Goal: Task Accomplishment & Management: Manage account settings

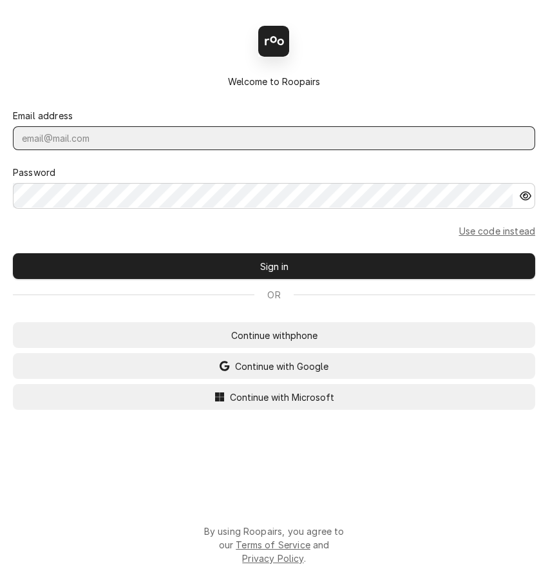
click at [127, 143] on input "Dynamic Content Wrapper" at bounding box center [274, 138] width 522 height 24
type input "[PERSON_NAME][EMAIL_ADDRESS][DOMAIN_NAME]"
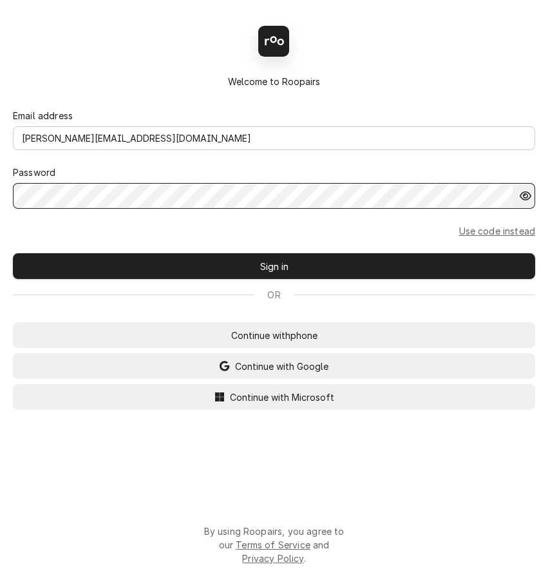
click at [13, 253] on button "Sign in" at bounding box center [274, 266] width 522 height 26
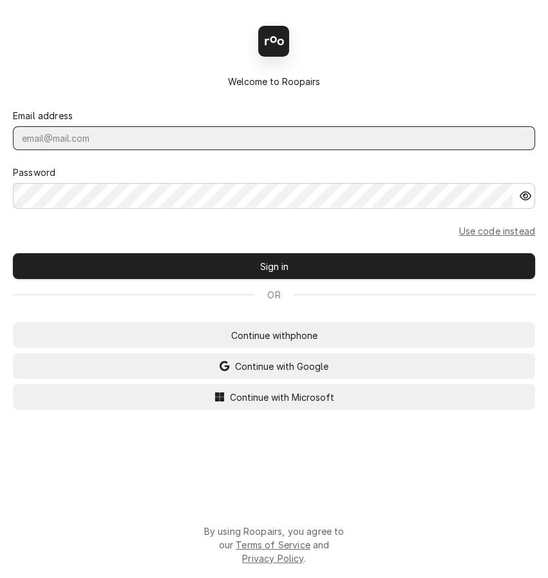
click at [161, 137] on input "Dynamic Content Wrapper" at bounding box center [274, 138] width 522 height 24
type input "KOREY@CLAYSREFRIG.COM"
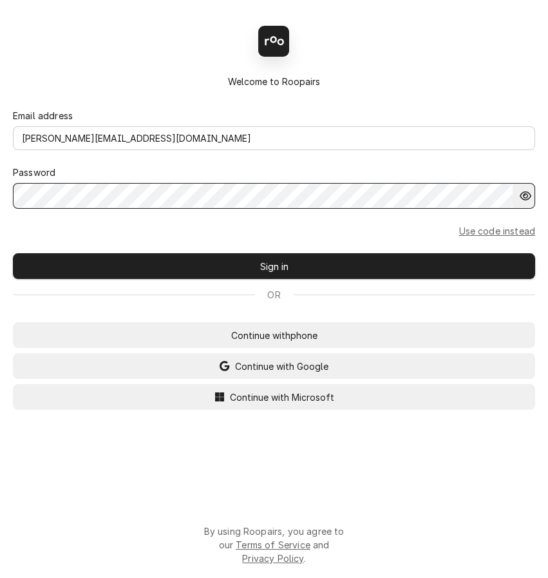
click at [13, 253] on button "Sign in" at bounding box center [274, 266] width 522 height 26
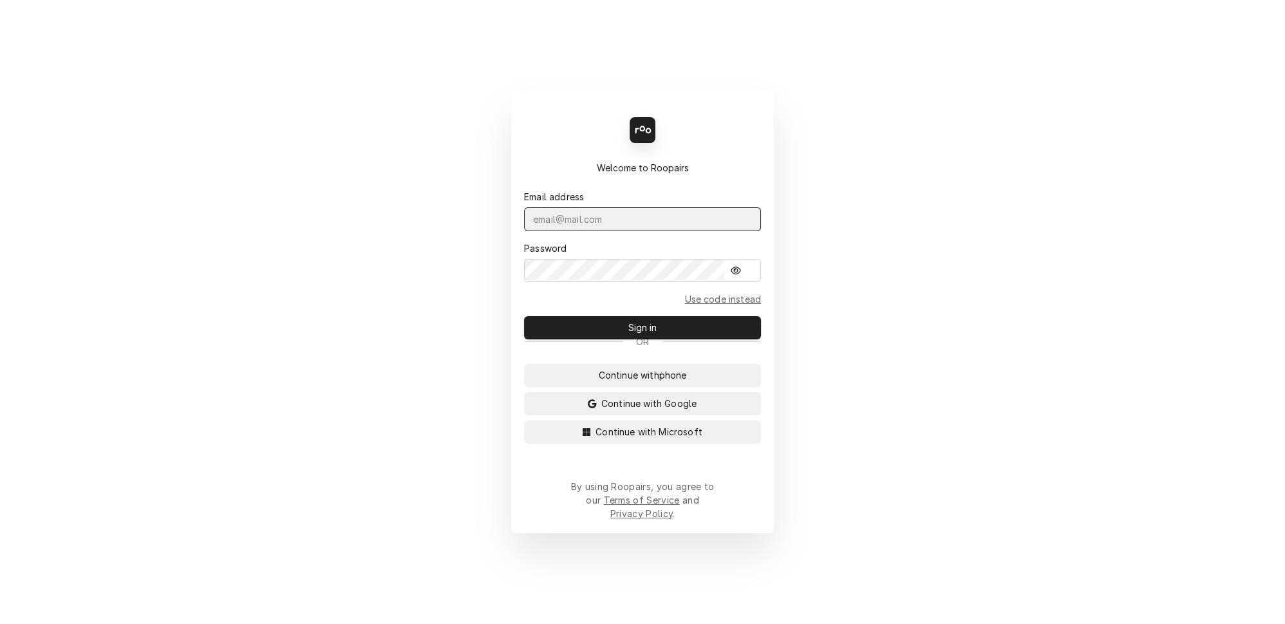
click at [662, 231] on input "Dynamic Content Wrapper" at bounding box center [642, 219] width 237 height 24
type input "KOREY@CLAYSREFRIG.COM"
click at [524, 316] on button "Sign in" at bounding box center [642, 327] width 237 height 23
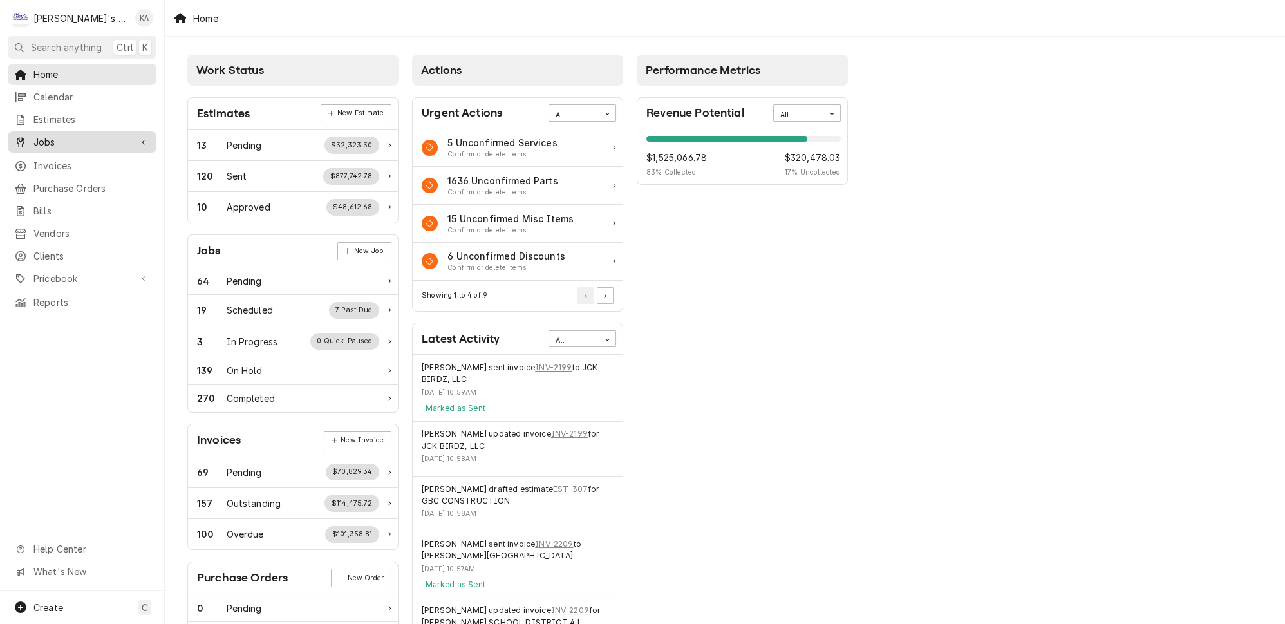
click at [39, 135] on span "Jobs" at bounding box center [81, 142] width 97 height 14
click at [52, 158] on span "Jobs" at bounding box center [91, 165] width 117 height 14
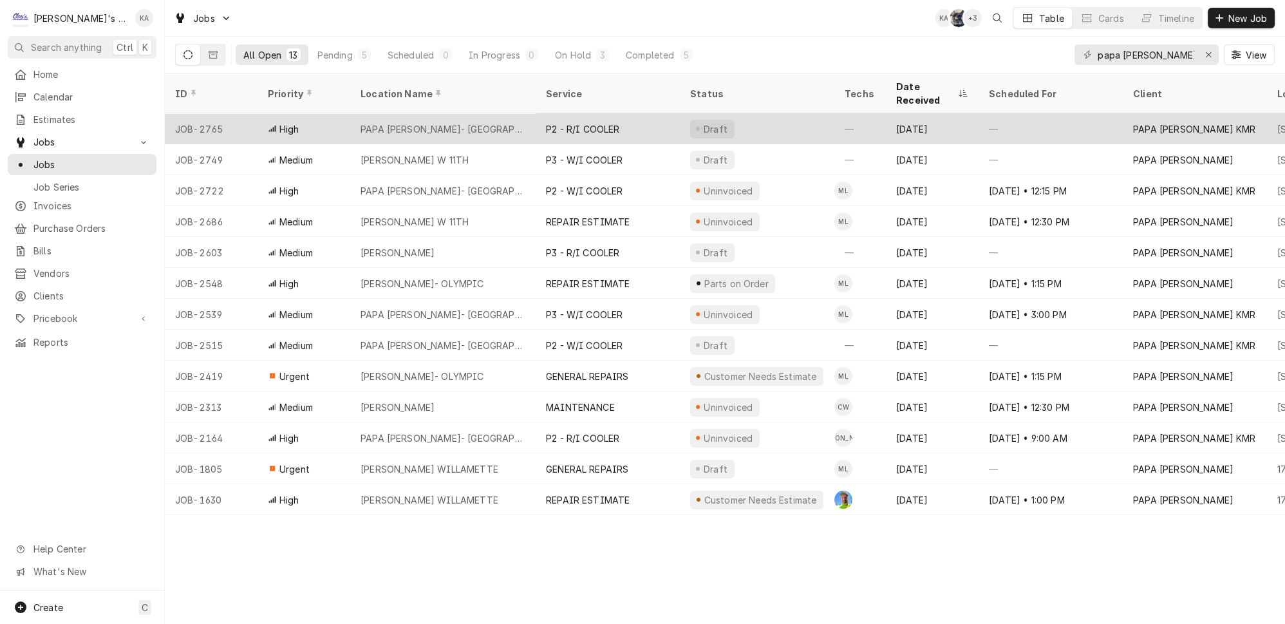
click at [415, 122] on div "PAPA MURPHY'S- LEBANON" at bounding box center [443, 129] width 165 height 14
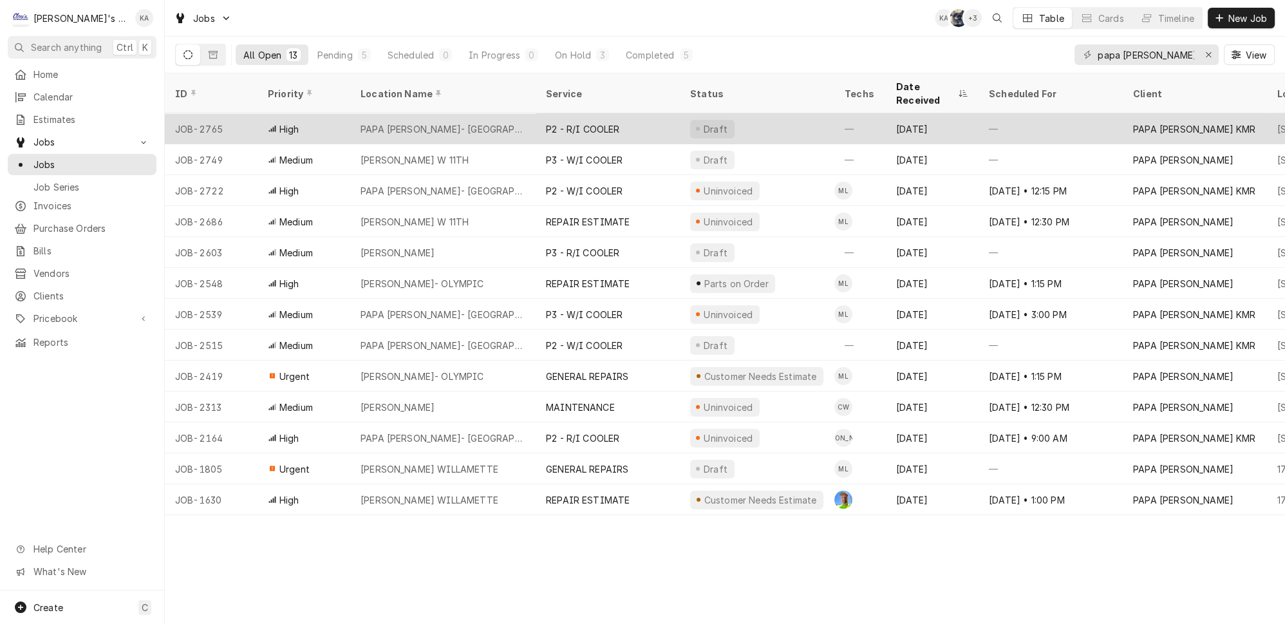
click at [415, 122] on div "PAPA MURPHY'S- LEBANON" at bounding box center [443, 129] width 165 height 14
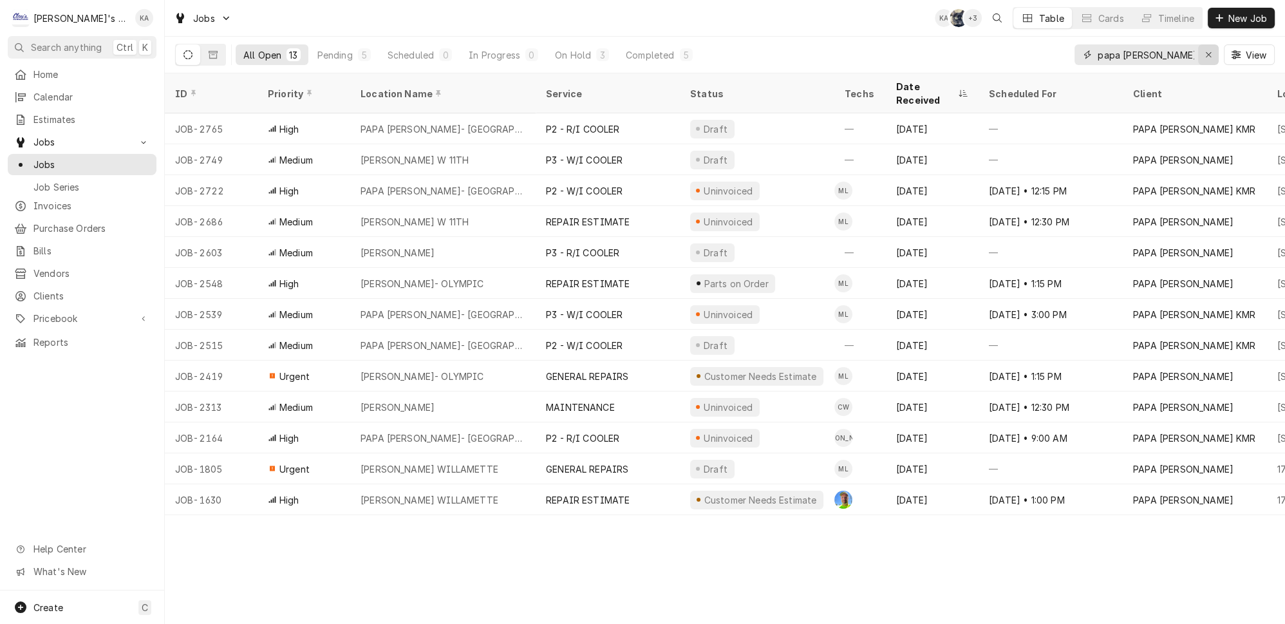
click at [1213, 51] on icon "Erase input" at bounding box center [1208, 54] width 7 height 9
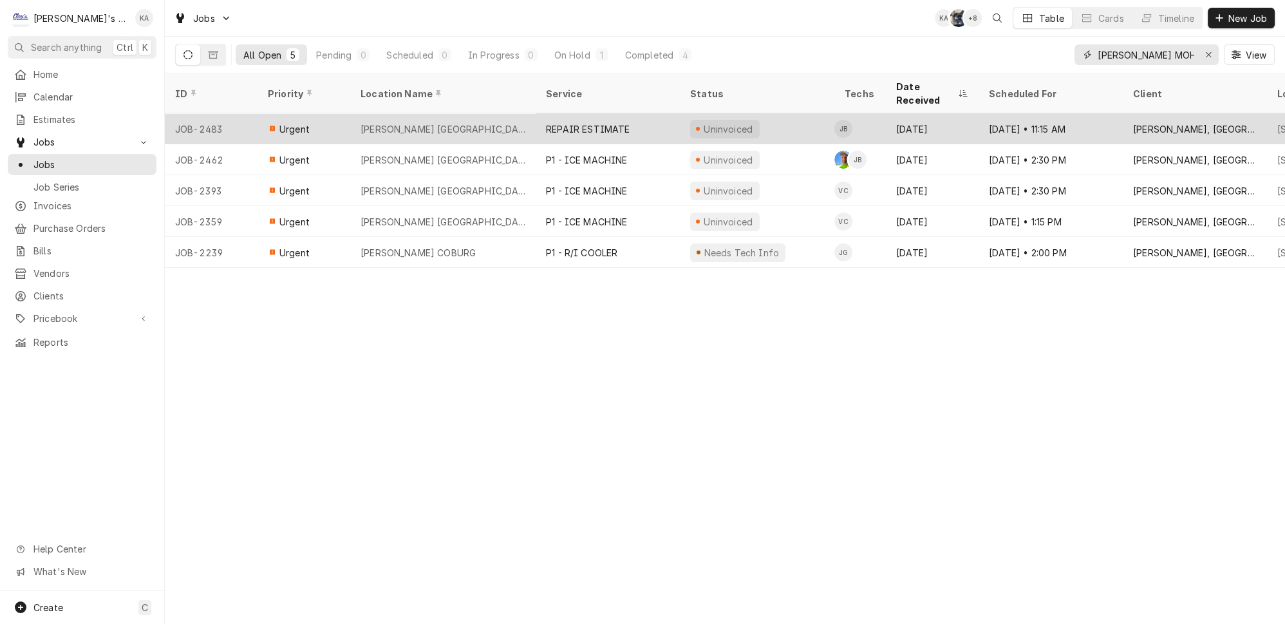
type input "MCDONALD'S MOH"
click at [556, 122] on div "REPAIR ESTIMATE" at bounding box center [588, 129] width 84 height 14
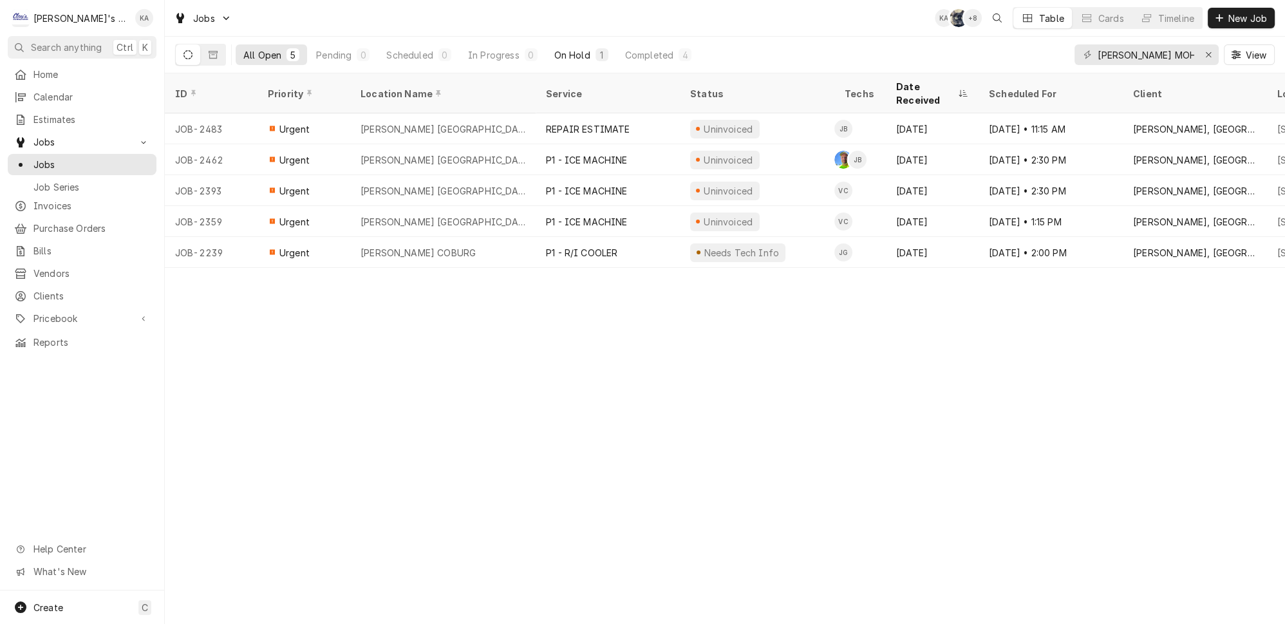
click at [554, 52] on div "On Hold" at bounding box center [572, 55] width 36 height 14
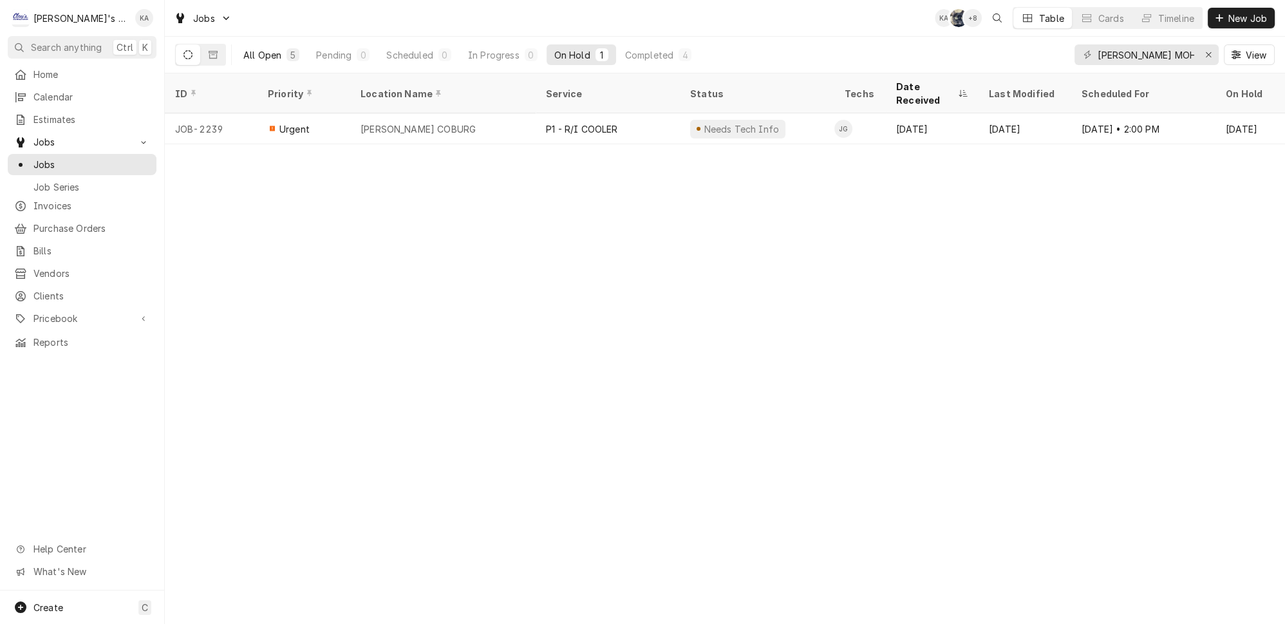
click at [247, 53] on div "All Open" at bounding box center [262, 55] width 38 height 14
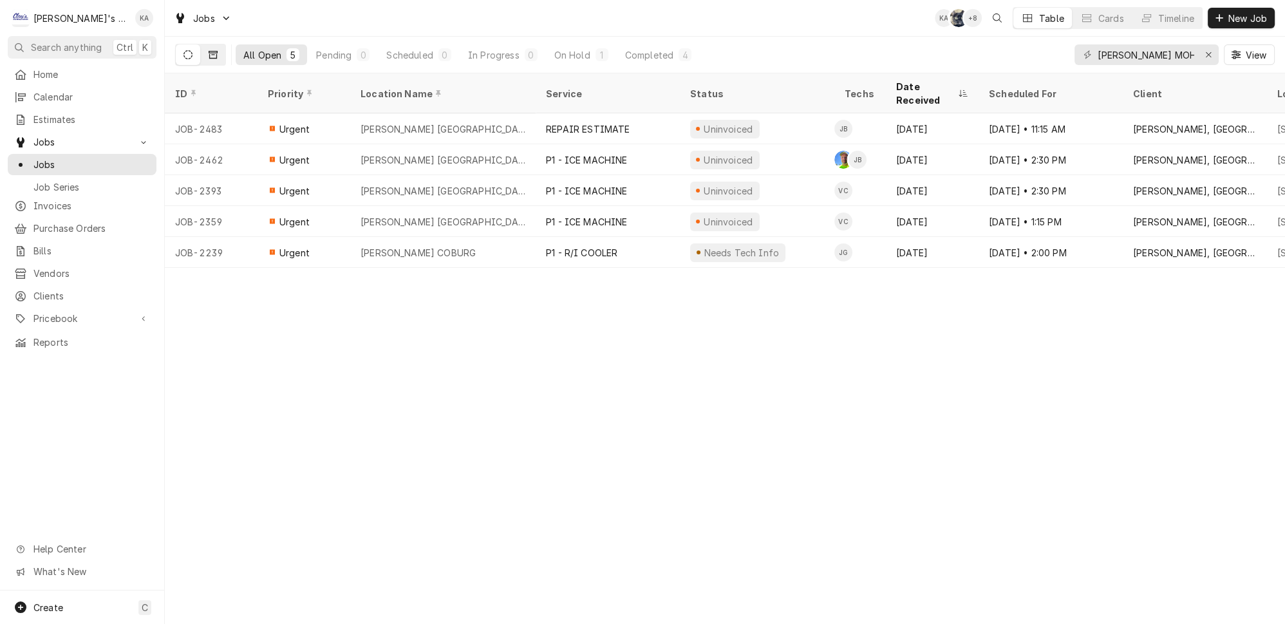
click at [209, 51] on icon "Dynamic Content Wrapper" at bounding box center [213, 55] width 9 height 8
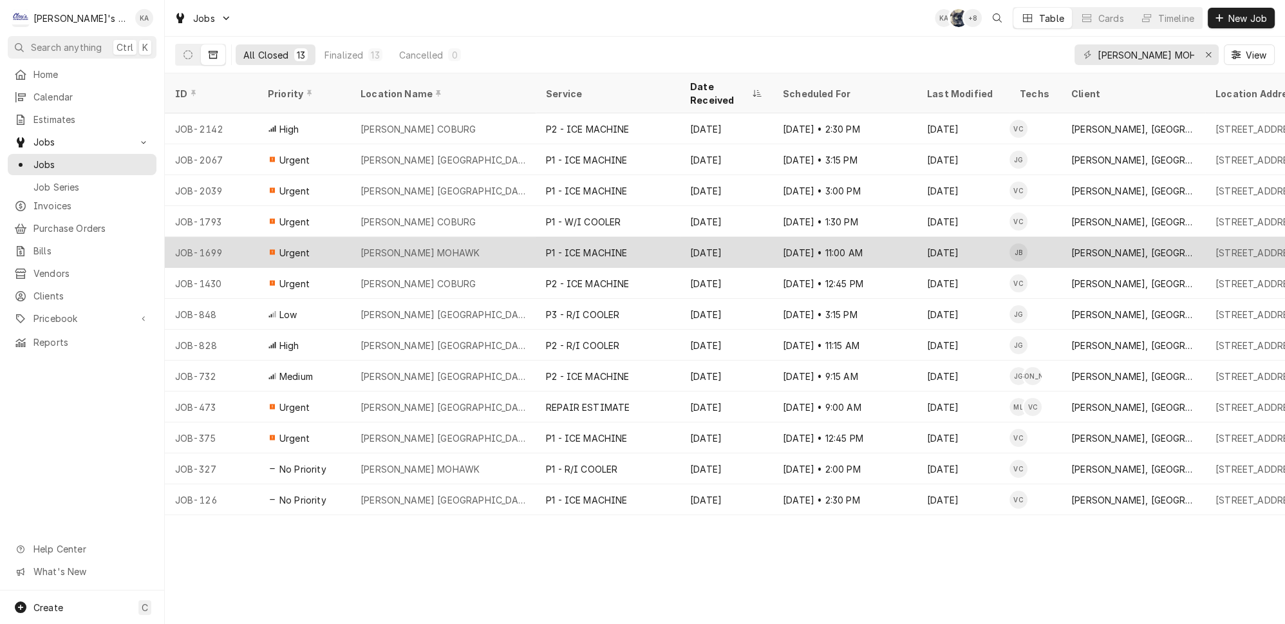
click at [473, 237] on div "MCDONALD'S MOHAWK" at bounding box center [442, 252] width 185 height 31
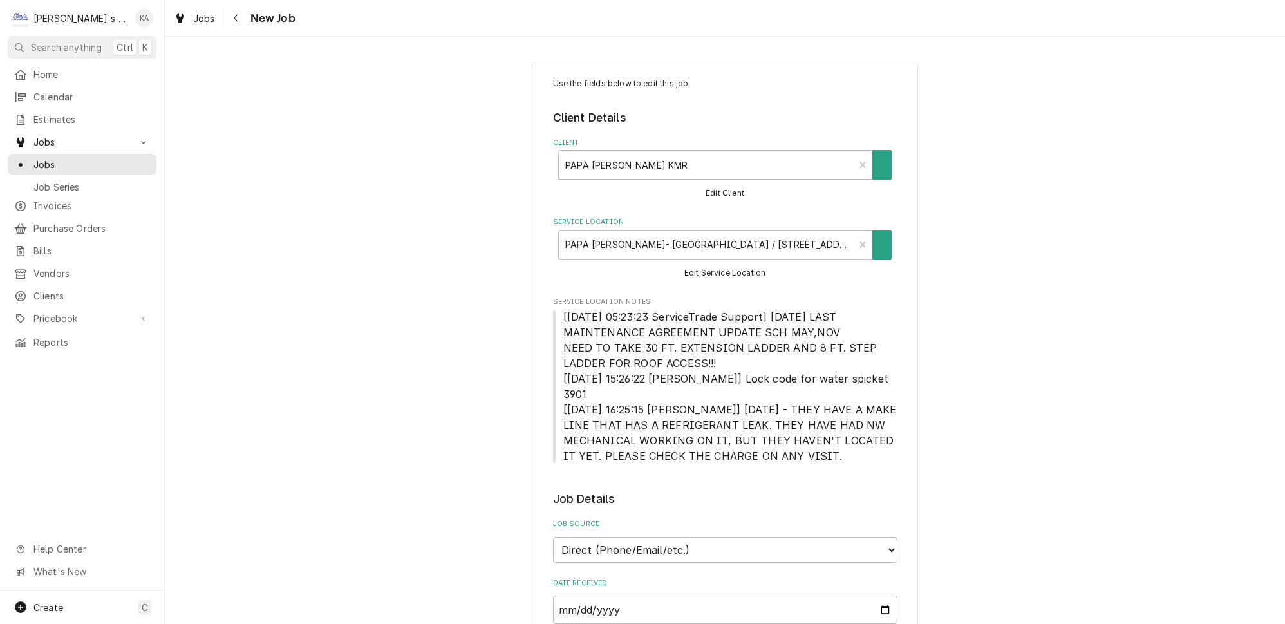
type textarea "x"
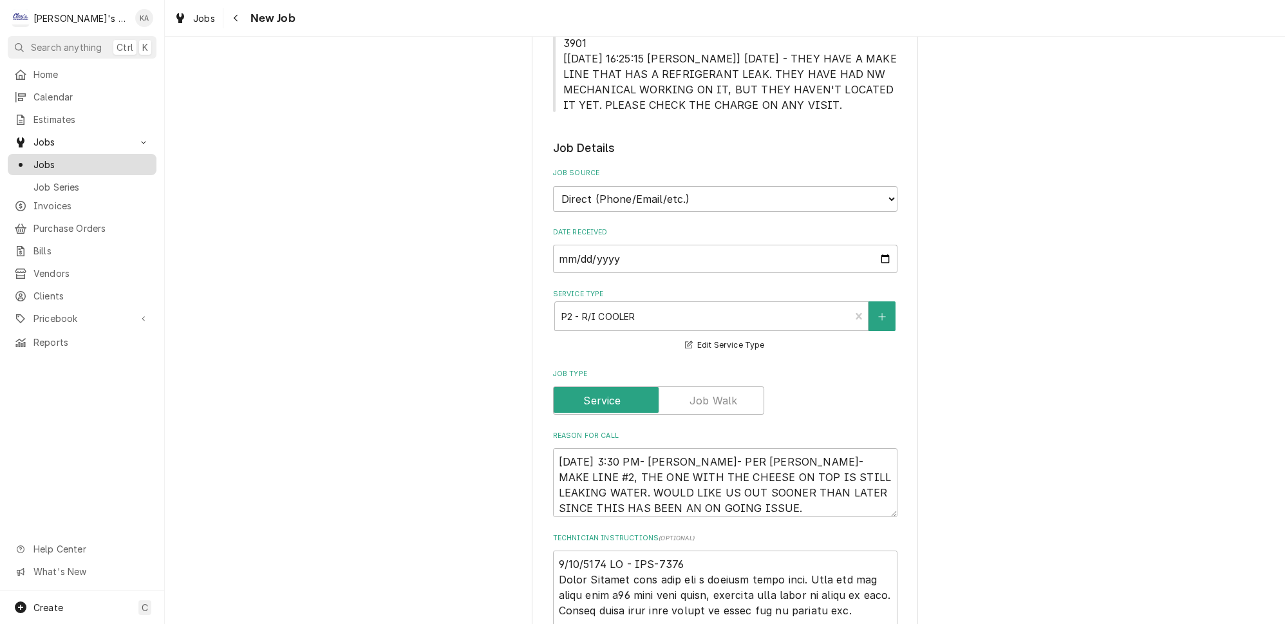
click at [53, 158] on span "Jobs" at bounding box center [91, 165] width 117 height 14
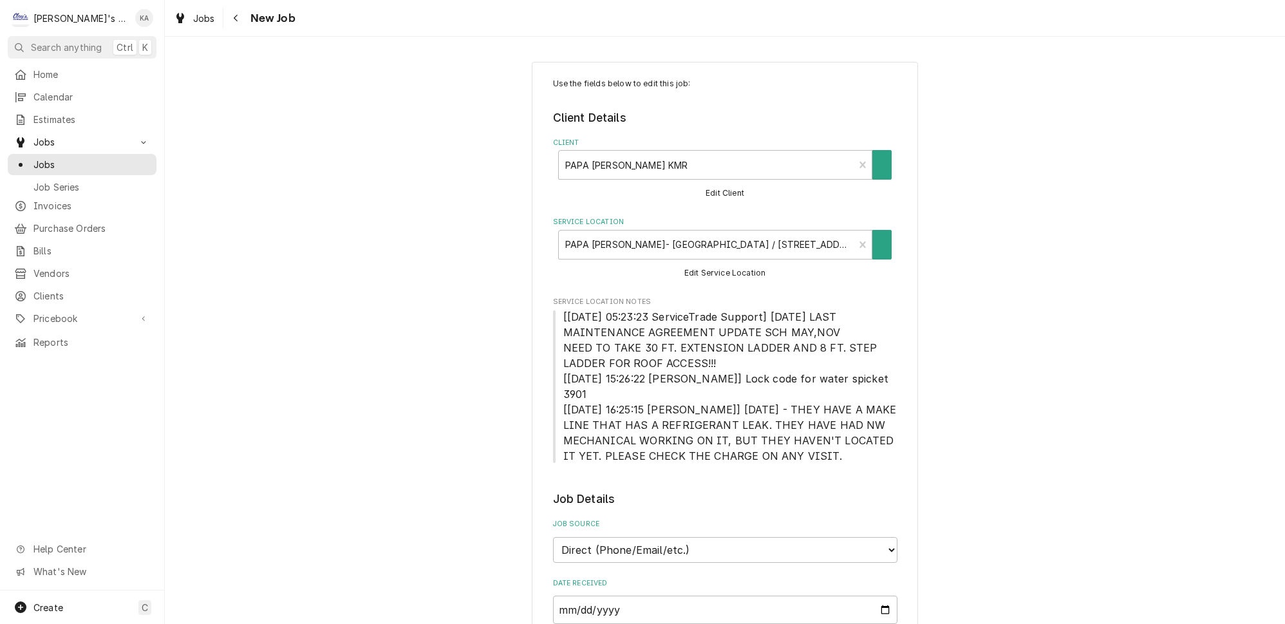
type textarea "x"
click at [39, 158] on span "Jobs" at bounding box center [91, 165] width 117 height 14
type textarea "x"
click at [55, 158] on span "Jobs" at bounding box center [91, 165] width 117 height 14
type textarea "x"
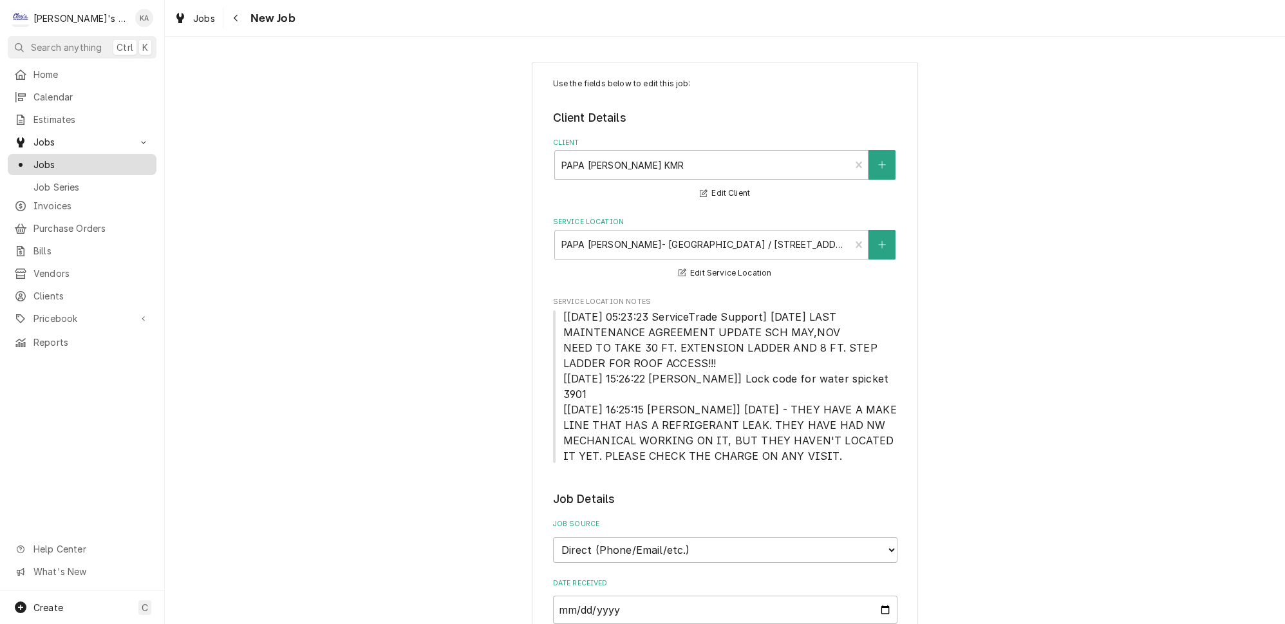
click at [72, 158] on span "Jobs" at bounding box center [91, 165] width 117 height 14
type textarea "x"
click at [79, 158] on span "Jobs" at bounding box center [91, 165] width 117 height 14
type textarea "x"
click at [67, 113] on span "Estimates" at bounding box center [91, 120] width 117 height 14
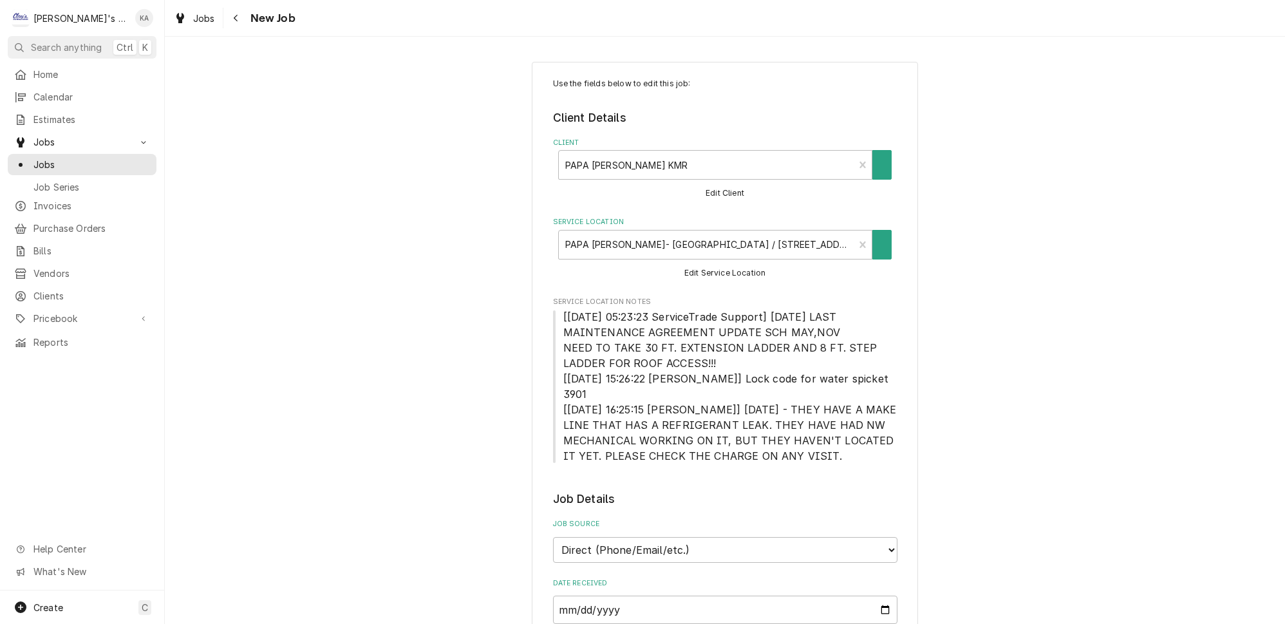
type textarea "x"
click at [48, 312] on span "Pricebook" at bounding box center [81, 319] width 97 height 14
click at [59, 357] on span "Parts & Materials" at bounding box center [91, 364] width 117 height 14
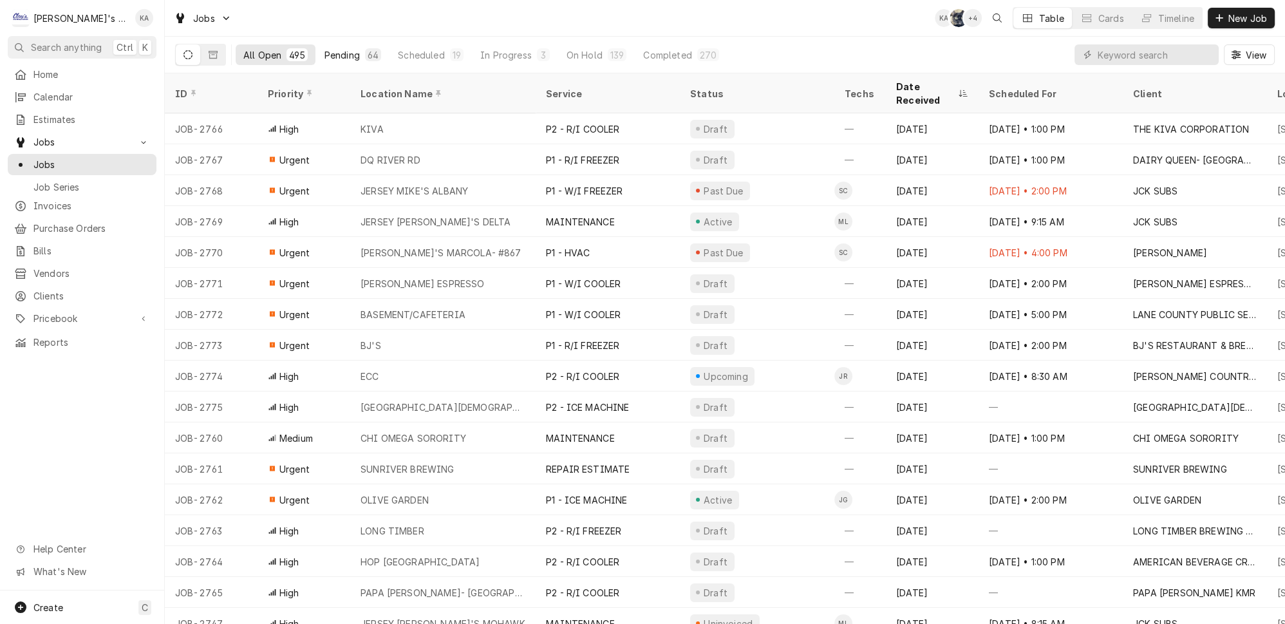
click at [330, 52] on div "Pending" at bounding box center [342, 55] width 35 height 14
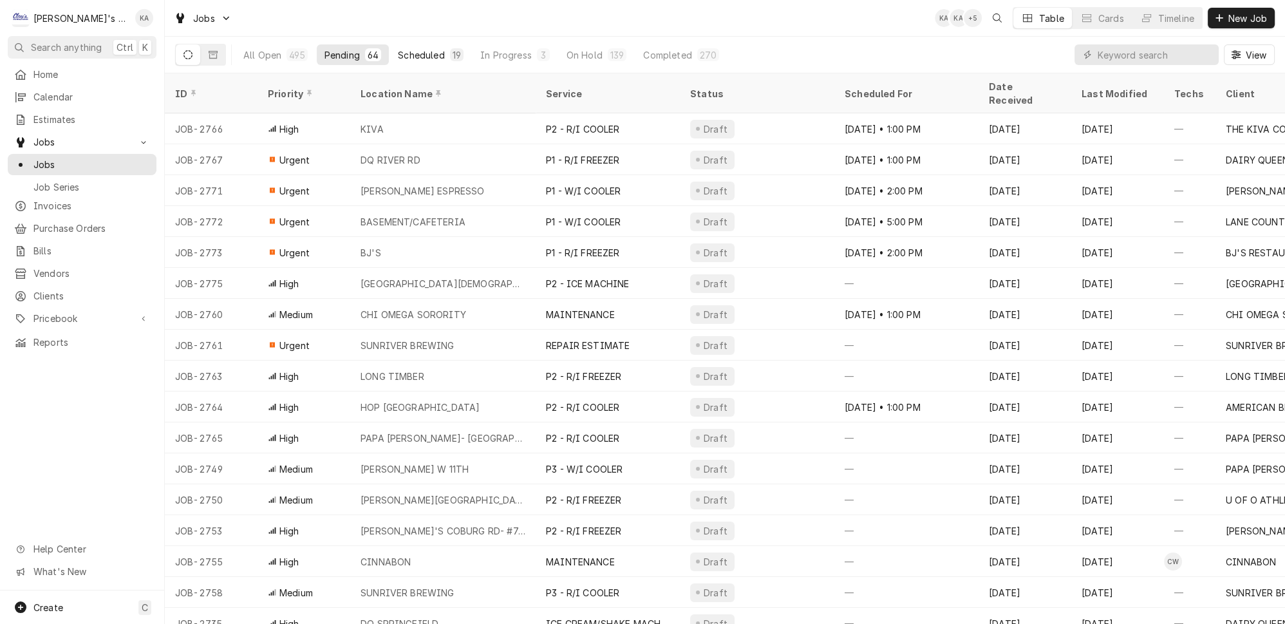
click at [398, 52] on div "Scheduled" at bounding box center [421, 55] width 46 height 14
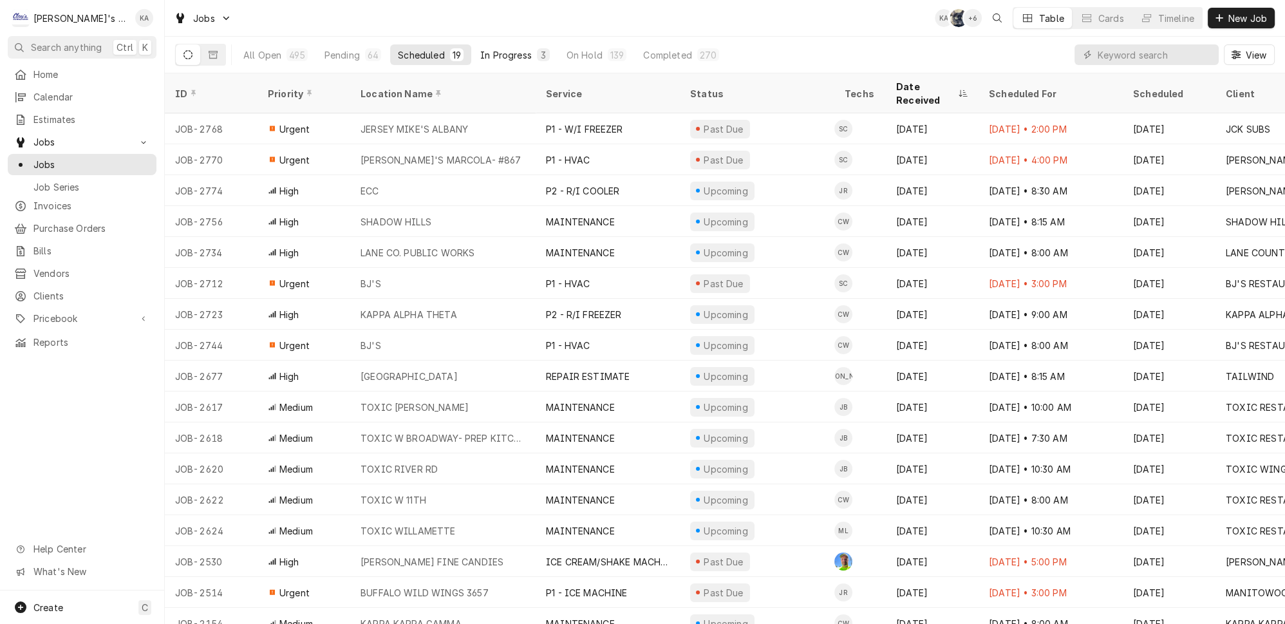
click at [480, 53] on div "In Progress" at bounding box center [506, 55] width 52 height 14
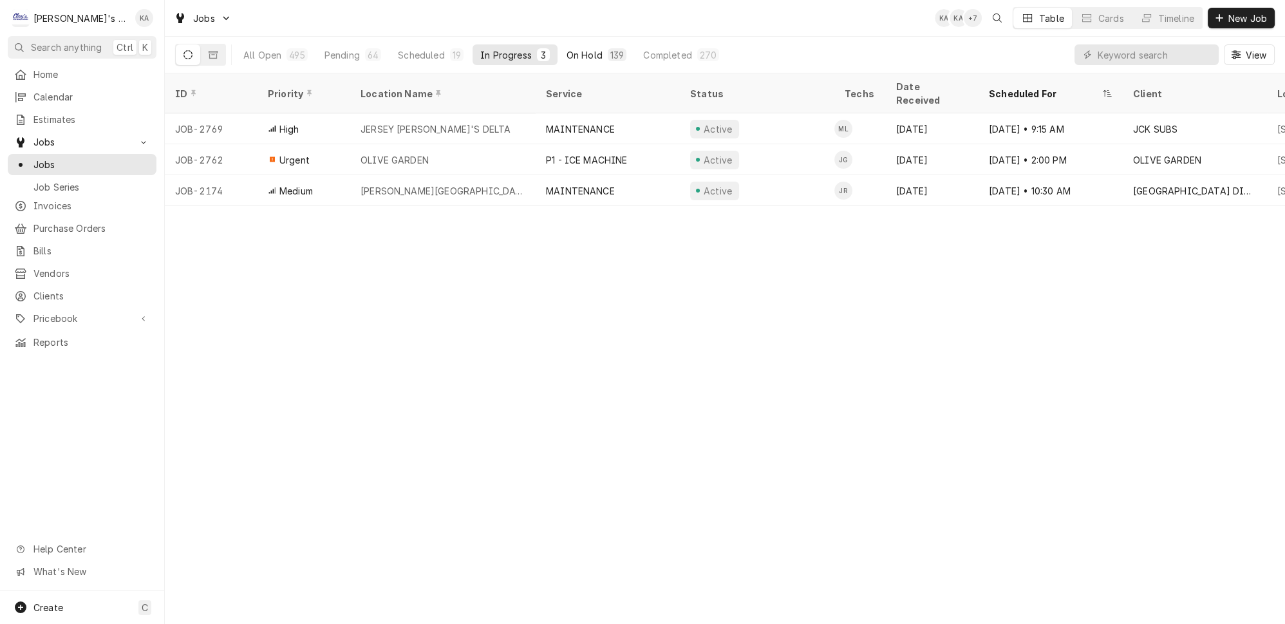
click at [567, 55] on div "On Hold" at bounding box center [585, 55] width 36 height 14
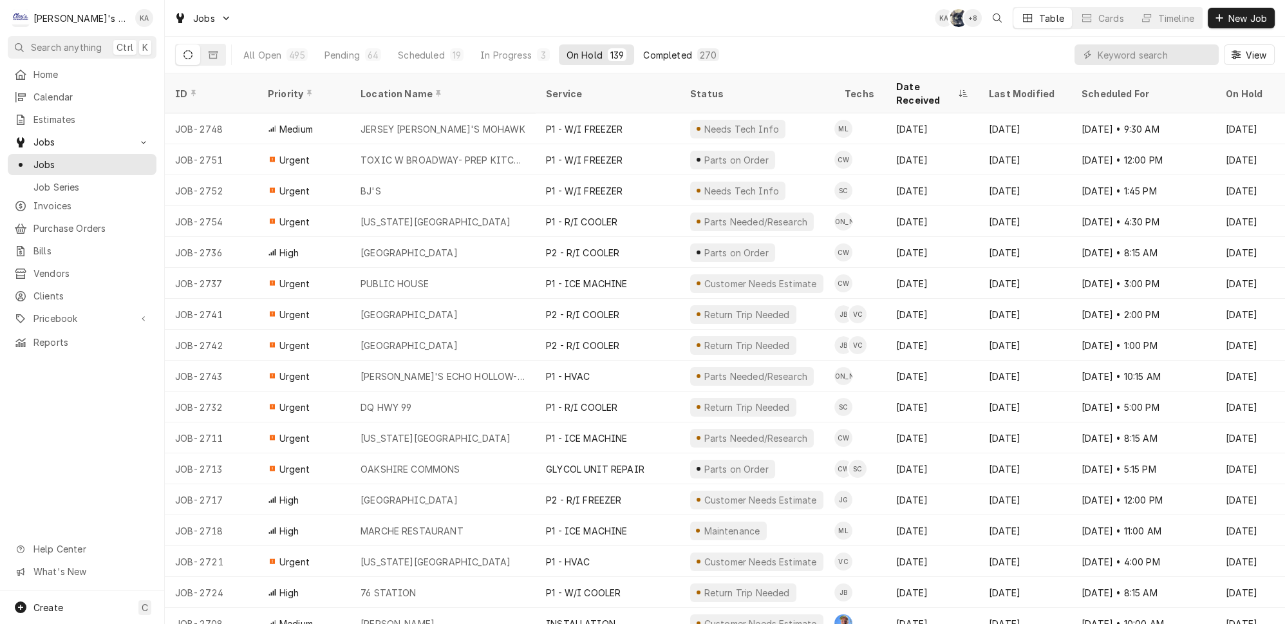
click at [643, 53] on div "Completed" at bounding box center [667, 55] width 48 height 14
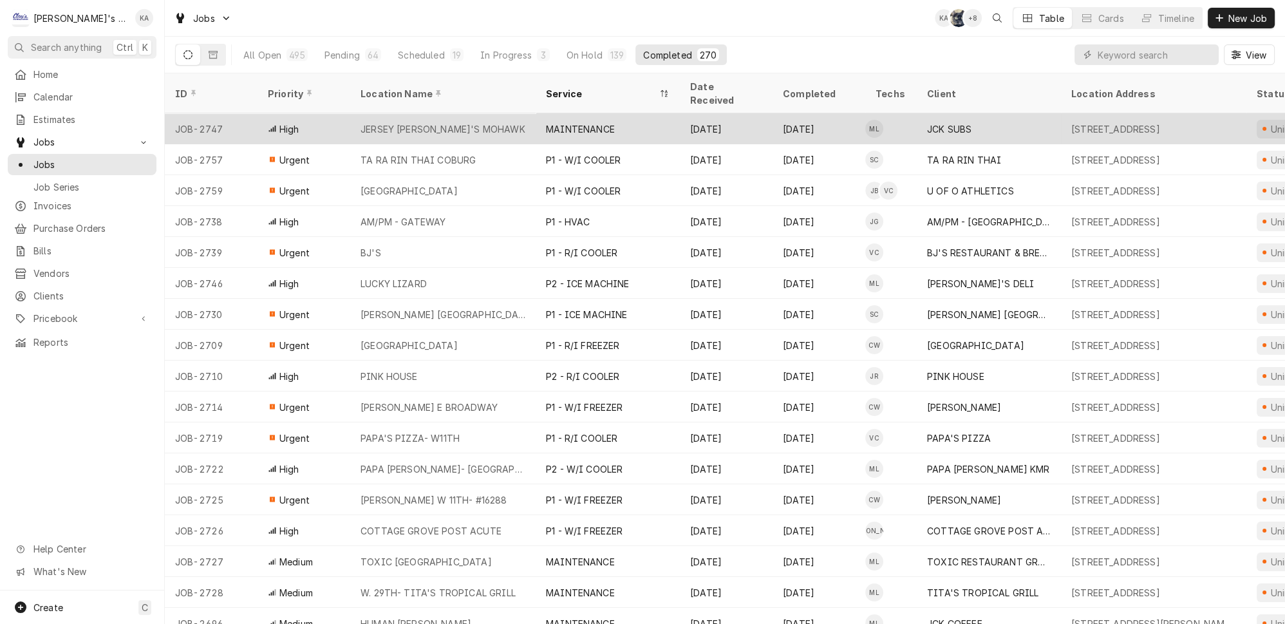
click at [471, 113] on div "JERSEY MIKE'S MOHAWK" at bounding box center [442, 128] width 185 height 31
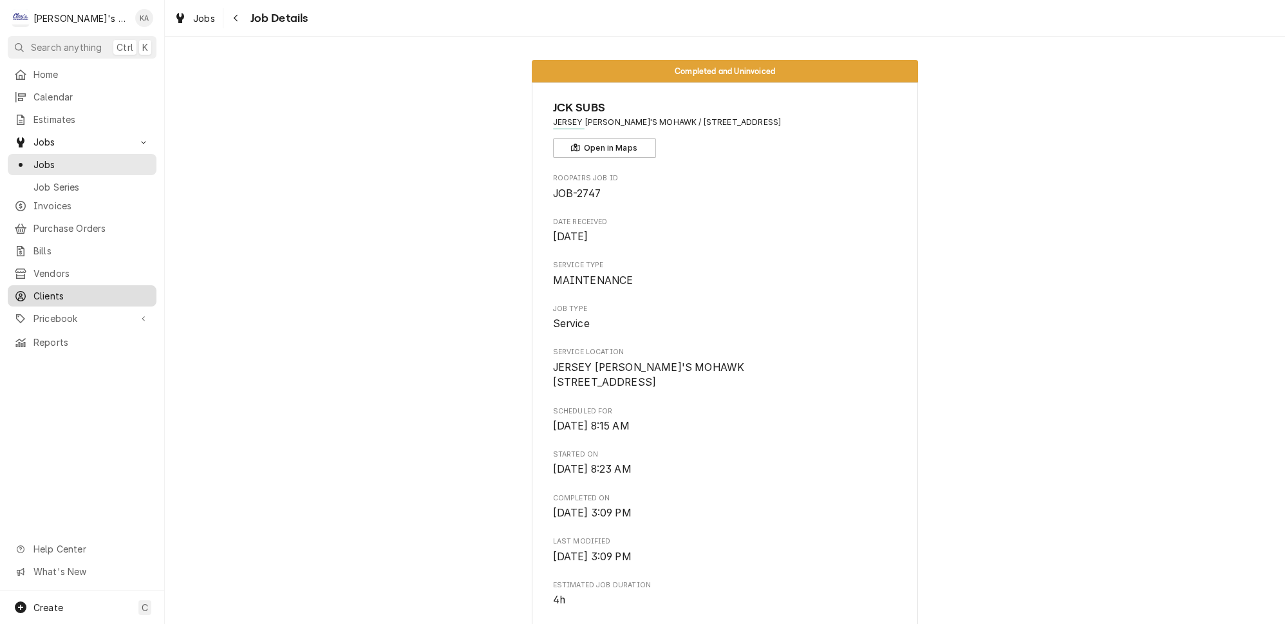
click at [49, 289] on span "Clients" at bounding box center [91, 296] width 117 height 14
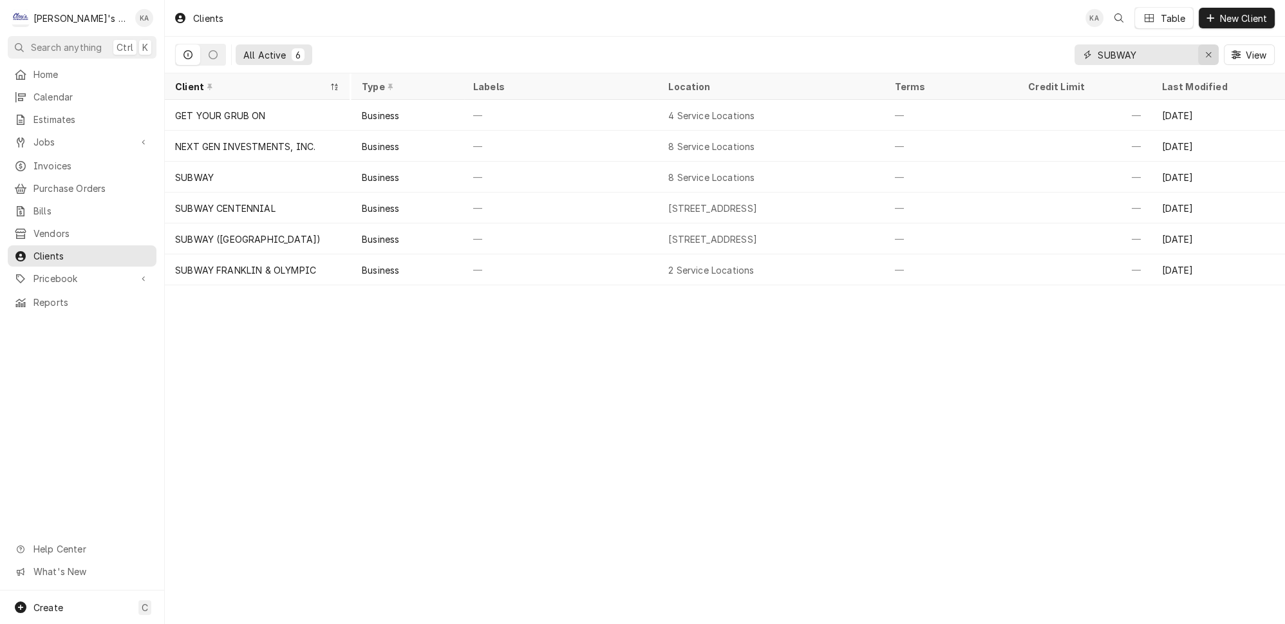
click at [1213, 50] on icon "Erase input" at bounding box center [1208, 54] width 7 height 9
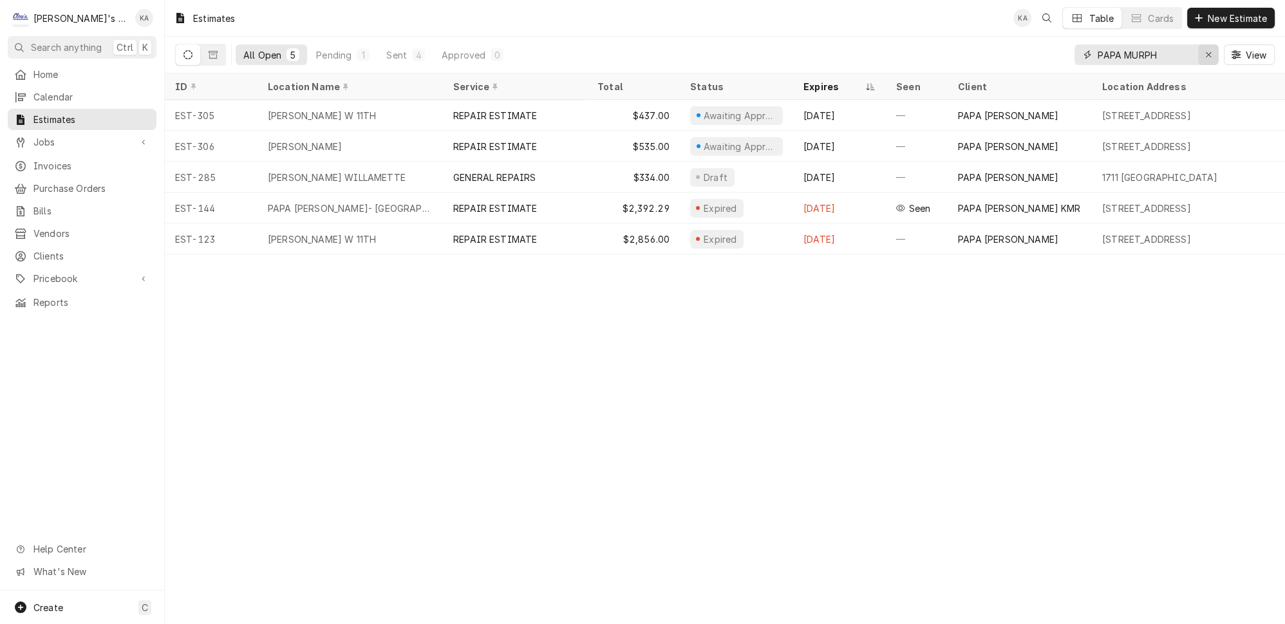
click at [1211, 51] on icon "Erase input" at bounding box center [1208, 54] width 7 height 9
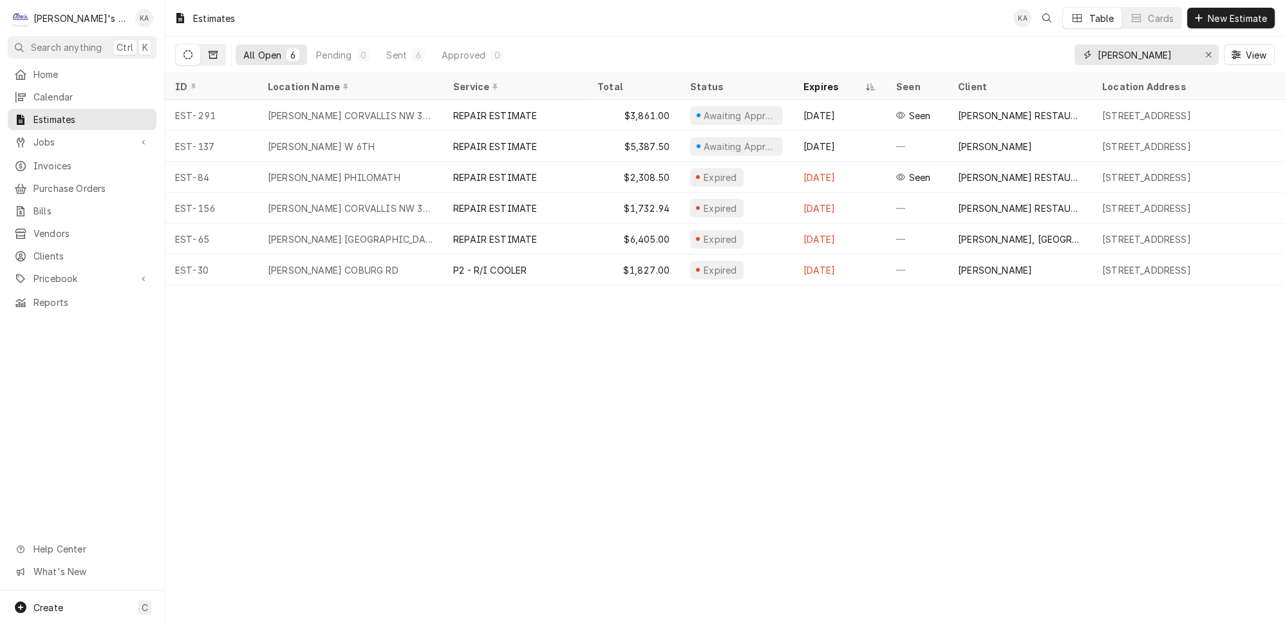
type input "[PERSON_NAME]"
click at [209, 52] on icon "Dynamic Content Wrapper" at bounding box center [213, 54] width 9 height 9
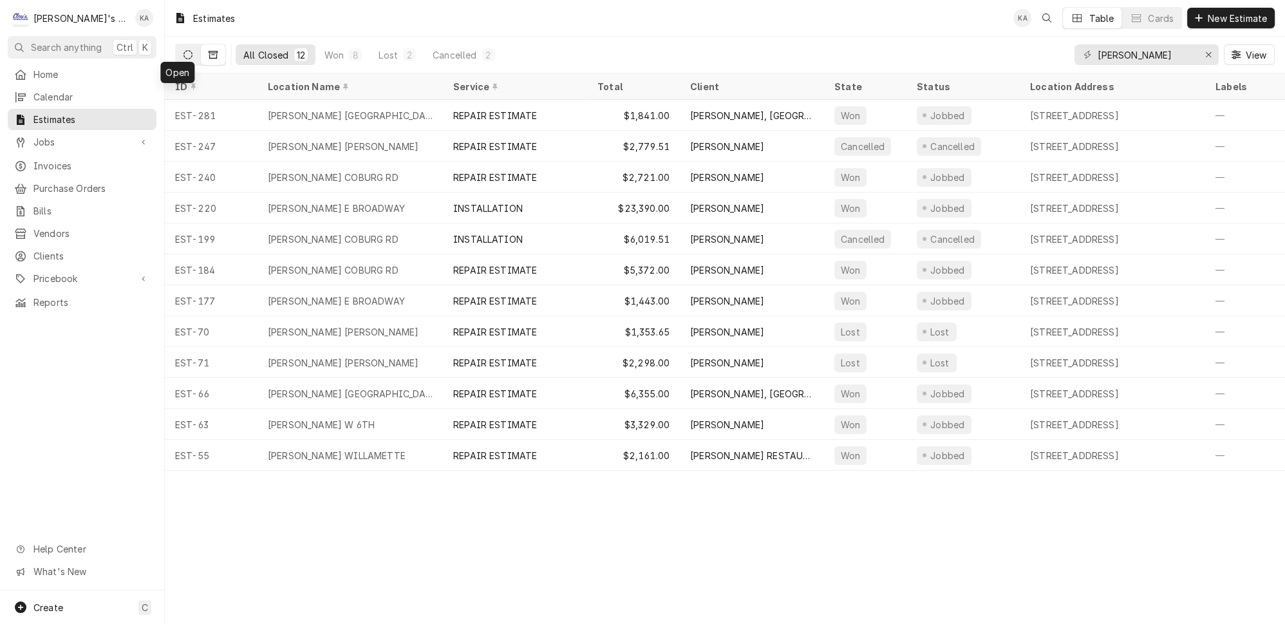
click at [184, 50] on icon "Dynamic Content Wrapper" at bounding box center [188, 54] width 9 height 9
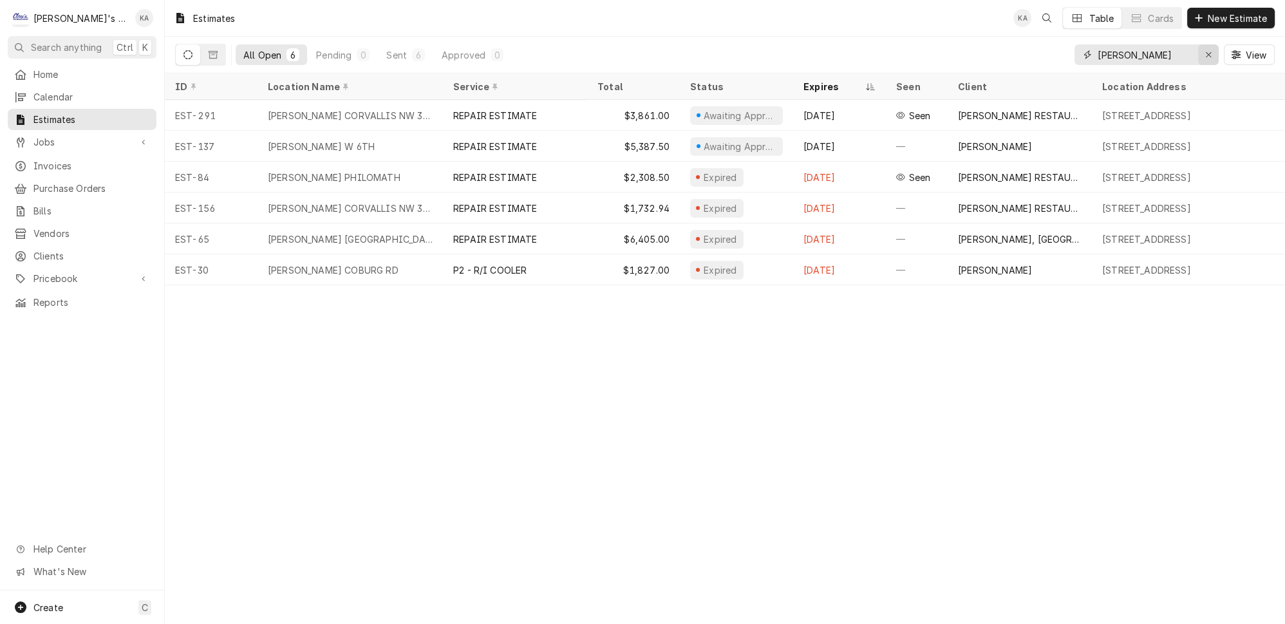
click at [1215, 50] on div "Erase input" at bounding box center [1208, 54] width 13 height 13
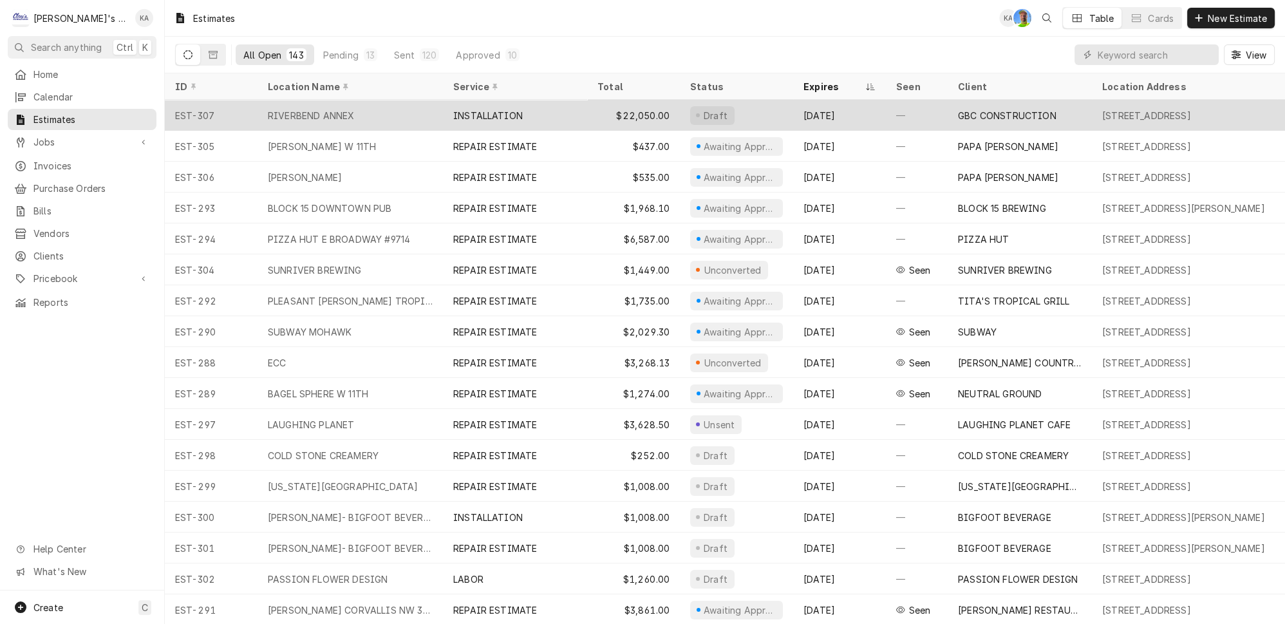
click at [555, 109] on div "INSTALLATION" at bounding box center [515, 115] width 144 height 31
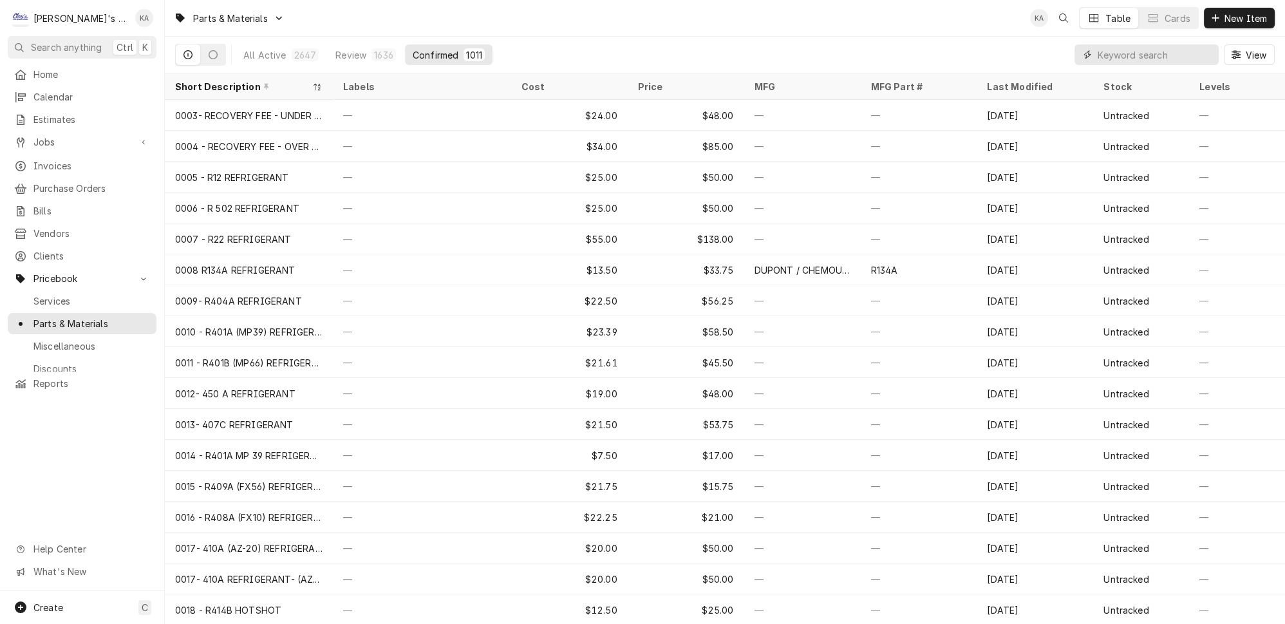
click at [1148, 51] on input "Dynamic Content Wrapper" at bounding box center [1155, 54] width 115 height 21
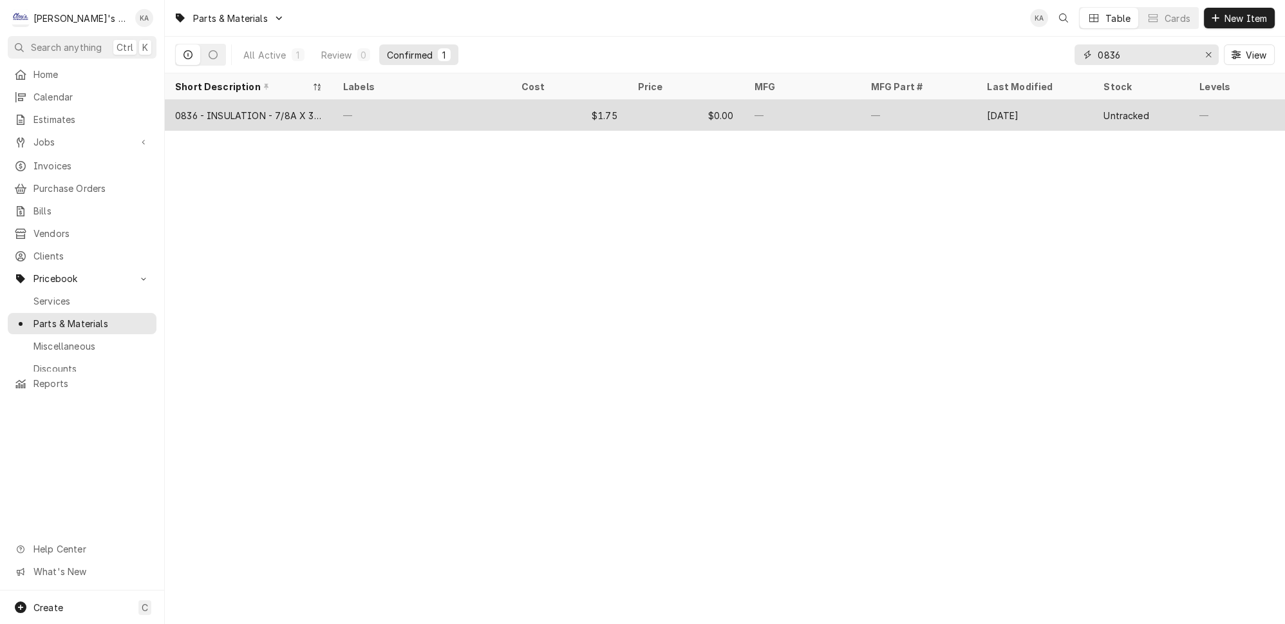
type input "0836"
click at [493, 115] on div "—" at bounding box center [422, 115] width 178 height 31
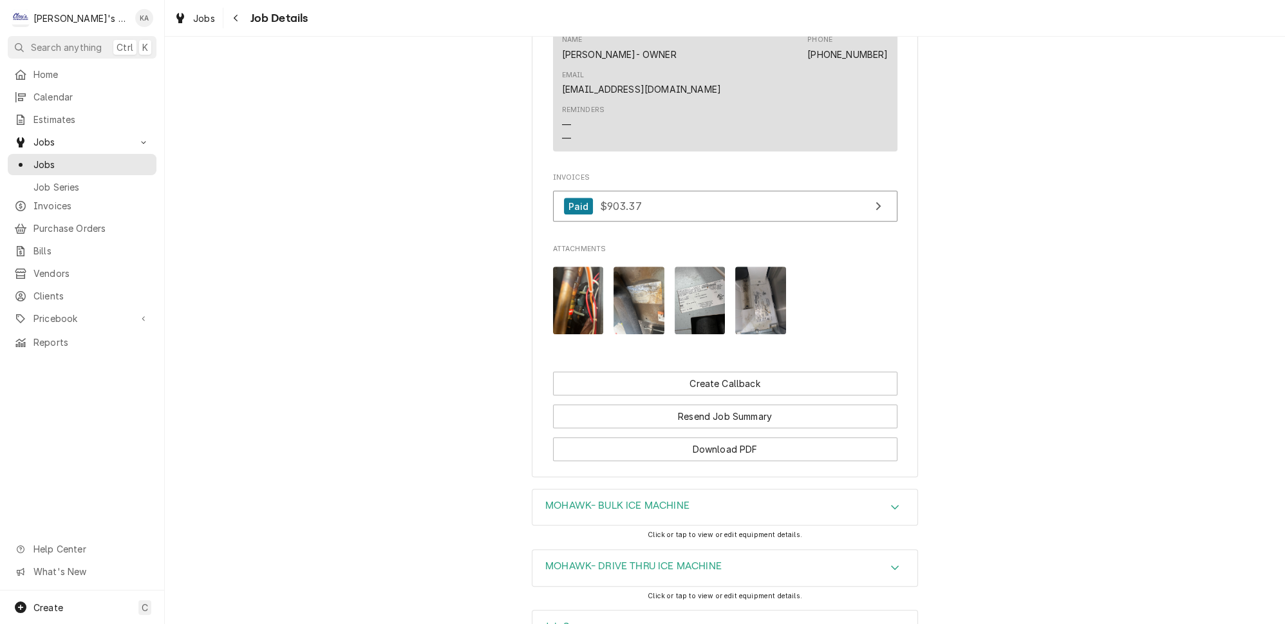
scroll to position [1221, 0]
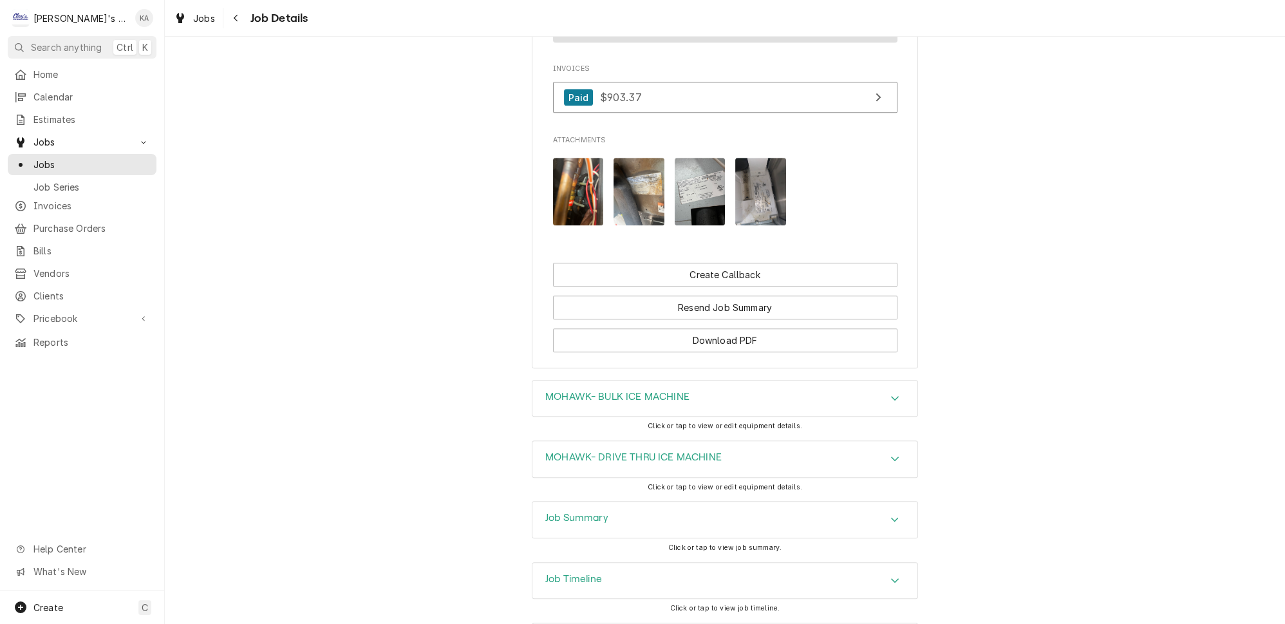
click at [891, 515] on icon "Accordion Header" at bounding box center [895, 520] width 9 height 10
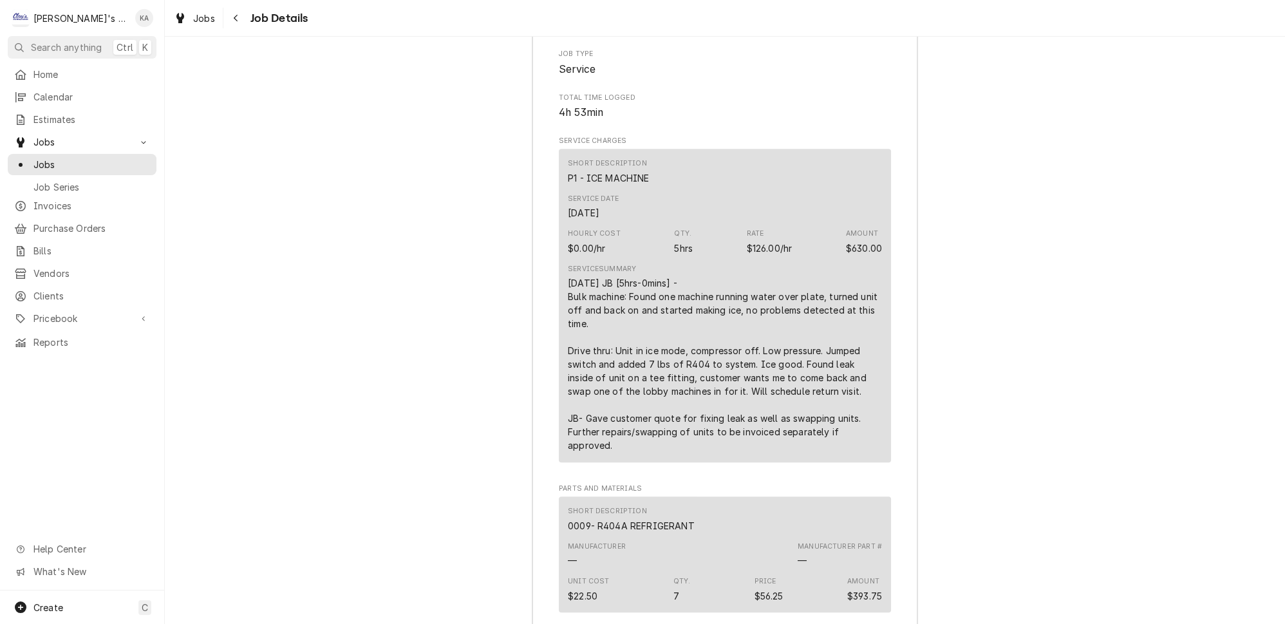
scroll to position [1865, 0]
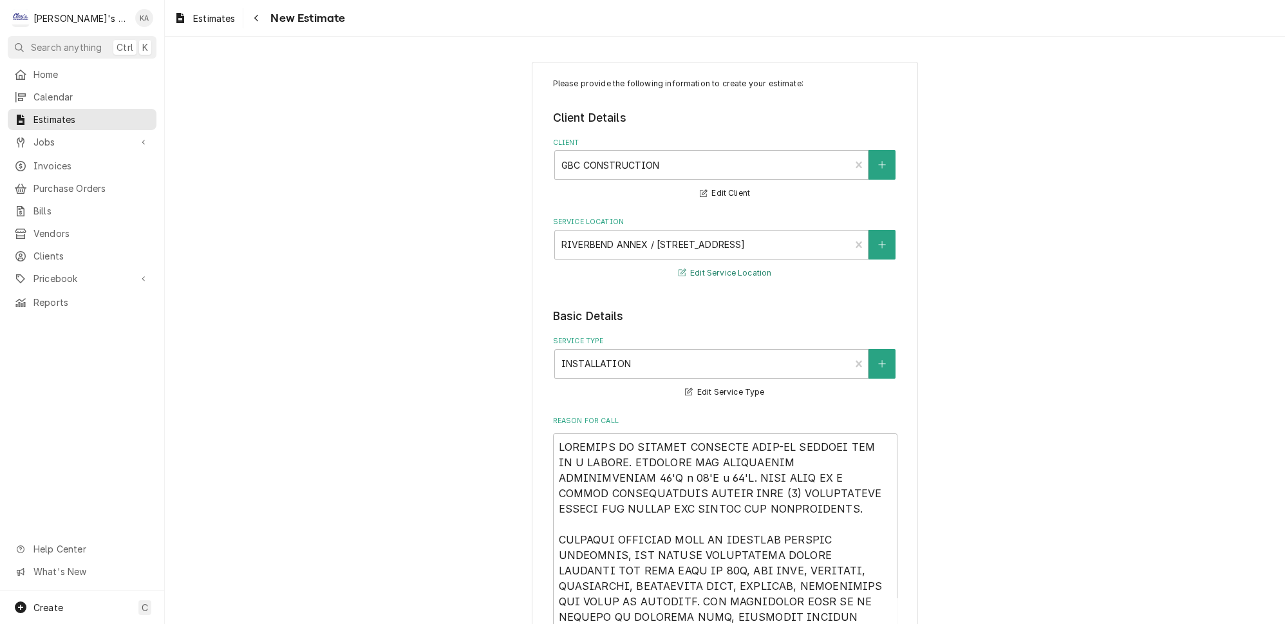
click at [714, 269] on button "Edit Service Location" at bounding box center [725, 273] width 97 height 16
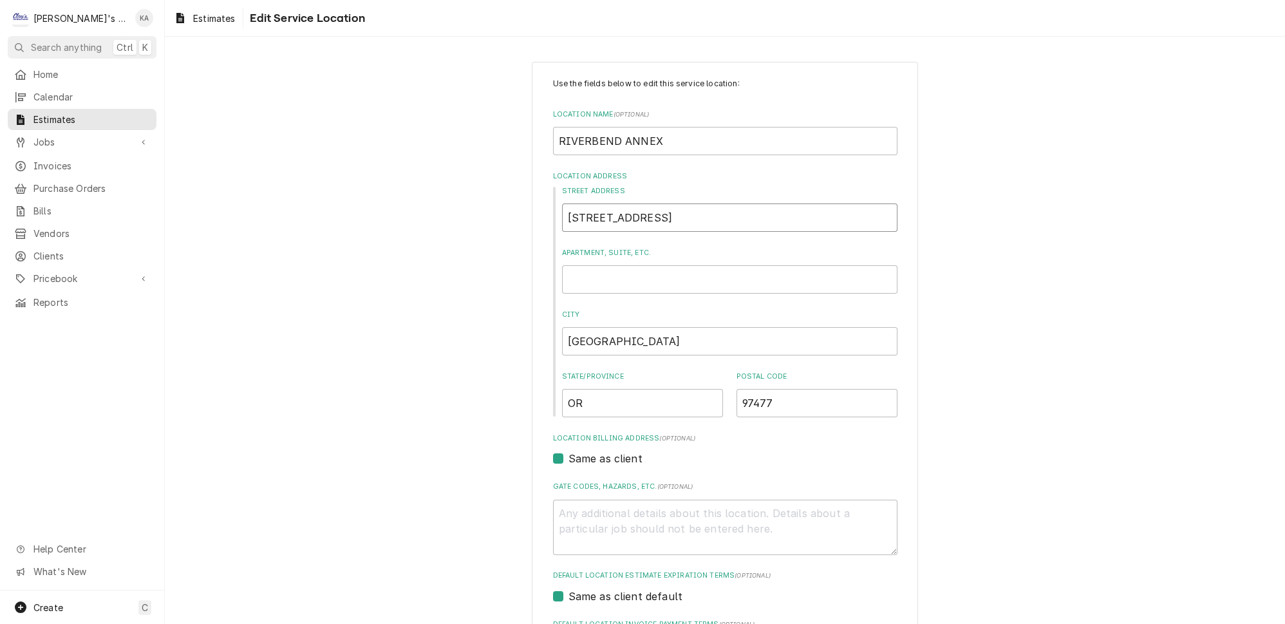
drag, startPoint x: 675, startPoint y: 214, endPoint x: 591, endPoint y: 220, distance: 84.5
click at [591, 220] on input "123 International Way" at bounding box center [729, 217] width 335 height 28
type textarea "x"
type input "123 IN"
type textarea "x"
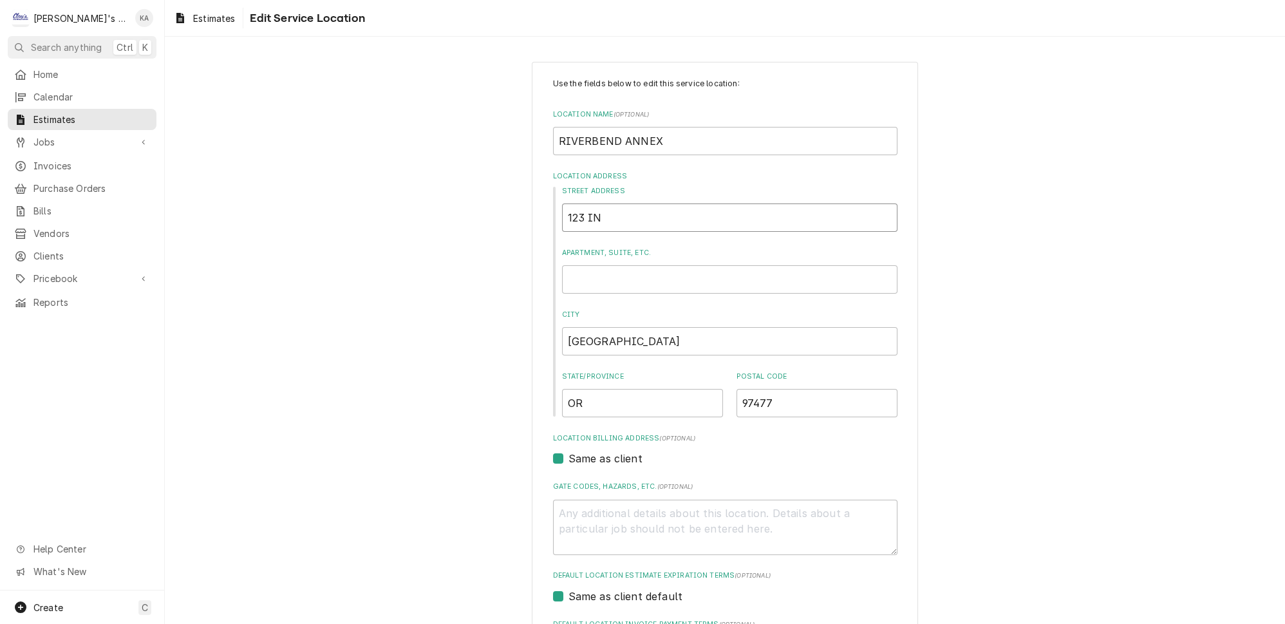
type input "123 INT"
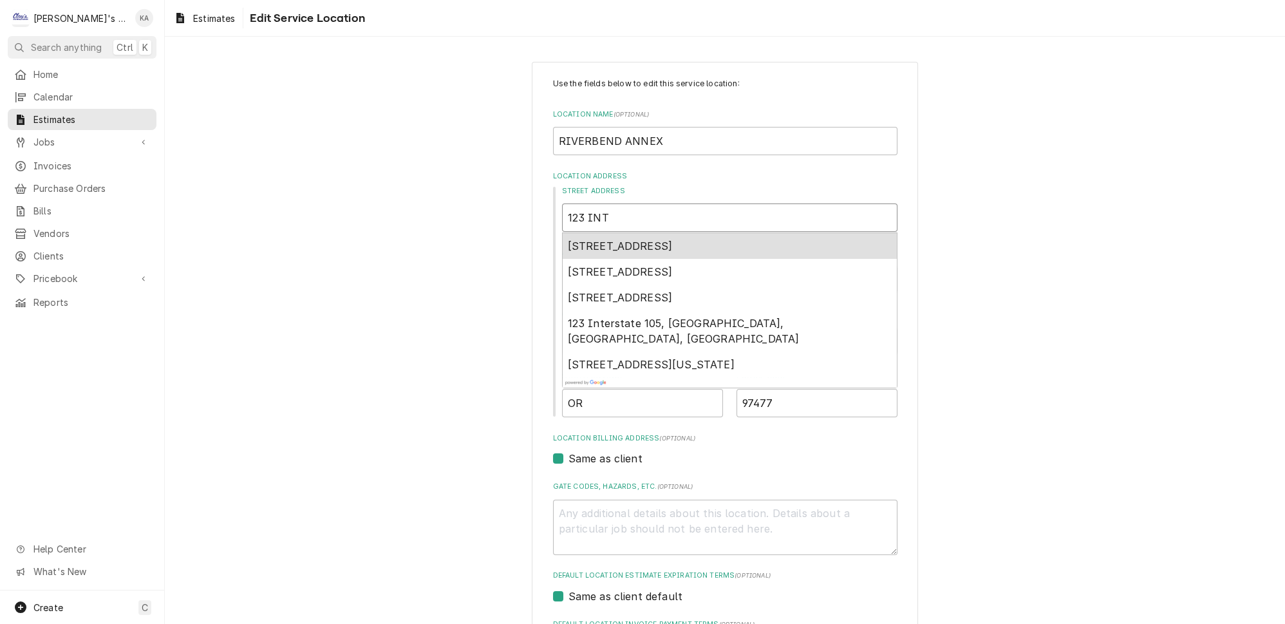
type textarea "x"
type input "123 INTE"
type textarea "x"
type input "123 INTER"
type textarea "x"
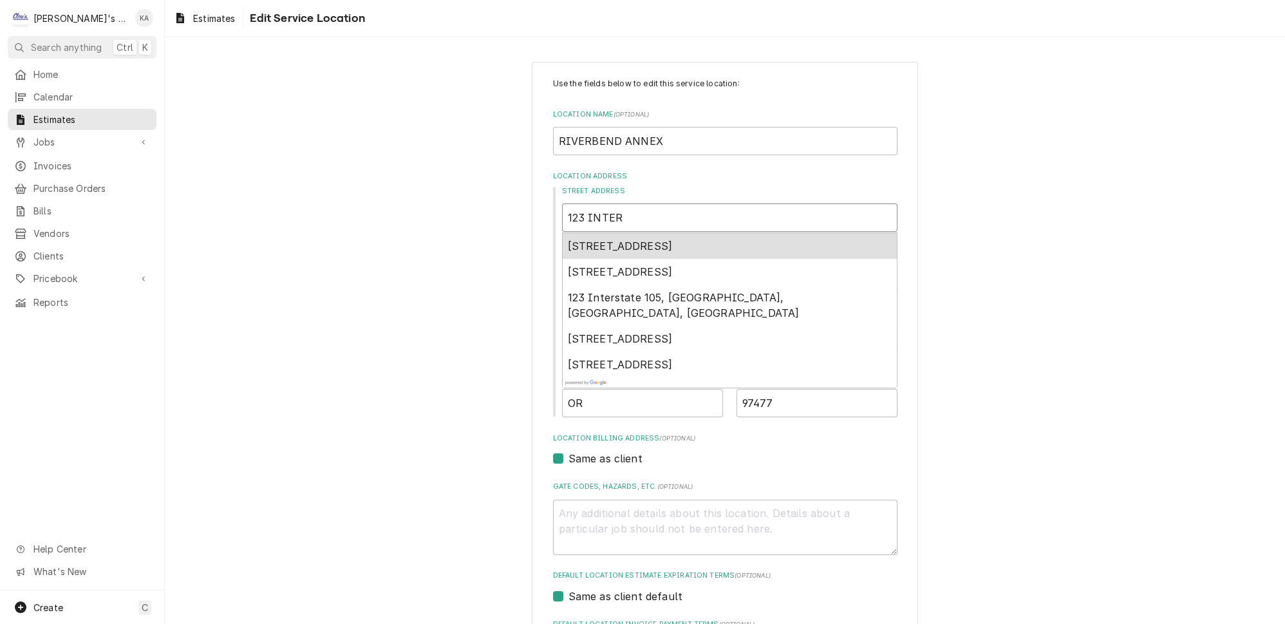
type input "123 INTERN"
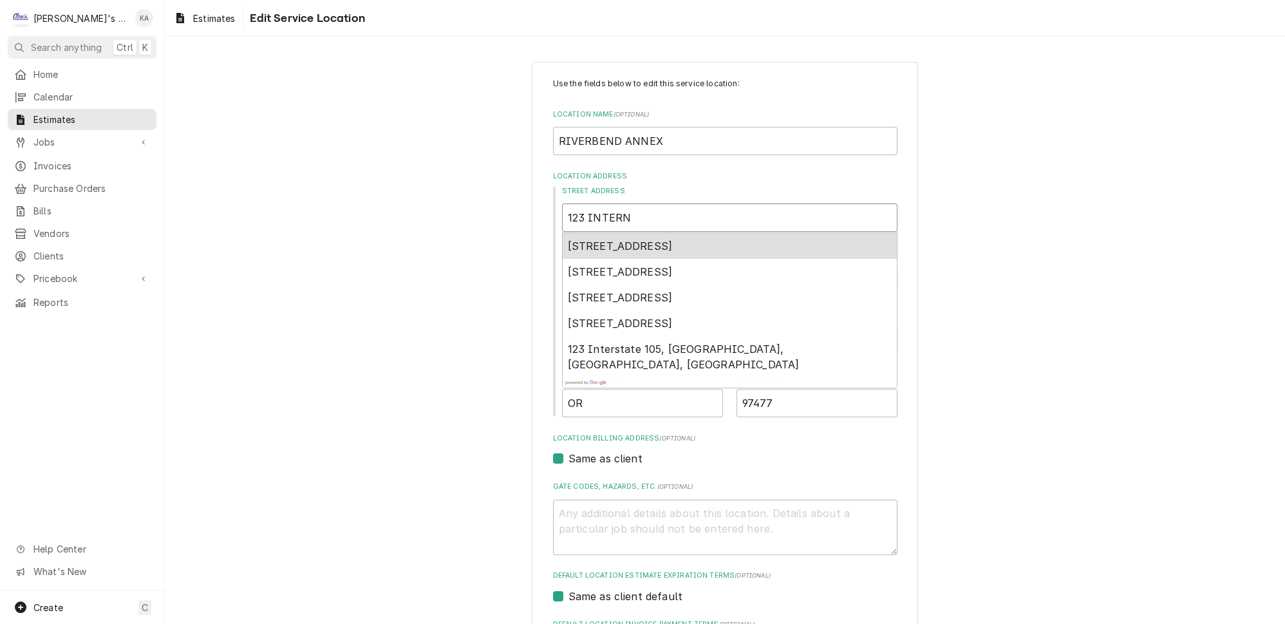
type textarea "x"
type input "123 INTERNA"
type textarea "x"
type input "123 INTERNAT"
type textarea "x"
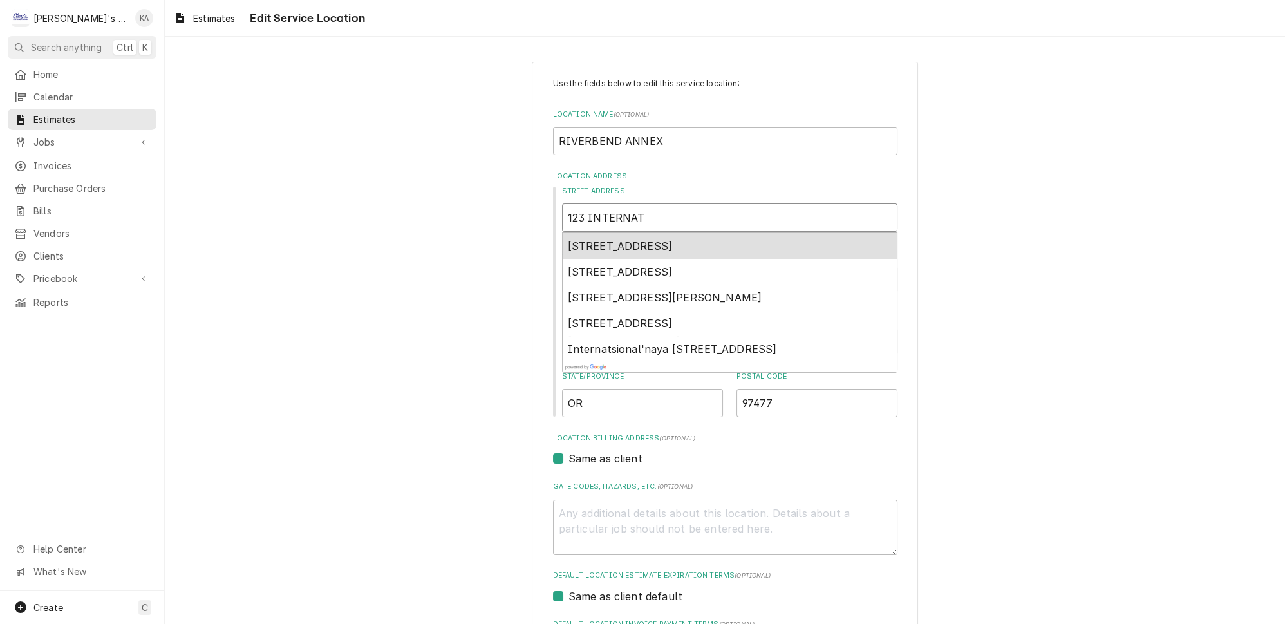
type input "123 INTERNATI"
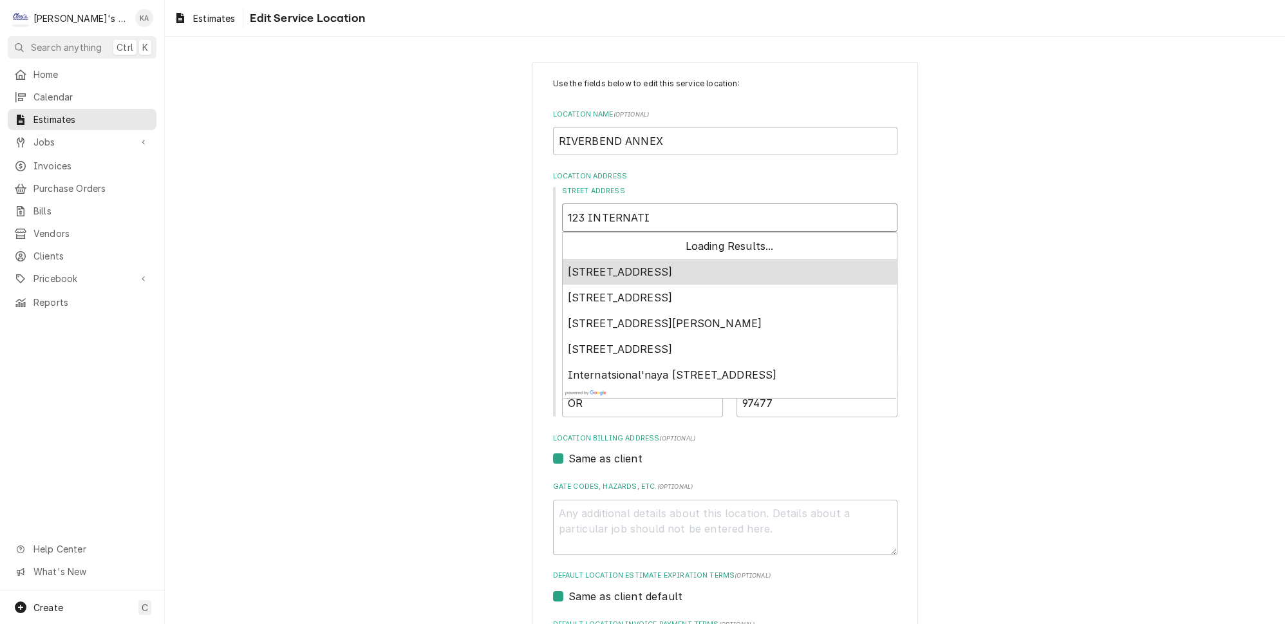
type textarea "x"
type input "123 INTERNATIO"
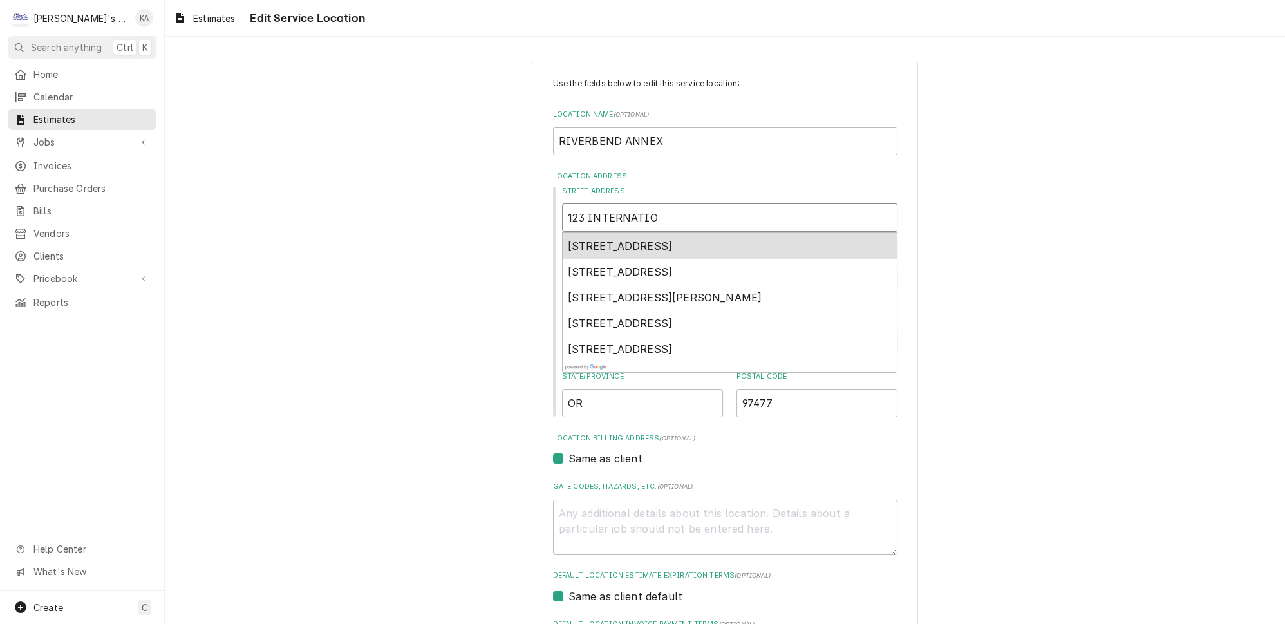
type textarea "x"
type input "123 INTERNATION"
type textarea "x"
type input "123 INTERNATIONA"
type textarea "x"
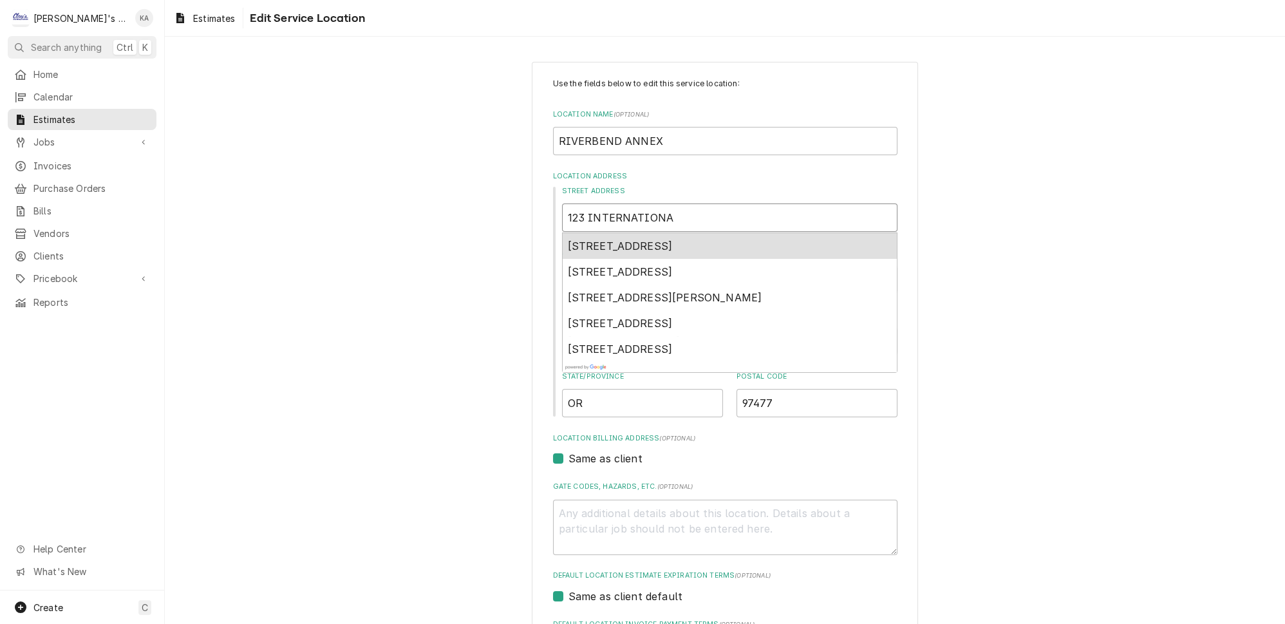
type input "123 INTERNATIONAL"
type textarea "x"
type input "123 INTERNATIONAL"
type textarea "x"
type input "123 INTERNATIONAL W"
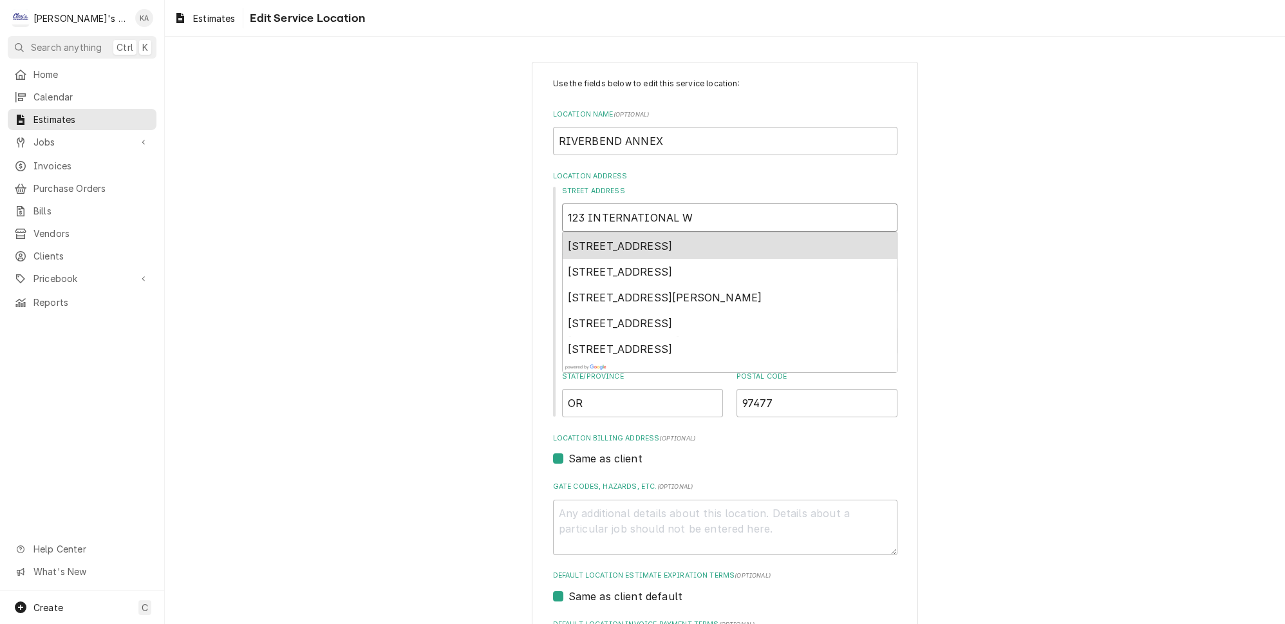
type textarea "x"
type input "123 INTERNATIONAL WA"
type textarea "x"
type input "123 INTERNATIONAL WAY"
type textarea "x"
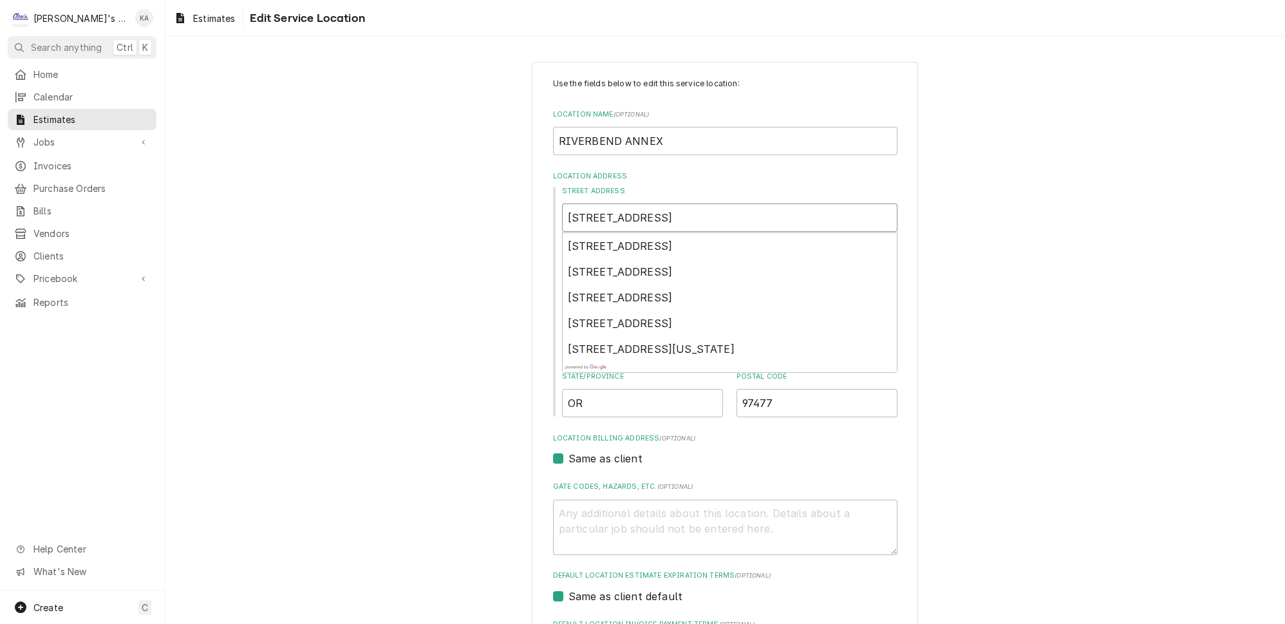
type input "123 INTERNATIONAL WAY"
click at [1056, 396] on div "Use the fields below to edit this service location: Location Name ( optional ) …" at bounding box center [725, 419] width 1120 height 739
drag, startPoint x: 622, startPoint y: 337, endPoint x: 571, endPoint y: 341, distance: 51.0
click at [571, 341] on input "Springfield" at bounding box center [729, 341] width 335 height 28
type textarea "x"
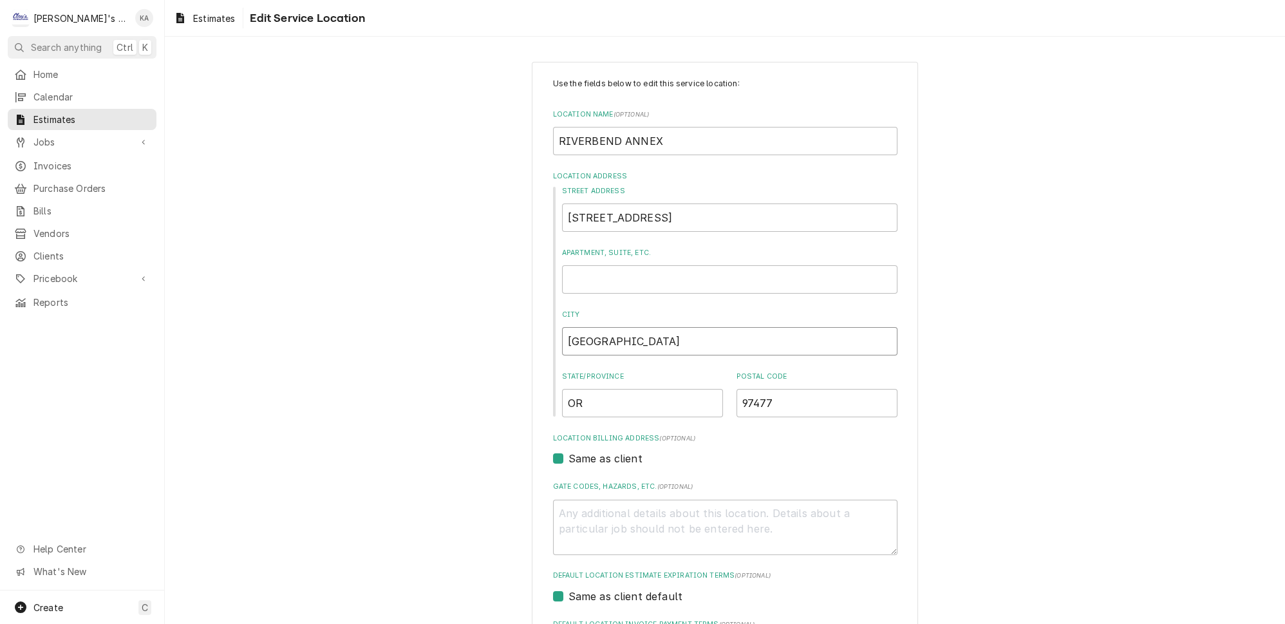
type input "SP"
type textarea "x"
type input "SPR"
type textarea "x"
type input "SPRI"
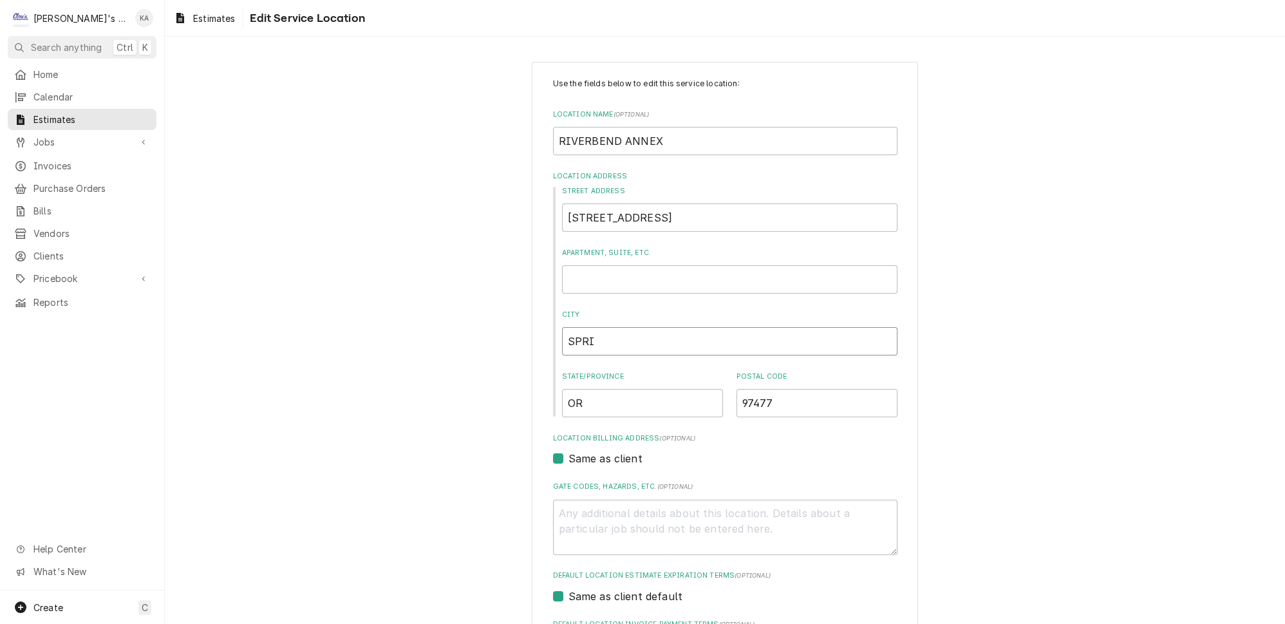
type textarea "x"
type input "SPRIN"
type textarea "x"
type input "SPRING"
type textarea "x"
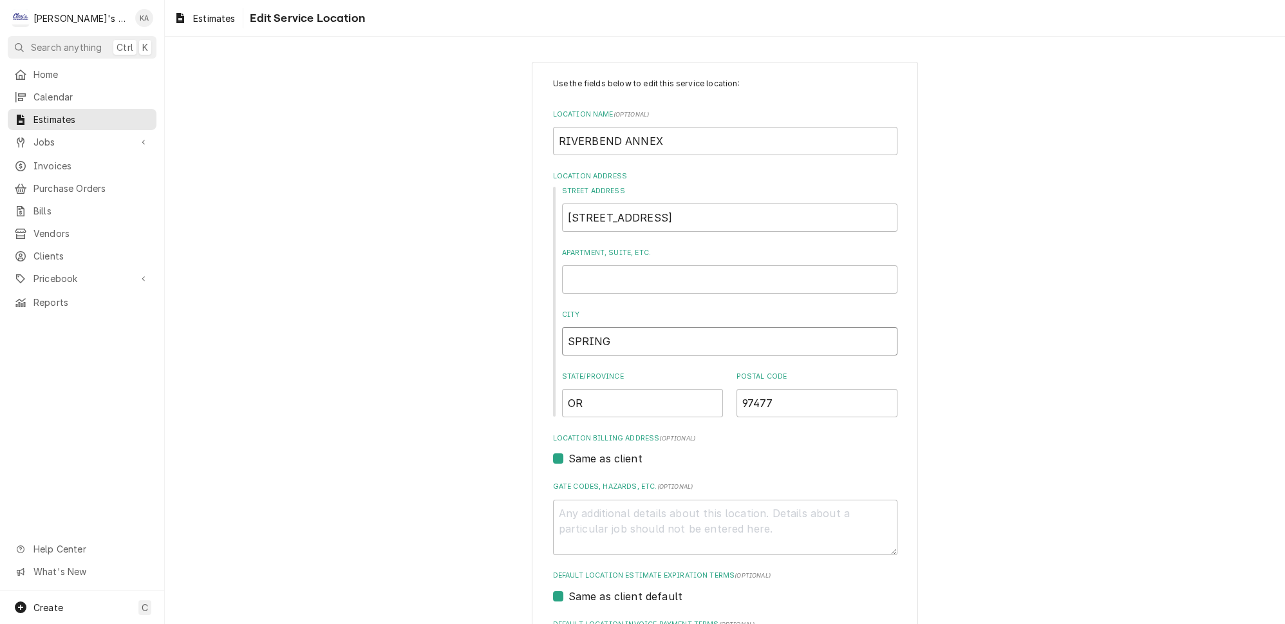
type input "SPRINGF"
type textarea "x"
type input "SPRINGFI"
type textarea "x"
type input "SPRINGFIE"
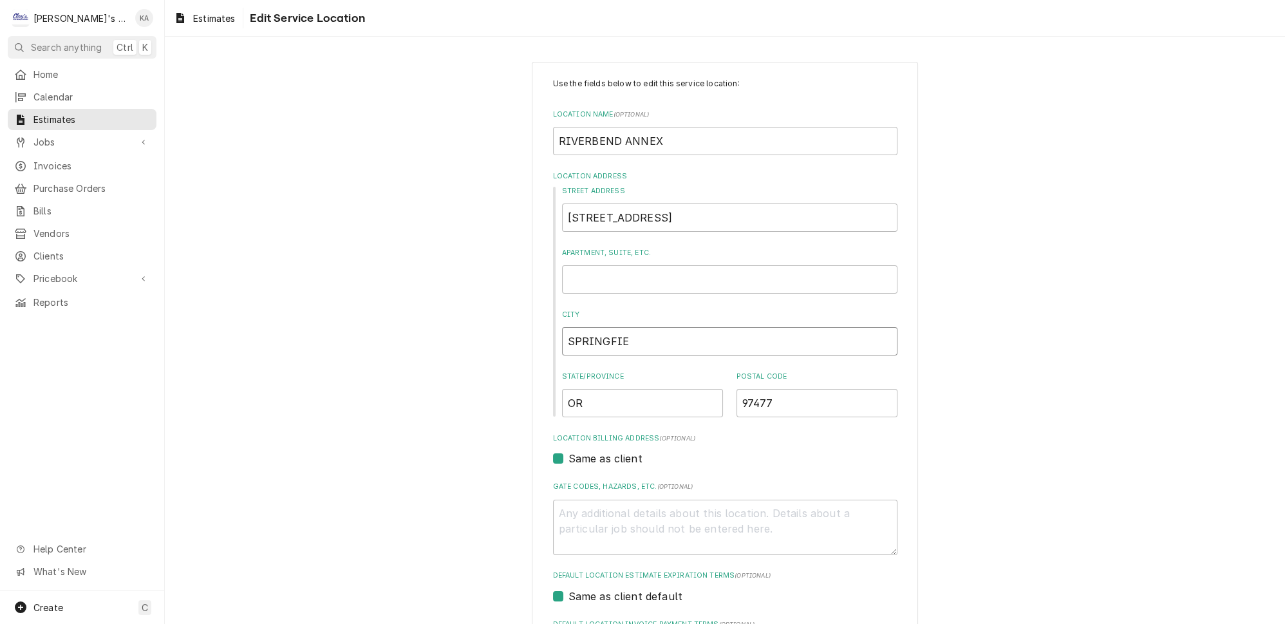
type textarea "x"
type input "SPRINGFIEL"
type textarea "x"
type input "SPRINGFIELD"
type textarea "x"
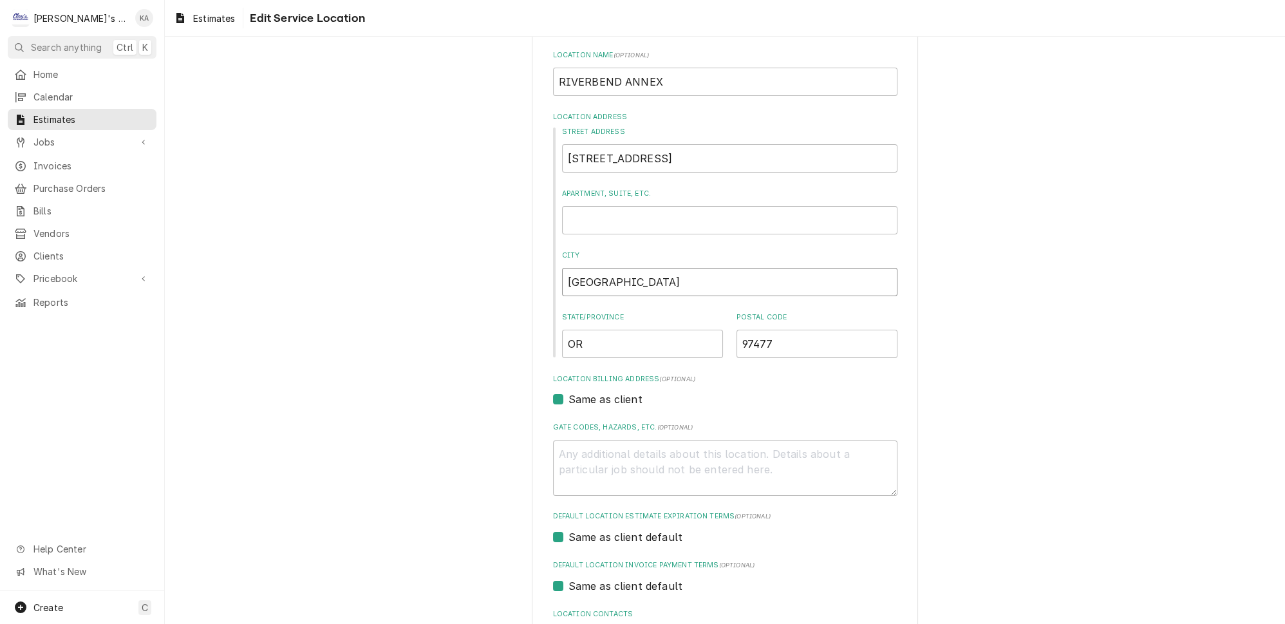
scroll to position [153, 0]
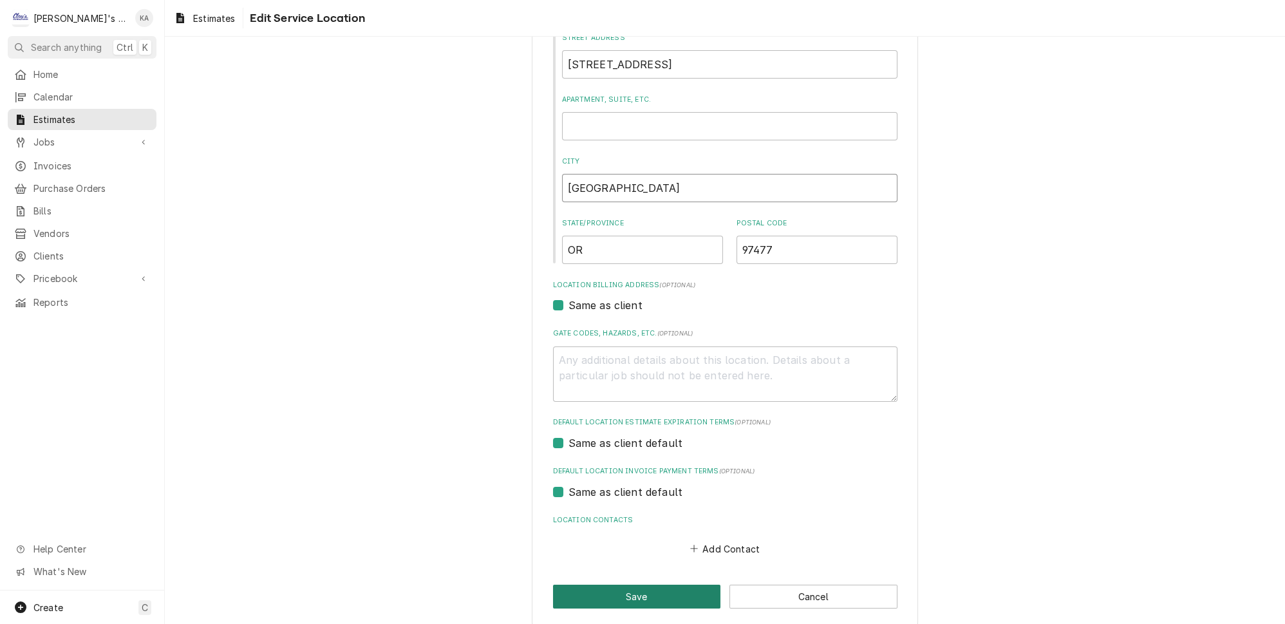
type input "SPRINGFIELD"
click at [630, 585] on button "Save" at bounding box center [637, 597] width 168 height 24
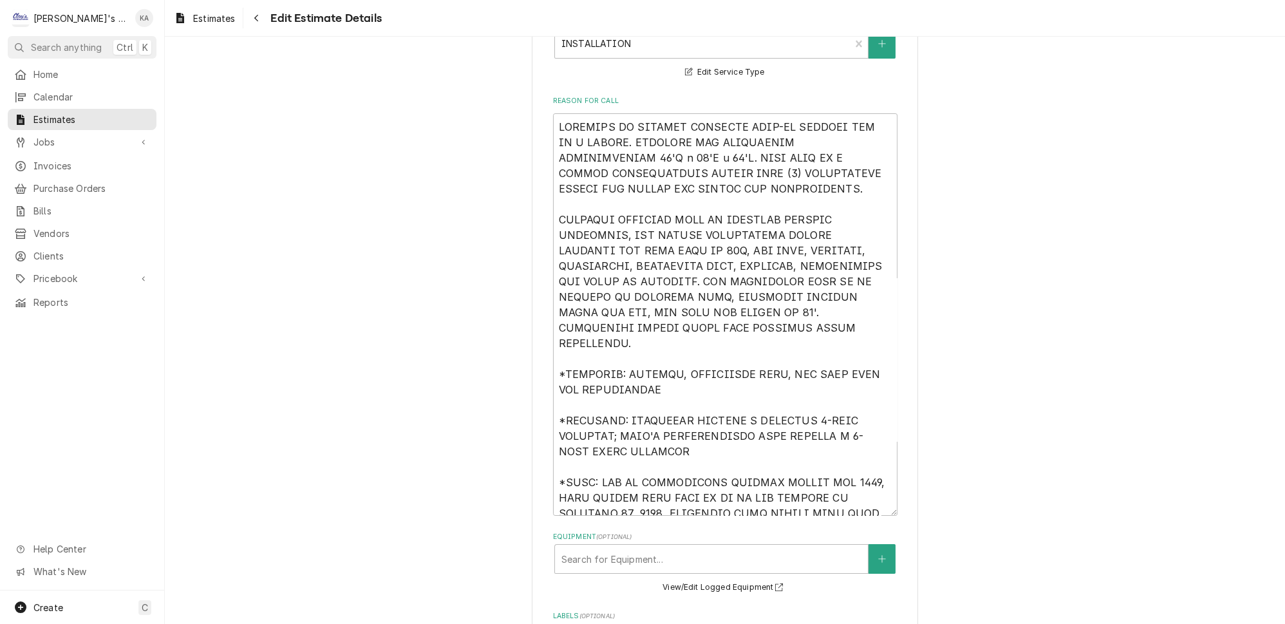
scroll to position [351, 0]
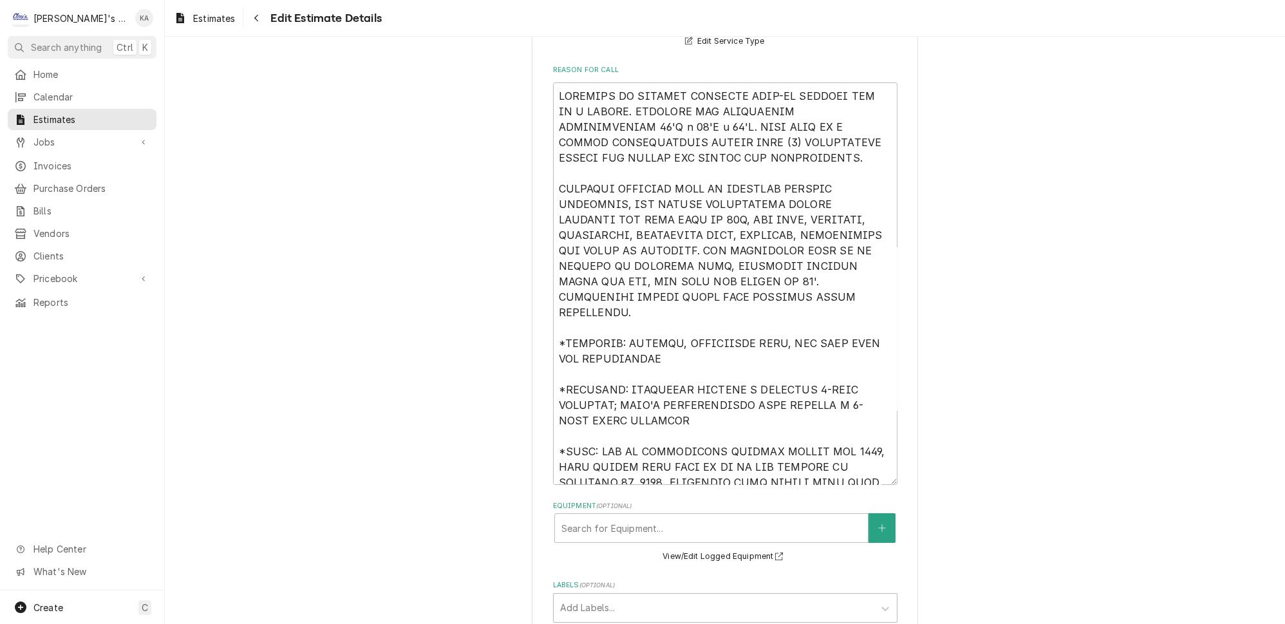
drag, startPoint x: 793, startPoint y: 303, endPoint x: 770, endPoint y: 303, distance: 22.5
click at [770, 303] on textarea "Reason For Call" at bounding box center [725, 283] width 345 height 402
type textarea "x"
type textarea "ESTIMATE TO CONVERT EXISTING WALK-IN FREEZER BOX TO A COOLER. EXISTING BOX DIME…"
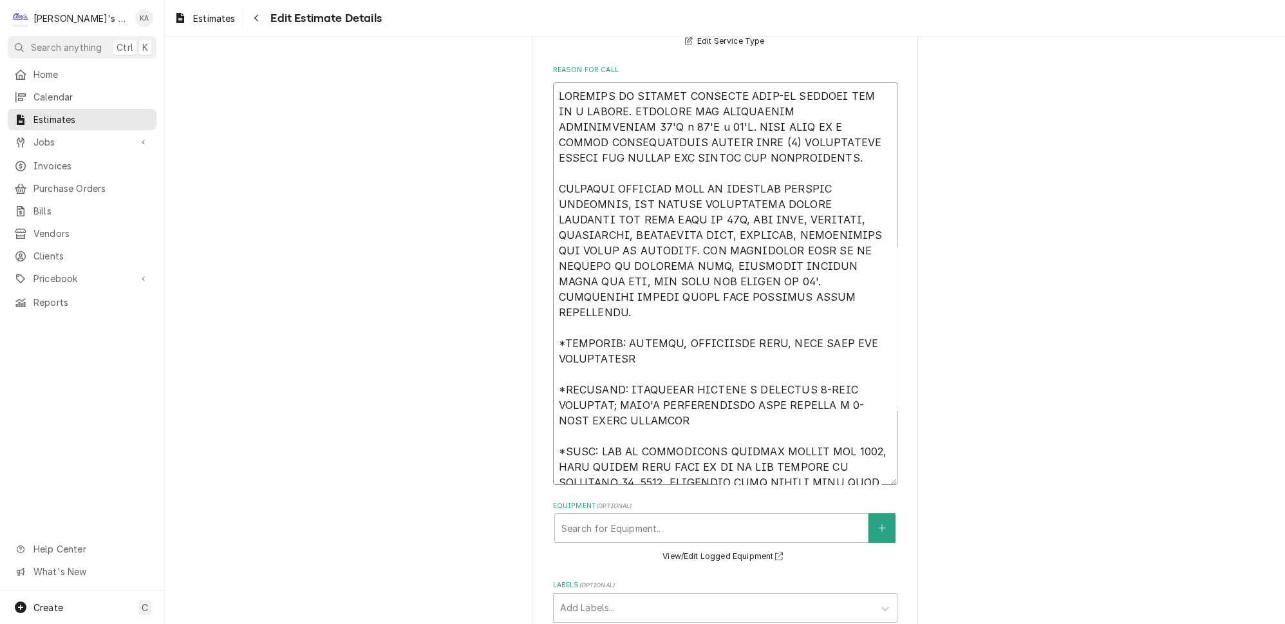
type textarea "x"
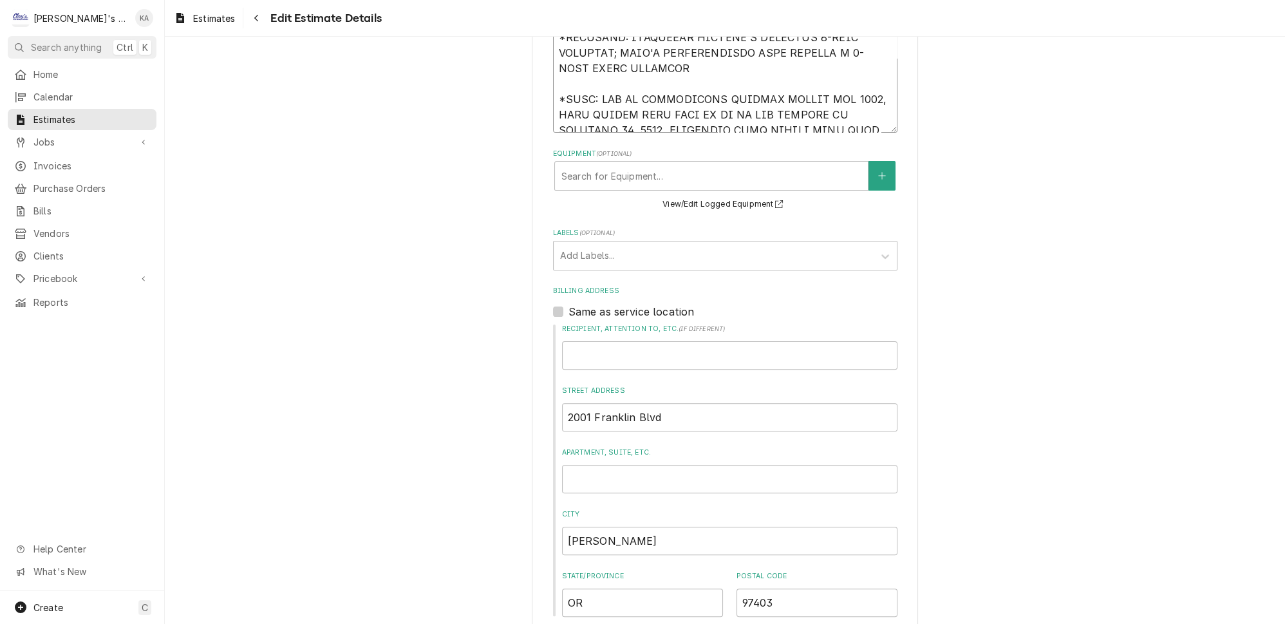
scroll to position [819, 0]
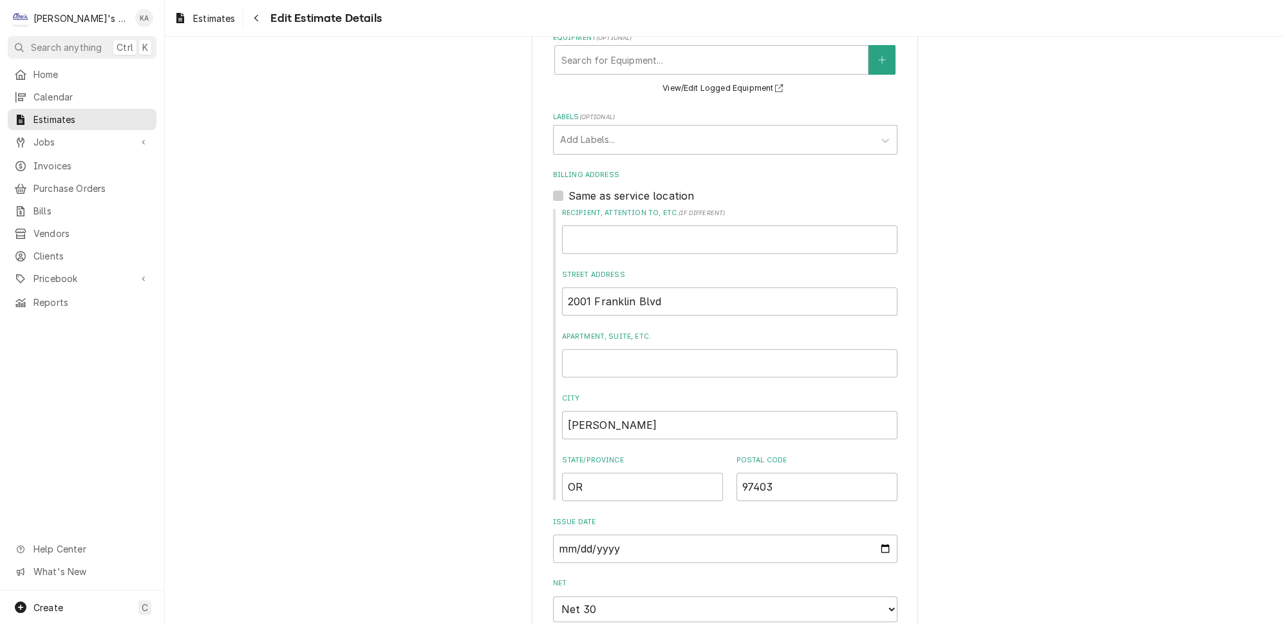
type textarea "ESTIMATE TO CONVERT EXISTING WALK-IN FREEZER BOX TO A COOLER. EXISTING BOX DIME…"
drag, startPoint x: 653, startPoint y: 294, endPoint x: 598, endPoint y: 294, distance: 55.4
click at [598, 294] on input "2001 Franklin Blvd" at bounding box center [729, 301] width 335 height 28
type textarea "x"
type input "2001 FR"
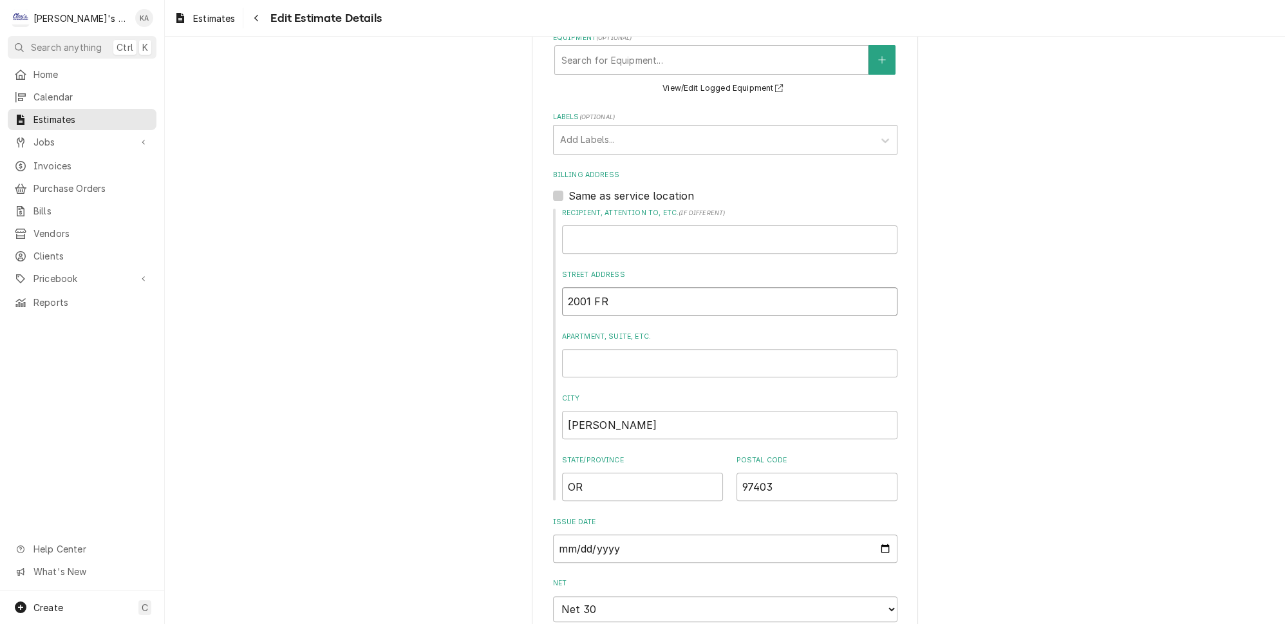
type textarea "x"
type input "2001 FRA"
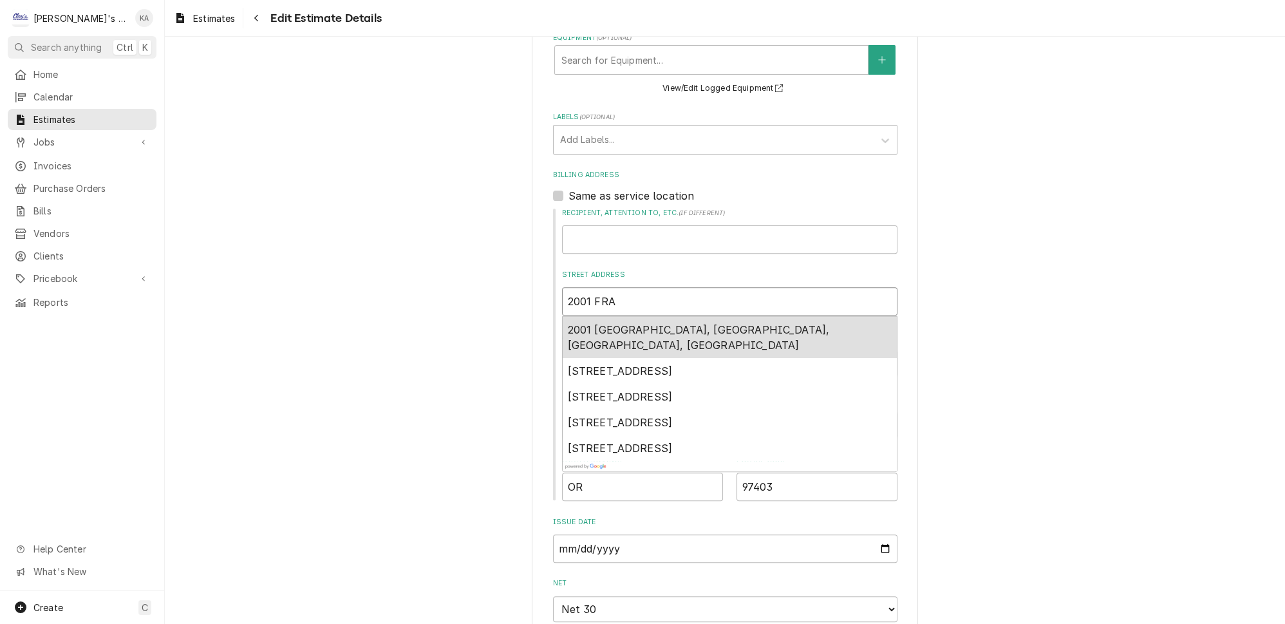
type textarea "x"
type input "2001 FRAN"
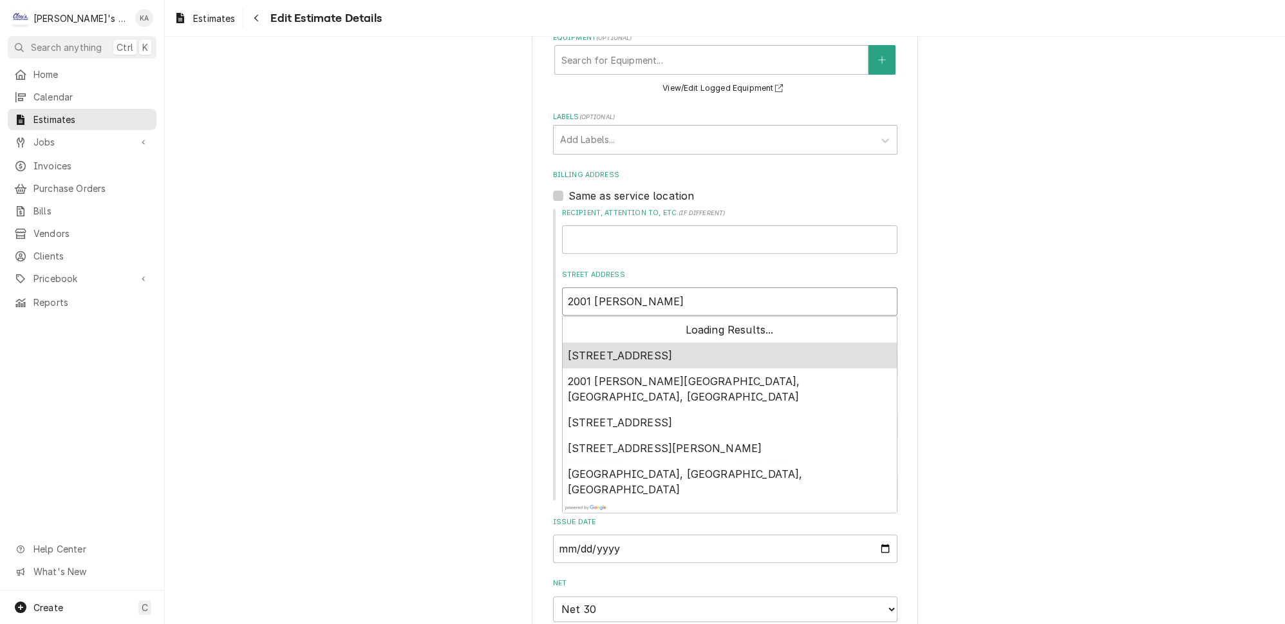
type textarea "x"
type input "2001 FRANK"
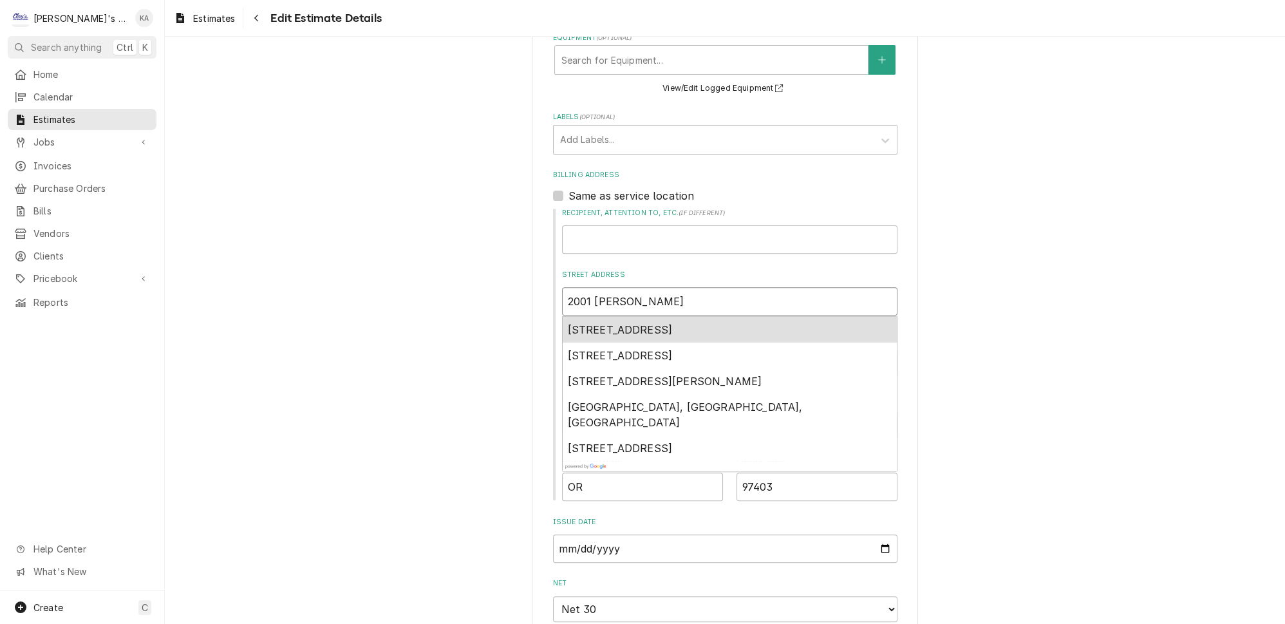
type textarea "x"
type input "2001 FRANKL"
type textarea "x"
type input "2001 FRANKLI"
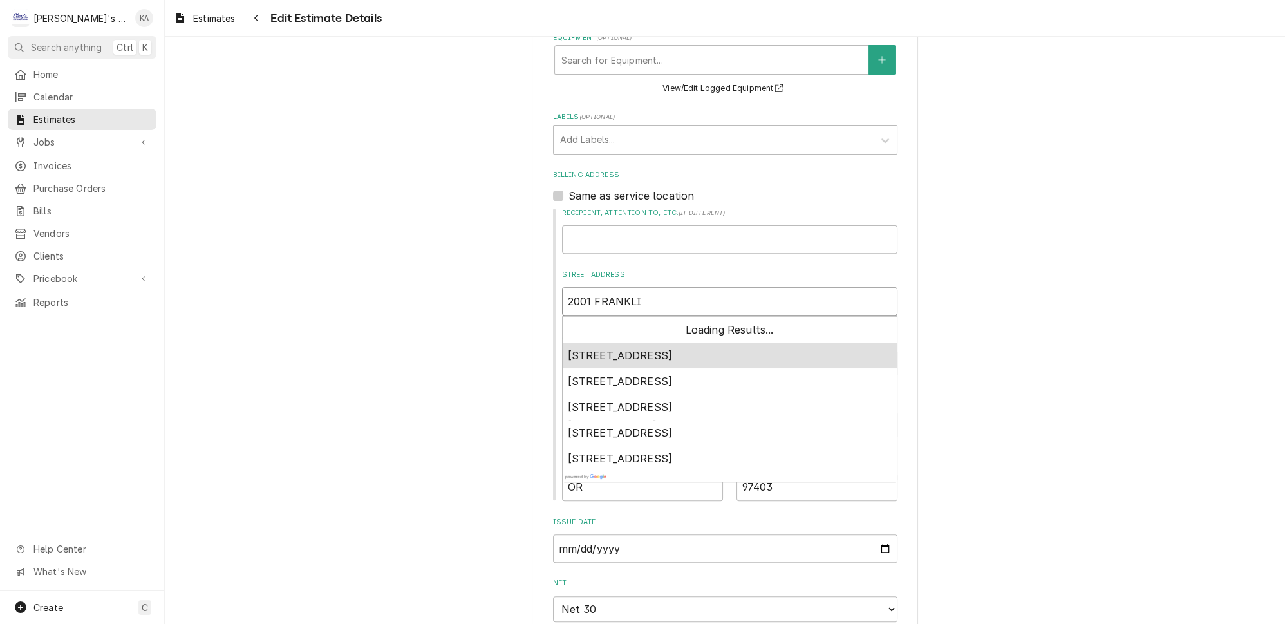
type textarea "x"
type input "2001 FRANKLIN"
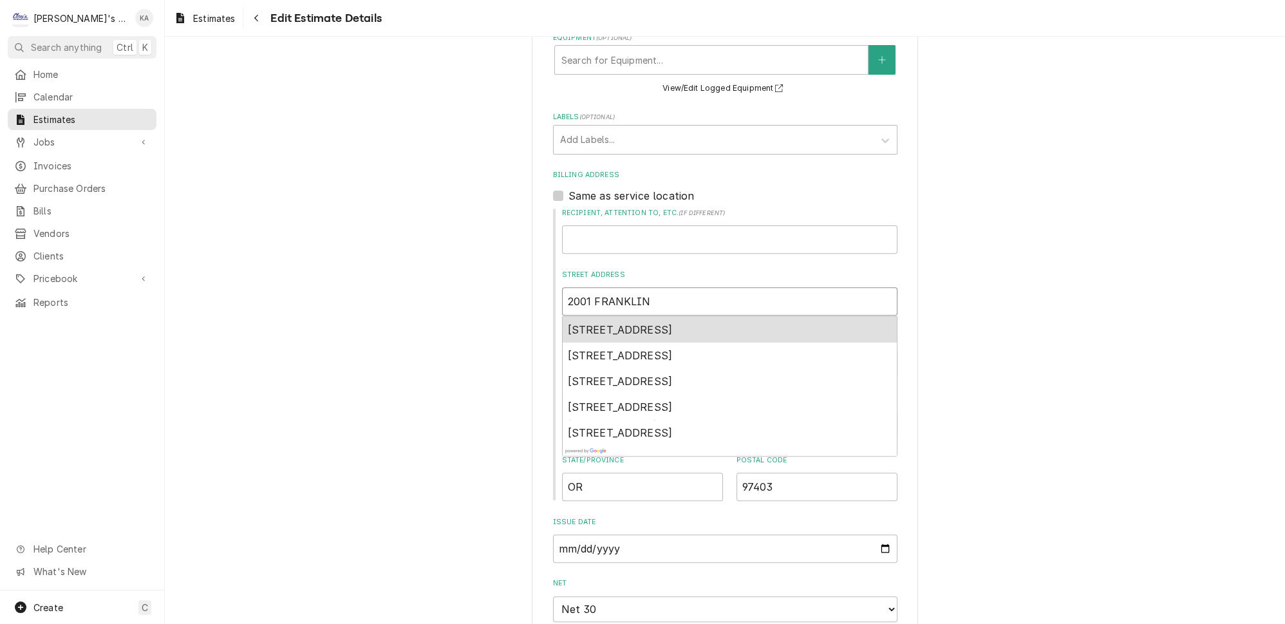
type textarea "x"
type input "2001 FRANKLIN"
type textarea "x"
type input "2001 FRANKLIN B"
type textarea "x"
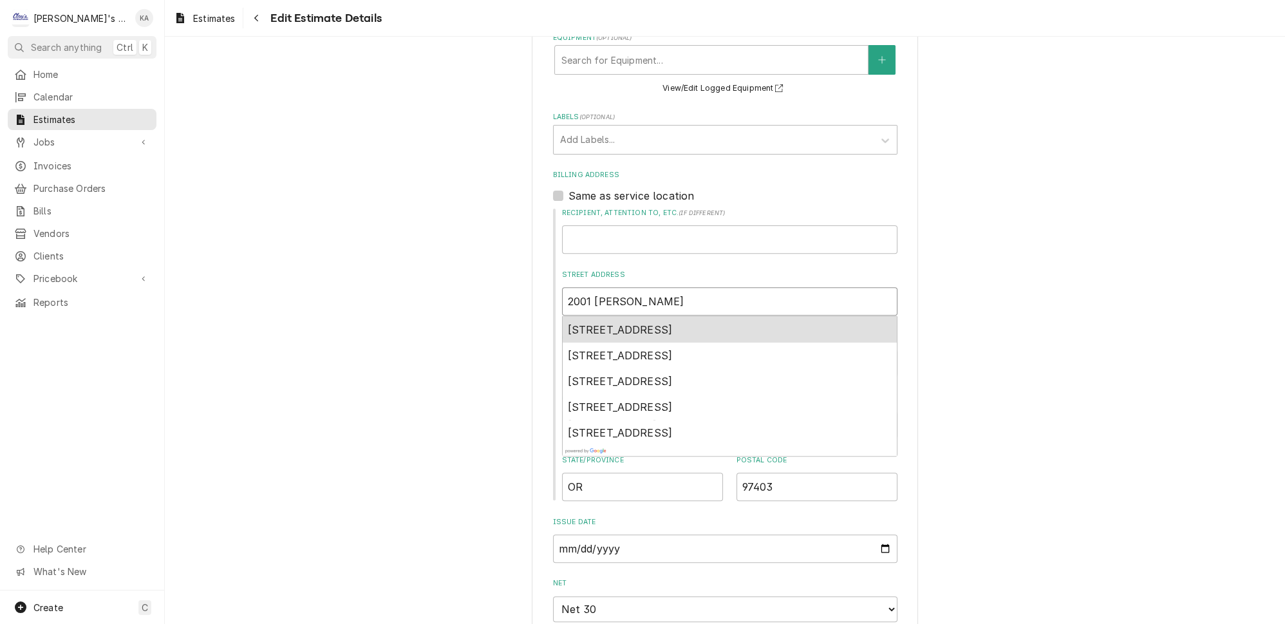
type input "2001 FRANKLIN BL"
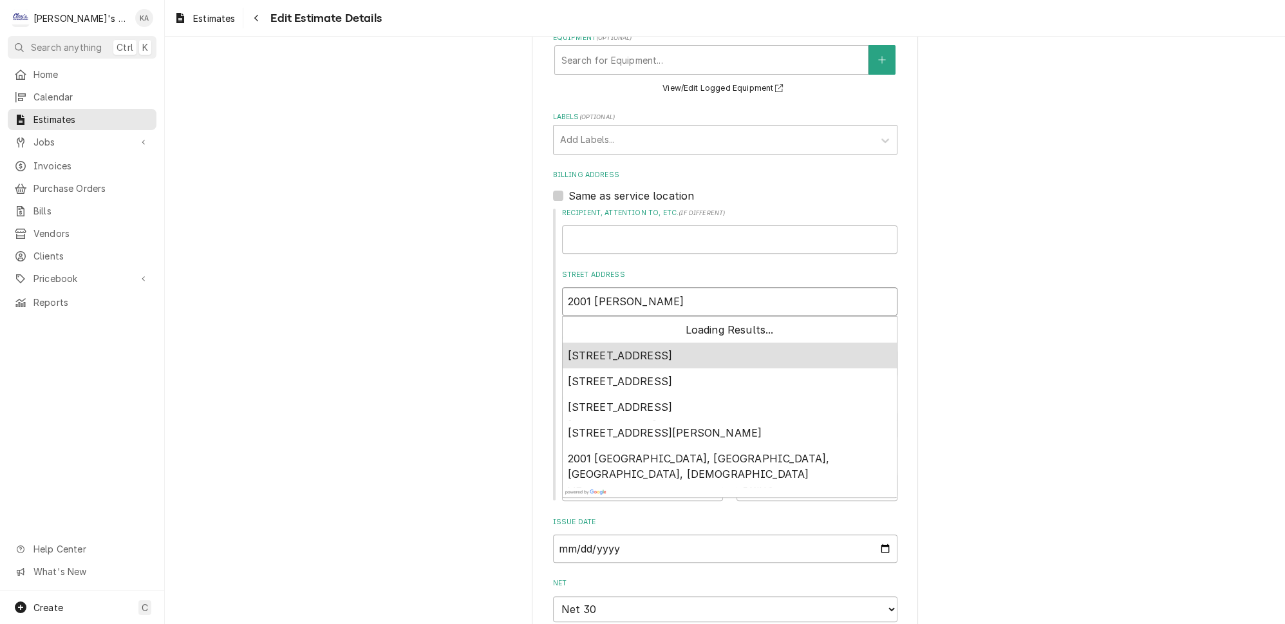
type textarea "x"
type input "2001 FRANKLIN BLV"
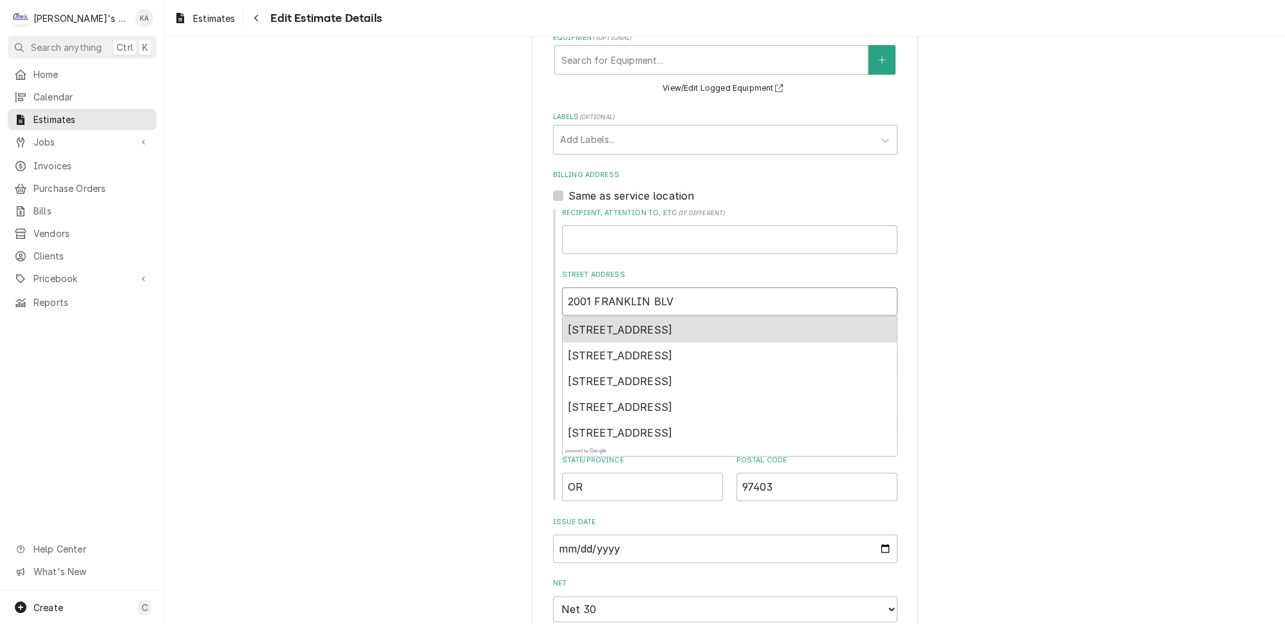
type textarea "x"
type input "2001 FRANKLIN BLVD"
type textarea "x"
type input "2001 FRANKLIN BLVD"
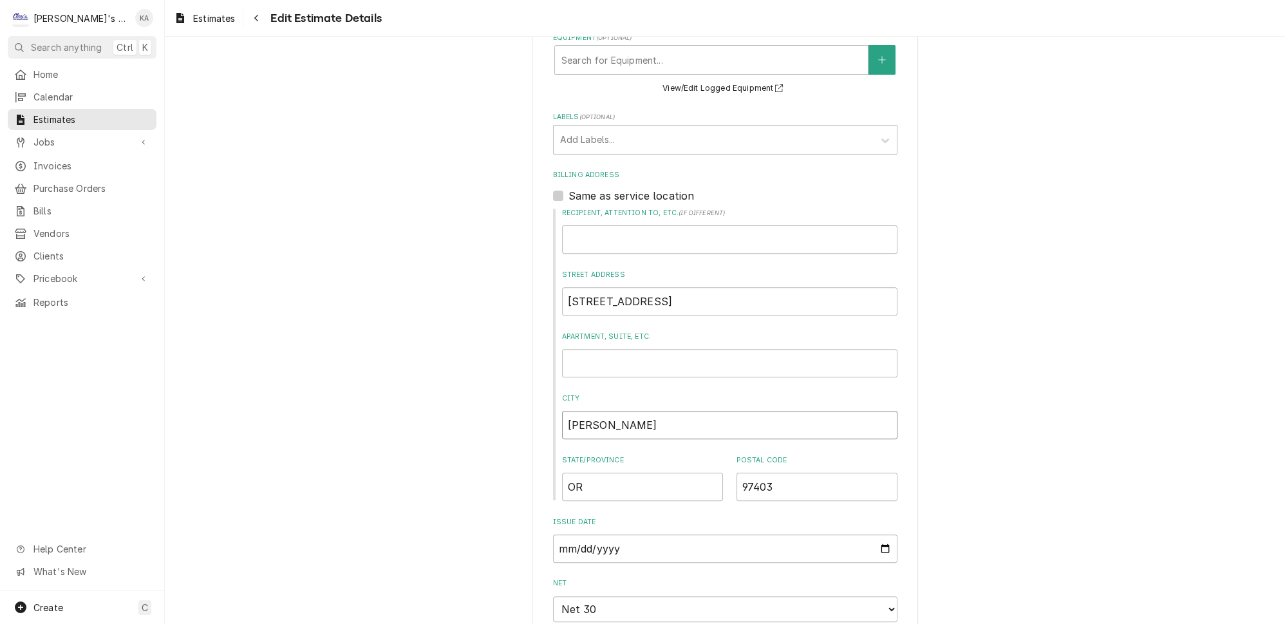
drag, startPoint x: 607, startPoint y: 415, endPoint x: 574, endPoint y: 417, distance: 32.9
click at [574, 417] on input "Eugene" at bounding box center [729, 425] width 335 height 28
type textarea "x"
type input "EU"
type textarea "x"
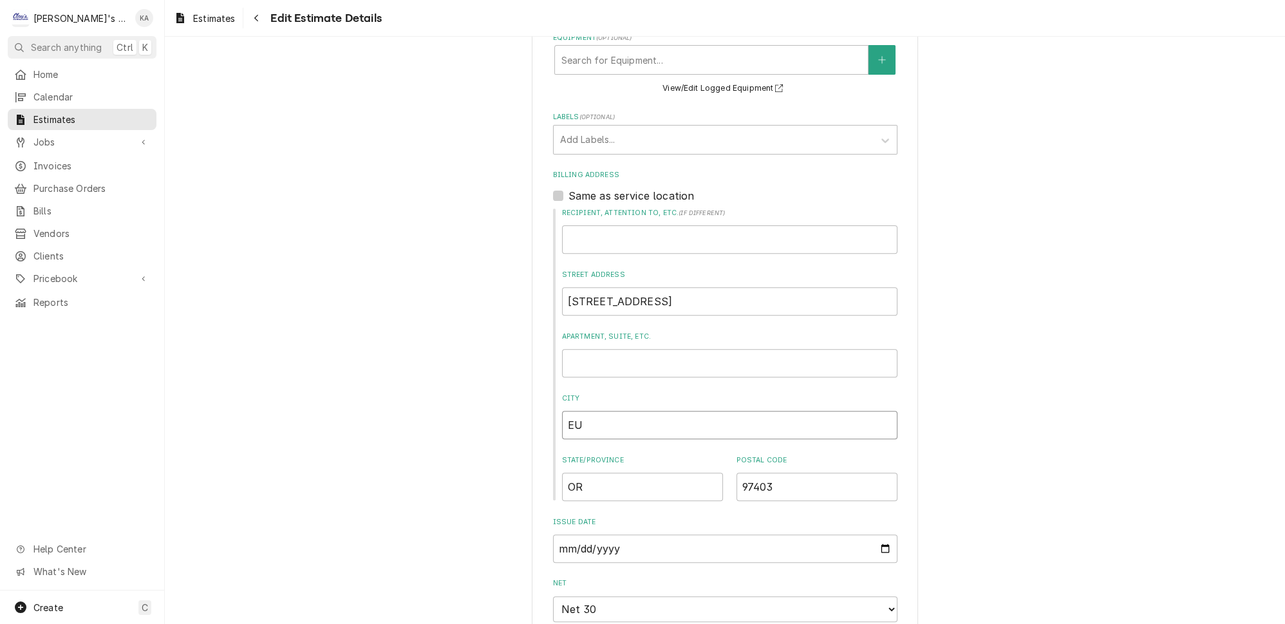
type input "EUG"
type textarea "x"
type input "EUGE"
type textarea "x"
type input "EUGEN"
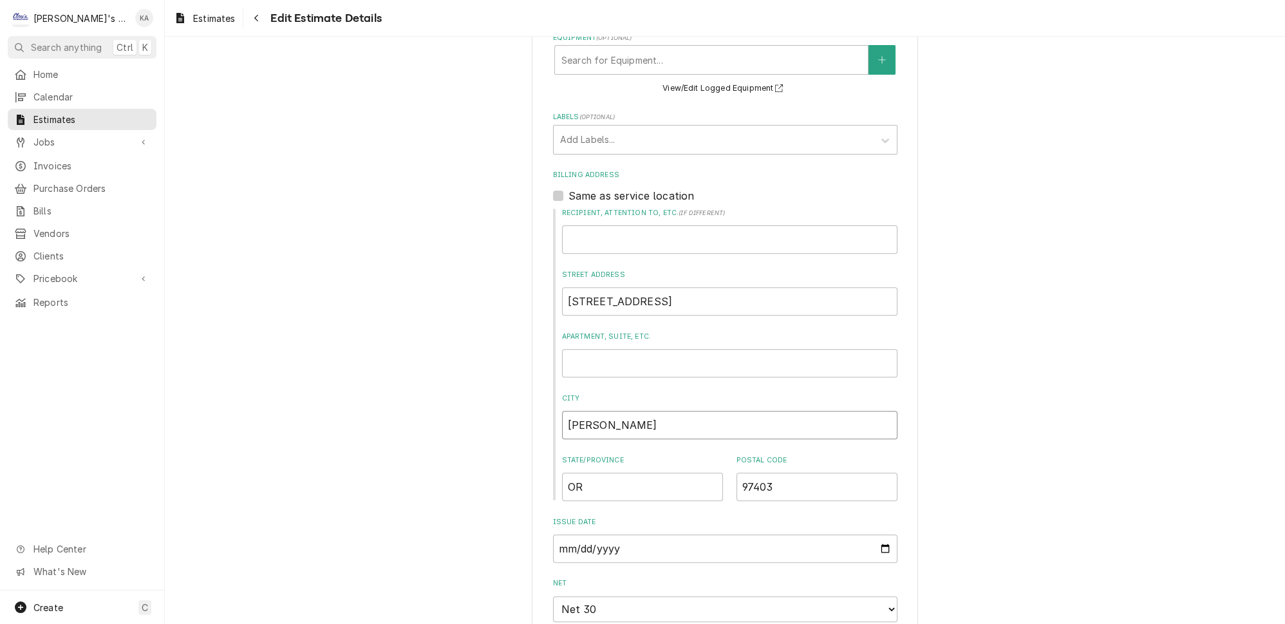
type textarea "x"
type input "EUGENE"
type textarea "x"
type input "EUGENE"
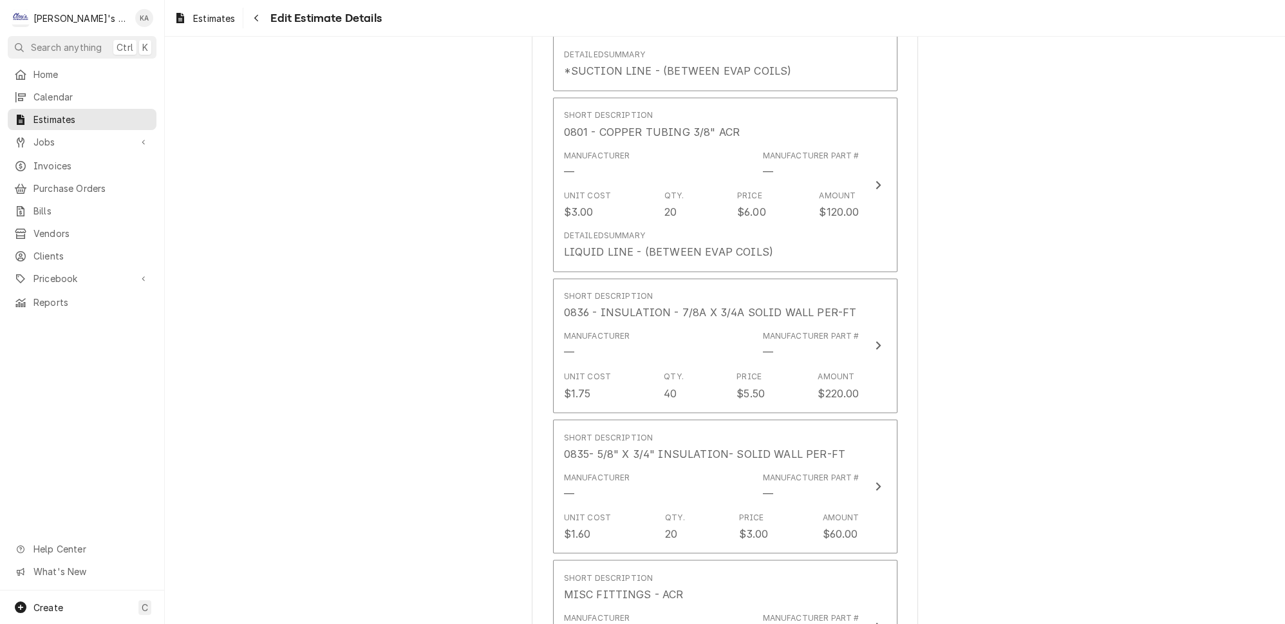
scroll to position [3805, 0]
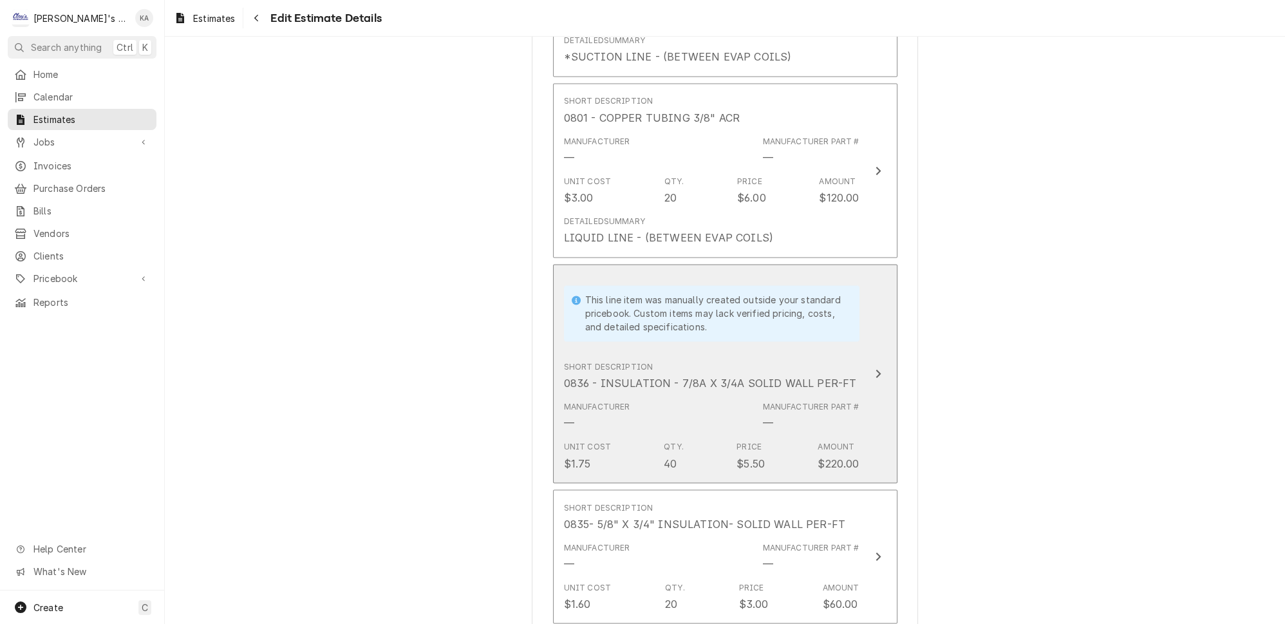
click at [876, 369] on icon "Update Line Item" at bounding box center [878, 373] width 5 height 8
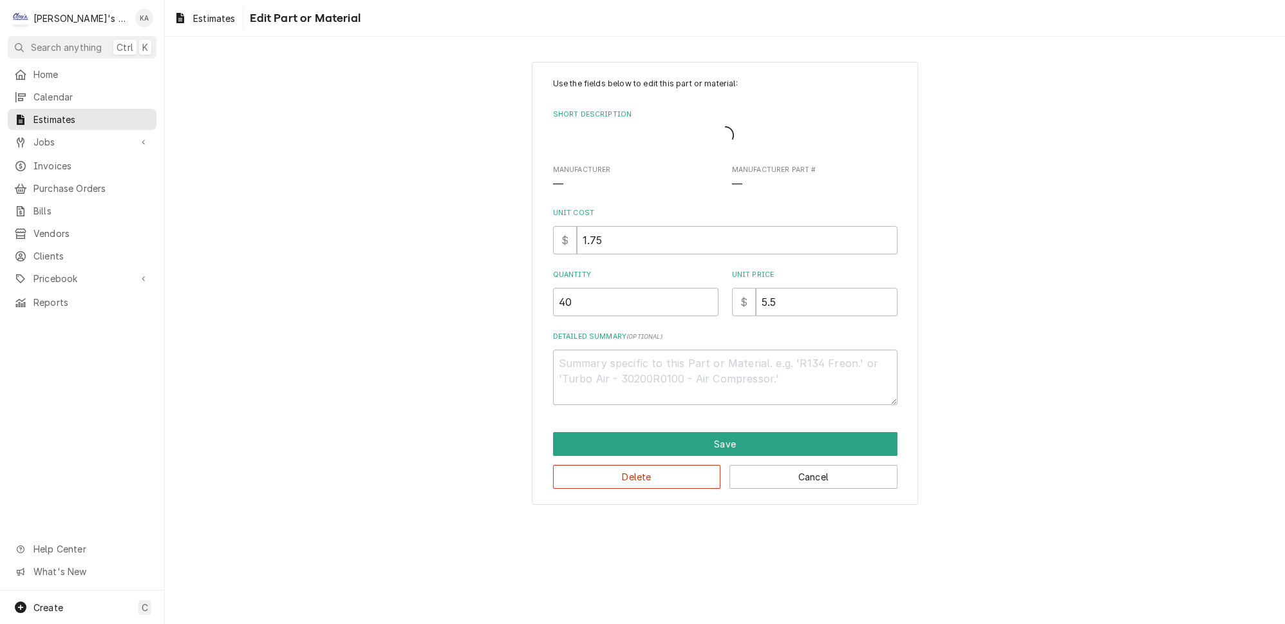
type textarea "x"
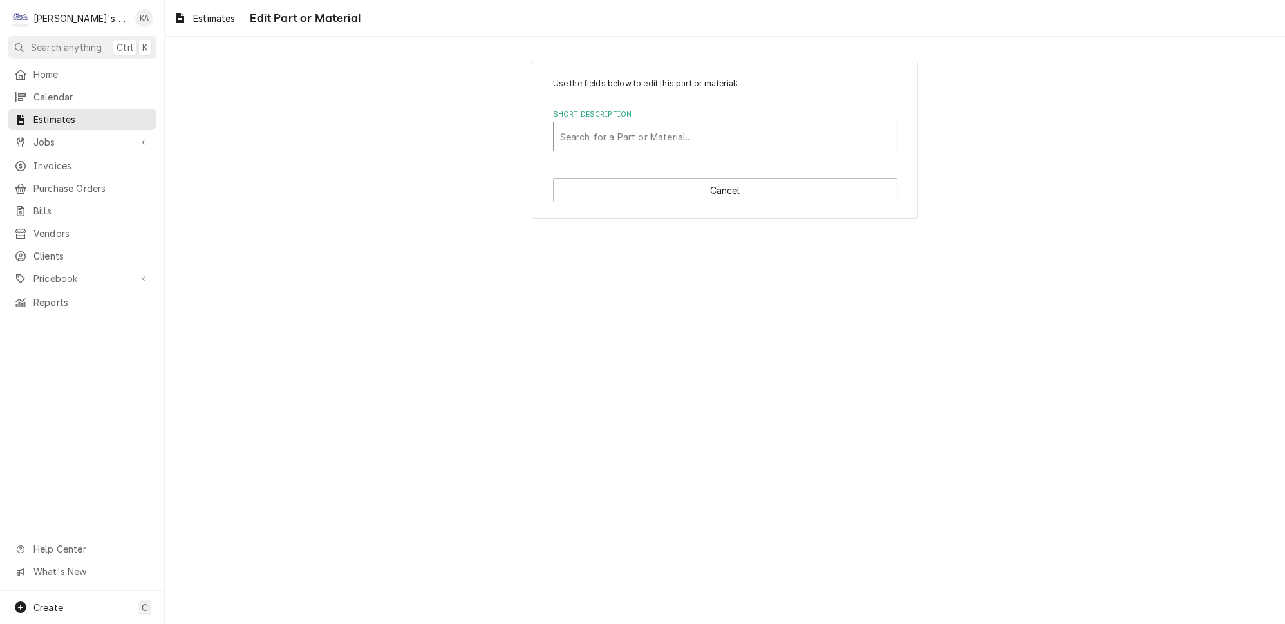
click at [629, 131] on div "Short Description" at bounding box center [725, 136] width 330 height 23
type input "0836"
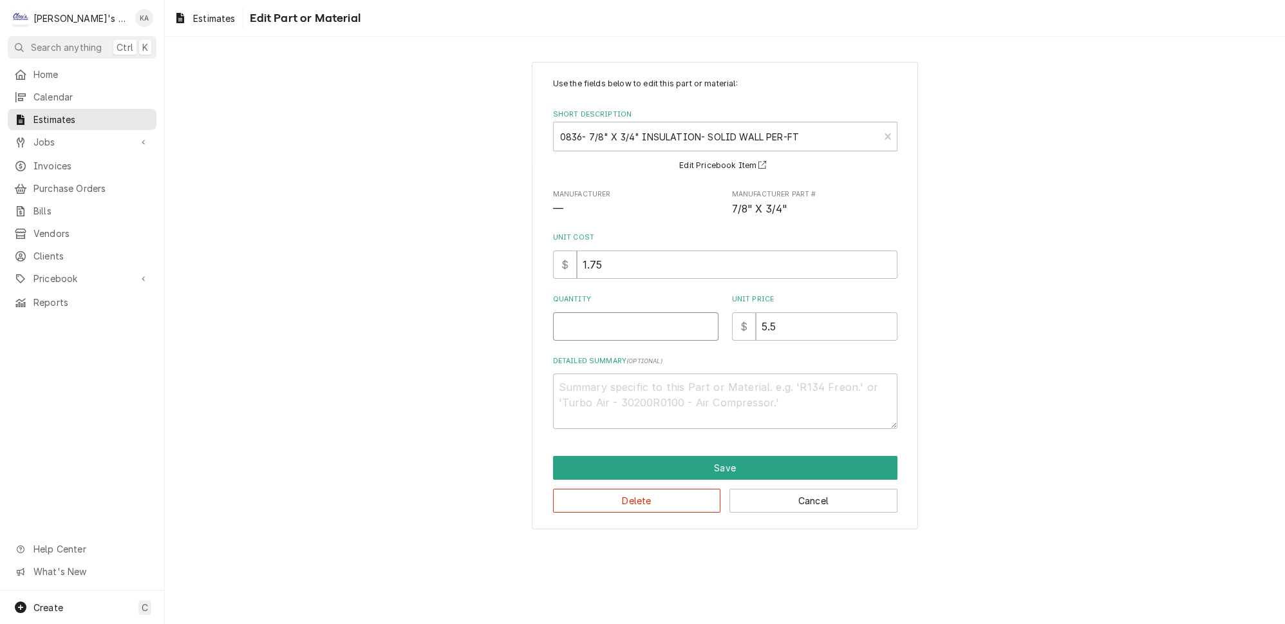
click at [596, 330] on input "Quantity" at bounding box center [635, 326] width 165 height 28
type textarea "x"
type input "4"
type textarea "x"
type input "40"
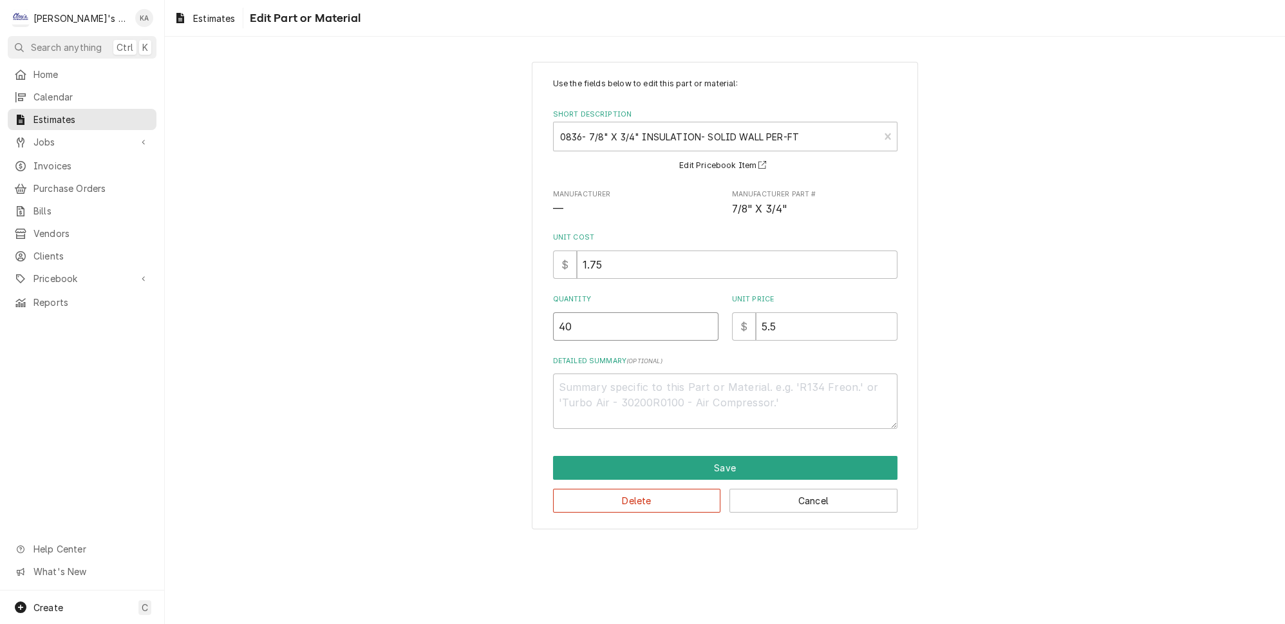
type textarea "x"
type input "40"
click at [710, 463] on button "Save" at bounding box center [725, 468] width 345 height 24
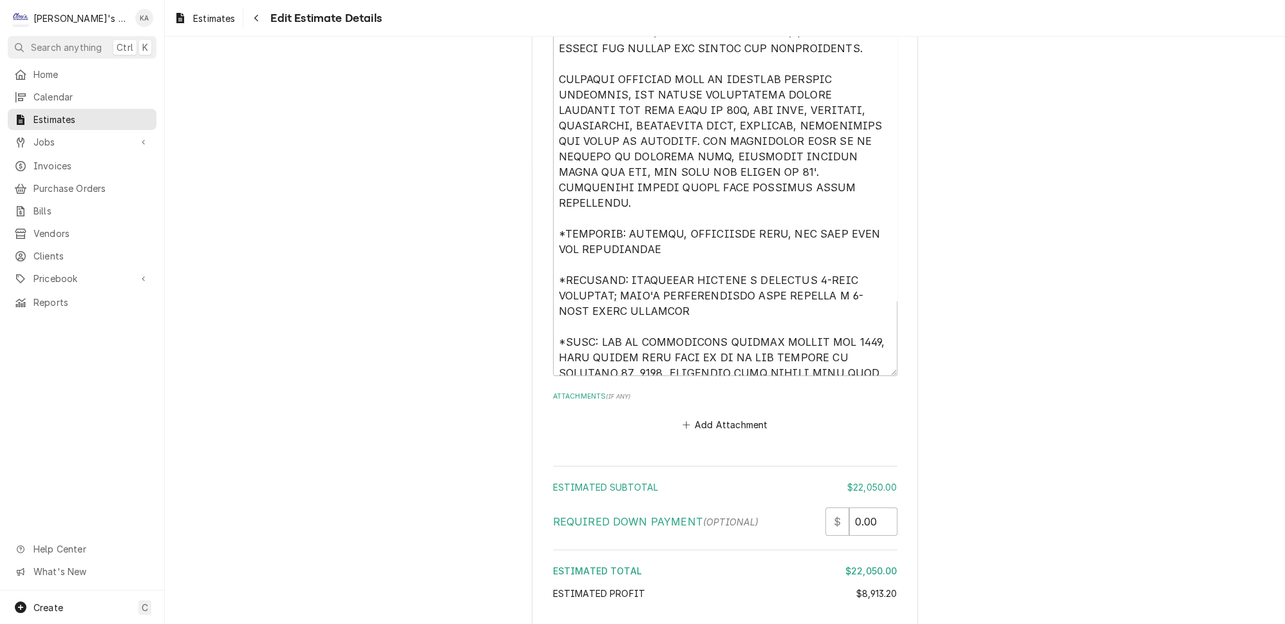
scroll to position [6082, 0]
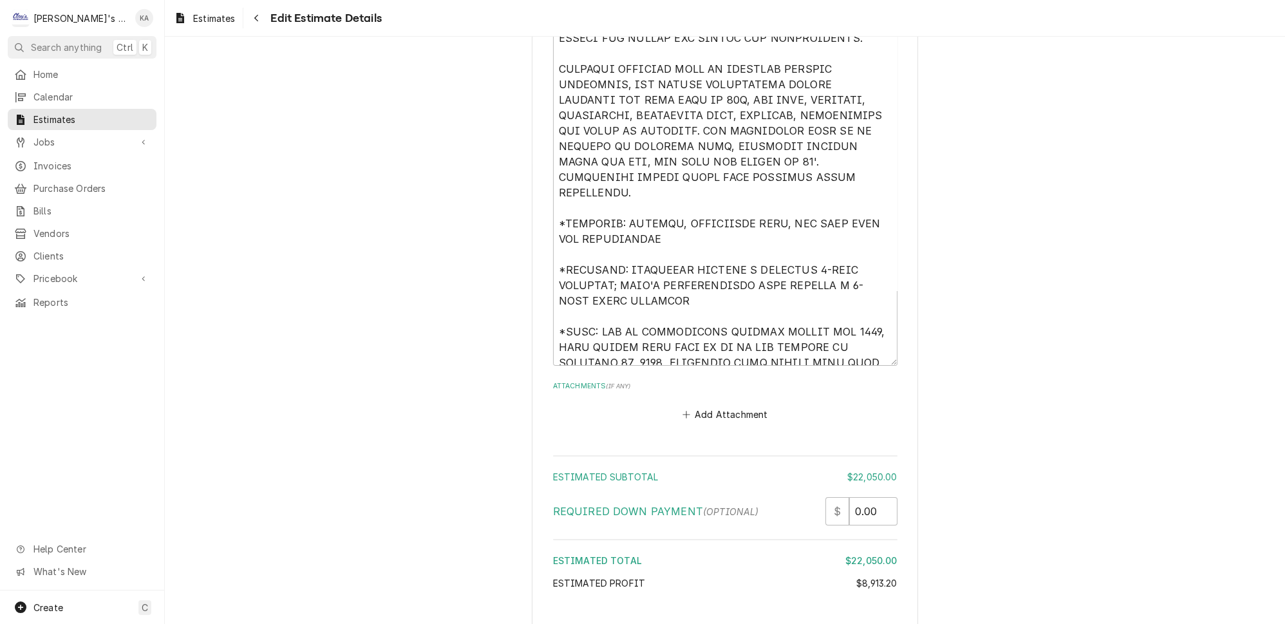
type textarea "x"
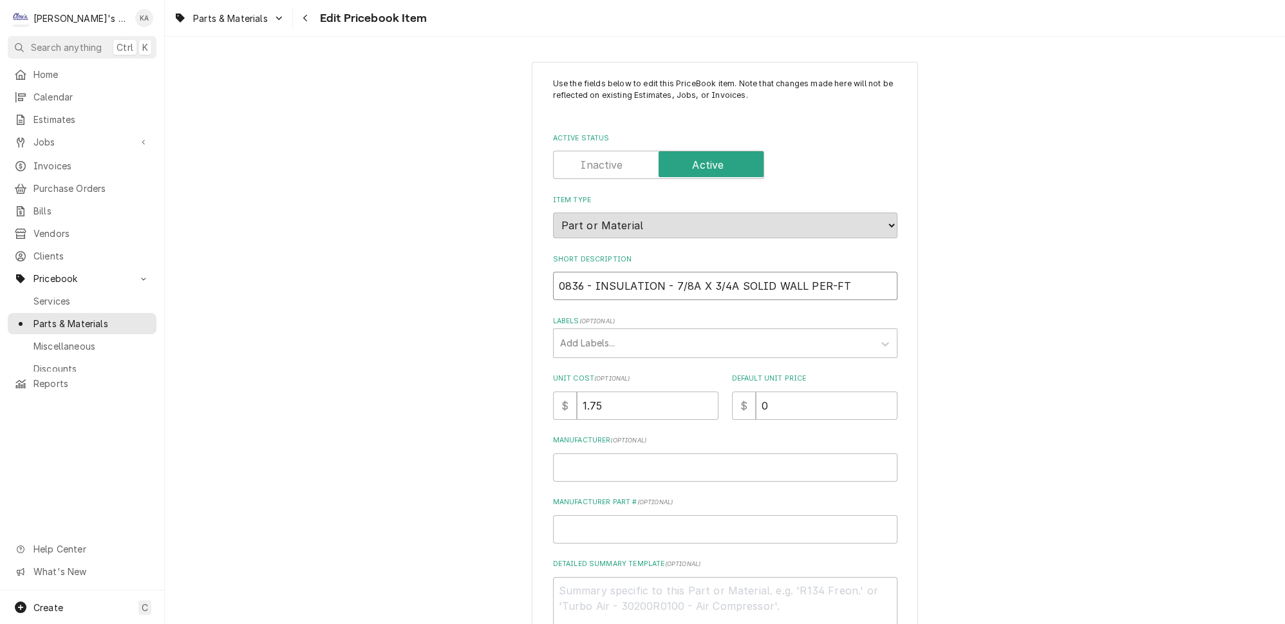
click at [586, 278] on input "0836 - INSULATION - 7/8A X 3/4A SOLID WALL PER-FT" at bounding box center [725, 286] width 345 height 28
type textarea "x"
type input "0836- INSULATION - 7/8A X 3/4A SOLID WALL PER-FT"
click at [683, 279] on input "0836- INSULATION - 7/8A X 3/4A SOLID WALL PER-FT" at bounding box center [725, 286] width 345 height 28
type textarea "x"
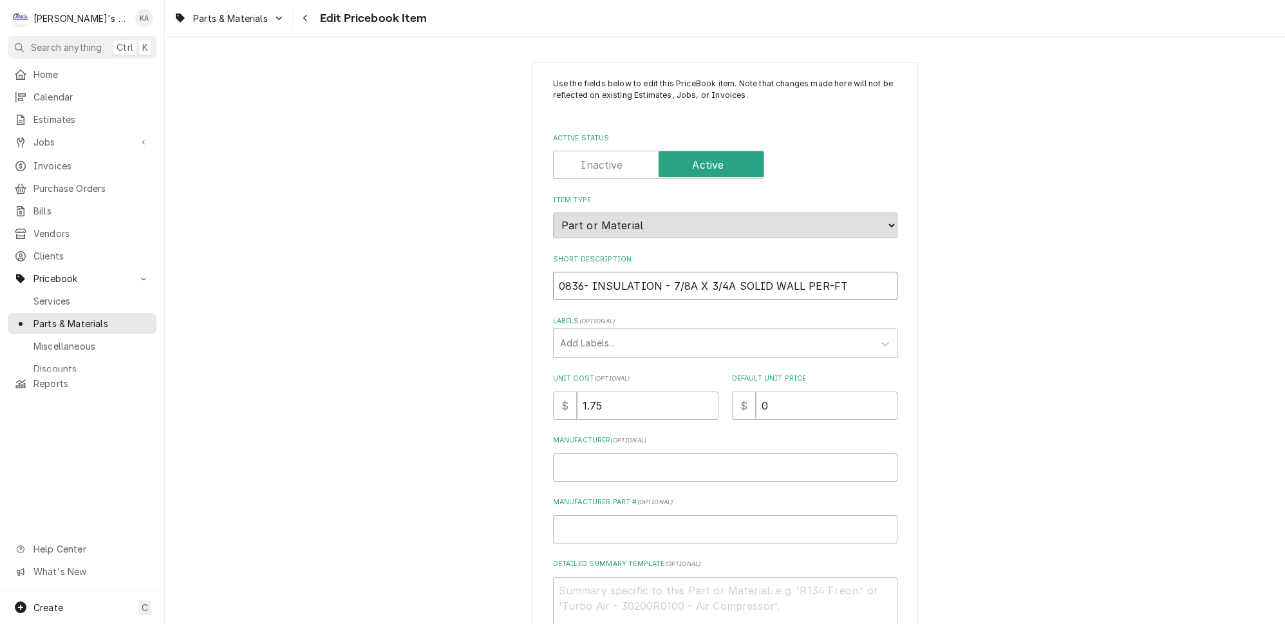
type input "0836- INSULATION - 7/8 X 3/4A SOLID WALL PER-FT"
type textarea "x"
type input "0836- INSULATION - 7/8" X 3/4A SOLID WALL PER-FT"
click at [716, 283] on input "0836- INSULATION - 7/8" X 3/4A SOLID WALL PER-FT" at bounding box center [725, 286] width 345 height 28
type textarea "x"
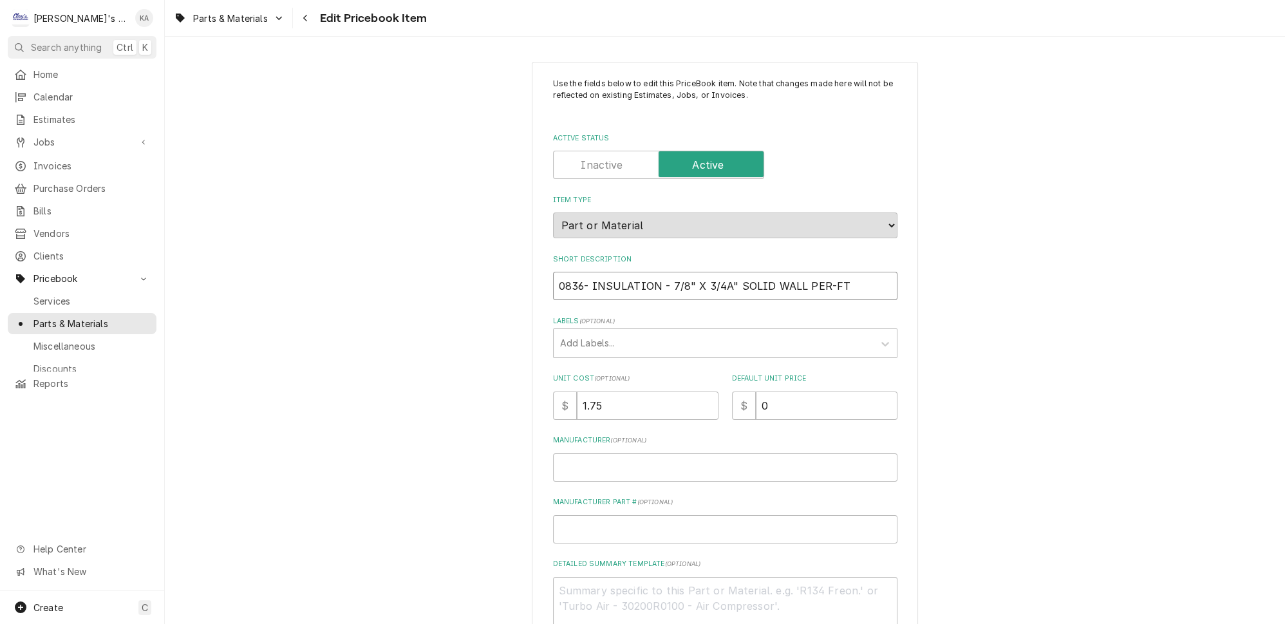
type input "0836- INSULATION - 7/8" X 3/4A" SOLID WALL PER-FT"
type textarea "x"
type input "0836- INSULATION - 7/8" X 3/4" SOLID WALL PER-FT"
drag, startPoint x: 714, startPoint y: 280, endPoint x: 664, endPoint y: 279, distance: 50.2
click at [664, 279] on input "0836- INSULATION - 7/8" X 3/4" SOLID WALL PER-FT" at bounding box center [725, 286] width 345 height 28
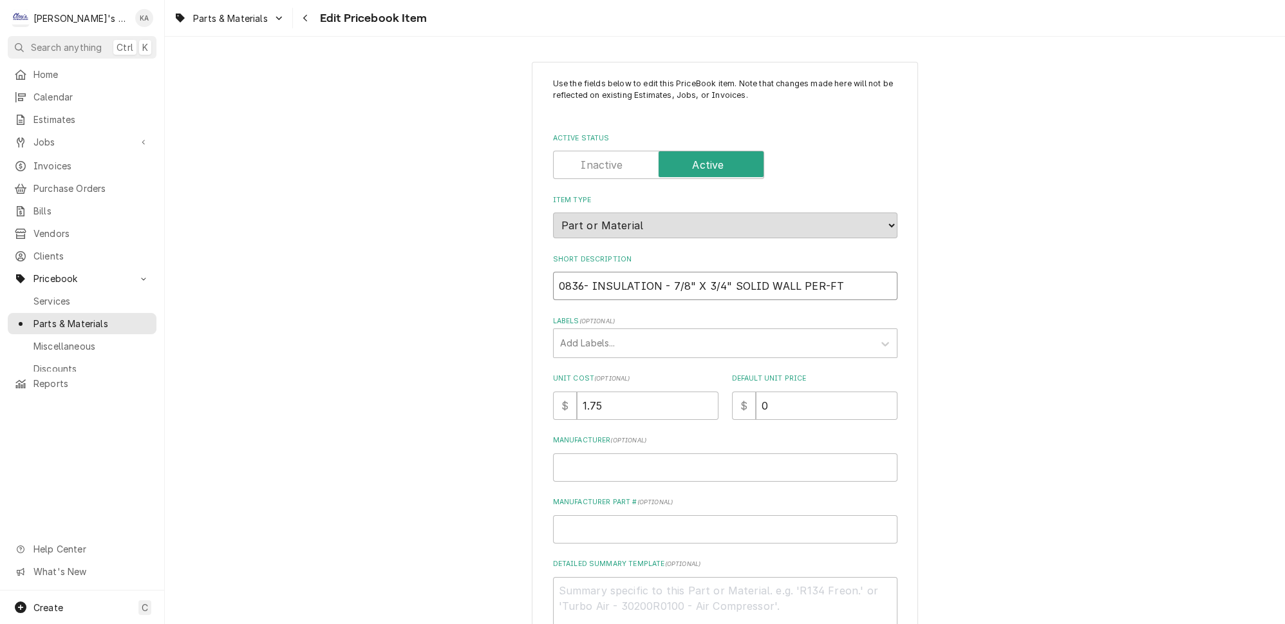
type textarea "x"
type input "0836- 7/8" X 3/4"INSULATION - SOLID WALL PER-FT"
click at [645, 279] on input "0836- 7/8" X 3/4"INSULATION - SOLID WALL PER-FT" at bounding box center [725, 286] width 345 height 28
type textarea "x"
type input "0836- 7/8" X 3/4" INSULATION - SOLID WALL PER-FT"
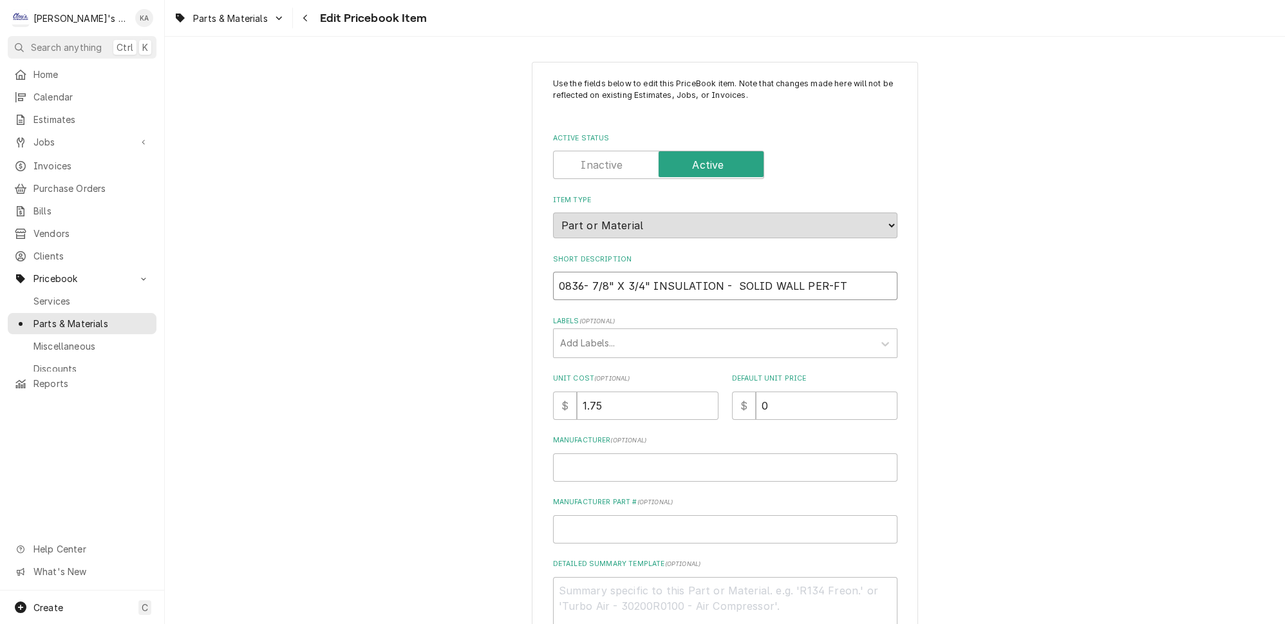
click at [711, 279] on input "0836- 7/8" X 3/4" INSULATION - SOLID WALL PER-FT" at bounding box center [725, 286] width 345 height 28
type textarea "x"
type input "0836- 7/8" X 3/4" INSULATION- SOLID WALL PER-FT"
type textarea "x"
drag, startPoint x: 643, startPoint y: 278, endPoint x: 590, endPoint y: 283, distance: 52.4
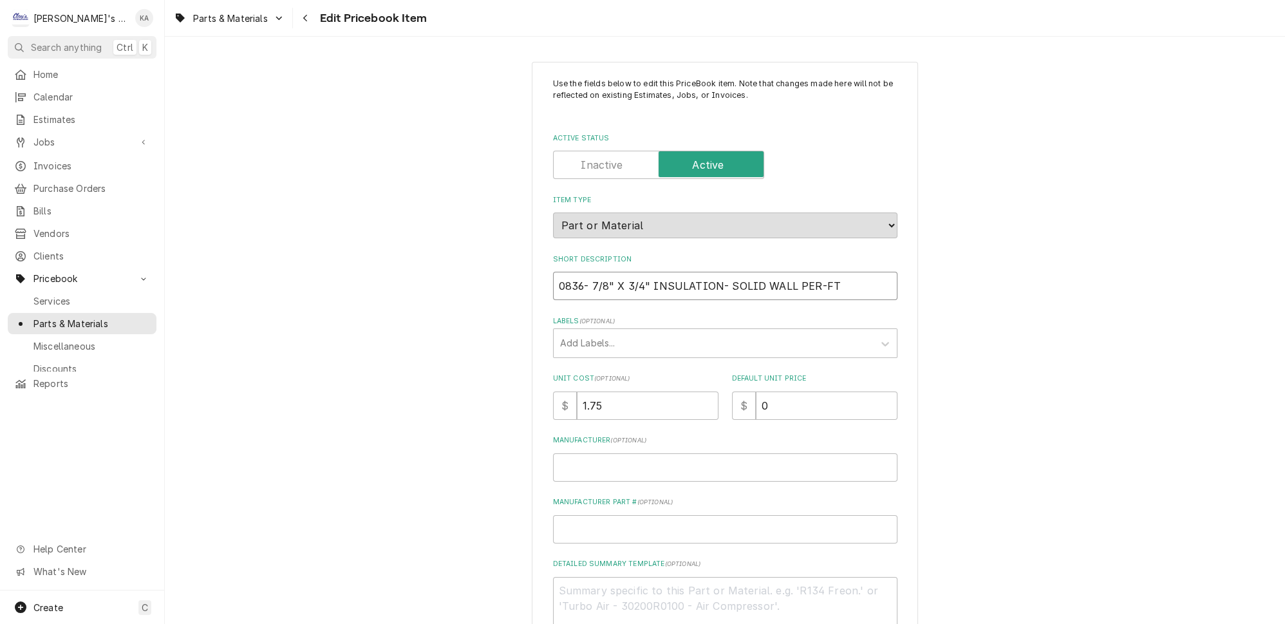
click at [590, 283] on input "0836- 7/8" X 3/4" INSULATION- SOLID WALL PER-FT" at bounding box center [725, 286] width 345 height 28
type input "0836- 7/8" X 3/4" INSULATION- SOLID WALL PER-FT"
paste input "7/8" X 3/4""
type textarea "x"
type input "7/8" X 3/4""
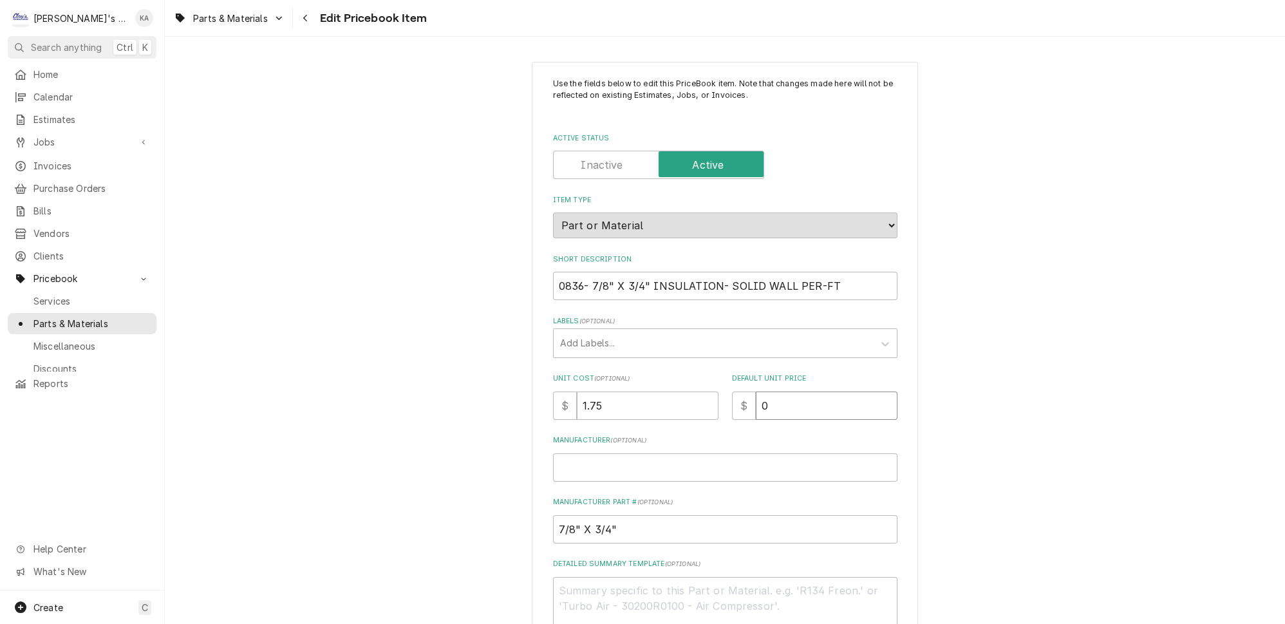
click at [756, 401] on input "0" at bounding box center [827, 406] width 142 height 28
type textarea "x"
type input "5"
type textarea "x"
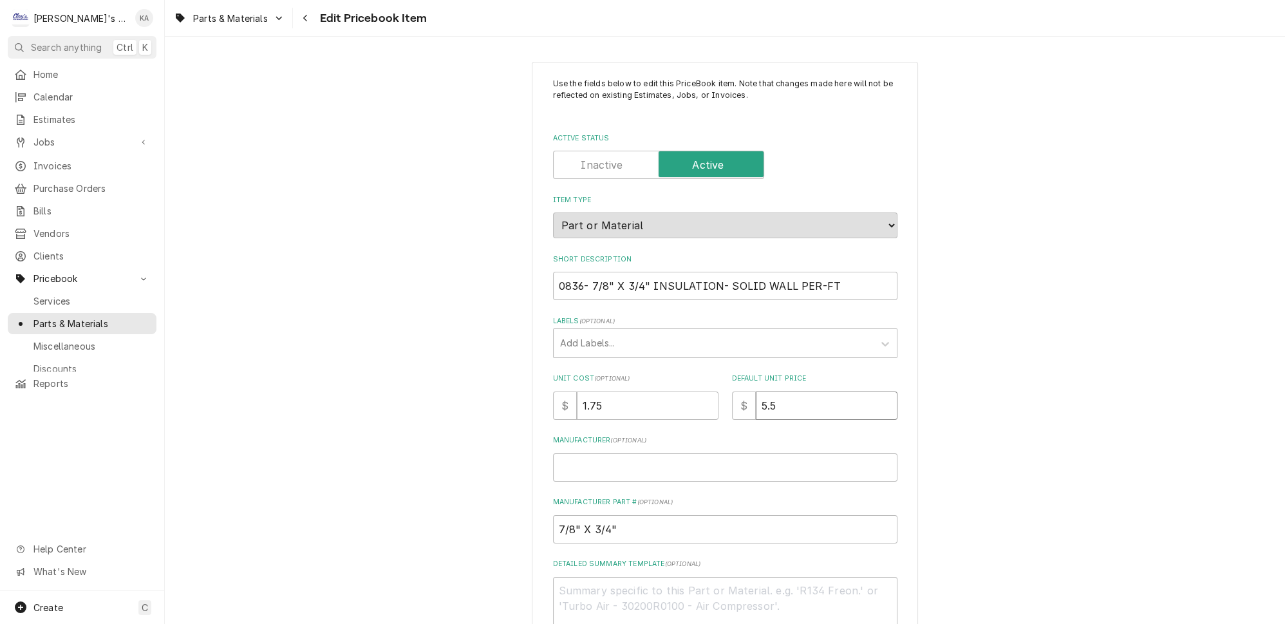
type input "5.5"
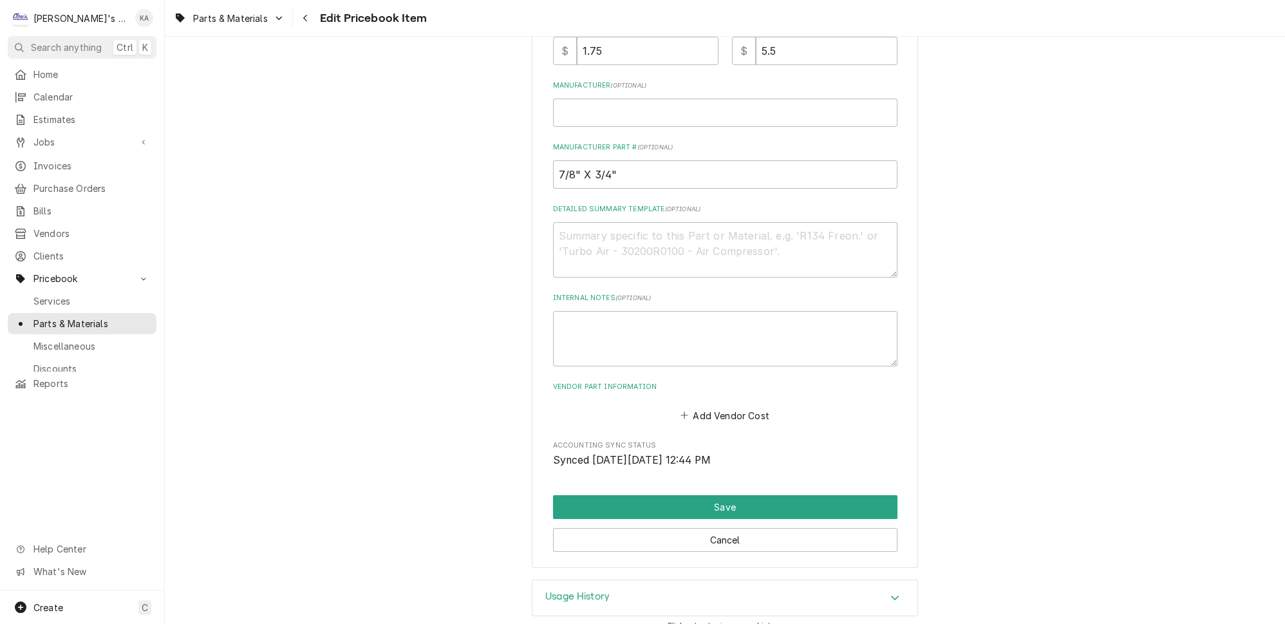
scroll to position [355, 0]
click at [719, 495] on button "Save" at bounding box center [725, 507] width 345 height 24
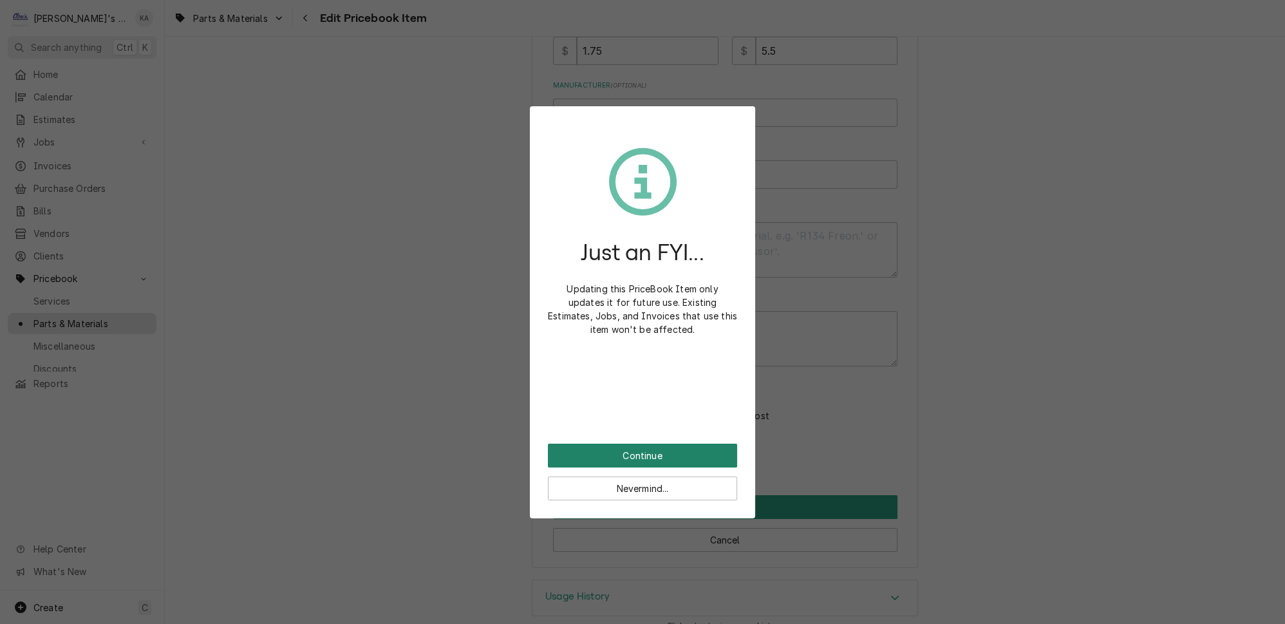
click at [630, 450] on button "Continue" at bounding box center [642, 456] width 189 height 24
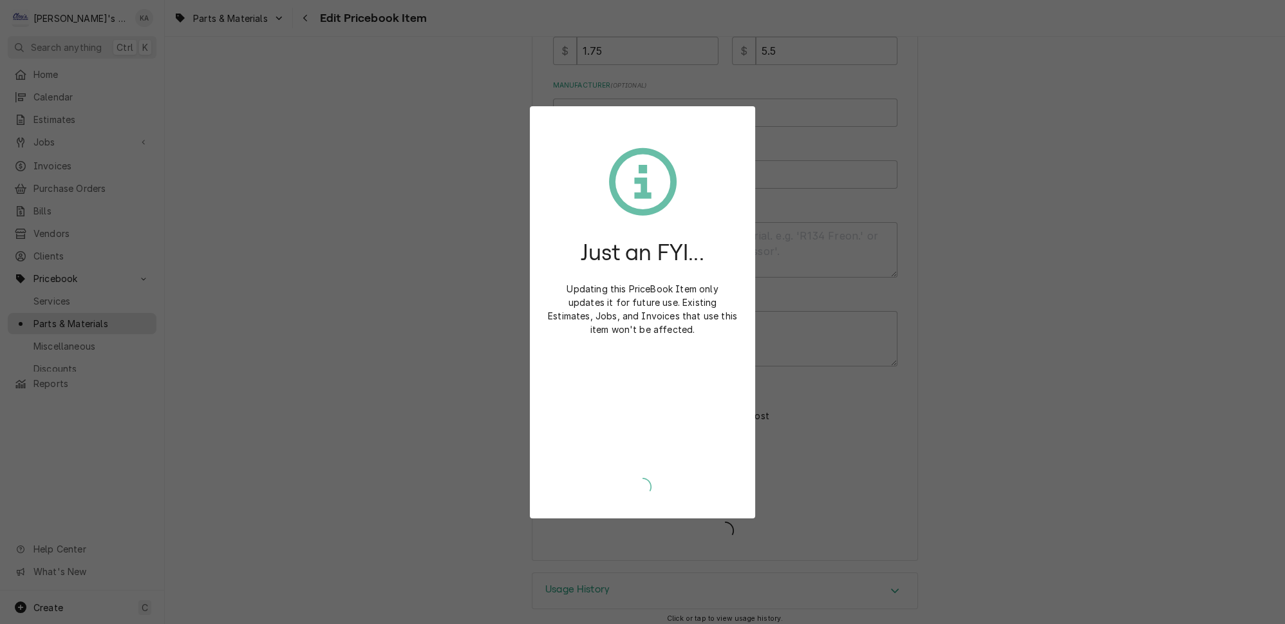
scroll to position [348, 0]
type textarea "x"
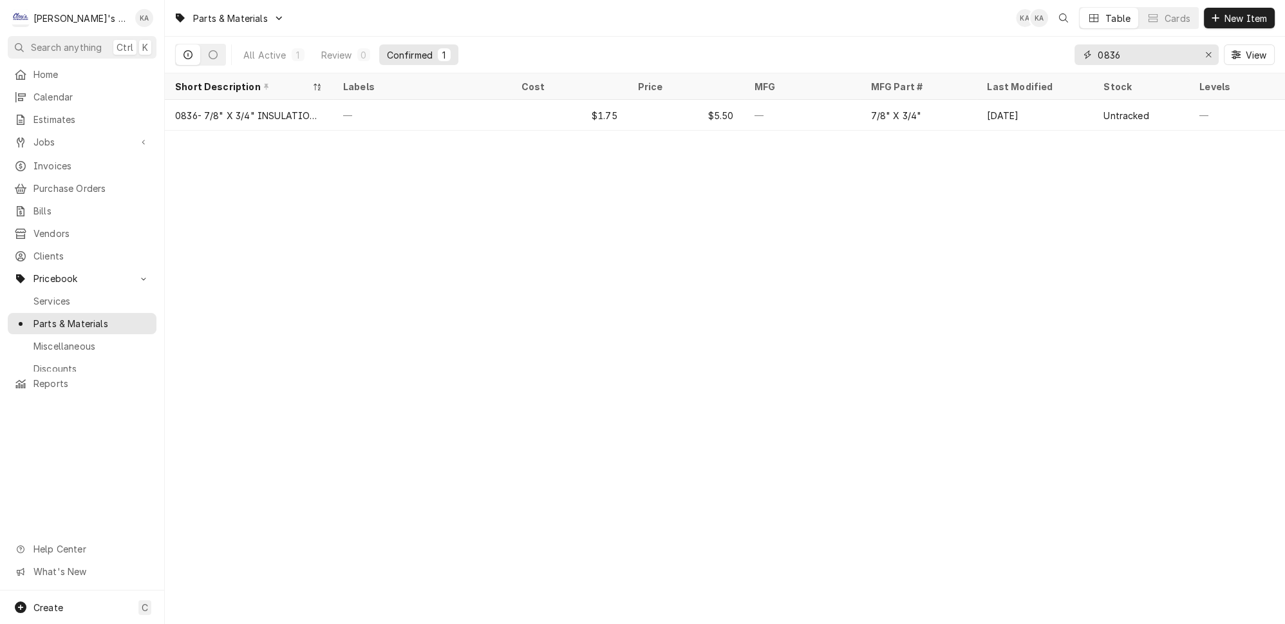
click at [1212, 50] on icon "Erase input" at bounding box center [1208, 54] width 7 height 9
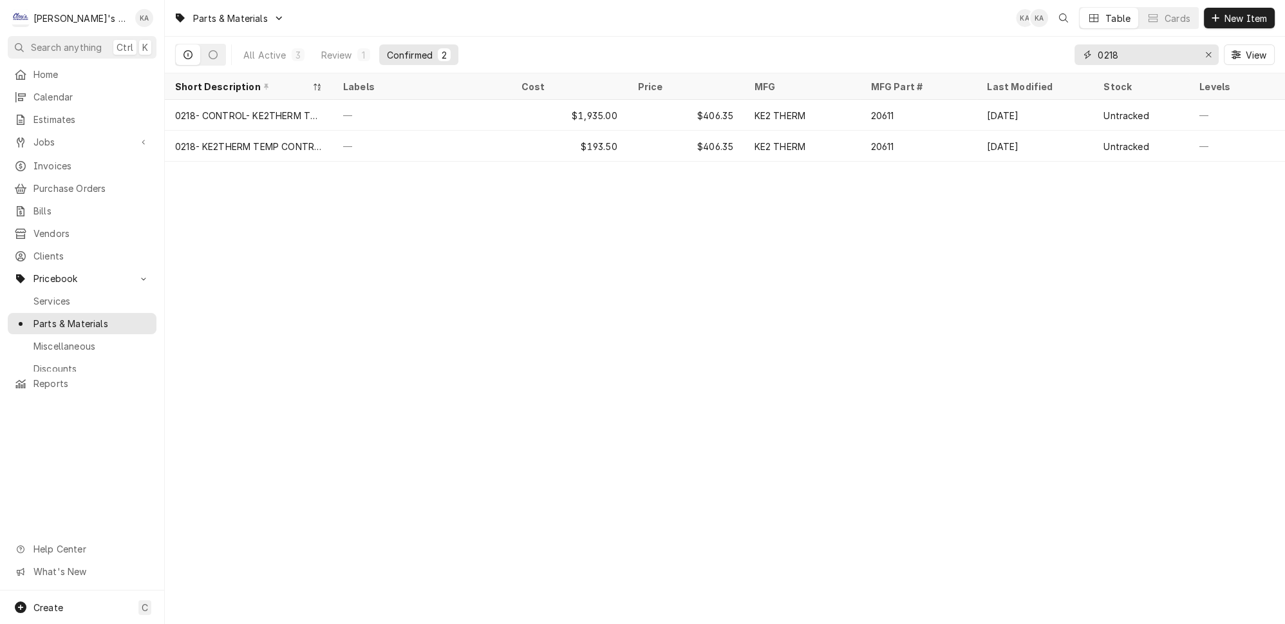
type input "0218"
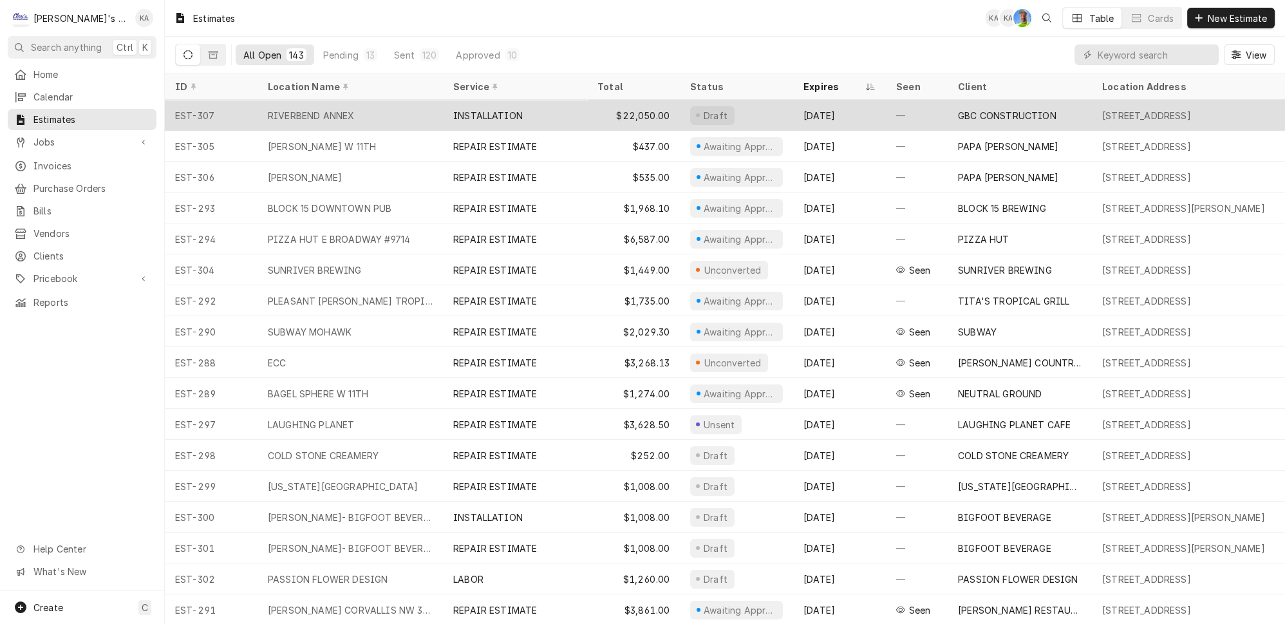
click at [367, 111] on div "RIVERBEND ANNEX" at bounding box center [350, 115] width 185 height 31
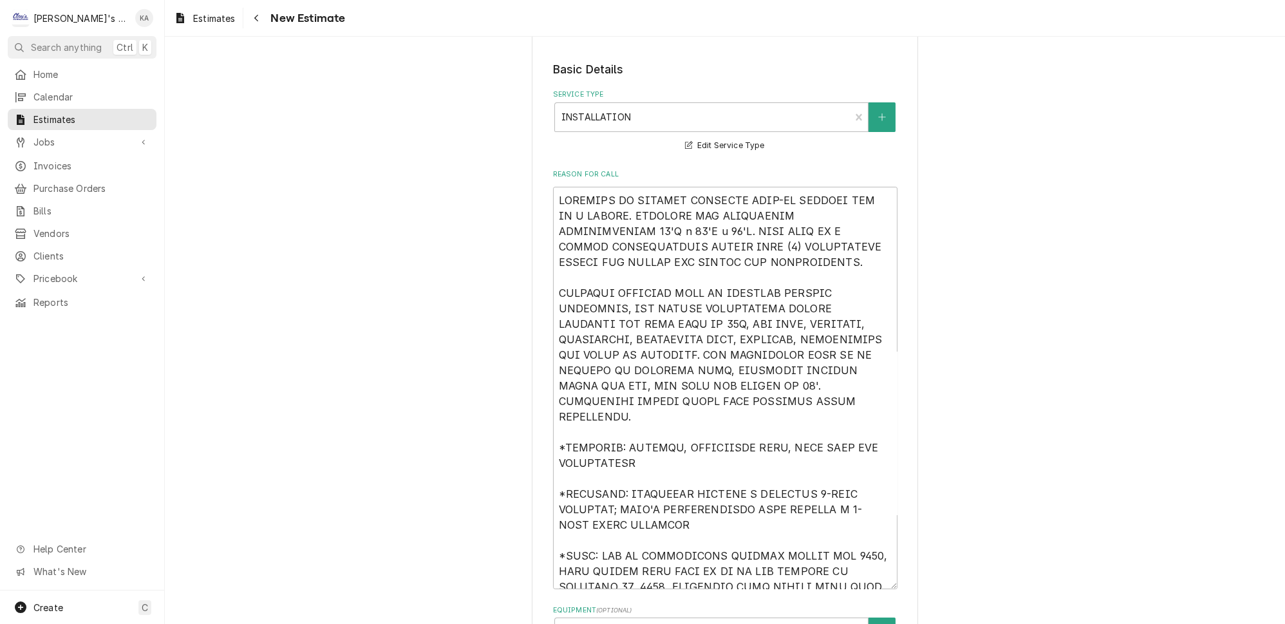
scroll to position [234, 0]
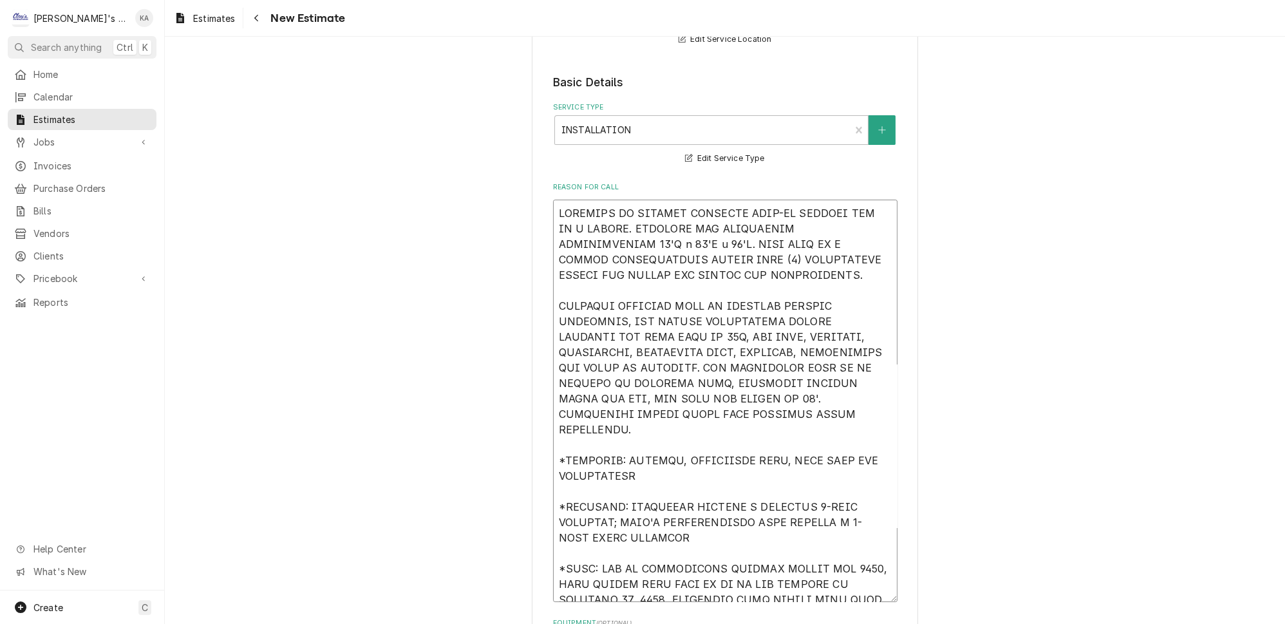
drag, startPoint x: 694, startPoint y: 292, endPoint x: 666, endPoint y: 296, distance: 27.2
click at [666, 295] on textarea "Reason For Call" at bounding box center [725, 401] width 345 height 402
type textarea "x"
type textarea "ESTIMATE TO CONVERT EXISTING WALK-IN FREEZER BOX TO A COOLER. EXISTING BOX DIME…"
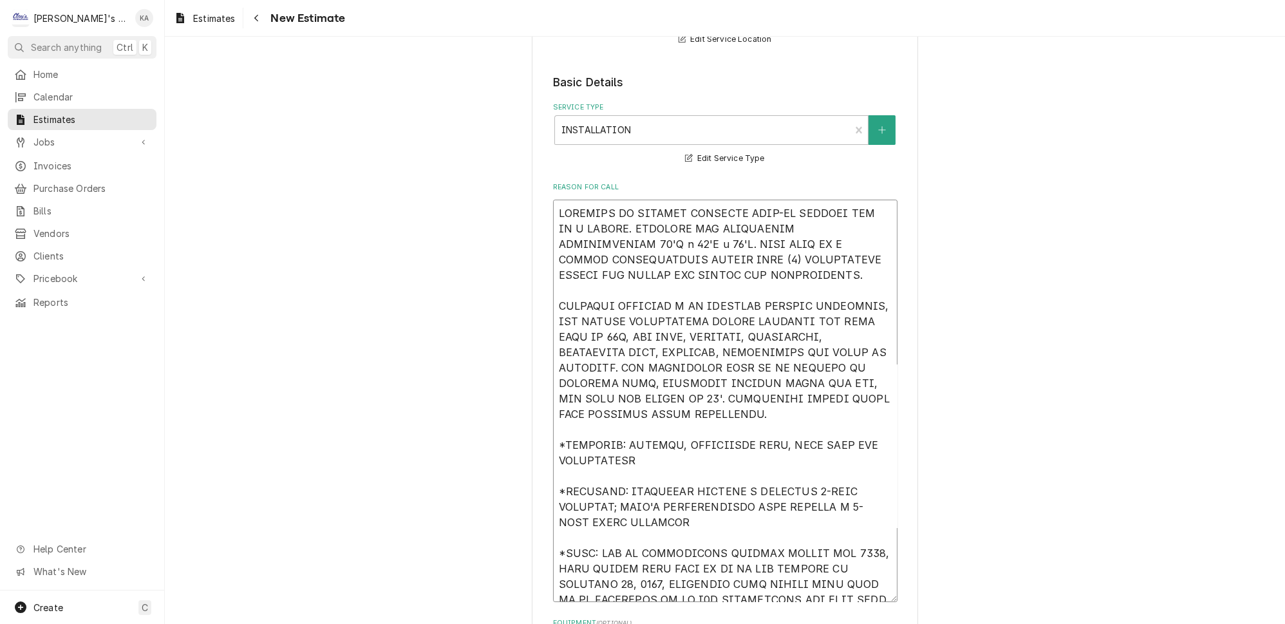
type textarea "x"
type textarea "ESTIMATE TO CONVERT EXISTING WALK-IN FREEZER BOX TO A COOLER. EXISTING BOX DIME…"
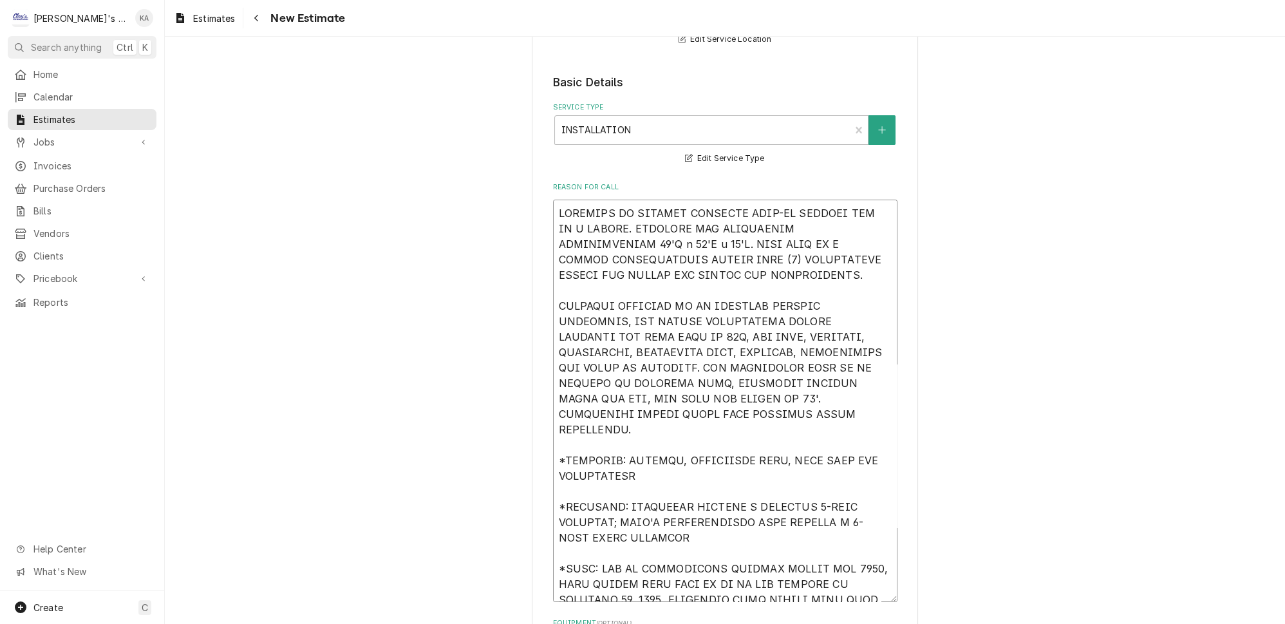
type textarea "x"
type textarea "ESTIMATE TO CONVERT EXISTING WALK-IN FREEZER BOX TO A COOLER. EXISTING BOX DIME…"
type textarea "x"
type textarea "ESTIMATE TO CONVERT EXISTING WALK-IN FREEZER BOX TO A COOLER. EXISTING BOX DIME…"
type textarea "x"
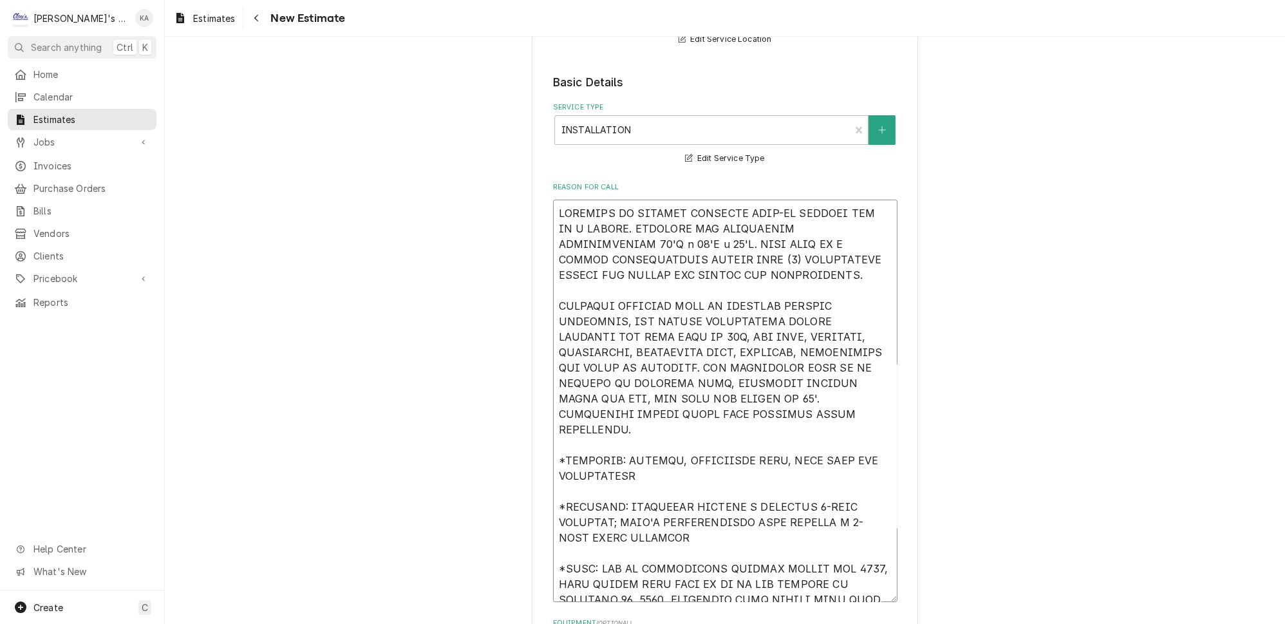
type textarea "ESTIMATE TO CONVERT EXISTING WALK-IN FREEZER BOX TO A COOLER. EXISTING BOX DIME…"
type textarea "x"
type textarea "ESTIMATE TO CONVERT EXISTING WALK-IN FREEZER BOX TO A COOLER. EXISTING BOX DIME…"
type textarea "x"
type textarea "ESTIMATE TO CONVERT EXISTING WALK-IN FREEZER BOX TO A COOLER. EXISTING BOX DIME…"
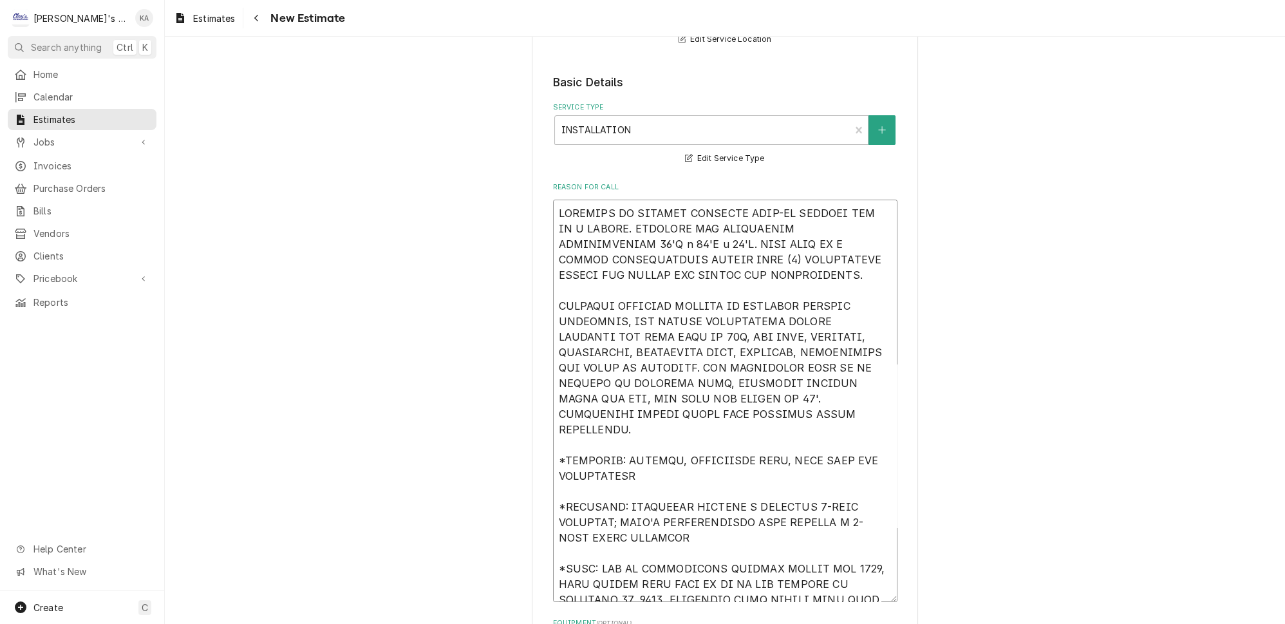
click at [844, 290] on textarea "Reason For Call" at bounding box center [725, 401] width 345 height 402
type textarea "x"
type textarea "ESTIMATE TO CONVERT EXISTING WALK-IN FREEZER BOX TO A COOLER. EXISTING BOX DIME…"
type textarea "x"
type textarea "ESTIMATE TO CONVERT EXISTING WALK-IN FREEZER BOX TO A COOLER. EXISTING BOX DIME…"
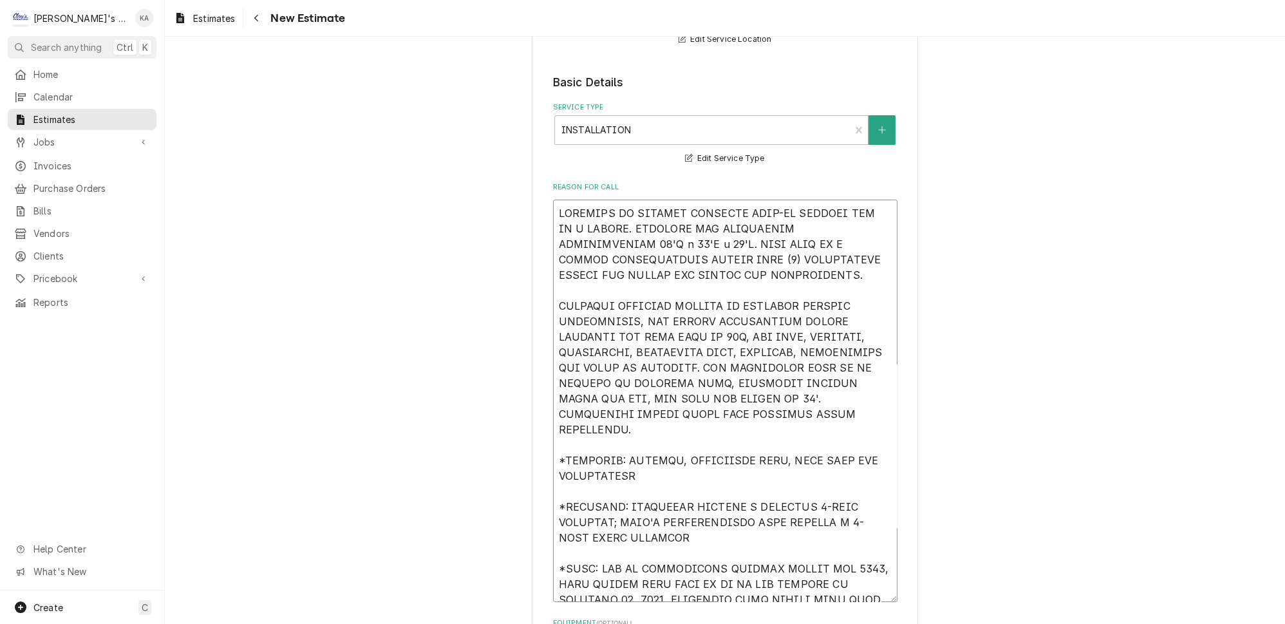
type textarea "x"
type textarea "ESTIMATE TO CONVERT EXISTING WALK-IN FREEZER BOX TO A COOLER. EXISTING BOX DIME…"
type textarea "x"
type textarea "ESTIMATE TO CONVERT EXISTING WALK-IN FREEZER BOX TO A COOLER. EXISTING BOX DIME…"
type textarea "x"
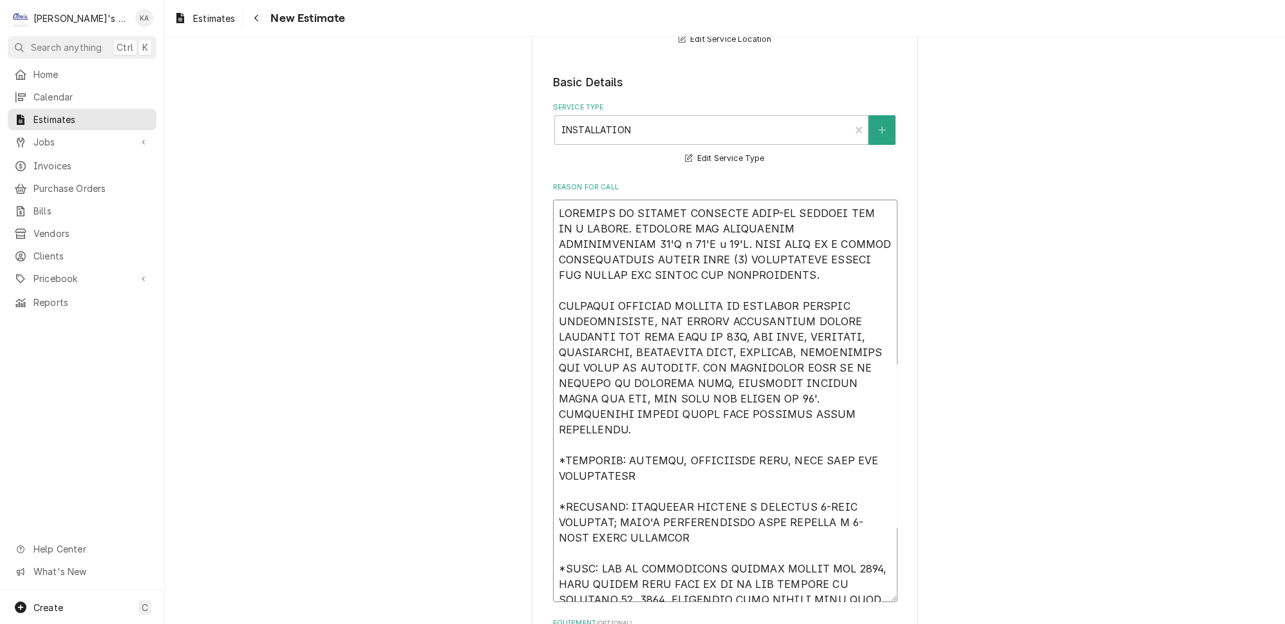
type textarea "ESTIMATE TO CONVERT EXISTING WALK-IN FREEZER BOX TO A COOLER. EXISTING BOX DIME…"
type textarea "x"
type textarea "ESTIMATE TO CONVERT EXISTING WALK-IN FREEZER BOX TO A COOLER. EXISTING BOX DIME…"
type textarea "x"
type textarea "ESTIMATE TO CONVERT EXISTING WALK-IN FREEZER BOX TO A COOLER. EXISTING BOX DIME…"
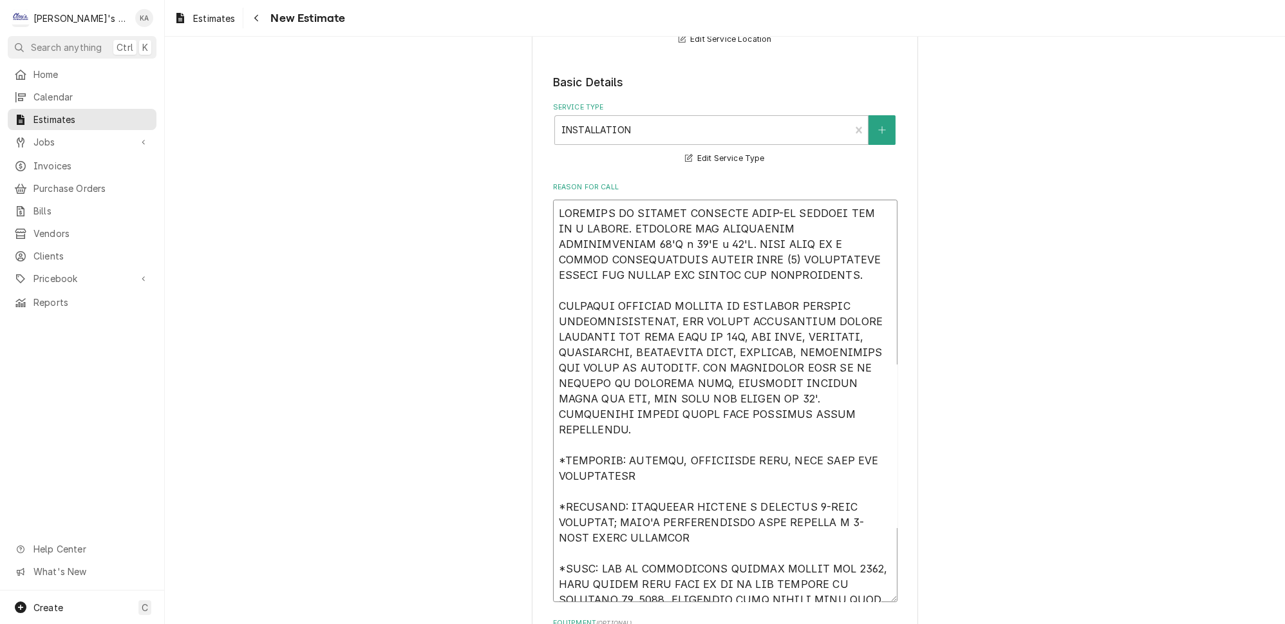
type textarea "x"
type textarea "ESTIMATE TO CONVERT EXISTING WALK-IN FREEZER BOX TO A COOLER. EXISTING BOX DIME…"
type textarea "x"
type textarea "ESTIMATE TO CONVERT EXISTING WALK-IN FREEZER BOX TO A COOLER. EXISTING BOX DIME…"
type textarea "x"
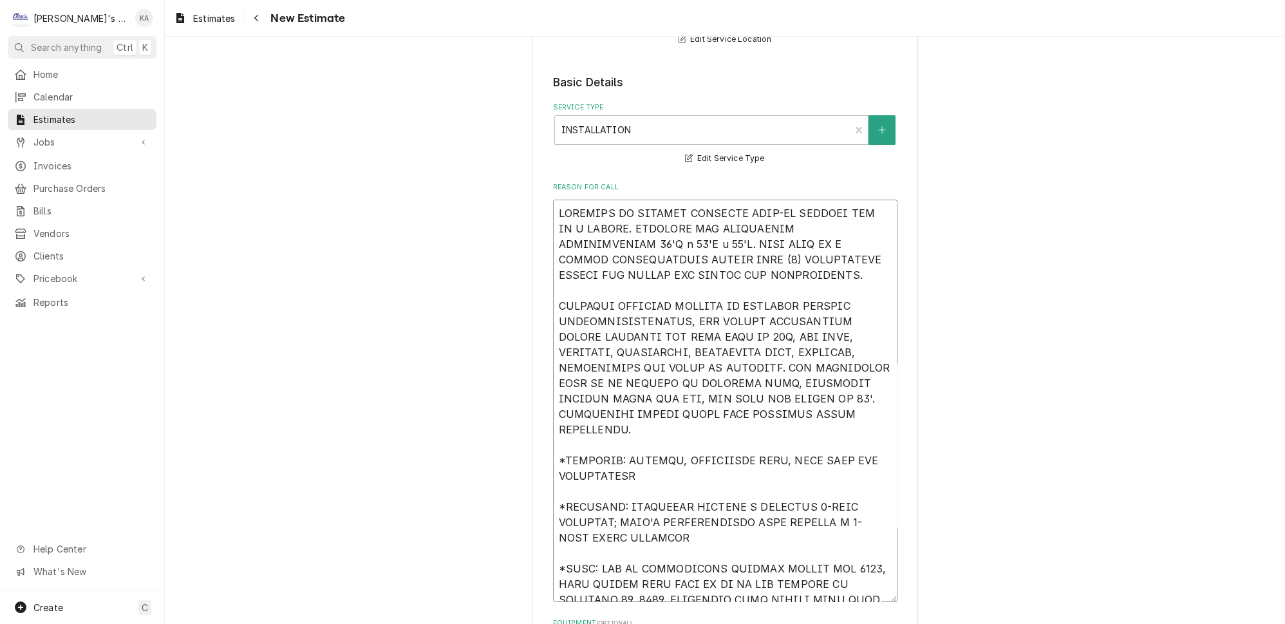
type textarea "ESTIMATE TO CONVERT EXISTING WALK-IN FREEZER BOX TO A COOLER. EXISTING BOX DIME…"
type textarea "x"
type textarea "ESTIMATE TO CONVERT EXISTING WALK-IN FREEZER BOX TO A COOLER. EXISTING BOX DIME…"
type textarea "x"
type textarea "ESTIMATE TO CONVERT EXISTING WALK-IN FREEZER BOX TO A COOLER. EXISTING BOX DIME…"
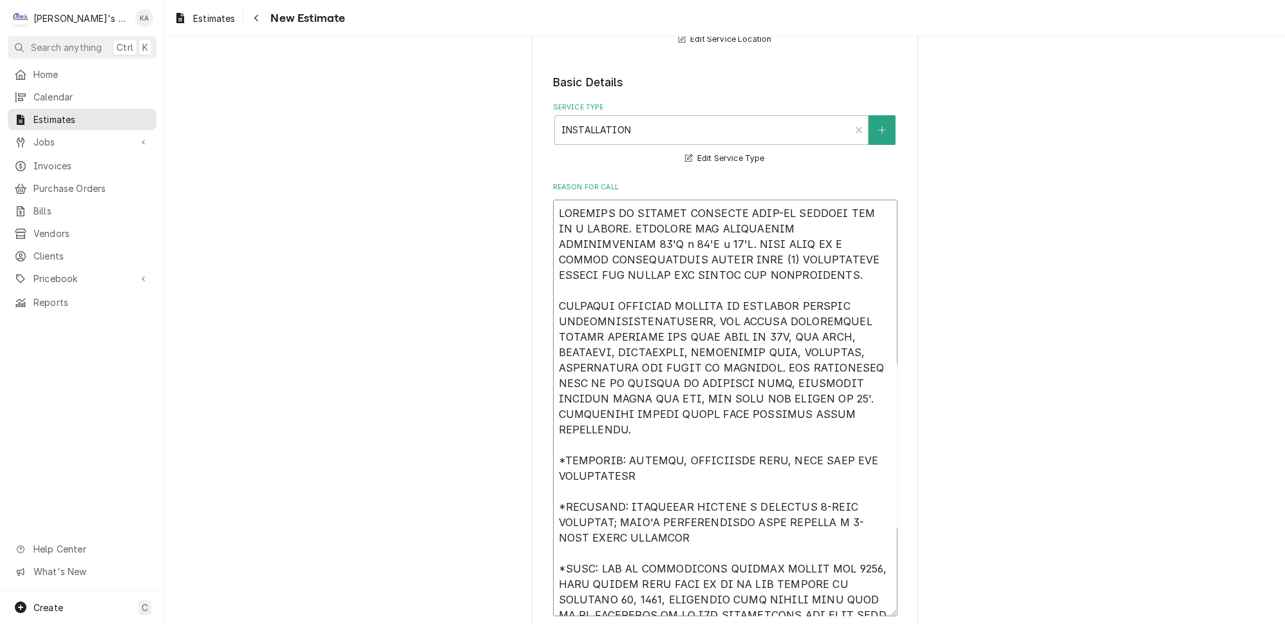
type textarea "x"
type textarea "ESTIMATE TO CONVERT EXISTING WALK-IN FREEZER BOX TO A COOLER. EXISTING BOX DIME…"
type textarea "x"
type textarea "ESTIMATE TO CONVERT EXISTING WALK-IN FREEZER BOX TO A COOLER. EXISTING BOX DIME…"
click at [707, 308] on textarea "Reason For Call" at bounding box center [725, 408] width 345 height 417
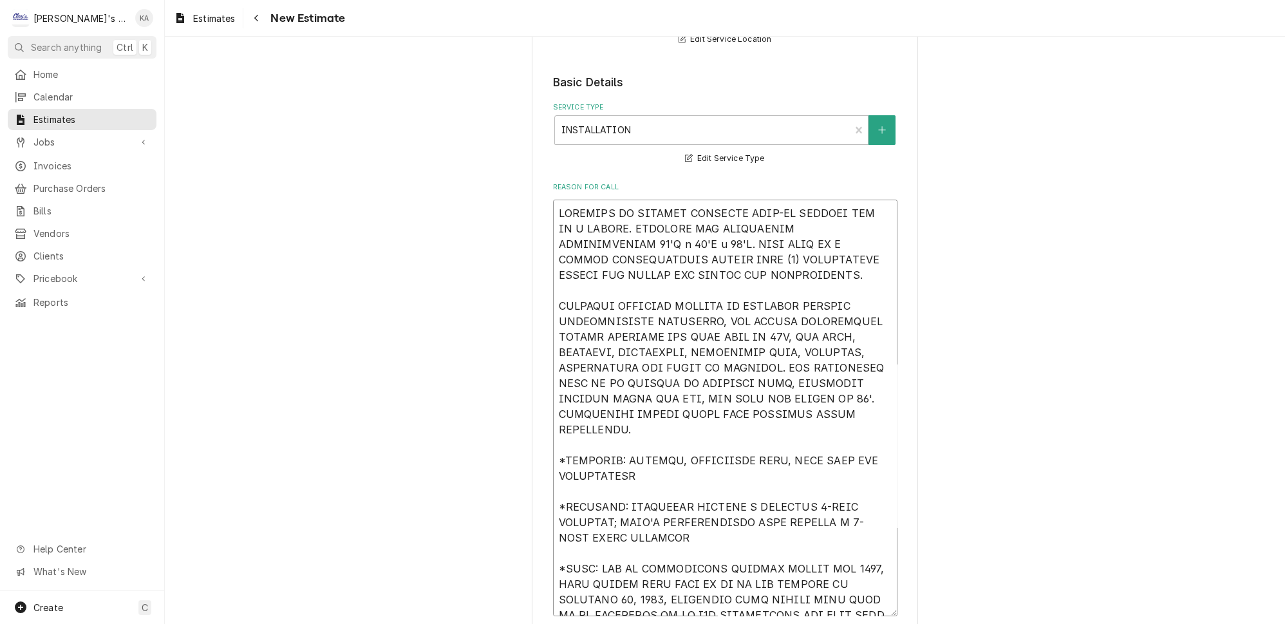
type textarea "x"
type textarea "ESTIMATE TO CONVERT EXISTING WALK-IN FREEZER BOX TO A COOLER. EXISTING BOX DIME…"
type textarea "x"
type textarea "ESTIMATE TO CONVERT EXISTING WALK-IN FREEZER BOX TO A COOLER. EXISTING BOX DIME…"
type textarea "x"
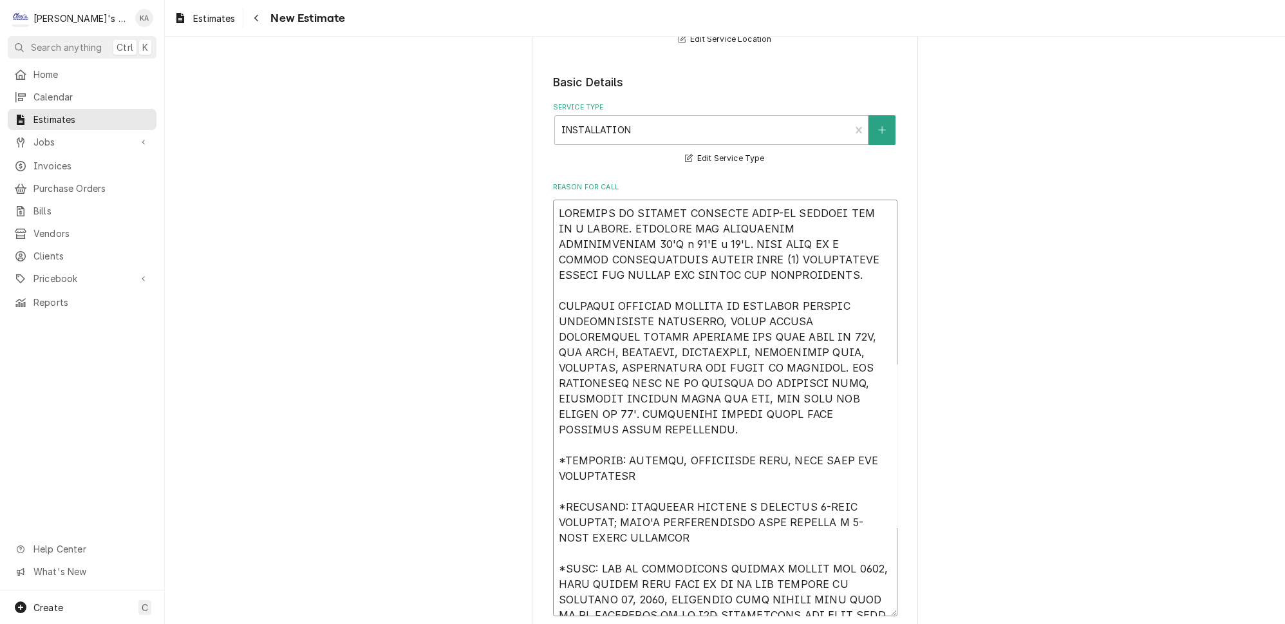
type textarea "ESTIMATE TO CONVERT EXISTING WALK-IN FREEZER BOX TO A COOLER. EXISTING BOX DIME…"
type textarea "x"
type textarea "ESTIMATE TO CONVERT EXISTING WALK-IN FREEZER BOX TO A COOLER. EXISTING BOX DIME…"
type textarea "x"
type textarea "ESTIMATE TO CONVERT EXISTING WALK-IN FREEZER BOX TO A COOLER. EXISTING BOX DIME…"
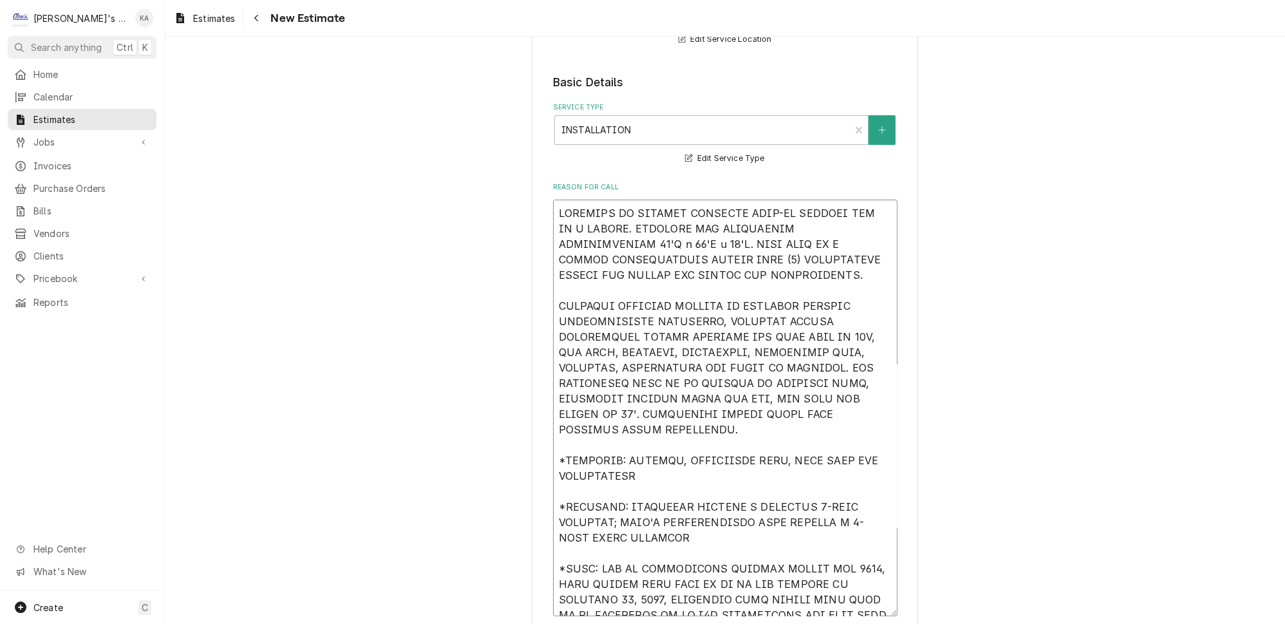
type textarea "x"
type textarea "ESTIMATE TO CONVERT EXISTING WALK-IN FREEZER BOX TO A COOLER. EXISTING BOX DIME…"
type textarea "x"
type textarea "ESTIMATE TO CONVERT EXISTING WALK-IN FREEZER BOX TO A COOLER. EXISTING BOX DIME…"
type textarea "x"
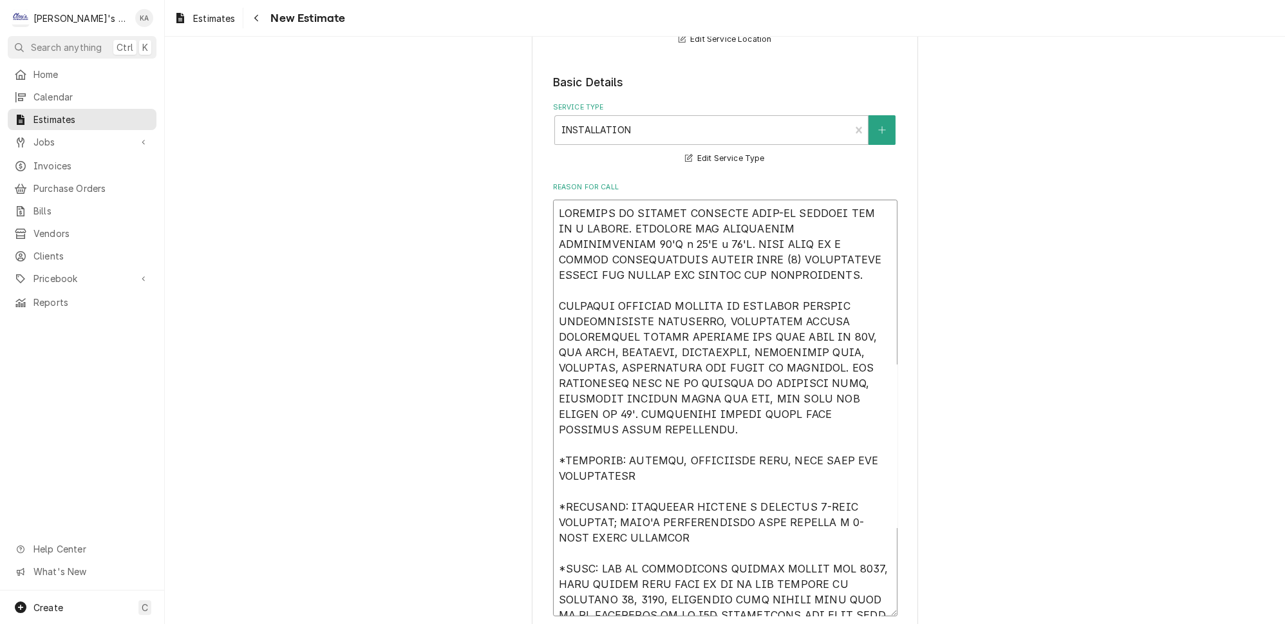
type textarea "ESTIMATE TO CONVERT EXISTING WALK-IN FREEZER BOX TO A COOLER. EXISTING BOX DIME…"
type textarea "x"
type textarea "ESTIMATE TO CONVERT EXISTING WALK-IN FREEZER BOX TO A COOLER. EXISTING BOX DIME…"
type textarea "x"
type textarea "ESTIMATE TO CONVERT EXISTING WALK-IN FREEZER BOX TO A COOLER. EXISTING BOX DIME…"
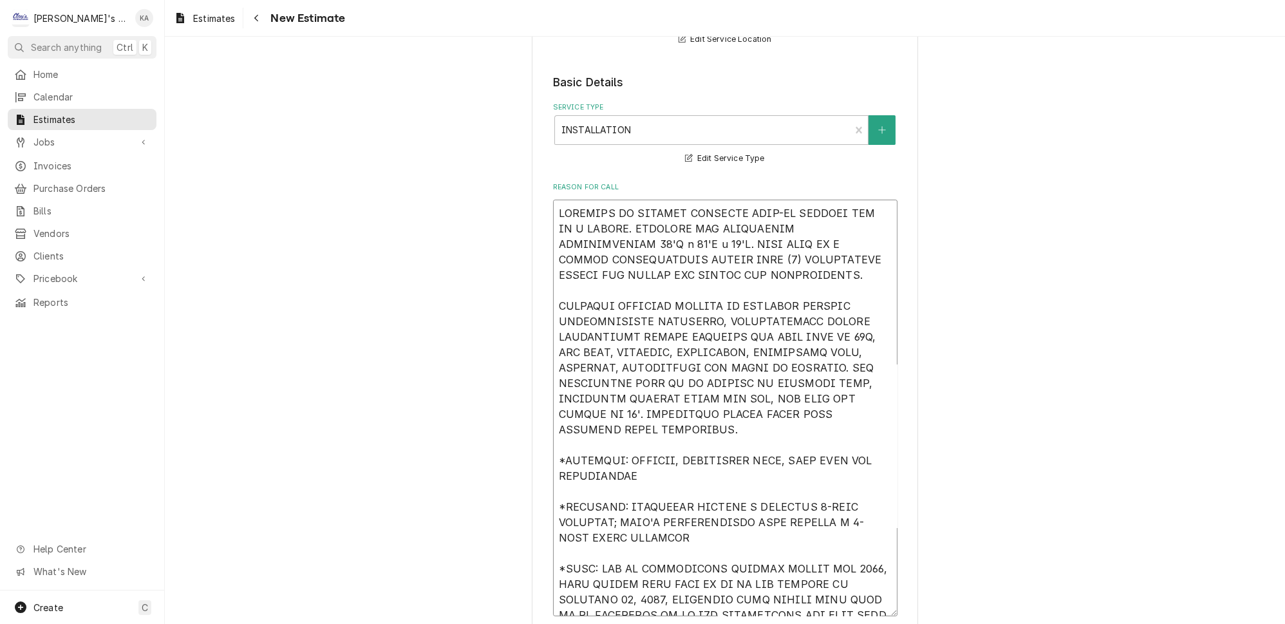
type textarea "x"
type textarea "ESTIMATE TO CONVERT EXISTING WALK-IN FREEZER BOX TO A COOLER. EXISTING BOX DIME…"
type textarea "x"
type textarea "ESTIMATE TO CONVERT EXISTING WALK-IN FREEZER BOX TO A COOLER. EXISTING BOX DIME…"
type textarea "x"
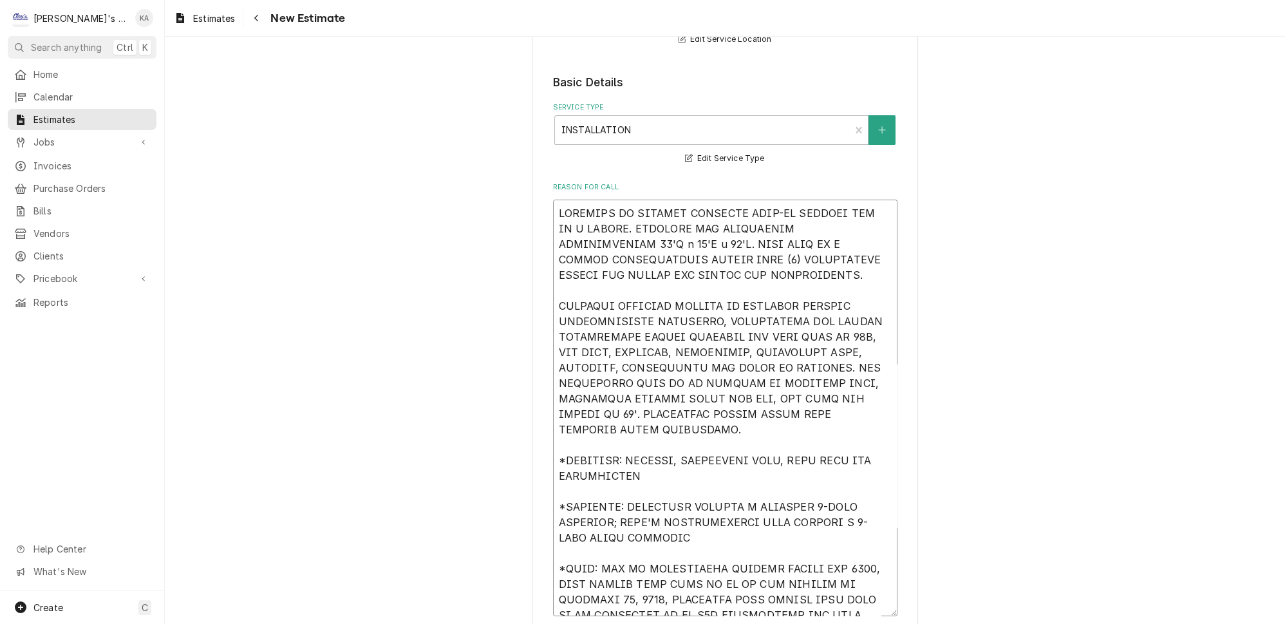
type textarea "ESTIMATE TO CONVERT EXISTING WALK-IN FREEZER BOX TO A COOLER. EXISTING BOX DIME…"
type textarea "x"
type textarea "ESTIMATE TO CONVERT EXISTING WALK-IN FREEZER BOX TO A COOLER. EXISTING BOX DIME…"
type textarea "x"
type textarea "ESTIMATE TO CONVERT EXISTING WALK-IN FREEZER BOX TO A COOLER. EXISTING BOX DIME…"
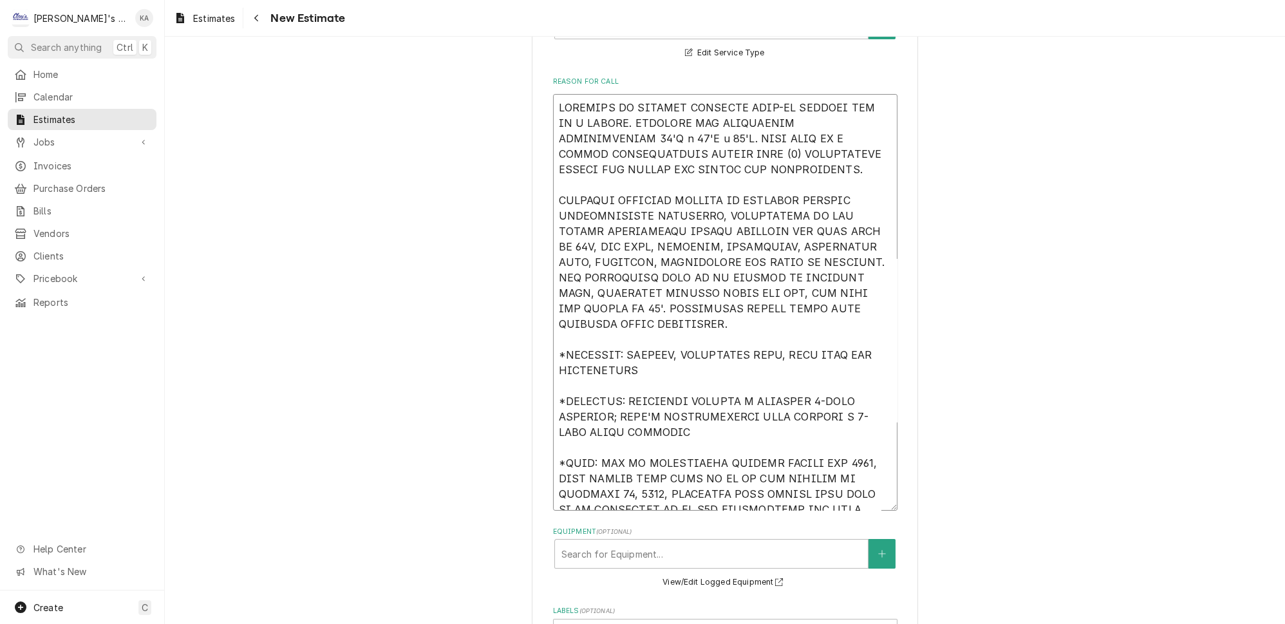
scroll to position [410, 0]
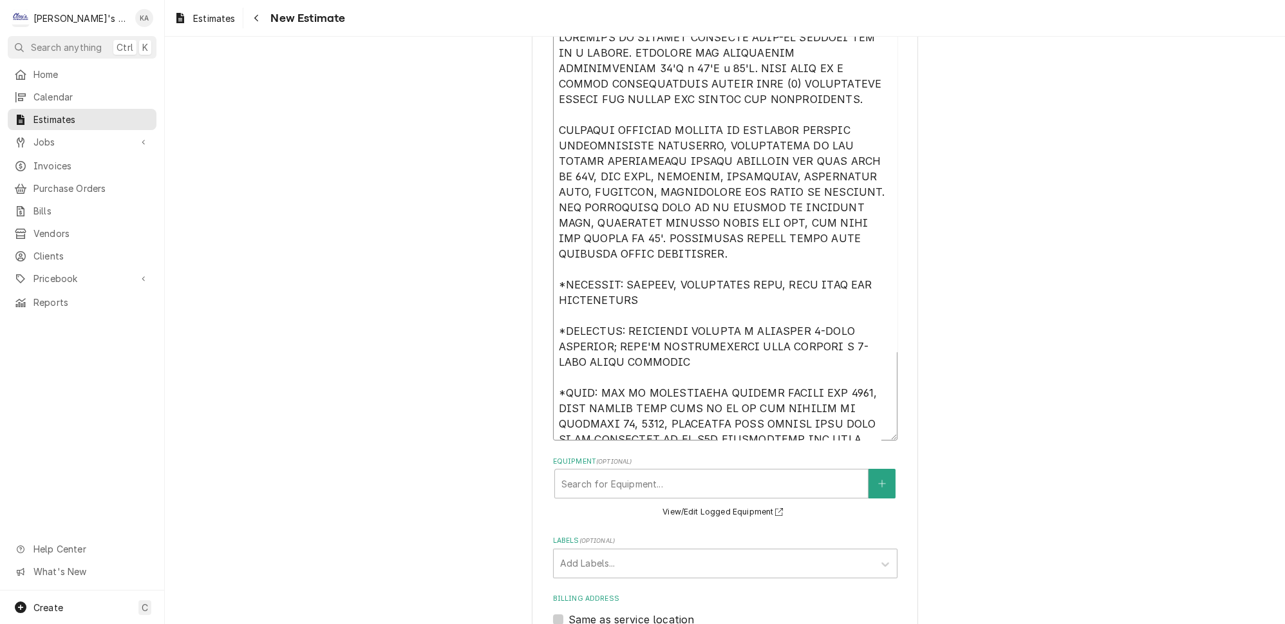
click at [845, 301] on textarea "Reason For Call" at bounding box center [725, 232] width 345 height 417
type textarea "x"
type textarea "ESTIMATE TO CONVERT EXISTING WALK-IN FREEZER BOX TO A COOLER. EXISTING BOX DIME…"
type textarea "x"
type textarea "ESTIMATE TO CONVERT EXISTING WALK-IN FREEZER BOX TO A COOLER. EXISTING BOX DIME…"
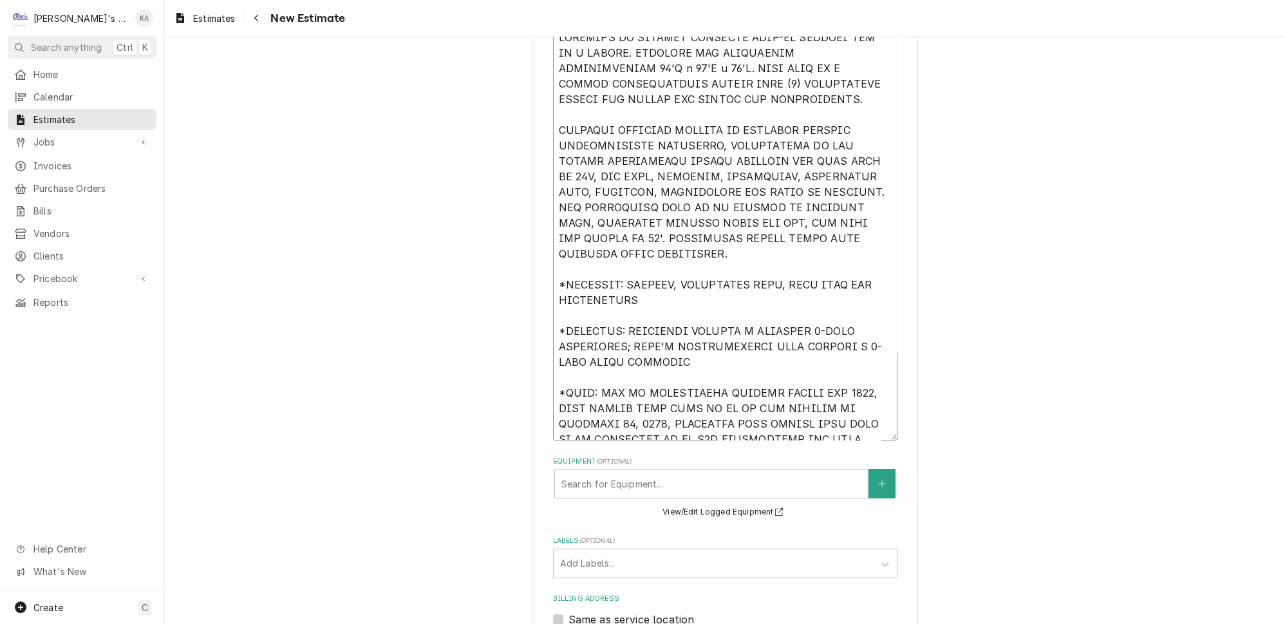
type textarea "x"
type textarea "ESTIMATE TO CONVERT EXISTING WALK-IN FREEZER BOX TO A COOLER. EXISTING BOX DIME…"
type textarea "x"
type textarea "ESTIMATE TO CONVERT EXISTING WALK-IN FREEZER BOX TO A COOLER. EXISTING BOX DIME…"
type textarea "x"
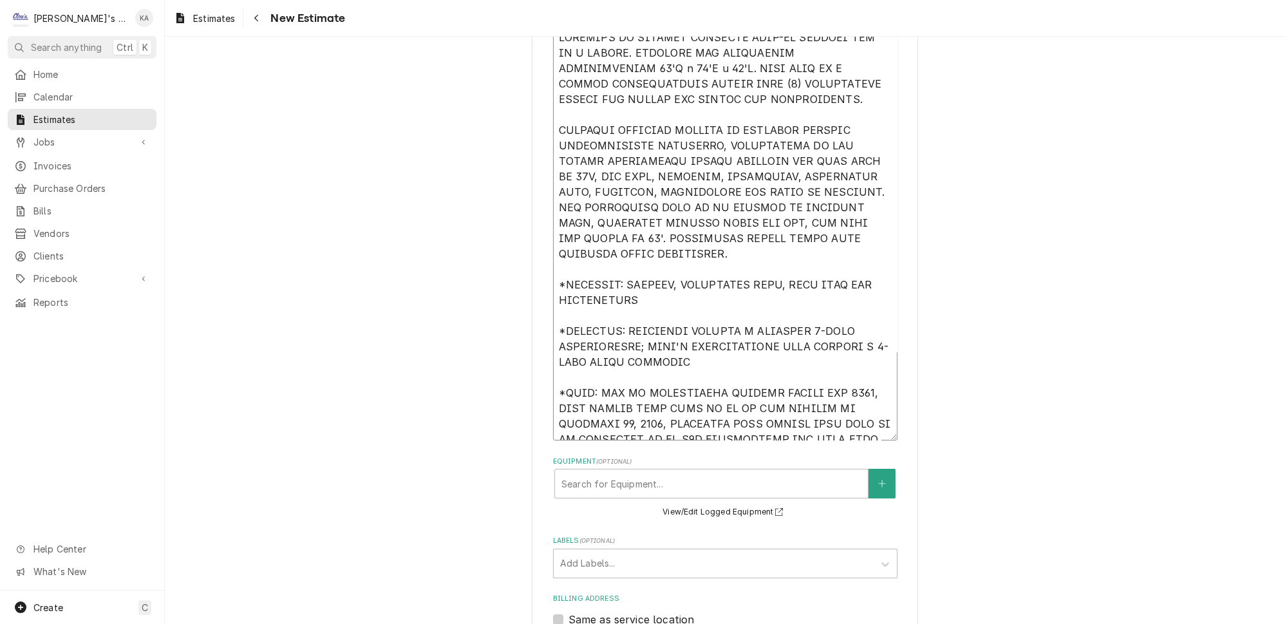
type textarea "ESTIMATE TO CONVERT EXISTING WALK-IN FREEZER BOX TO A COOLER. EXISTING BOX DIME…"
type textarea "x"
type textarea "ESTIMATE TO CONVERT EXISTING WALK-IN FREEZER BOX TO A COOLER. EXISTING BOX DIME…"
type textarea "x"
type textarea "ESTIMATE TO CONVERT EXISTING WALK-IN FREEZER BOX TO A COOLER. EXISTING BOX DIME…"
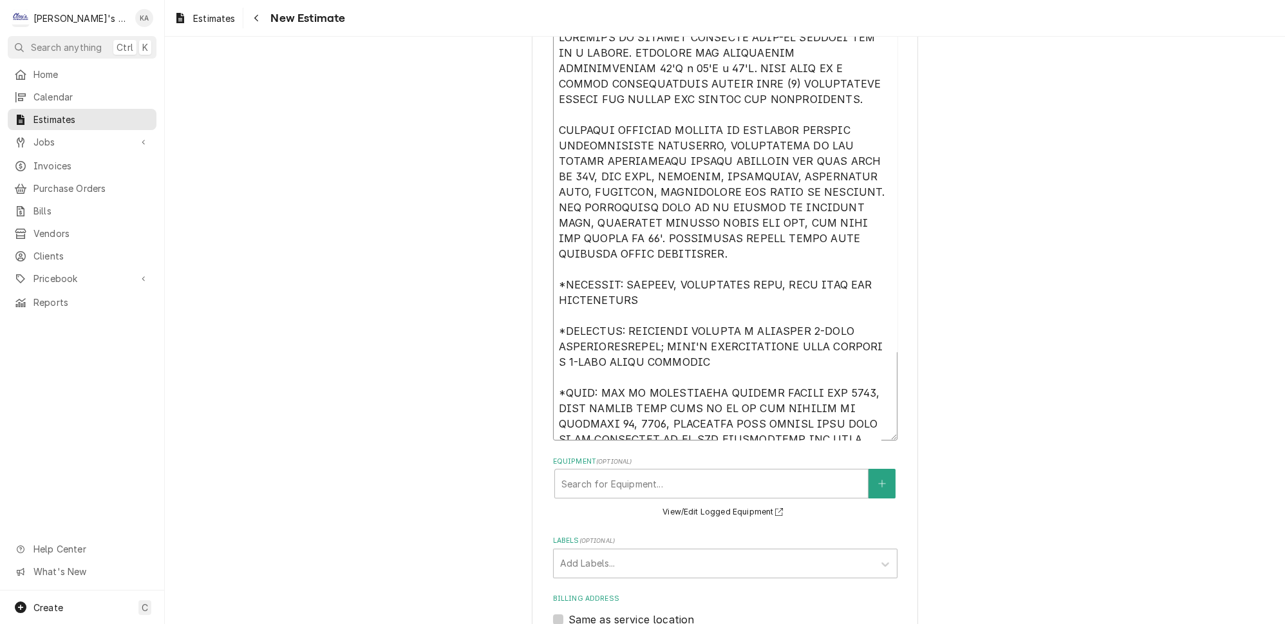
type textarea "x"
type textarea "ESTIMATE TO CONVERT EXISTING WALK-IN FREEZER BOX TO A COOLER. EXISTING BOX DIME…"
type textarea "x"
type textarea "ESTIMATE TO CONVERT EXISTING WALK-IN FREEZER BOX TO A COOLER. EXISTING BOX DIME…"
type textarea "x"
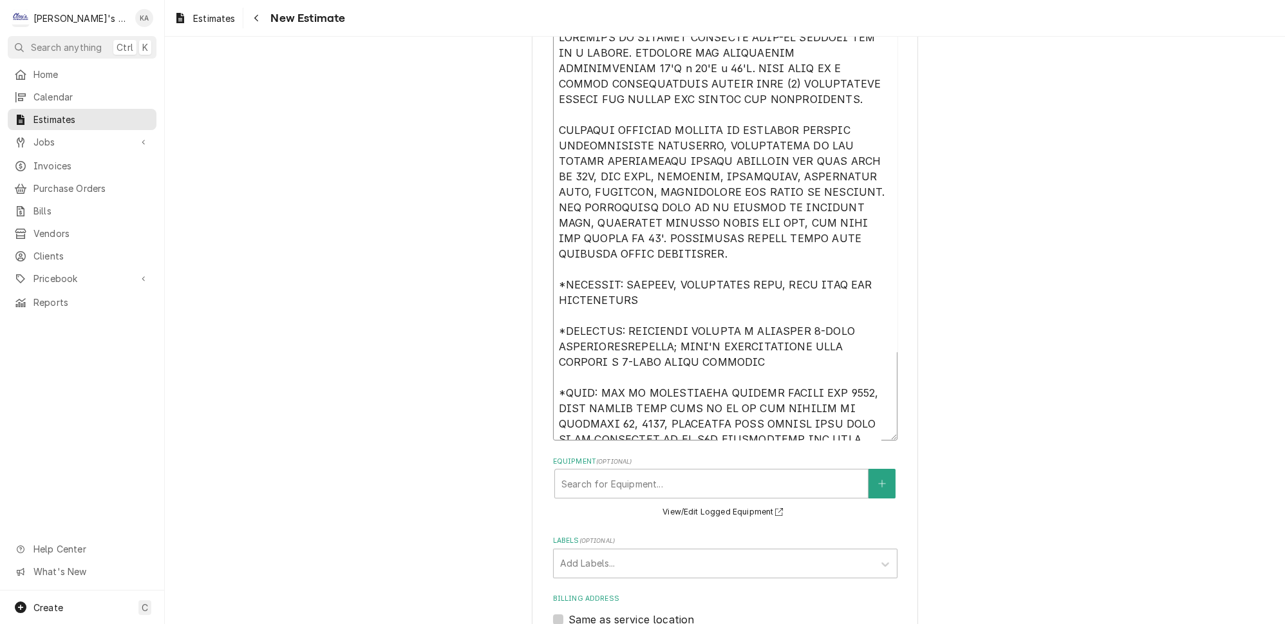
type textarea "ESTIMATE TO CONVERT EXISTING WALK-IN FREEZER BOX TO A COOLER. EXISTING BOX DIME…"
type textarea "x"
type textarea "ESTIMATE TO CONVERT EXISTING WALK-IN FREEZER BOX TO A COOLER. EXISTING BOX DIME…"
type textarea "x"
type textarea "ESTIMATE TO CONVERT EXISTING WALK-IN FREEZER BOX TO A COOLER. EXISTING BOX DIME…"
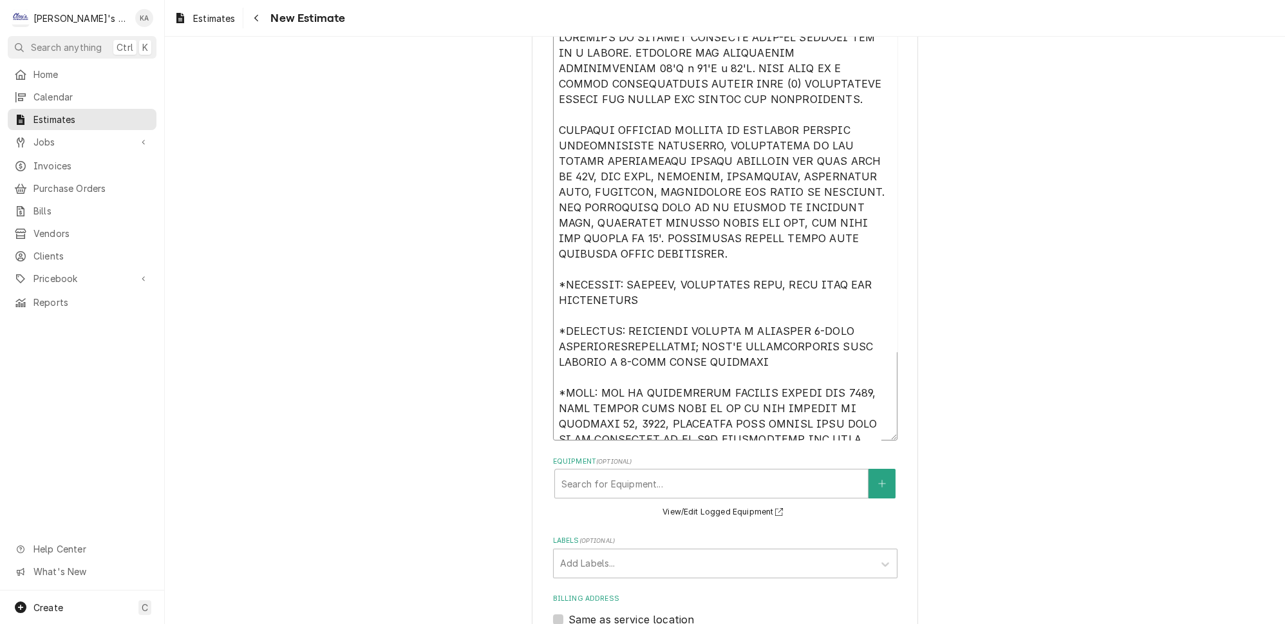
type textarea "x"
type textarea "ESTIMATE TO CONVERT EXISTING WALK-IN FREEZER BOX TO A COOLER. EXISTING BOX DIME…"
type textarea "x"
type textarea "ESTIMATE TO CONVERT EXISTING WALK-IN FREEZER BOX TO A COOLER. EXISTING BOX DIME…"
type textarea "x"
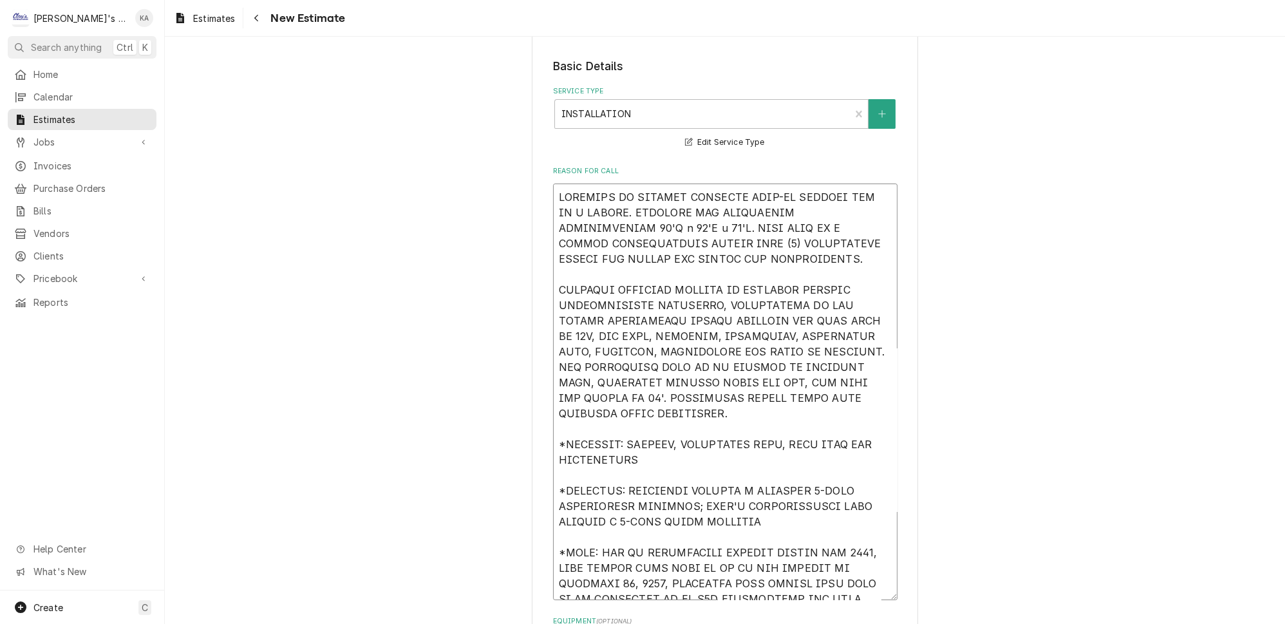
scroll to position [234, 0]
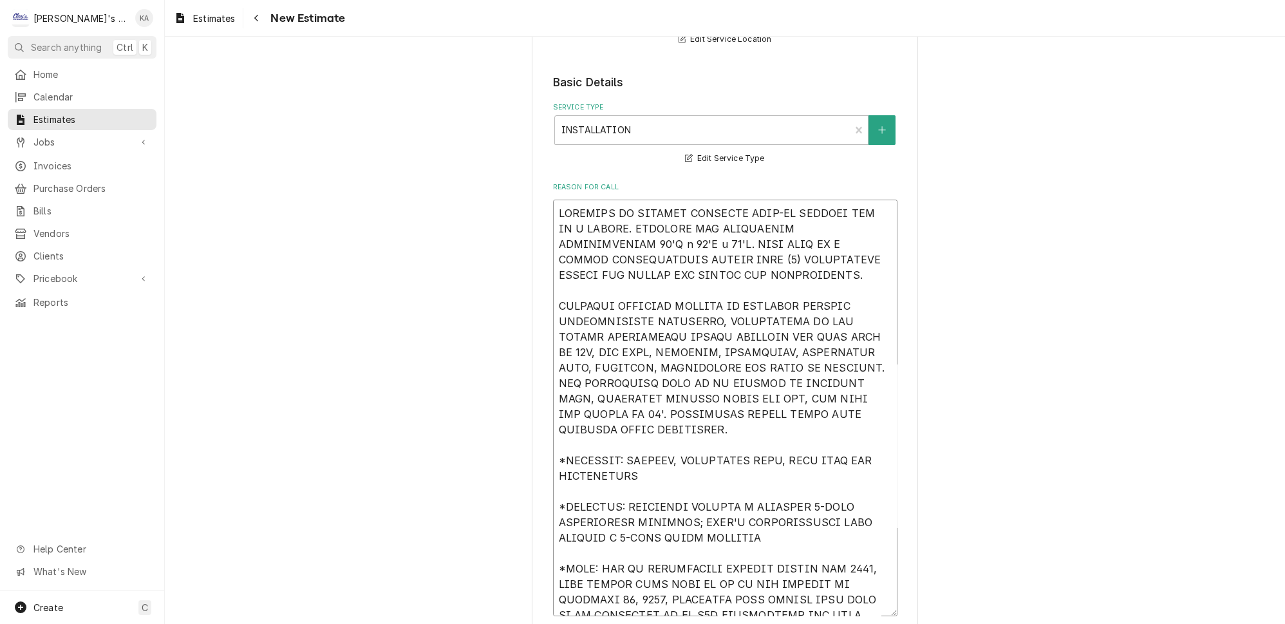
drag, startPoint x: 836, startPoint y: 599, endPoint x: 578, endPoint y: 212, distance: 464.4
click at [556, 200] on textarea "Reason For Call" at bounding box center [725, 408] width 345 height 417
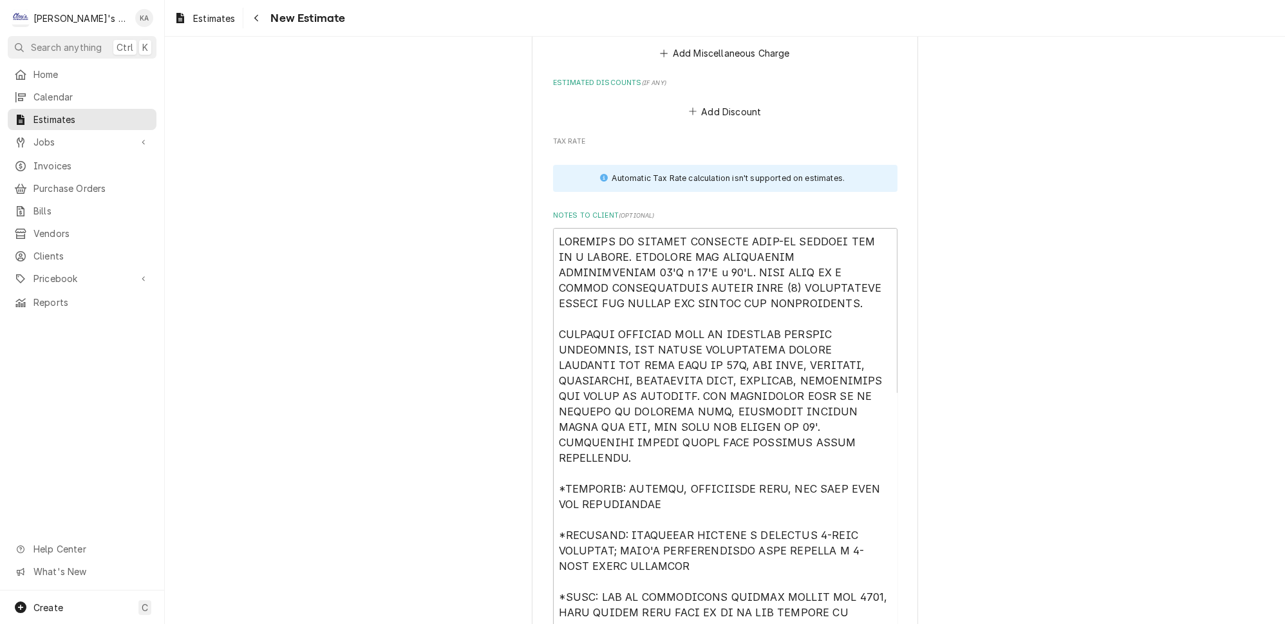
scroll to position [5795, 0]
type textarea "ESTIMATE TO CONVERT EXISTING WALK-IN FREEZER BOX TO A COOLER. EXISTING BOX DIME…"
drag, startPoint x: 840, startPoint y: 496, endPoint x: 552, endPoint y: 115, distance: 478.2
paste textarea "REMOVAL OF EXISTING FREEZER REFRIGERATION EQUIPMENT, INSTALATION OF NEW MEDIUM …"
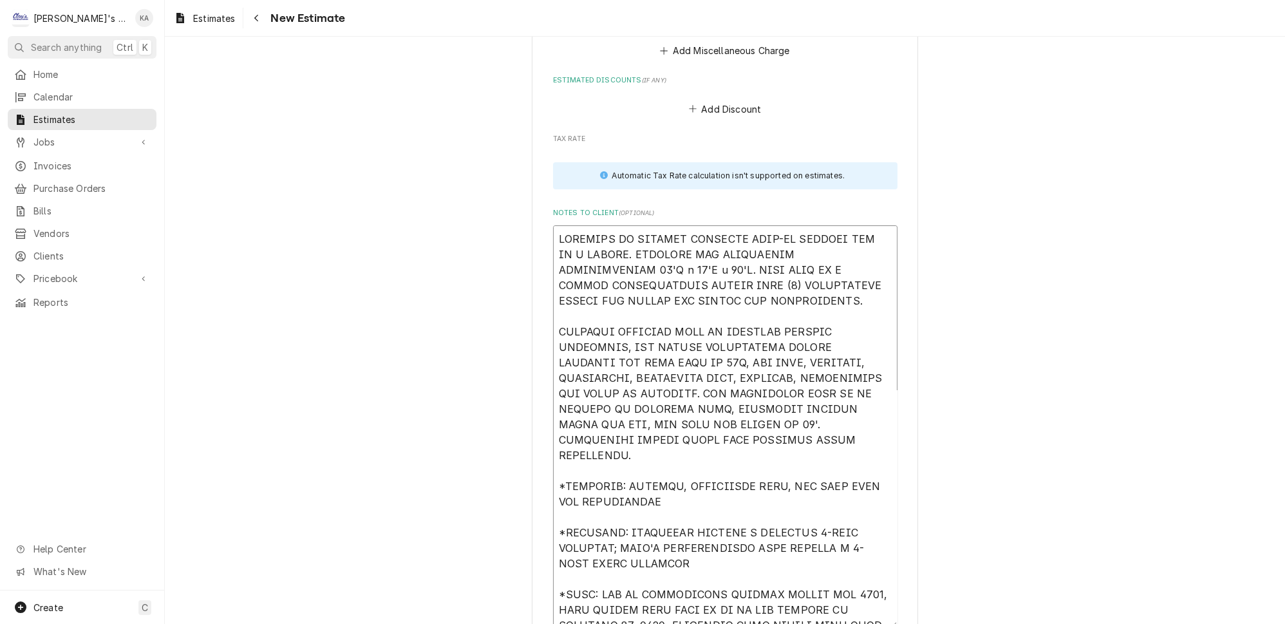
type textarea "x"
type textarea "ESTIMATE TO CONVERT EXISTING WALK-IN FREEZER BOX TO A COOLER. EXISTING BOX DIME…"
type textarea "x"
type textarea "ESTIMATE TO CONVERT EXISTING WALK-IN FREEZER BOX TO A COOLER. EXISTING BOX DIME…"
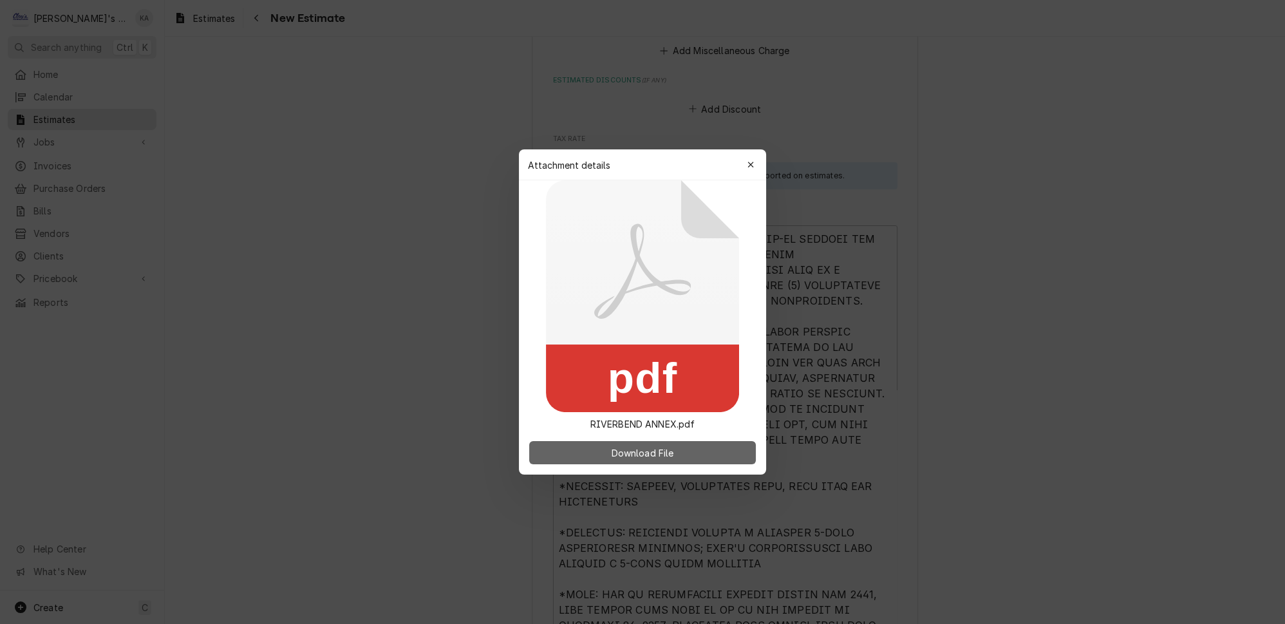
click at [641, 451] on span "Download File" at bounding box center [643, 453] width 68 height 14
click at [748, 164] on icon "button" at bounding box center [751, 164] width 7 height 9
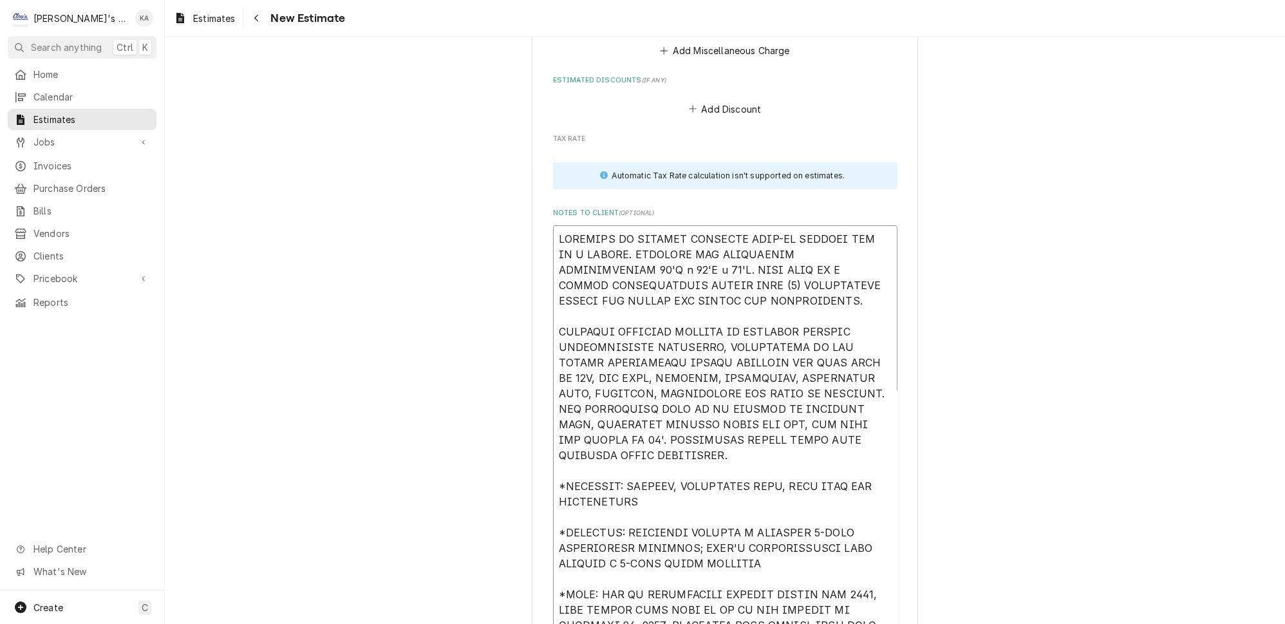
click at [742, 225] on textarea "Notes to Client ( optional )" at bounding box center [725, 433] width 345 height 417
type textarea "x"
type textarea "ESTIMATE TO CONVERT EXISTING WALK-IN FREEZER BOX TO A COOLER. EXISTING BOX DIME…"
click at [682, 263] on textarea "Notes to Client ( optional )" at bounding box center [725, 433] width 345 height 417
type textarea "x"
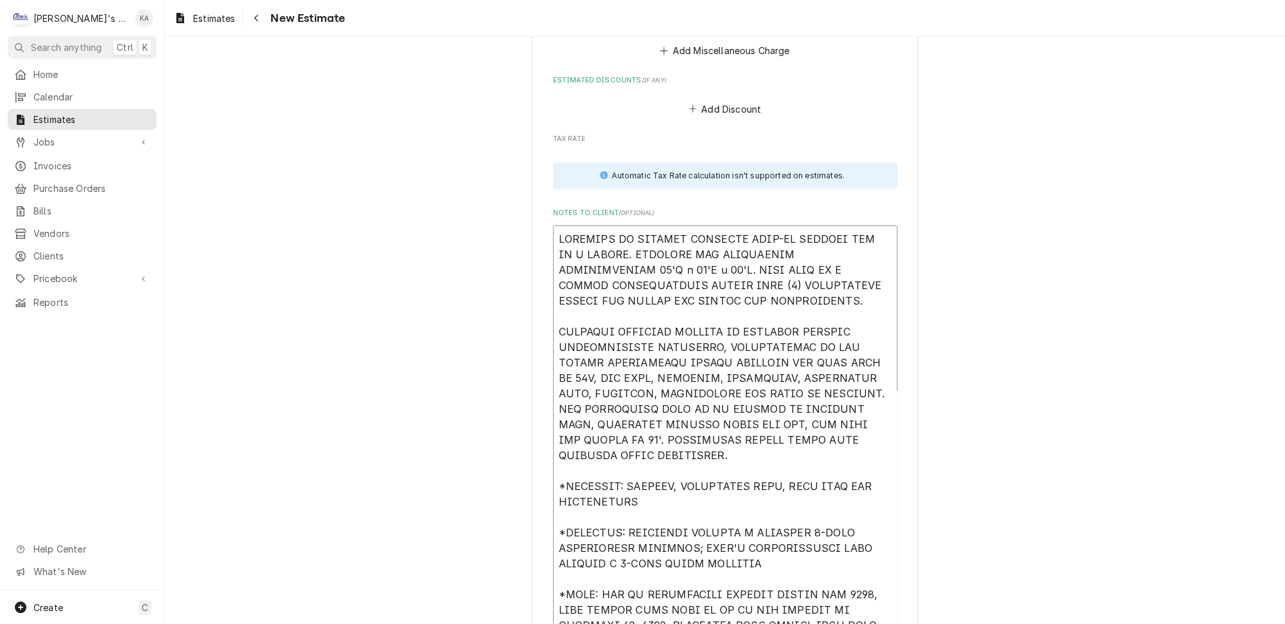
type textarea "ESTIMATE TO CONVERT EXISTING WALK-IN FREEZER BOX TO A COOLER. EXISTING BOX DIME…"
type textarea "x"
type textarea "ESTIMATE TO CONVERT EXISTING WALK-IN FREEZER BOX TO A COOLER. EXISTING BOX DIME…"
type textarea "x"
type textarea "ESTIMATE TO CONVERT EXISTING WALK-IN FREEZER BOX TO A COOLER. EXISTING BOX DIME…"
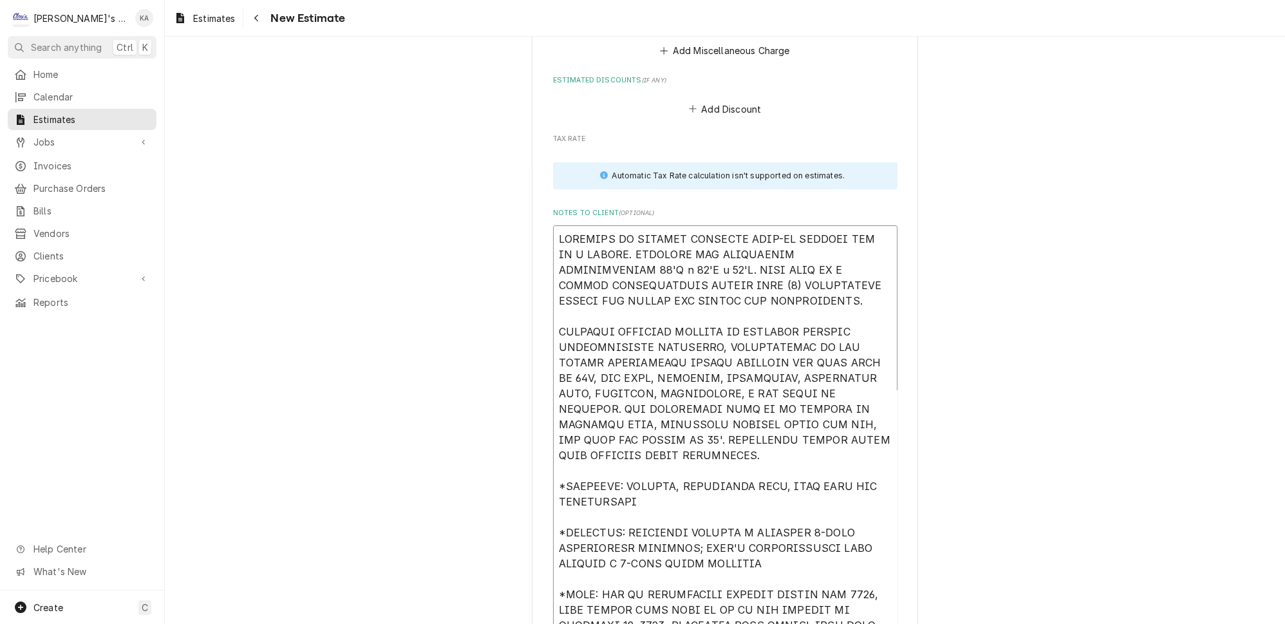
type textarea "x"
type textarea "ESTIMATE TO CONVERT EXISTING WALK-IN FREEZER BOX TO A COOLER. EXISTING BOX DIME…"
type textarea "x"
type textarea "ESTIMATE TO CONVERT EXISTING WALK-IN FREEZER BOX TO A COOLER. EXISTING BOX DIME…"
type textarea "x"
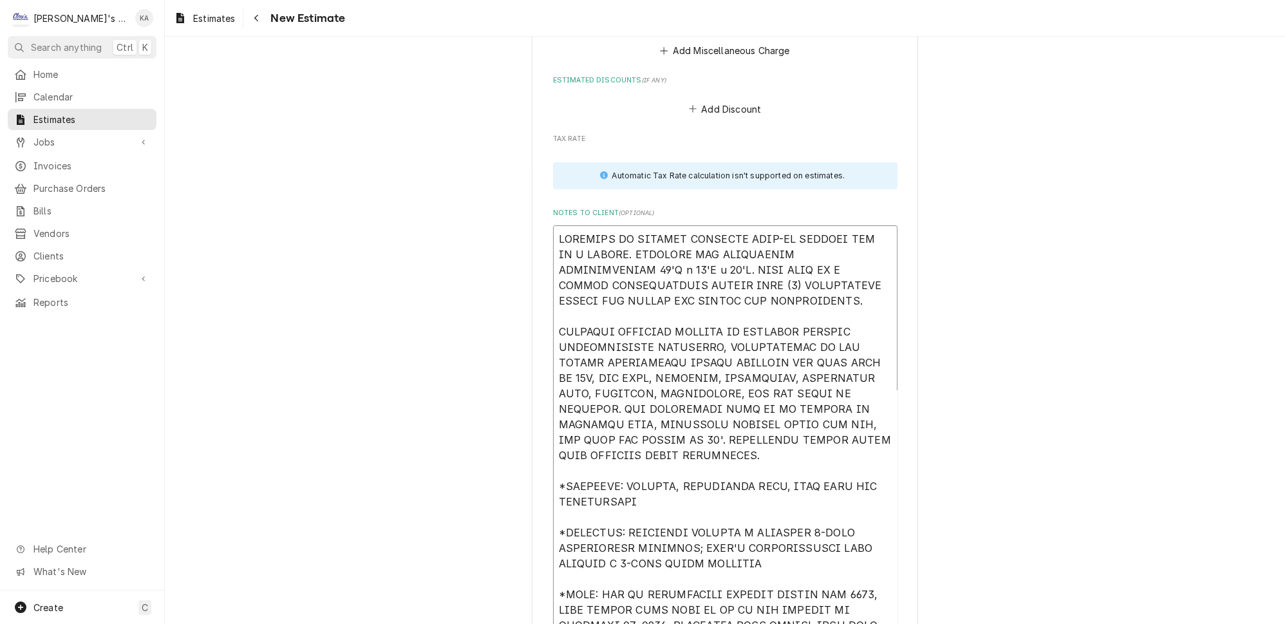
type textarea "ESTIMATE TO CONVERT EXISTING WALK-IN FREEZER BOX TO A COOLER. EXISTING BOX DIME…"
type textarea "x"
type textarea "ESTIMATE TO CONVERT EXISTING WALK-IN FREEZER BOX TO A COOLER. EXISTING BOX DIME…"
type textarea "x"
type textarea "ESTIMATE TO CONVERT EXISTING WALK-IN FREEZER BOX TO A COOLER. EXISTING BOX DIME…"
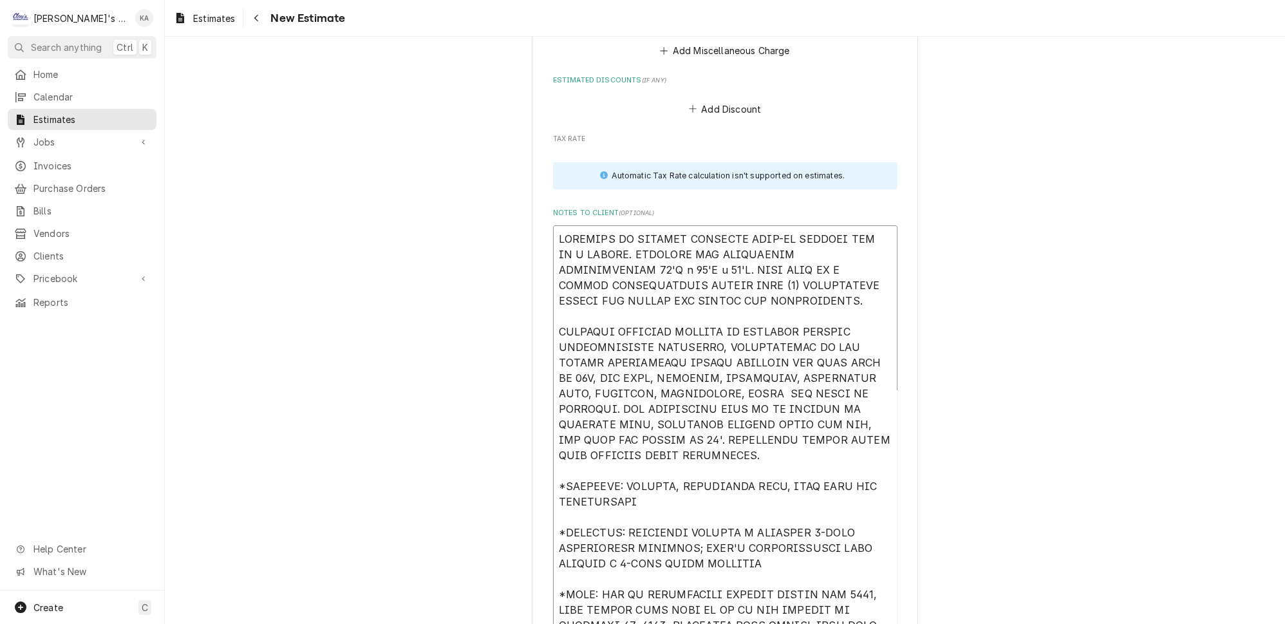
type textarea "x"
type textarea "ESTIMATE TO CONVERT EXISTING WALK-IN FREEZER BOX TO A COOLER. EXISTING BOX DIME…"
type textarea "x"
type textarea "ESTIMATE TO CONVERT EXISTING WALK-IN FREEZER BOX TO A COOLER. EXISTING BOX DIME…"
type textarea "x"
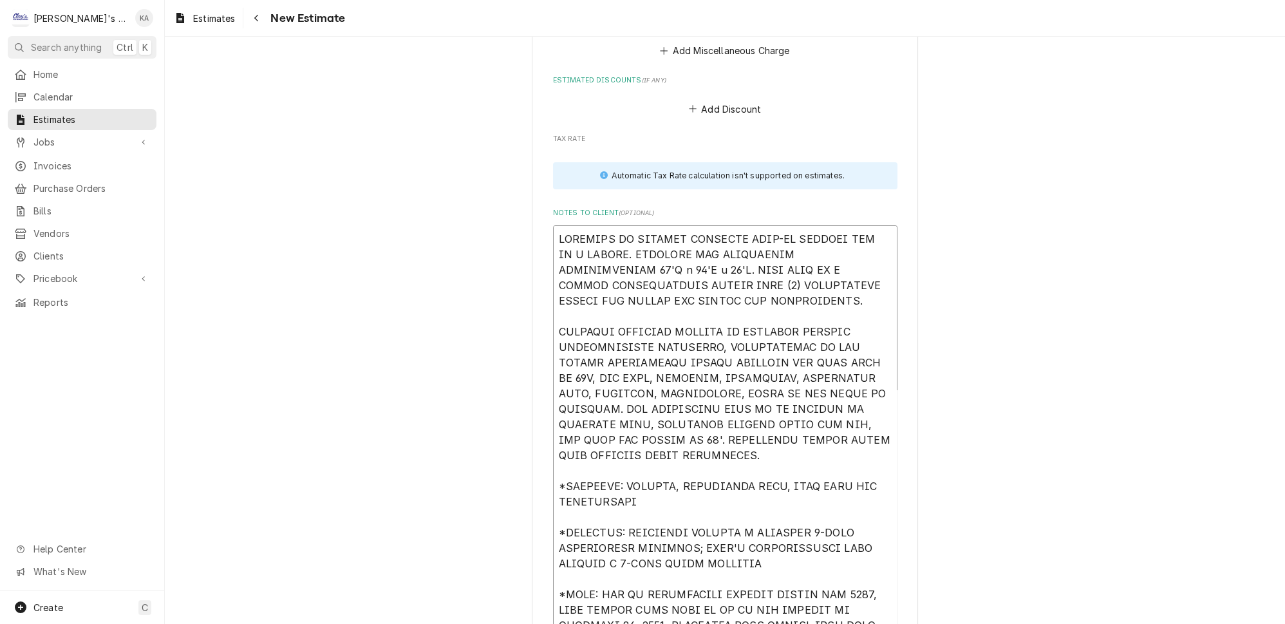
type textarea "ESTIMATE TO CONVERT EXISTING WALK-IN FREEZER BOX TO A COOLER. EXISTING BOX DIME…"
type textarea "x"
type textarea "ESTIMATE TO CONVERT EXISTING WALK-IN FREEZER BOX TO A COOLER. EXISTING BOX DIME…"
type textarea "x"
type textarea "ESTIMATE TO CONVERT EXISTING WALK-IN FREEZER BOX TO A COOLER. EXISTING BOX DIME…"
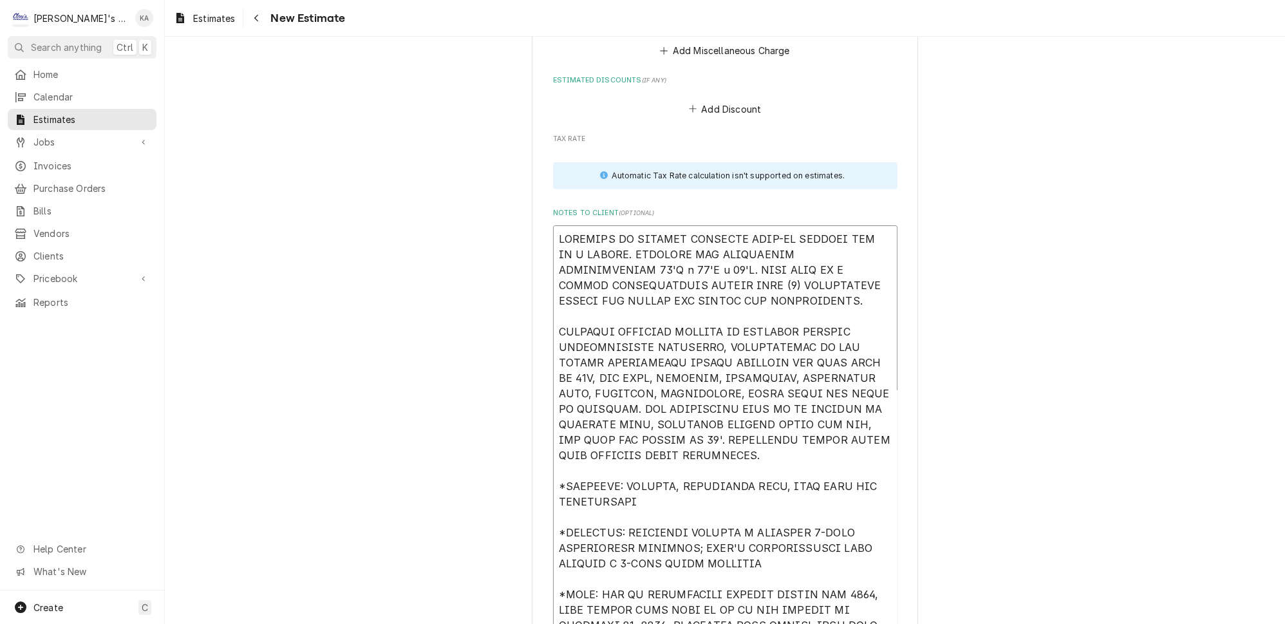
type textarea "x"
type textarea "ESTIMATE TO CONVERT EXISTING WALK-IN FREEZER BOX TO A COOLER. EXISTING BOX DIME…"
type textarea "x"
type textarea "ESTIMATE TO CONVERT EXISTING WALK-IN FREEZER BOX TO A COOLER. EXISTING BOX DIME…"
type textarea "x"
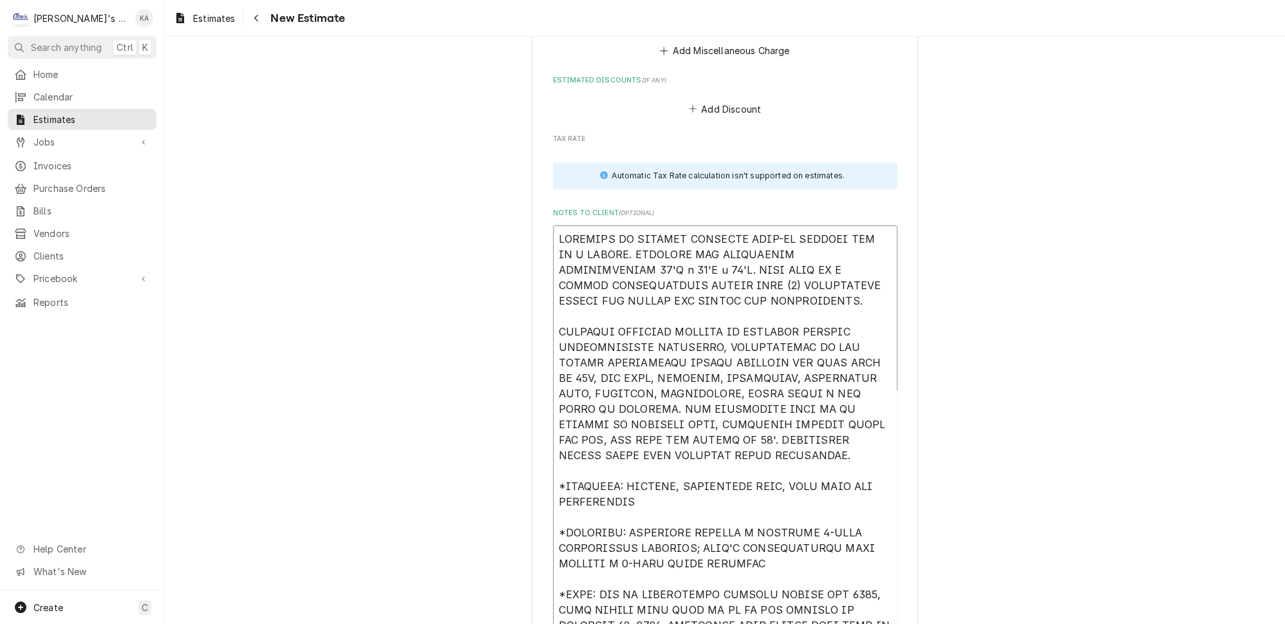
type textarea "ESTIMATE TO CONVERT EXISTING WALK-IN FREEZER BOX TO A COOLER. EXISTING BOX DIME…"
type textarea "x"
type textarea "ESTIMATE TO CONVERT EXISTING WALK-IN FREEZER BOX TO A COOLER. EXISTING BOX DIME…"
type textarea "x"
type textarea "ESTIMATE TO CONVERT EXISTING WALK-IN FREEZER BOX TO A COOLER. EXISTING BOX DIME…"
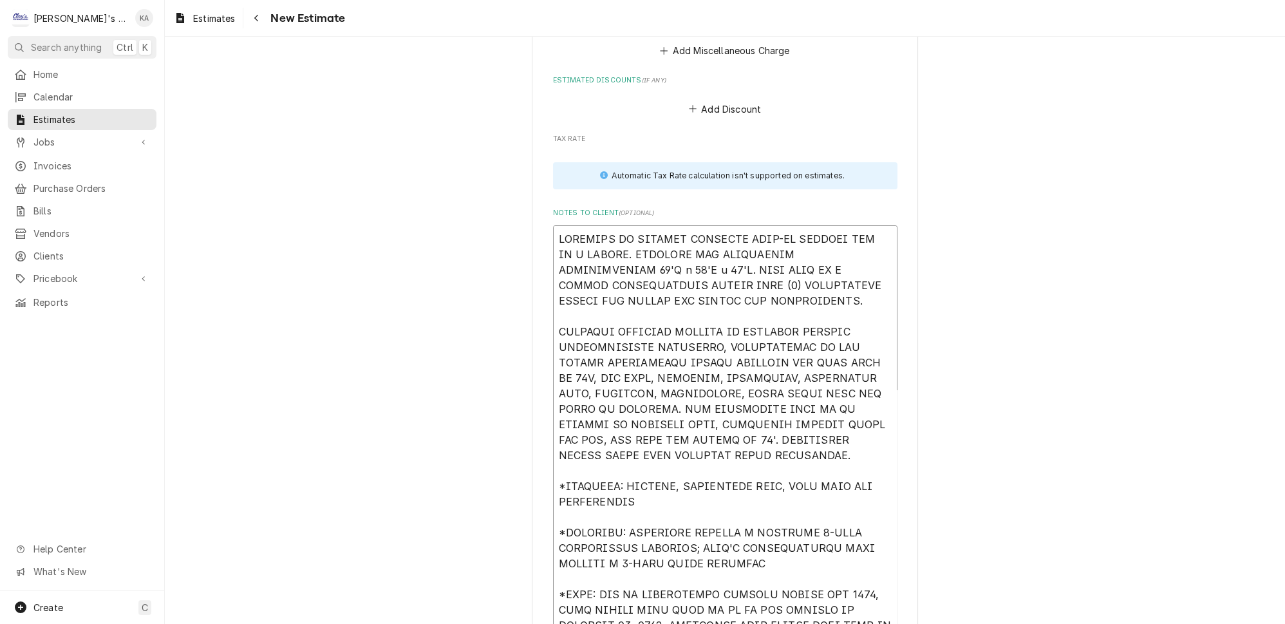
type textarea "x"
type textarea "ESTIMATE TO CONVERT EXISTING WALK-IN FREEZER BOX TO A COOLER. EXISTING BOX DIME…"
type textarea "x"
type textarea "ESTIMATE TO CONVERT EXISTING WALK-IN FREEZER BOX TO A COOLER. EXISTING BOX DIME…"
type textarea "x"
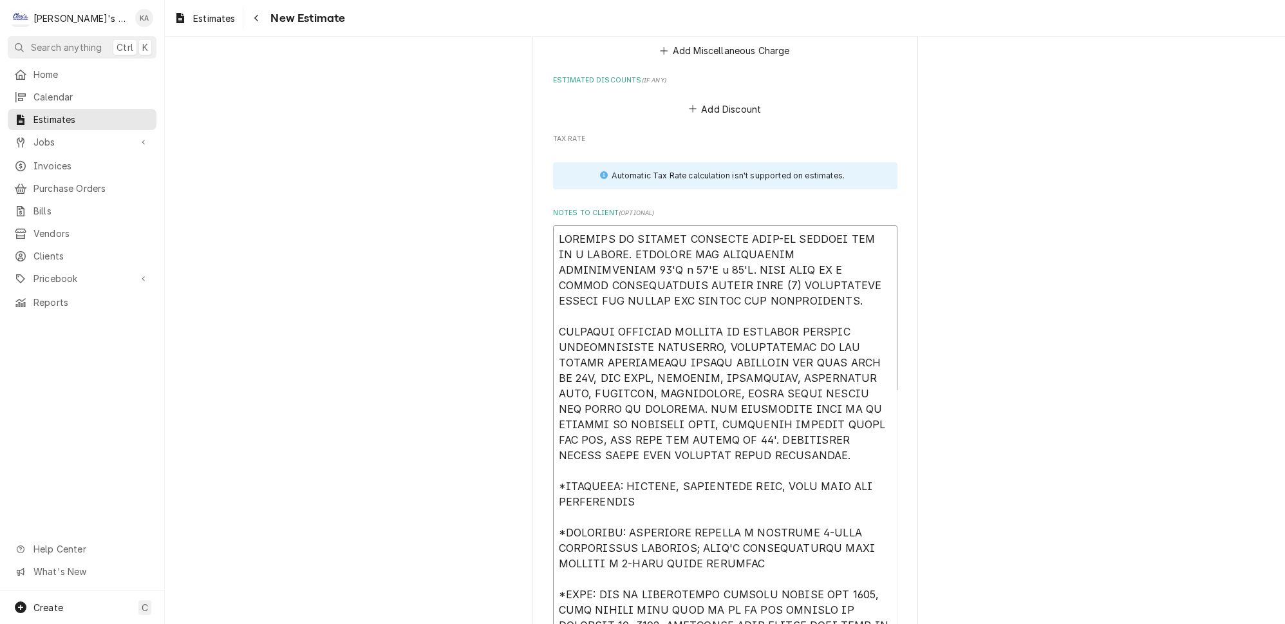
type textarea "ESTIMATE TO CONVERT EXISTING WALK-IN FREEZER BOX TO A COOLER. EXISTING BOX DIME…"
type textarea "x"
type textarea "ESTIMATE TO CONVERT EXISTING WALK-IN FREEZER BOX TO A COOLER. EXISTING BOX DIME…"
type textarea "x"
type textarea "ESTIMATE TO CONVERT EXISTING WALK-IN FREEZER BOX TO A COOLER. EXISTING BOX DIME…"
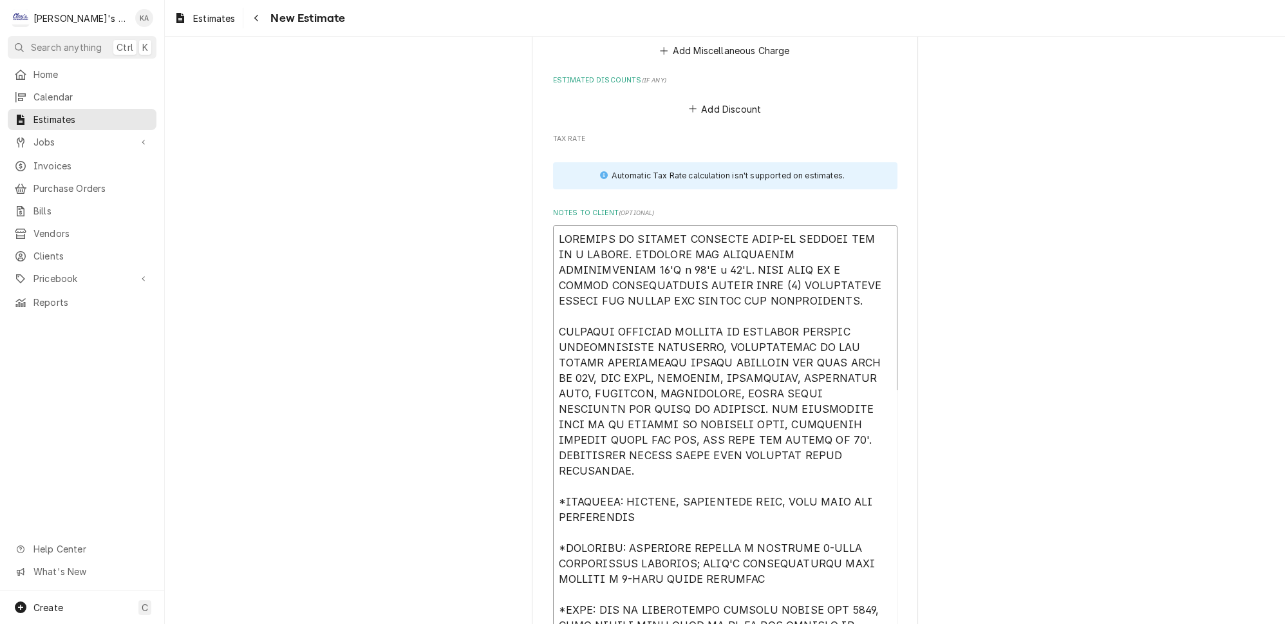
type textarea "x"
type textarea "ESTIMATE TO CONVERT EXISTING WALK-IN FREEZER BOX TO A COOLER. EXISTING BOX DIME…"
type textarea "x"
type textarea "ESTIMATE TO CONVERT EXISTING WALK-IN FREEZER BOX TO A COOLER. EXISTING BOX DIME…"
type textarea "x"
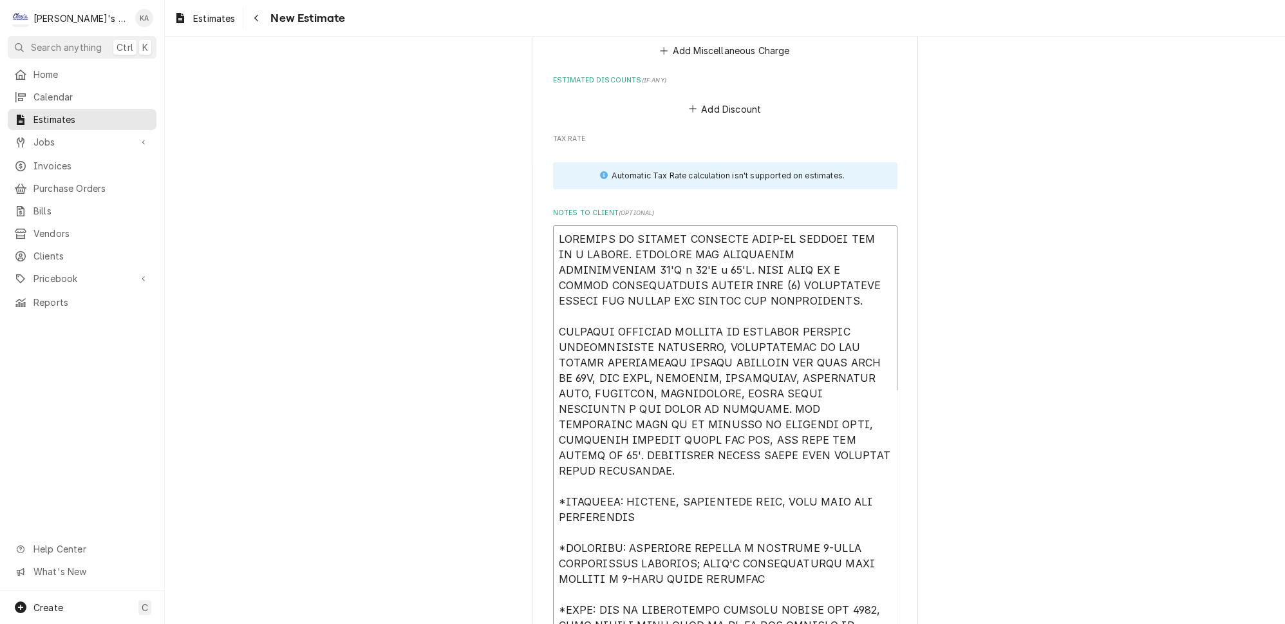
type textarea "ESTIMATE TO CONVERT EXISTING WALK-IN FREEZER BOX TO A COOLER. EXISTING BOX DIME…"
type textarea "x"
type textarea "ESTIMATE TO CONVERT EXISTING WALK-IN FREEZER BOX TO A COOLER. EXISTING BOX DIME…"
type textarea "x"
type textarea "ESTIMATE TO CONVERT EXISTING WALK-IN FREEZER BOX TO A COOLER. EXISTING BOX DIME…"
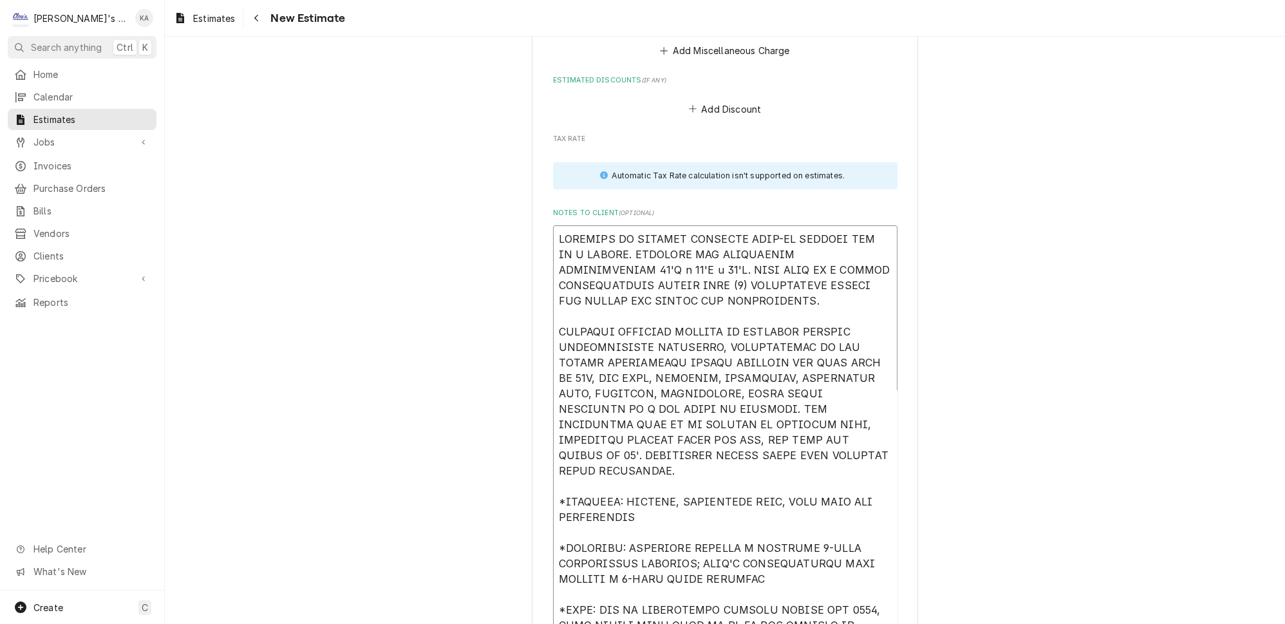
type textarea "x"
type textarea "ESTIMATE TO CONVERT EXISTING WALK-IN FREEZER BOX TO A COOLER. EXISTING BOX DIME…"
type textarea "x"
type textarea "ESTIMATE TO CONVERT EXISTING WALK-IN FREEZER BOX TO A COOLER. EXISTING BOX DIME…"
type textarea "x"
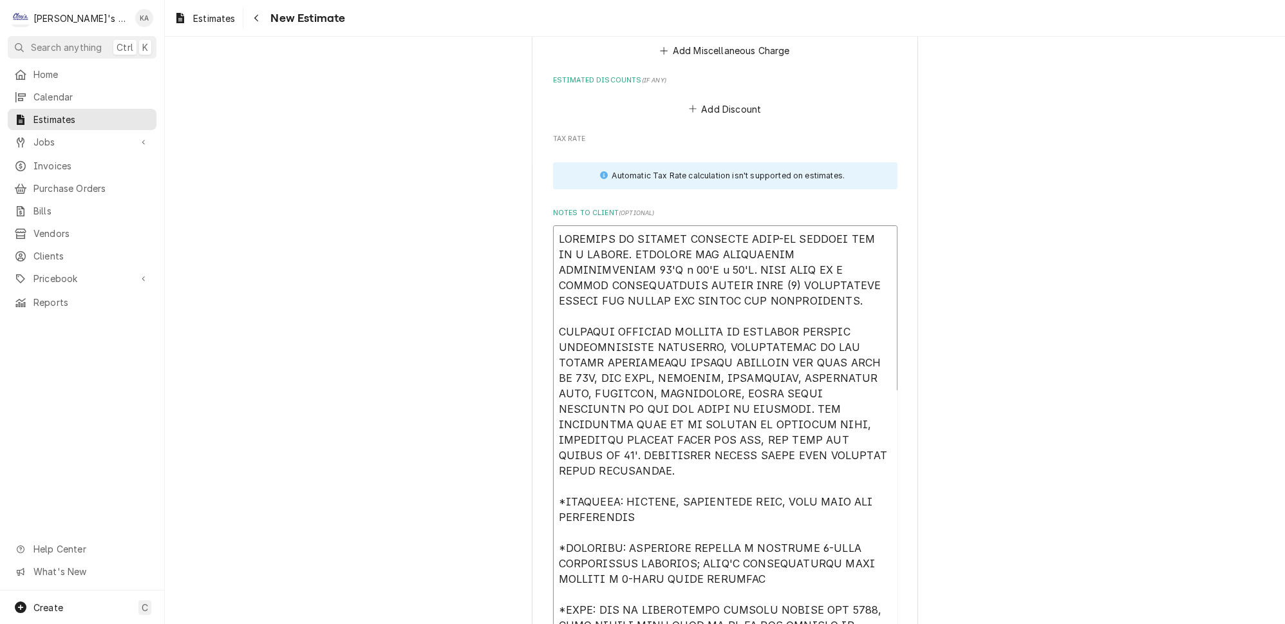
type textarea "ESTIMATE TO CONVERT EXISTING WALK-IN FREEZER BOX TO A COOLER. EXISTING BOX DIME…"
type textarea "x"
type textarea "ESTIMATE TO CONVERT EXISTING WALK-IN FREEZER BOX TO A COOLER. EXISTING BOX DIME…"
type textarea "x"
type textarea "ESTIMATE TO CONVERT EXISTING WALK-IN FREEZER BOX TO A COOLER. EXISTING BOX DIME…"
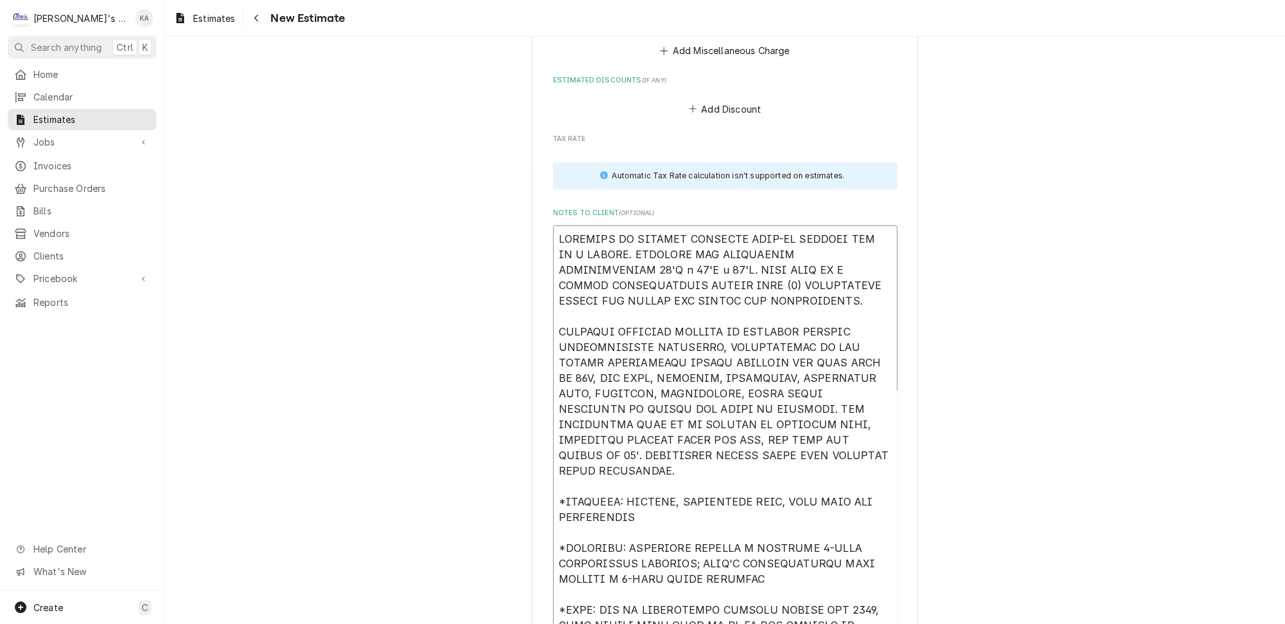
type textarea "x"
type textarea "ESTIMATE TO CONVERT EXISTING WALK-IN FREEZER BOX TO A COOLER. EXISTING BOX DIME…"
type textarea "x"
type textarea "ESTIMATE TO CONVERT EXISTING WALK-IN FREEZER BOX TO A COOLER. EXISTING BOX DIME…"
type textarea "x"
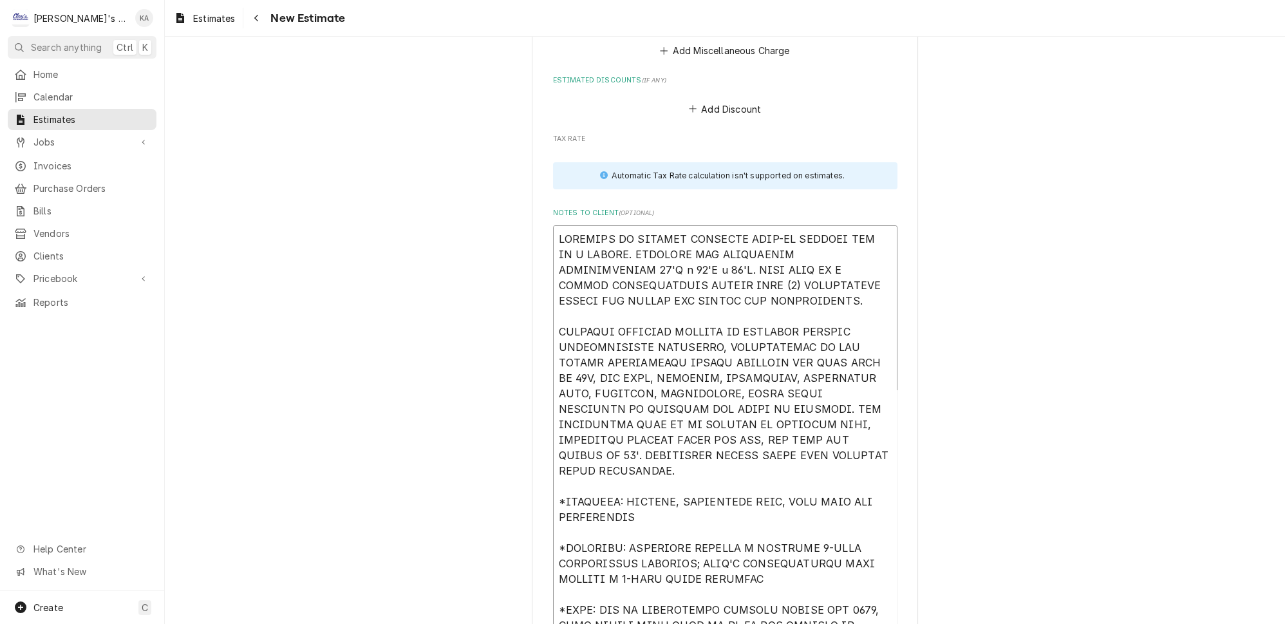
type textarea "ESTIMATE TO CONVERT EXISTING WALK-IN FREEZER BOX TO A COOLER. EXISTING BOX DIME…"
type textarea "x"
type textarea "ESTIMATE TO CONVERT EXISTING WALK-IN FREEZER BOX TO A COOLER. EXISTING BOX DIME…"
type textarea "x"
type textarea "ESTIMATE TO CONVERT EXISTING WALK-IN FREEZER BOX TO A COOLER. EXISTING BOX DIME…"
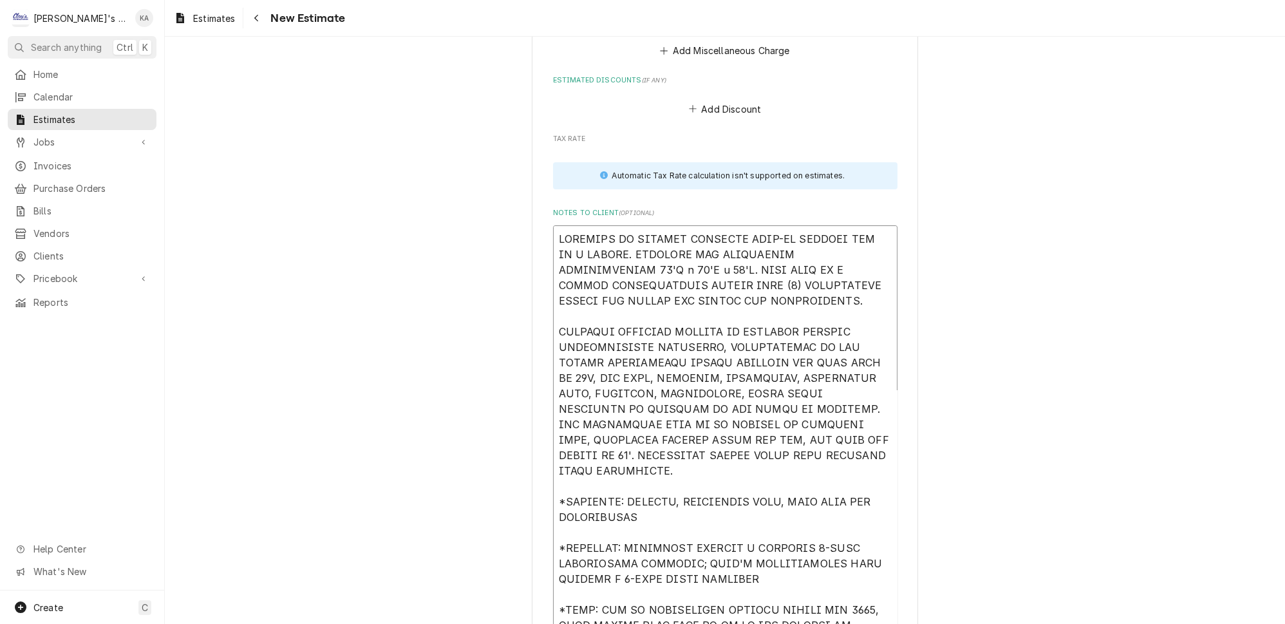
type textarea "x"
type textarea "ESTIMATE TO CONVERT EXISTING WALK-IN FREEZER BOX TO A COOLER. EXISTING BOX DIME…"
type textarea "x"
type textarea "ESTIMATE TO CONVERT EXISTING WALK-IN FREEZER BOX TO A COOLER. EXISTING BOX DIME…"
type textarea "x"
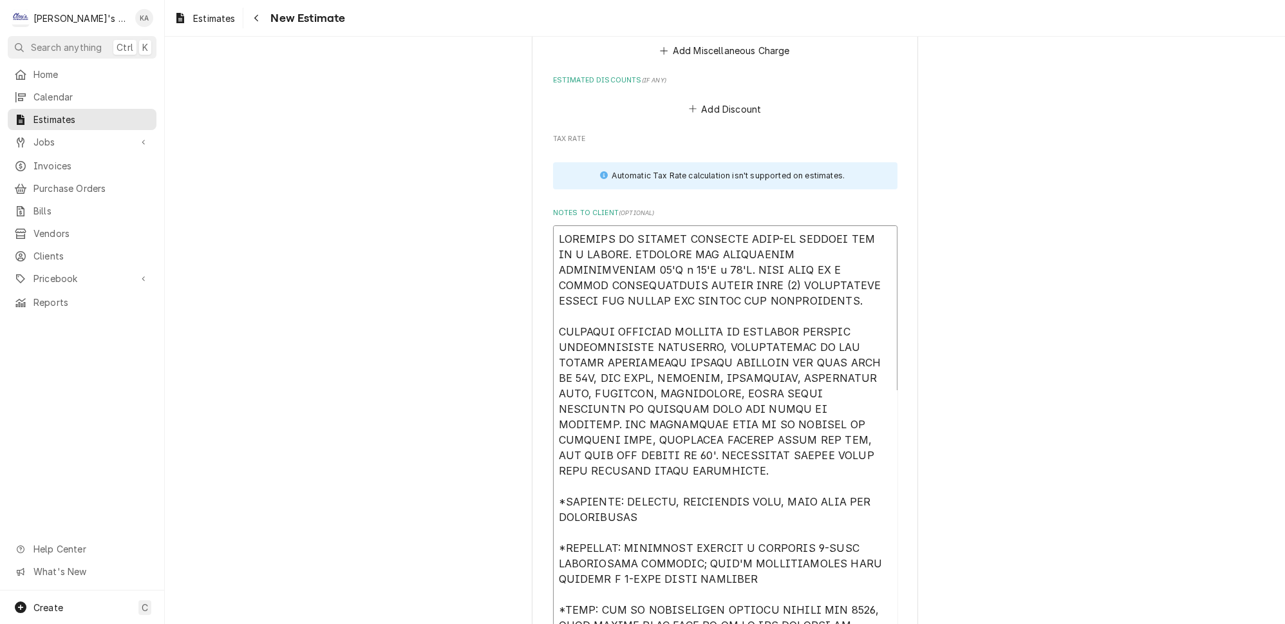
type textarea "ESTIMATE TO CONVERT EXISTING WALK-IN FREEZER BOX TO A COOLER. EXISTING BOX DIME…"
type textarea "x"
type textarea "ESTIMATE TO CONVERT EXISTING WALK-IN FREEZER BOX TO A COOLER. EXISTING BOX DIME…"
type textarea "x"
type textarea "ESTIMATE TO CONVERT EXISTING WALK-IN FREEZER BOX TO A COOLER. EXISTING BOX DIME…"
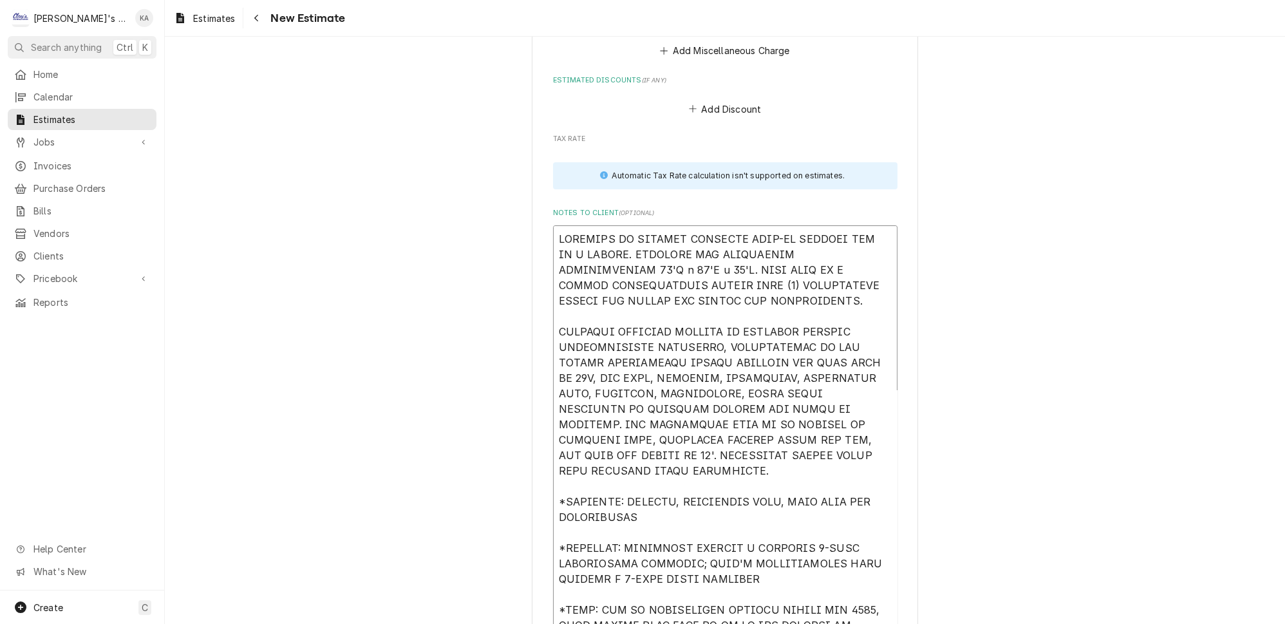
type textarea "x"
type textarea "ESTIMATE TO CONVERT EXISTING WALK-IN FREEZER BOX TO A COOLER. EXISTING BOX DIME…"
type textarea "x"
type textarea "ESTIMATE TO CONVERT EXISTING WALK-IN FREEZER BOX TO A COOLER. EXISTING BOX DIME…"
type textarea "x"
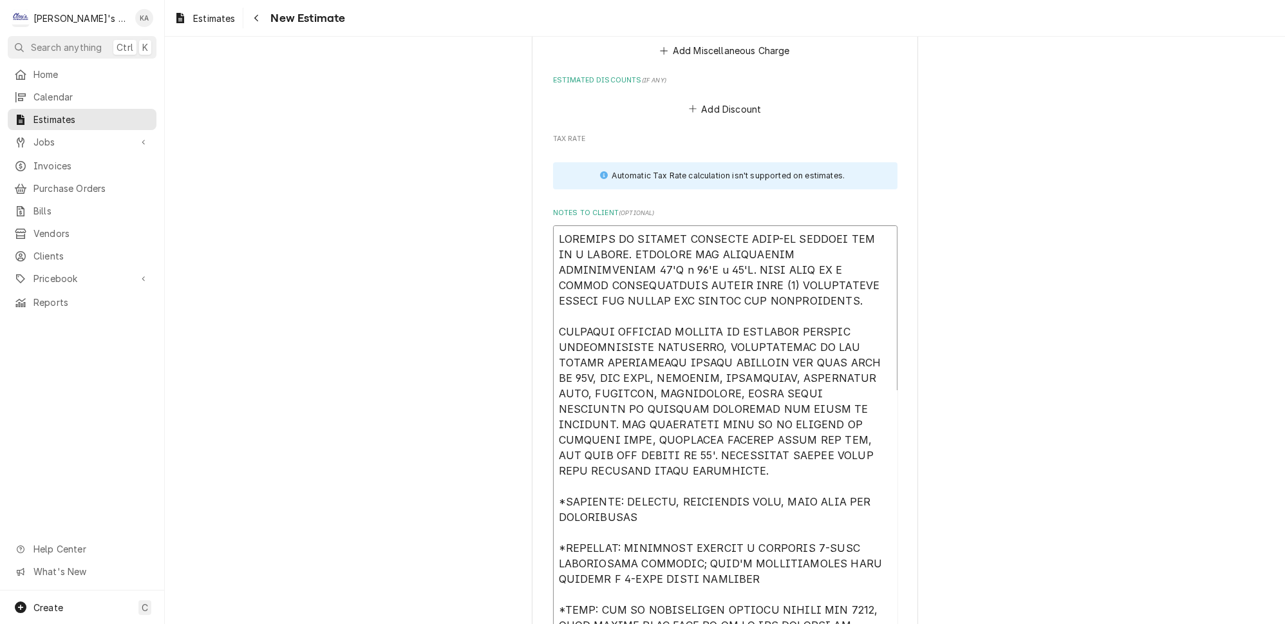
type textarea "ESTIMATE TO CONVERT EXISTING WALK-IN FREEZER BOX TO A COOLER. EXISTING BOX DIME…"
drag, startPoint x: 633, startPoint y: 335, endPoint x: 559, endPoint y: 210, distance: 145.8
click at [559, 225] on textarea "Notes to Client ( optional )" at bounding box center [725, 440] width 345 height 431
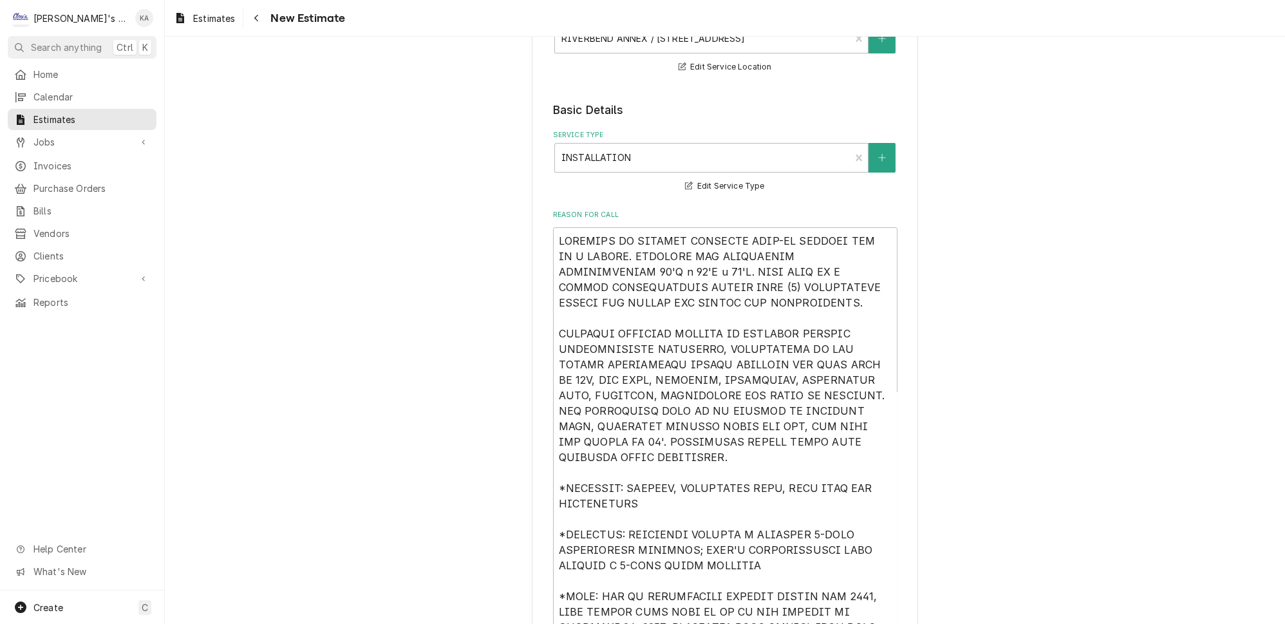
scroll to position [292, 0]
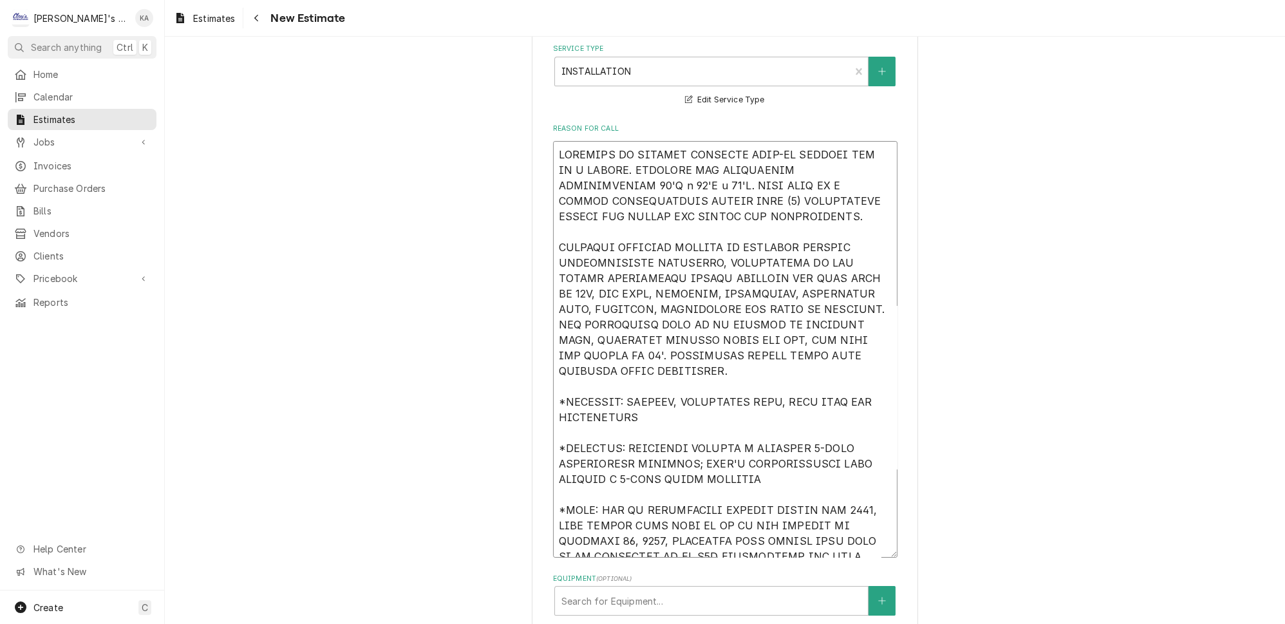
drag, startPoint x: 637, startPoint y: 352, endPoint x: 553, endPoint y: 238, distance: 141.3
paste textarea "LATION OF NEW MEDIUM TEMPERATURE SYSTEM DESIGNED FOR ROOM TEMP OF 35F, ACR PIPE…"
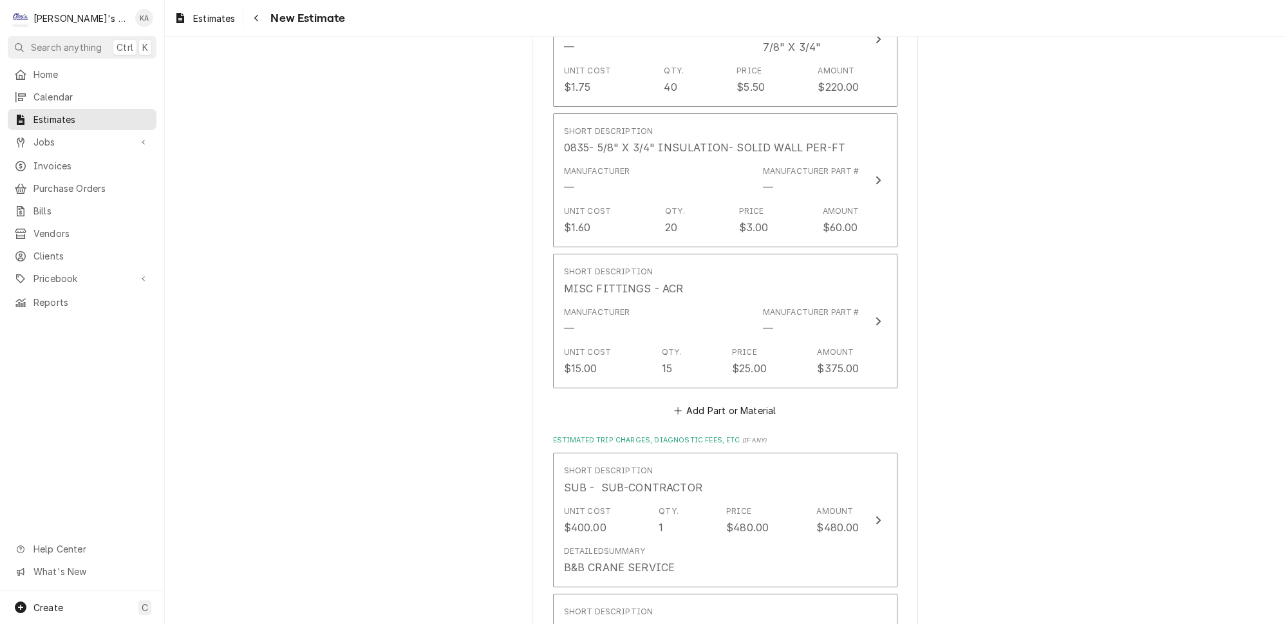
scroll to position [6208, 0]
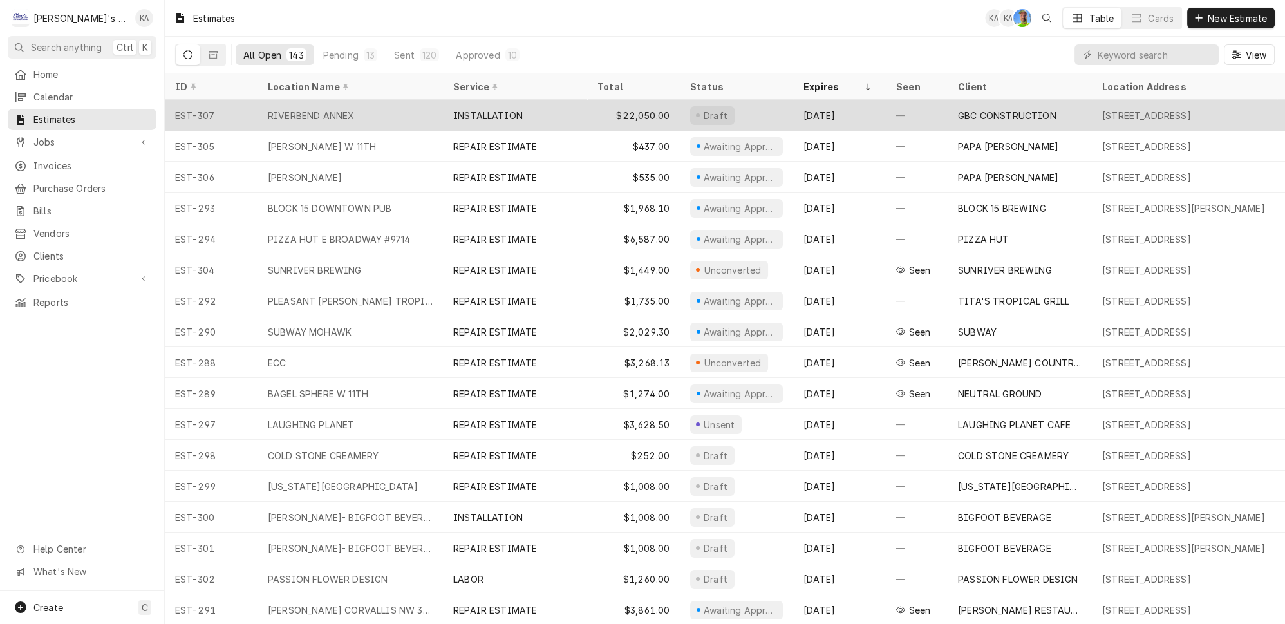
click at [377, 106] on div "RIVERBEND ANNEX" at bounding box center [350, 115] width 185 height 31
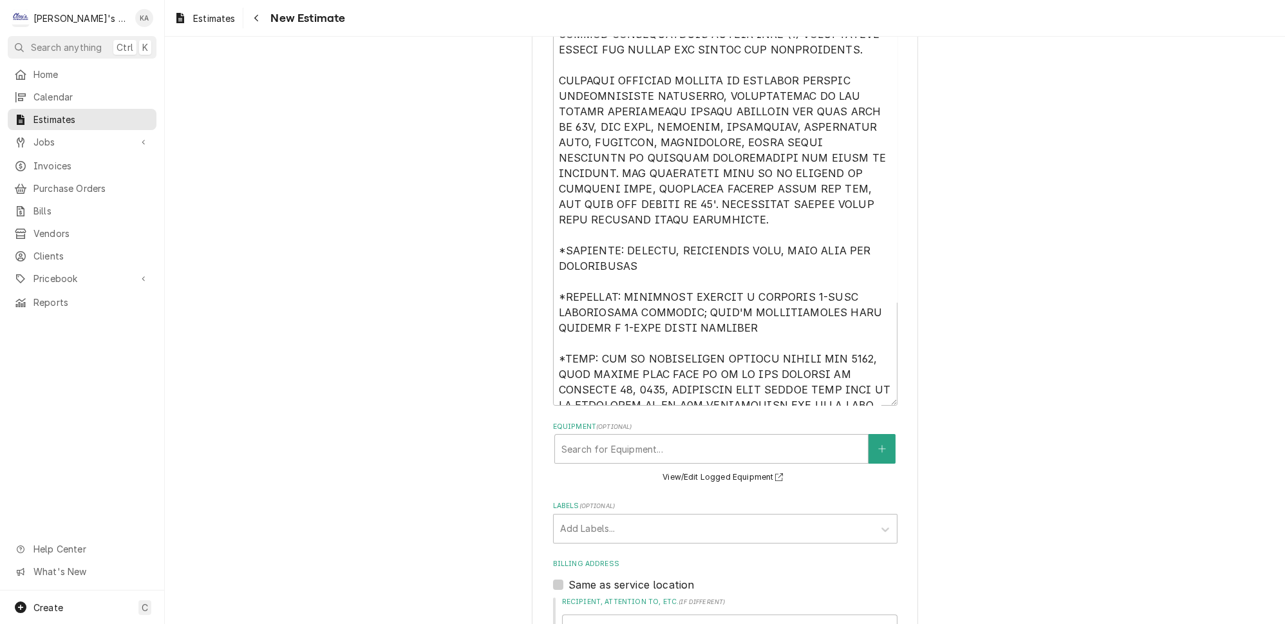
scroll to position [468, 0]
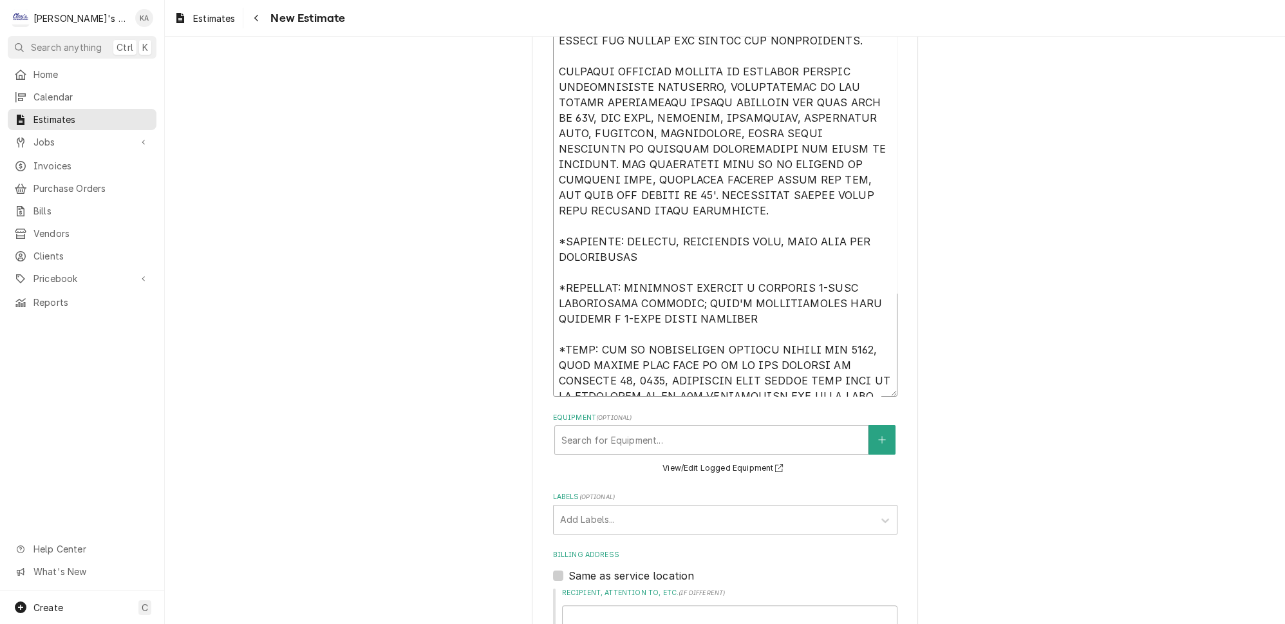
click at [656, 350] on textarea "Reason For Call" at bounding box center [725, 180] width 345 height 431
type textarea "x"
type textarea "ESTIMATE TO CONVERT EXISTING WALK-IN FREEZER BOX TO A COOLER. EXISTING BOX DIME…"
type textarea "x"
type textarea "ESTIMATE TO CONVERT EXISTING WALK-IN FREEZER BOX TO A COOLER. EXISTING BOX DIME…"
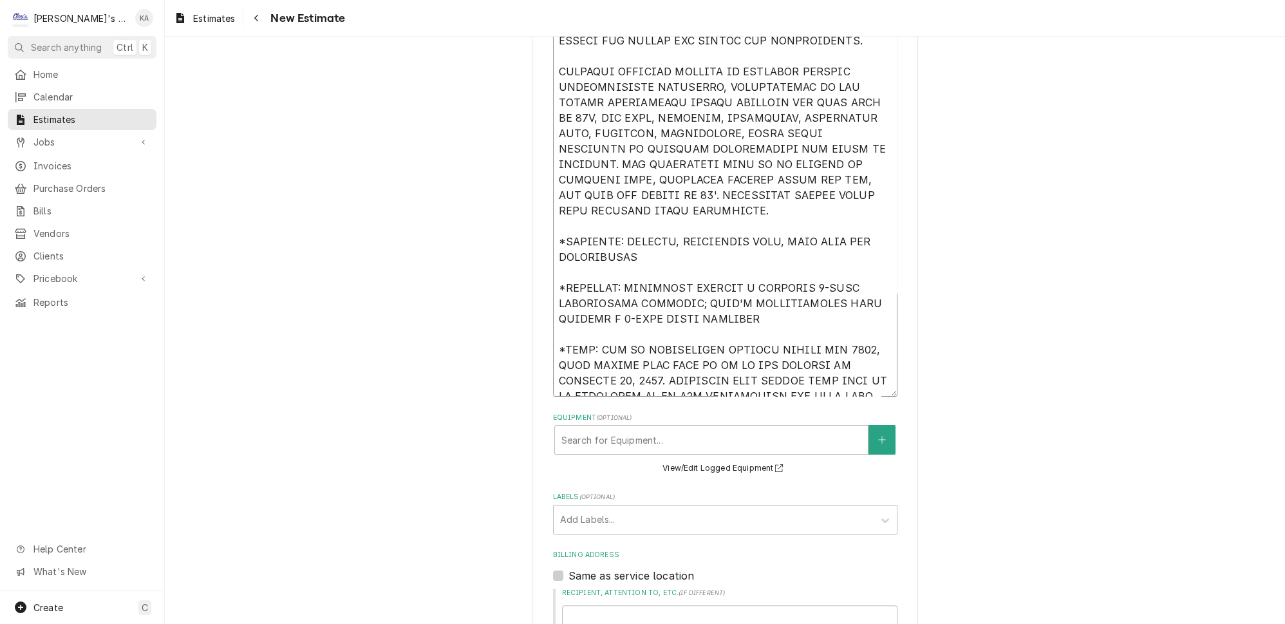
type textarea "x"
type textarea "ESTIMATE TO CONVERT EXISTING WALK-IN FREEZER BOX TO A COOLER. EXISTING BOX DIME…"
type textarea "x"
type textarea "ESTIMATE TO CONVERT EXISTING WALK-IN FREEZER BOX TO A COOLER. EXISTING BOX DIME…"
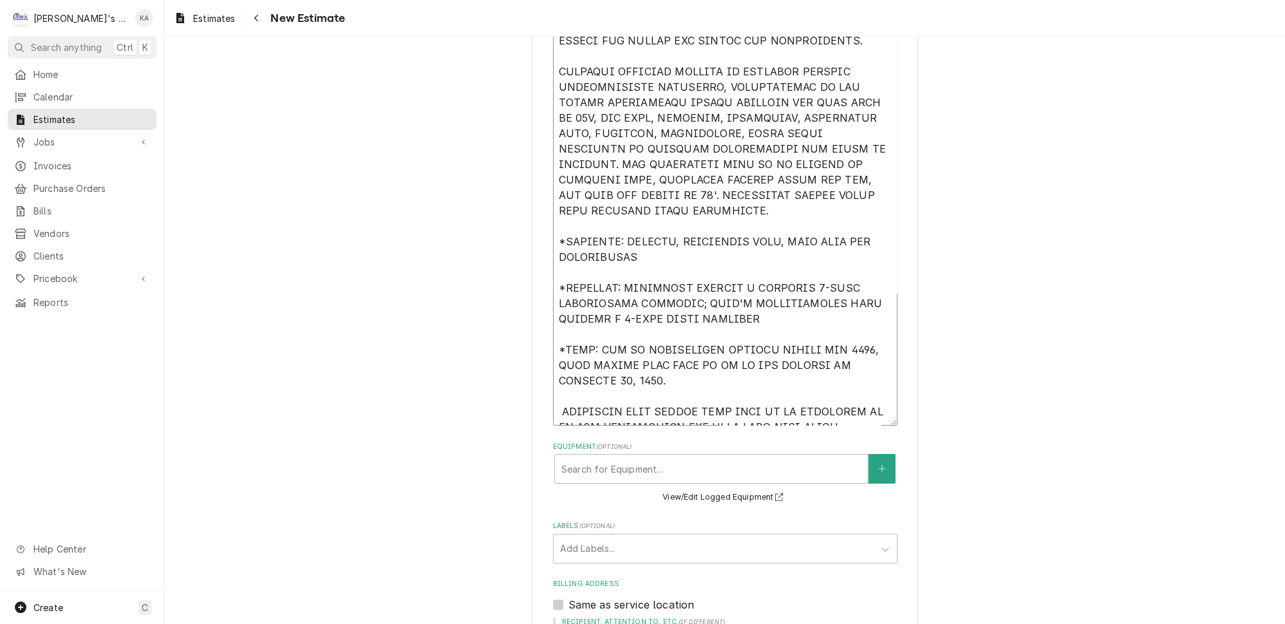
click at [679, 347] on textarea "Reason For Call" at bounding box center [725, 195] width 345 height 460
type textarea "x"
type textarea "ESTIMATE TO CONVERT EXISTING WALK-IN FREEZER BOX TO A COOLER. EXISTING BOX DIME…"
type textarea "x"
type textarea "ESTIMATE TO CONVERT EXISTING WALK-IN FREEZER BOX TO A COOLER. EXISTING BOX DIME…"
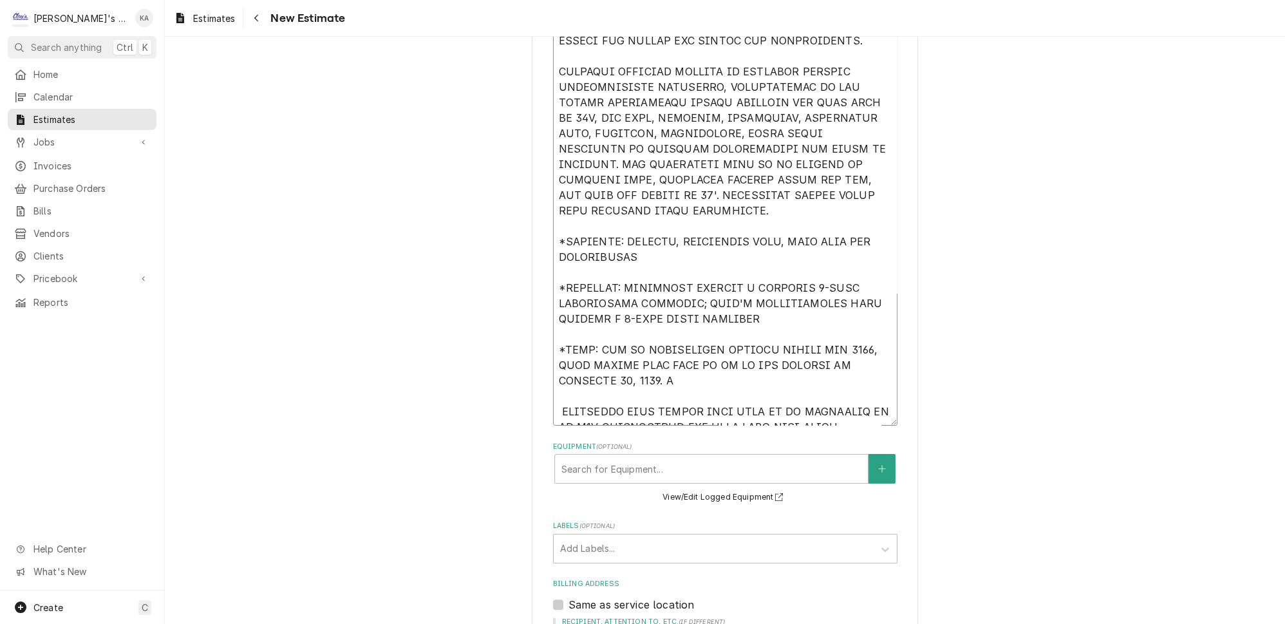
type textarea "x"
type textarea "ESTIMATE TO CONVERT EXISTING WALK-IN FREEZER BOX TO A COOLER. EXISTING BOX DIME…"
type textarea "x"
type textarea "ESTIMATE TO CONVERT EXISTING WALK-IN FREEZER BOX TO A COOLER. EXISTING BOX DIME…"
type textarea "x"
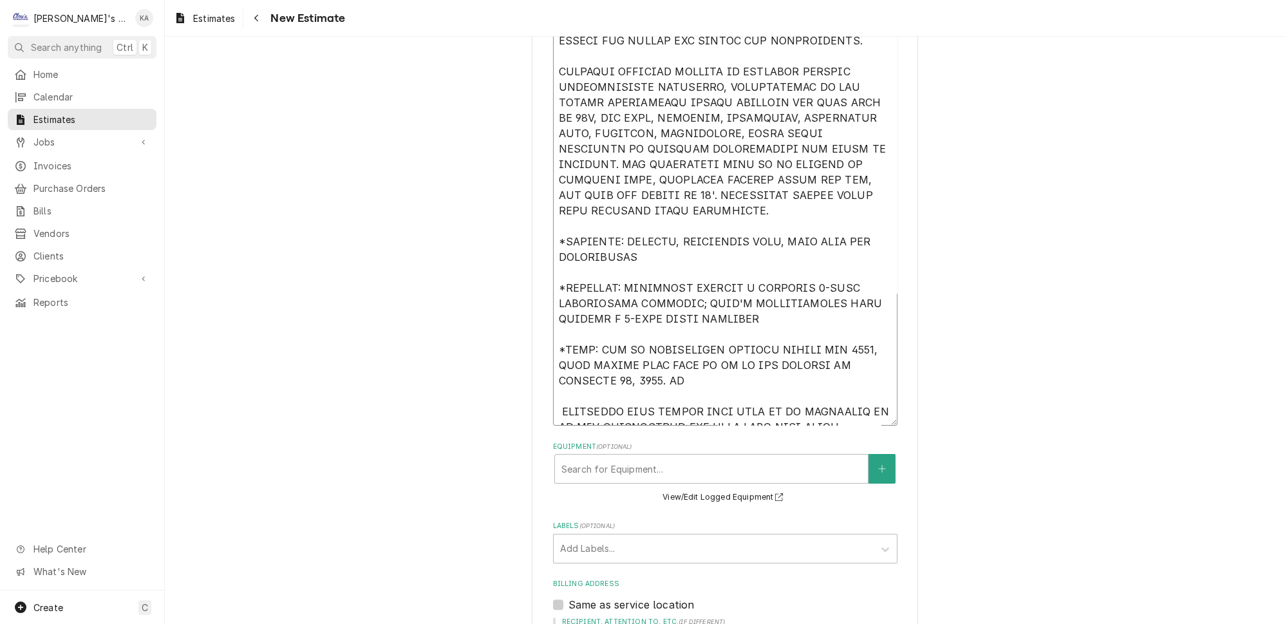
type textarea "ESTIMATE TO CONVERT EXISTING WALK-IN FREEZER BOX TO A COOLER. EXISTING BOX DIME…"
type textarea "x"
type textarea "ESTIMATE TO CONVERT EXISTING WALK-IN FREEZER BOX TO A COOLER. EXISTING BOX DIME…"
type textarea "x"
type textarea "ESTIMATE TO CONVERT EXISTING WALK-IN FREEZER BOX TO A COOLER. EXISTING BOX DIME…"
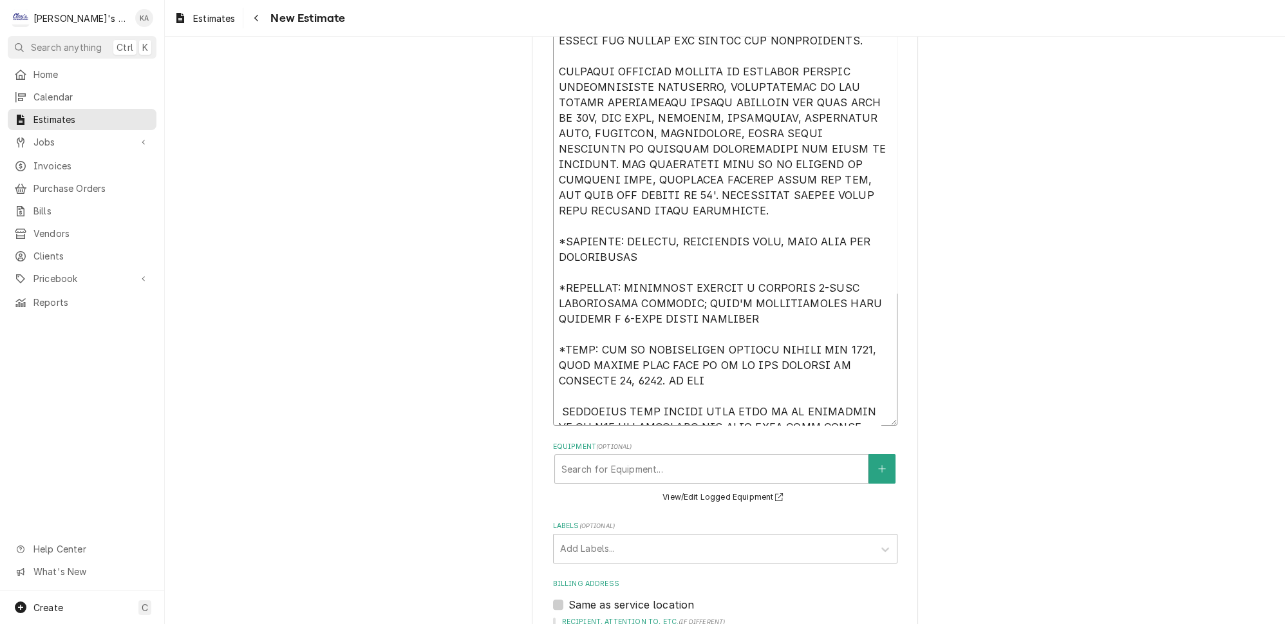
type textarea "x"
type textarea "ESTIMATE TO CONVERT EXISTING WALK-IN FREEZER BOX TO A COOLER. EXISTING BOX DIME…"
type textarea "x"
type textarea "ESTIMATE TO CONVERT EXISTING WALK-IN FREEZER BOX TO A COOLER. EXISTING BOX DIME…"
type textarea "x"
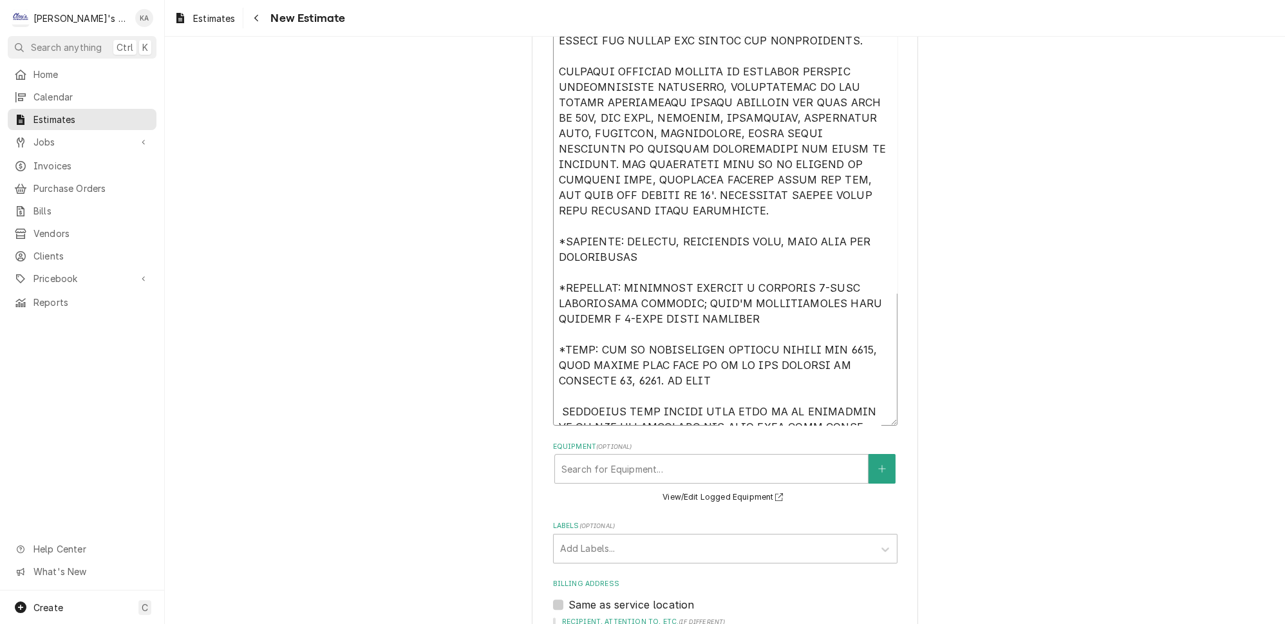
type textarea "ESTIMATE TO CONVERT EXISTING WALK-IN FREEZER BOX TO A COOLER. EXISTING BOX DIME…"
type textarea "x"
type textarea "ESTIMATE TO CONVERT EXISTING WALK-IN FREEZER BOX TO A COOLER. EXISTING BOX DIME…"
type textarea "x"
type textarea "ESTIMATE TO CONVERT EXISTING WALK-IN FREEZER BOX TO A COOLER. EXISTING BOX DIME…"
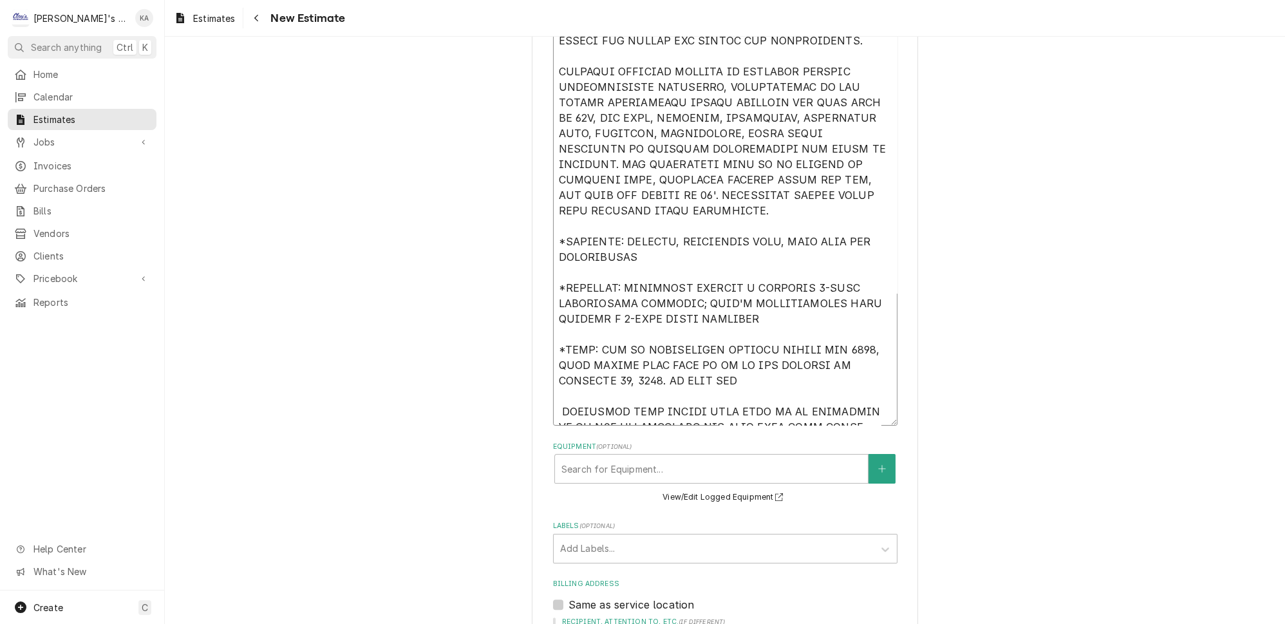
type textarea "x"
type textarea "ESTIMATE TO CONVERT EXISTING WALK-IN FREEZER BOX TO A COOLER. EXISTING BOX DIME…"
type textarea "x"
type textarea "ESTIMATE TO CONVERT EXISTING WALK-IN FREEZER BOX TO A COOLER. EXISTING BOX DIME…"
type textarea "x"
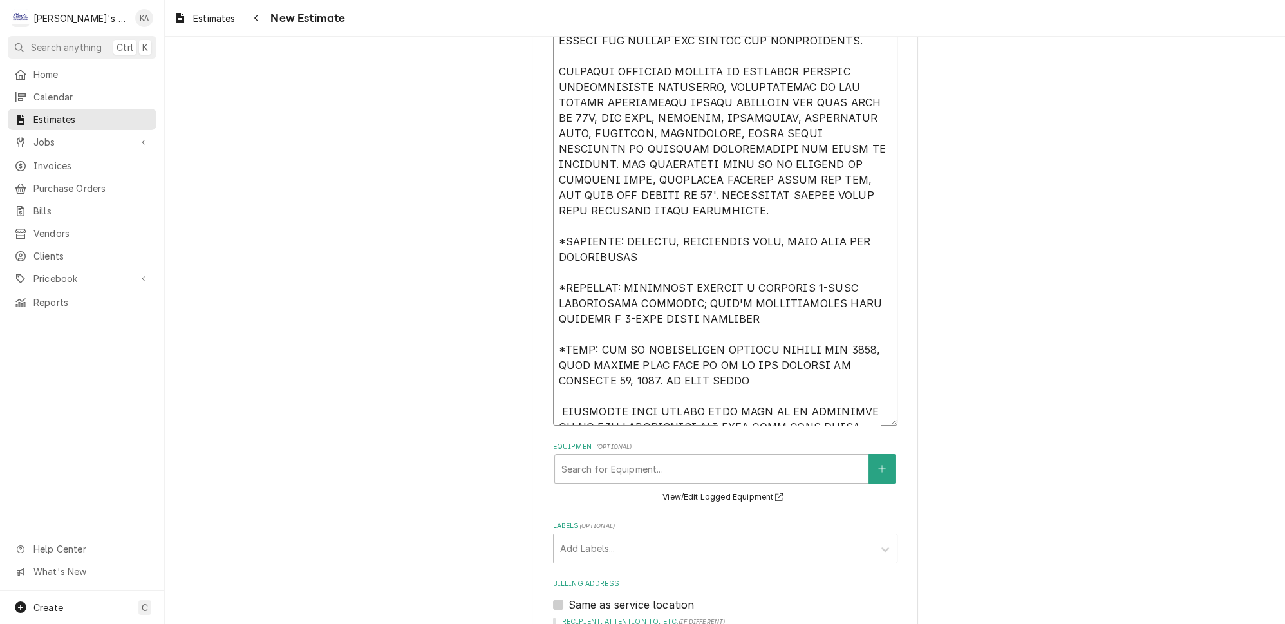
type textarea "ESTIMATE TO CONVERT EXISTING WALK-IN FREEZER BOX TO A COOLER. EXISTING BOX DIME…"
type textarea "x"
type textarea "ESTIMATE TO CONVERT EXISTING WALK-IN FREEZER BOX TO A COOLER. EXISTING BOX DIME…"
type textarea "x"
type textarea "ESTIMATE TO CONVERT EXISTING WALK-IN FREEZER BOX TO A COOLER. EXISTING BOX DIME…"
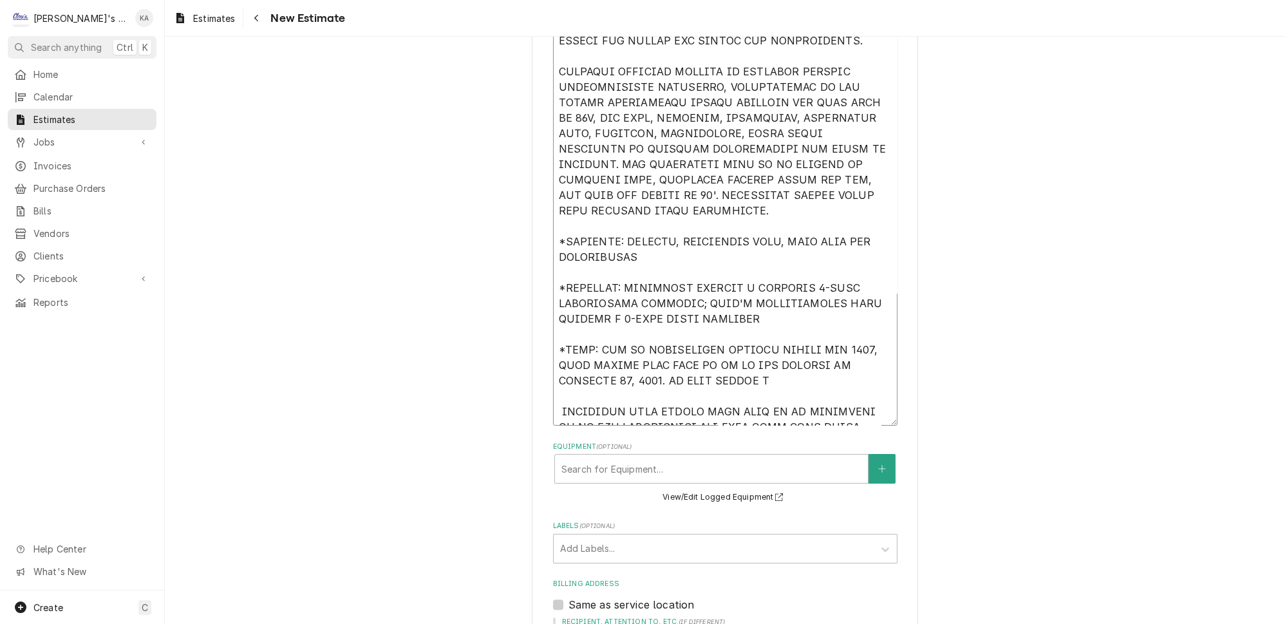
type textarea "x"
type textarea "ESTIMATE TO CONVERT EXISTING WALK-IN FREEZER BOX TO A COOLER. EXISTING BOX DIME…"
type textarea "x"
type textarea "ESTIMATE TO CONVERT EXISTING WALK-IN FREEZER BOX TO A COOLER. EXISTING BOX DIME…"
type textarea "x"
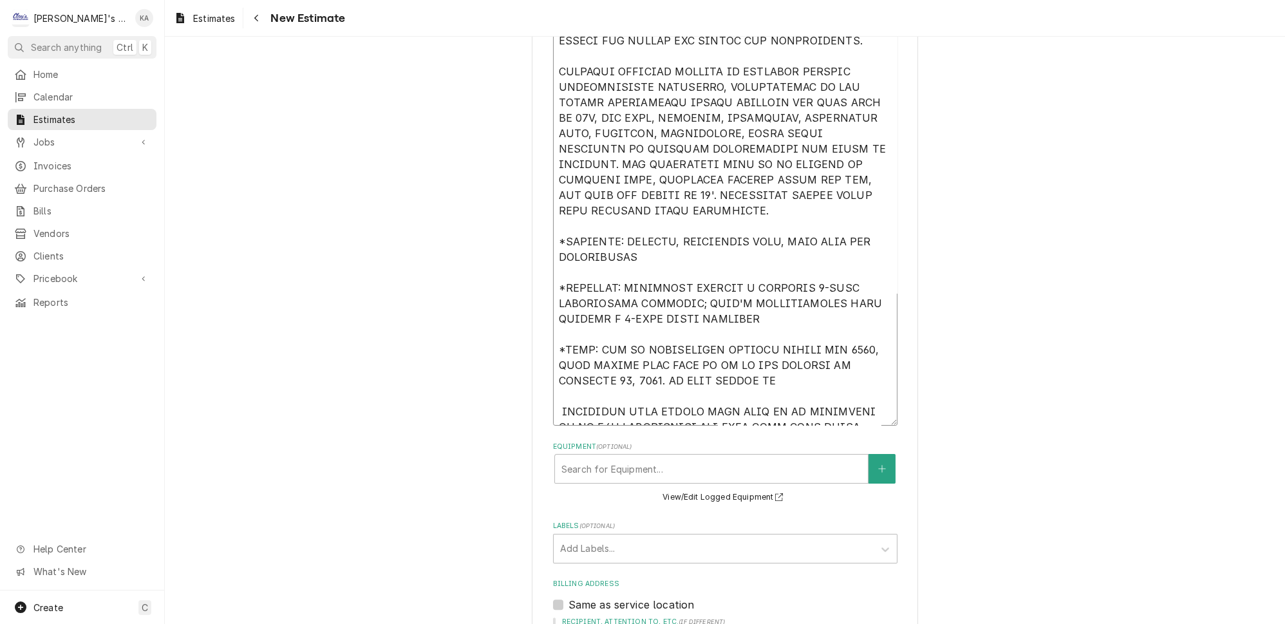
type textarea "ESTIMATE TO CONVERT EXISTING WALK-IN FREEZER BOX TO A COOLER. EXISTING BOX DIME…"
type textarea "x"
type textarea "ESTIMATE TO CONVERT EXISTING WALK-IN FREEZER BOX TO A COOLER. EXISTING BOX DIME…"
type textarea "x"
type textarea "ESTIMATE TO CONVERT EXISTING WALK-IN FREEZER BOX TO A COOLER. EXISTING BOX DIME…"
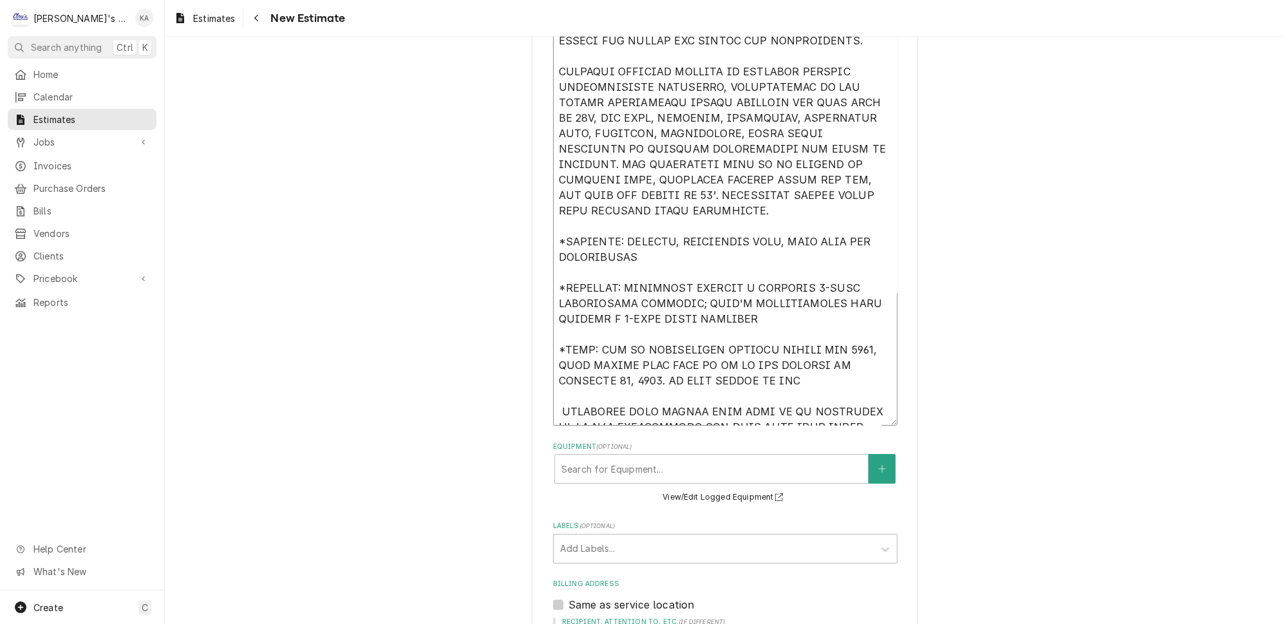
type textarea "x"
type textarea "ESTIMATE TO CONVERT EXISTING WALK-IN FREEZER BOX TO A COOLER. EXISTING BOX DIME…"
type textarea "x"
type textarea "ESTIMATE TO CONVERT EXISTING WALK-IN FREEZER BOX TO A COOLER. EXISTING BOX DIME…"
type textarea "x"
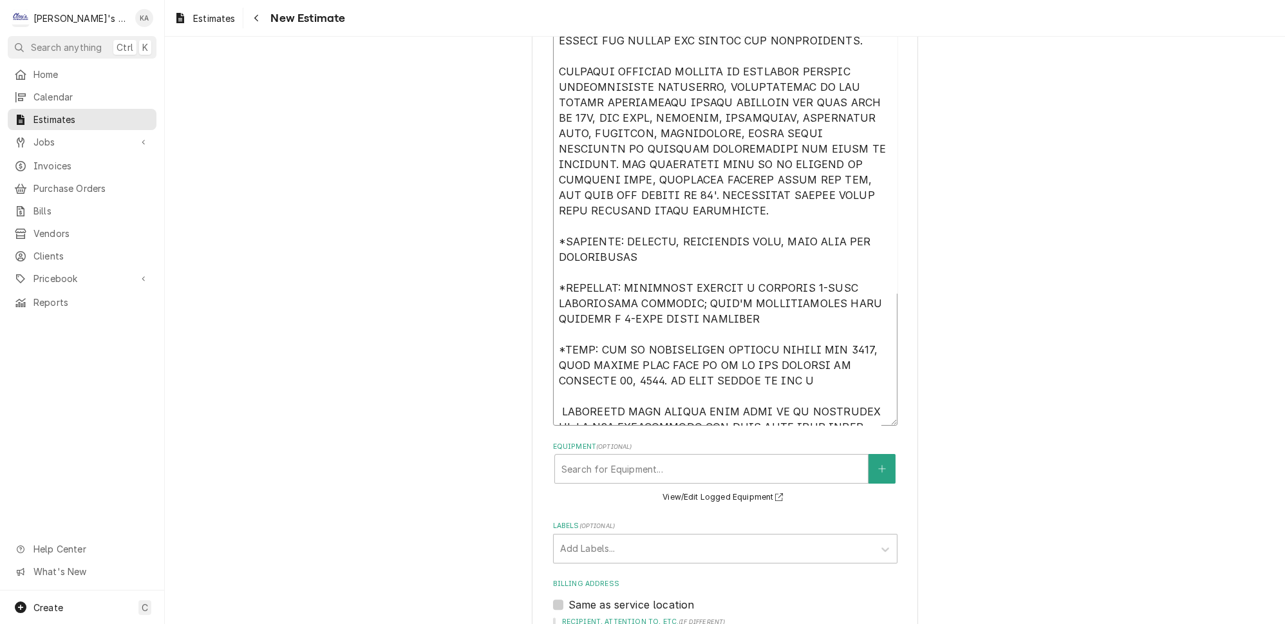
type textarea "ESTIMATE TO CONVERT EXISTING WALK-IN FREEZER BOX TO A COOLER. EXISTING BOX DIME…"
type textarea "x"
type textarea "ESTIMATE TO CONVERT EXISTING WALK-IN FREEZER BOX TO A COOLER. EXISTING BOX DIME…"
type textarea "x"
type textarea "ESTIMATE TO CONVERT EXISTING WALK-IN FREEZER BOX TO A COOLER. EXISTING BOX DIME…"
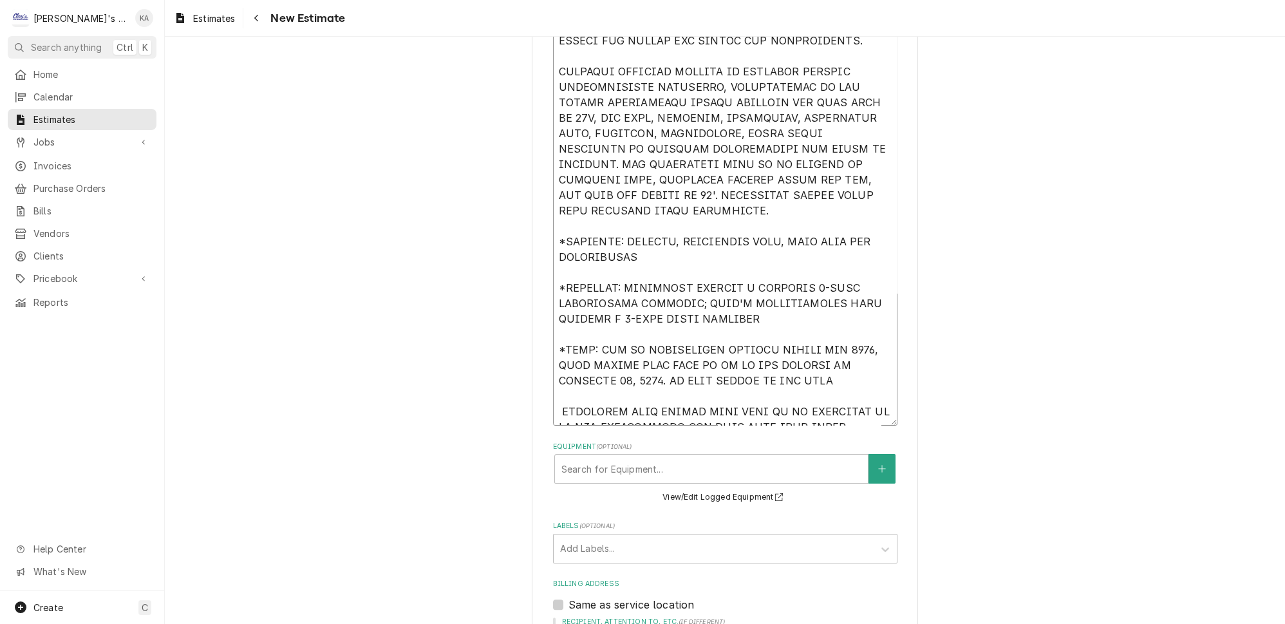
type textarea "x"
type textarea "ESTIMATE TO CONVERT EXISTING WALK-IN FREEZER BOX TO A COOLER. EXISTING BOX DIME…"
type textarea "x"
type textarea "ESTIMATE TO CONVERT EXISTING WALK-IN FREEZER BOX TO A COOLER. EXISTING BOX DIME…"
type textarea "x"
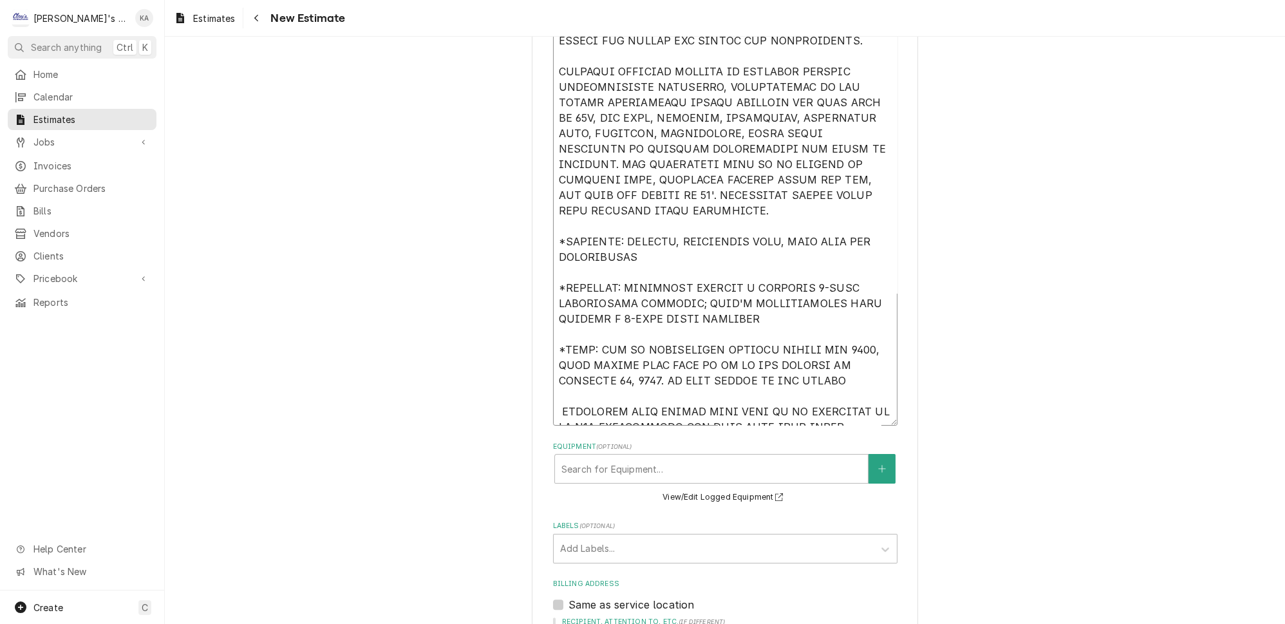
type textarea "ESTIMATE TO CONVERT EXISTING WALK-IN FREEZER BOX TO A COOLER. EXISTING BOX DIME…"
type textarea "x"
type textarea "ESTIMATE TO CONVERT EXISTING WALK-IN FREEZER BOX TO A COOLER. EXISTING BOX DIME…"
type textarea "x"
type textarea "ESTIMATE TO CONVERT EXISTING WALK-IN FREEZER BOX TO A COOLER. EXISTING BOX DIME…"
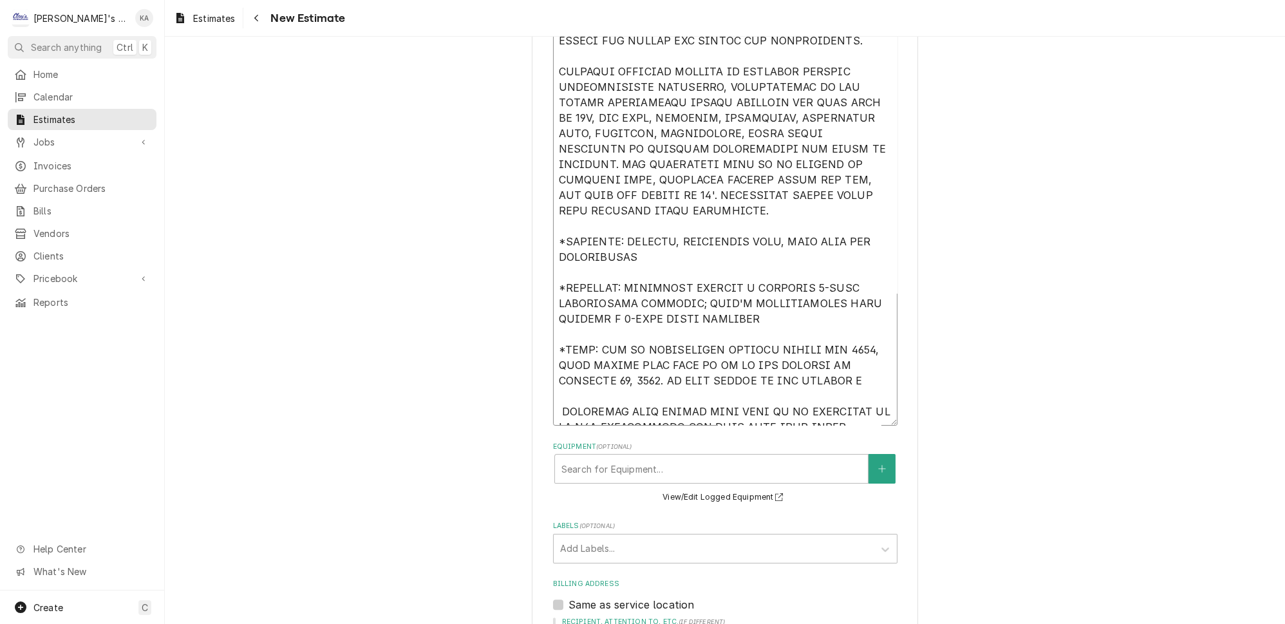
type textarea "x"
type textarea "ESTIMATE TO CONVERT EXISTING WALK-IN FREEZER BOX TO A COOLER. EXISTING BOX DIME…"
type textarea "x"
type textarea "ESTIMATE TO CONVERT EXISTING WALK-IN FREEZER BOX TO A COOLER. EXISTING BOX DIME…"
type textarea "x"
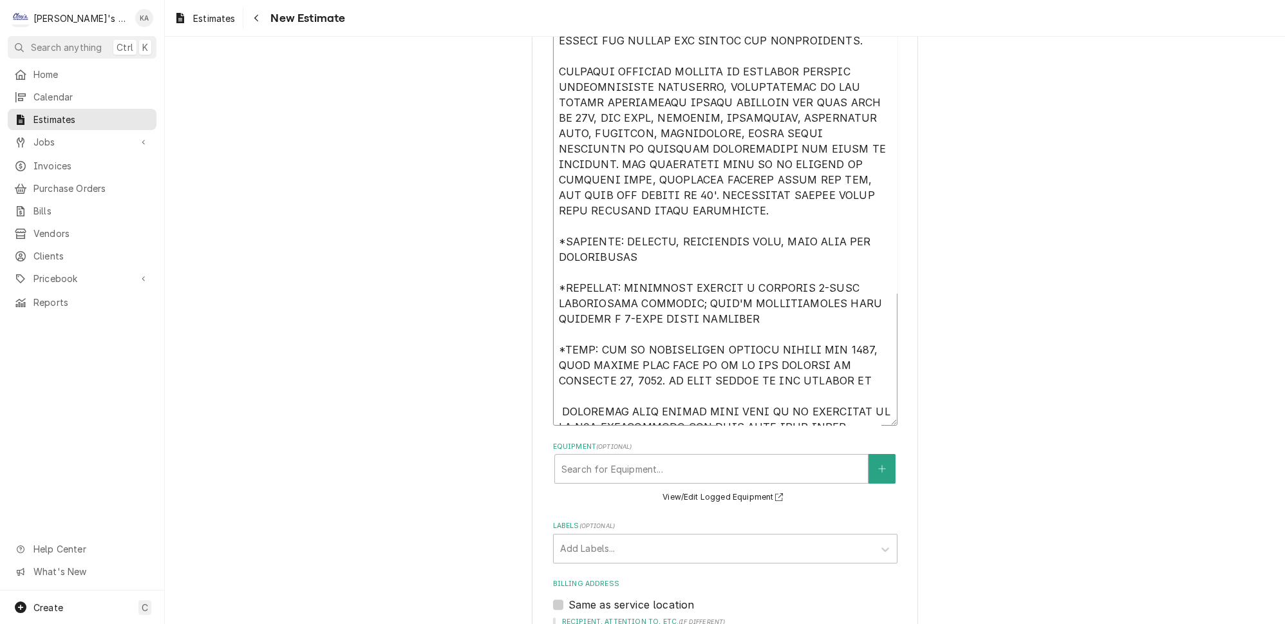
type textarea "ESTIMATE TO CONVERT EXISTING WALK-IN FREEZER BOX TO A COOLER. EXISTING BOX DIME…"
type textarea "x"
type textarea "ESTIMATE TO CONVERT EXISTING WALK-IN FREEZER BOX TO A COOLER. EXISTING BOX DIME…"
type textarea "x"
type textarea "ESTIMATE TO CONVERT EXISTING WALK-IN FREEZER BOX TO A COOLER. EXISTING BOX DIME…"
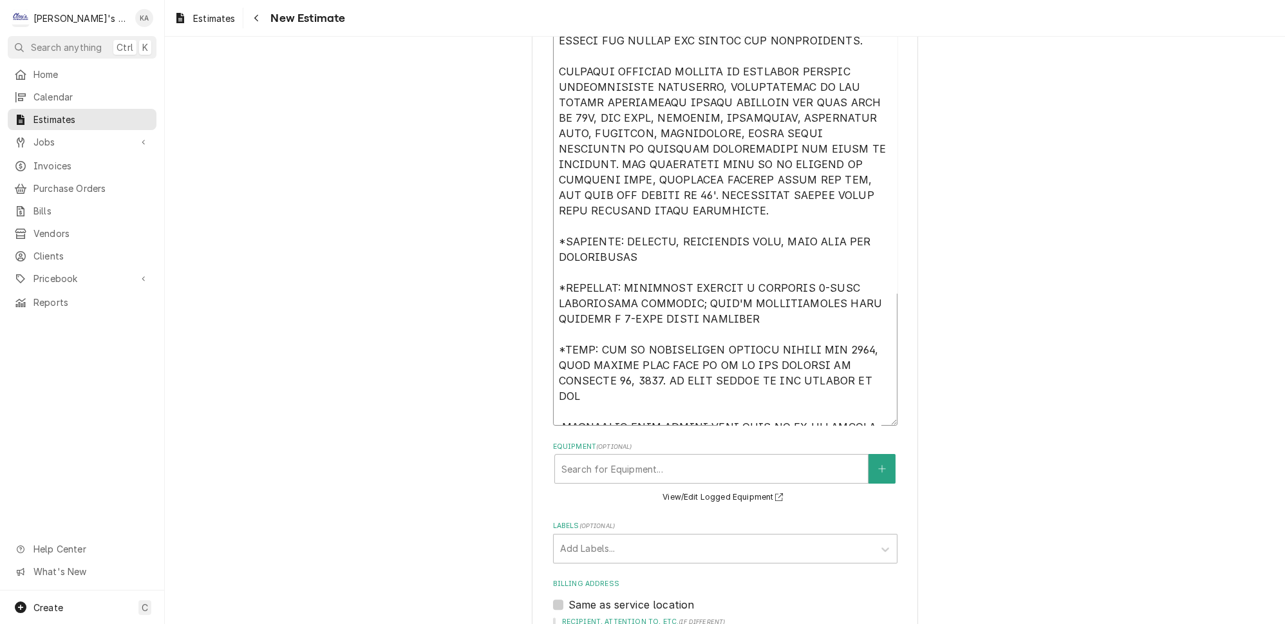
type textarea "x"
type textarea "ESTIMATE TO CONVERT EXISTING WALK-IN FREEZER BOX TO A COOLER. EXISTING BOX DIME…"
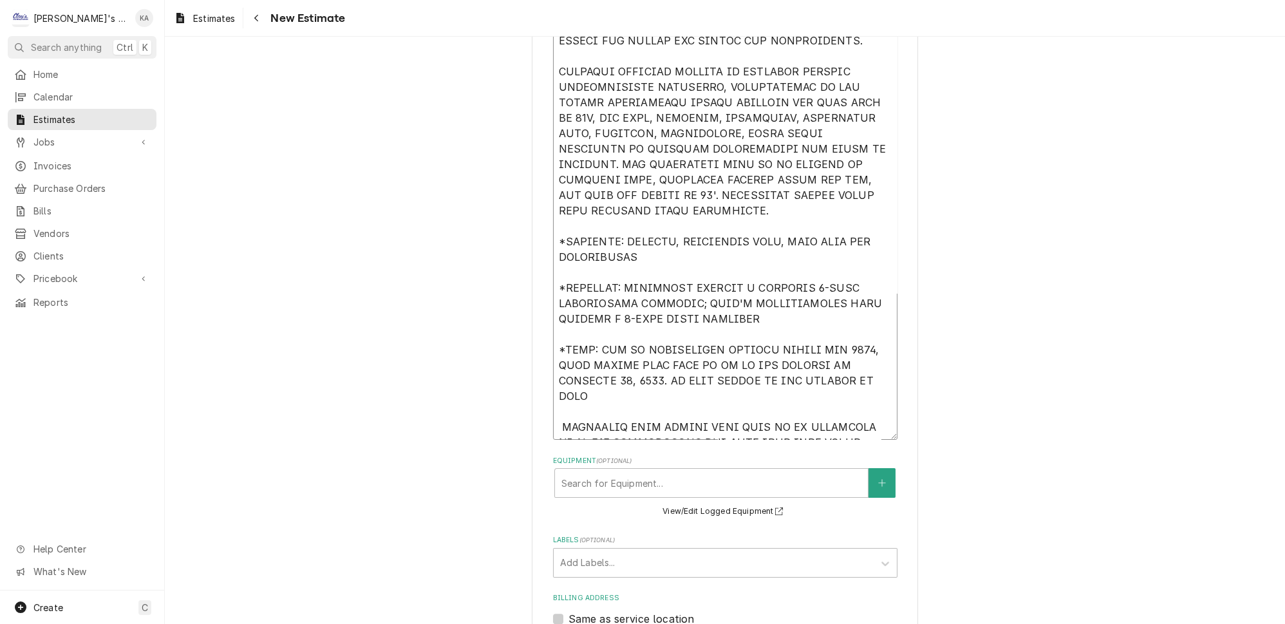
type textarea "x"
type textarea "ESTIMATE TO CONVERT EXISTING WALK-IN FREEZER BOX TO A COOLER. EXISTING BOX DIME…"
type textarea "x"
type textarea "ESTIMATE TO CONVERT EXISTING WALK-IN FREEZER BOX TO A COOLER. EXISTING BOX DIME…"
type textarea "x"
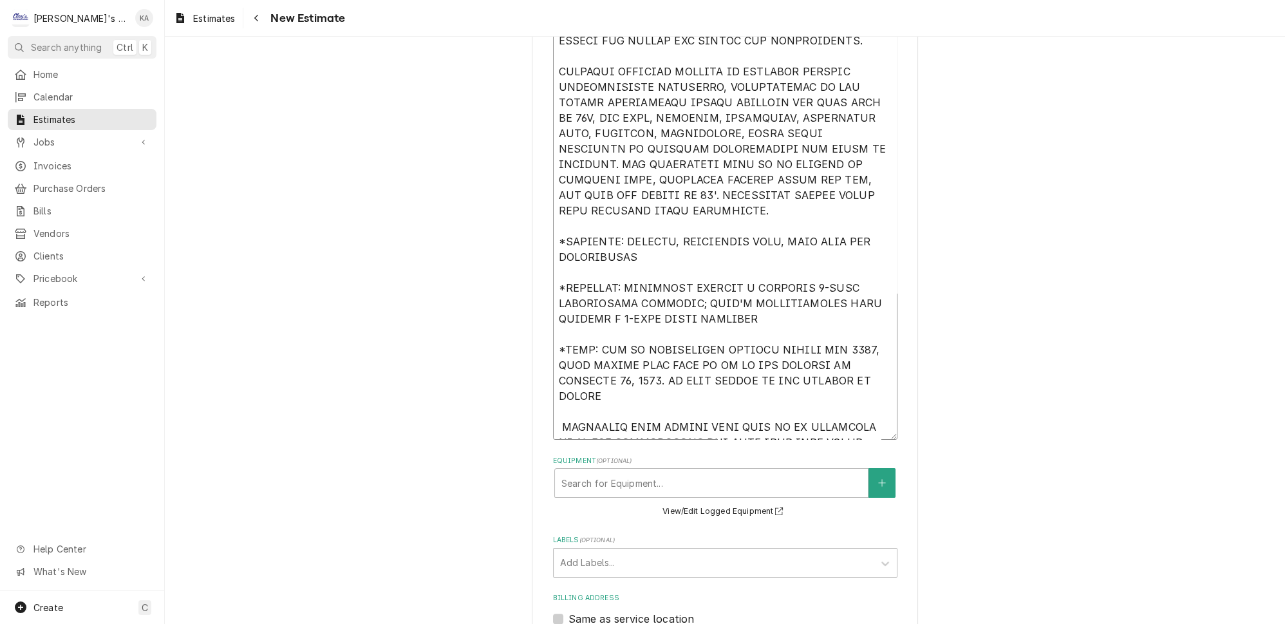
type textarea "ESTIMATE TO CONVERT EXISTING WALK-IN FREEZER BOX TO A COOLER. EXISTING BOX DIME…"
type textarea "x"
type textarea "ESTIMATE TO CONVERT EXISTING WALK-IN FREEZER BOX TO A COOLER. EXISTING BOX DIME…"
type textarea "x"
type textarea "ESTIMATE TO CONVERT EXISTING WALK-IN FREEZER BOX TO A COOLER. EXISTING BOX DIME…"
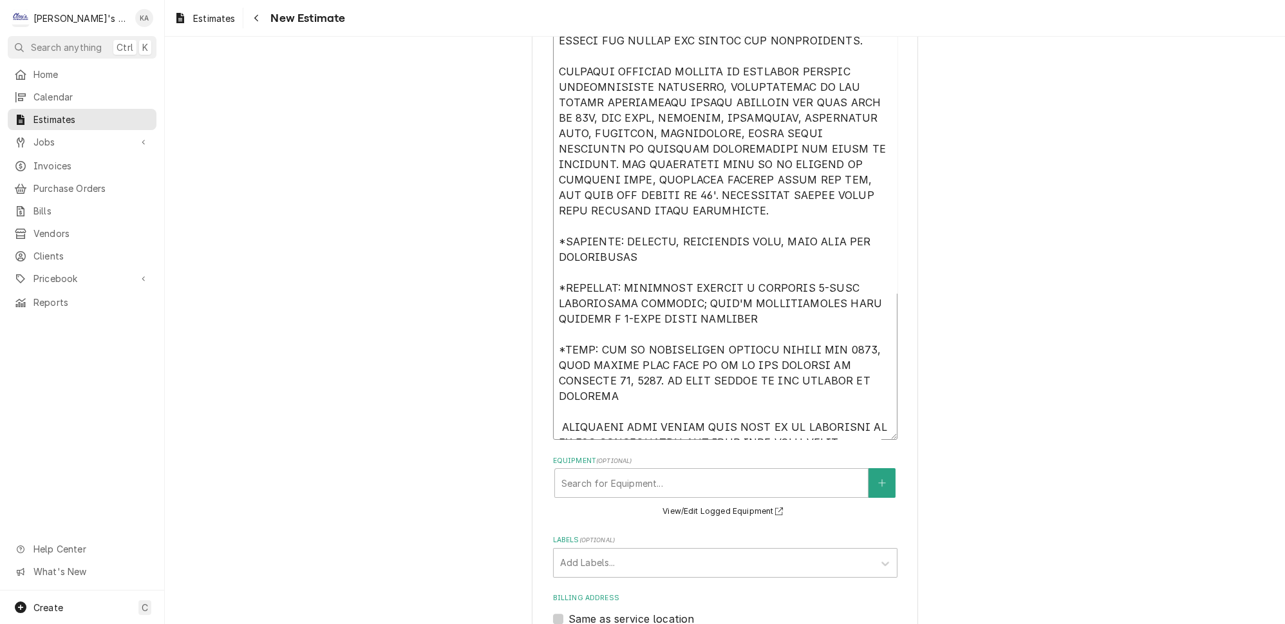
type textarea "x"
type textarea "ESTIMATE TO CONVERT EXISTING WALK-IN FREEZER BOX TO A COOLER. EXISTING BOX DIME…"
type textarea "x"
type textarea "ESTIMATE TO CONVERT EXISTING WALK-IN FREEZER BOX TO A COOLER. EXISTING BOX DIME…"
type textarea "x"
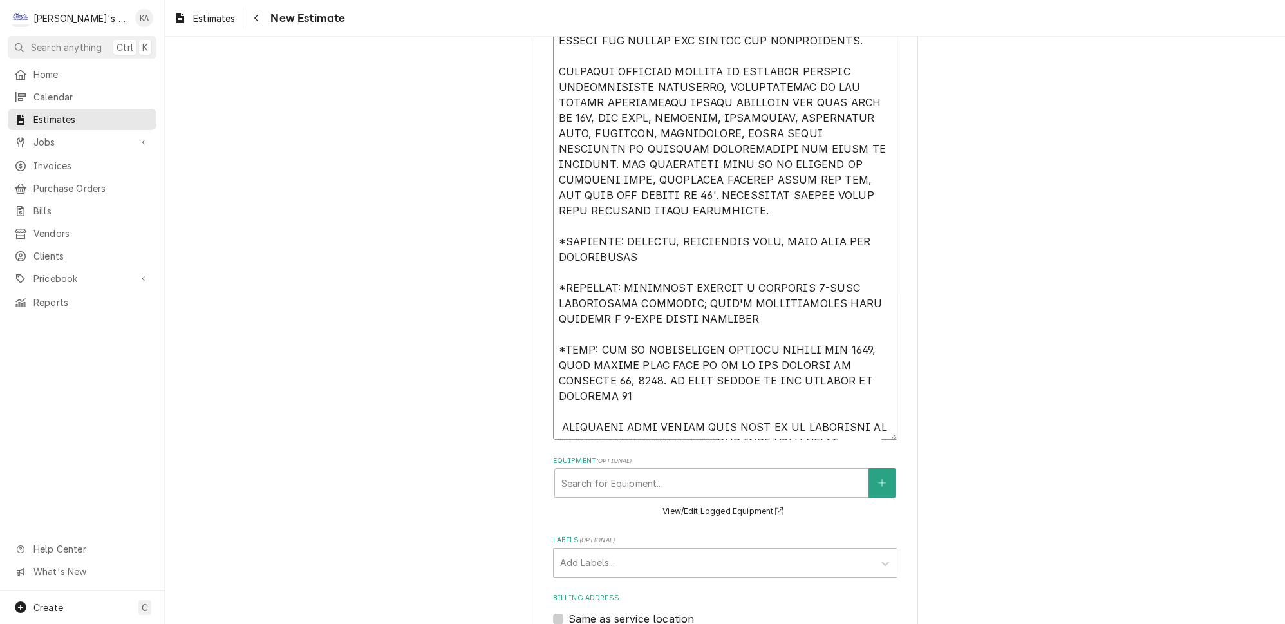
type textarea "ESTIMATE TO CONVERT EXISTING WALK-IN FREEZER BOX TO A COOLER. EXISTING BOX DIME…"
type textarea "x"
type textarea "ESTIMATE TO CONVERT EXISTING WALK-IN FREEZER BOX TO A COOLER. EXISTING BOX DIME…"
type textarea "x"
type textarea "ESTIMATE TO CONVERT EXISTING WALK-IN FREEZER BOX TO A COOLER. EXISTING BOX DIME…"
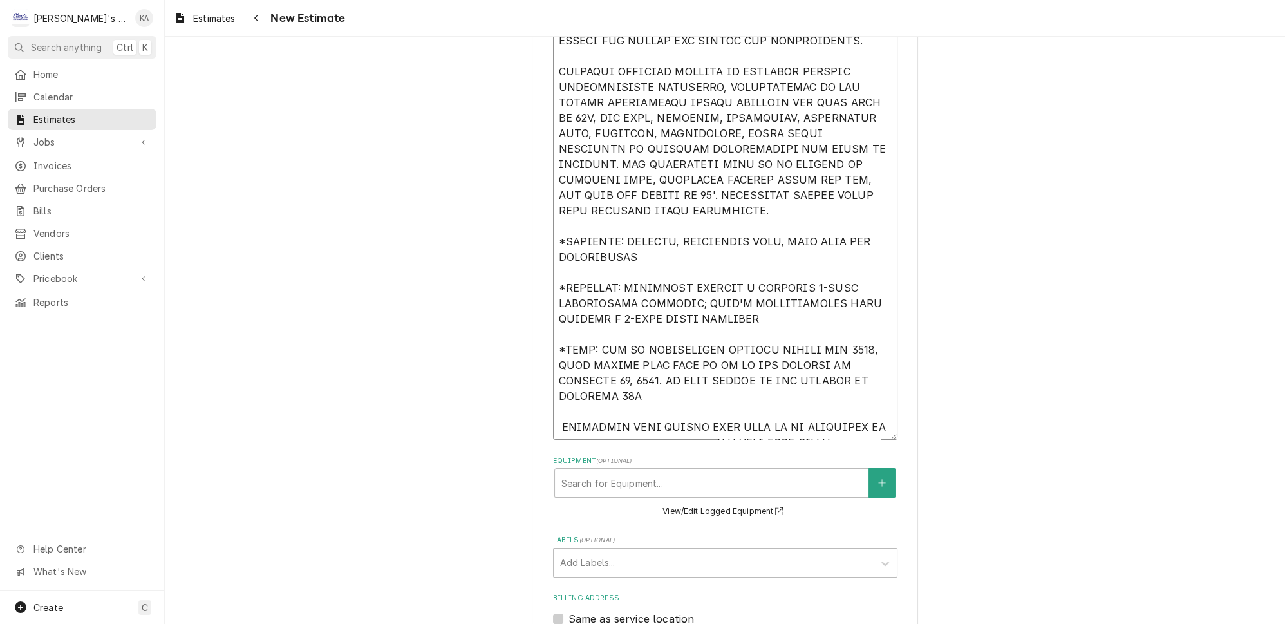
type textarea "x"
type textarea "ESTIMATE TO CONVERT EXISTING WALK-IN FREEZER BOX TO A COOLER. EXISTING BOX DIME…"
type textarea "x"
type textarea "ESTIMATE TO CONVERT EXISTING WALK-IN FREEZER BOX TO A COOLER. EXISTING BOX DIME…"
type textarea "x"
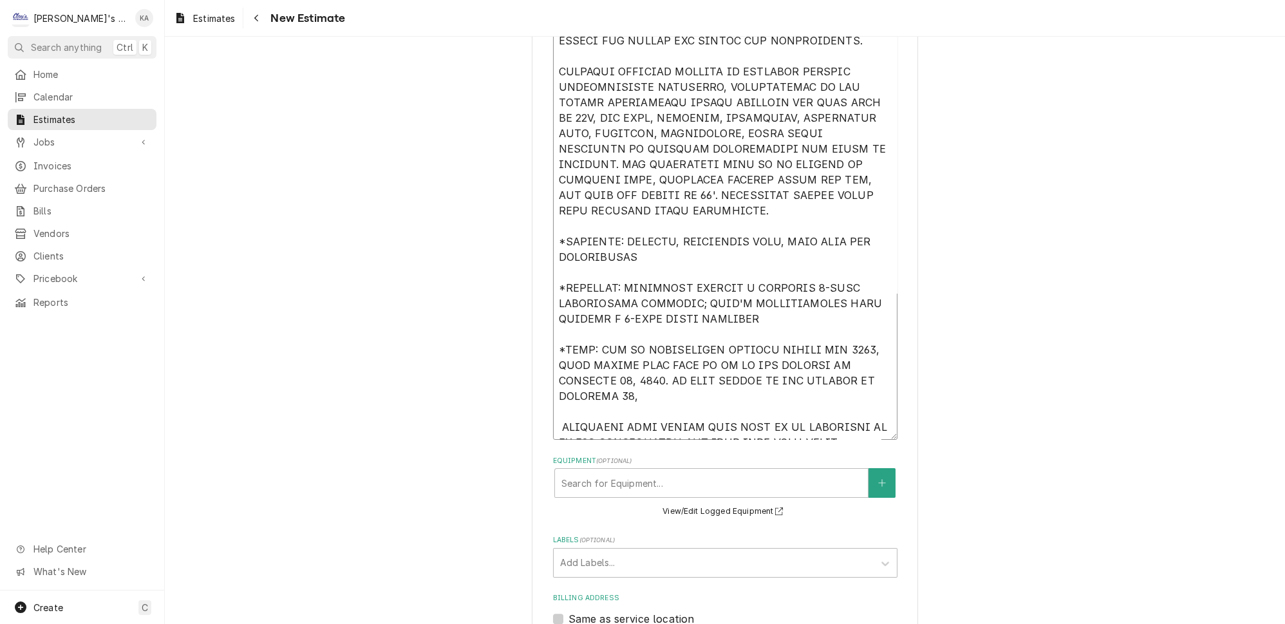
type textarea "ESTIMATE TO CONVERT EXISTING WALK-IN FREEZER BOX TO A COOLER. EXISTING BOX DIME…"
type textarea "x"
type textarea "ESTIMATE TO CONVERT EXISTING WALK-IN FREEZER BOX TO A COOLER. EXISTING BOX DIME…"
type textarea "x"
type textarea "ESTIMATE TO CONVERT EXISTING WALK-IN FREEZER BOX TO A COOLER. EXISTING BOX DIME…"
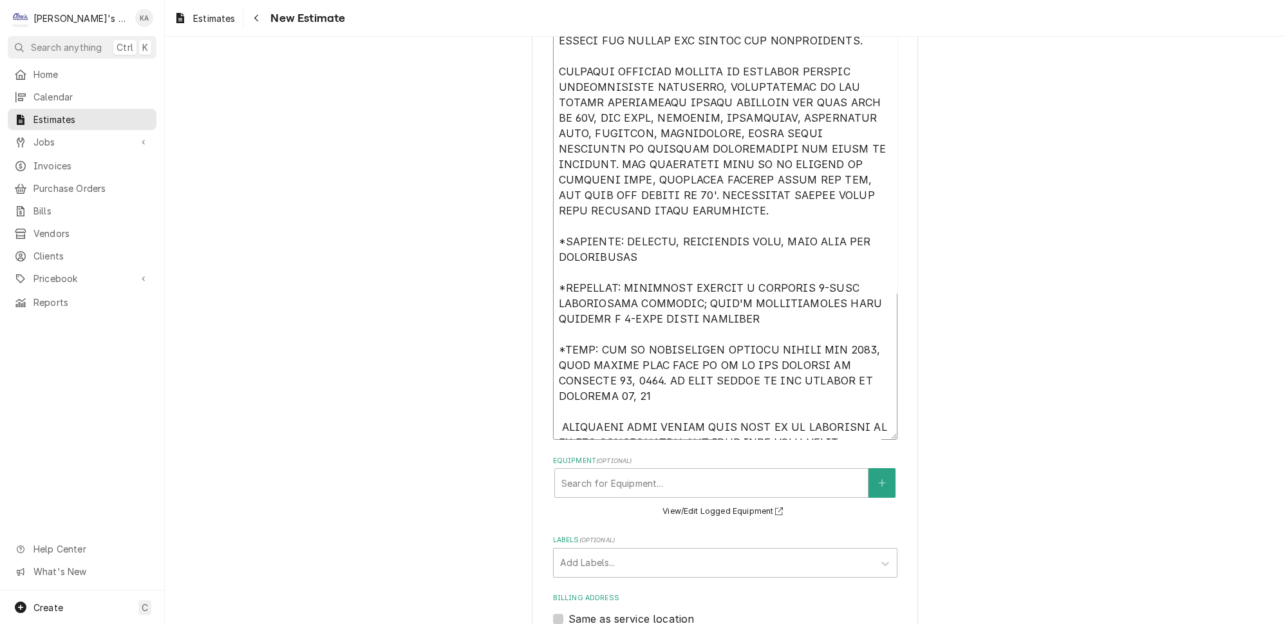
type textarea "x"
type textarea "ESTIMATE TO CONVERT EXISTING WALK-IN FREEZER BOX TO A COOLER. EXISTING BOX DIME…"
type textarea "x"
type textarea "ESTIMATE TO CONVERT EXISTING WALK-IN FREEZER BOX TO A COOLER. EXISTING BOX DIME…"
type textarea "x"
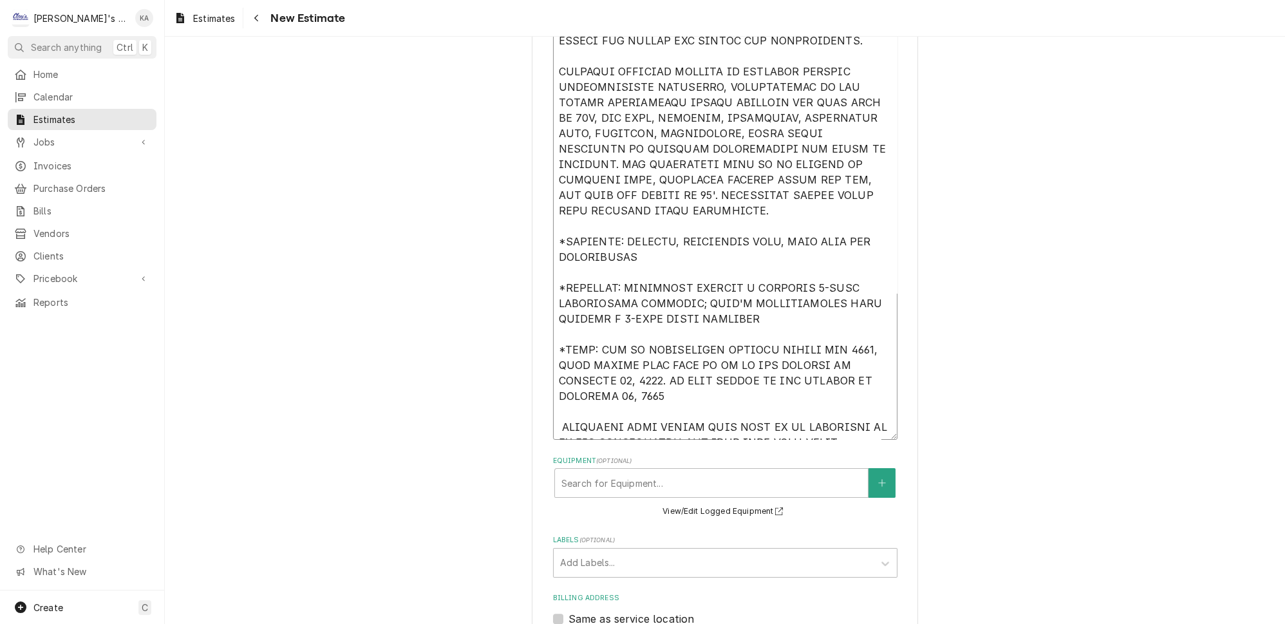
type textarea "ESTIMATE TO CONVERT EXISTING WALK-IN FREEZER BOX TO A COOLER. EXISTING BOX DIME…"
type textarea "x"
type textarea "ESTIMATE TO CONVERT EXISTING WALK-IN FREEZER BOX TO A COOLER. EXISTING BOX DIME…"
type textarea "x"
type textarea "ESTIMATE TO CONVERT EXISTING WALK-IN FREEZER BOX TO A COOLER. EXISTING BOX DIME…"
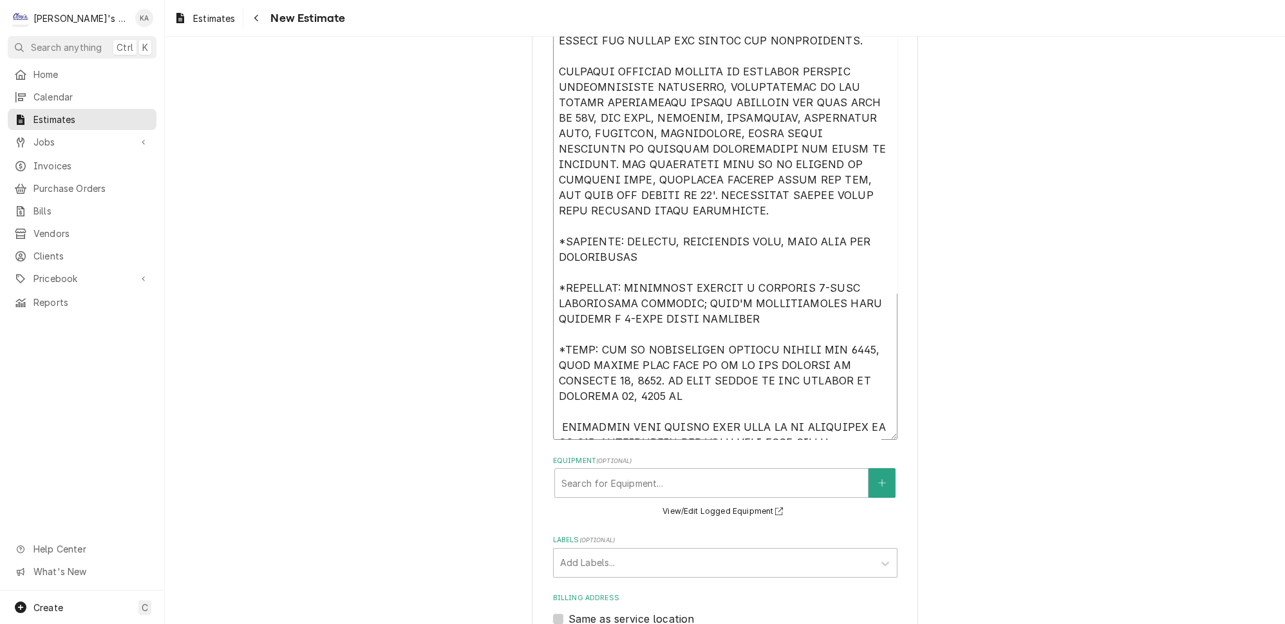
type textarea "x"
type textarea "ESTIMATE TO CONVERT EXISTING WALK-IN FREEZER BOX TO A COOLER. EXISTING BOX DIME…"
type textarea "x"
type textarea "ESTIMATE TO CONVERT EXISTING WALK-IN FREEZER BOX TO A COOLER. EXISTING BOX DIME…"
type textarea "x"
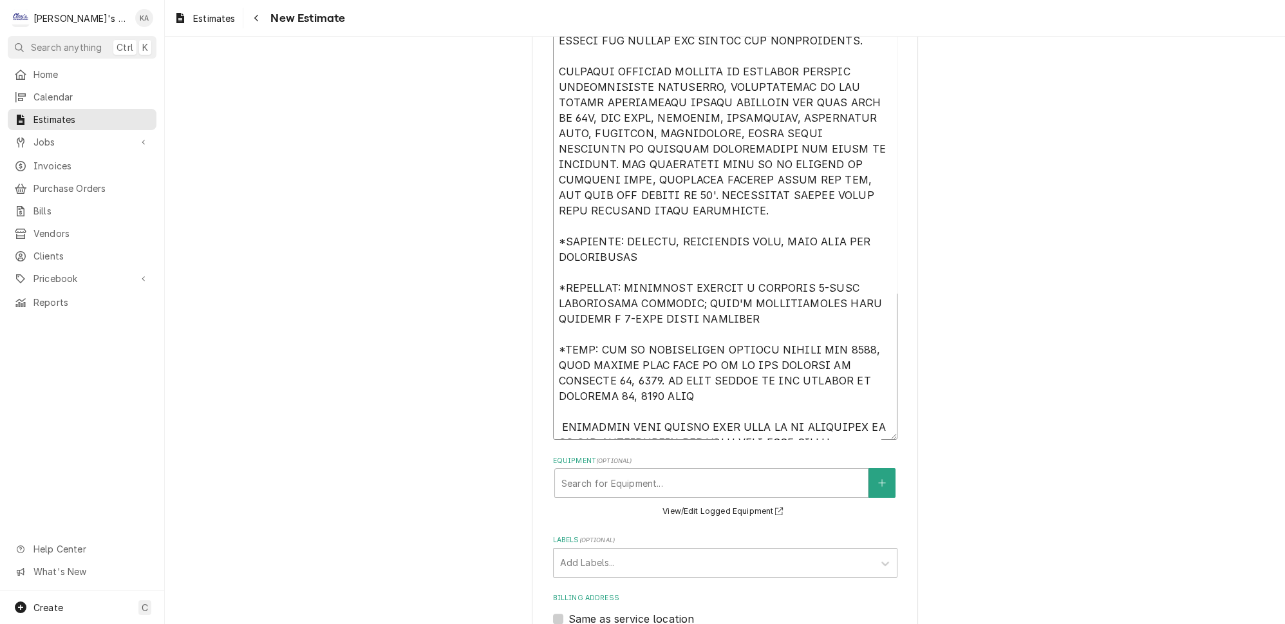
type textarea "ESTIMATE TO CONVERT EXISTING WALK-IN FREEZER BOX TO A COOLER. EXISTING BOX DIME…"
type textarea "x"
type textarea "ESTIMATE TO CONVERT EXISTING WALK-IN FREEZER BOX TO A COOLER. EXISTING BOX DIME…"
type textarea "x"
type textarea "ESTIMATE TO CONVERT EXISTING WALK-IN FREEZER BOX TO A COOLER. EXISTING BOX DIME…"
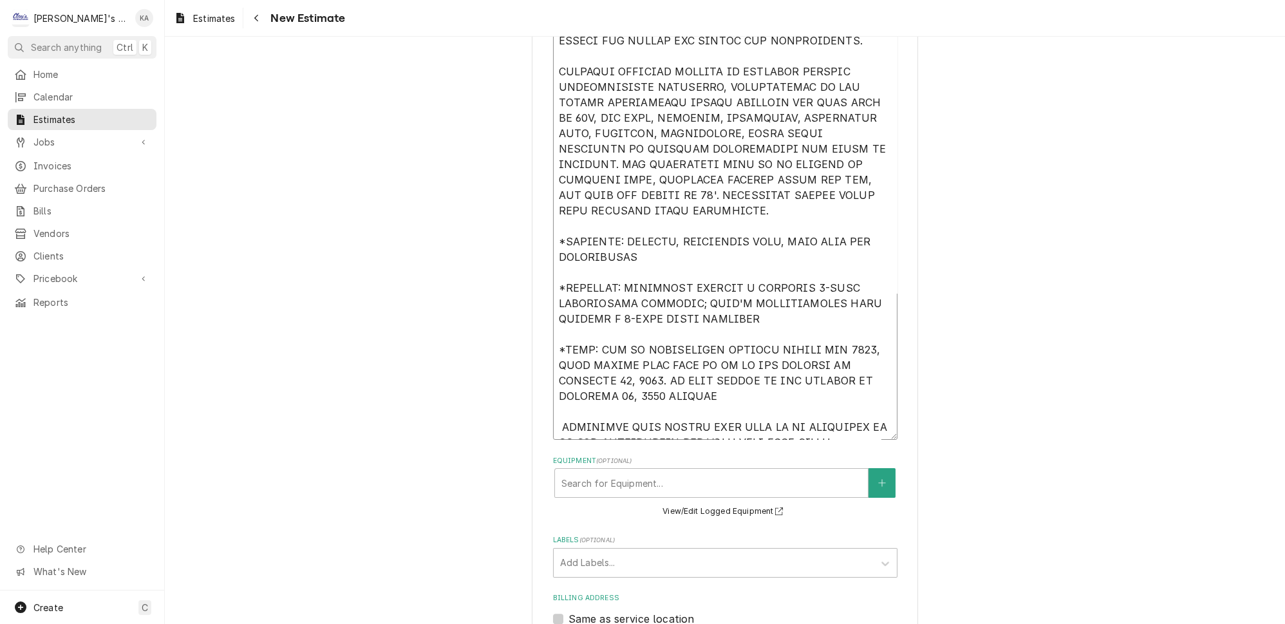
type textarea "x"
type textarea "ESTIMATE TO CONVERT EXISTING WALK-IN FREEZER BOX TO A COOLER. EXISTING BOX DIME…"
type textarea "x"
type textarea "ESTIMATE TO CONVERT EXISTING WALK-IN FREEZER BOX TO A COOLER. EXISTING BOX DIME…"
type textarea "x"
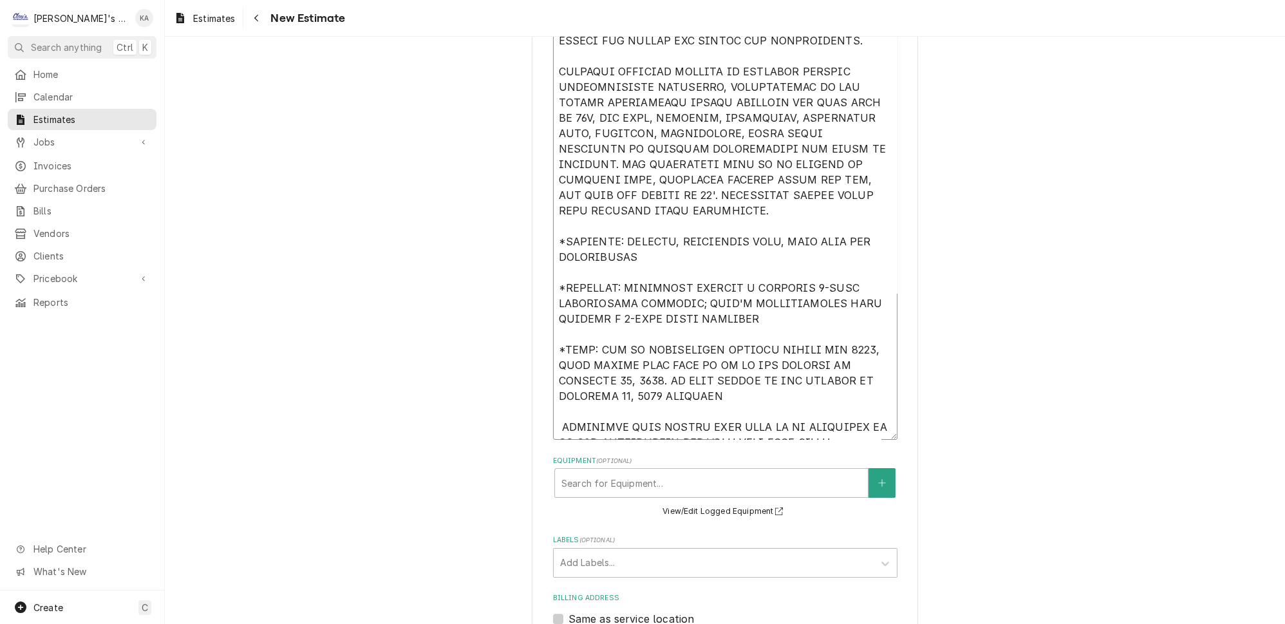
type textarea "ESTIMATE TO CONVERT EXISTING WALK-IN FREEZER BOX TO A COOLER. EXISTING BOX DIME…"
type textarea "x"
type textarea "ESTIMATE TO CONVERT EXISTING WALK-IN FREEZER BOX TO A COOLER. EXISTING BOX DIME…"
type textarea "x"
type textarea "ESTIMATE TO CONVERT EXISTING WALK-IN FREEZER BOX TO A COOLER. EXISTING BOX DIME…"
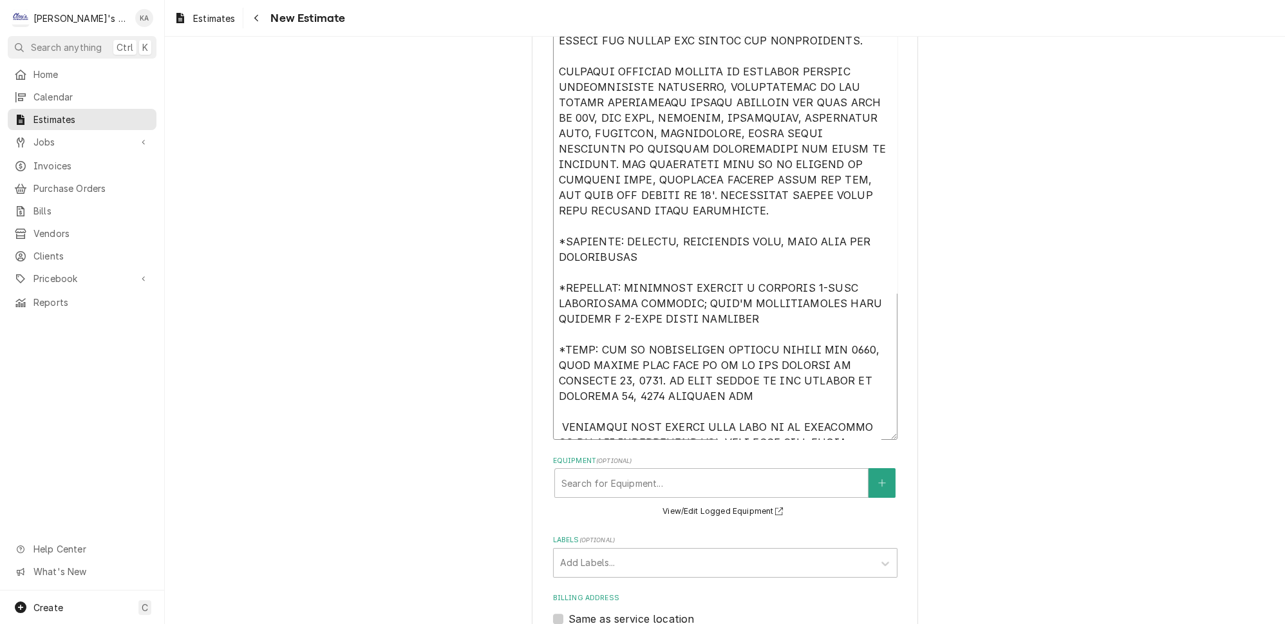
type textarea "x"
type textarea "ESTIMATE TO CONVERT EXISTING WALK-IN FREEZER BOX TO A COOLER. EXISTING BOX DIME…"
type textarea "x"
type textarea "ESTIMATE TO CONVERT EXISTING WALK-IN FREEZER BOX TO A COOLER. EXISTING BOX DIME…"
type textarea "x"
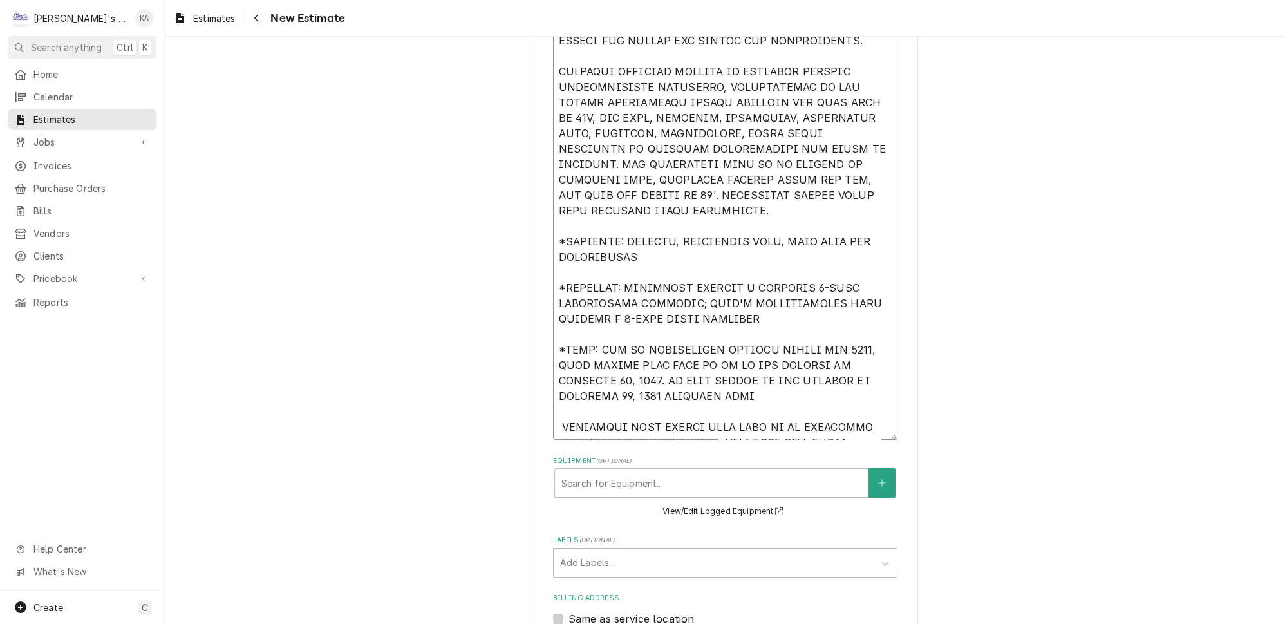
type textarea "ESTIMATE TO CONVERT EXISTING WALK-IN FREEZER BOX TO A COOLER. EXISTING BOX DIME…"
type textarea "x"
type textarea "ESTIMATE TO CONVERT EXISTING WALK-IN FREEZER BOX TO A COOLER. EXISTING BOX DIME…"
type textarea "x"
type textarea "ESTIMATE TO CONVERT EXISTING WALK-IN FREEZER BOX TO A COOLER. EXISTING BOX DIME…"
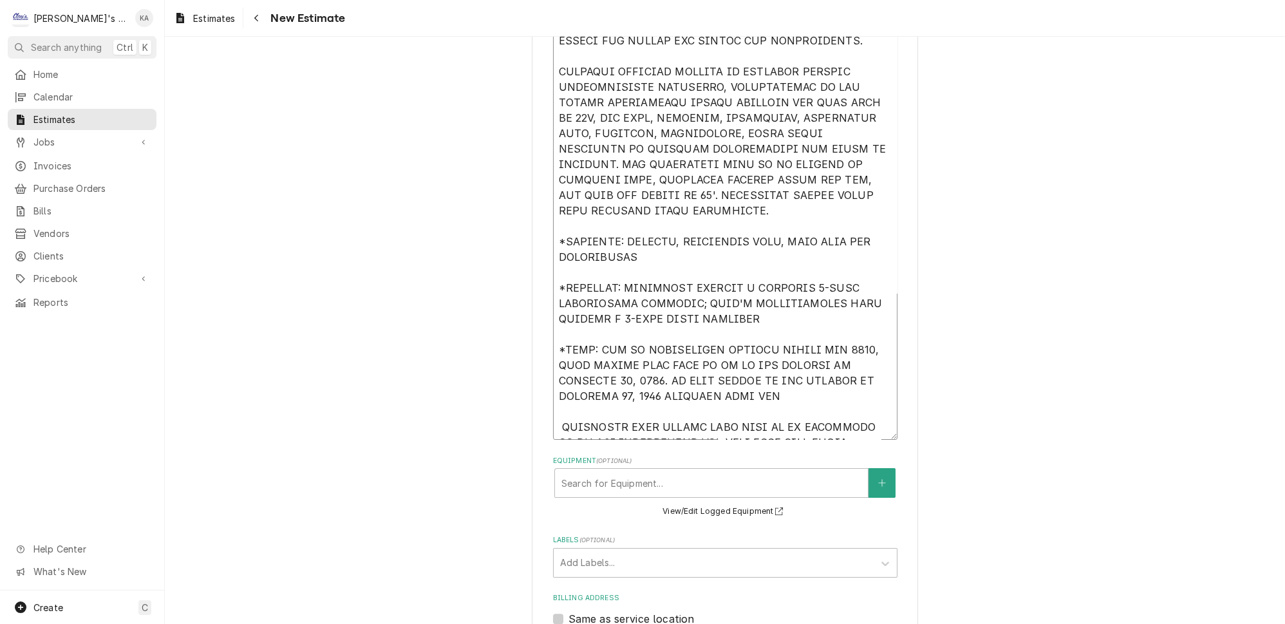
type textarea "x"
type textarea "ESTIMATE TO CONVERT EXISTING WALK-IN FREEZER BOX TO A COOLER. EXISTING BOX DIME…"
type textarea "x"
type textarea "ESTIMATE TO CONVERT EXISTING WALK-IN FREEZER BOX TO A COOLER. EXISTING BOX DIME…"
type textarea "x"
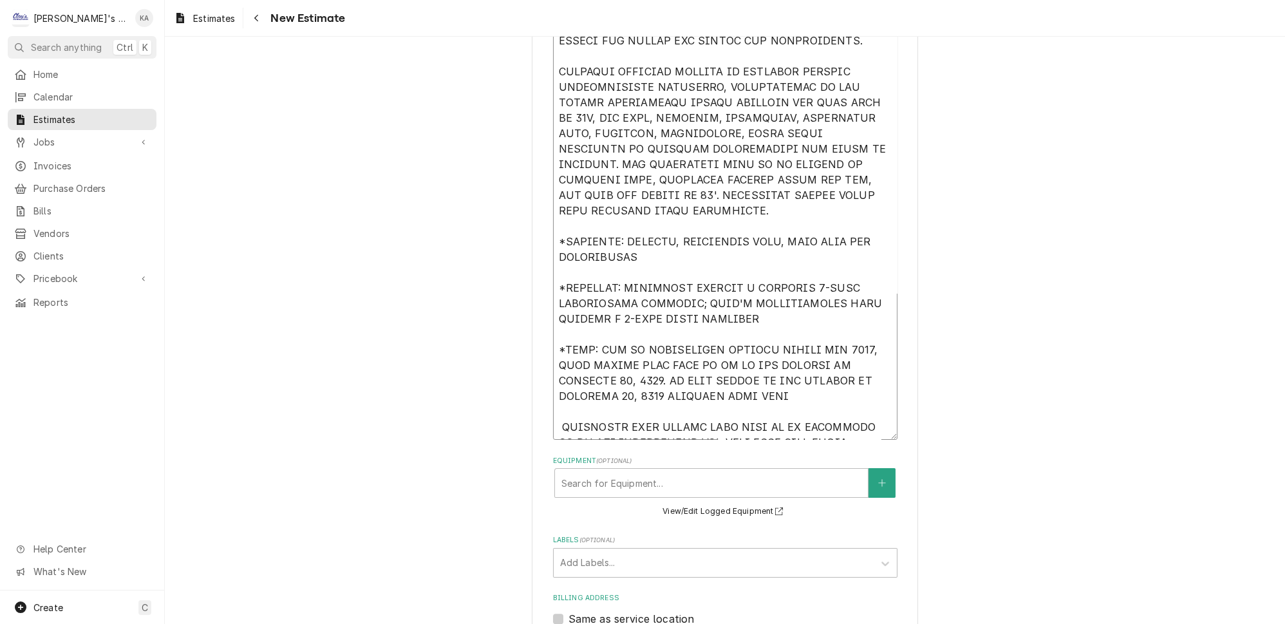
type textarea "ESTIMATE TO CONVERT EXISTING WALK-IN FREEZER BOX TO A COOLER. EXISTING BOX DIME…"
type textarea "x"
type textarea "ESTIMATE TO CONVERT EXISTING WALK-IN FREEZER BOX TO A COOLER. EXISTING BOX DIME…"
type textarea "x"
type textarea "ESTIMATE TO CONVERT EXISTING WALK-IN FREEZER BOX TO A COOLER. EXISTING BOX DIME…"
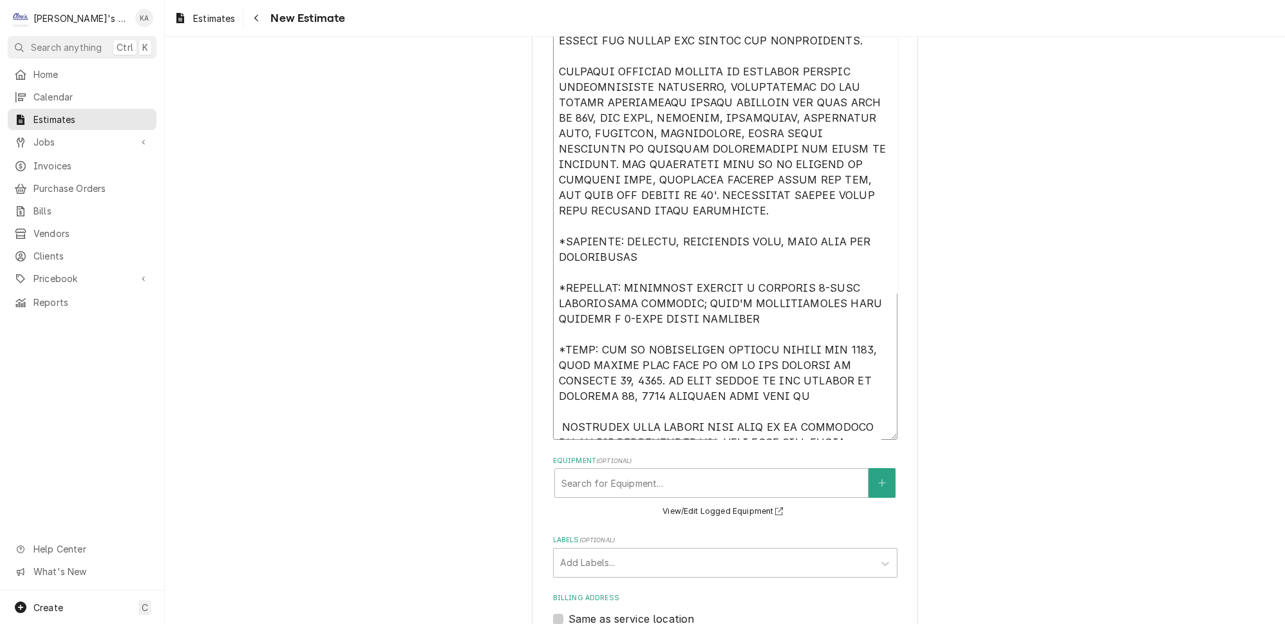
type textarea "x"
type textarea "ESTIMATE TO CONVERT EXISTING WALK-IN FREEZER BOX TO A COOLER. EXISTING BOX DIME…"
type textarea "x"
type textarea "ESTIMATE TO CONVERT EXISTING WALK-IN FREEZER BOX TO A COOLER. EXISTING BOX DIME…"
type textarea "x"
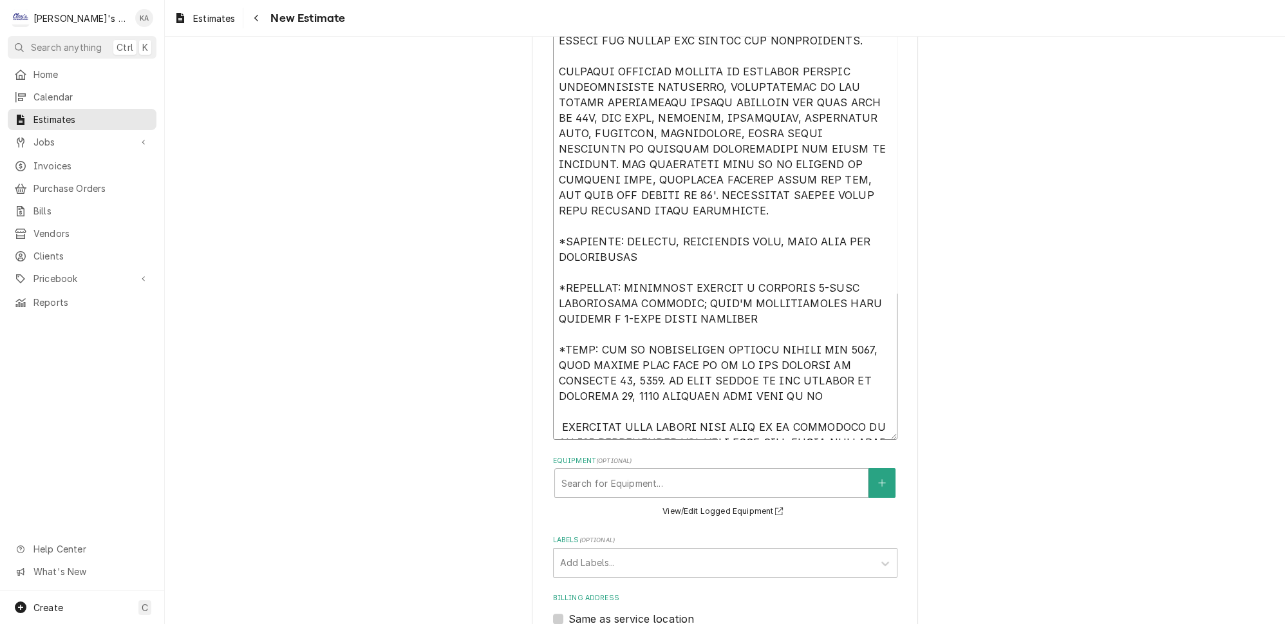
type textarea "ESTIMATE TO CONVERT EXISTING WALK-IN FREEZER BOX TO A COOLER. EXISTING BOX DIME…"
type textarea "x"
type textarea "ESTIMATE TO CONVERT EXISTING WALK-IN FREEZER BOX TO A COOLER. EXISTING BOX DIME…"
type textarea "x"
type textarea "ESTIMATE TO CONVERT EXISTING WALK-IN FREEZER BOX TO A COOLER. EXISTING BOX DIME…"
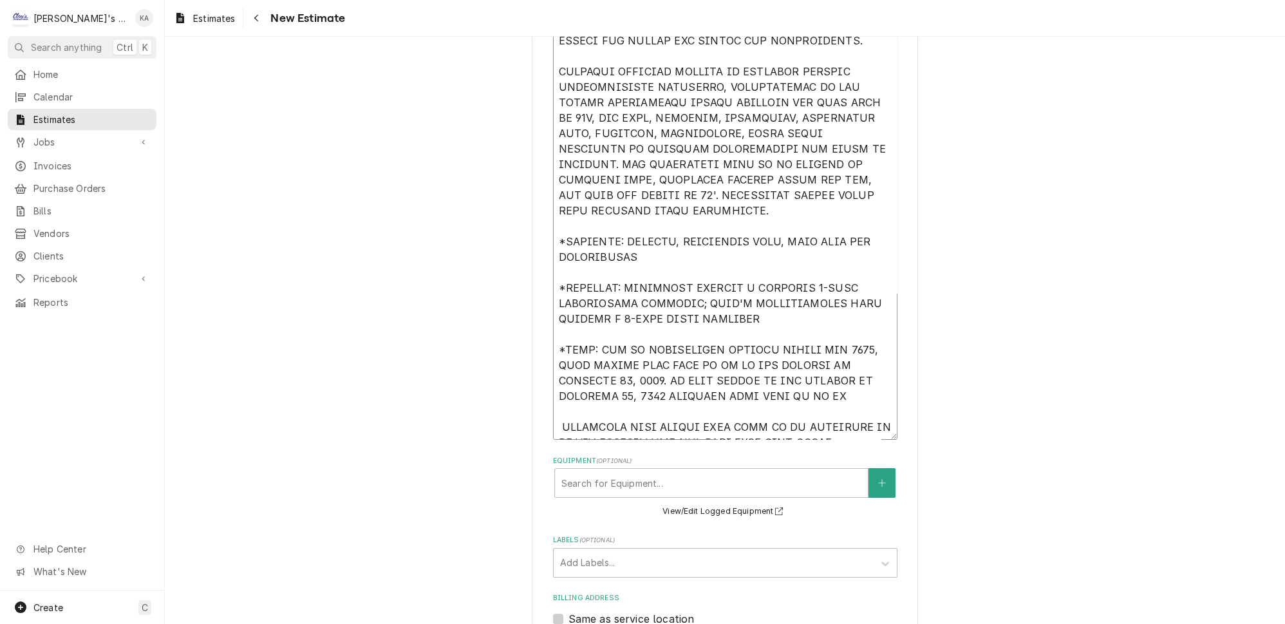
type textarea "x"
type textarea "ESTIMATE TO CONVERT EXISTING WALK-IN FREEZER BOX TO A COOLER. EXISTING BOX DIME…"
type textarea "x"
type textarea "ESTIMATE TO CONVERT EXISTING WALK-IN FREEZER BOX TO A COOLER. EXISTING BOX DIME…"
type textarea "x"
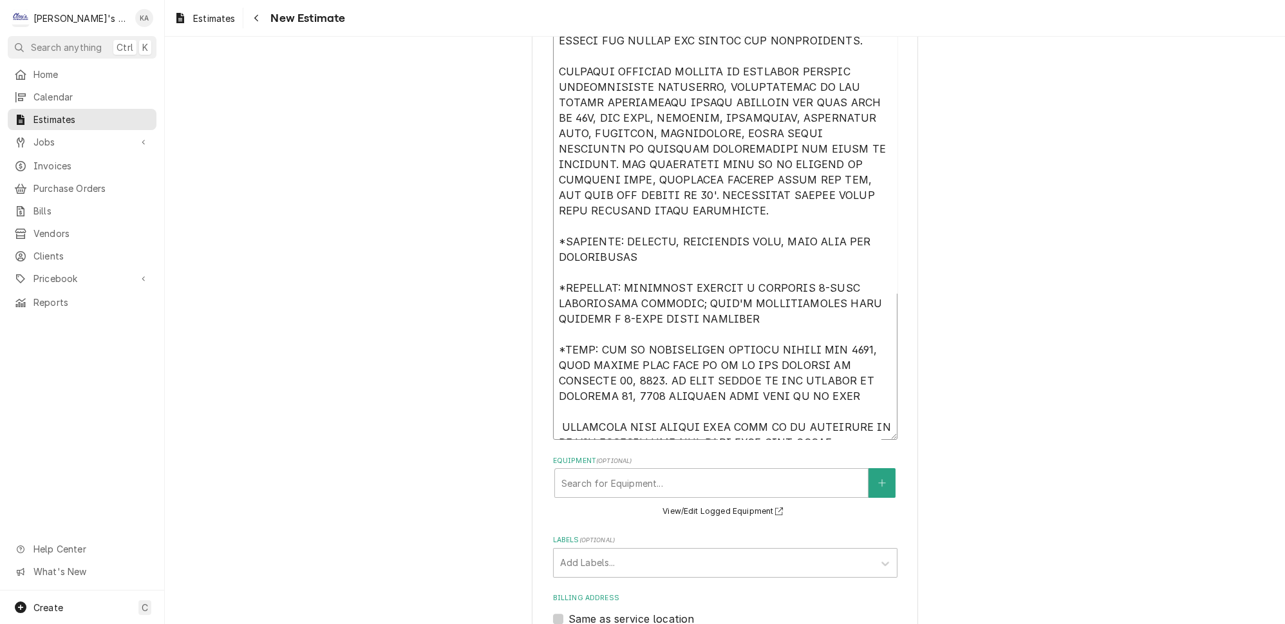
type textarea "ESTIMATE TO CONVERT EXISTING WALK-IN FREEZER BOX TO A COOLER. EXISTING BOX DIME…"
type textarea "x"
type textarea "ESTIMATE TO CONVERT EXISTING WALK-IN FREEZER BOX TO A COOLER. EXISTING BOX DIME…"
type textarea "x"
type textarea "ESTIMATE TO CONVERT EXISTING WALK-IN FREEZER BOX TO A COOLER. EXISTING BOX DIME…"
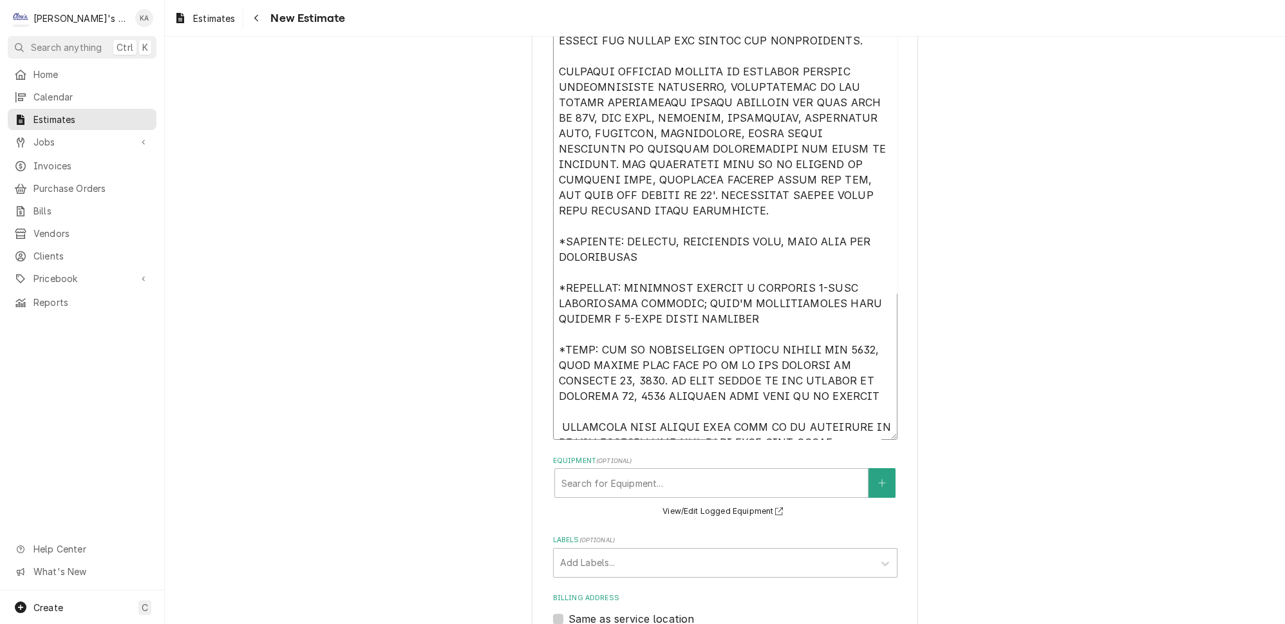
type textarea "x"
type textarea "ESTIMATE TO CONVERT EXISTING WALK-IN FREEZER BOX TO A COOLER. EXISTING BOX DIME…"
type textarea "x"
type textarea "ESTIMATE TO CONVERT EXISTING WALK-IN FREEZER BOX TO A COOLER. EXISTING BOX DIME…"
type textarea "x"
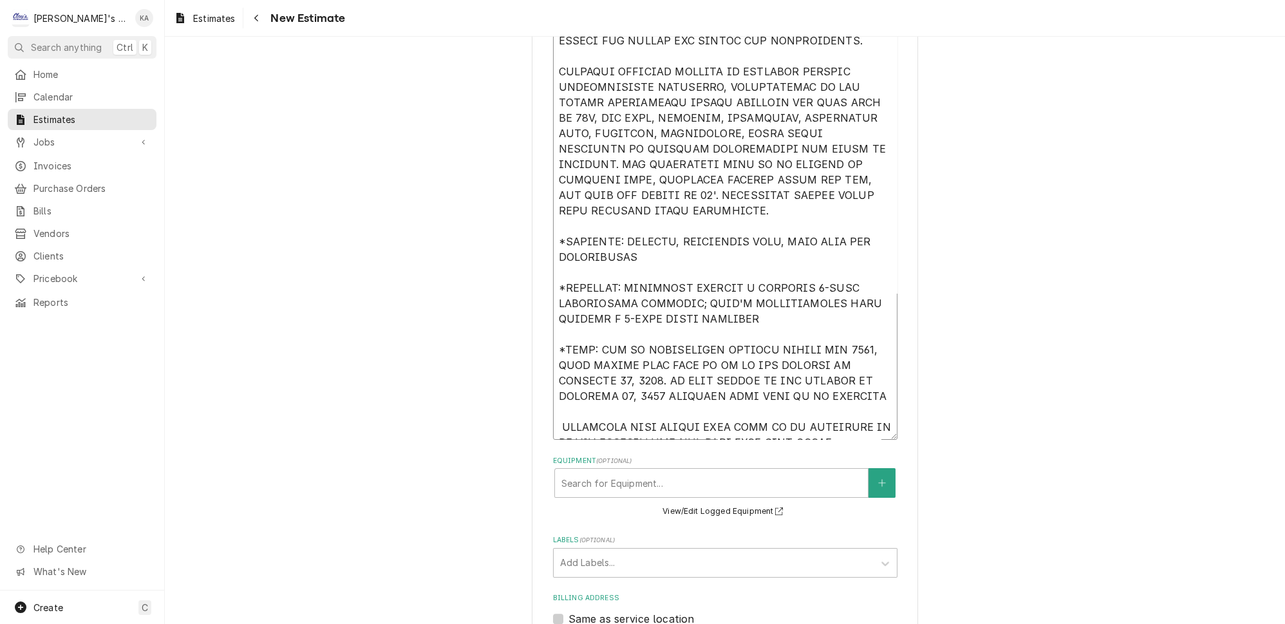
type textarea "ESTIMATE TO CONVERT EXISTING WALK-IN FREEZER BOX TO A COOLER. EXISTING BOX DIME…"
type textarea "x"
type textarea "ESTIMATE TO CONVERT EXISTING WALK-IN FREEZER BOX TO A COOLER. EXISTING BOX DIME…"
type textarea "x"
type textarea "ESTIMATE TO CONVERT EXISTING WALK-IN FREEZER BOX TO A COOLER. EXISTING BOX DIME…"
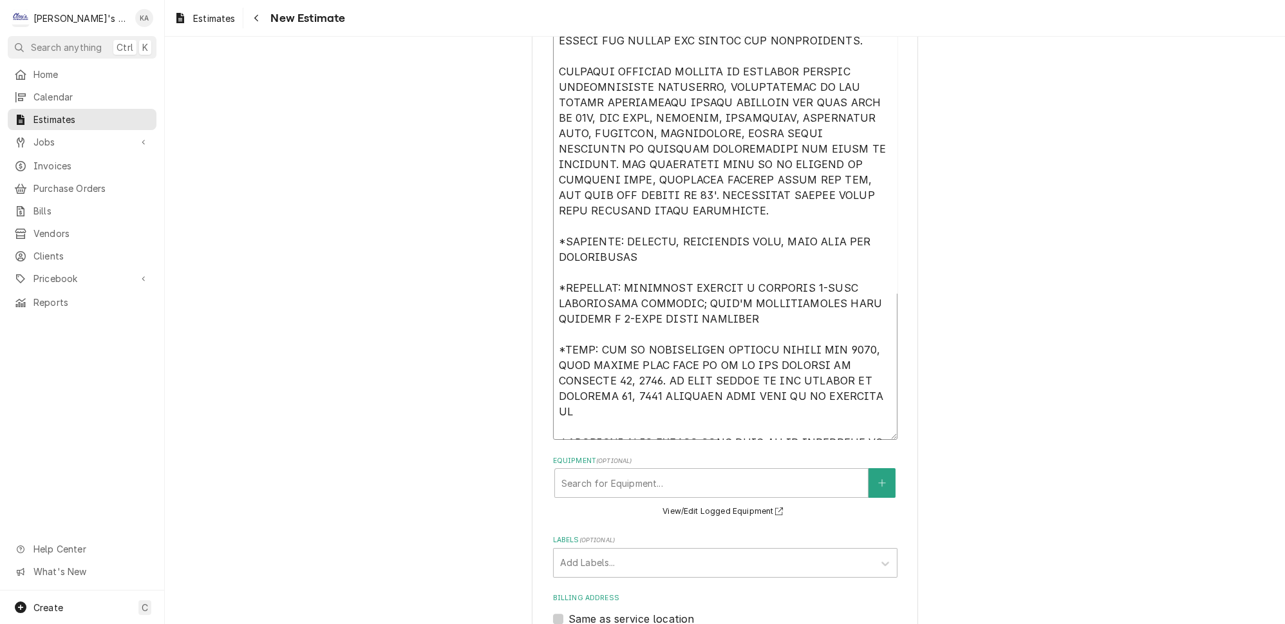
type textarea "x"
type textarea "ESTIMATE TO CONVERT EXISTING WALK-IN FREEZER BOX TO A COOLER. EXISTING BOX DIME…"
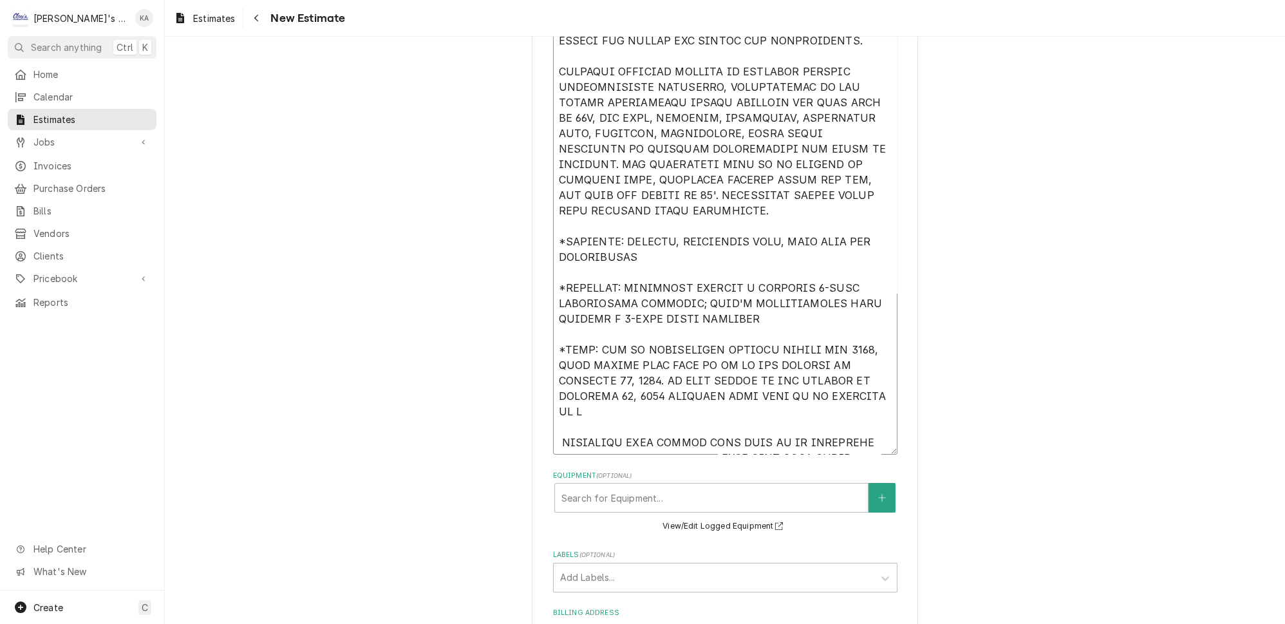
type textarea "x"
type textarea "ESTIMATE TO CONVERT EXISTING WALK-IN FREEZER BOX TO A COOLER. EXISTING BOX DIME…"
type textarea "x"
type textarea "ESTIMATE TO CONVERT EXISTING WALK-IN FREEZER BOX TO A COOLER. EXISTING BOX DIME…"
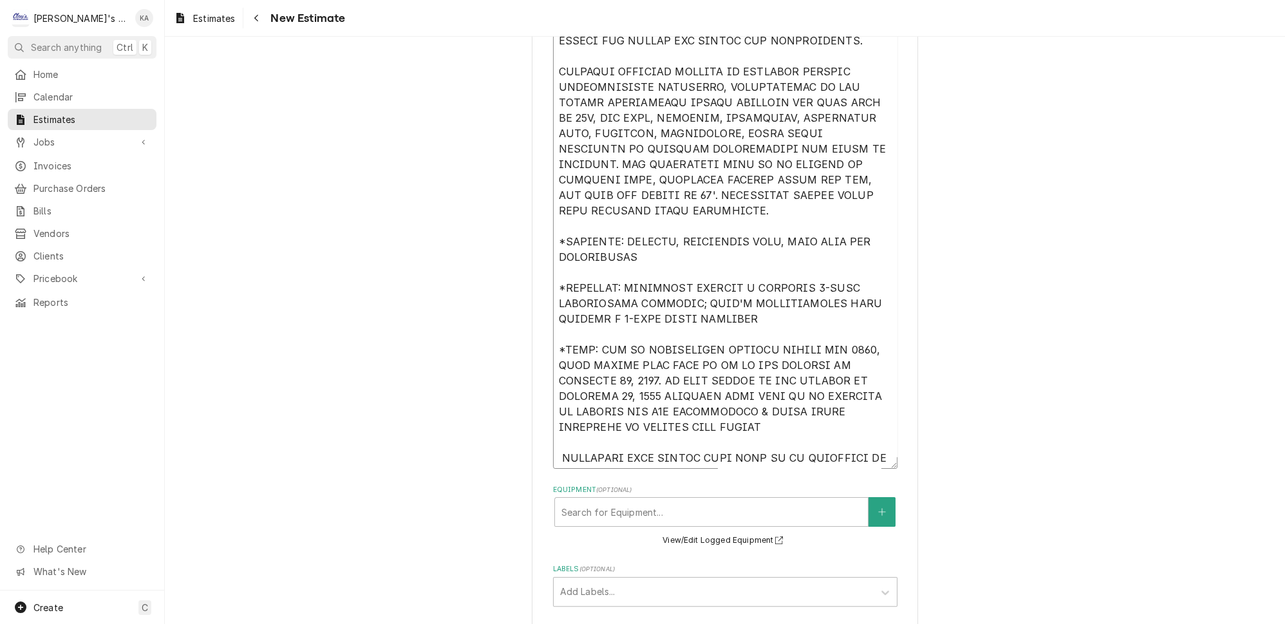
click at [840, 361] on textarea "Reason For Call" at bounding box center [725, 217] width 345 height 504
click at [693, 390] on textarea "Reason For Call" at bounding box center [725, 217] width 345 height 504
drag, startPoint x: 823, startPoint y: 317, endPoint x: 762, endPoint y: 320, distance: 61.3
click at [762, 320] on textarea "Reason For Call" at bounding box center [725, 217] width 345 height 504
drag, startPoint x: 712, startPoint y: 332, endPoint x: 661, endPoint y: 335, distance: 51.0
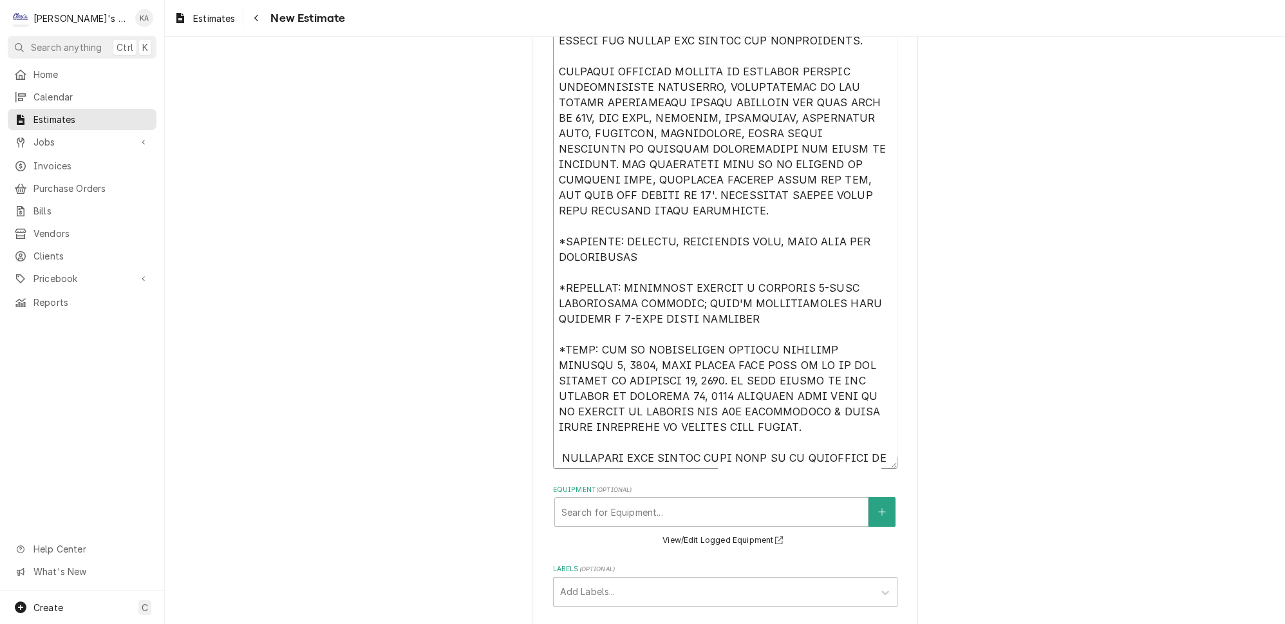
click at [661, 335] on textarea "Reason For Call" at bounding box center [725, 217] width 345 height 504
click at [836, 362] on textarea "Reason For Call" at bounding box center [725, 217] width 345 height 504
drag, startPoint x: 728, startPoint y: 375, endPoint x: 555, endPoint y: 376, distance: 173.2
click at [555, 376] on textarea "Reason For Call" at bounding box center [725, 217] width 345 height 504
drag, startPoint x: 709, startPoint y: 450, endPoint x: 527, endPoint y: 424, distance: 184.0
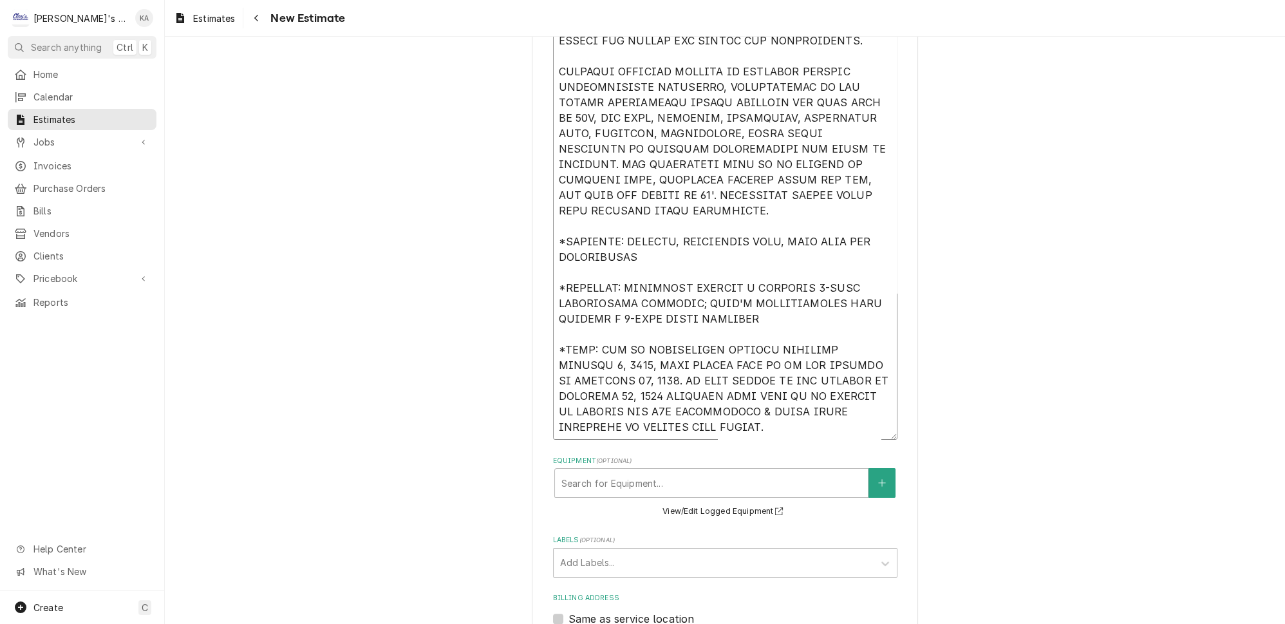
click at [671, 387] on textarea "Reason For Call" at bounding box center [725, 202] width 345 height 475
drag, startPoint x: 694, startPoint y: 361, endPoint x: 666, endPoint y: 363, distance: 27.8
click at [666, 363] on textarea "Reason For Call" at bounding box center [725, 202] width 345 height 475
drag, startPoint x: 637, startPoint y: 391, endPoint x: 550, endPoint y: 398, distance: 87.2
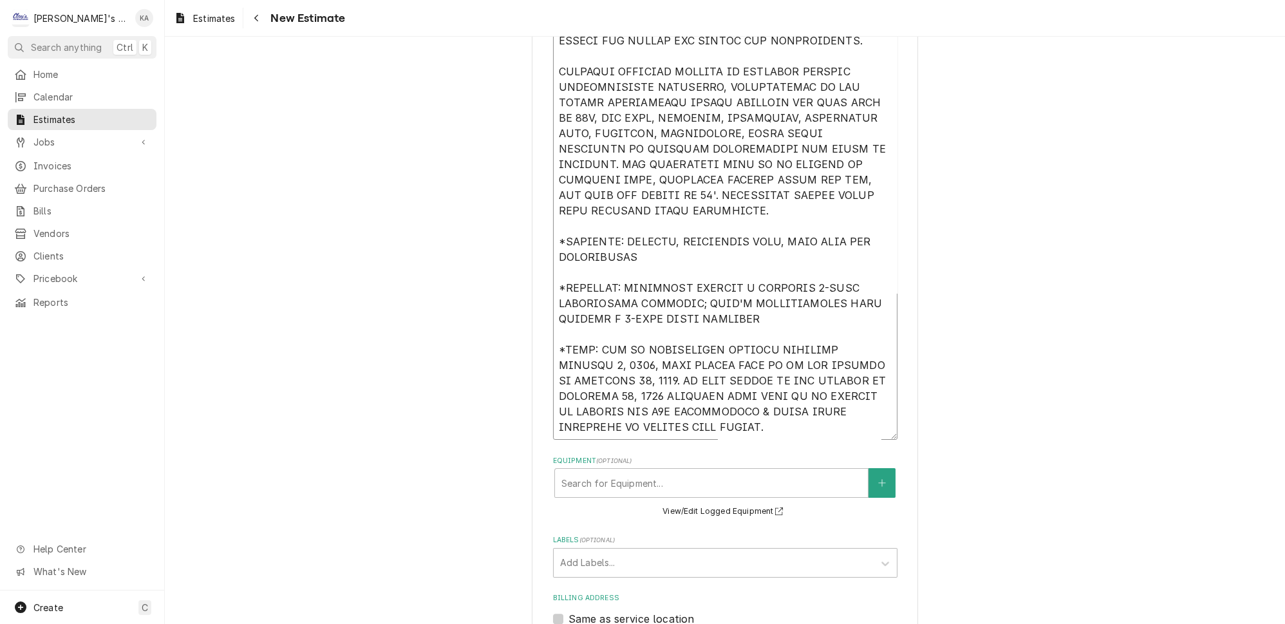
click at [639, 393] on textarea "Reason For Call" at bounding box center [725, 202] width 345 height 475
drag, startPoint x: 638, startPoint y: 392, endPoint x: 547, endPoint y: 258, distance: 162.2
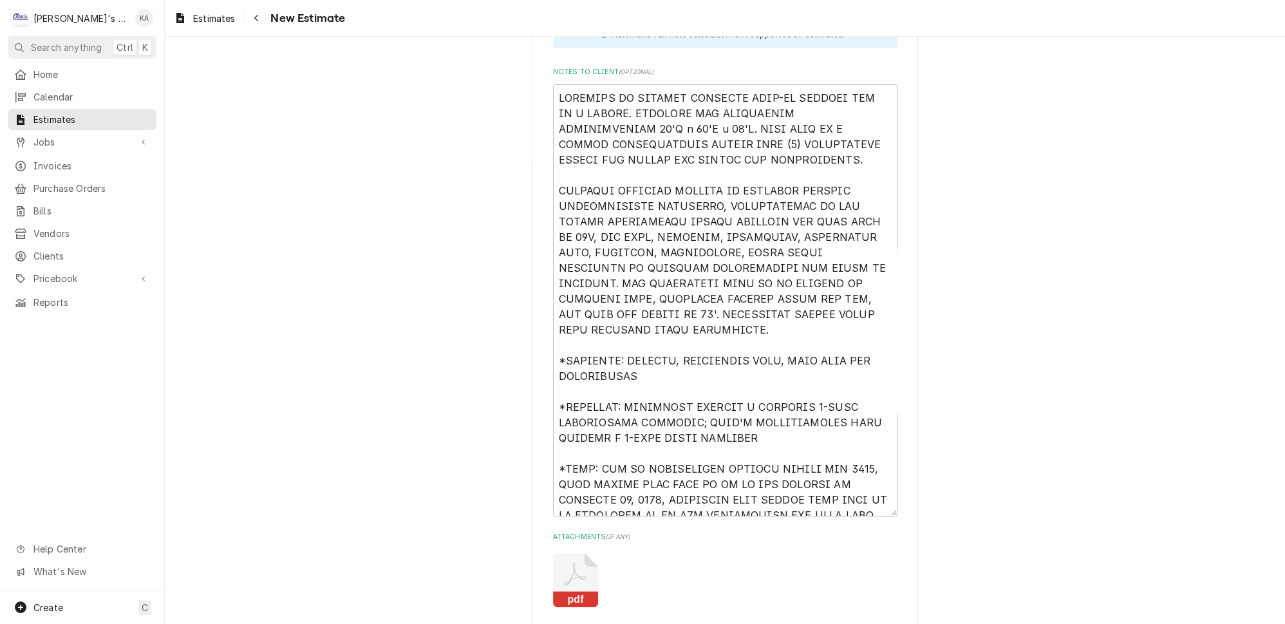
scroll to position [6016, 0]
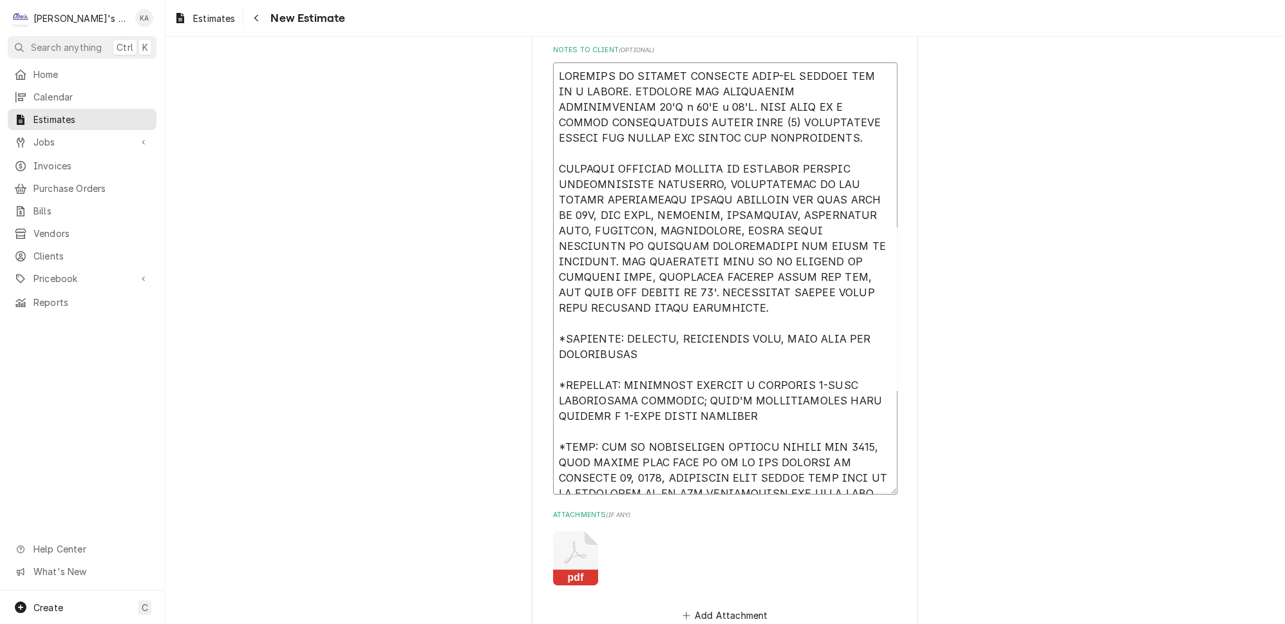
drag, startPoint x: 833, startPoint y: 362, endPoint x: 529, endPoint y: 243, distance: 326.5
paste textarea "STARTING JANUARY 1, 2026, THIS SYSTEM MUST BE UP AND RUNNING BY DECEMBER 31, 20…"
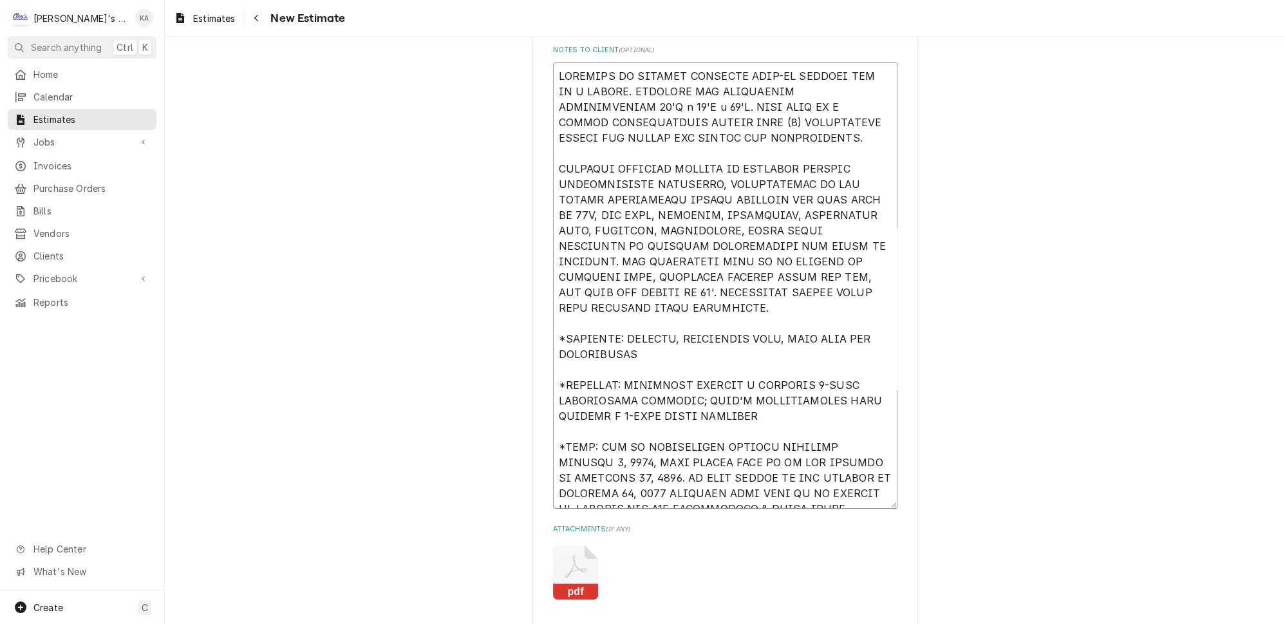
scroll to position [5900, 0]
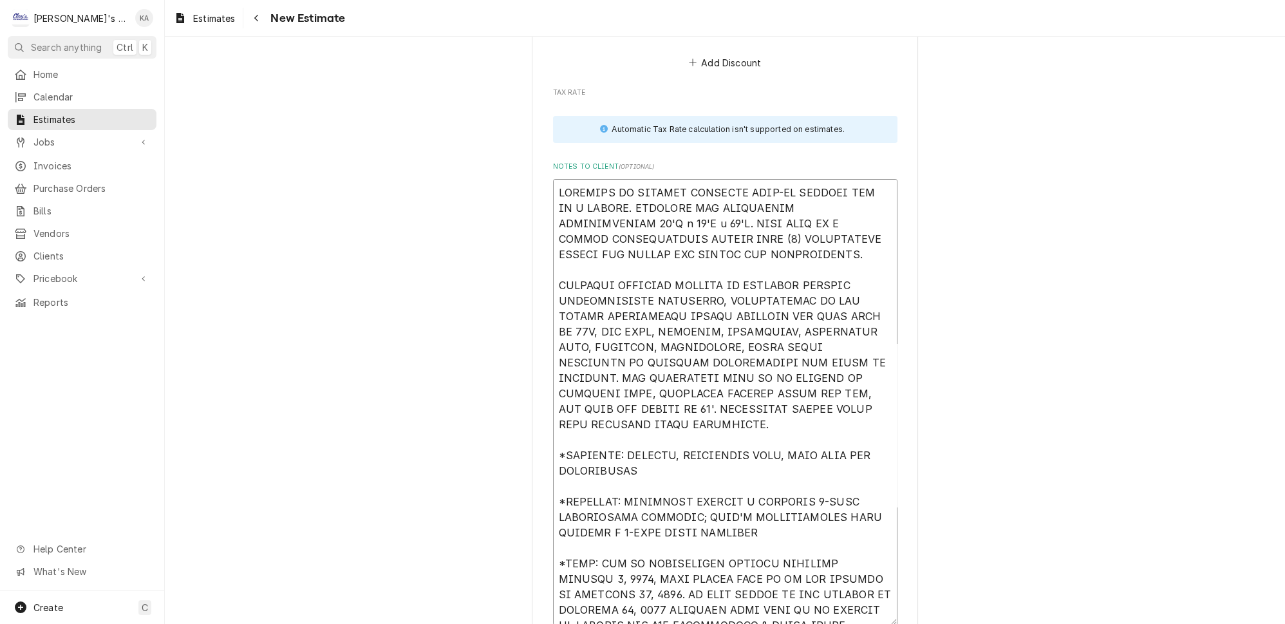
drag, startPoint x: 820, startPoint y: 232, endPoint x: 748, endPoint y: 236, distance: 72.2
click at [748, 236] on textarea "Notes to Client ( optional )" at bounding box center [725, 402] width 345 height 446
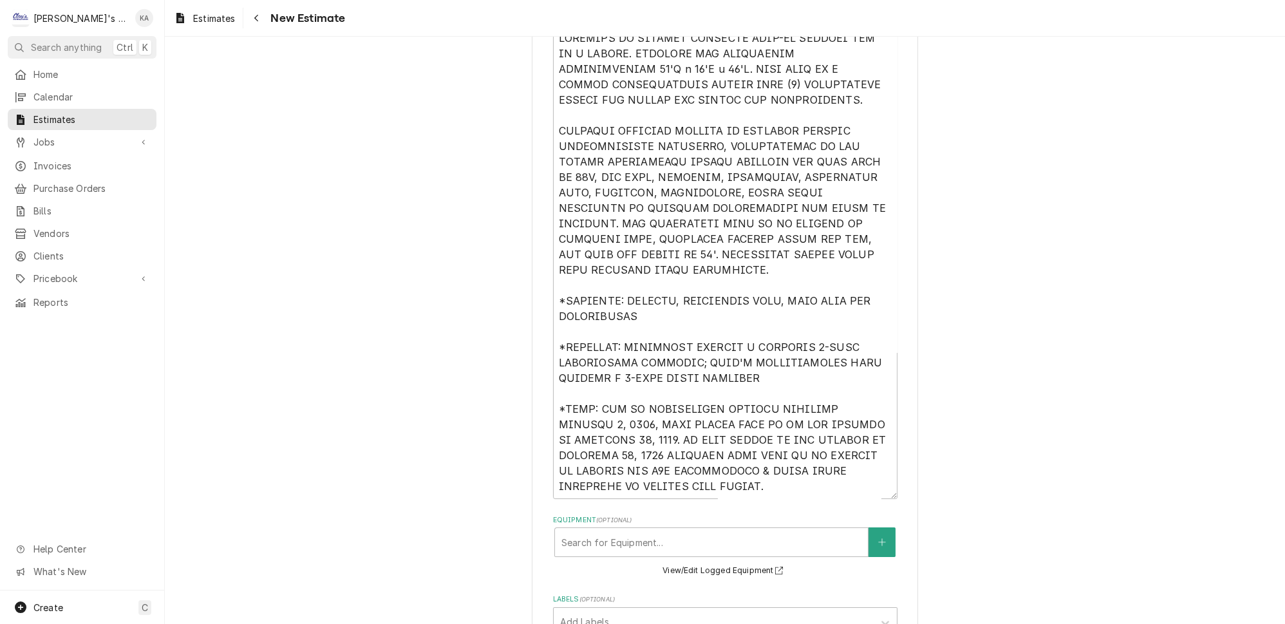
scroll to position [410, 0]
drag, startPoint x: 819, startPoint y: 188, endPoint x: 748, endPoint y: 190, distance: 70.9
click at [748, 190] on textarea "Reason For Call" at bounding box center [725, 261] width 345 height 475
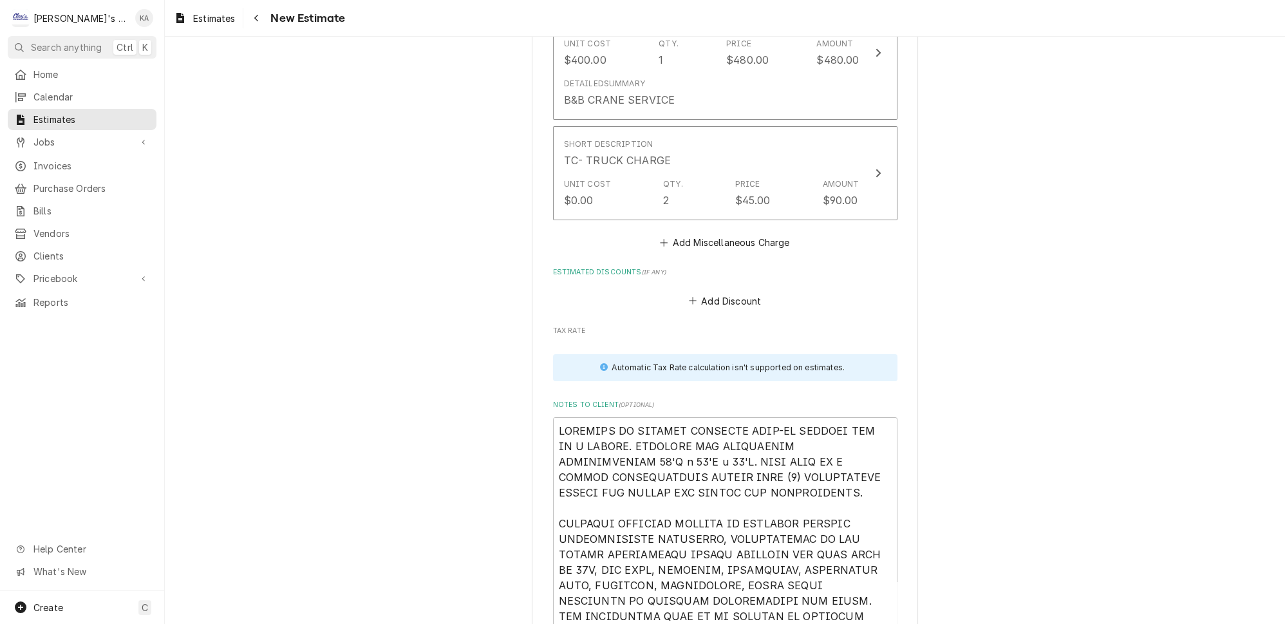
scroll to position [6265, 0]
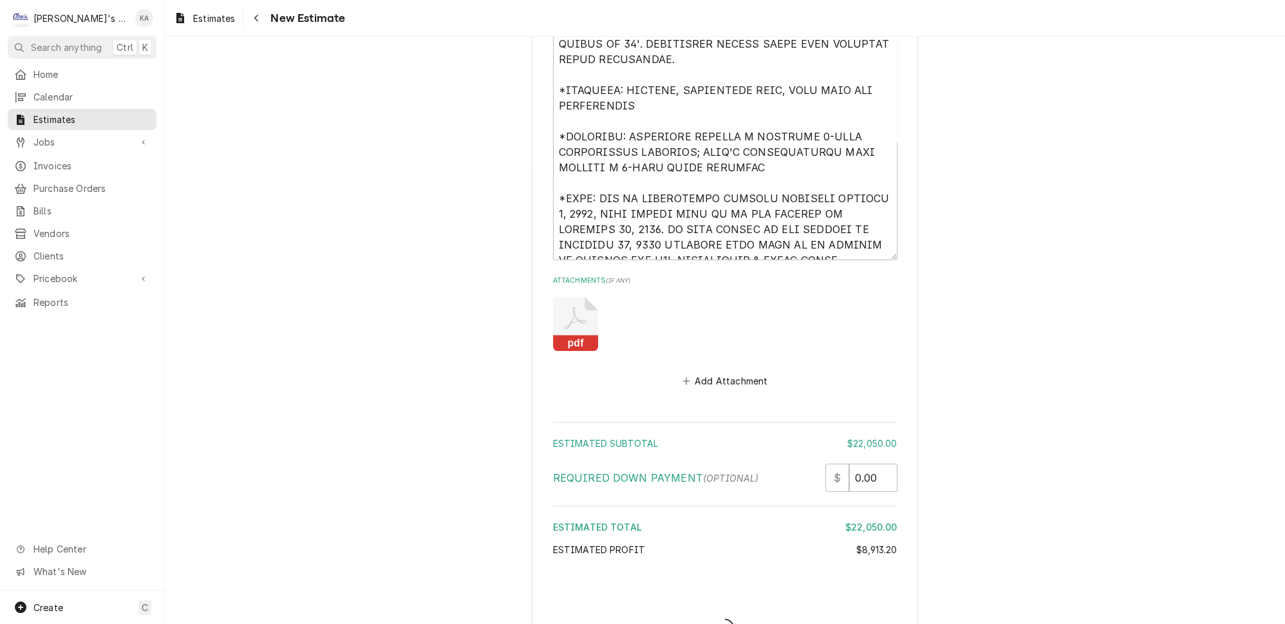
scroll to position [6227, 0]
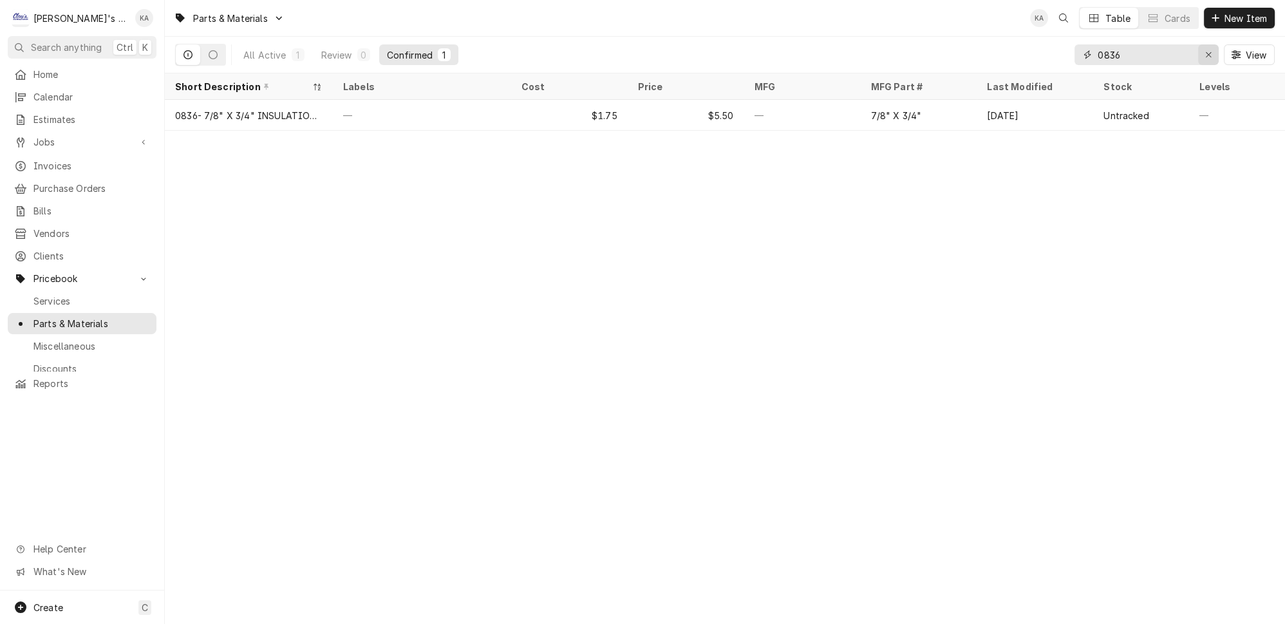
click at [1211, 52] on icon "Erase input" at bounding box center [1208, 54] width 5 height 5
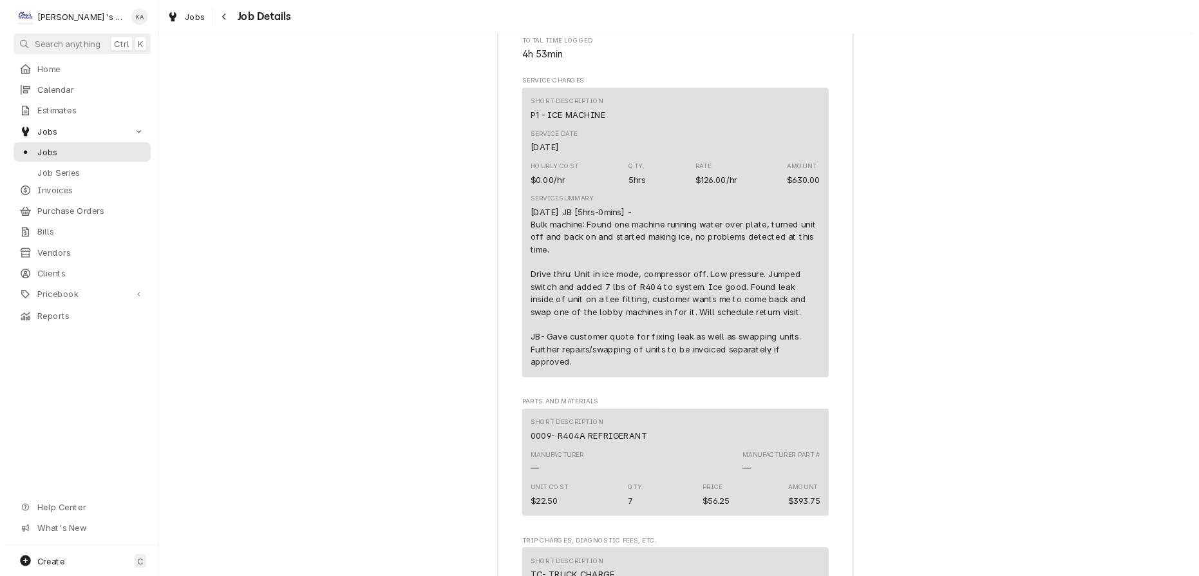
scroll to position [1865, 0]
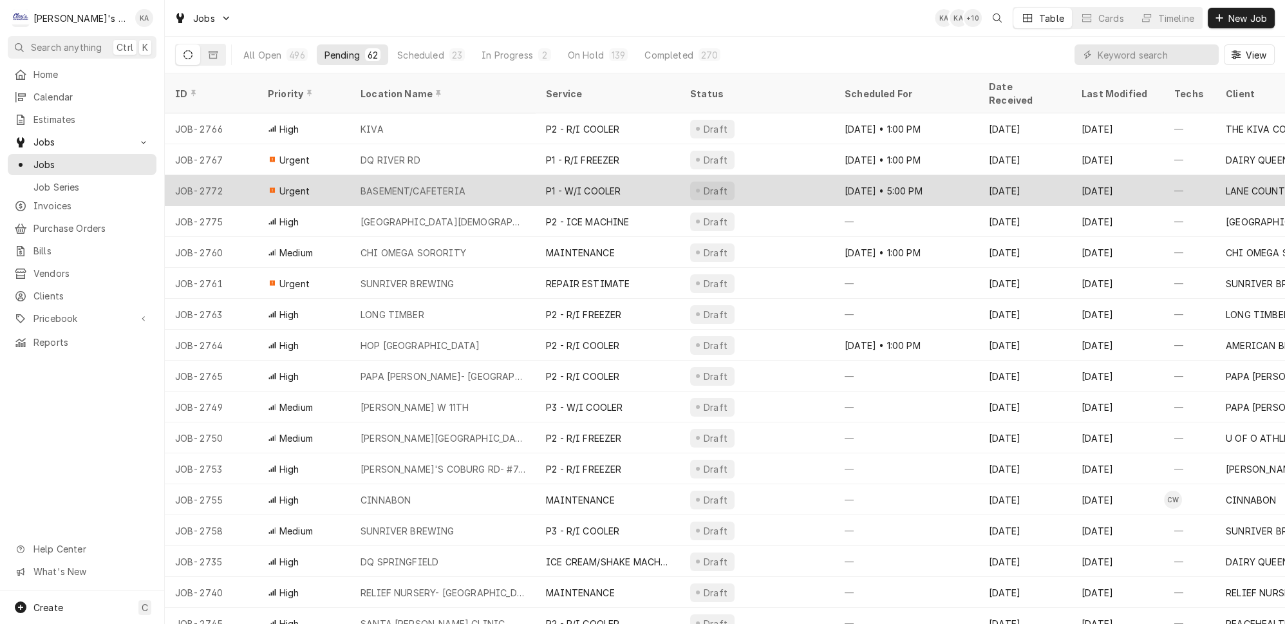
click at [448, 184] on div "BASEMENT/CAFETERIA" at bounding box center [413, 191] width 105 height 14
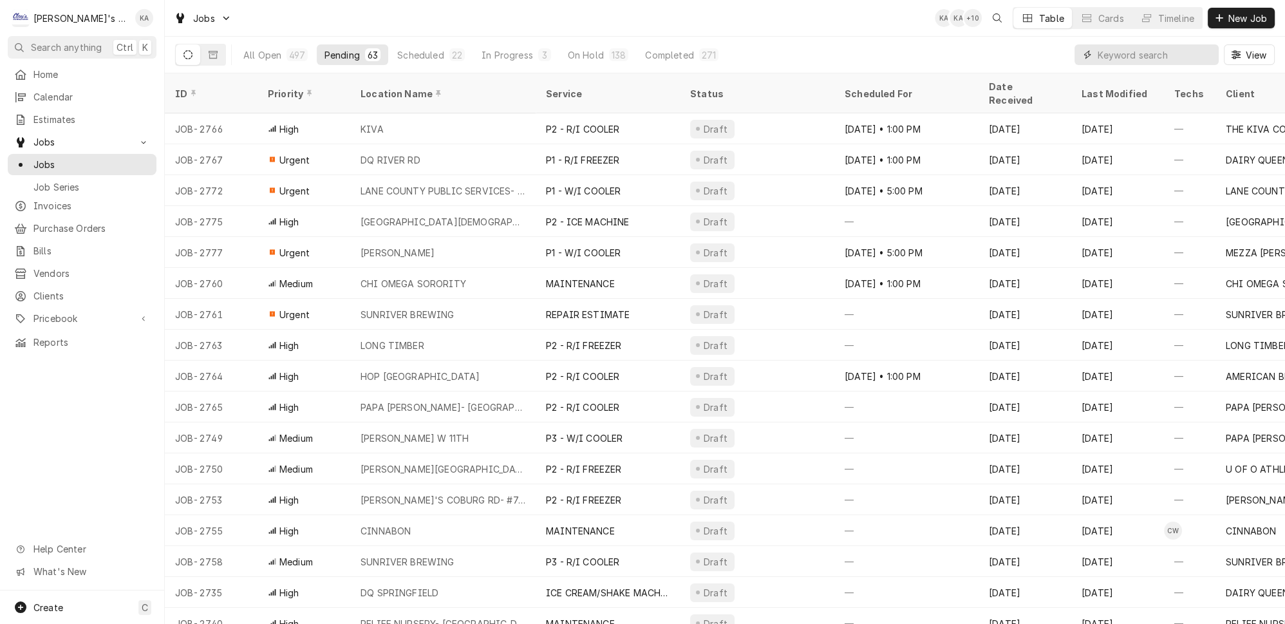
click at [1131, 51] on input "Dynamic Content Wrapper" at bounding box center [1155, 54] width 115 height 21
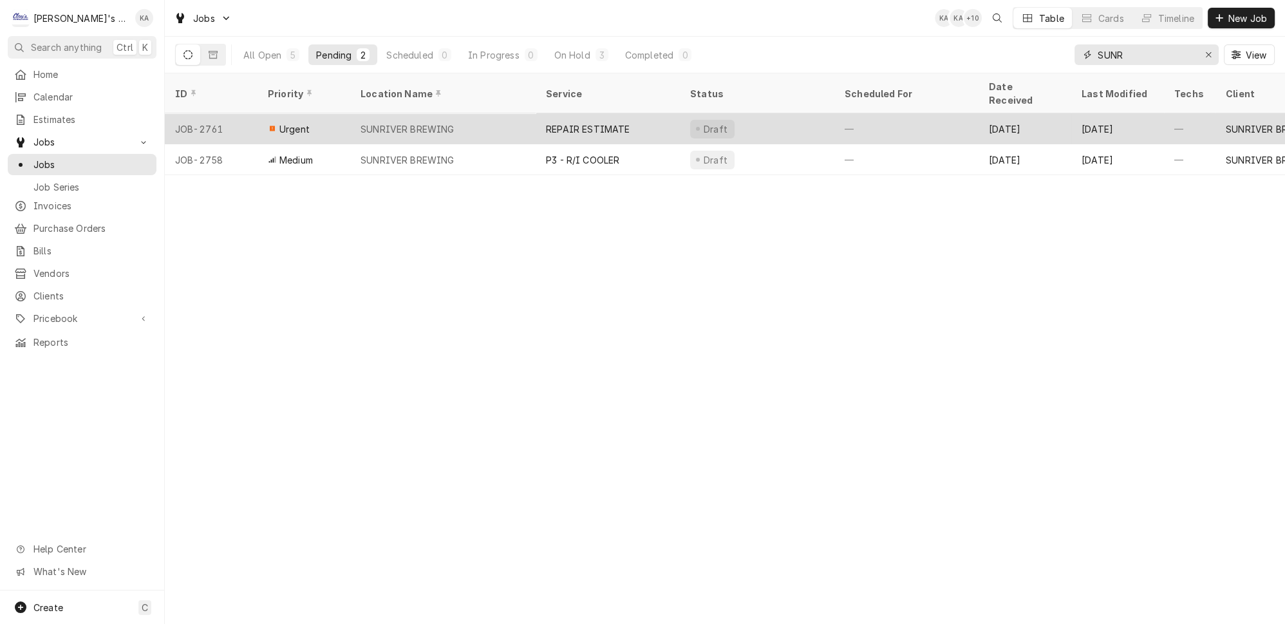
type input "SUNR"
click at [462, 113] on div "SUNRIVER BREWING" at bounding box center [442, 128] width 185 height 31
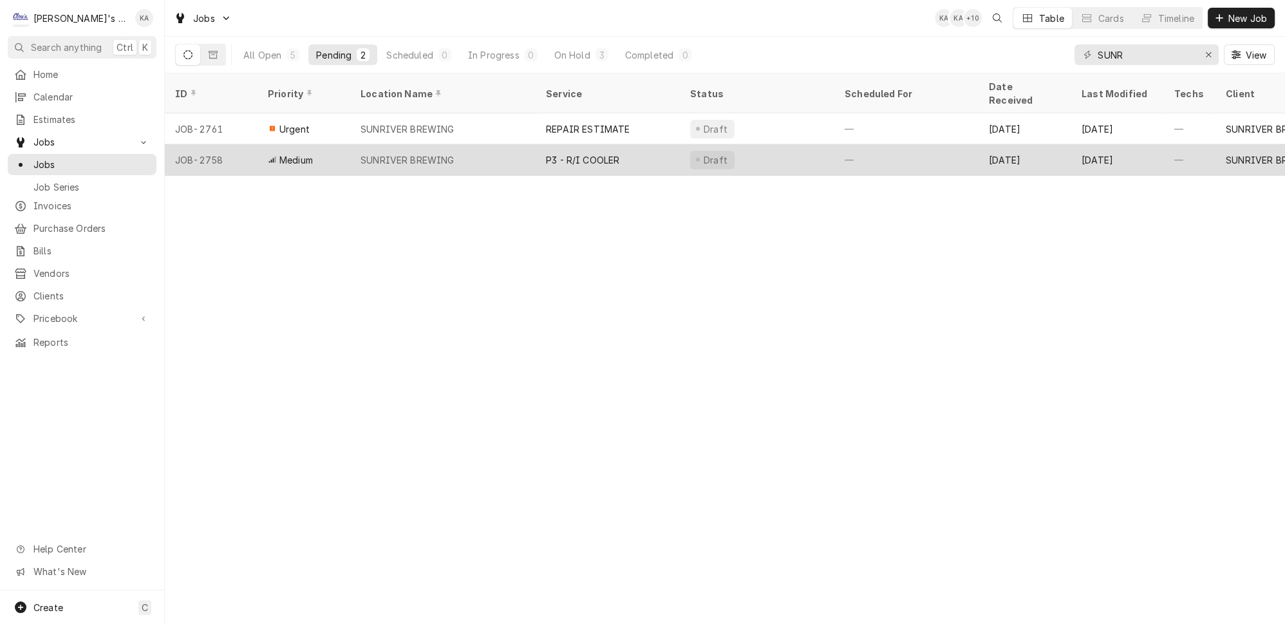
click at [437, 145] on div "SUNRIVER BREWING" at bounding box center [442, 159] width 185 height 31
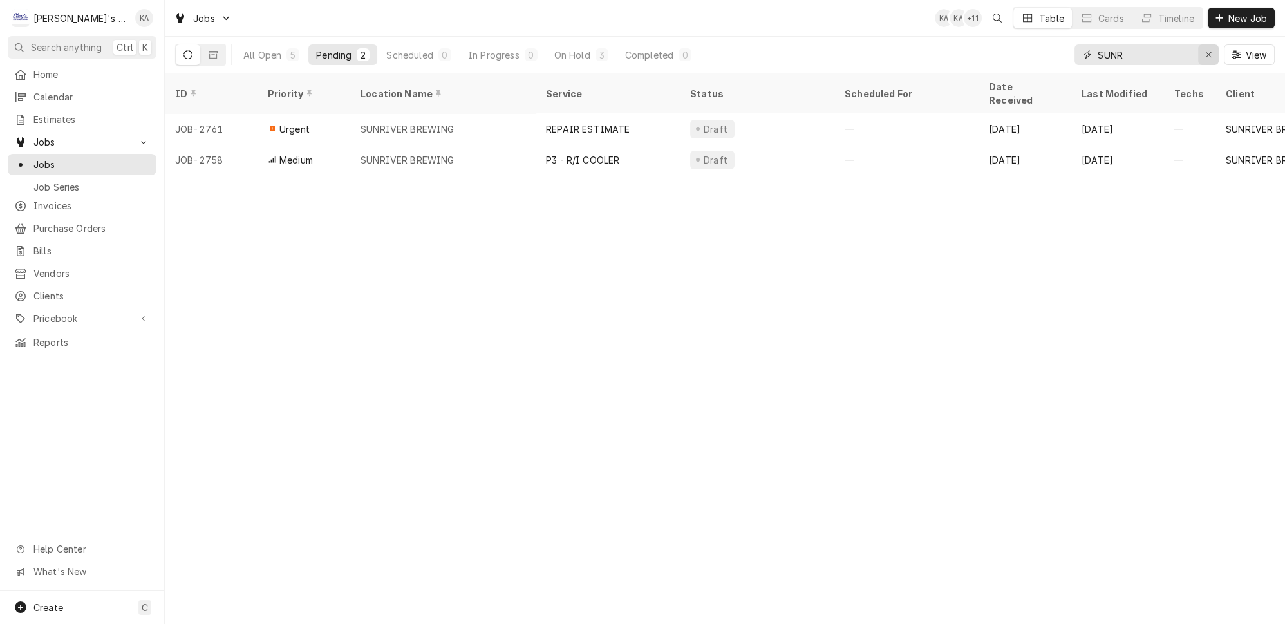
click at [1213, 50] on icon "Erase input" at bounding box center [1208, 54] width 7 height 9
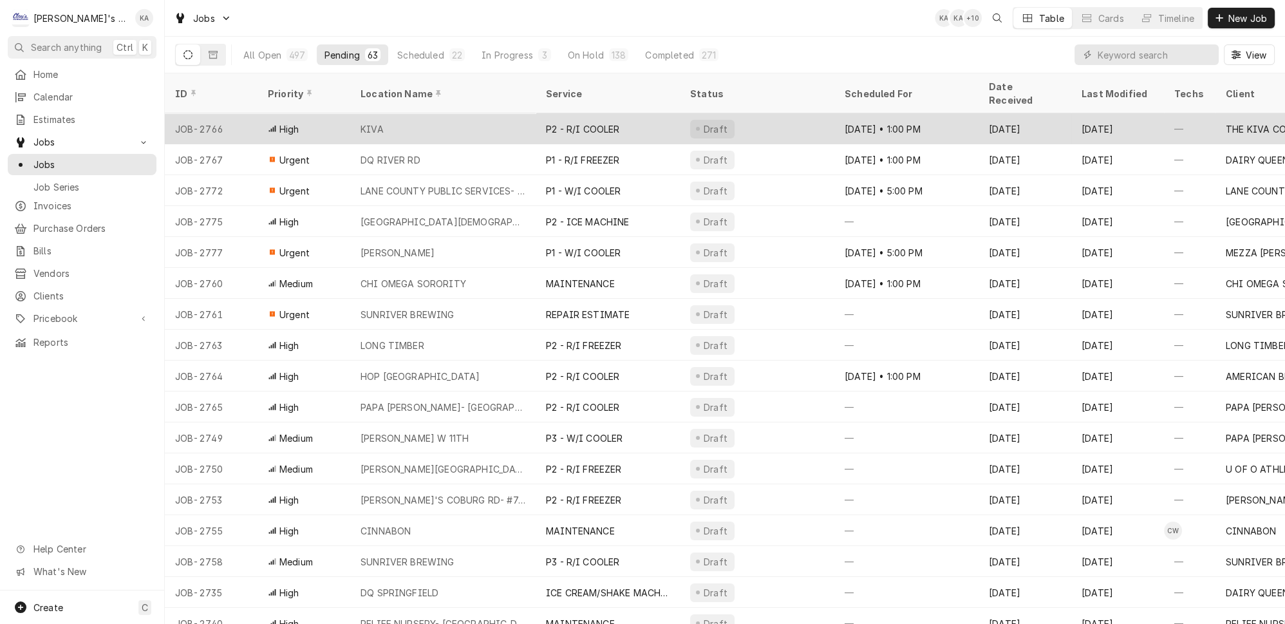
click at [388, 113] on div "KIVA" at bounding box center [442, 128] width 185 height 31
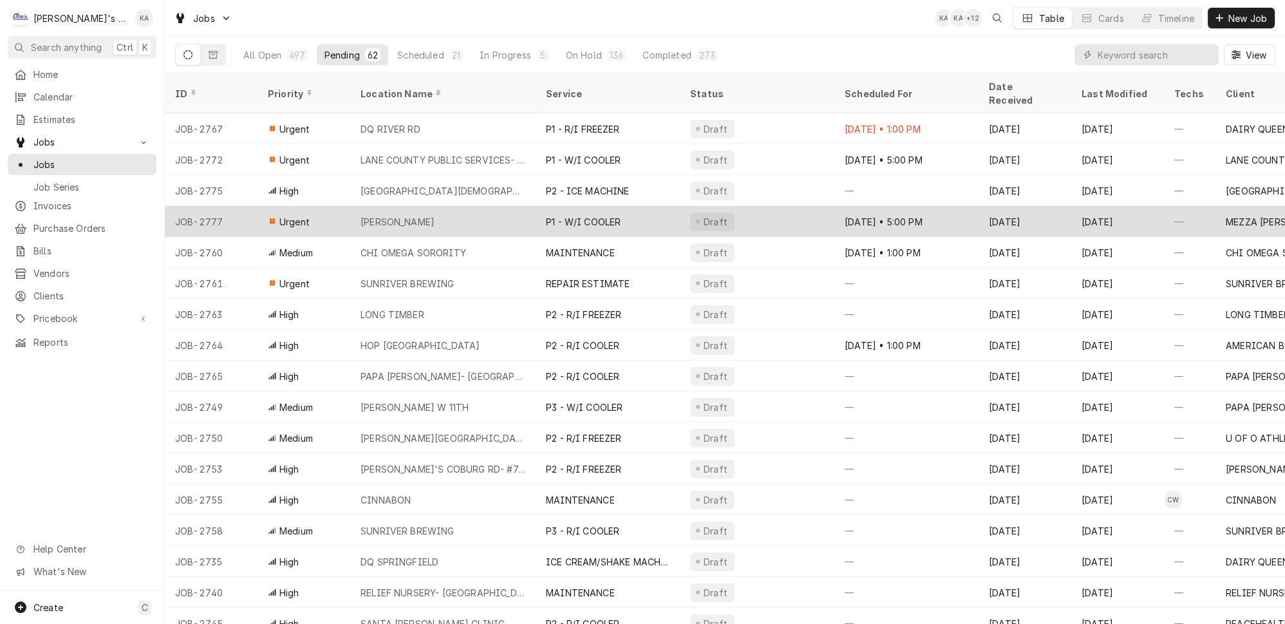
click at [477, 206] on div "[PERSON_NAME]" at bounding box center [442, 221] width 185 height 31
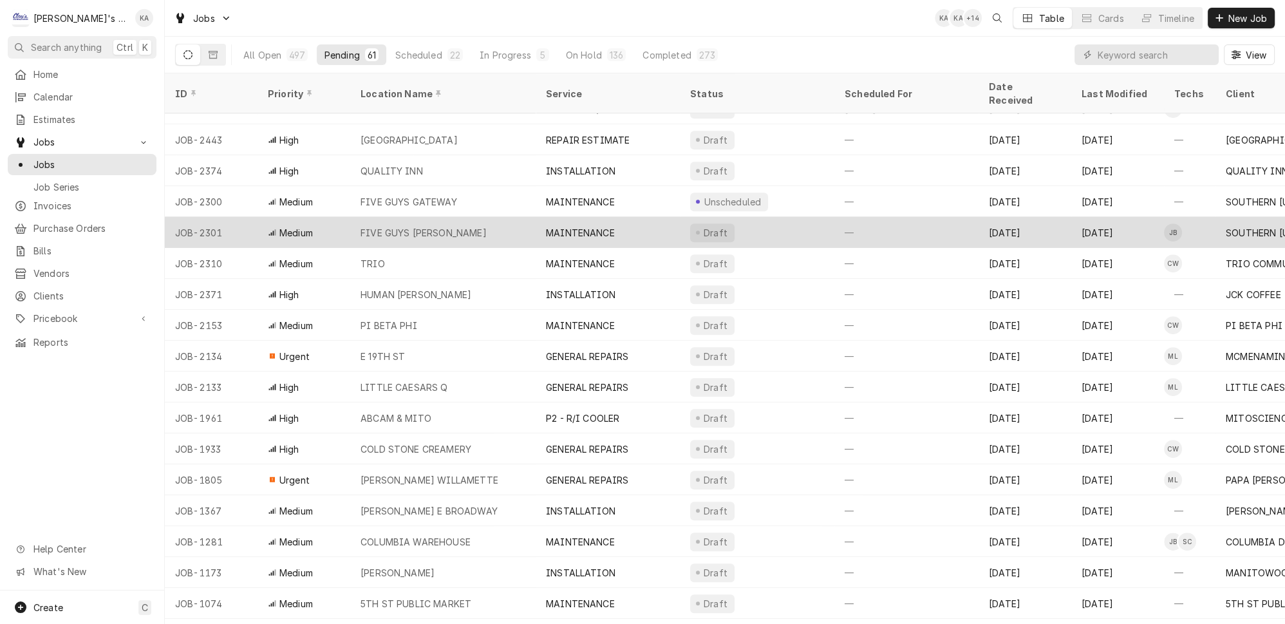
scroll to position [1359, 0]
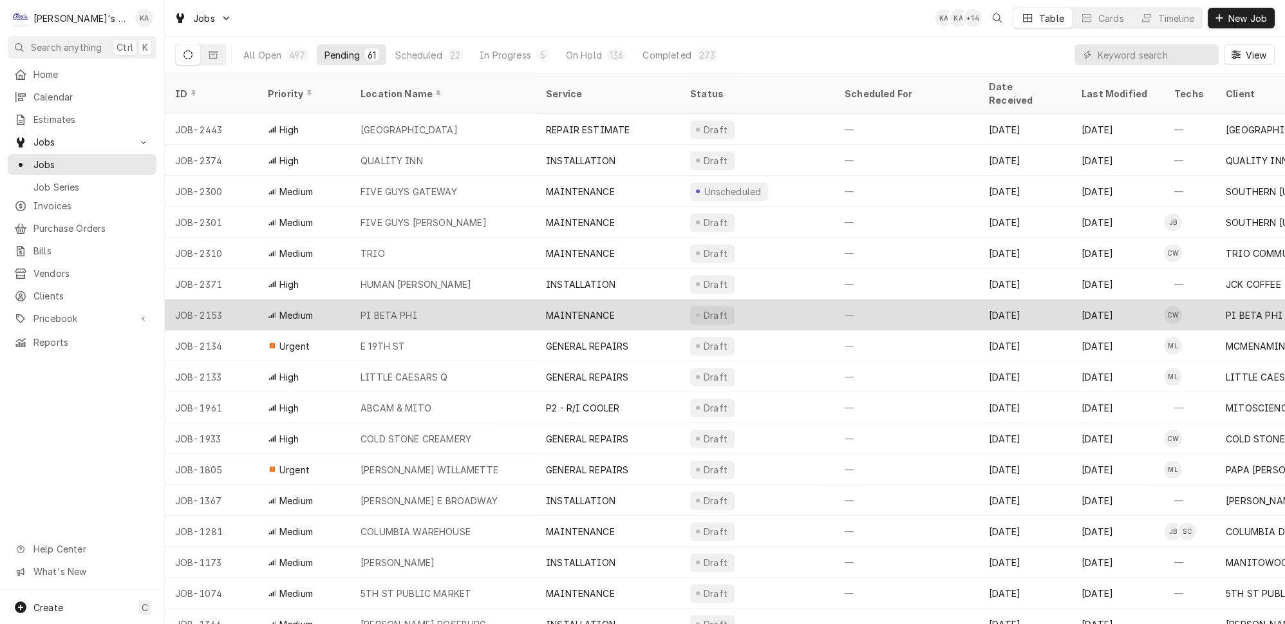
click at [471, 299] on div "PI BETA PHI" at bounding box center [442, 314] width 185 height 31
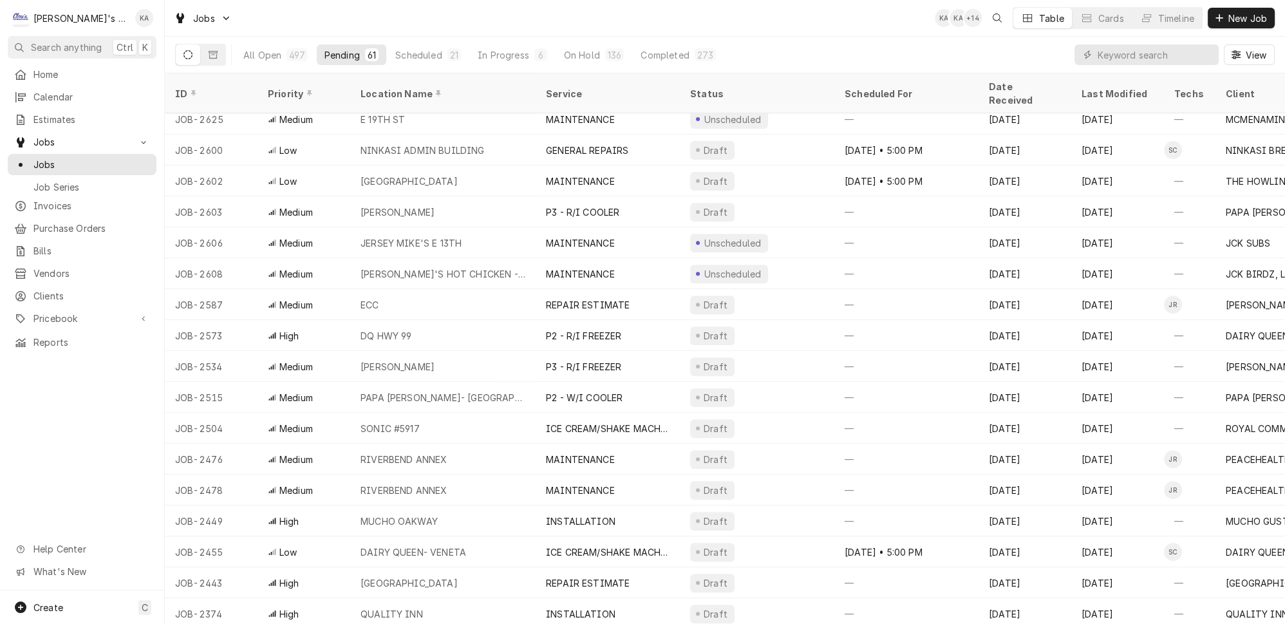
scroll to position [891, 0]
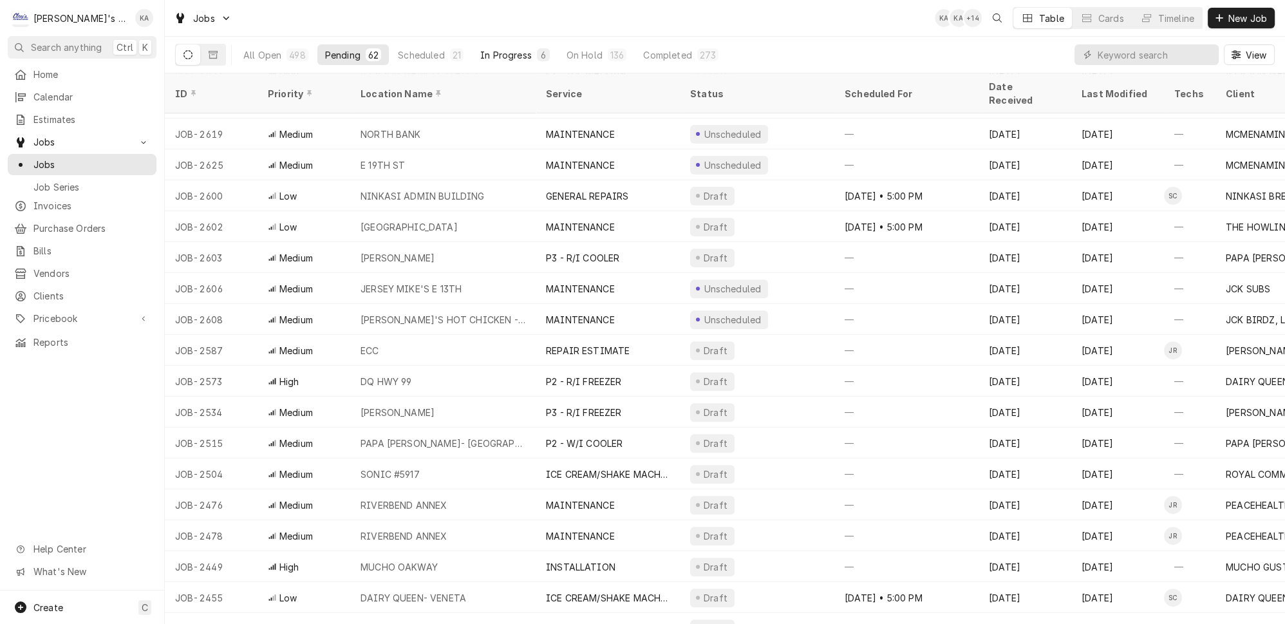
click at [480, 48] on div "In Progress" at bounding box center [506, 55] width 52 height 14
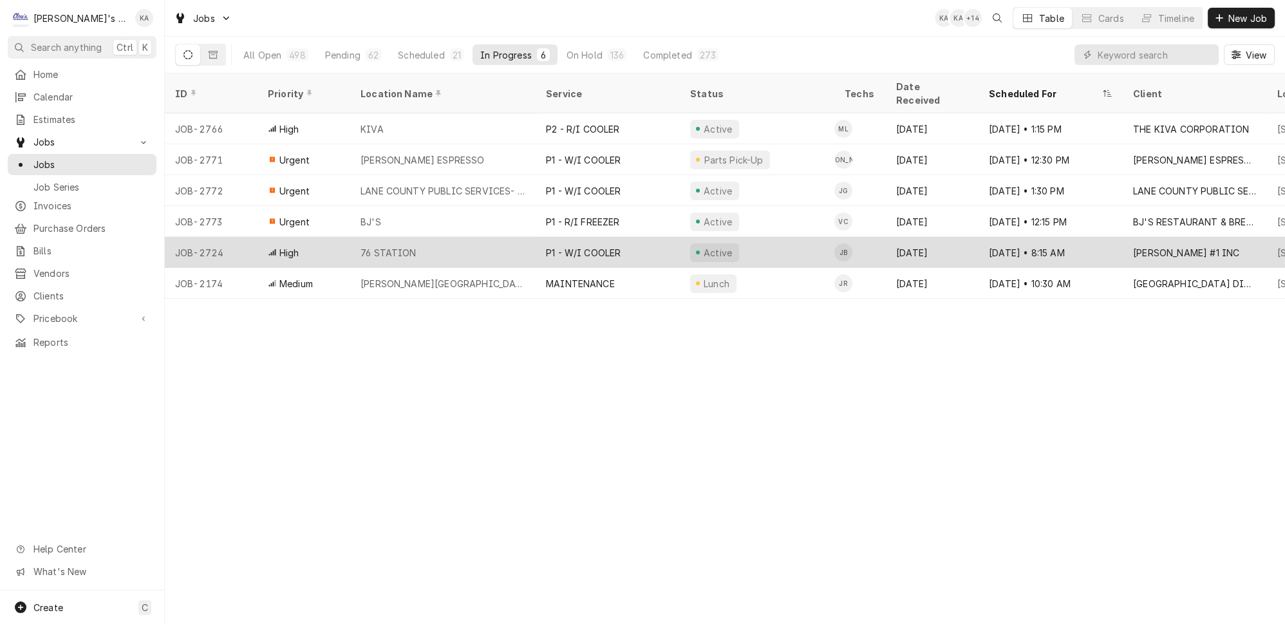
click at [634, 237] on div "P1 - W/I COOLER" at bounding box center [608, 252] width 144 height 31
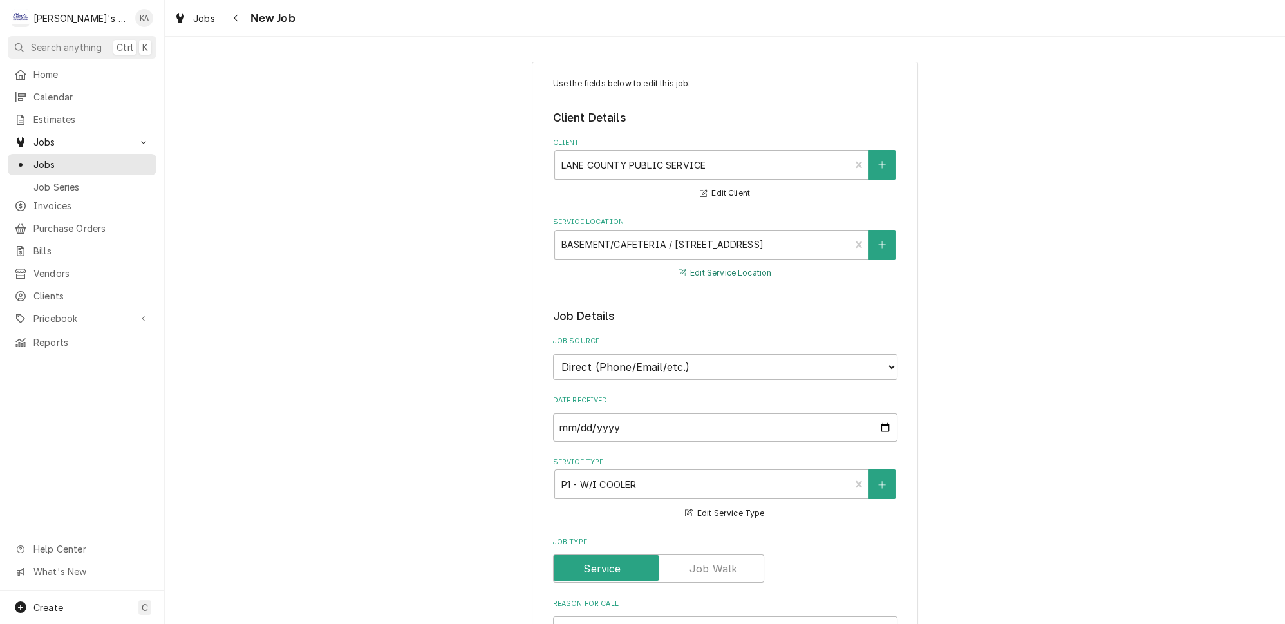
click at [704, 266] on button "Edit Service Location" at bounding box center [725, 273] width 97 height 16
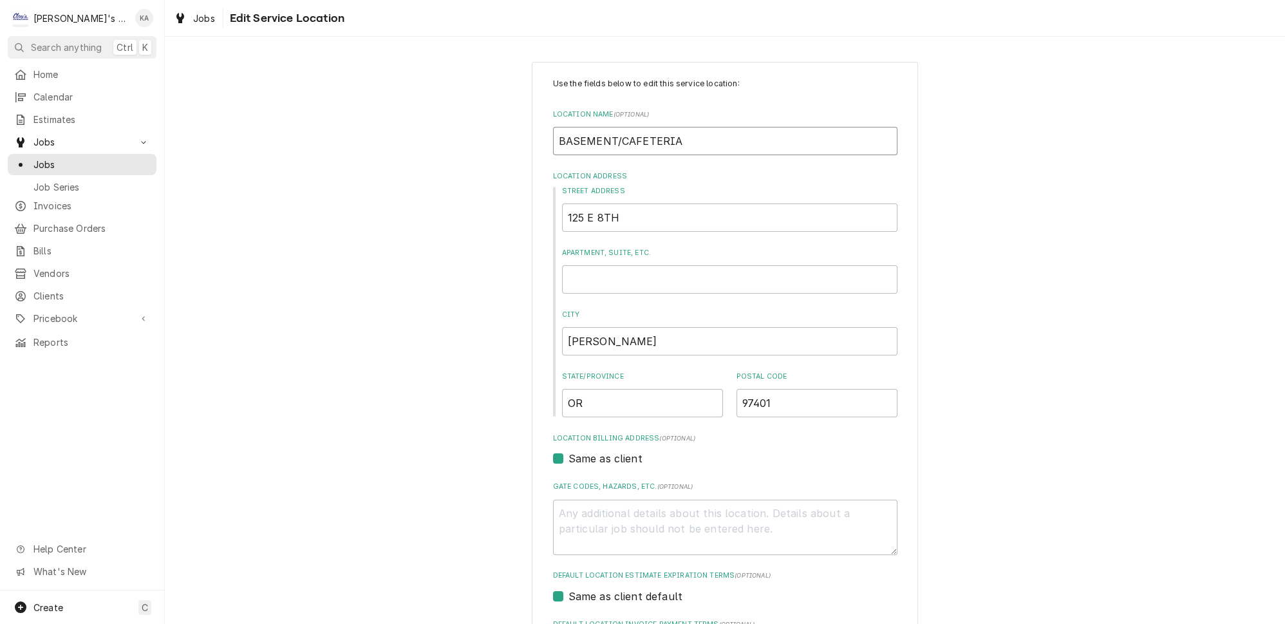
click at [559, 135] on input "BASEMENT/CAFETERIA" at bounding box center [725, 141] width 345 height 28
type textarea "x"
type input "LBASEMENT/CAFETERIA"
type textarea "x"
type input "LABASEMENT/CAFETERIA"
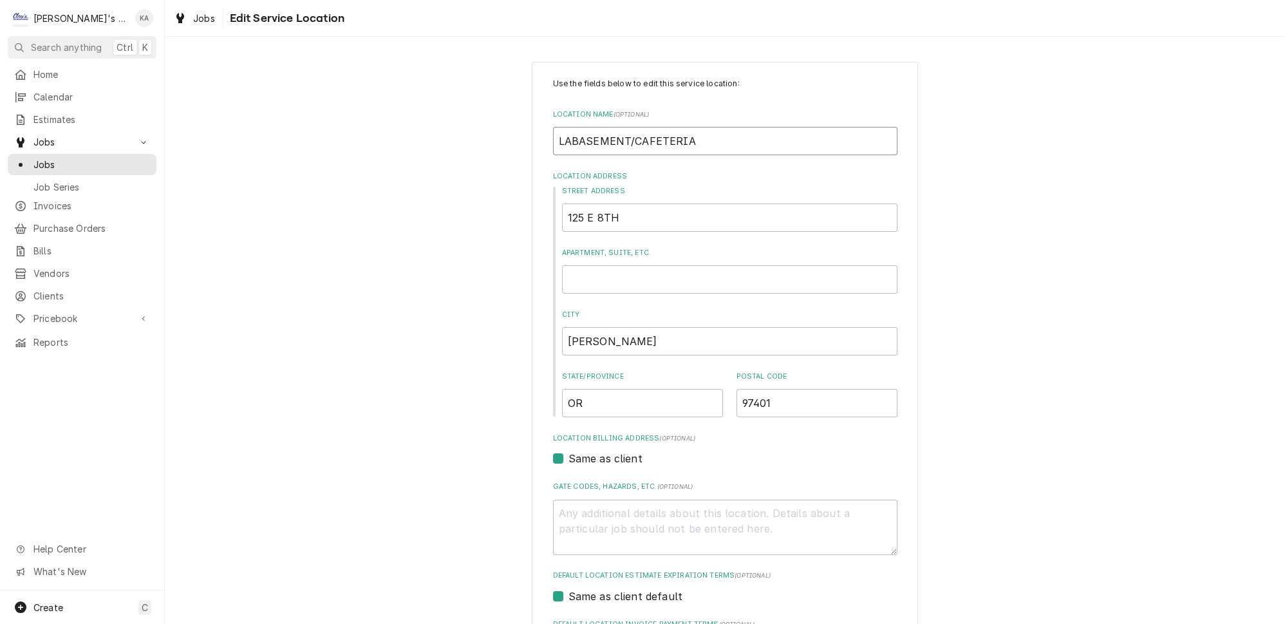
type textarea "x"
type input "LANBASEMENT/CAFETERIA"
type textarea "x"
type input "LANEBASEMENT/CAFETERIA"
type textarea "x"
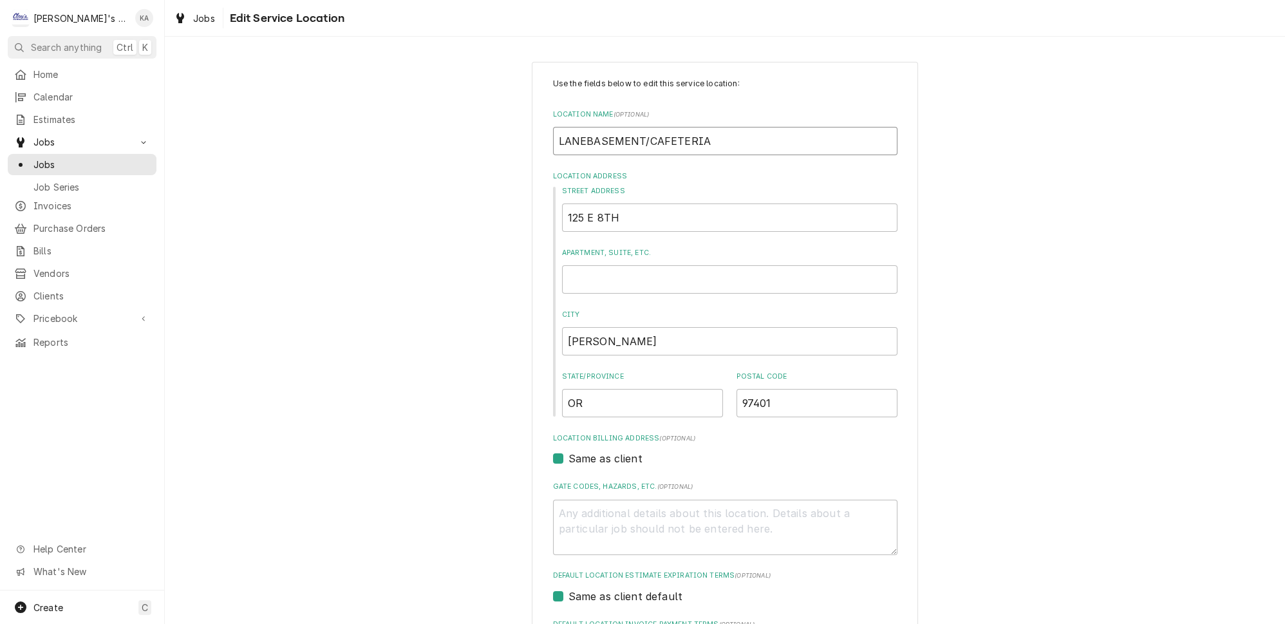
type input "LANE BASEMENT/CAFETERIA"
type textarea "x"
type input "LANE CBASEMENT/CAFETERIA"
type textarea "x"
type input "LANE COBASEMENT/CAFETERIA"
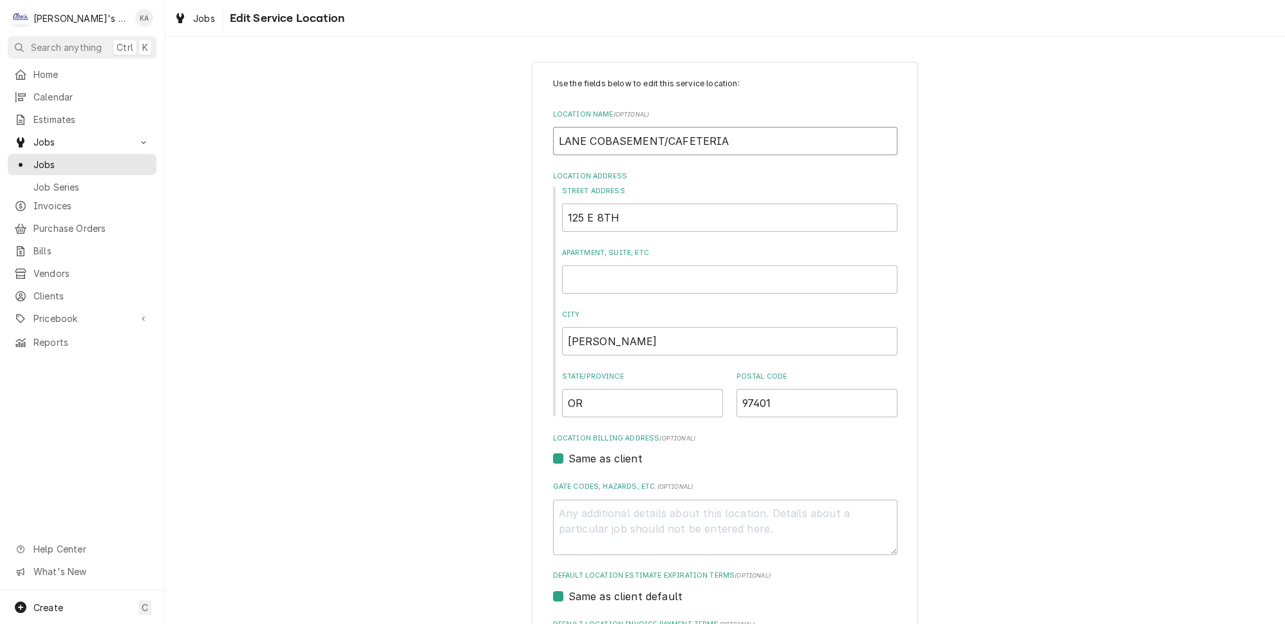
type textarea "x"
type input "LANE COUBASEMENT/CAFETERIA"
type textarea "x"
type input "LANE COUNBASEMENT/CAFETERIA"
type textarea "x"
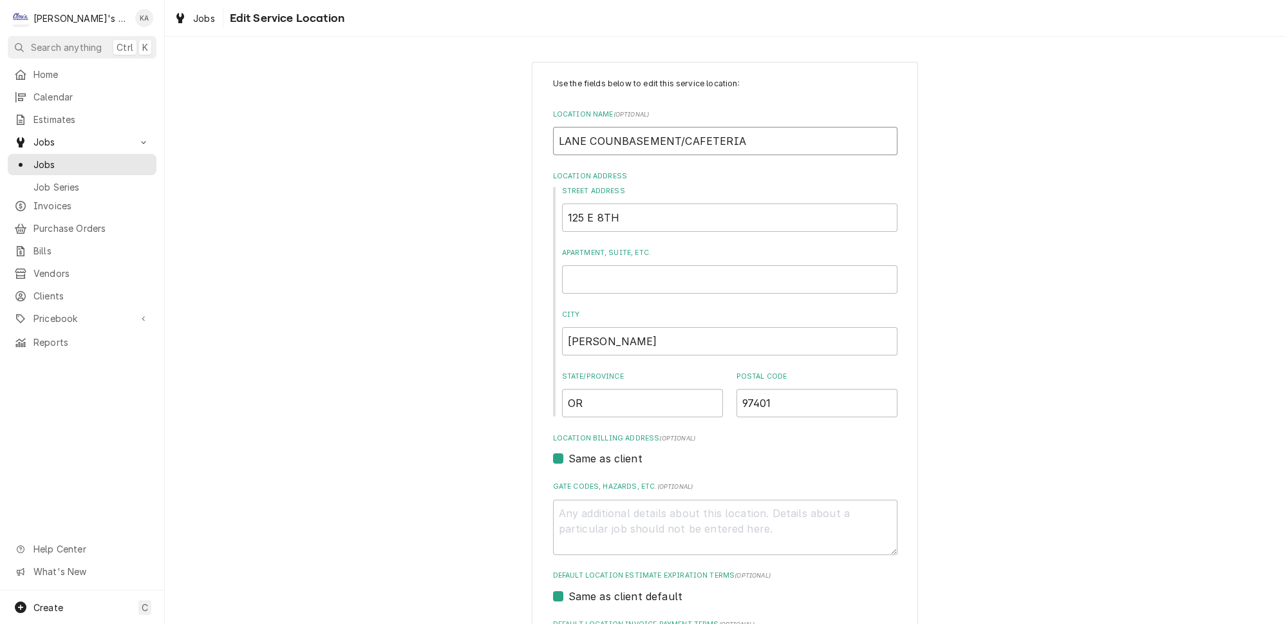
type input "LANE COUNTBASEMENT/CAFETERIA"
type textarea "x"
type input "LANE COUNTYBASEMENT/CAFETERIA"
type textarea "x"
type input "LANE COUNTY BASEMENT/CAFETERIA"
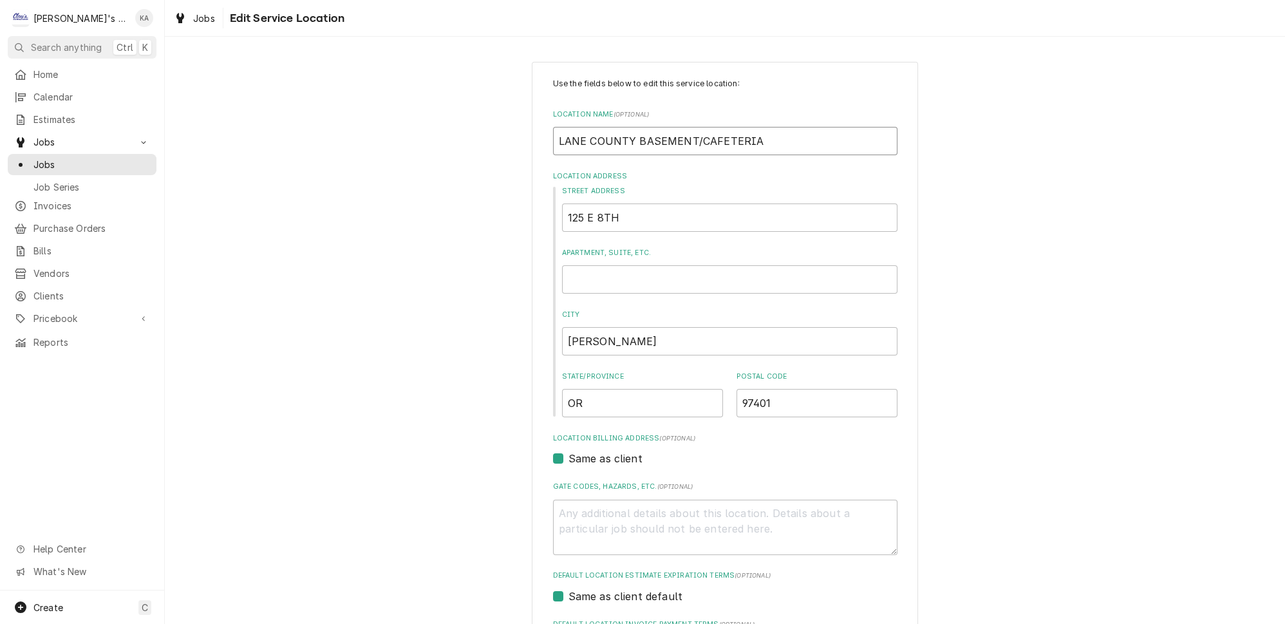
type textarea "x"
type input "LANE COUNTY PBASEMENT/CAFETERIA"
type textarea "x"
type input "LANE COUNTY PUBASEMENT/CAFETERIA"
type textarea "x"
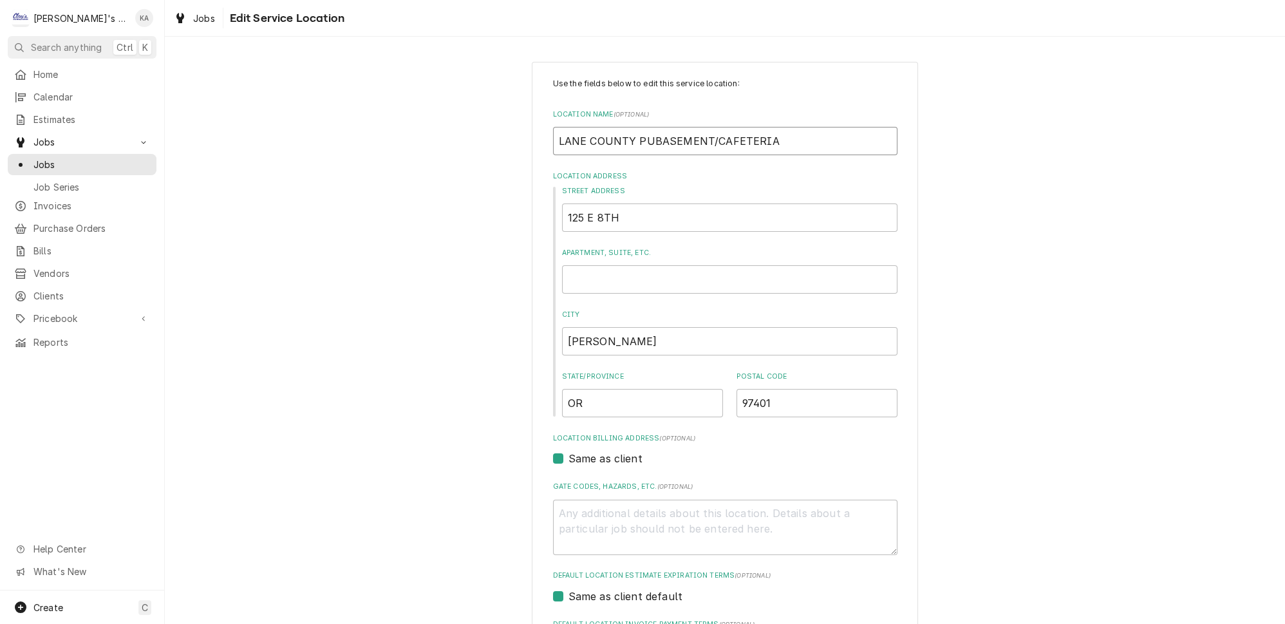
type input "LANE COUNTY PUBBASEMENT/CAFETERIA"
type textarea "x"
type input "LANE COUNTY PUBLBASEMENT/CAFETERIA"
type textarea "x"
type input "LANE COUNTY PUBLIBASEMENT/CAFETERIA"
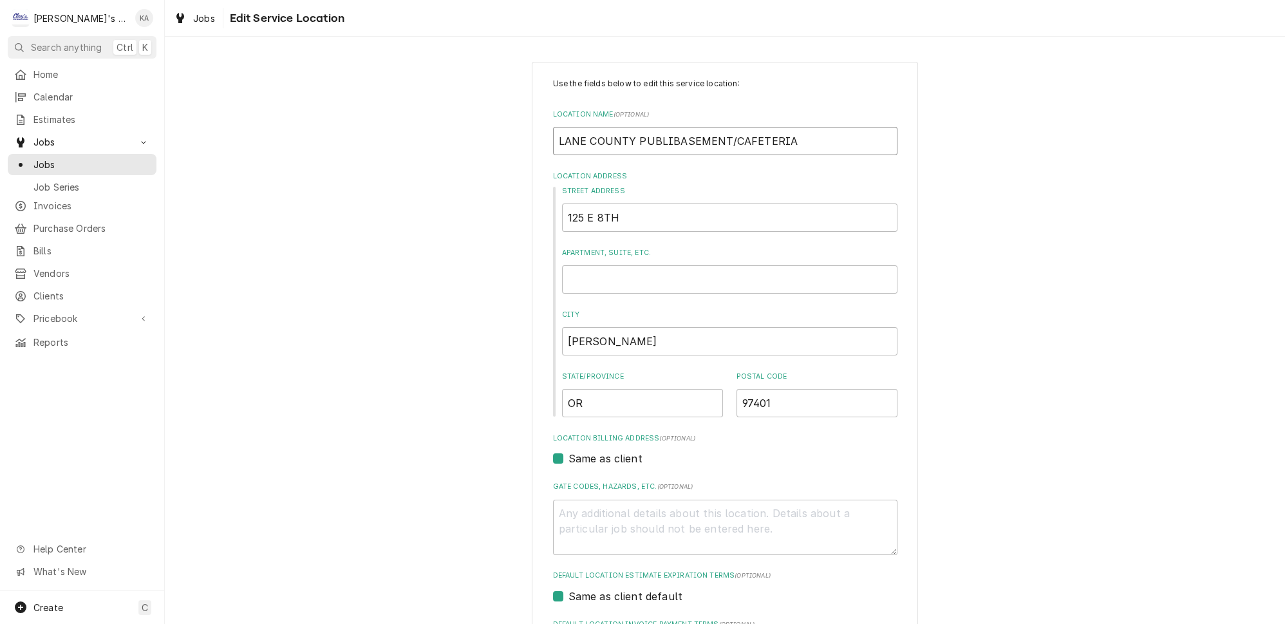
type textarea "x"
type input "LANE COUNTY PUBLICBASEMENT/CAFETERIA"
type textarea "x"
type input "LANE COUNTY PUBLIC BASEMENT/CAFETERIA"
type textarea "x"
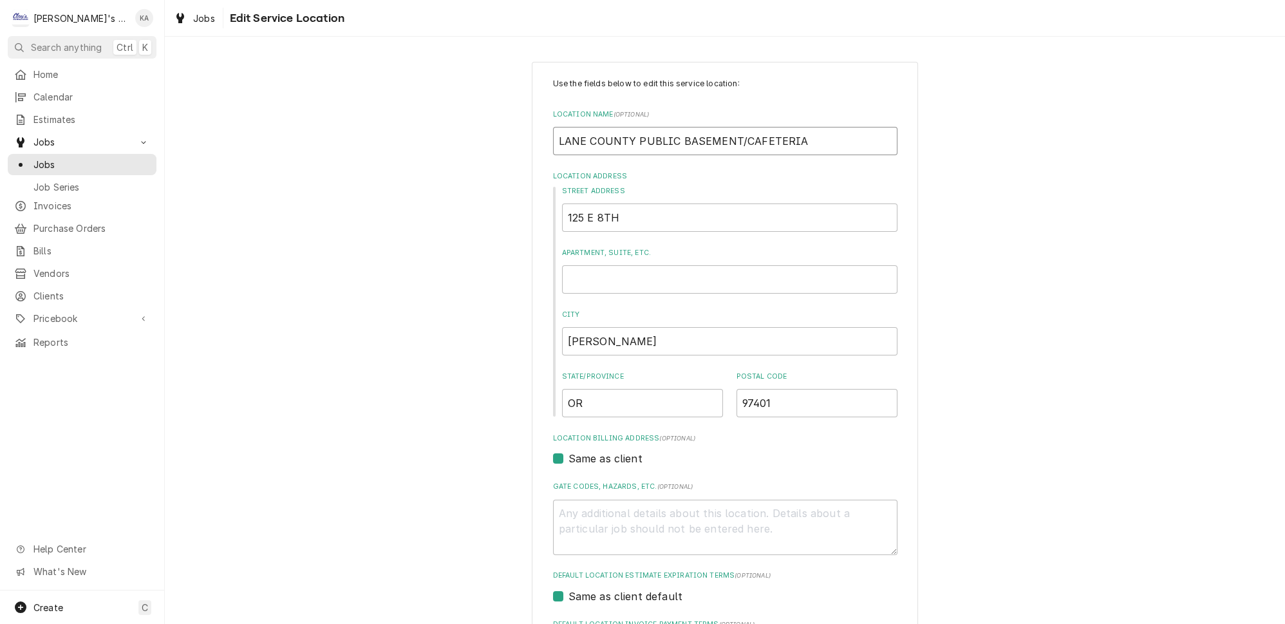
type input "LANE COUNTY PUBLIC SBASEMENT/CAFETERIA"
type textarea "x"
type input "LANE COUNTY PUBLIC SEBASEMENT/CAFETERIA"
type textarea "x"
type input "LANE COUNTY PUBLIC SERBASEMENT/CAFETERIA"
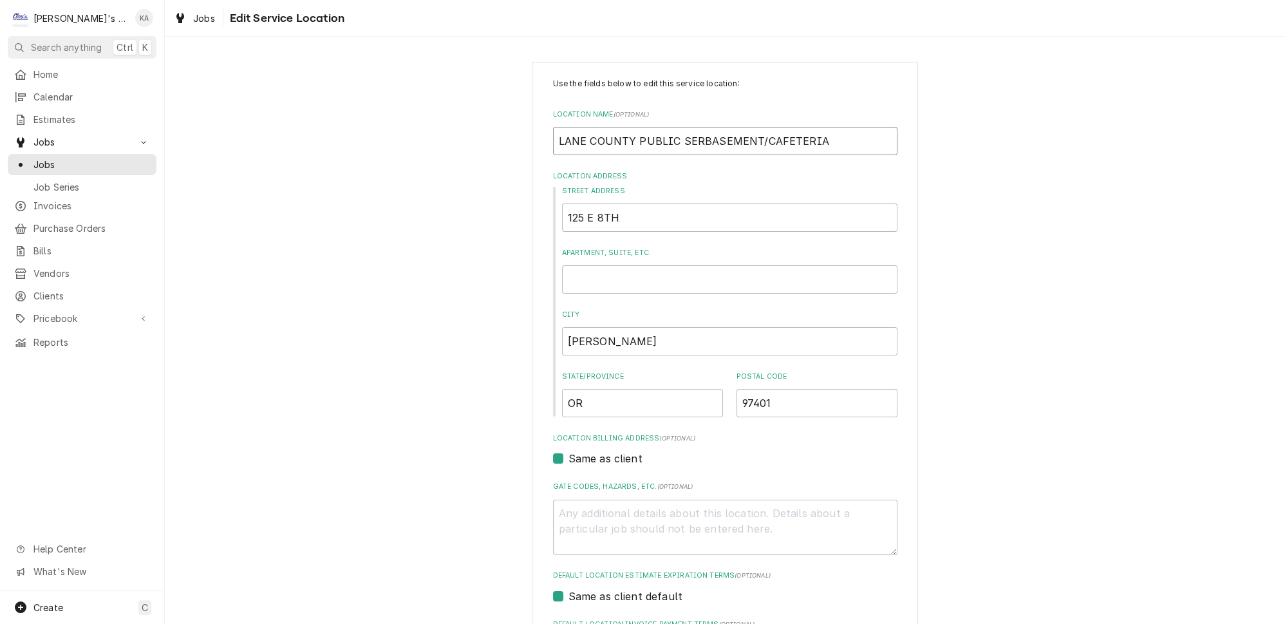
type textarea "x"
type input "LANE COUNTY PUBLIC SERVBASEMENT/CAFETERIA"
type textarea "x"
type input "LANE COUNTY PUBLIC SERVIBASEMENT/CAFETERIA"
type textarea "x"
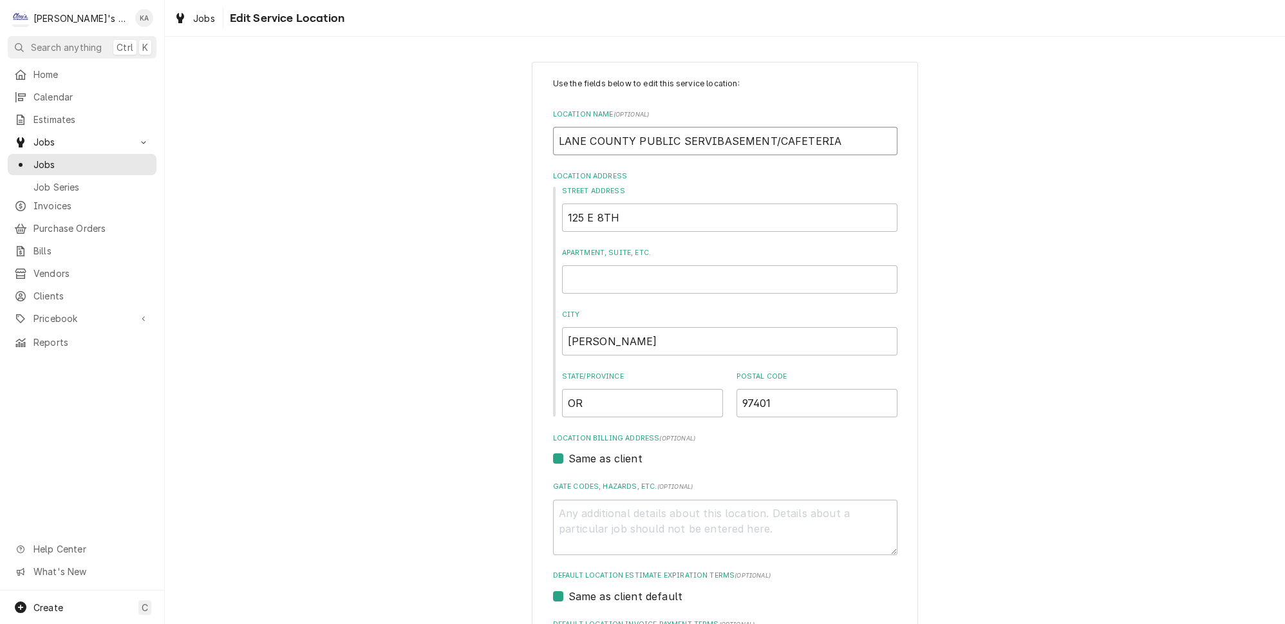
type input "LANE COUNTY PUBLIC SERVICBASEMENT/CAFETERIA"
type textarea "x"
type input "LANE COUNTY PUBLIC SERVICEBASEMENT/CAFETERIA"
type textarea "x"
type input "LANE COUNTY PUBLIC SERVICESBASEMENT/CAFETERIA"
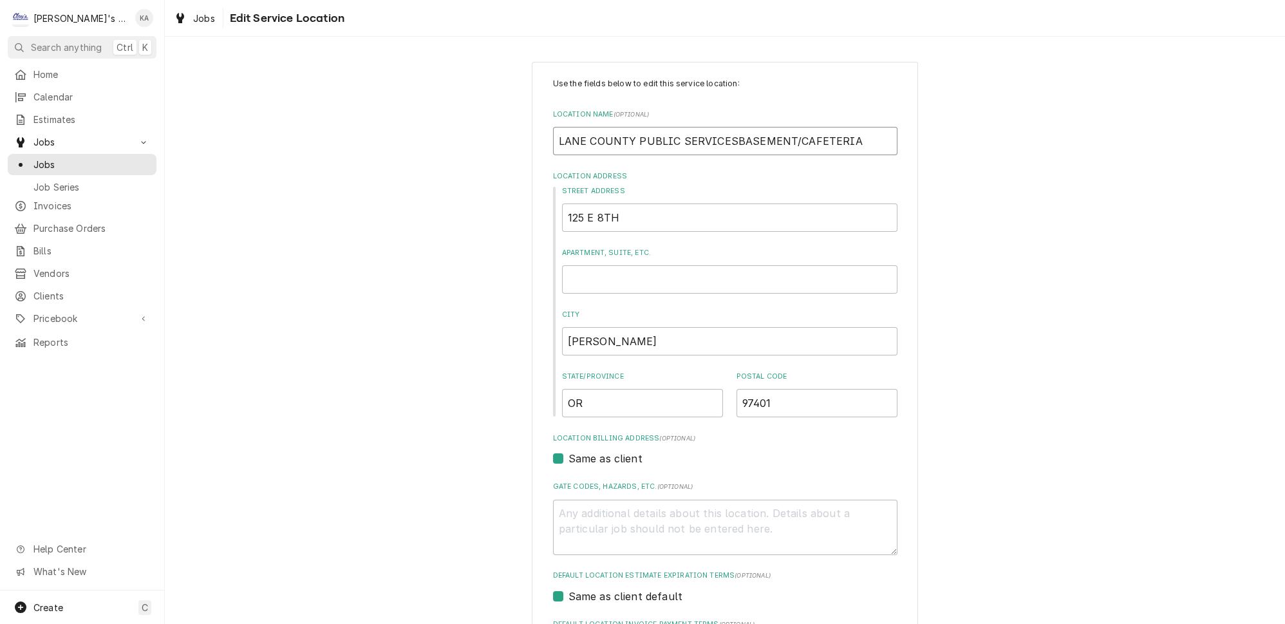
type textarea "x"
type input "LANE COUNTY PUBLIC SERVICESABASEMENT/CAFETERIA"
type textarea "x"
type input "LANE COUNTY PUBLIC SERVICESBASEMENT/CAFETERIA"
type textarea "x"
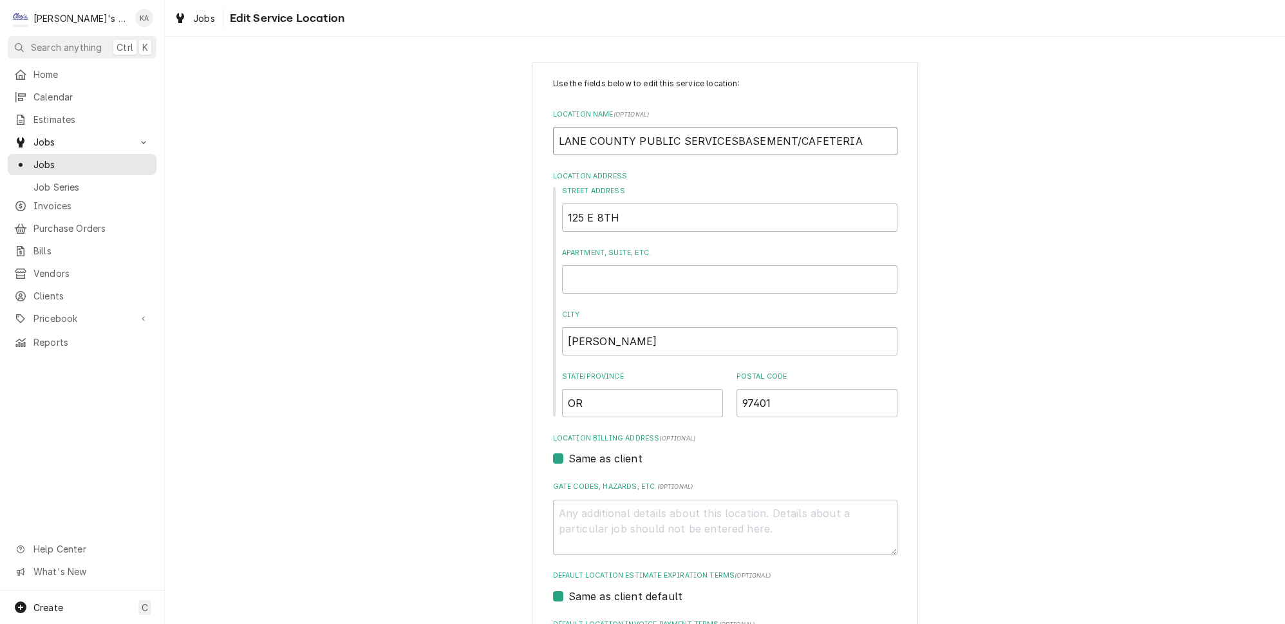
type input "LANE COUNTY PUBLIC SERVICES BASEMENT/CAFETERIA"
drag, startPoint x: 780, startPoint y: 137, endPoint x: 722, endPoint y: 140, distance: 58.1
click at [722, 140] on input "LANE COUNTY PUBLIC SERVICES BASEMENT/CAFETERIA" at bounding box center [725, 141] width 345 height 28
type textarea "x"
type input "LANE COUNTY PUBLIC SERVICESCAFETERIA BASEMENT/"
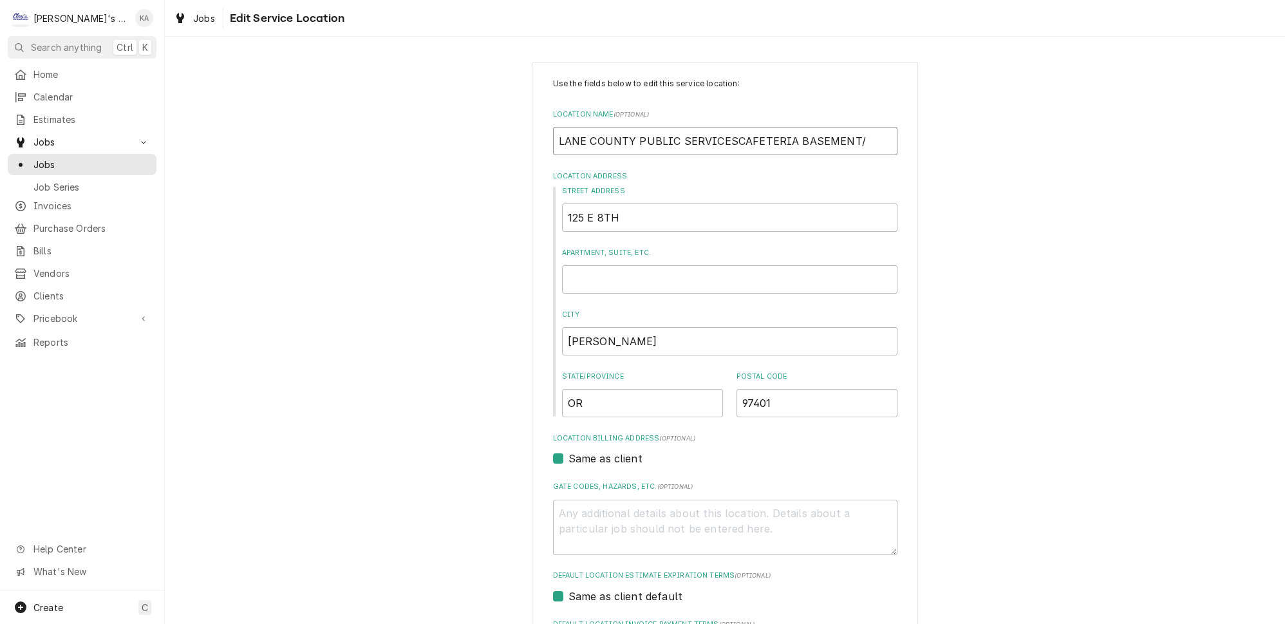
click at [721, 135] on input "LANE COUNTY PUBLIC SERVICESCAFETERIA BASEMENT/" at bounding box center [725, 141] width 345 height 28
type textarea "x"
type input "LANE COUNTY PUBLIC SERVICES-CAFETERIA BASEMENT/"
type textarea "x"
type input "LANE COUNTY PUBLIC SERVICES- CAFETERIA BASEMENT/"
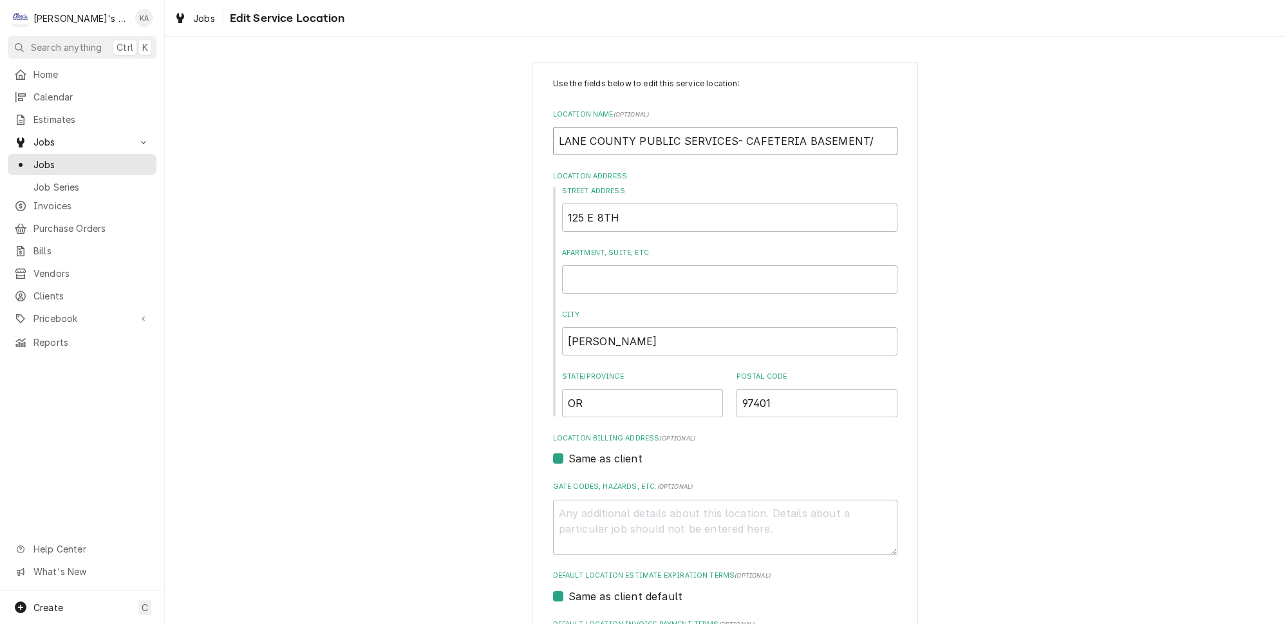
click at [845, 136] on input "LANE COUNTY PUBLIC SERVICES- CAFETERIA BASEMENT/" at bounding box center [725, 141] width 345 height 28
type textarea "x"
type input "LANE COUNTY PUBLIC SERVICES- CAFETERIA BASEMENT"
click at [786, 137] on input "LANE COUNTY PUBLIC SERVICES- CAFETERIA BASEMENT" at bounding box center [725, 141] width 345 height 28
type textarea "x"
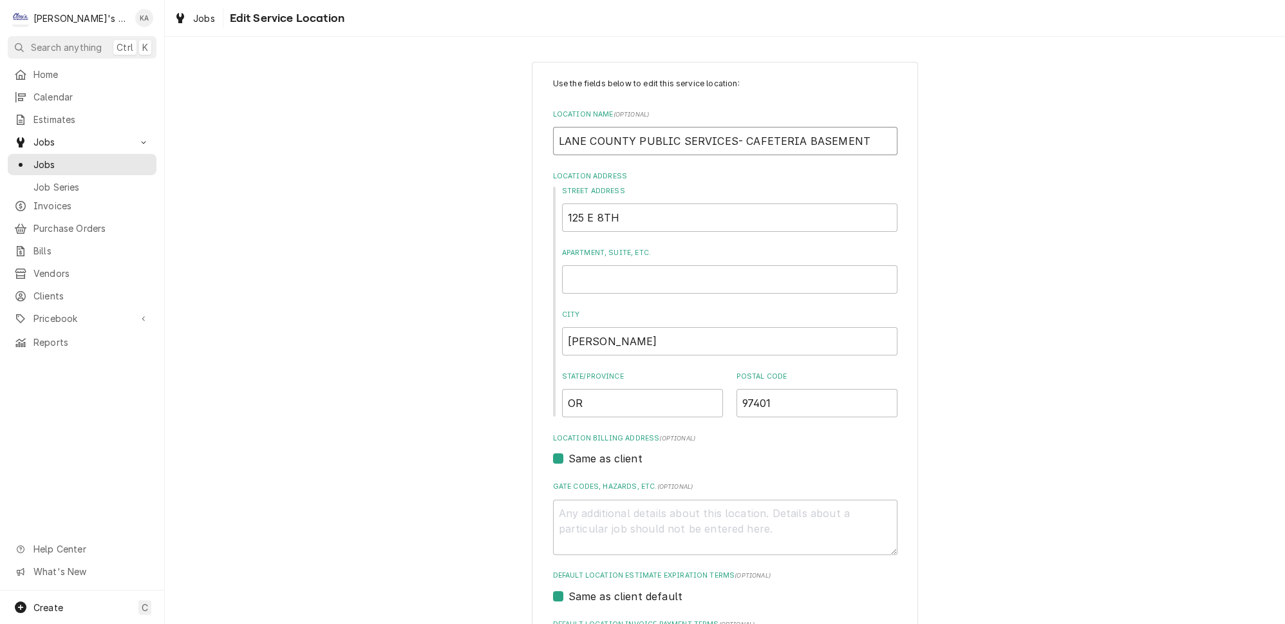
type input "LANE COUNTY PUBLIC SERVICES- CAFETERIABASEMENT"
type textarea "x"
type input "LANE COUNTY PUBLIC SERVICES- CAFETERIA/BASEMENT"
type textarea "x"
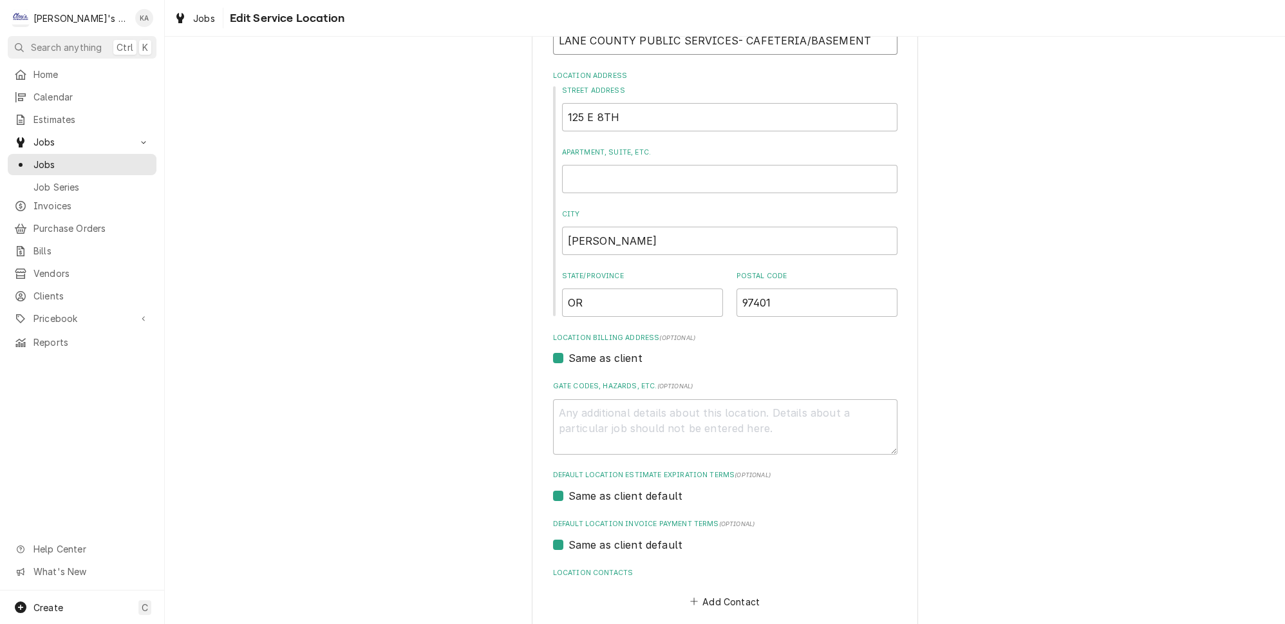
scroll to position [153, 0]
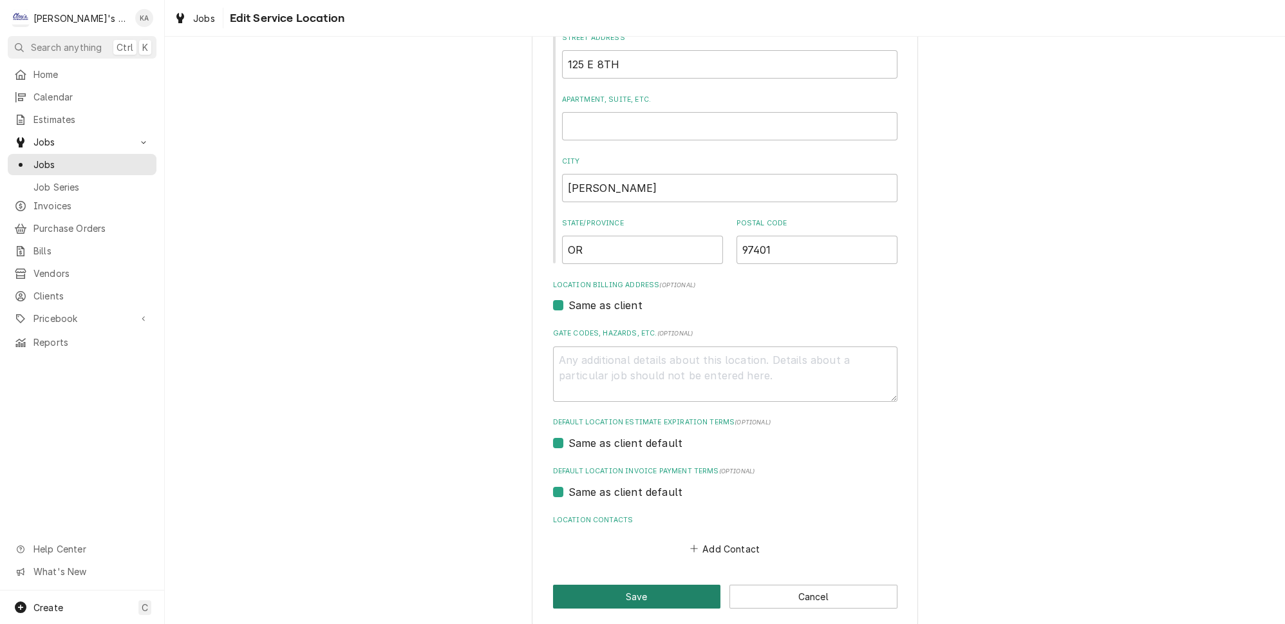
type input "LANE COUNTY PUBLIC SERVICES- CAFETERIA/BASEMENT"
click at [628, 585] on button "Save" at bounding box center [637, 597] width 168 height 24
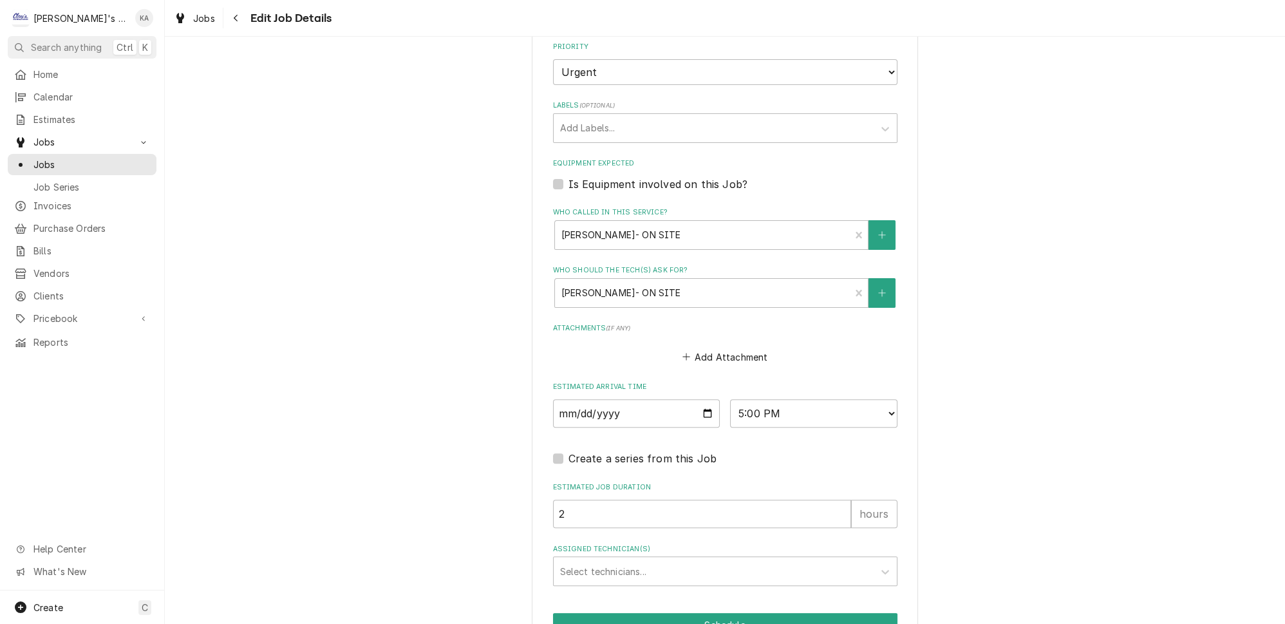
scroll to position [816, 0]
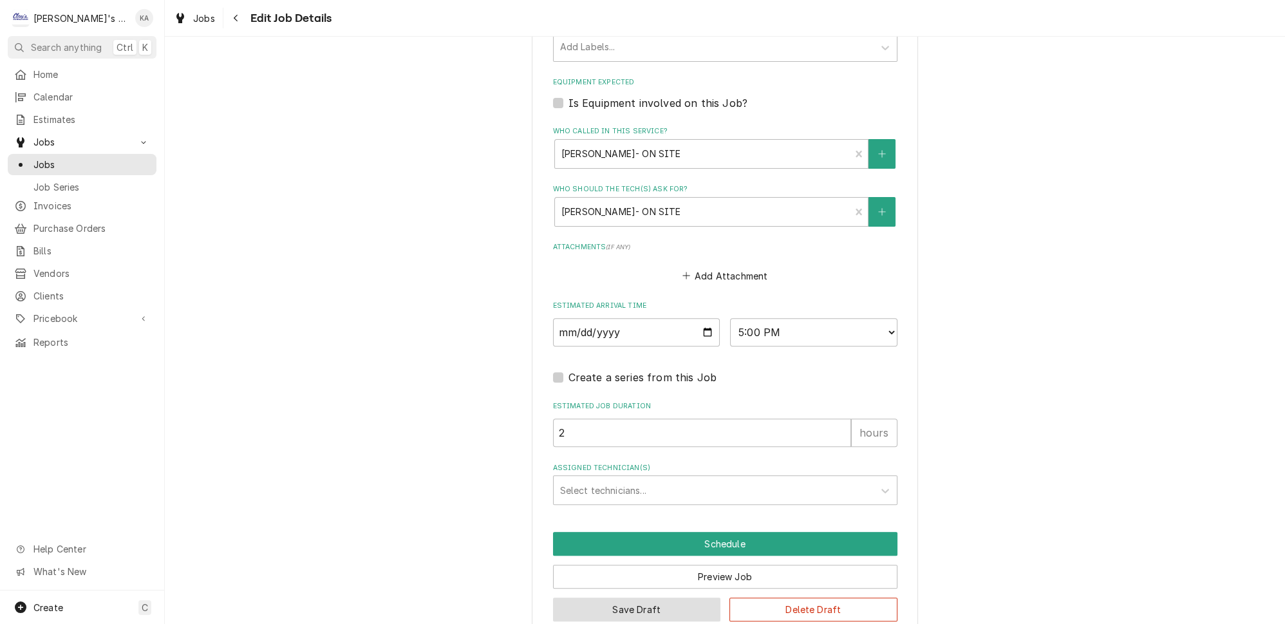
click at [628, 598] on button "Save Draft" at bounding box center [637, 610] width 168 height 24
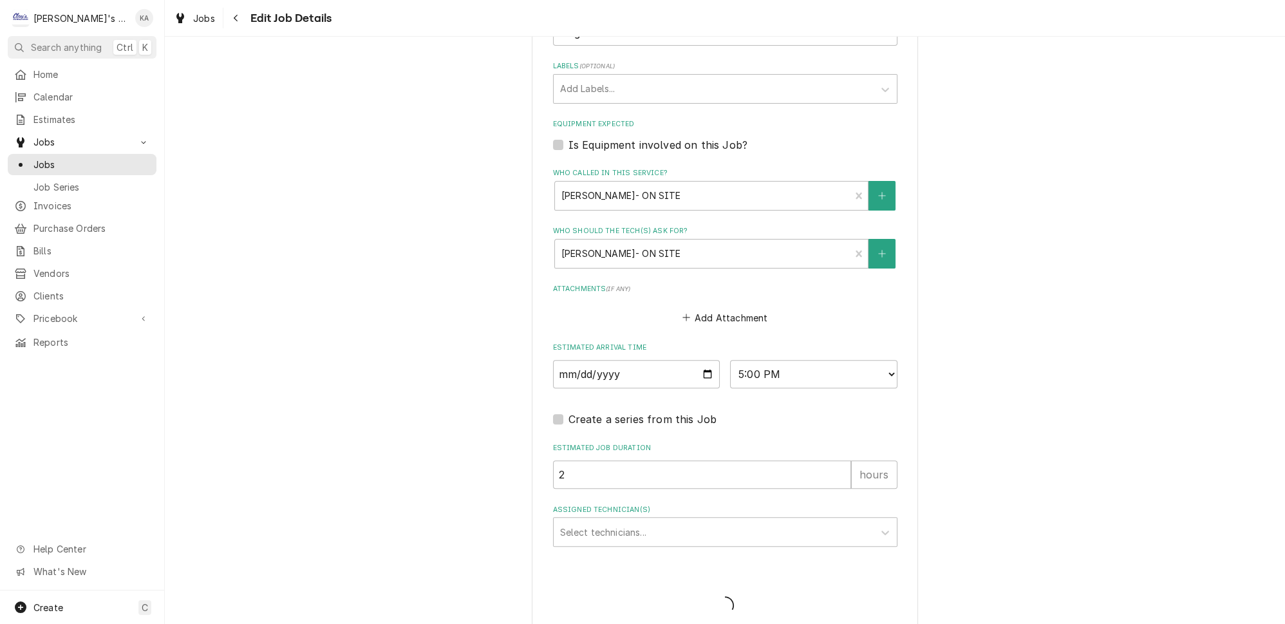
type textarea "x"
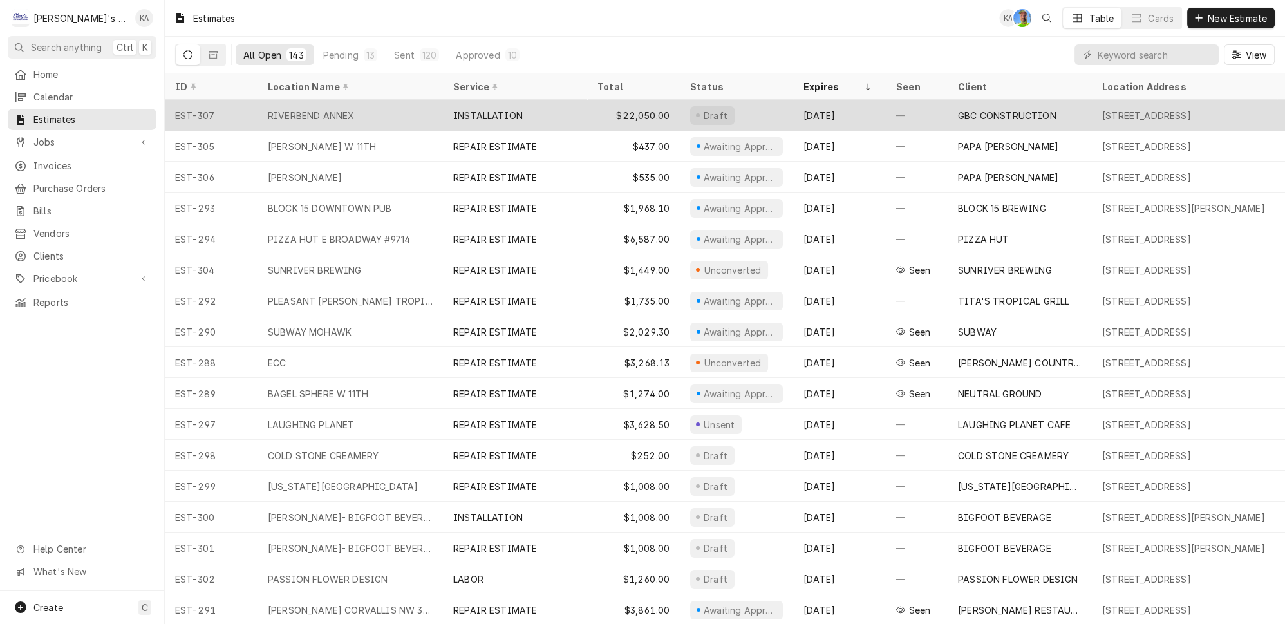
click at [341, 107] on div "RIVERBEND ANNEX" at bounding box center [350, 115] width 185 height 31
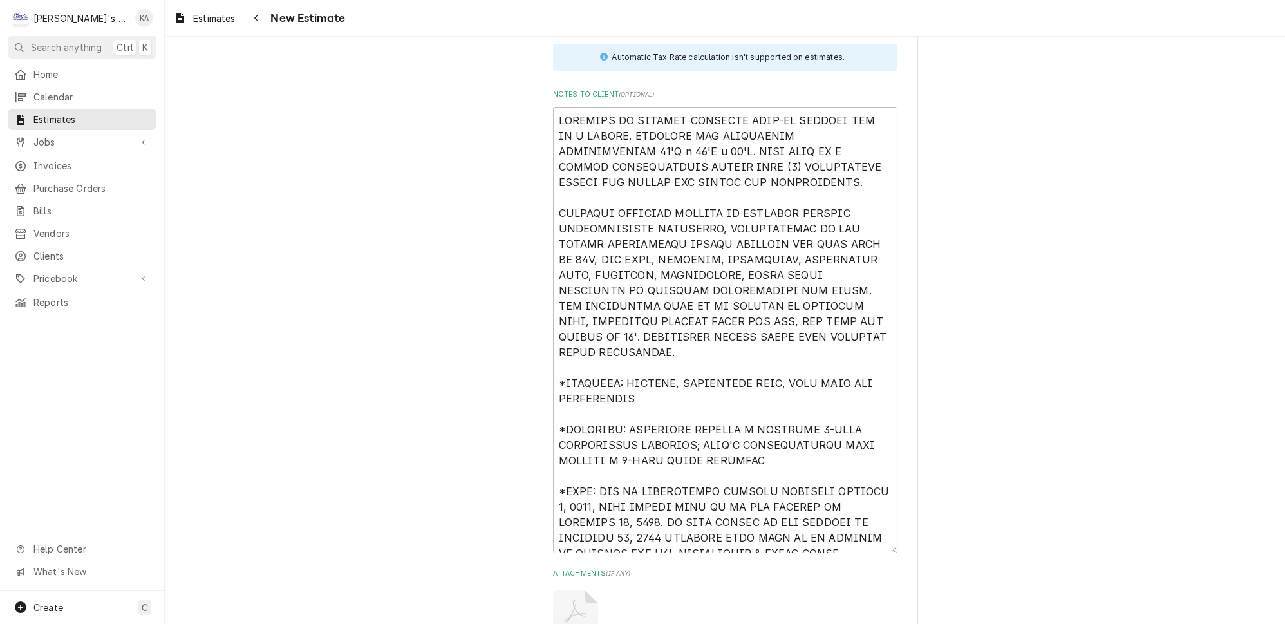
scroll to position [6236, 0]
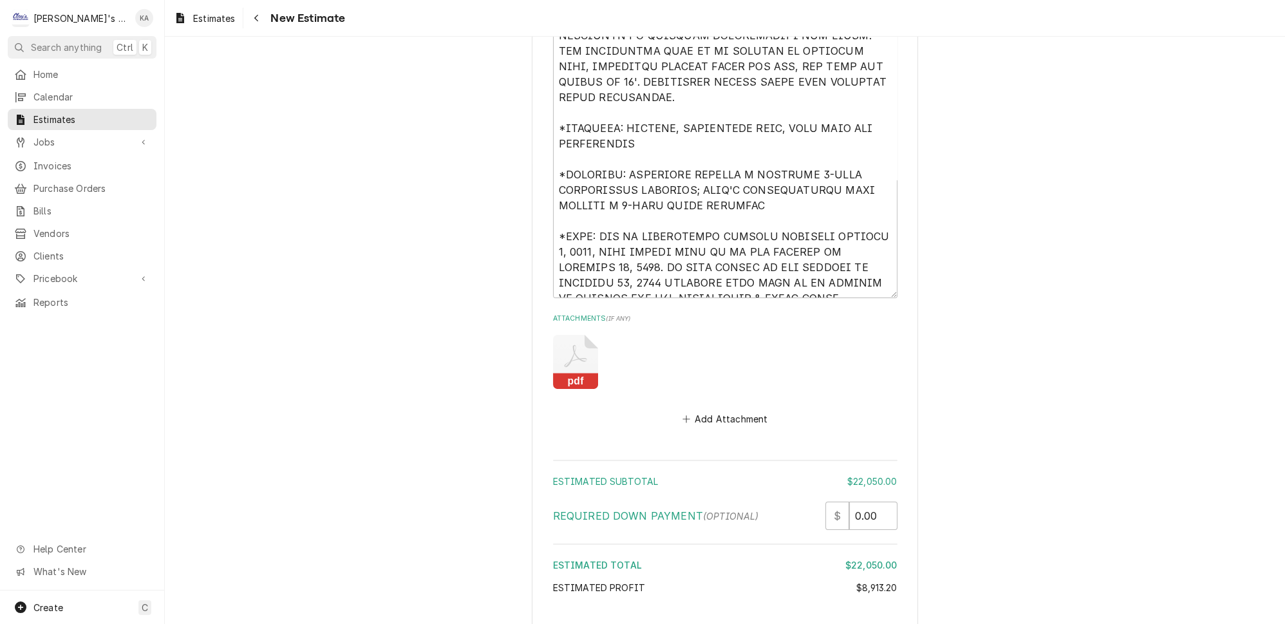
type textarea "x"
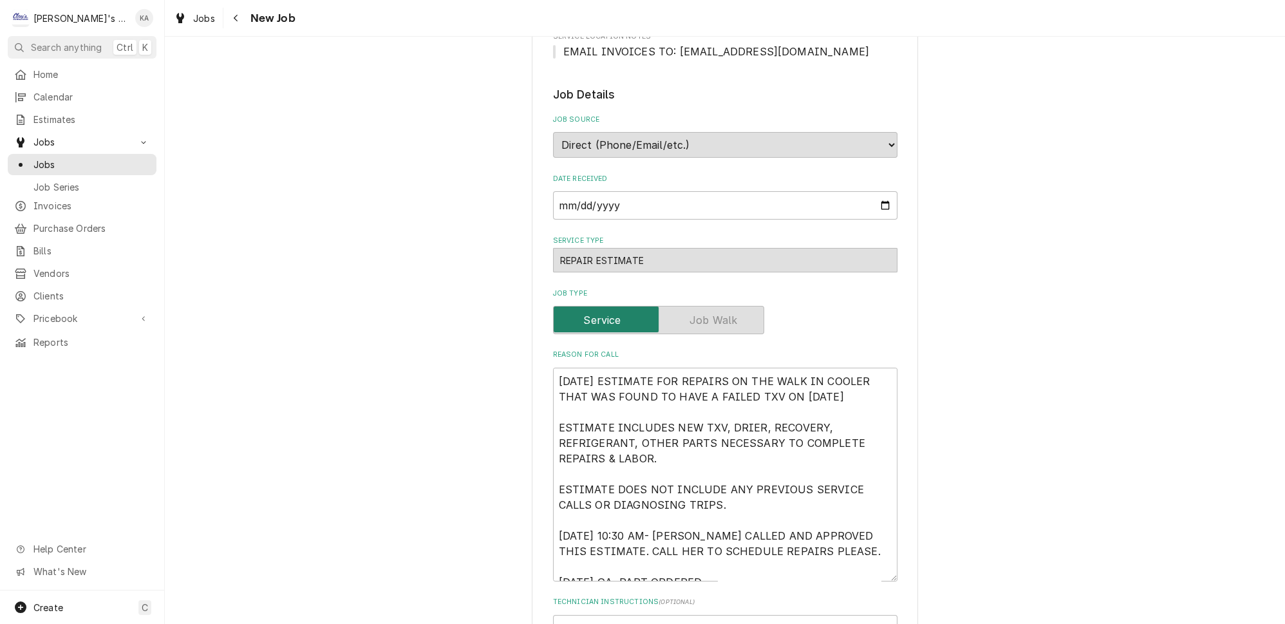
scroll to position [527, 0]
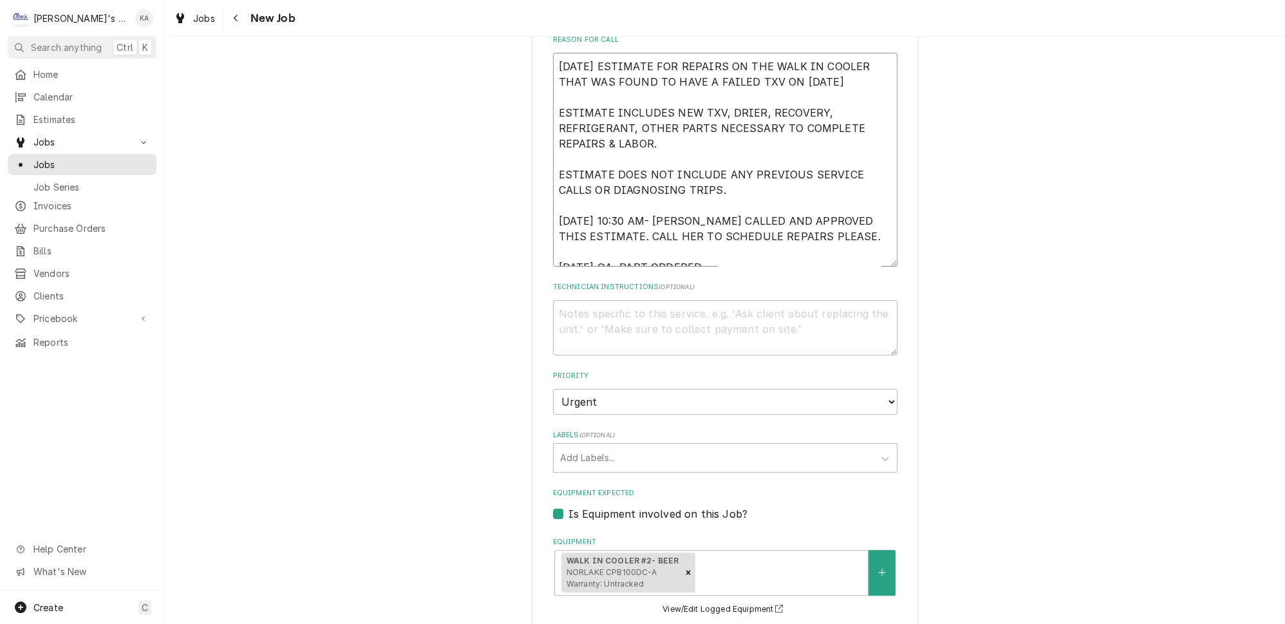
click at [732, 254] on textarea "[DATE] ESTIMATE FOR REPAIRS ON THE WALK IN COOLER THAT WAS FOUND TO HAVE A FAIL…" at bounding box center [725, 160] width 345 height 214
type textarea "x"
type textarea "[DATE] ESTIMATE FOR REPAIRS ON THE WALK IN COOLER THAT WAS FOUND TO HAVE A FAIL…"
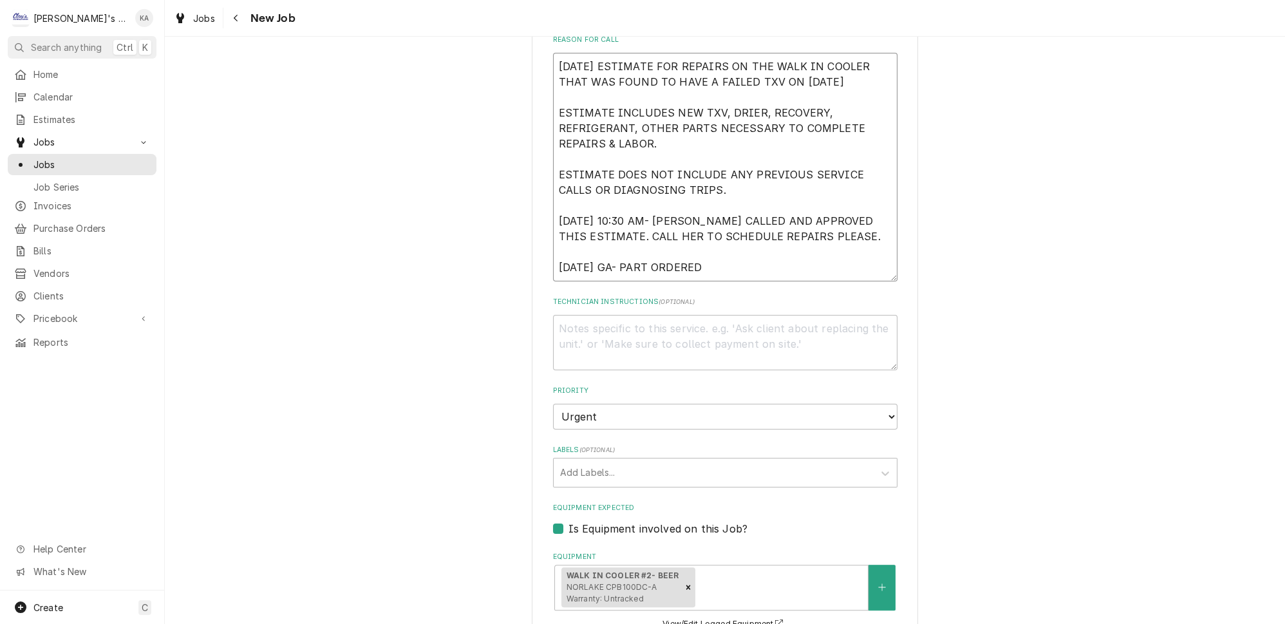
type textarea "x"
type textarea "[DATE] ESTIMATE FOR REPAIRS ON THE WALK IN COOLER THAT WAS FOUND TO HAVE A FAIL…"
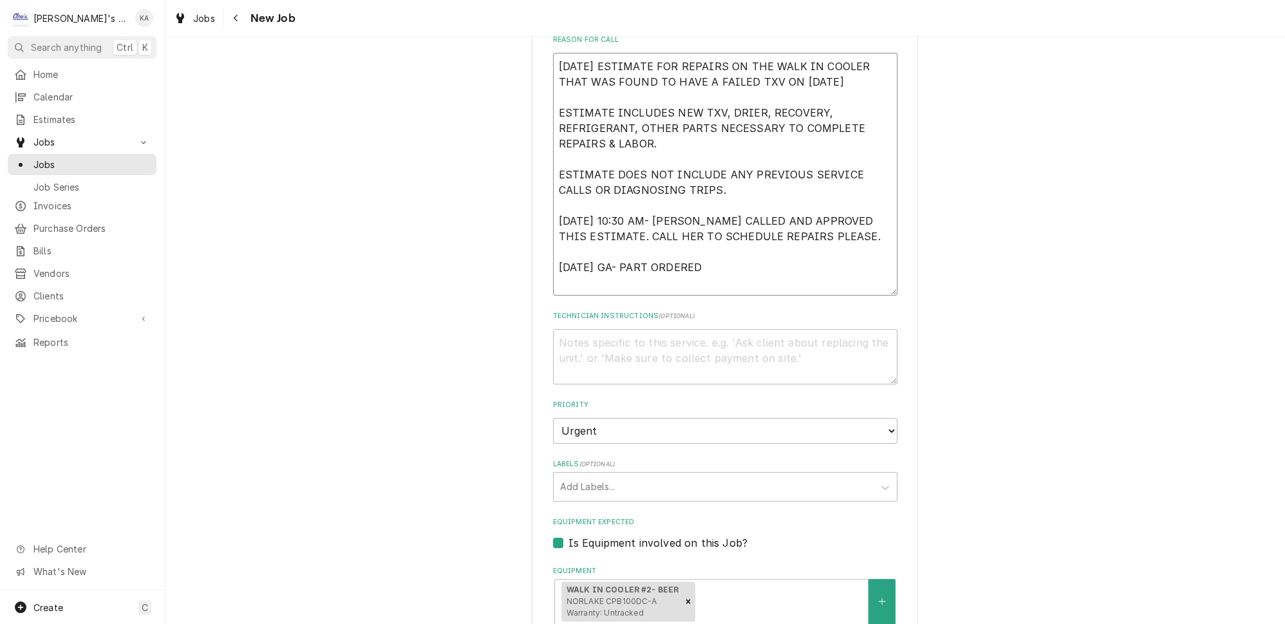
type textarea "x"
type textarea "[DATE] ESTIMATE FOR REPAIRS ON THE WALK IN COOLER THAT WAS FOUND TO HAVE A FAIL…"
type textarea "x"
type textarea "[DATE] ESTIMATE FOR REPAIRS ON THE WALK IN COOLER THAT WAS FOUND TO HAVE A FAIL…"
type textarea "x"
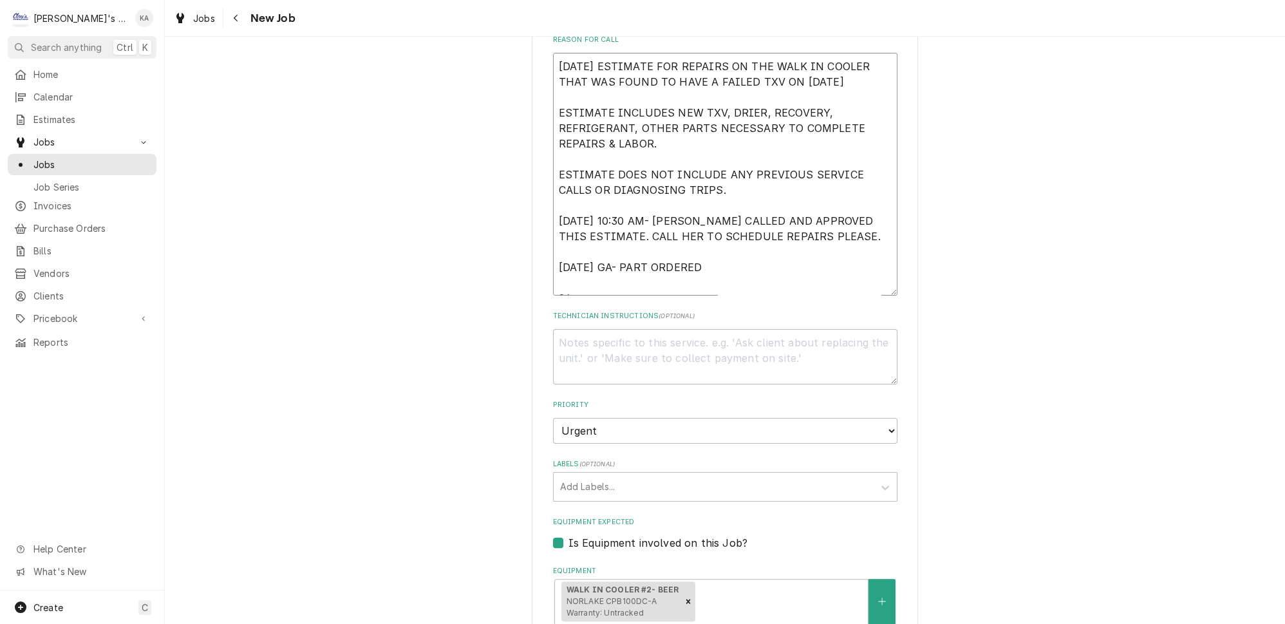
type textarea "[DATE] ESTIMATE FOR REPAIRS ON THE WALK IN COOLER THAT WAS FOUND TO HAVE A FAIL…"
type textarea "x"
type textarea "[DATE] ESTIMATE FOR REPAIRS ON THE WALK IN COOLER THAT WAS FOUND TO HAVE A FAIL…"
type textarea "x"
type textarea "8/21/2025 ESTIMATE FOR REPAIRS ON THE WALK IN COOLER THAT WAS FOUND TO HAVE A F…"
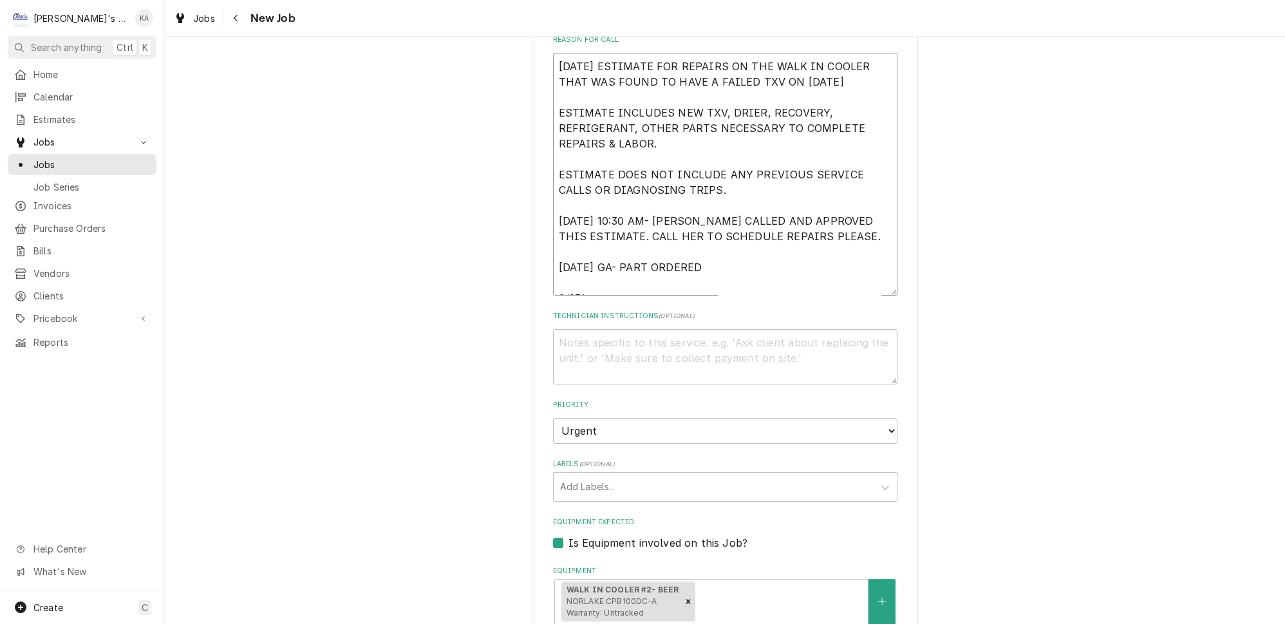
type textarea "x"
type textarea "8/21/2025 ESTIMATE FOR REPAIRS ON THE WALK IN COOLER THAT WAS FOUND TO HAVE A F…"
type textarea "x"
type textarea "8/21/2025 ESTIMATE FOR REPAIRS ON THE WALK IN COOLER THAT WAS FOUND TO HAVE A F…"
type textarea "x"
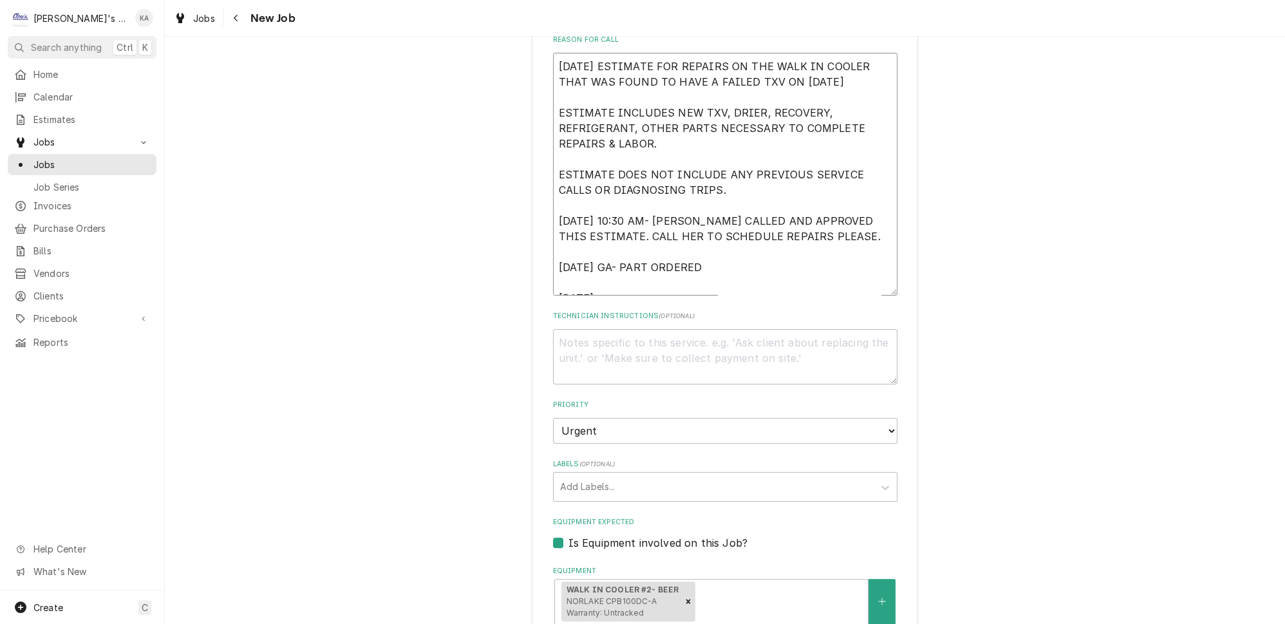
type textarea "8/21/2025 ESTIMATE FOR REPAIRS ON THE WALK IN COOLER THAT WAS FOUND TO HAVE A F…"
type textarea "x"
type textarea "8/21/2025 ESTIMATE FOR REPAIRS ON THE WALK IN COOLER THAT WAS FOUND TO HAVE A F…"
type textarea "x"
type textarea "8/21/2025 ESTIMATE FOR REPAIRS ON THE WALK IN COOLER THAT WAS FOUND TO HAVE A F…"
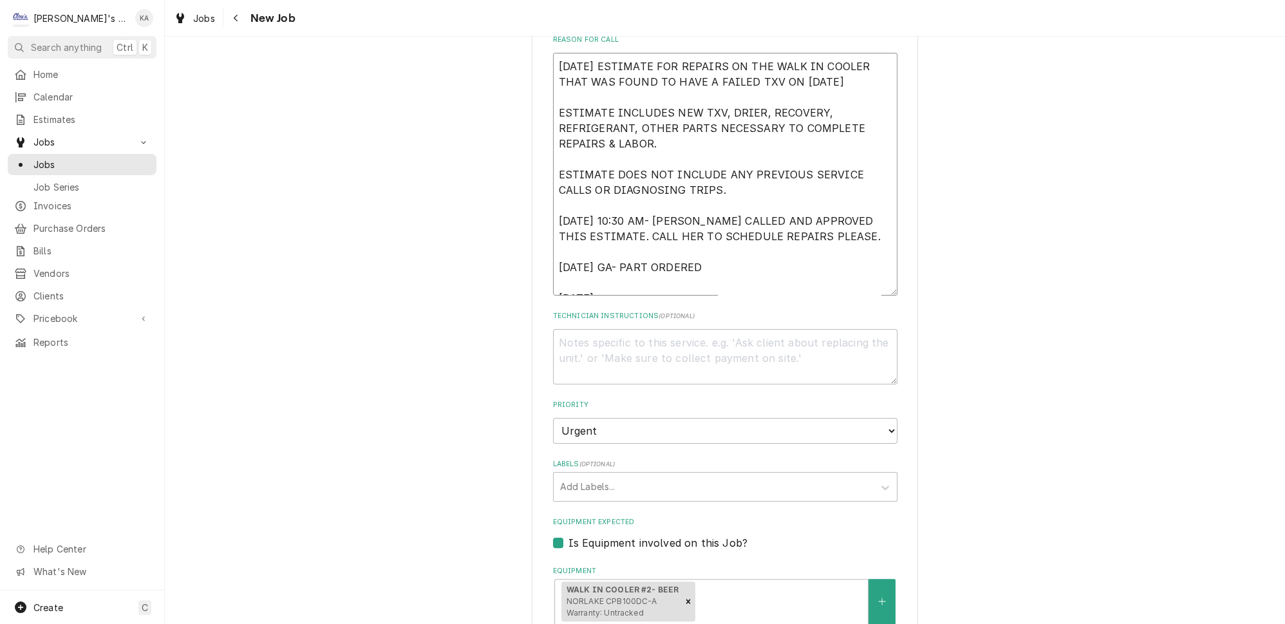
type textarea "x"
type textarea "8/21/2025 ESTIMATE FOR REPAIRS ON THE WALK IN COOLER THAT WAS FOUND TO HAVE A F…"
type textarea "x"
type textarea "8/21/2025 ESTIMATE FOR REPAIRS ON THE WALK IN COOLER THAT WAS FOUND TO HAVE A F…"
type textarea "x"
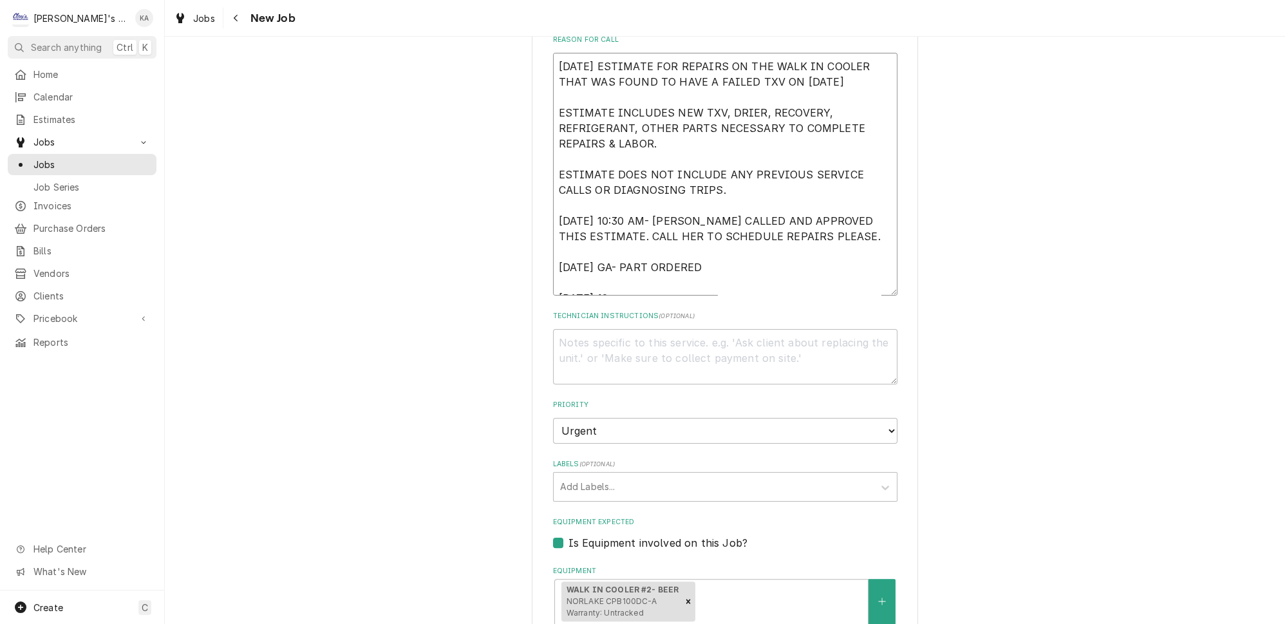
type textarea "8/21/2025 ESTIMATE FOR REPAIRS ON THE WALK IN COOLER THAT WAS FOUND TO HAVE A F…"
type textarea "x"
type textarea "8/21/2025 ESTIMATE FOR REPAIRS ON THE WALK IN COOLER THAT WAS FOUND TO HAVE A F…"
type textarea "x"
type textarea "8/21/2025 ESTIMATE FOR REPAIRS ON THE WALK IN COOLER THAT WAS FOUND TO HAVE A F…"
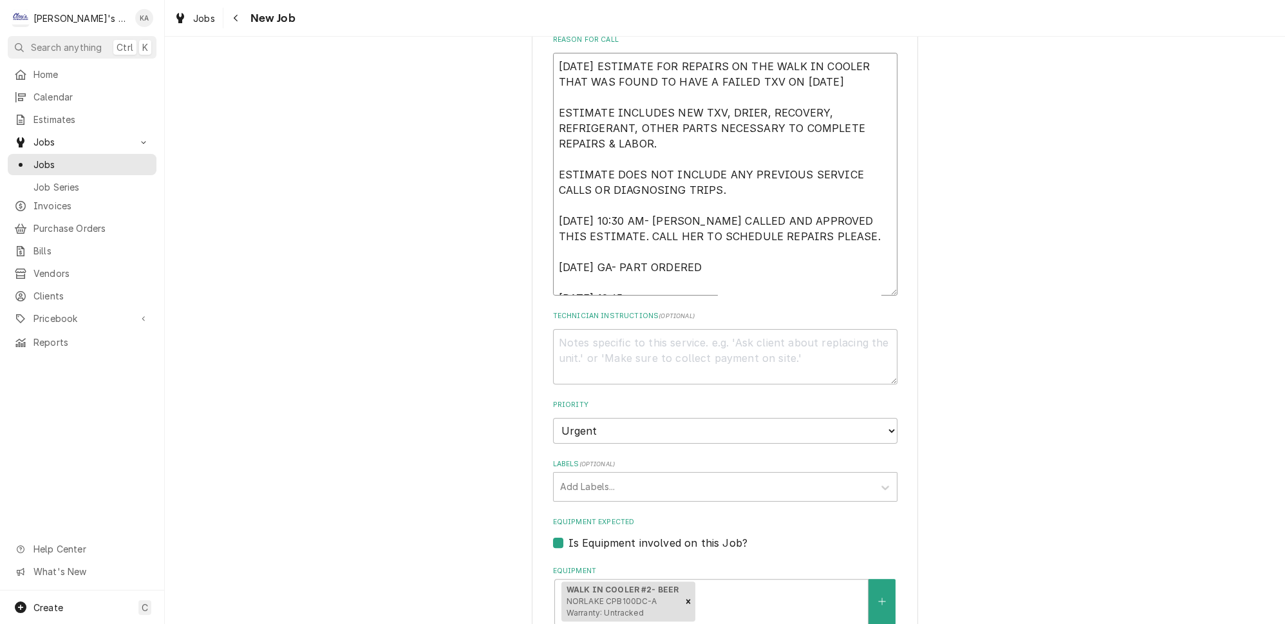
type textarea "x"
type textarea "8/21/2025 ESTIMATE FOR REPAIRS ON THE WALK IN COOLER THAT WAS FOUND TO HAVE A F…"
type textarea "x"
type textarea "8/21/2025 ESTIMATE FOR REPAIRS ON THE WALK IN COOLER THAT WAS FOUND TO HAVE A F…"
type textarea "x"
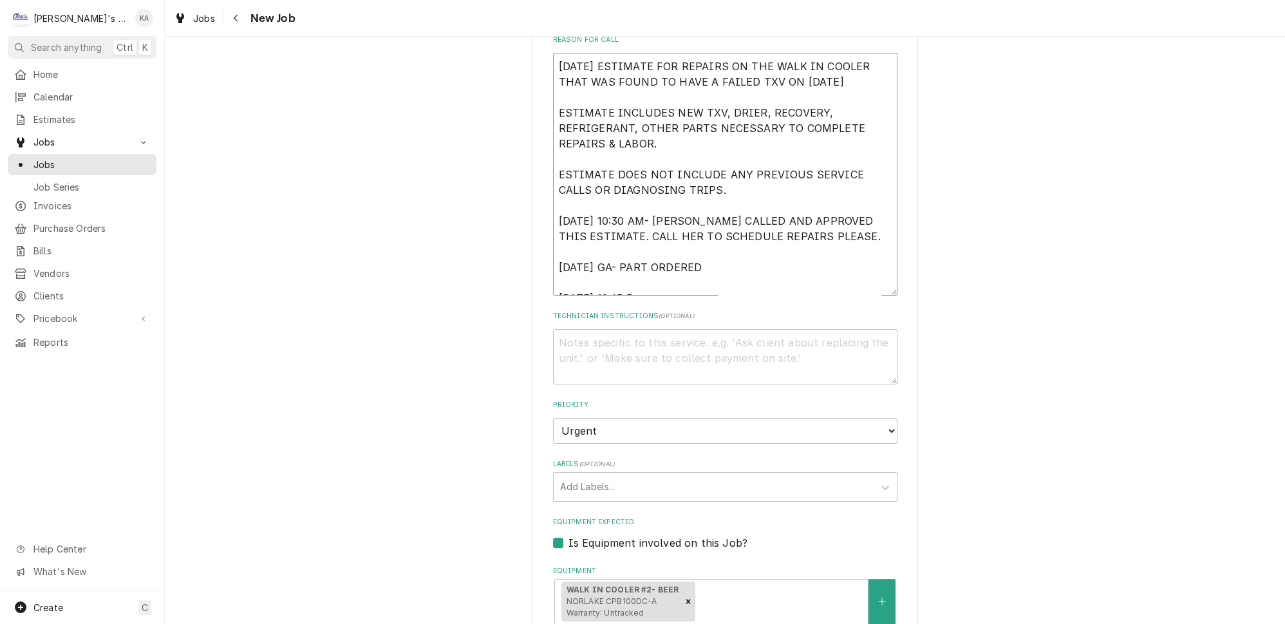
type textarea "8/21/2025 ESTIMATE FOR REPAIRS ON THE WALK IN COOLER THAT WAS FOUND TO HAVE A F…"
type textarea "x"
type textarea "8/21/2025 ESTIMATE FOR REPAIRS ON THE WALK IN COOLER THAT WAS FOUND TO HAVE A F…"
type textarea "x"
type textarea "8/21/2025 ESTIMATE FOR REPAIRS ON THE WALK IN COOLER THAT WAS FOUND TO HAVE A F…"
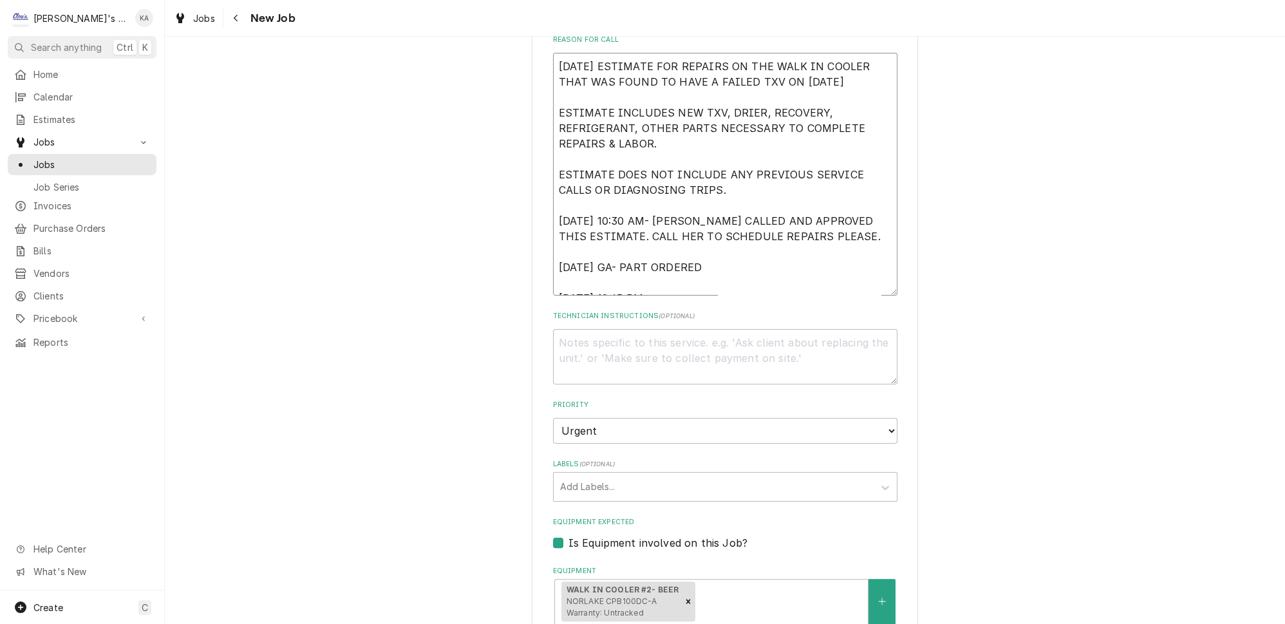
type textarea "x"
type textarea "8/21/2025 ESTIMATE FOR REPAIRS ON THE WALK IN COOLER THAT WAS FOUND TO HAVE A F…"
type textarea "x"
type textarea "8/21/2025 ESTIMATE FOR REPAIRS ON THE WALK IN COOLER THAT WAS FOUND TO HAVE A F…"
type textarea "x"
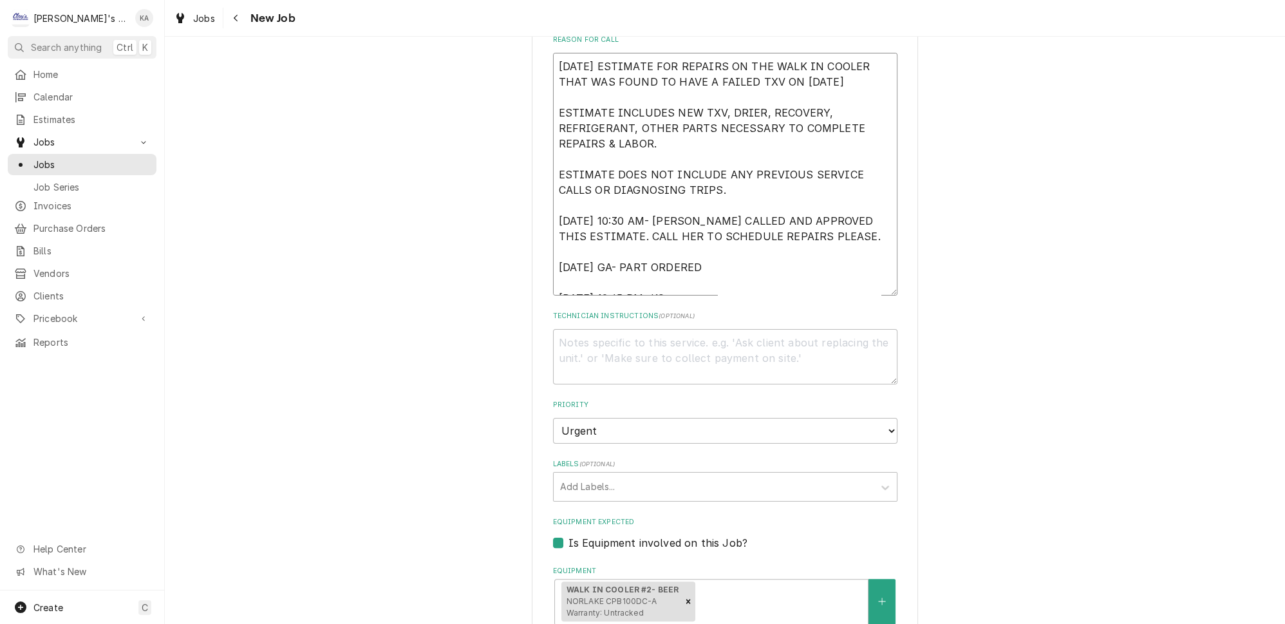
type textarea "8/21/2025 ESTIMATE FOR REPAIRS ON THE WALK IN COOLER THAT WAS FOUND TO HAVE A F…"
type textarea "x"
type textarea "8/21/2025 ESTIMATE FOR REPAIRS ON THE WALK IN COOLER THAT WAS FOUND TO HAVE A F…"
type textarea "x"
type textarea "8/21/2025 ESTIMATE FOR REPAIRS ON THE WALK IN COOLER THAT WAS FOUND TO HAVE A F…"
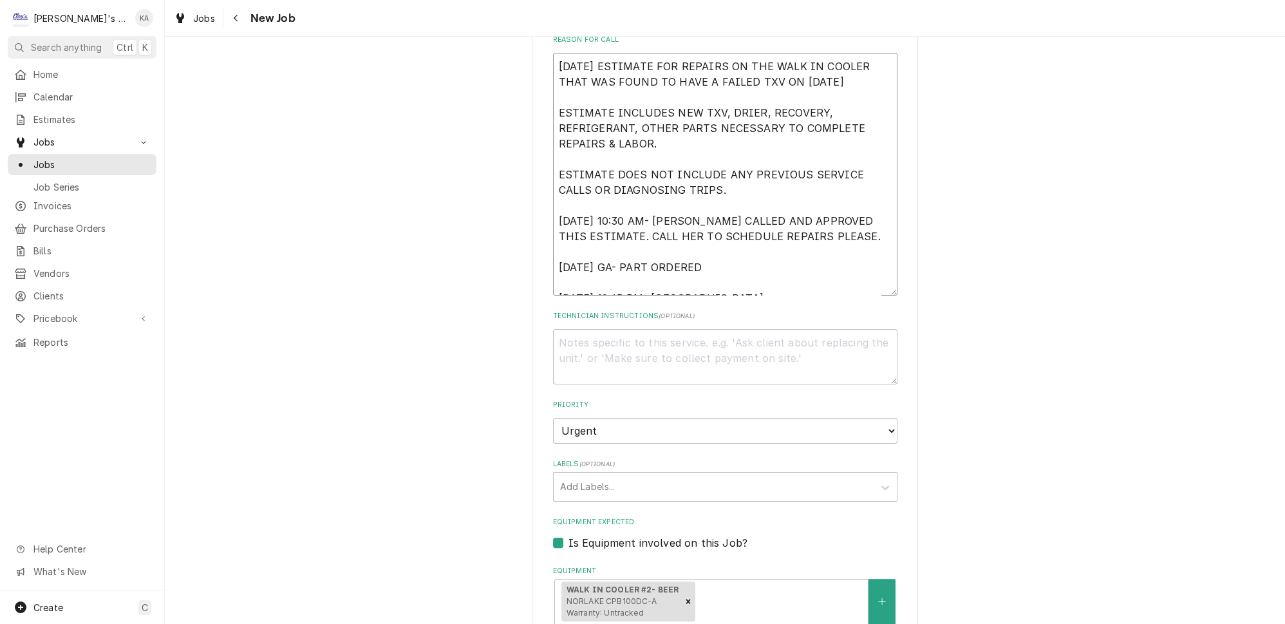
type textarea "x"
type textarea "8/21/2025 ESTIMATE FOR REPAIRS ON THE WALK IN COOLER THAT WAS FOUND TO HAVE A F…"
type textarea "x"
type textarea "8/21/2025 ESTIMATE FOR REPAIRS ON THE WALK IN COOLER THAT WAS FOUND TO HAVE A F…"
type textarea "x"
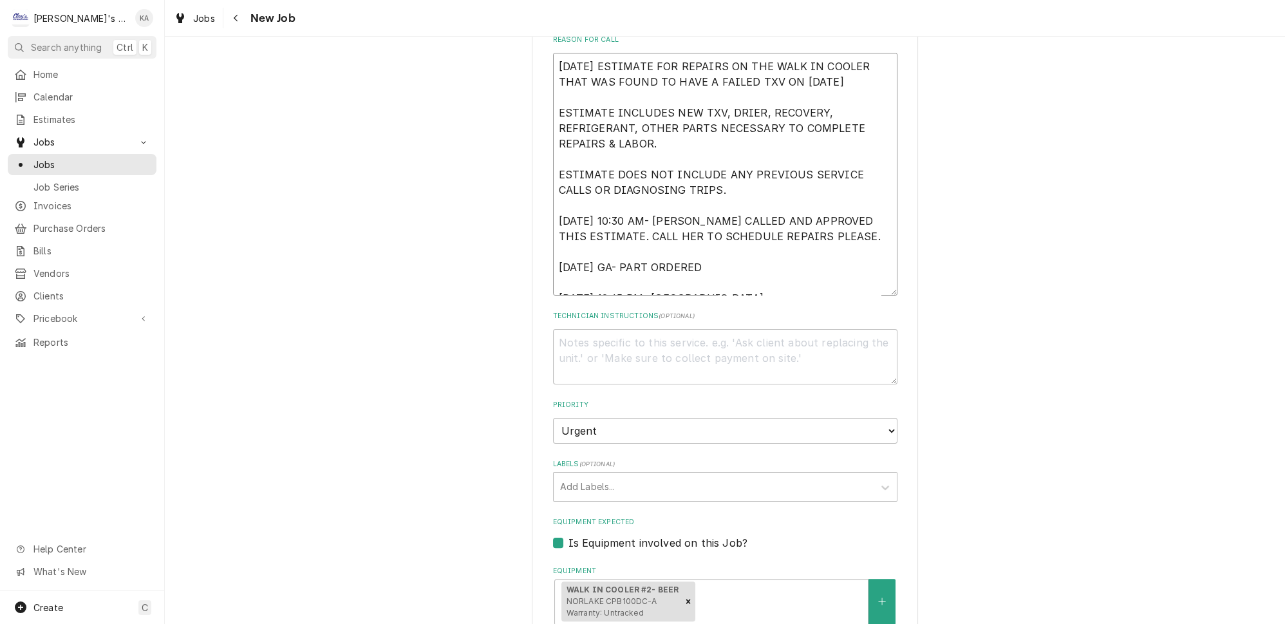
type textarea "8/21/2025 ESTIMATE FOR REPAIRS ON THE WALK IN COOLER THAT WAS FOUND TO HAVE A F…"
type textarea "x"
type textarea "8/21/2025 ESTIMATE FOR REPAIRS ON THE WALK IN COOLER THAT WAS FOUND TO HAVE A F…"
type textarea "x"
type textarea "8/21/2025 ESTIMATE FOR REPAIRS ON THE WALK IN COOLER THAT WAS FOUND TO HAVE A F…"
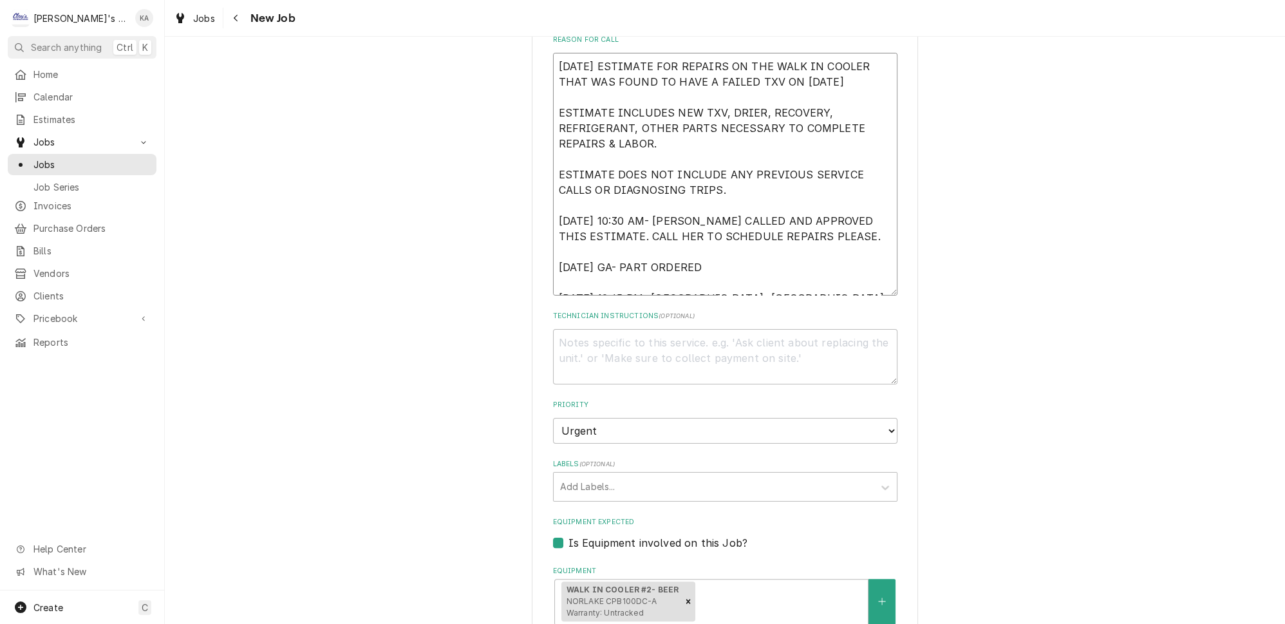
type textarea "x"
type textarea "8/21/2025 ESTIMATE FOR REPAIRS ON THE WALK IN COOLER THAT WAS FOUND TO HAVE A F…"
type textarea "x"
type textarea "8/21/2025 ESTIMATE FOR REPAIRS ON THE WALK IN COOLER THAT WAS FOUND TO HAVE A F…"
type textarea "x"
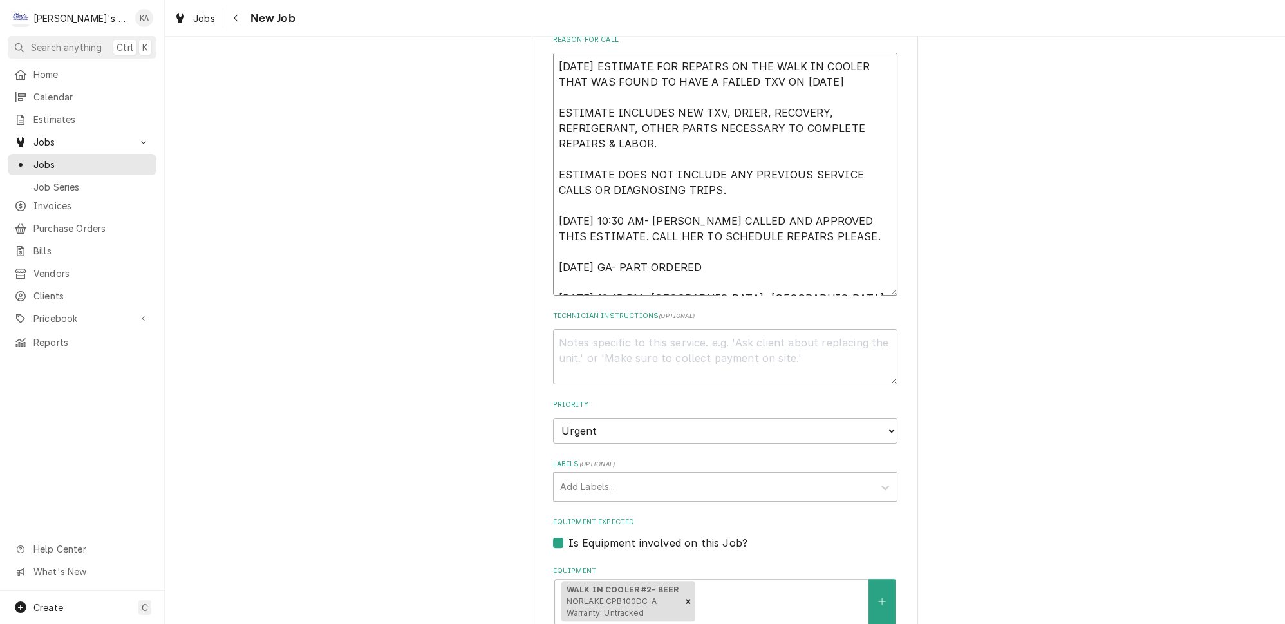
type textarea "8/21/2025 ESTIMATE FOR REPAIRS ON THE WALK IN COOLER THAT WAS FOUND TO HAVE A F…"
type textarea "x"
type textarea "8/21/2025 ESTIMATE FOR REPAIRS ON THE WALK IN COOLER THAT WAS FOUND TO HAVE A F…"
type textarea "x"
type textarea "8/21/2025 ESTIMATE FOR REPAIRS ON THE WALK IN COOLER THAT WAS FOUND TO HAVE A F…"
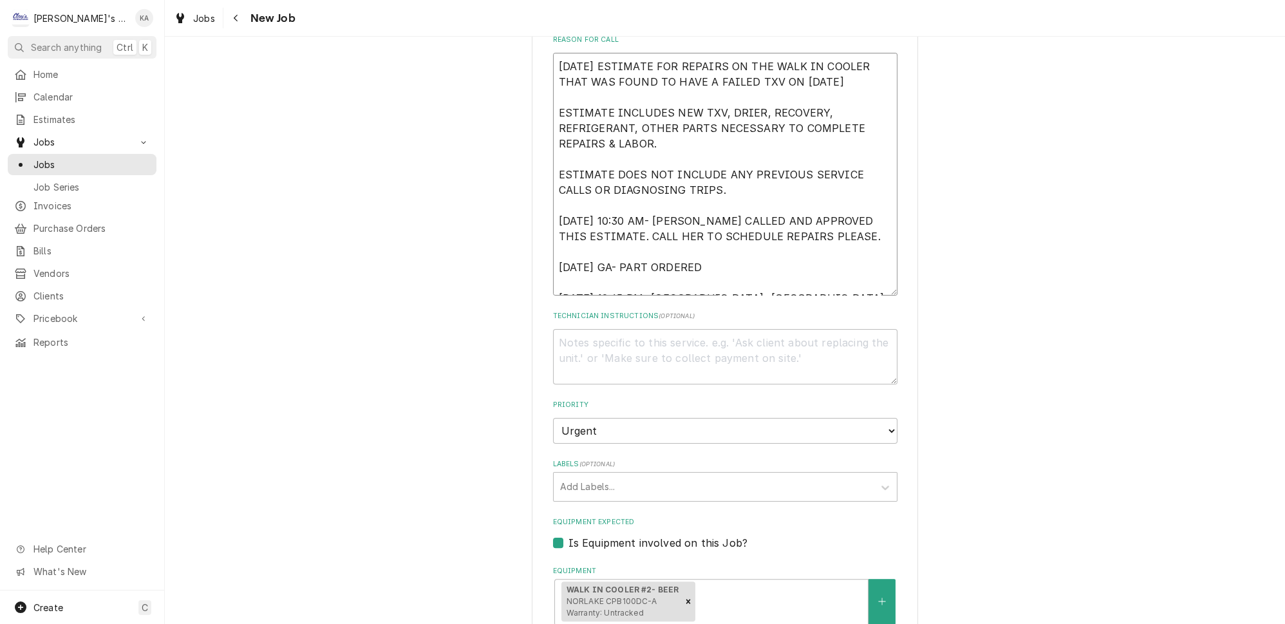
type textarea "x"
type textarea "8/21/2025 ESTIMATE FOR REPAIRS ON THE WALK IN COOLER THAT WAS FOUND TO HAVE A F…"
type textarea "x"
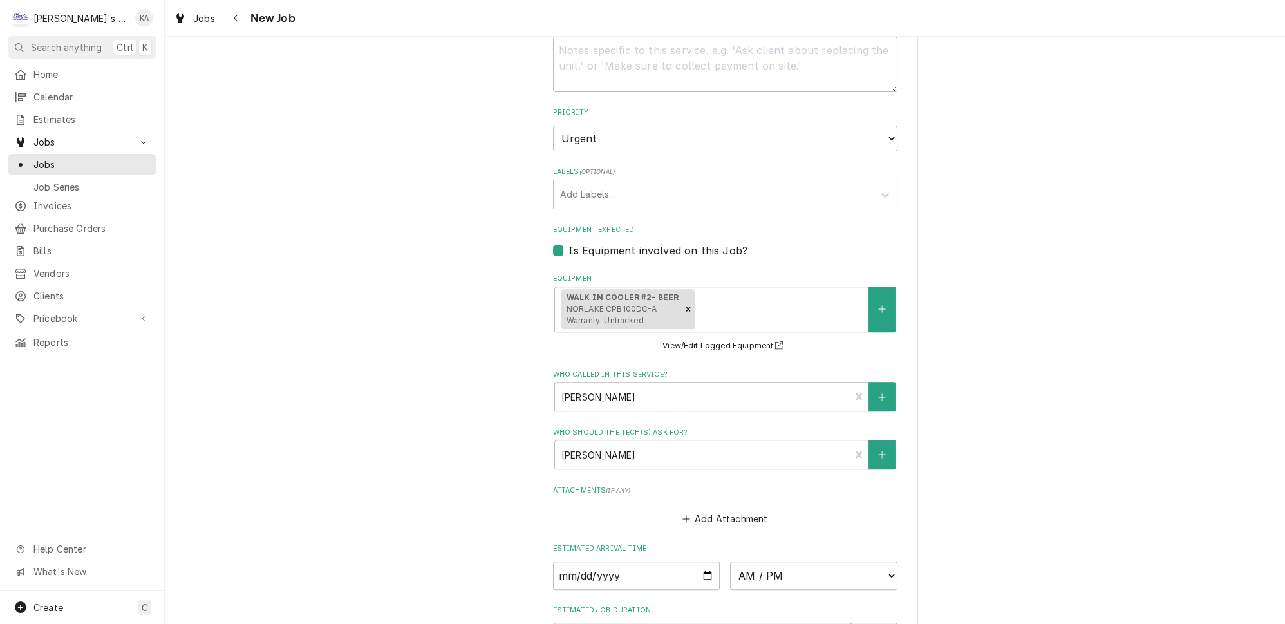
scroll to position [1044, 0]
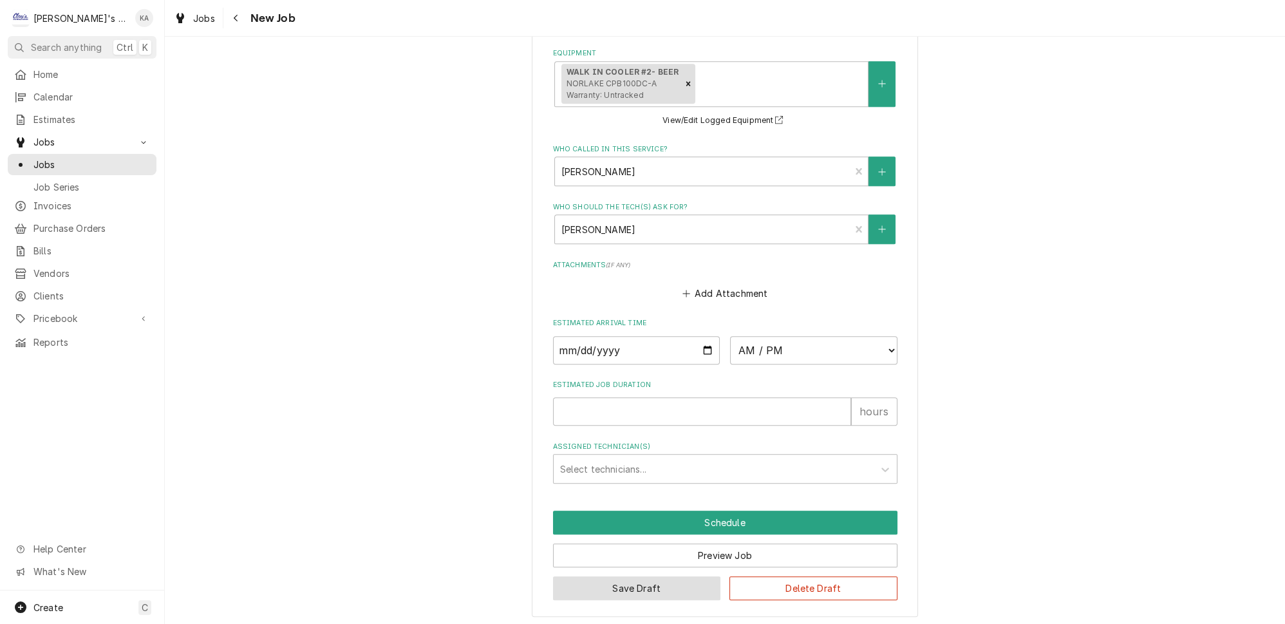
type textarea "8/21/2025 ESTIMATE FOR REPAIRS ON THE WALK IN COOLER THAT WAS FOUND TO HAVE A F…"
click at [619, 589] on button "Save Draft" at bounding box center [637, 588] width 168 height 24
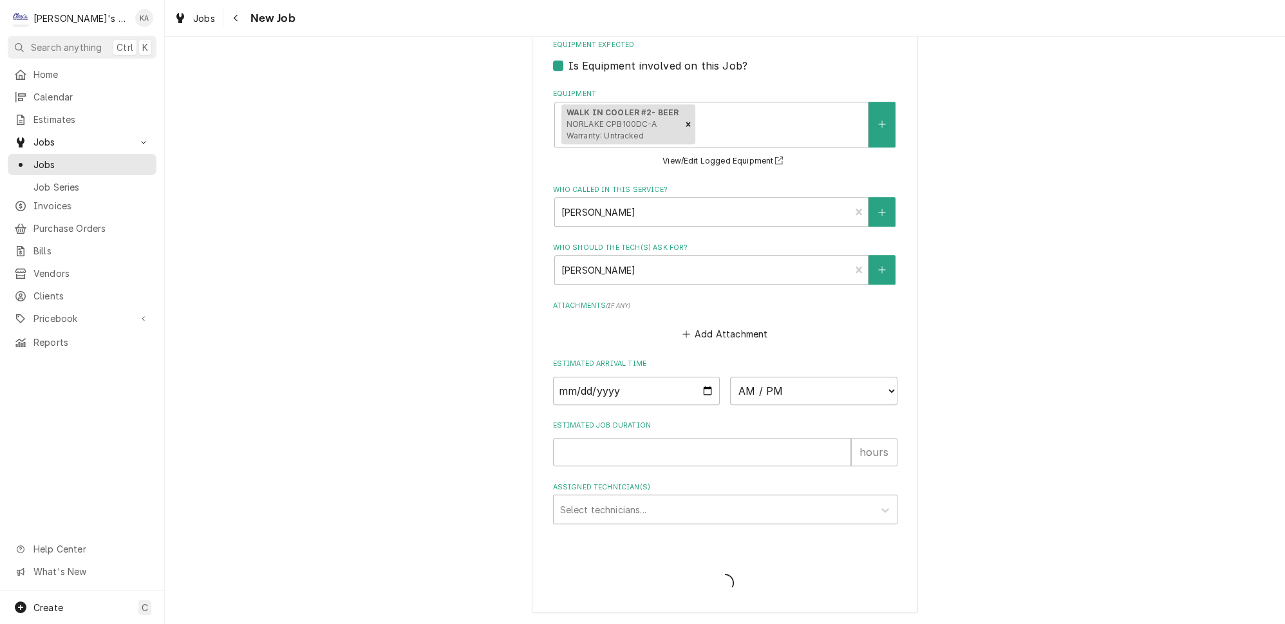
scroll to position [1002, 0]
type textarea "x"
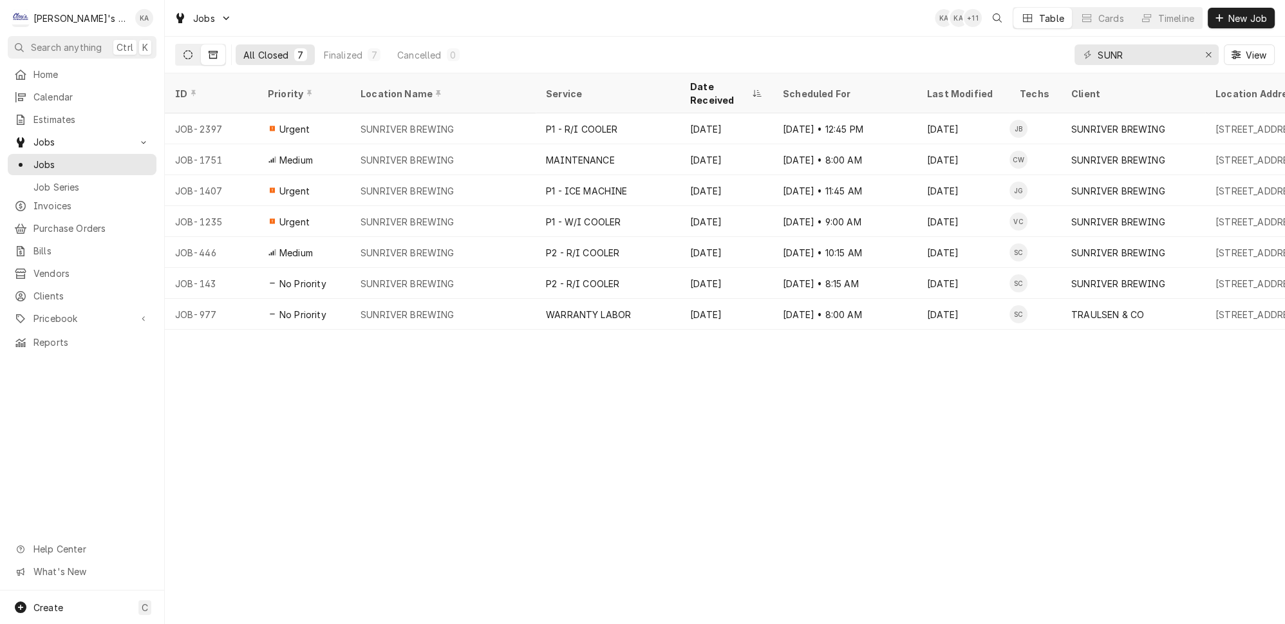
click at [184, 52] on icon "Dynamic Content Wrapper" at bounding box center [188, 54] width 9 height 9
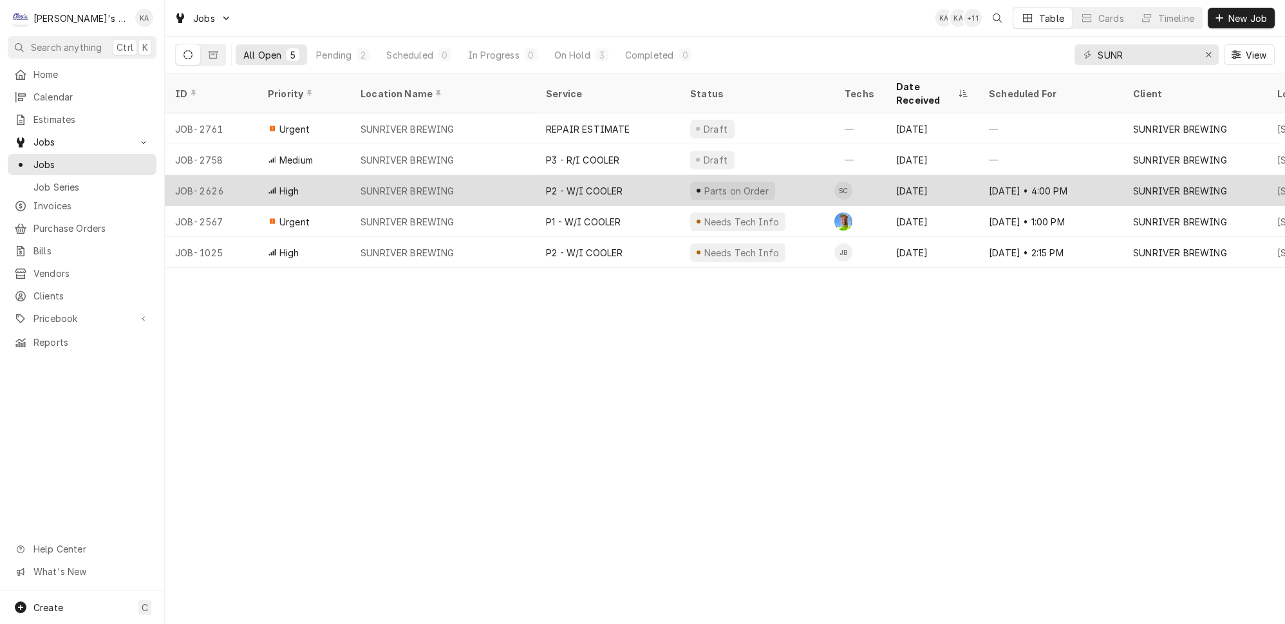
click at [480, 175] on div "SUNRIVER BREWING" at bounding box center [442, 190] width 185 height 31
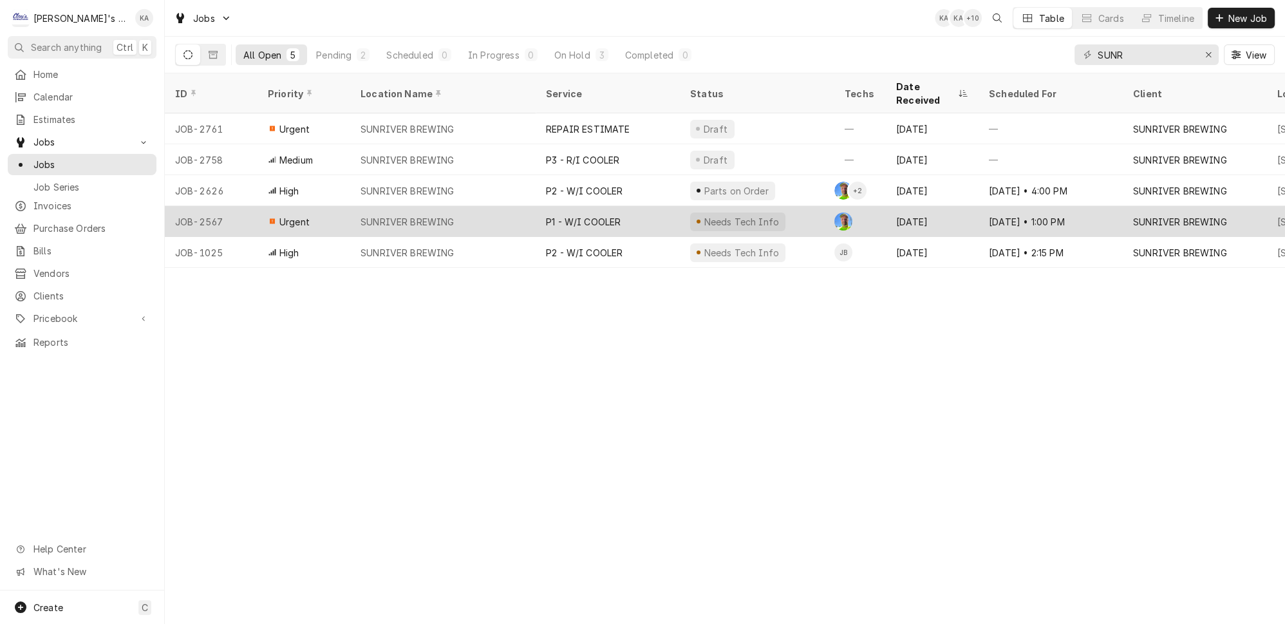
click at [451, 206] on div "SUNRIVER BREWING" at bounding box center [442, 221] width 185 height 31
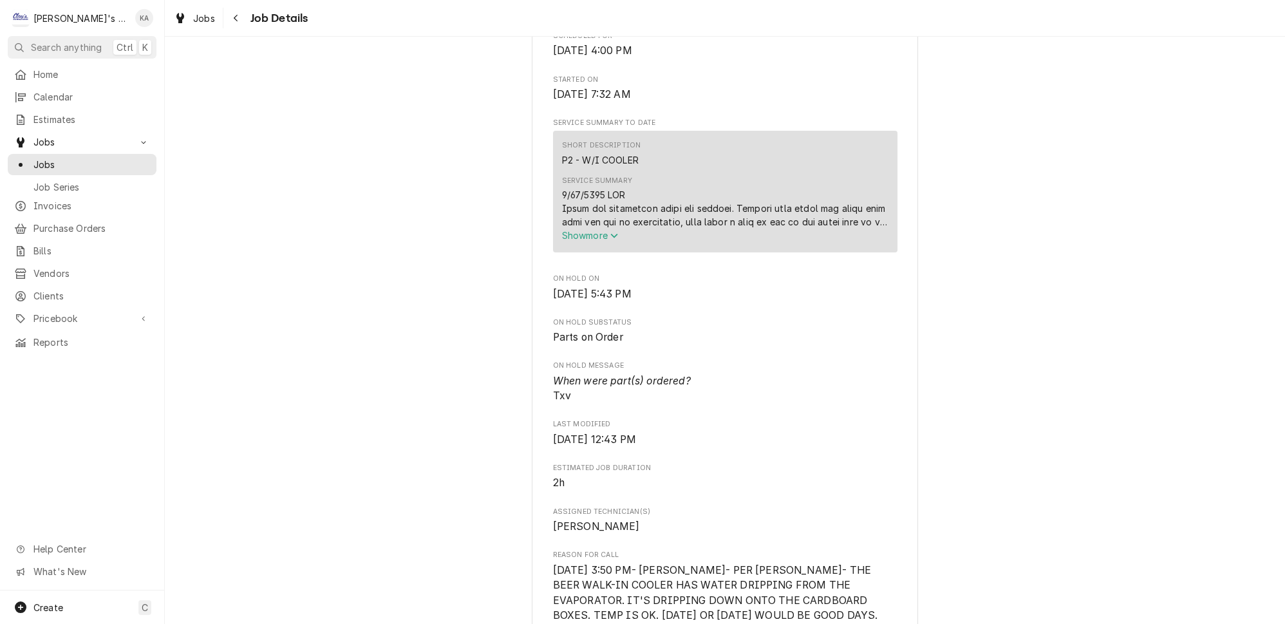
scroll to position [468, 0]
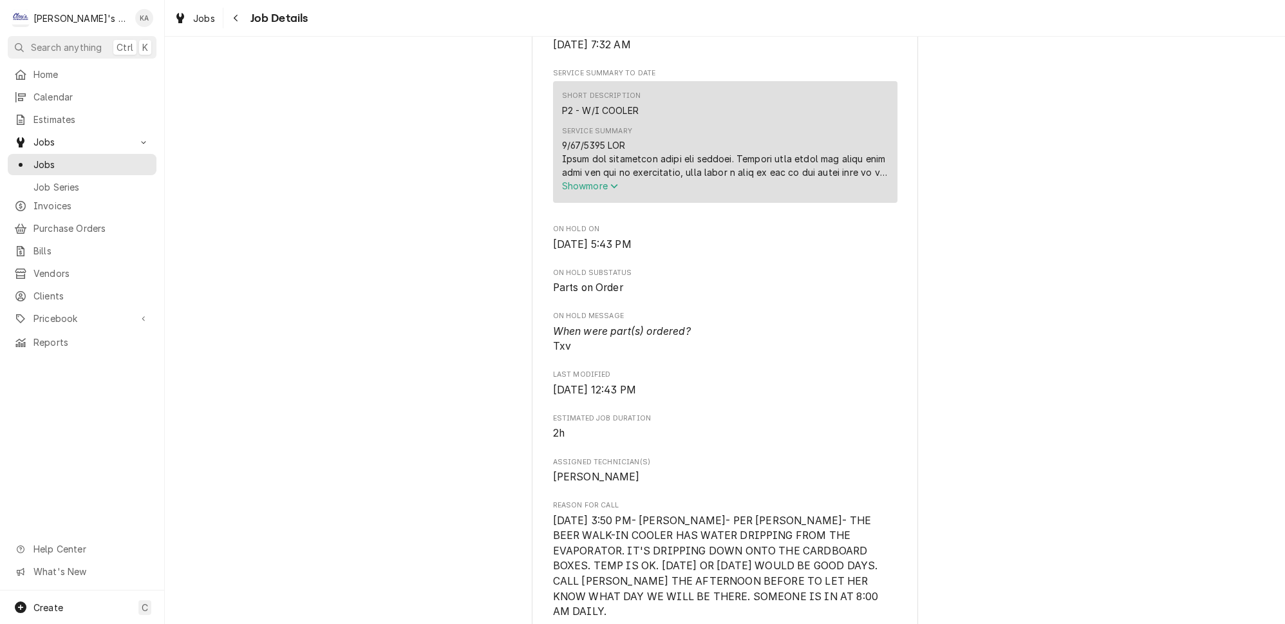
click at [614, 191] on icon "Service Summary" at bounding box center [614, 186] width 8 height 9
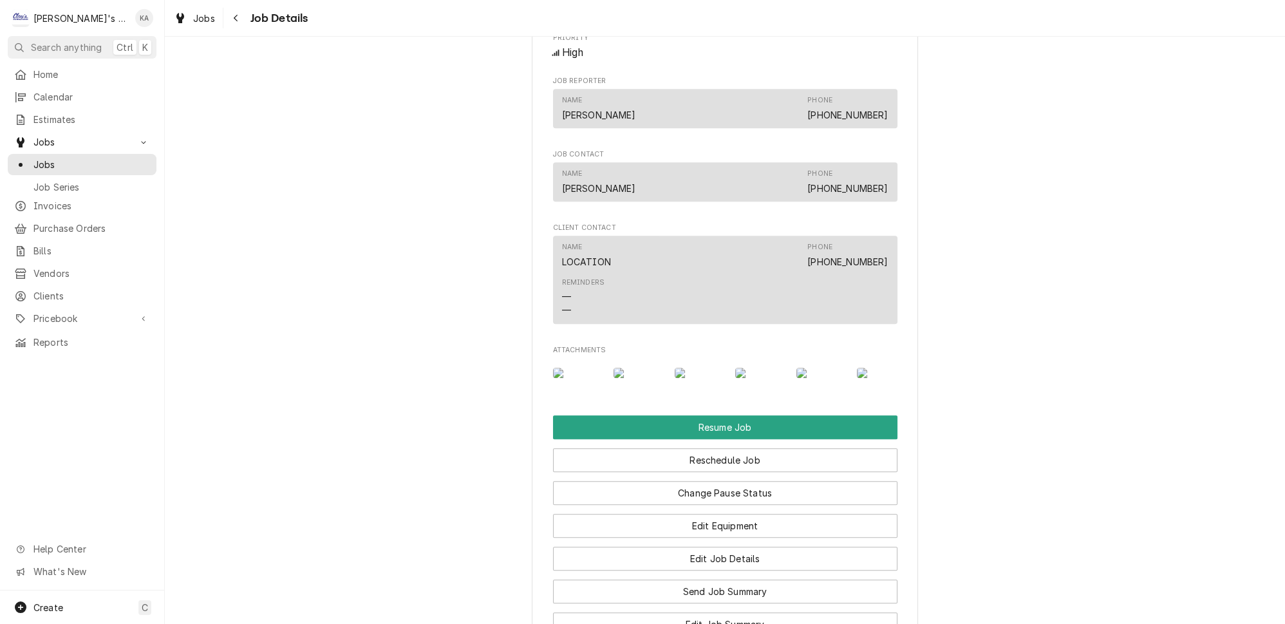
scroll to position [1815, 0]
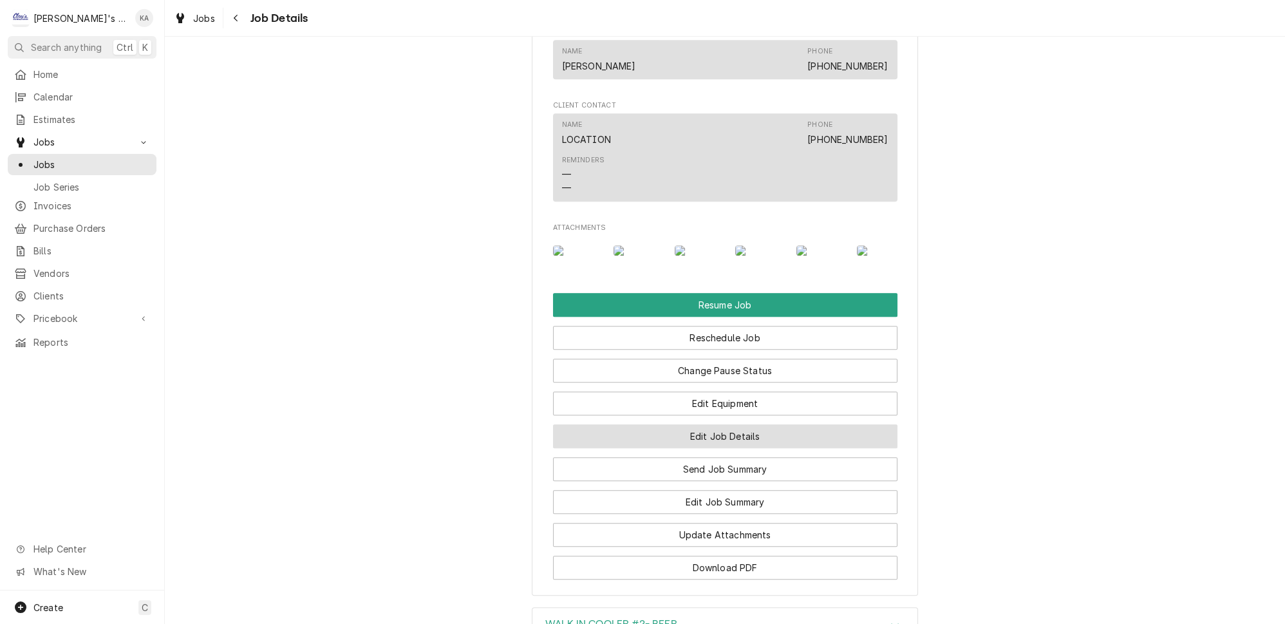
click at [735, 424] on button "Edit Job Details" at bounding box center [725, 436] width 345 height 24
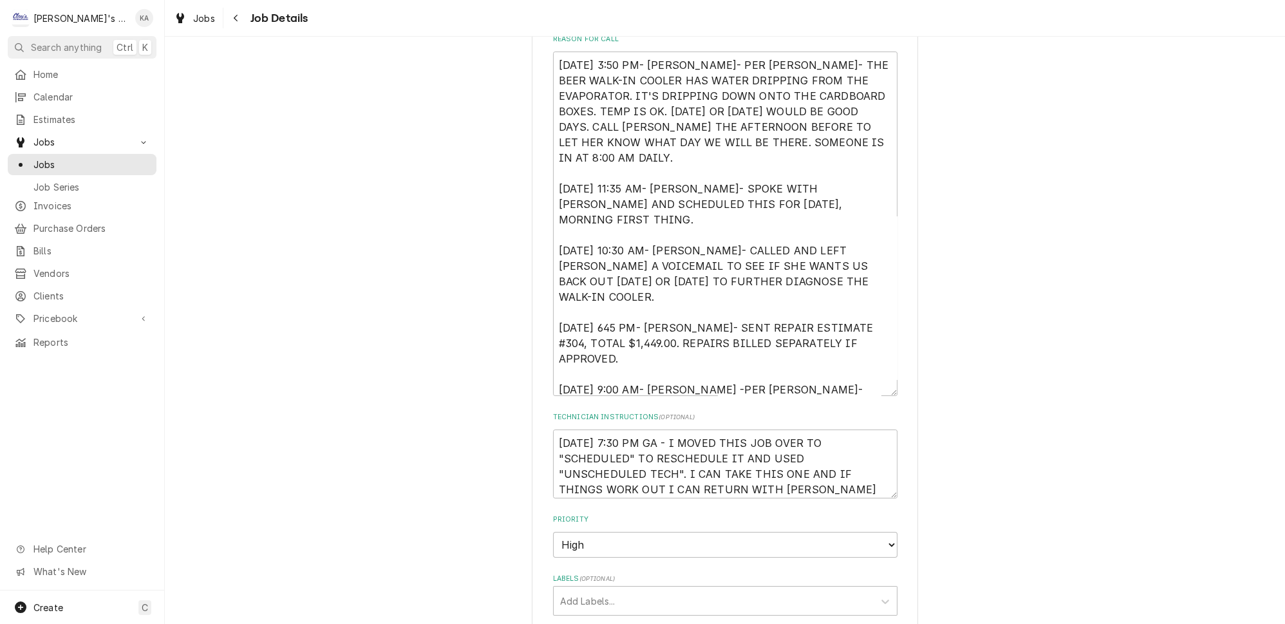
scroll to position [292, 0]
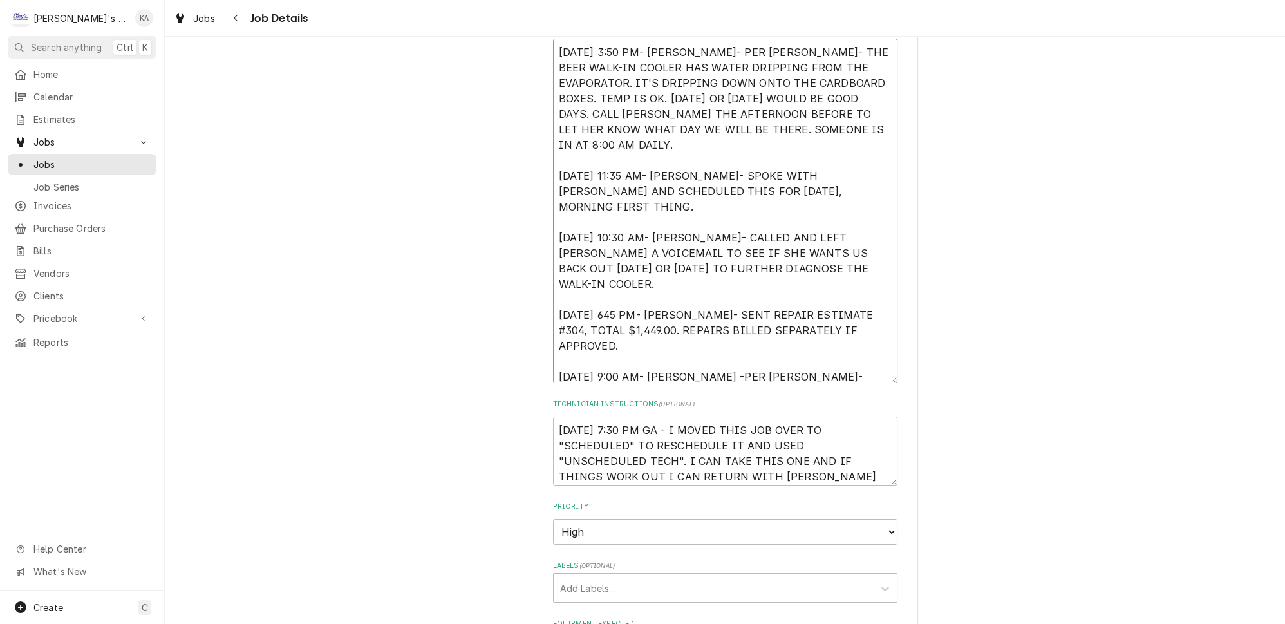
click at [696, 321] on textarea "8/8/2025 3:50 PM- SARAH- PER KATIE- THE BEER WALK-IN COOLER HAS WATER DRIPPING …" at bounding box center [725, 211] width 345 height 345
type textarea "x"
type textarea "8/8/2025 3:50 PM- SARAH- PER KATIE- THE BEER WALK-IN COOLER HAS WATER DRIPPING …"
type textarea "x"
type textarea "8/8/2025 3:50 PM- SARAH- PER KATIE- THE BEER WALK-IN COOLER HAS WATER DRIPPING …"
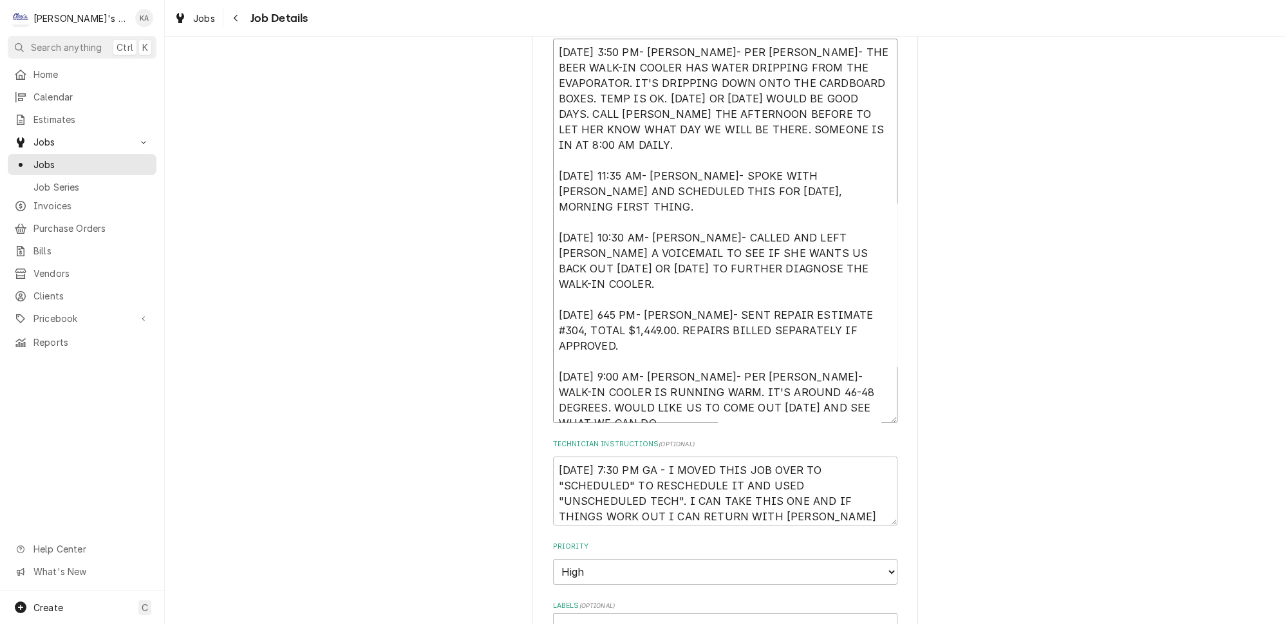
drag, startPoint x: 873, startPoint y: 374, endPoint x: 873, endPoint y: 414, distance: 39.9
click at [873, 414] on textarea "8/8/2025 3:50 PM- SARAH- PER KATIE- THE BEER WALK-IN COOLER HAS WATER DRIPPING …" at bounding box center [725, 231] width 345 height 384
drag, startPoint x: 791, startPoint y: 363, endPoint x: 542, endPoint y: 367, distance: 249.2
click at [542, 367] on div "SUNRIVER BREWING SUNRIVER BREWING / 329 OAKWAY RD, EUGENE, OR 97401 Use the fie…" at bounding box center [725, 503] width 386 height 1469
type textarea "x"
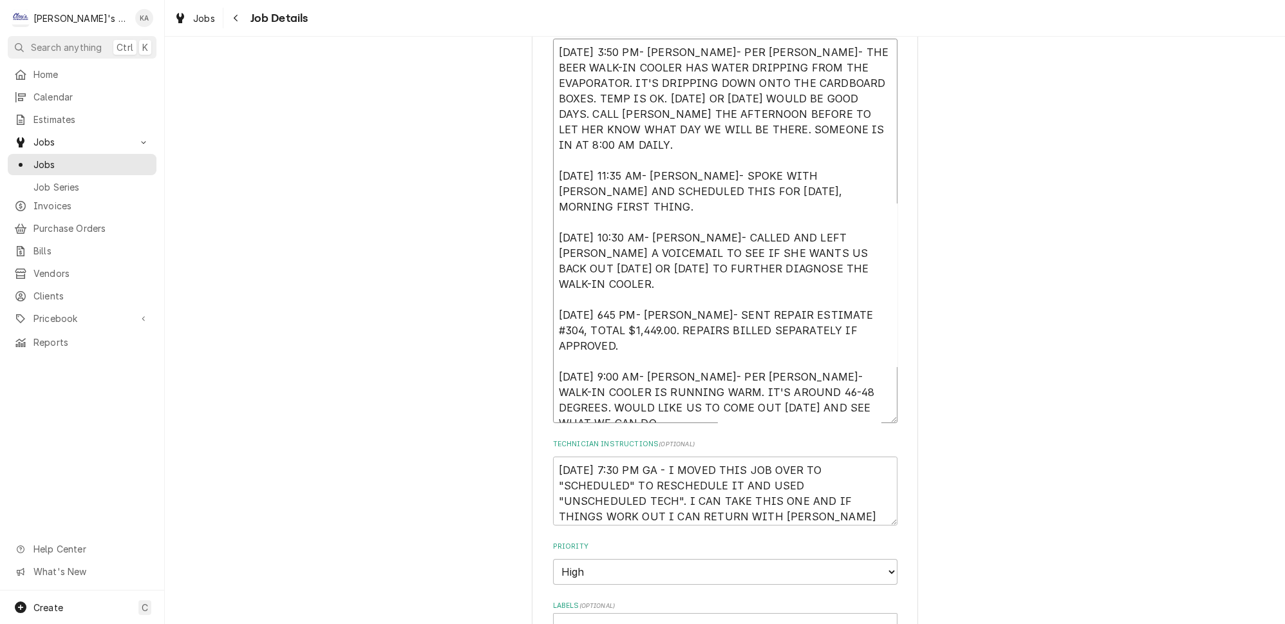
type textarea "[DATE] 3:50 PM- [PERSON_NAME]- PER [PERSON_NAME]- THE BEER WALK-IN COOLER HAS W…"
type textarea "x"
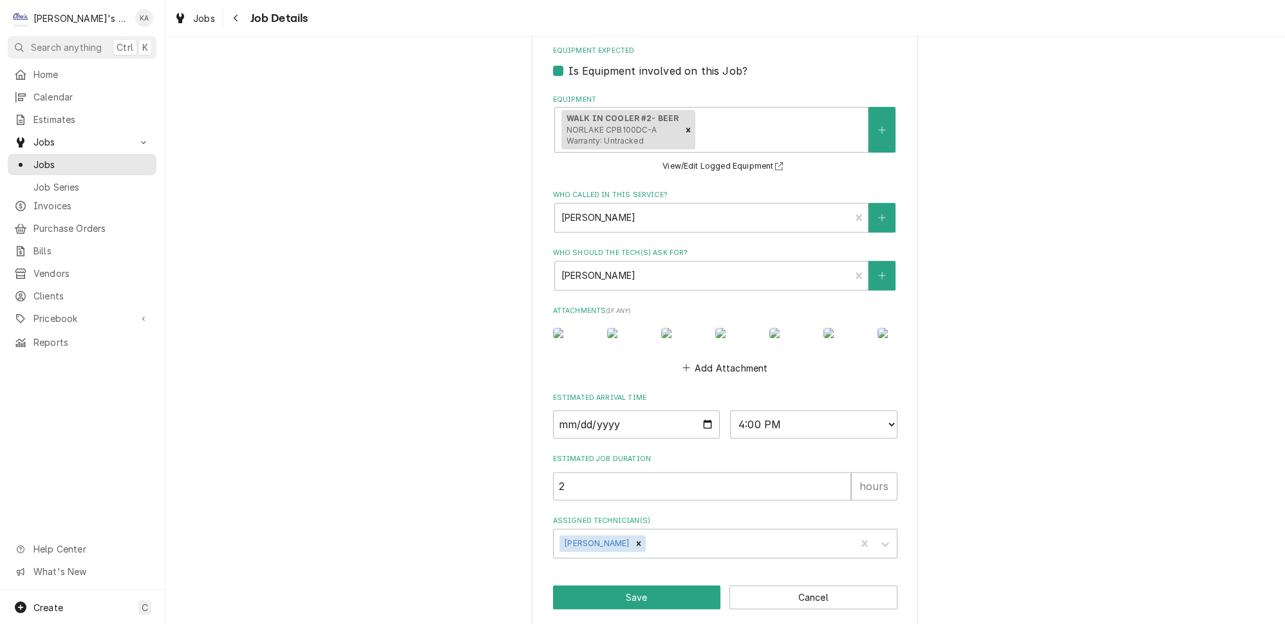
scroll to position [962, 0]
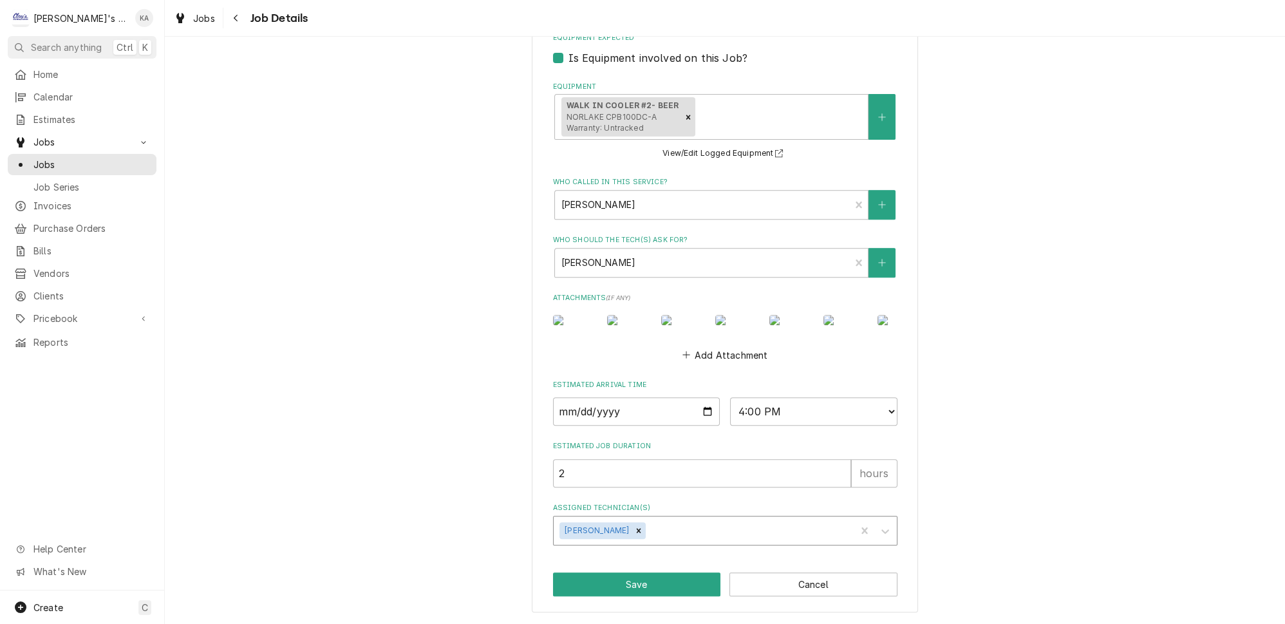
type textarea "8/8/2025 3:50 PM- SARAH- PER KATIE- THE BEER WALK-IN COOLER HAS WATER DRIPPING …"
click at [759, 534] on div "Assigned Technician(s)" at bounding box center [748, 530] width 201 height 23
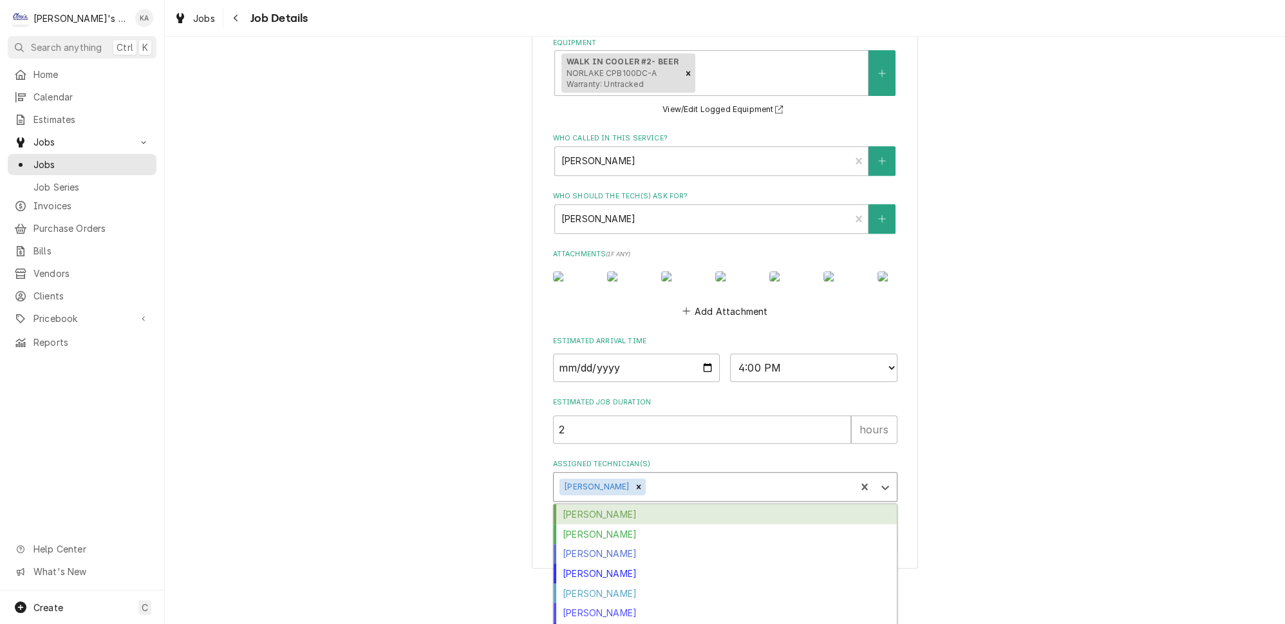
scroll to position [1058, 0]
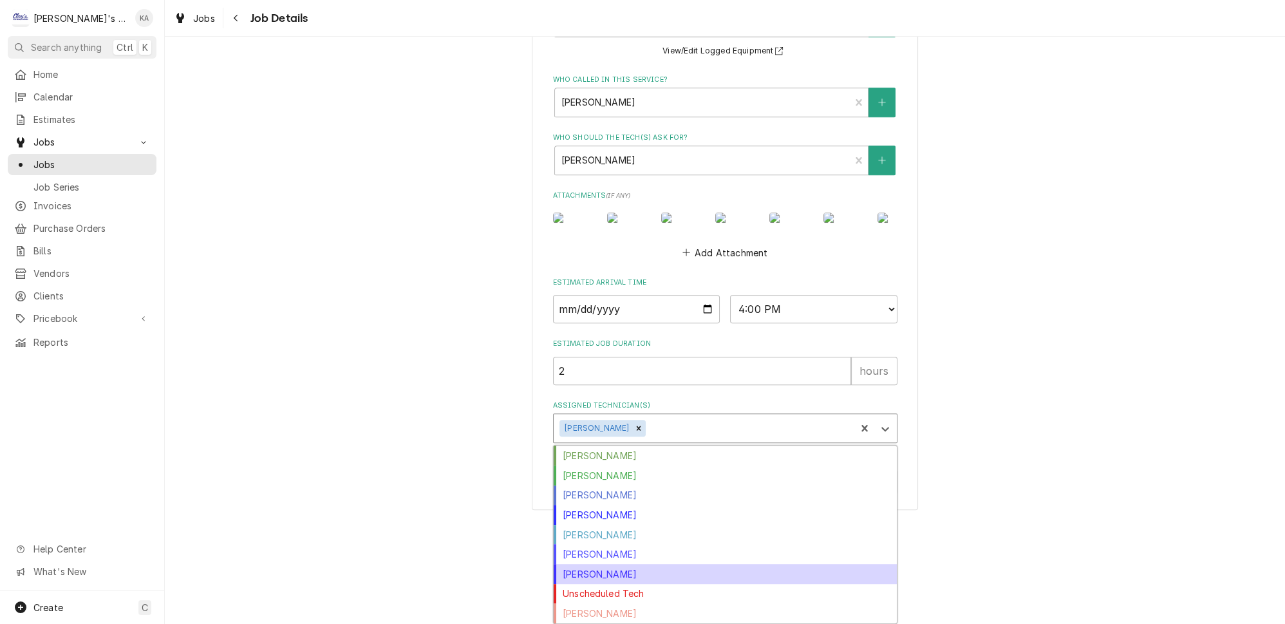
click at [646, 575] on div "Mikah Levitt-Freimuth" at bounding box center [725, 574] width 343 height 20
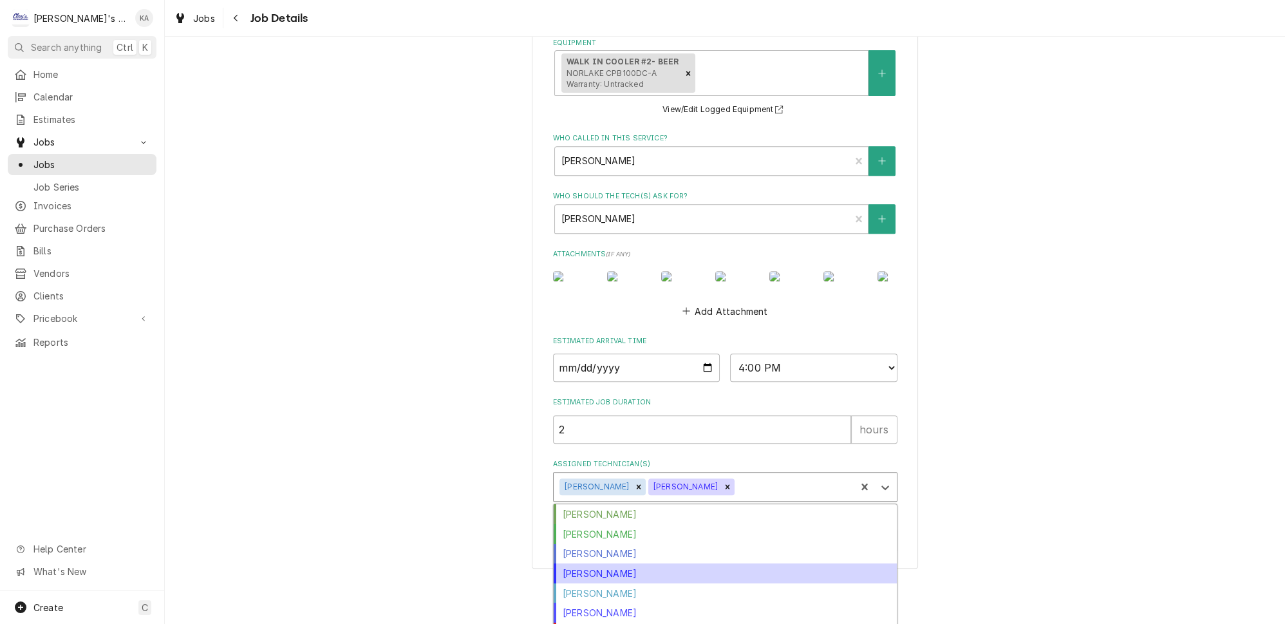
scroll to position [1039, 0]
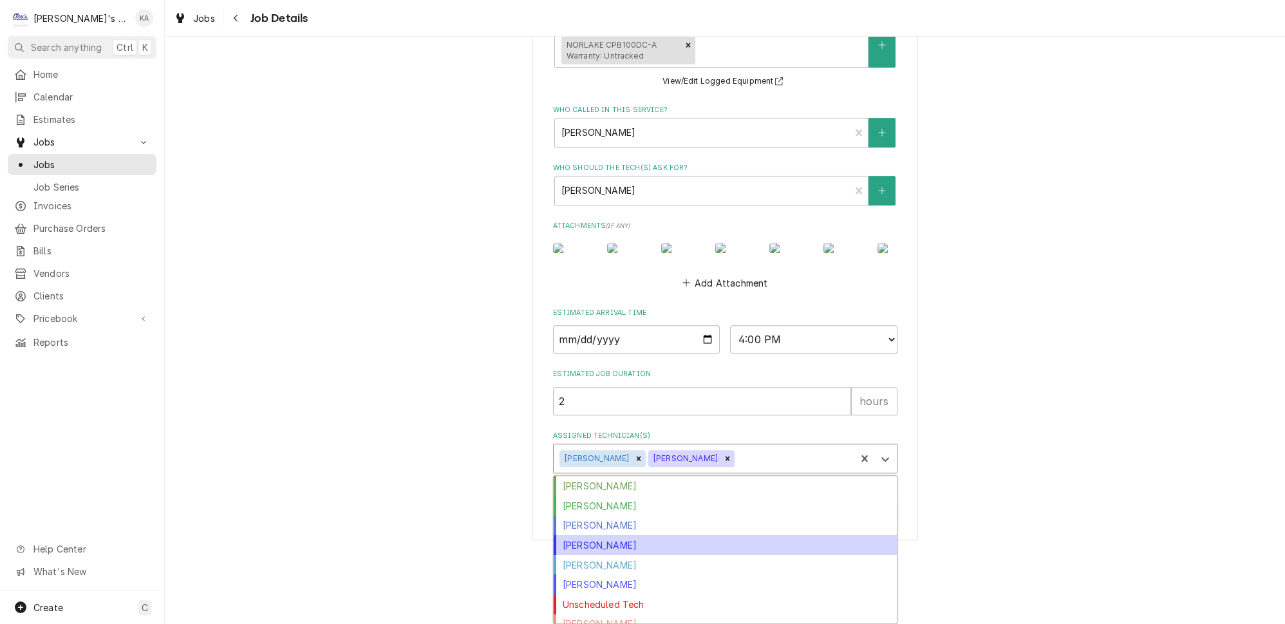
click at [791, 473] on div "option Mikah Levitt-Freimuth, selected. 8 results available. Use Up and Down to…" at bounding box center [725, 459] width 345 height 30
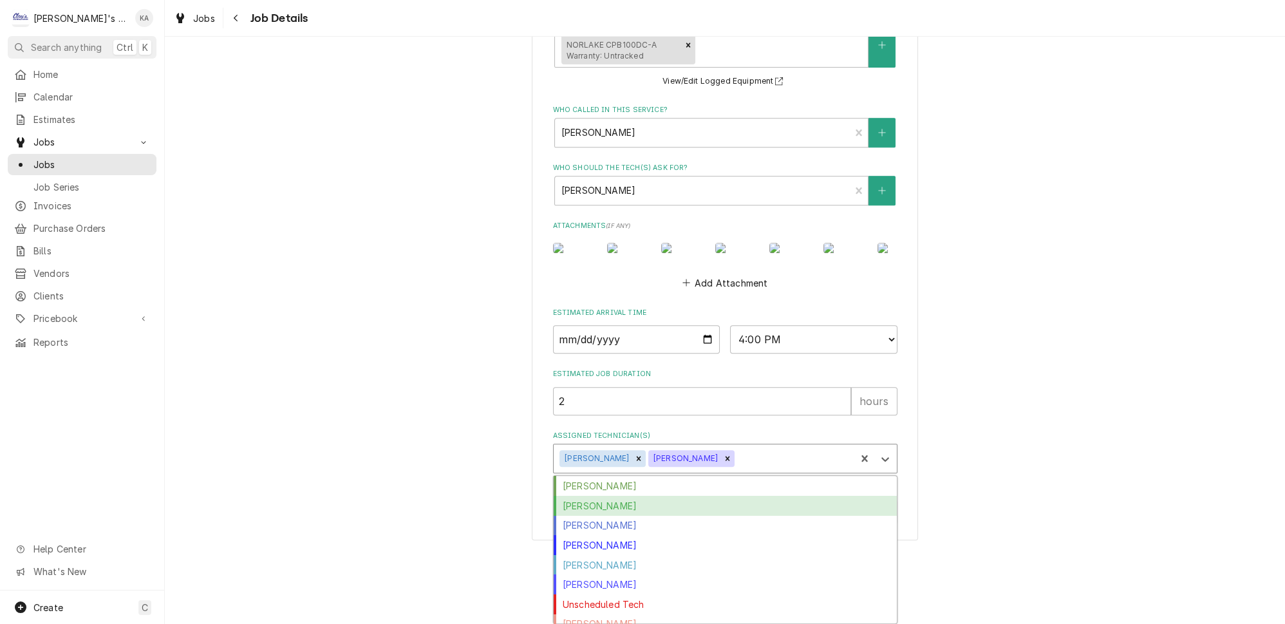
click at [645, 507] on div "Greg Austin" at bounding box center [725, 506] width 343 height 20
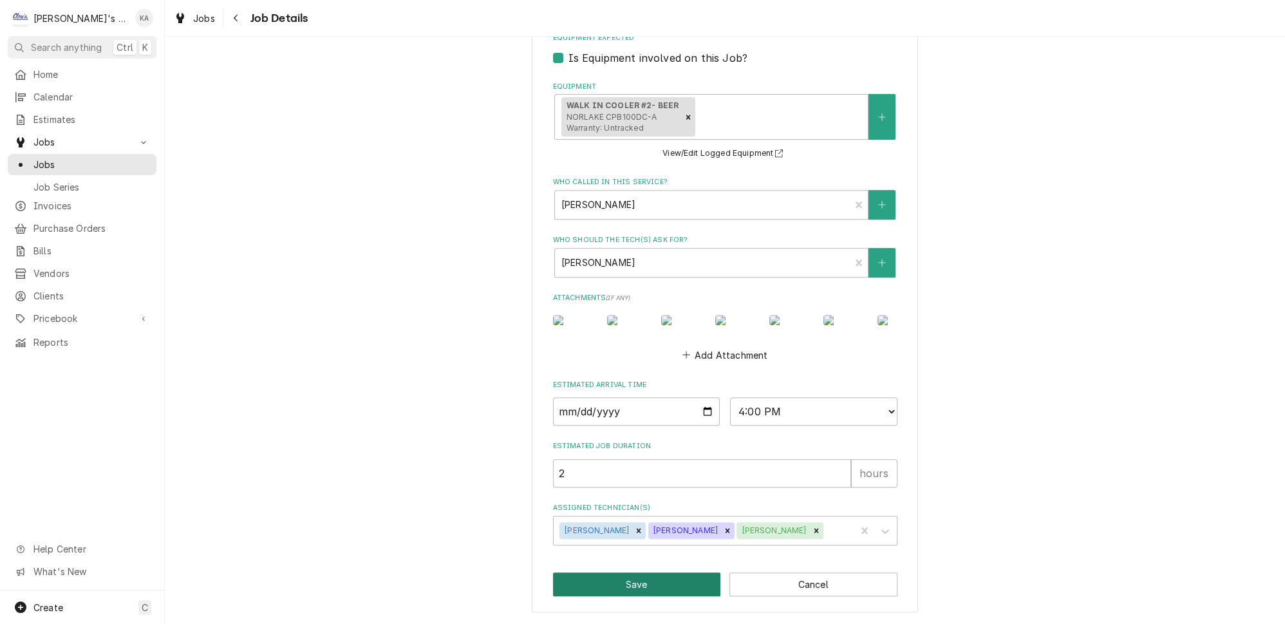
click at [632, 587] on button "Save" at bounding box center [637, 584] width 168 height 24
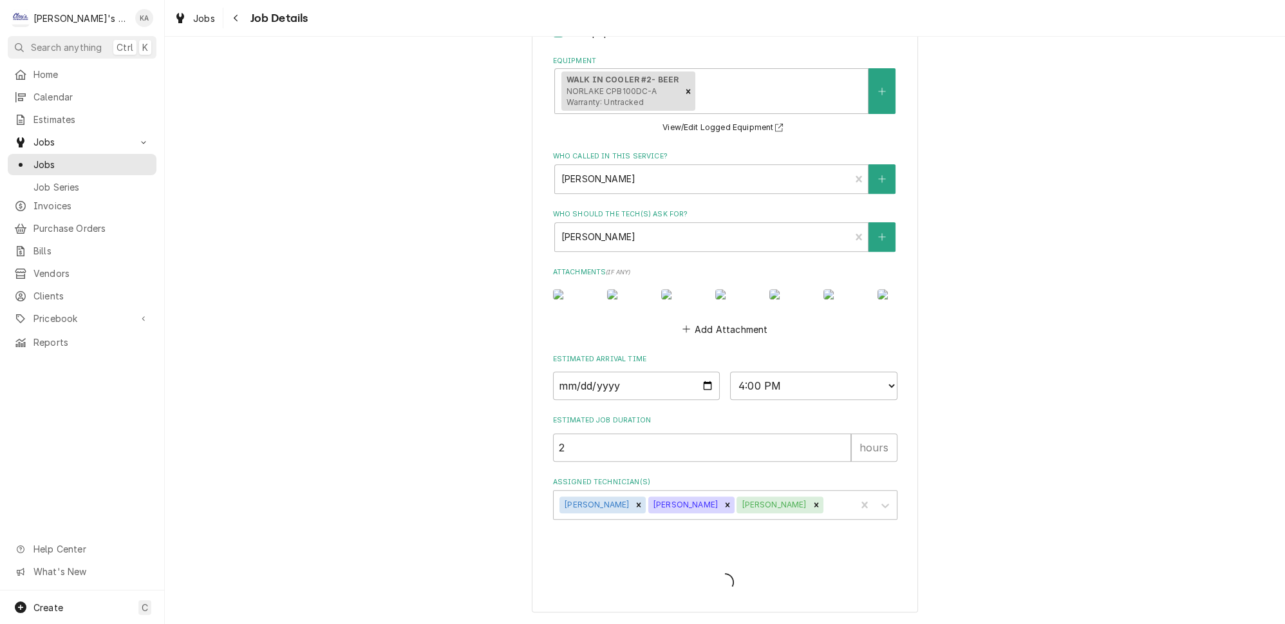
type textarea "x"
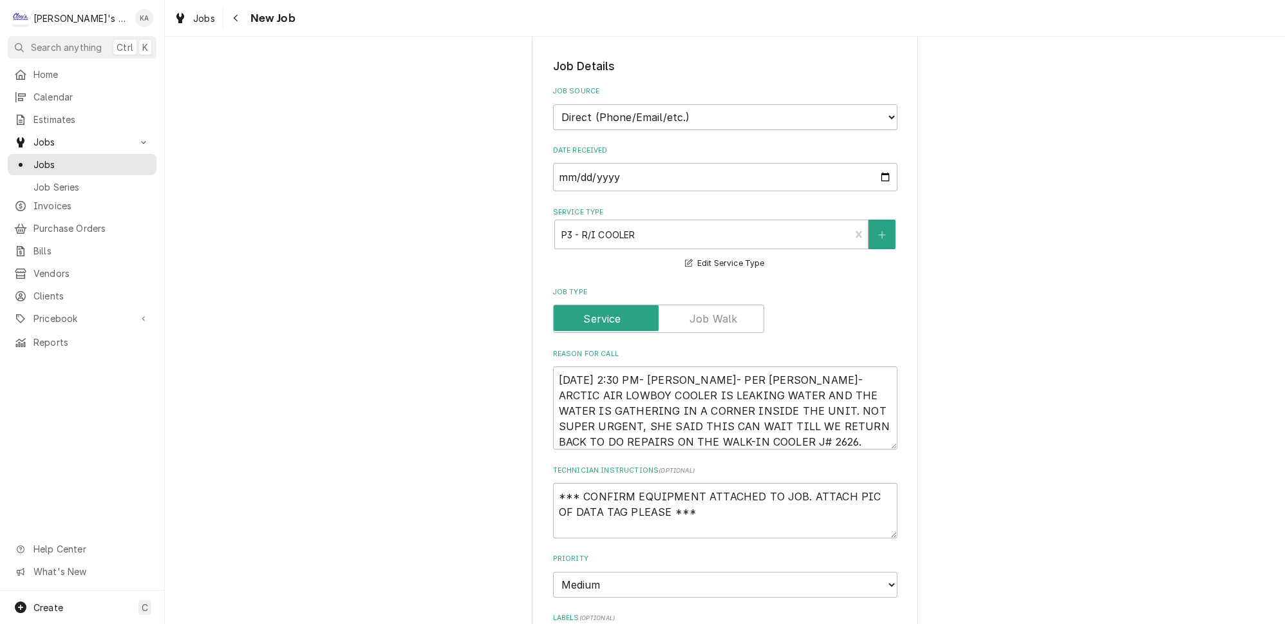
scroll to position [410, 0]
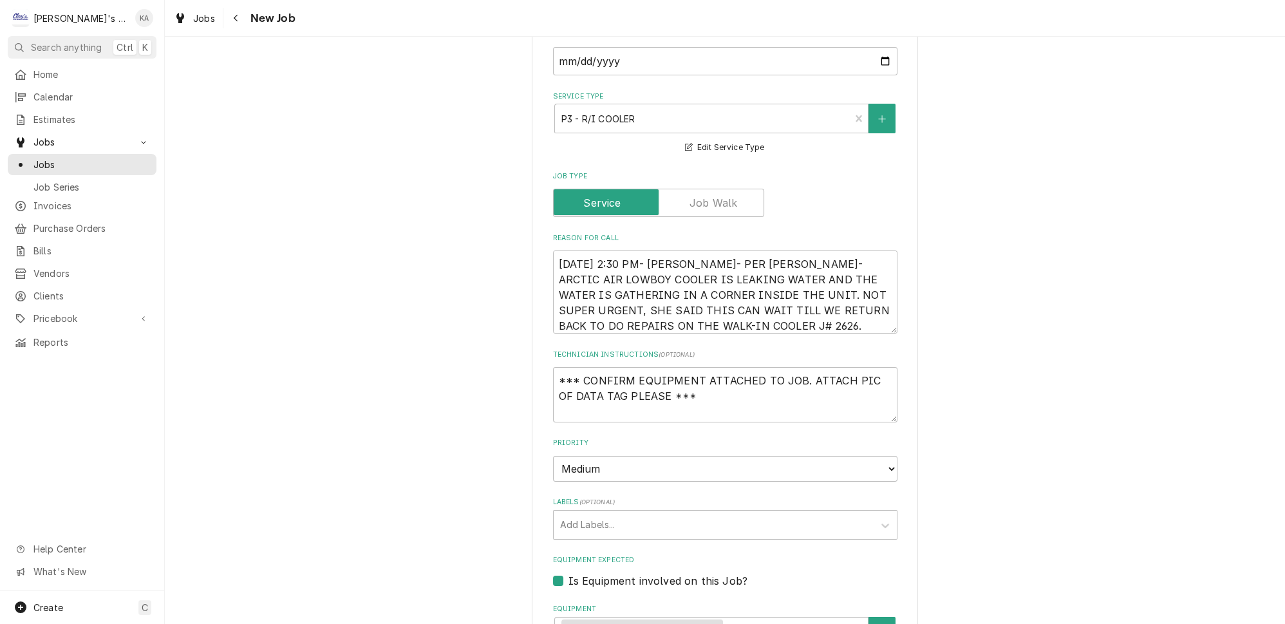
type textarea "x"
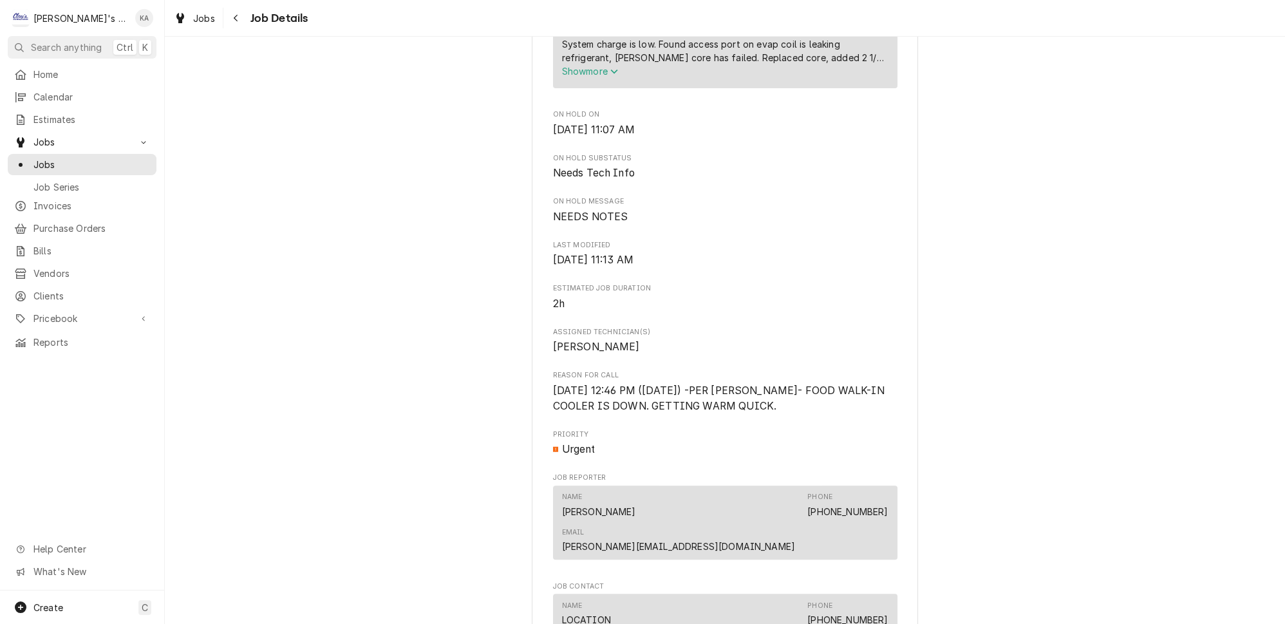
scroll to position [585, 0]
click at [613, 71] on icon "Service Summary" at bounding box center [613, 69] width 7 height 5
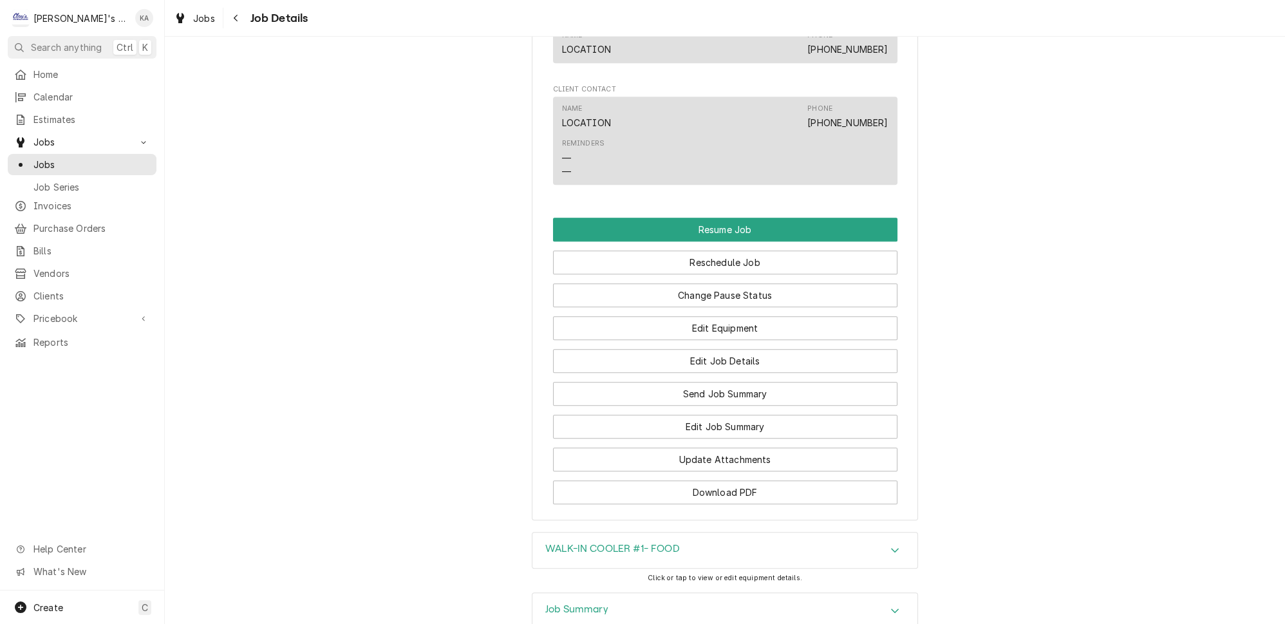
scroll to position [1298, 0]
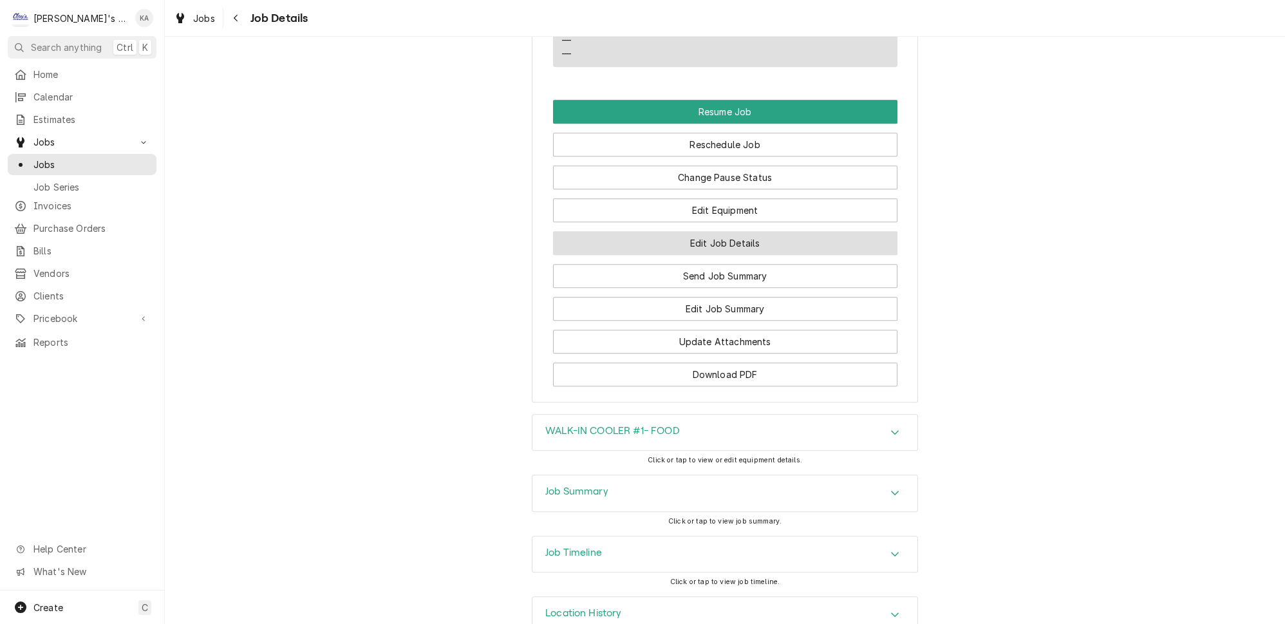
click at [710, 231] on button "Edit Job Details" at bounding box center [725, 243] width 345 height 24
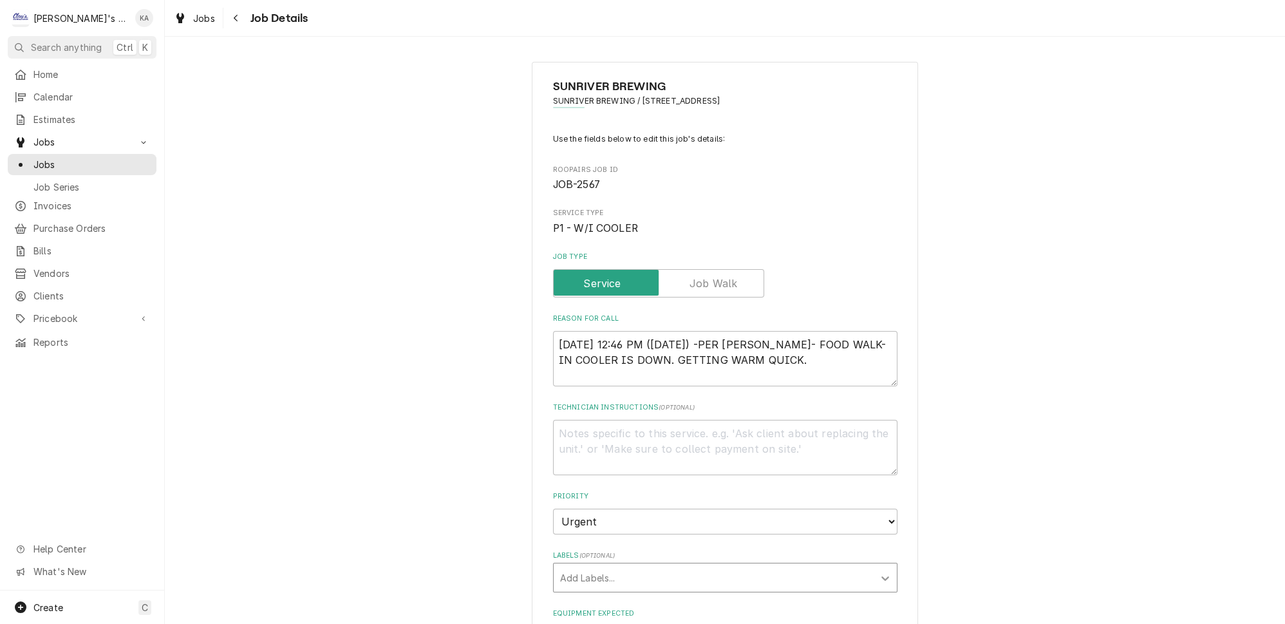
click at [882, 576] on icon "Labels" at bounding box center [886, 578] width 8 height 5
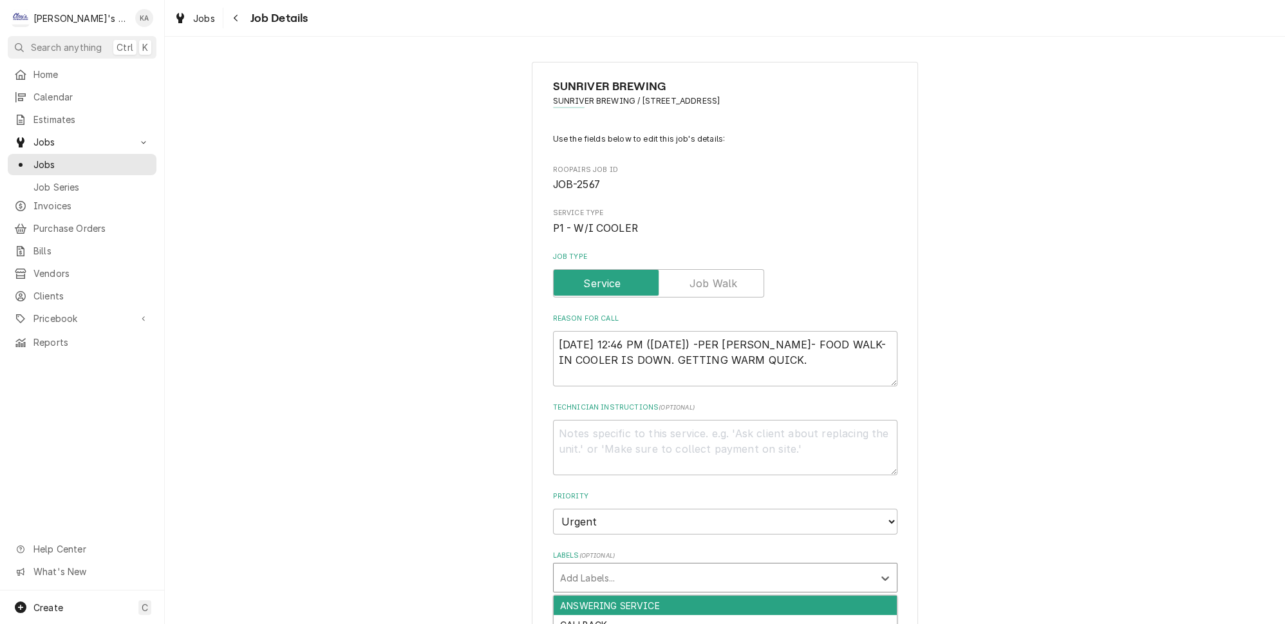
click at [761, 596] on div "ANSWERING SERVICE" at bounding box center [725, 606] width 343 height 20
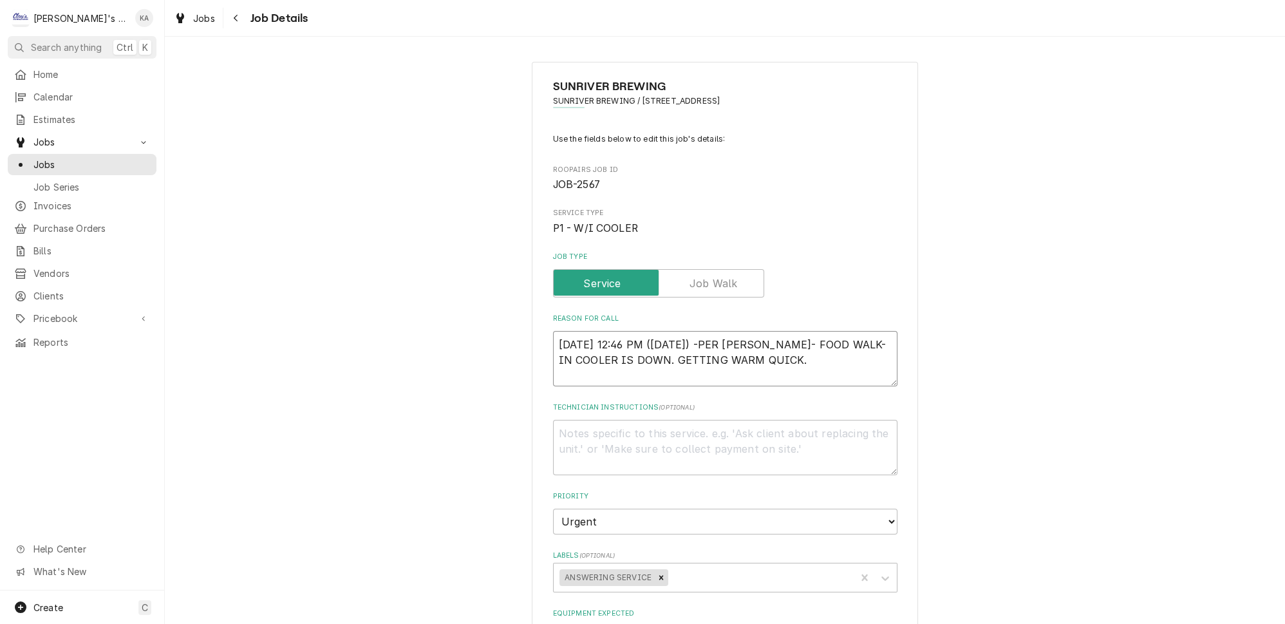
drag, startPoint x: 703, startPoint y: 335, endPoint x: 645, endPoint y: 337, distance: 57.4
click at [645, 337] on textarea "8/3/2025 12:46 PM (SUNDAY) -PER SARAH- FOOD WALK-IN COOLER IS DOWN. GETTING WAR…" at bounding box center [725, 358] width 345 height 55
type textarea "x"
type textarea "8/3/2025 12:46 PM-PER SARAH- FOOD WALK-IN COOLER IS DOWN. GETTING WARM QUICK."
type textarea "x"
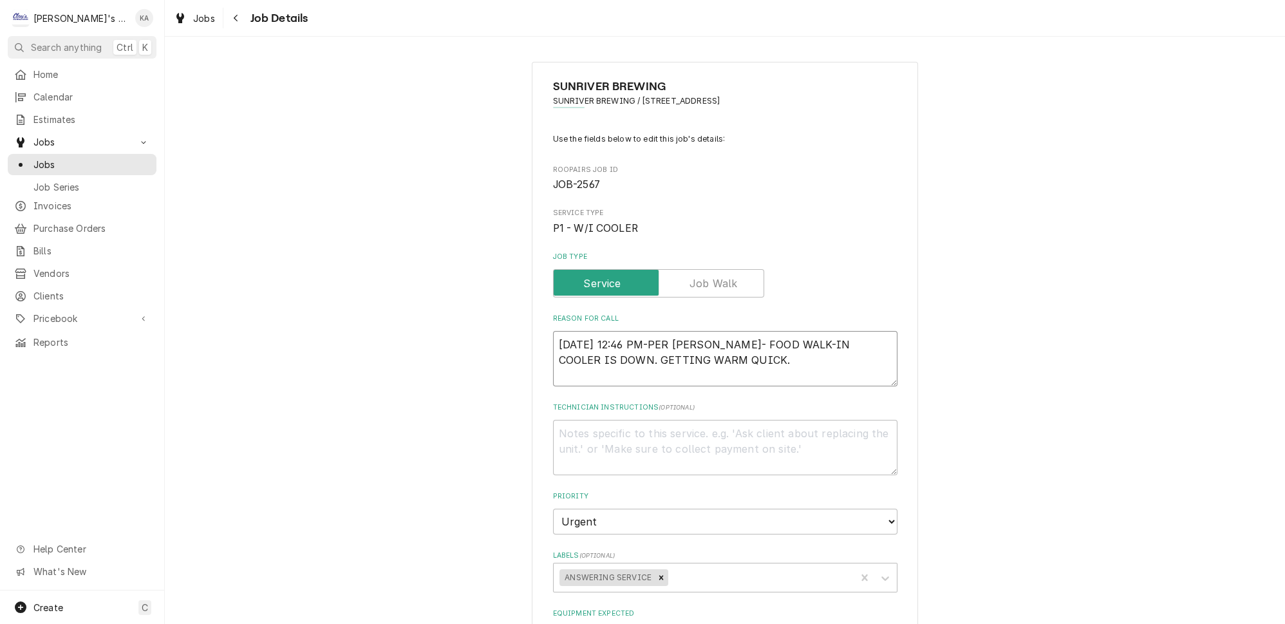
type textarea "[DATE] 12:46 PM- PER [PERSON_NAME]- FOOD WALK-IN COOLER IS DOWN. GETTING WARM Q…"
type textarea "x"
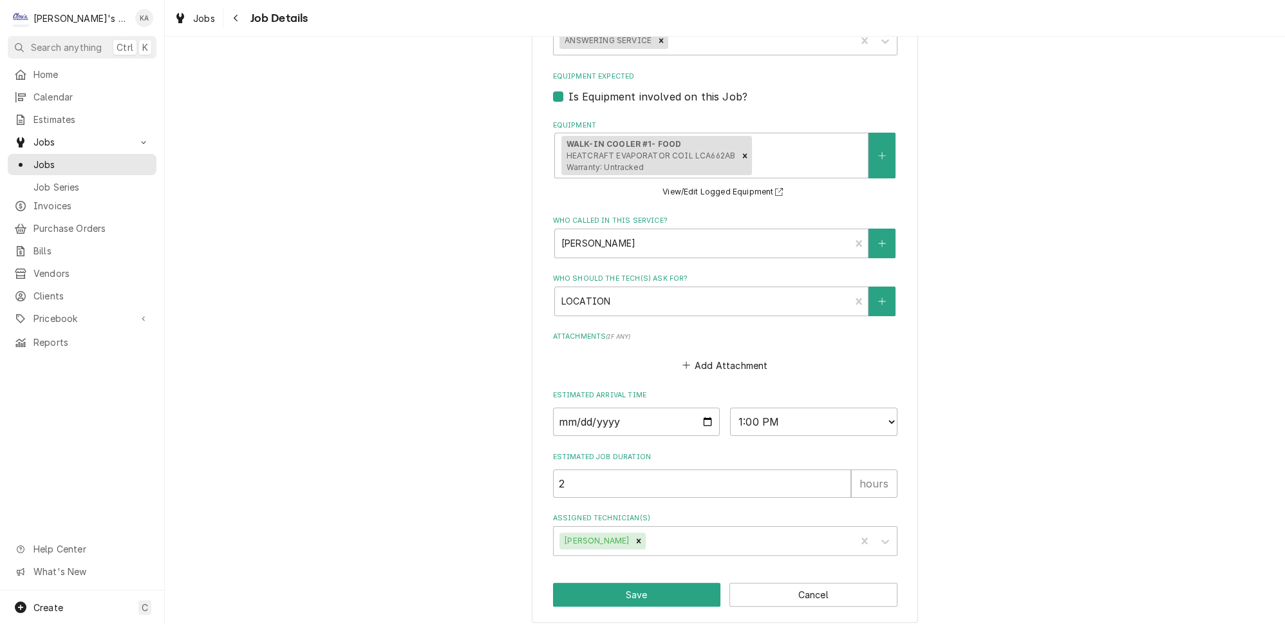
scroll to position [537, 0]
type textarea "8/3/2025 12:46 PM- PER SARAH- FOOD WALK-IN COOLER IS DOWN. GETTING WARM QUICK."
click at [639, 583] on button "Save" at bounding box center [637, 595] width 168 height 24
type textarea "x"
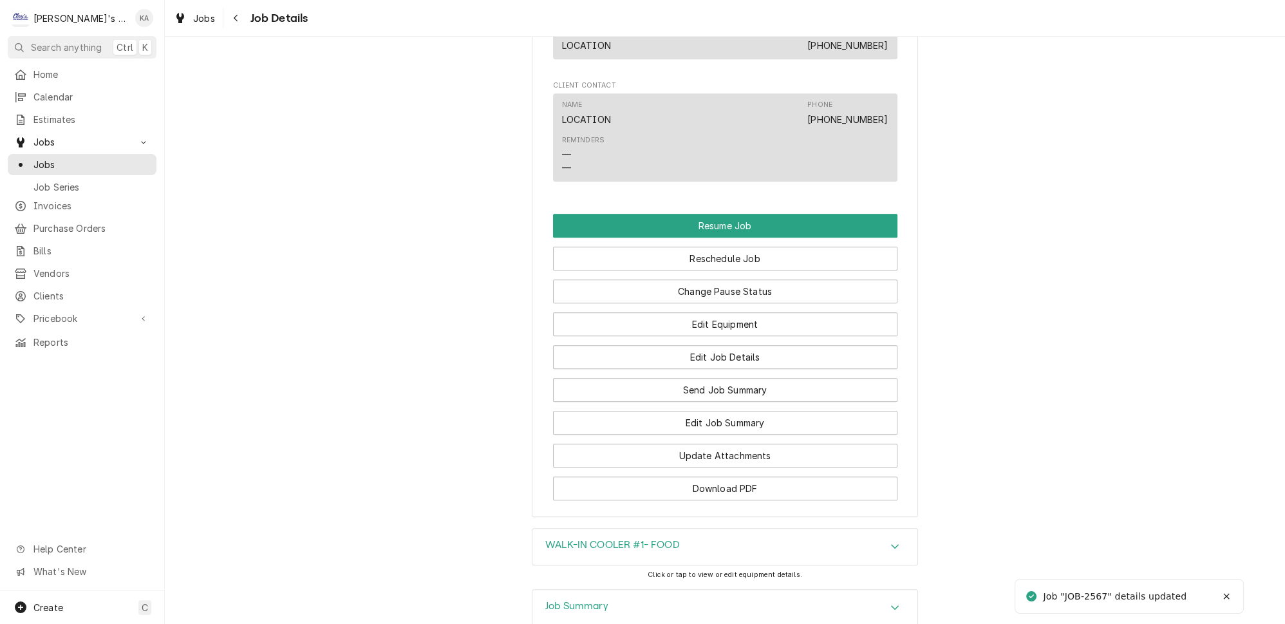
scroll to position [1322, 0]
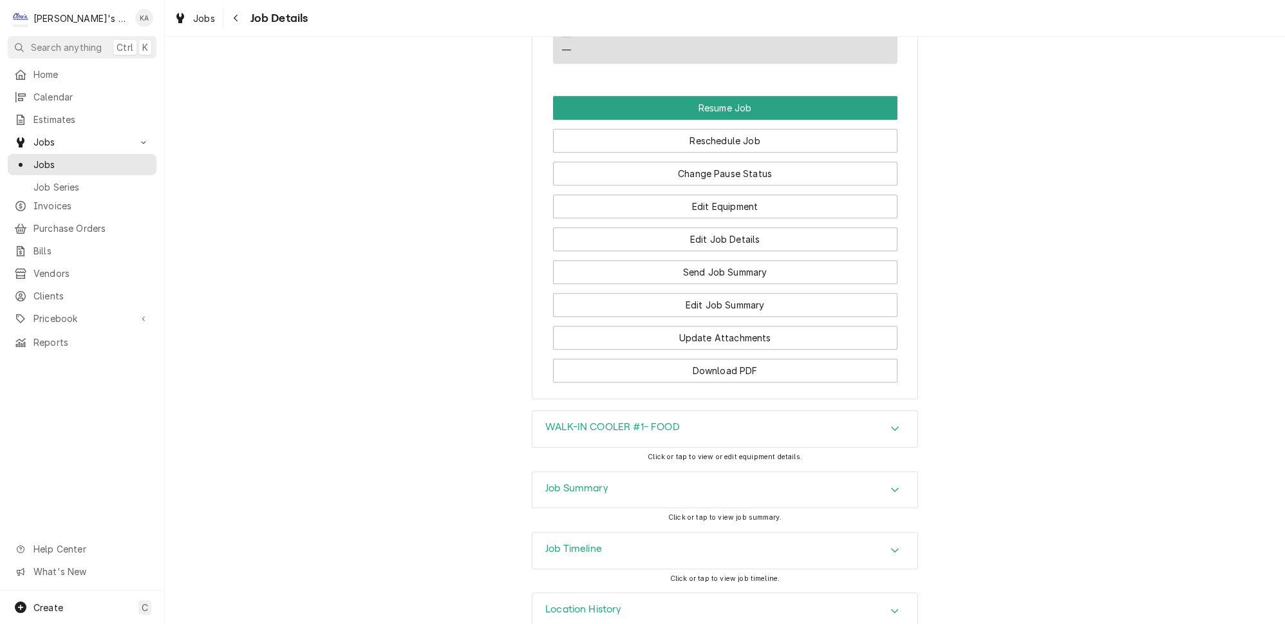
click at [891, 487] on icon "Accordion Header" at bounding box center [895, 489] width 8 height 5
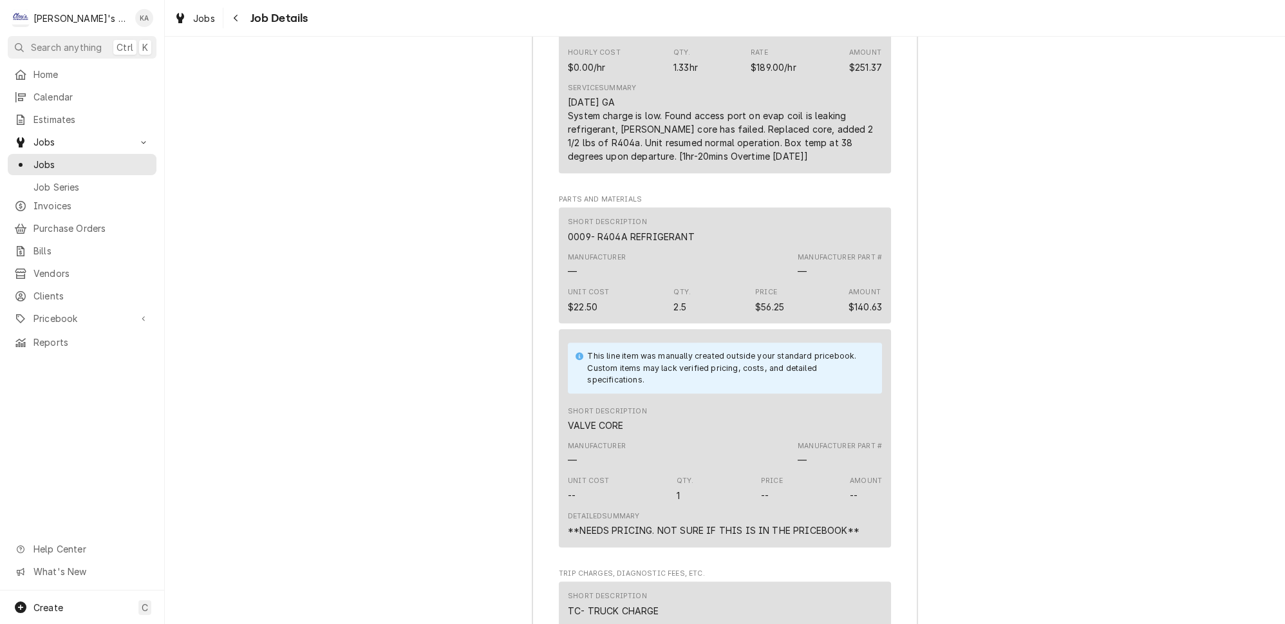
scroll to position [2083, 0]
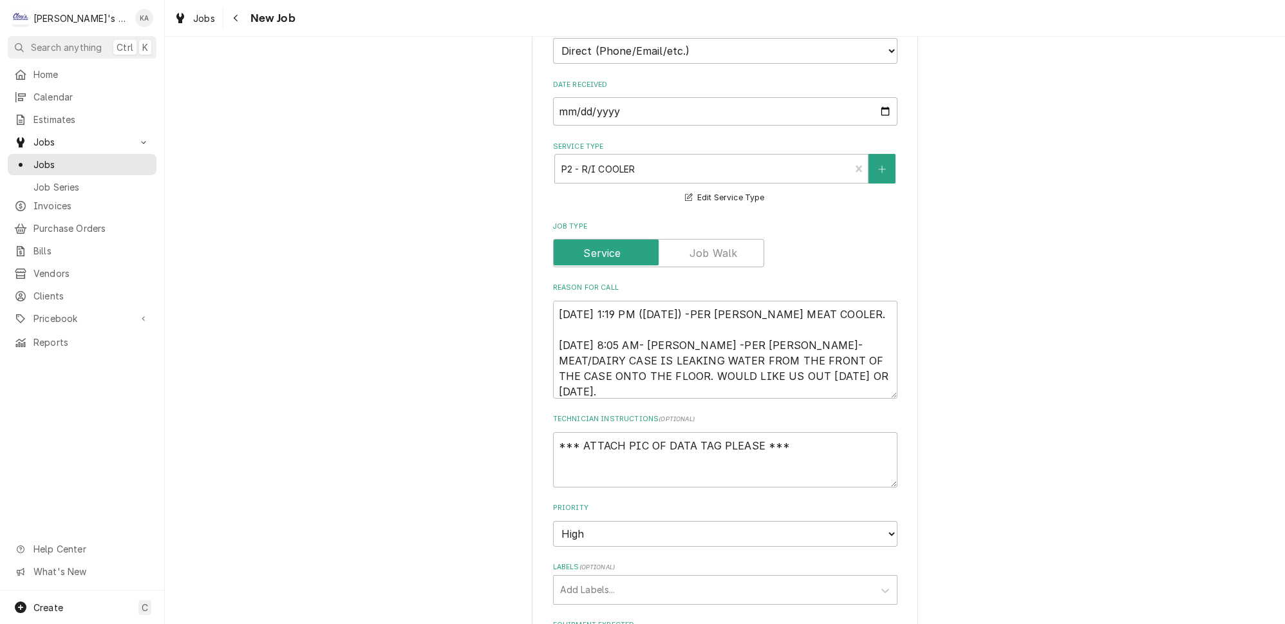
scroll to position [468, 0]
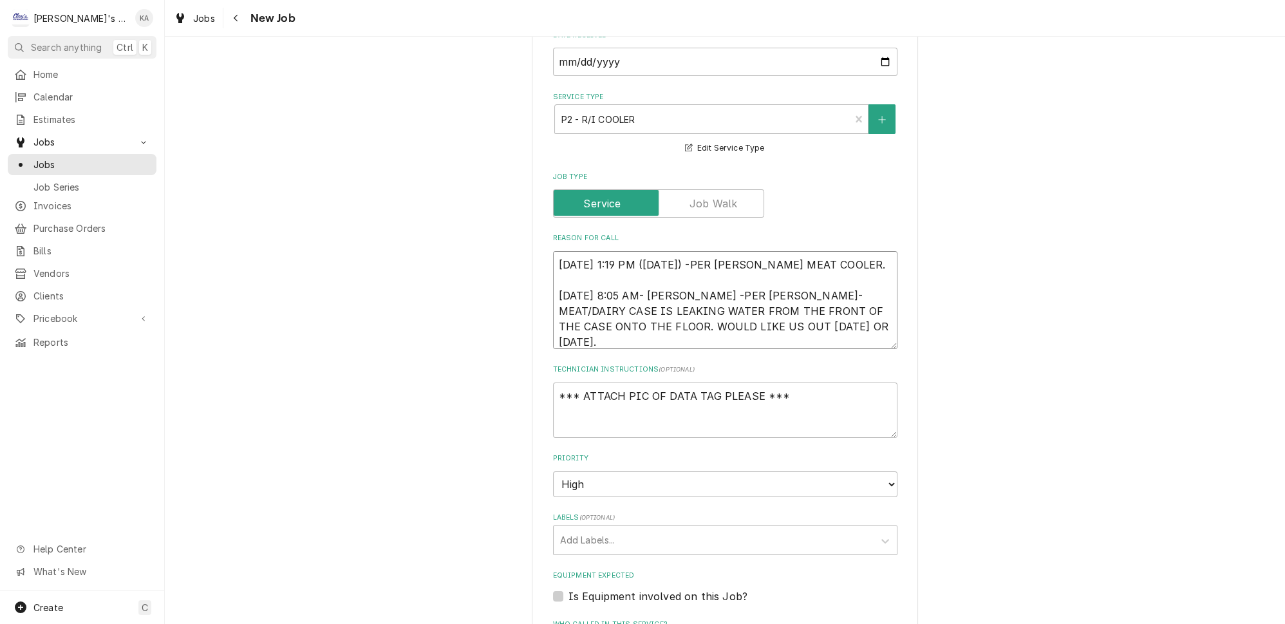
drag, startPoint x: 701, startPoint y: 252, endPoint x: 645, endPoint y: 257, distance: 56.3
click at [645, 257] on textarea "[DATE] 1:19 PM ([DATE]) -PER [PERSON_NAME] MEAT COOLER. [DATE] 8:05 AM- [PERSON…" at bounding box center [725, 300] width 345 height 98
type textarea "x"
type textarea "[DATE] 1:19 PM-PER [PERSON_NAME] MEAT COOLER. [DATE] 8:05 AM- [PERSON_NAME] -PE…"
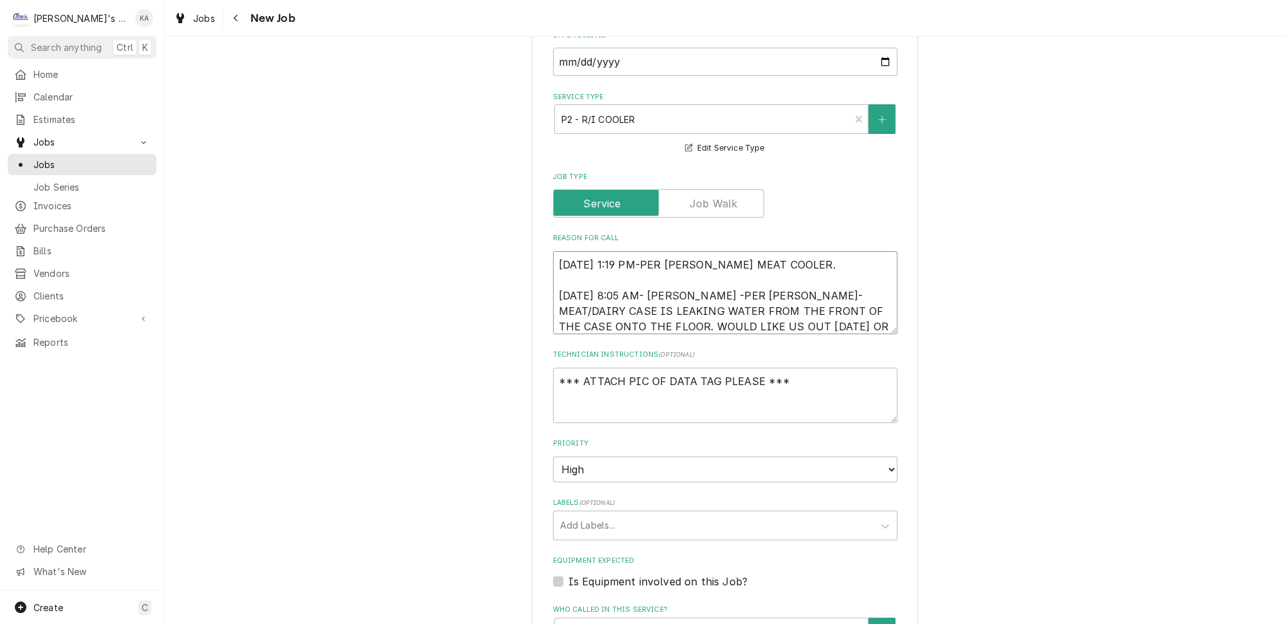
type textarea "x"
type textarea "[DATE] 1:19 PM- PER [PERSON_NAME] MEAT COOLER. [DATE] 8:05 AM- [PERSON_NAME] -P…"
click at [697, 281] on textarea "8/24/2025 1:19 PM- PER ANGELA- LEAKING MEAT COOLER. 8/25/2025 8:05 AM- KASSIE -…" at bounding box center [725, 292] width 345 height 83
type textarea "x"
type textarea "8/24/2025 1:19 PM- PER ANGELA- LEAKING MEAT COOLER. 8/25/2025 8:05 AM- KASSIE-P…"
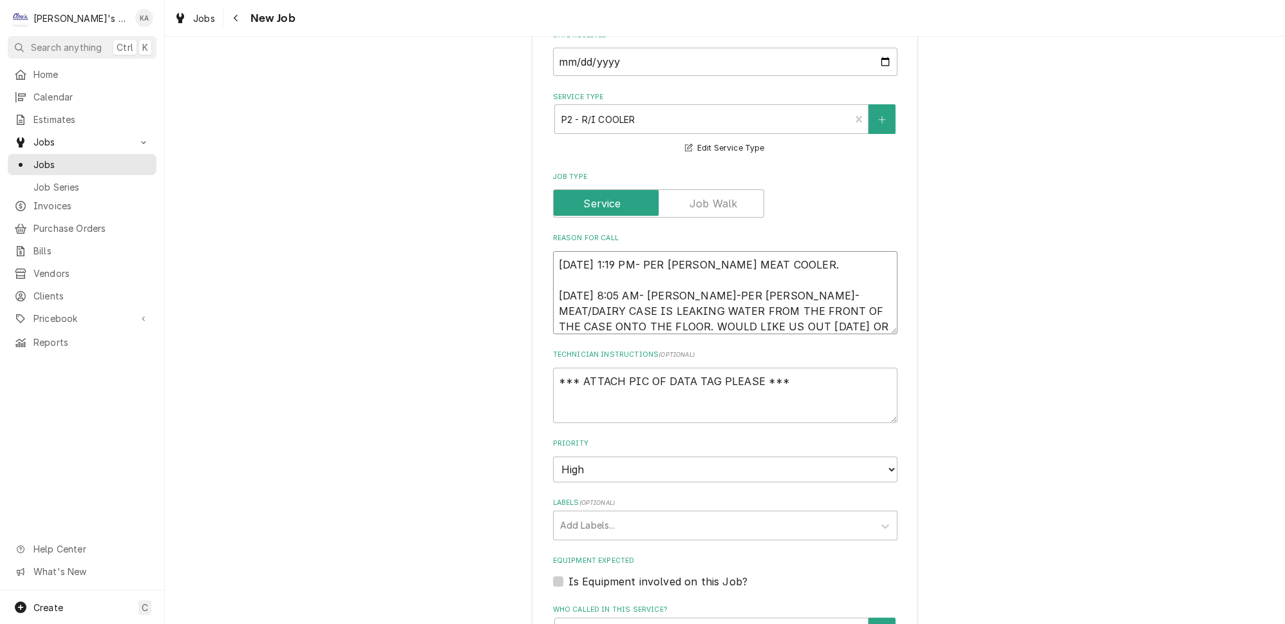
type textarea "x"
type textarea "8/24/2025 1:19 PM- PER ANGELA- LEAKING MEAT COOLER. 8/25/2025 8:05 AM- KASSIE- …"
type textarea "x"
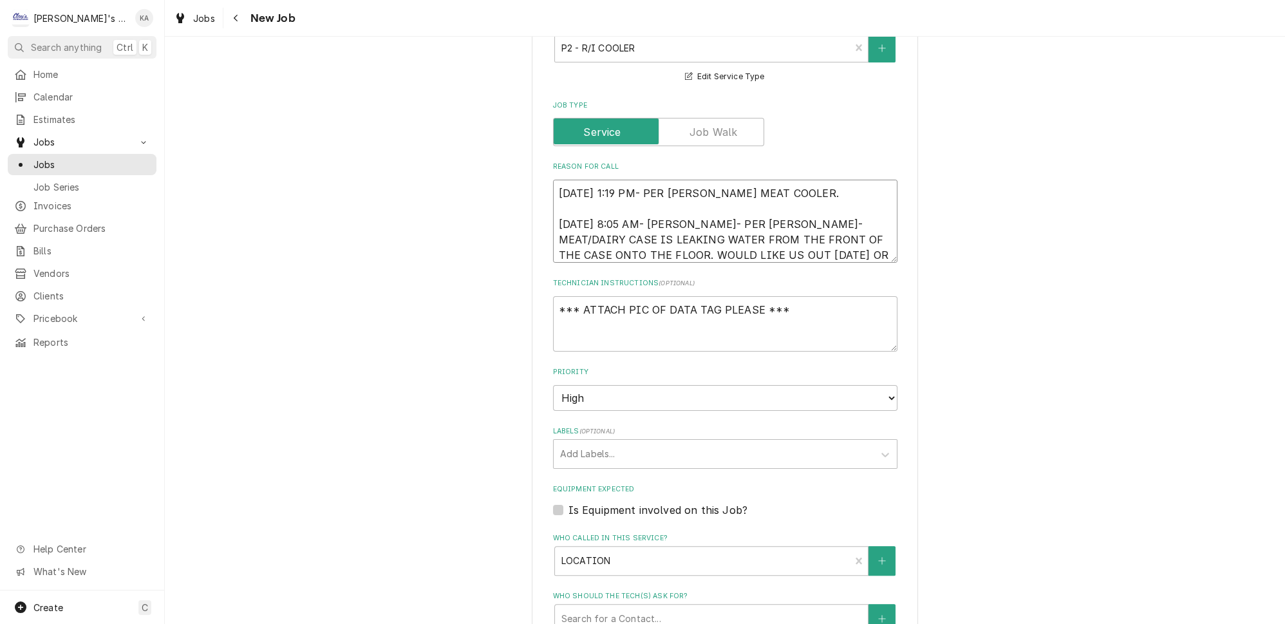
scroll to position [702, 0]
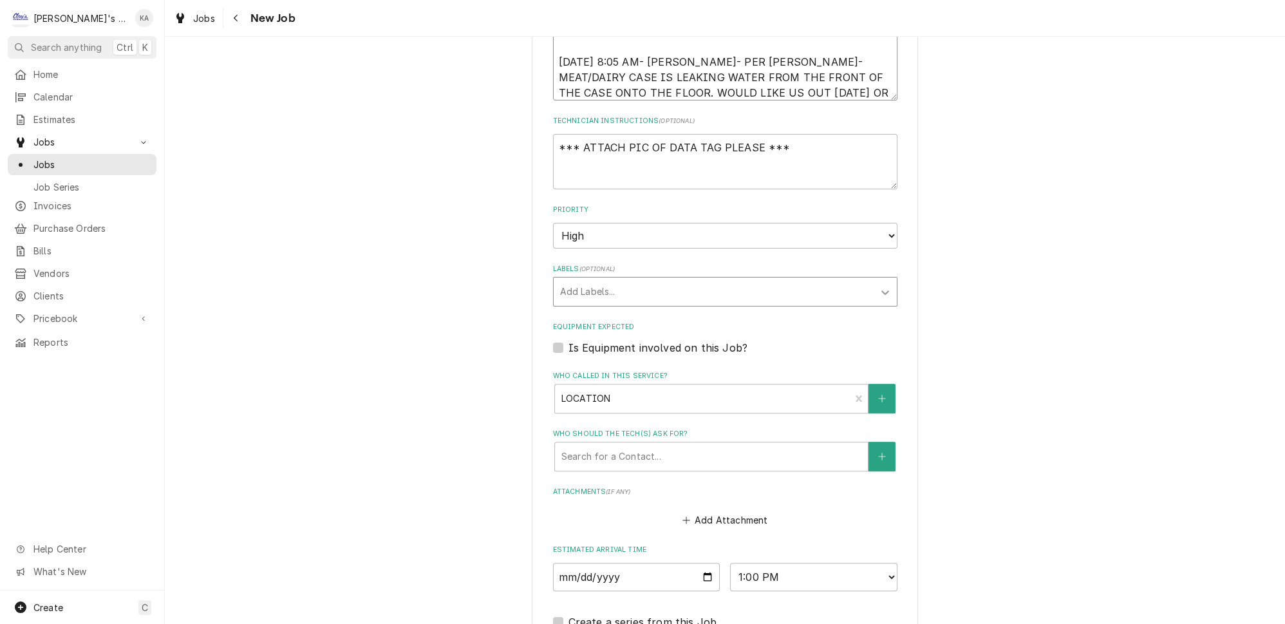
type textarea "8/24/2025 1:19 PM- PER ANGELA- LEAKING MEAT COOLER. 8/25/2025 8:05 AM- KASSIE- …"
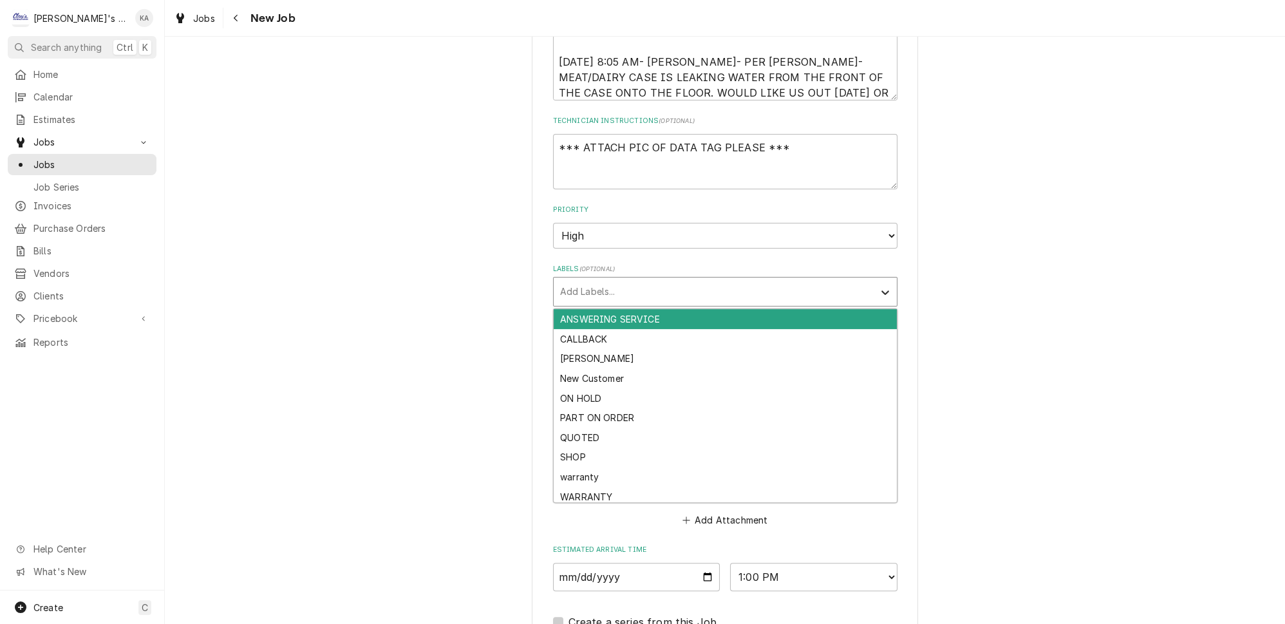
click at [879, 286] on icon "Labels" at bounding box center [885, 292] width 13 height 13
click at [717, 309] on div "ANSWERING SERVICE" at bounding box center [725, 319] width 343 height 20
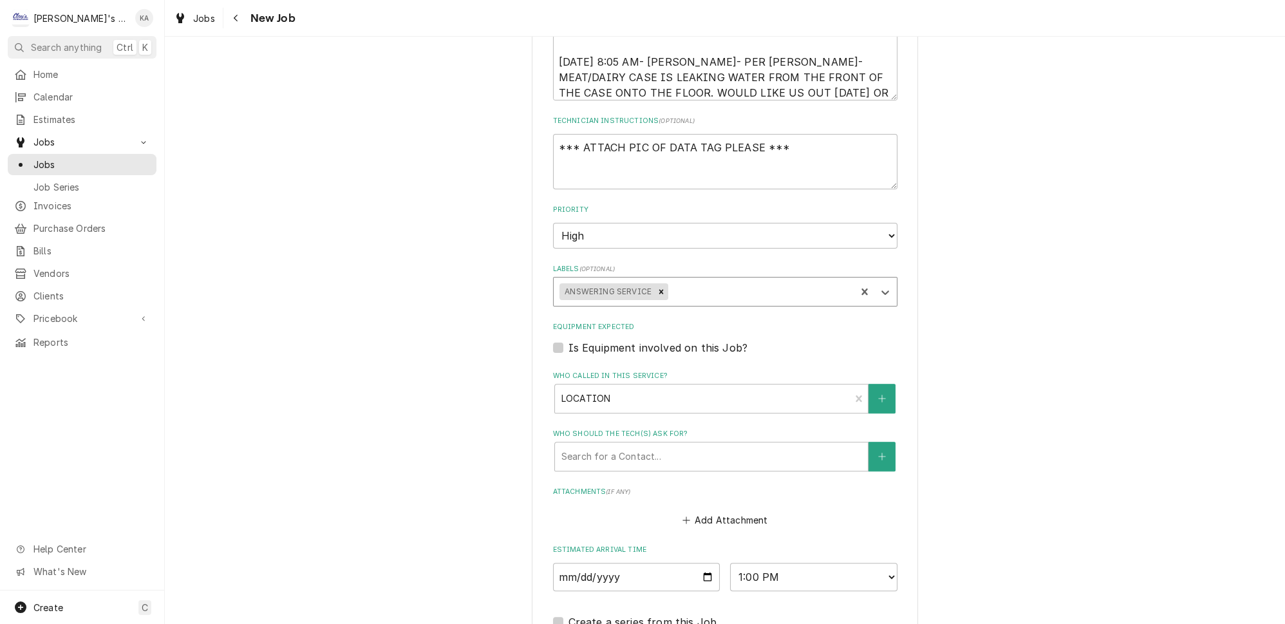
type textarea "x"
click at [569, 340] on label "Is Equipment involved on this Job?" at bounding box center [658, 347] width 179 height 15
click at [569, 340] on input "Equipment Expected" at bounding box center [741, 354] width 345 height 28
checkbox input "true"
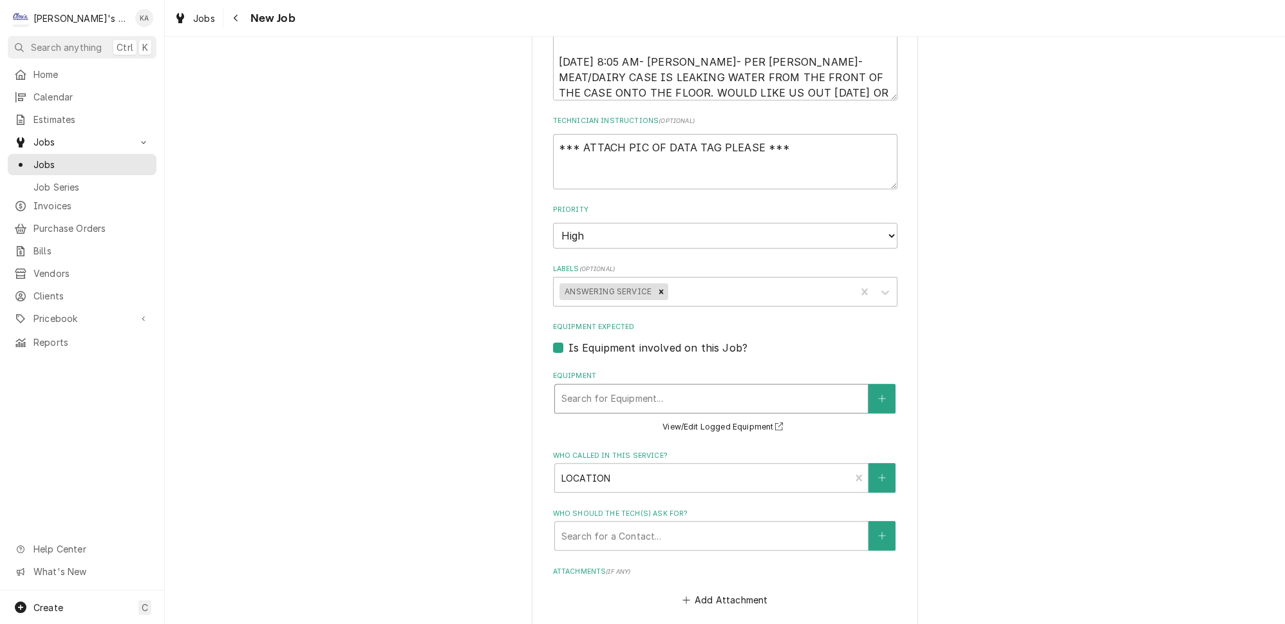
type textarea "x"
click at [627, 387] on div "Equipment" at bounding box center [712, 398] width 300 height 23
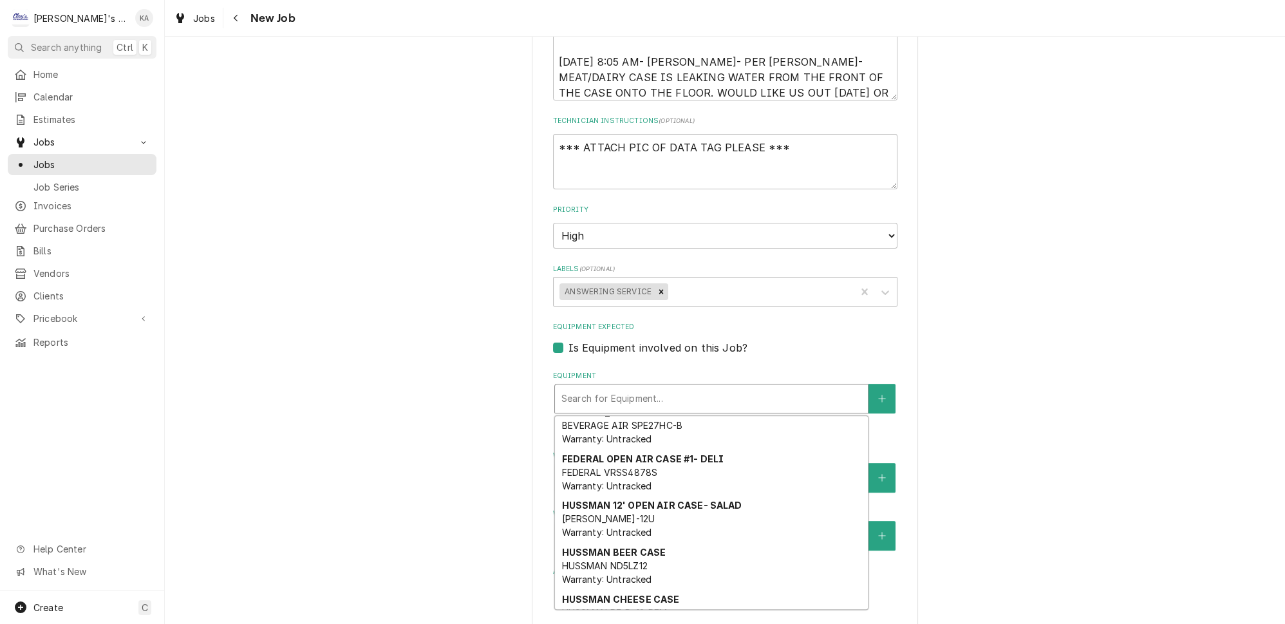
scroll to position [0, 0]
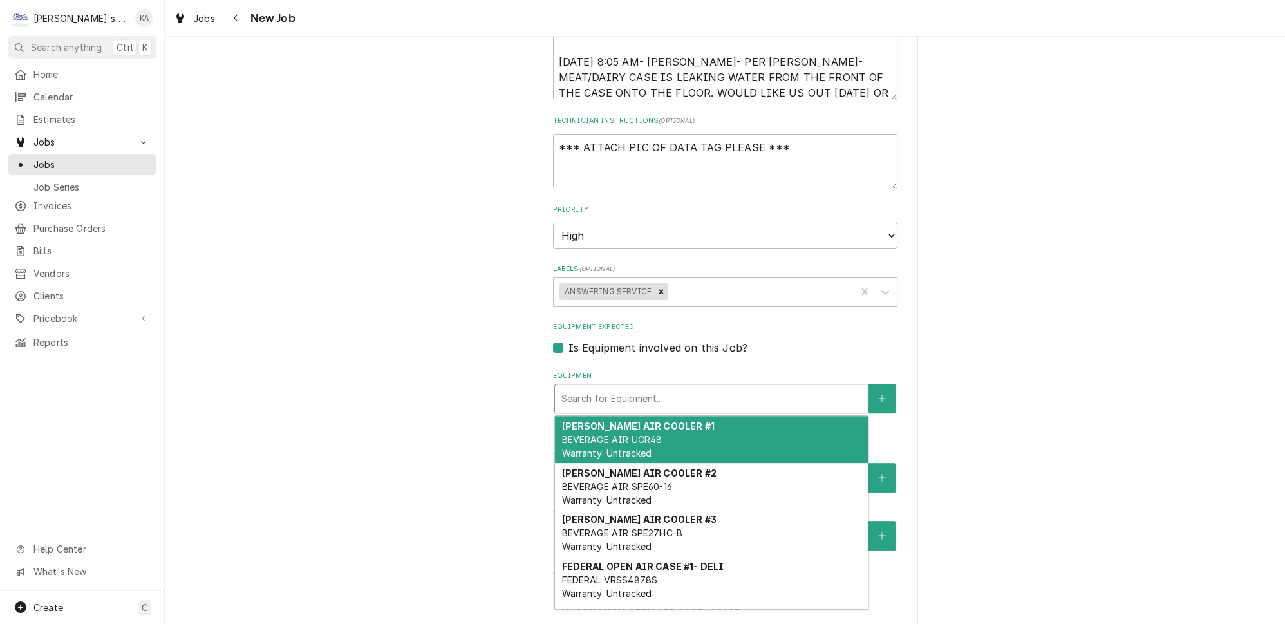
click at [1000, 321] on div "Use the fields below to edit this job: Client Details Client THE KIVA CORPORATI…" at bounding box center [725, 160] width 1120 height 1625
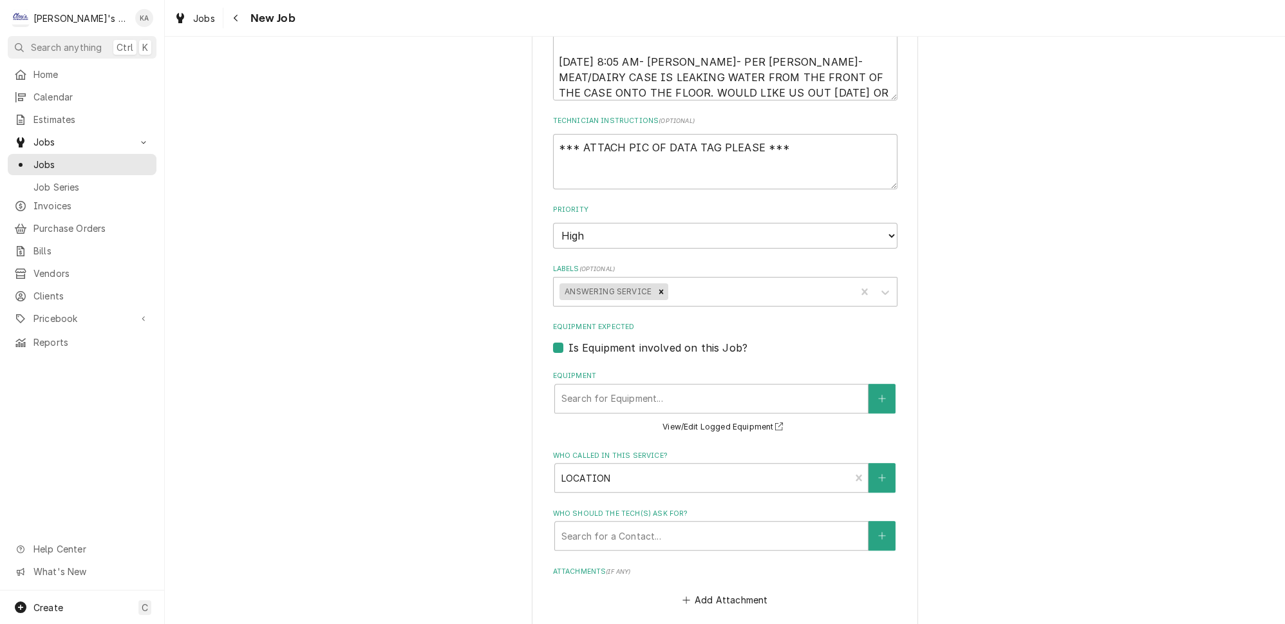
click at [569, 340] on label "Is Equipment involved on this Job?" at bounding box center [658, 347] width 179 height 15
click at [569, 340] on input "Equipment Expected" at bounding box center [741, 354] width 345 height 28
checkbox input "false"
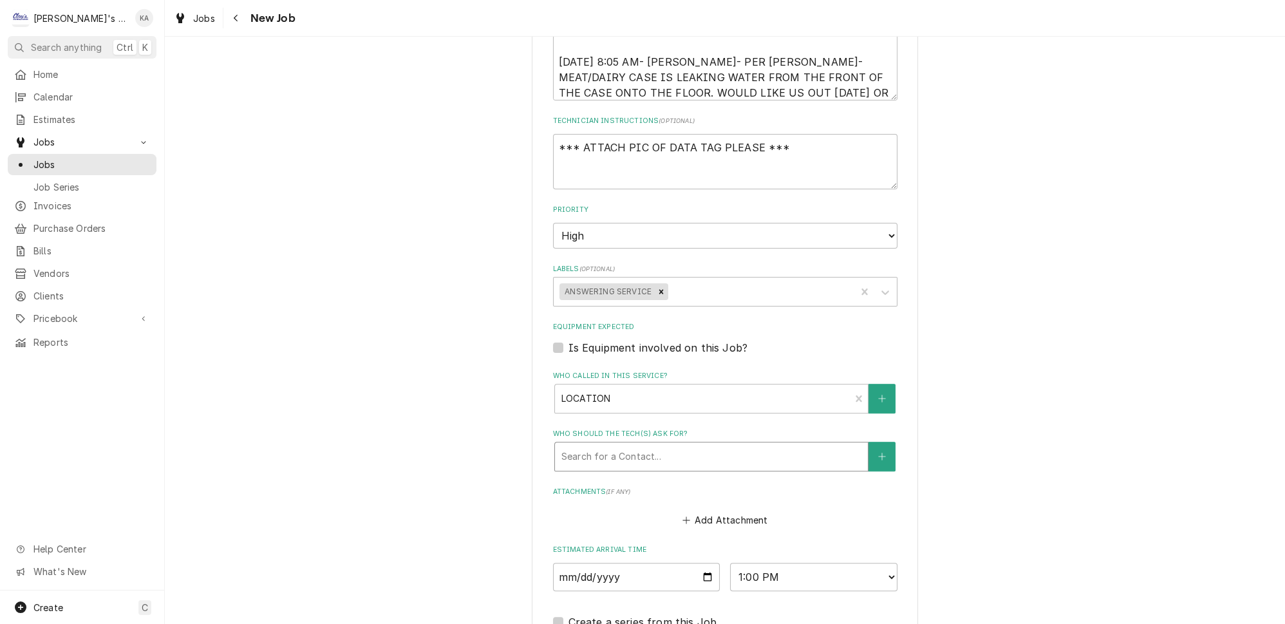
click at [673, 445] on div "Who should the tech(s) ask for?" at bounding box center [712, 456] width 300 height 23
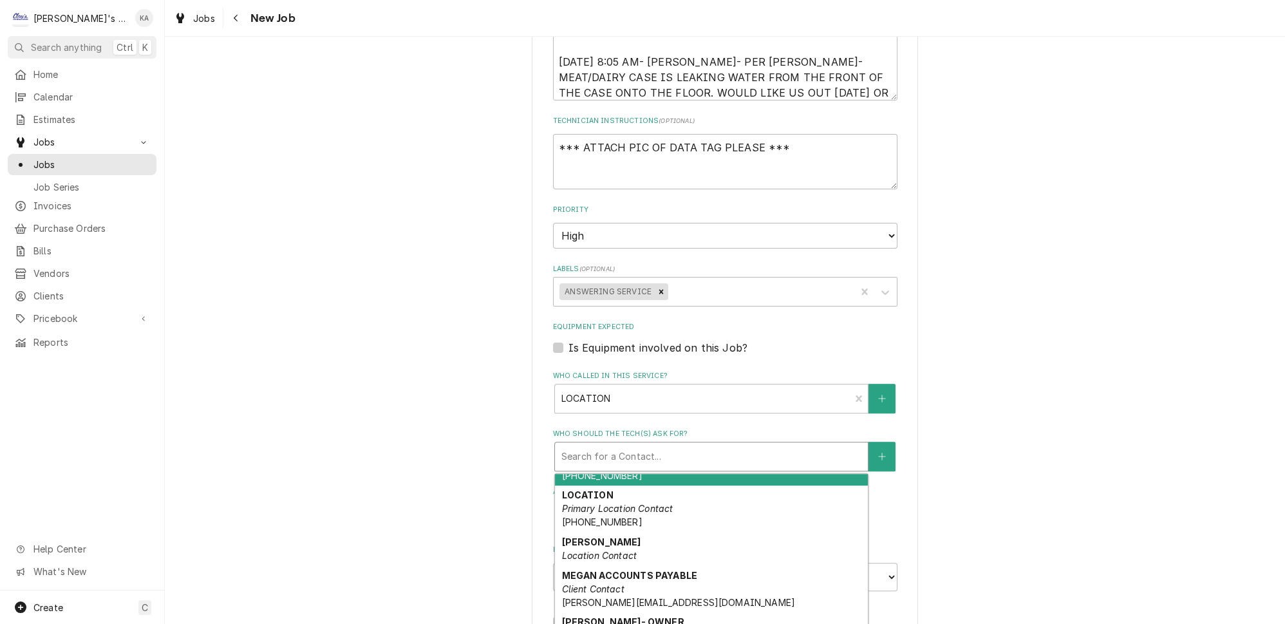
scroll to position [101, 0]
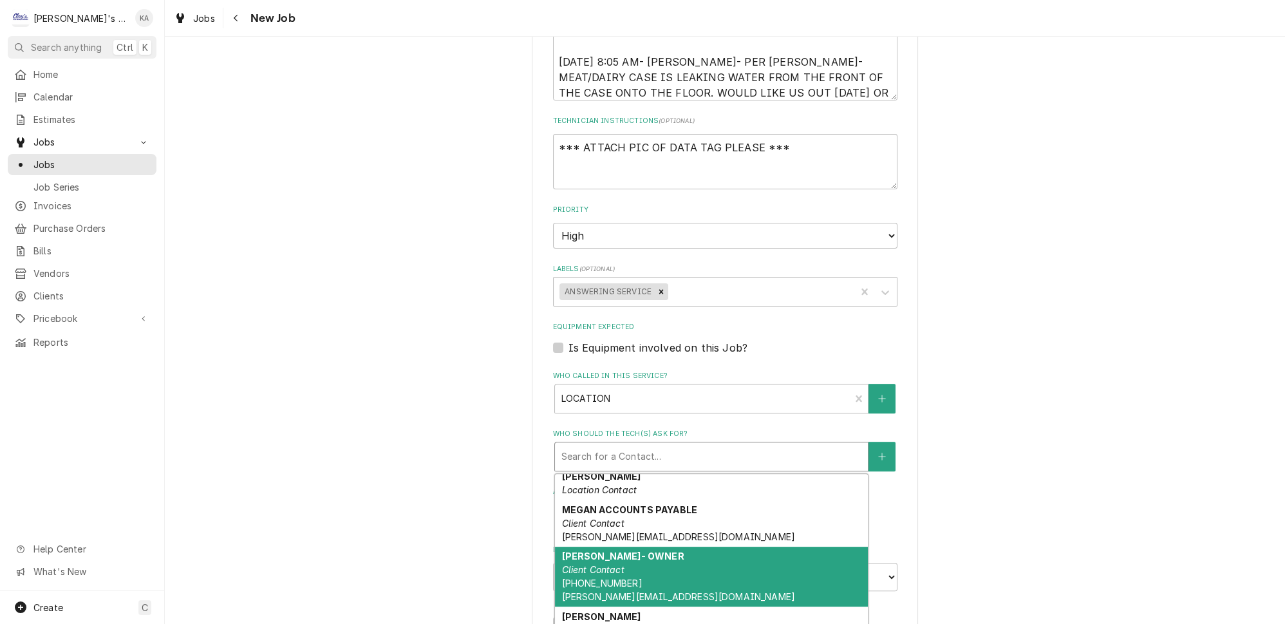
click at [674, 547] on div "MELISSA BROWN- OWNER Client Contact (541) 554-2242 MELISSA@KIVAGROCERY.COM" at bounding box center [711, 577] width 313 height 61
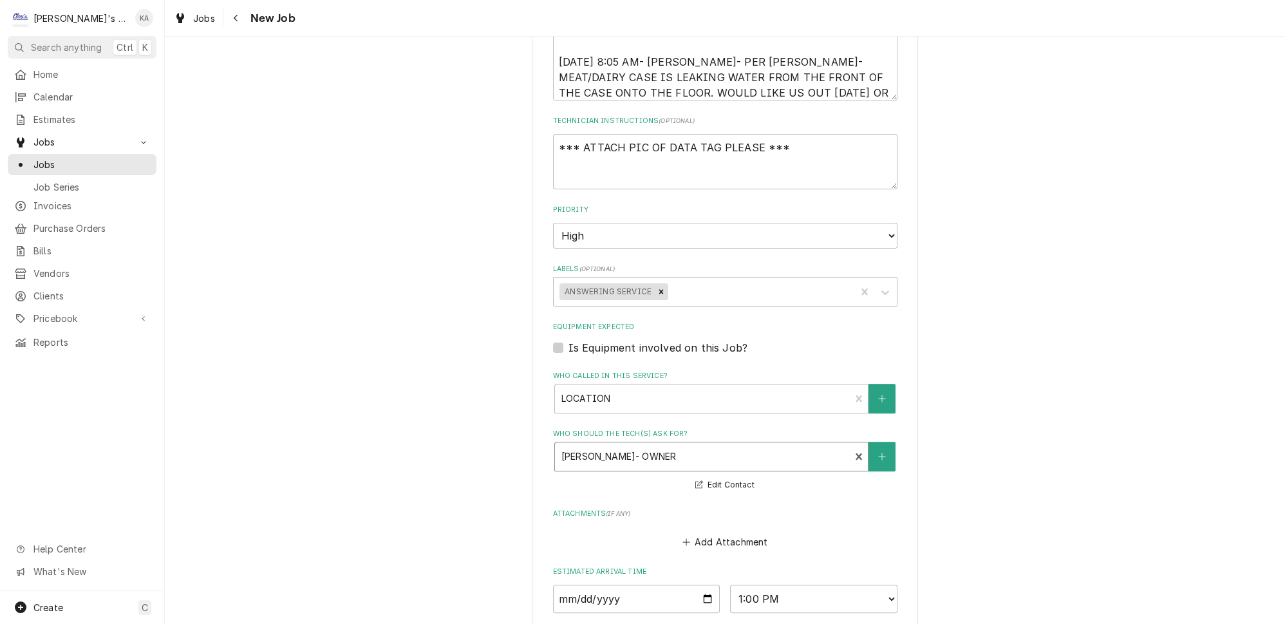
scroll to position [968, 0]
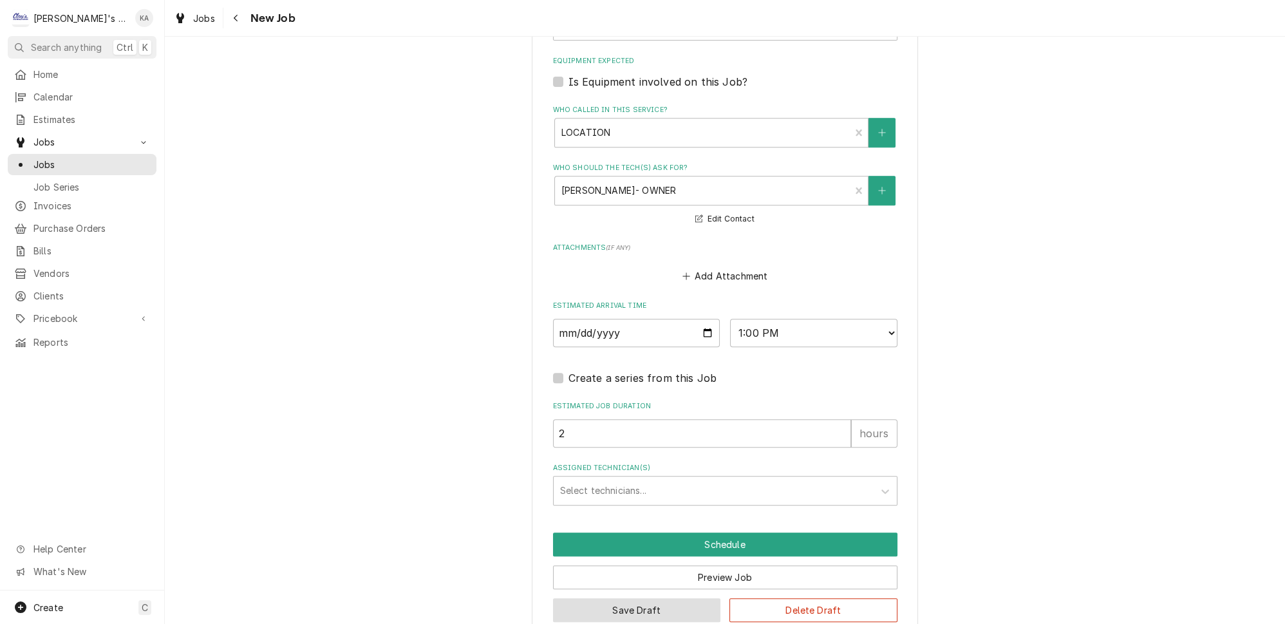
click at [654, 598] on button "Save Draft" at bounding box center [637, 610] width 168 height 24
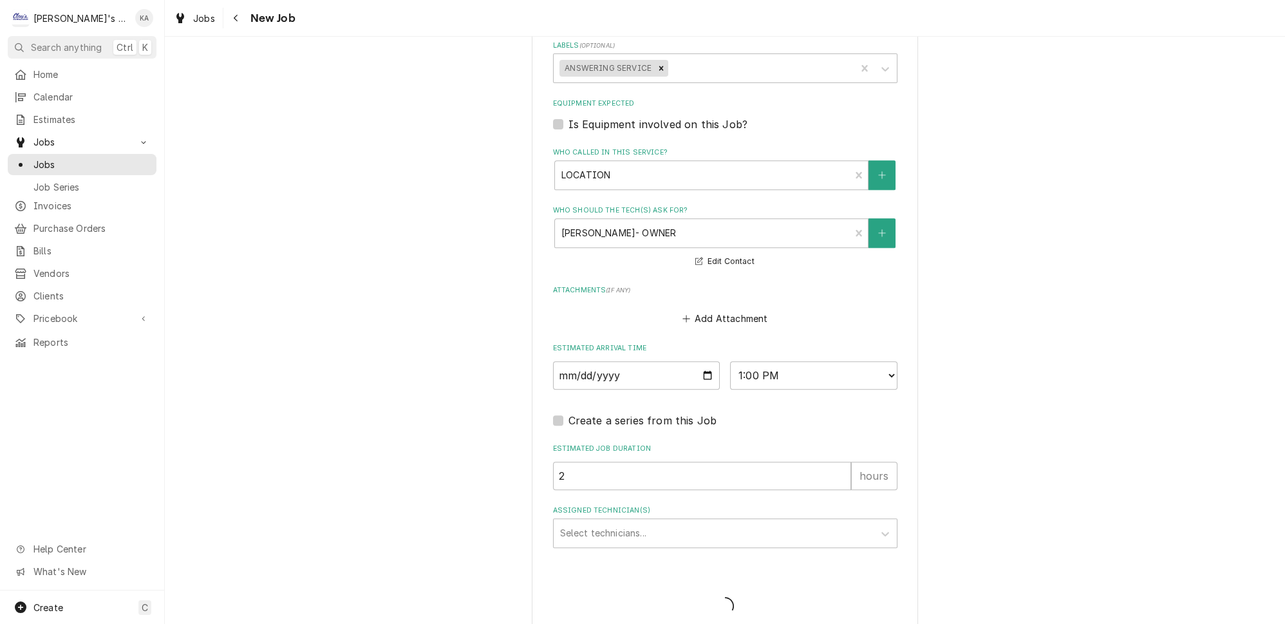
type textarea "x"
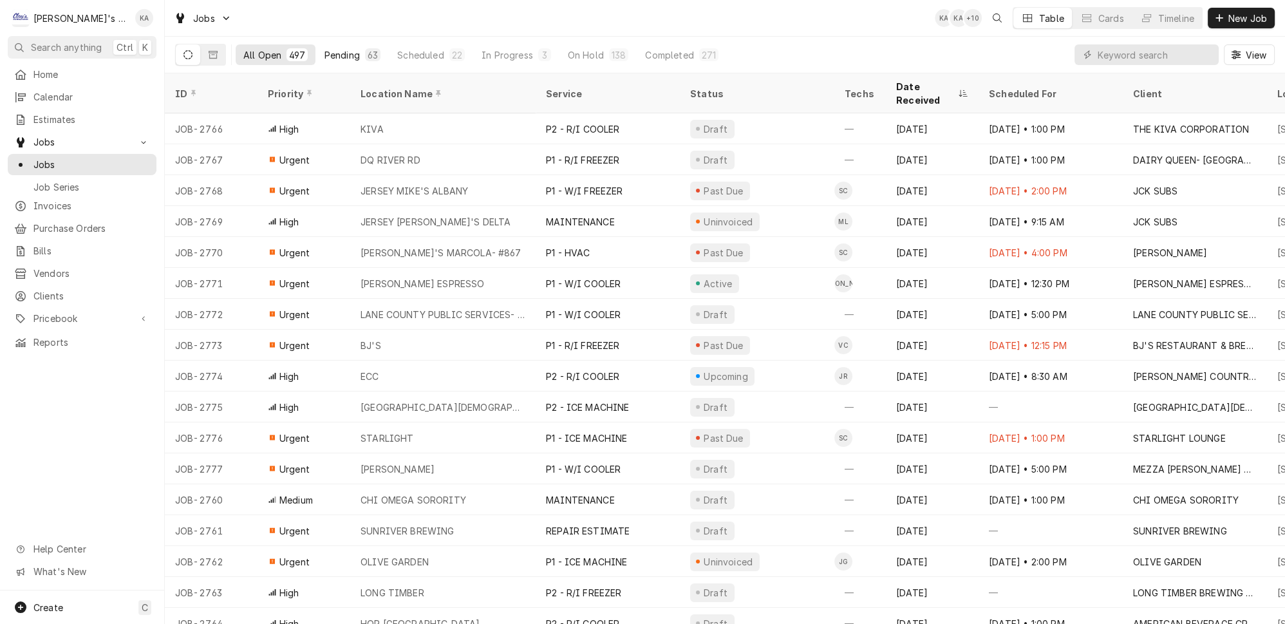
click at [325, 50] on div "Pending" at bounding box center [342, 55] width 35 height 14
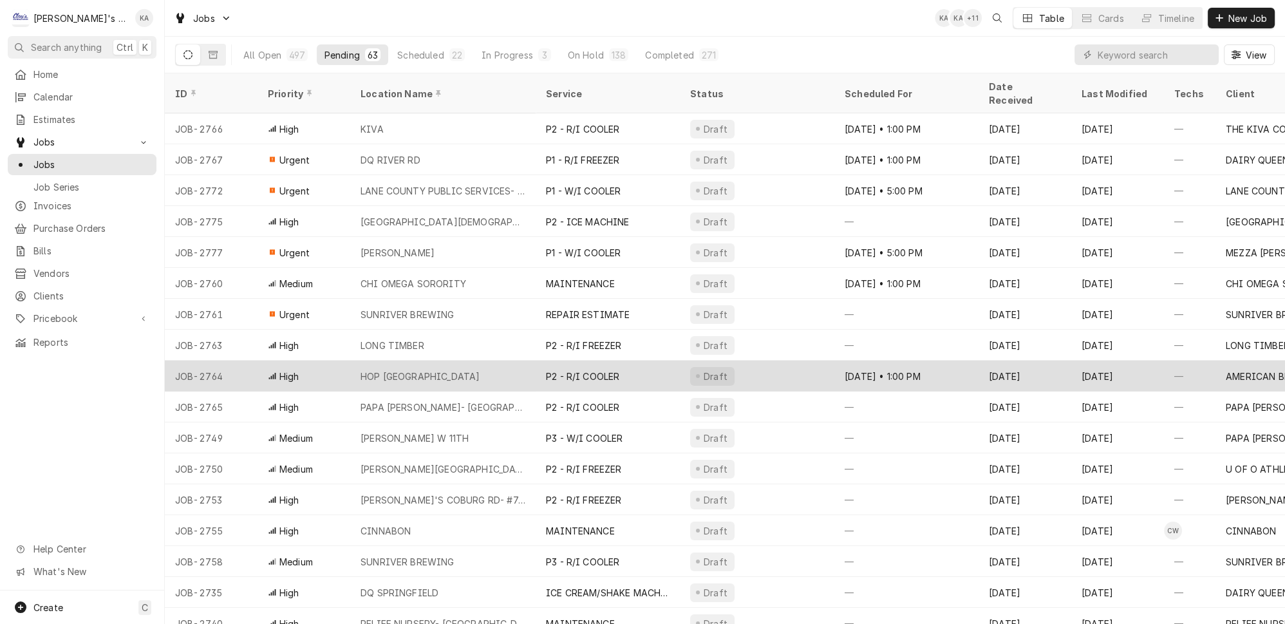
click at [480, 361] on div "HOP [GEOGRAPHIC_DATA]" at bounding box center [442, 376] width 185 height 31
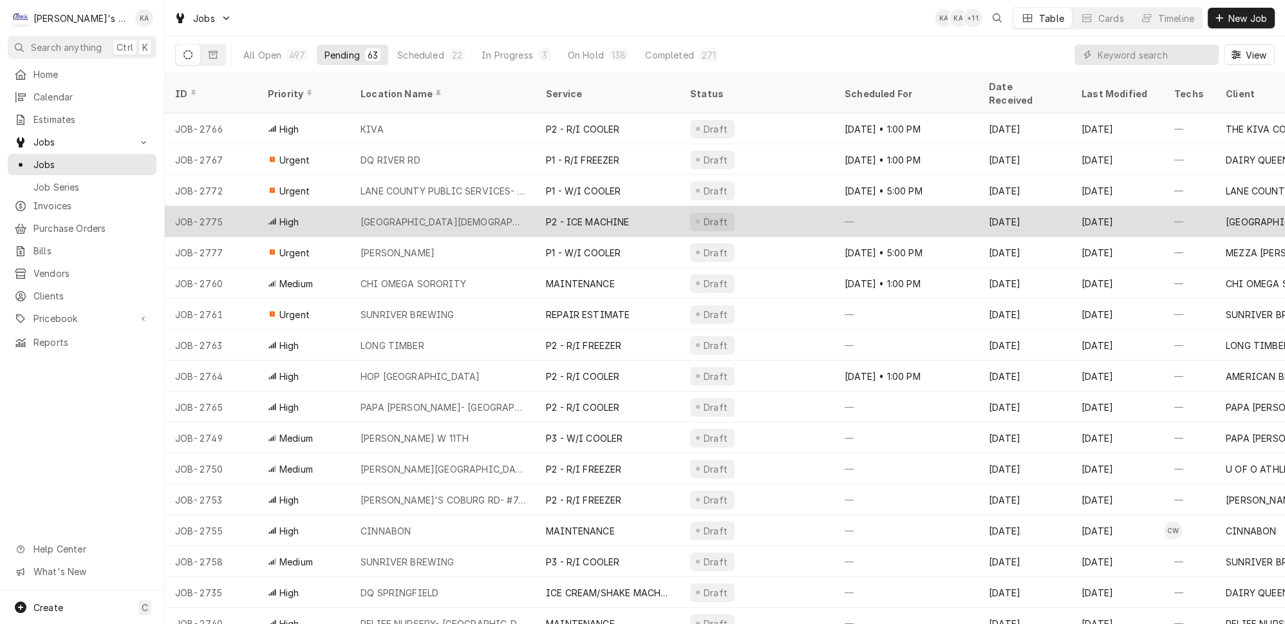
click at [408, 215] on div "[GEOGRAPHIC_DATA][DEMOGRAPHIC_DATA]" at bounding box center [443, 222] width 165 height 14
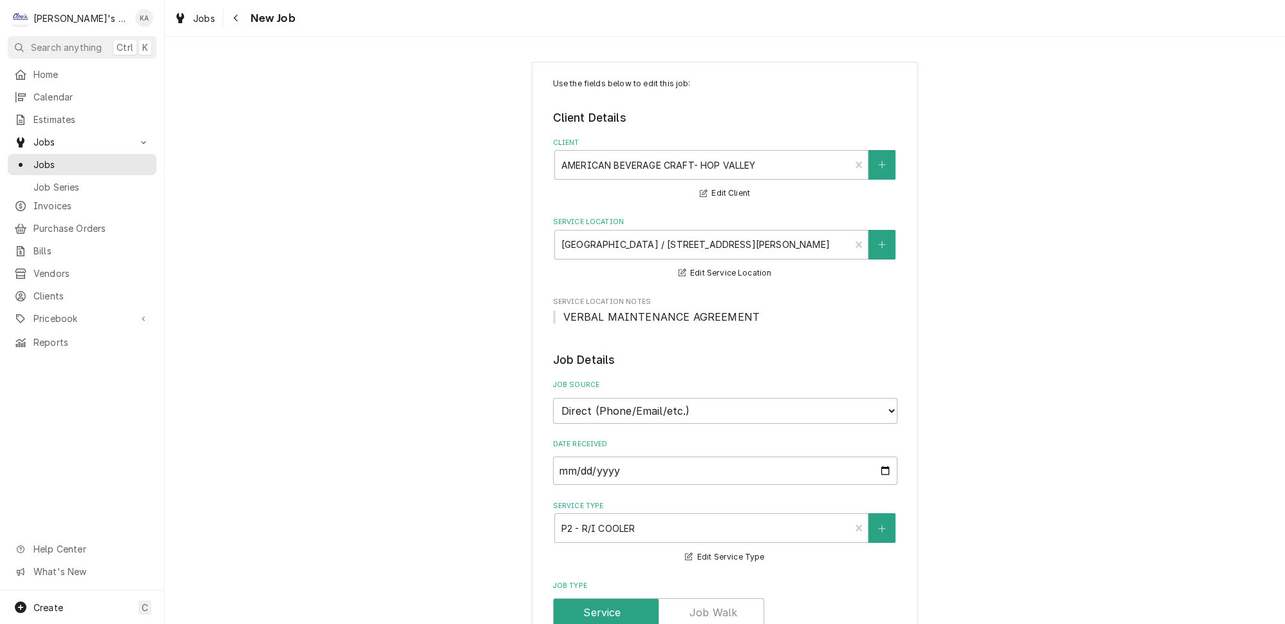
type textarea "x"
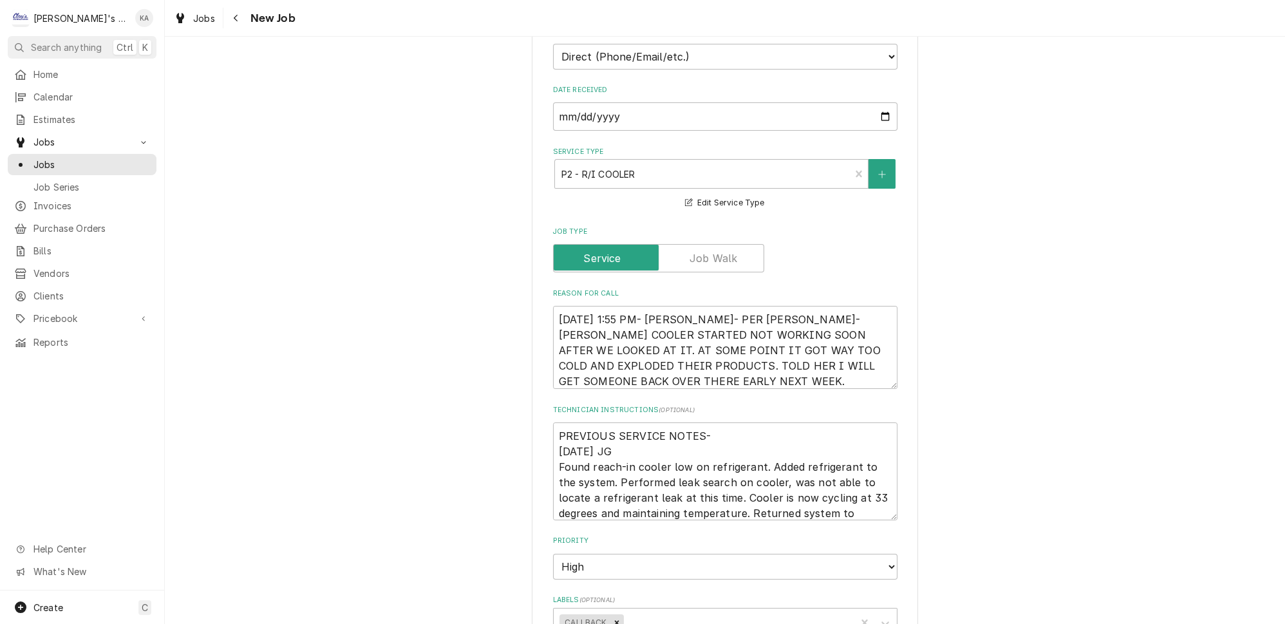
scroll to position [410, 0]
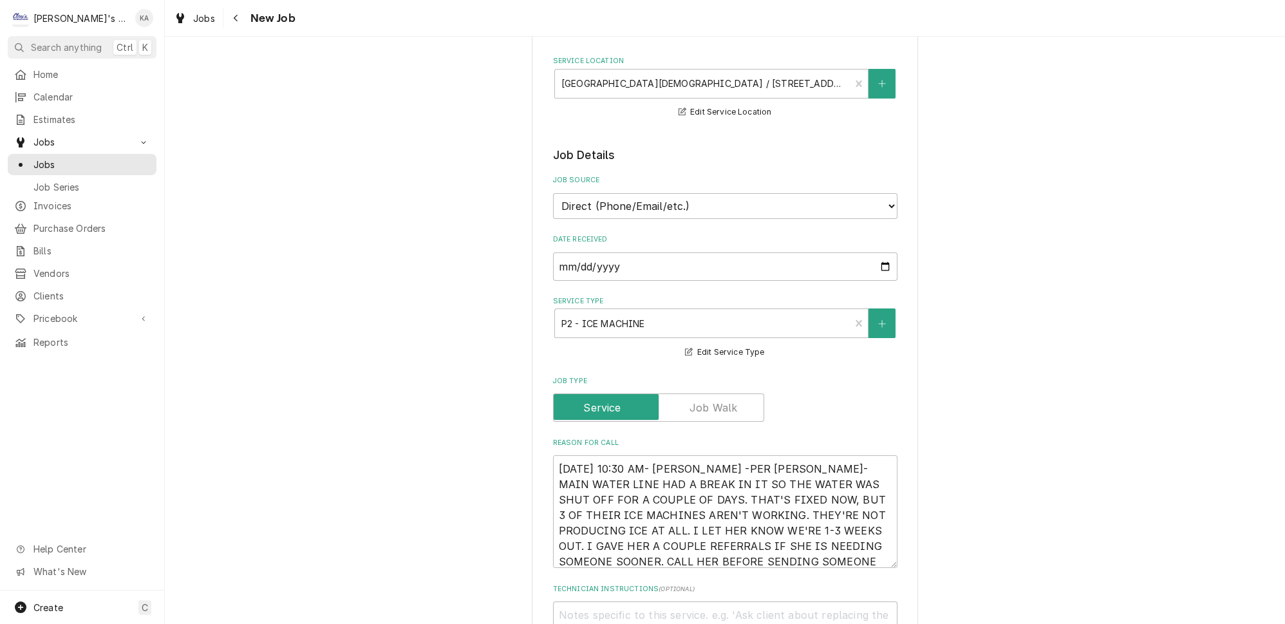
scroll to position [351, 0]
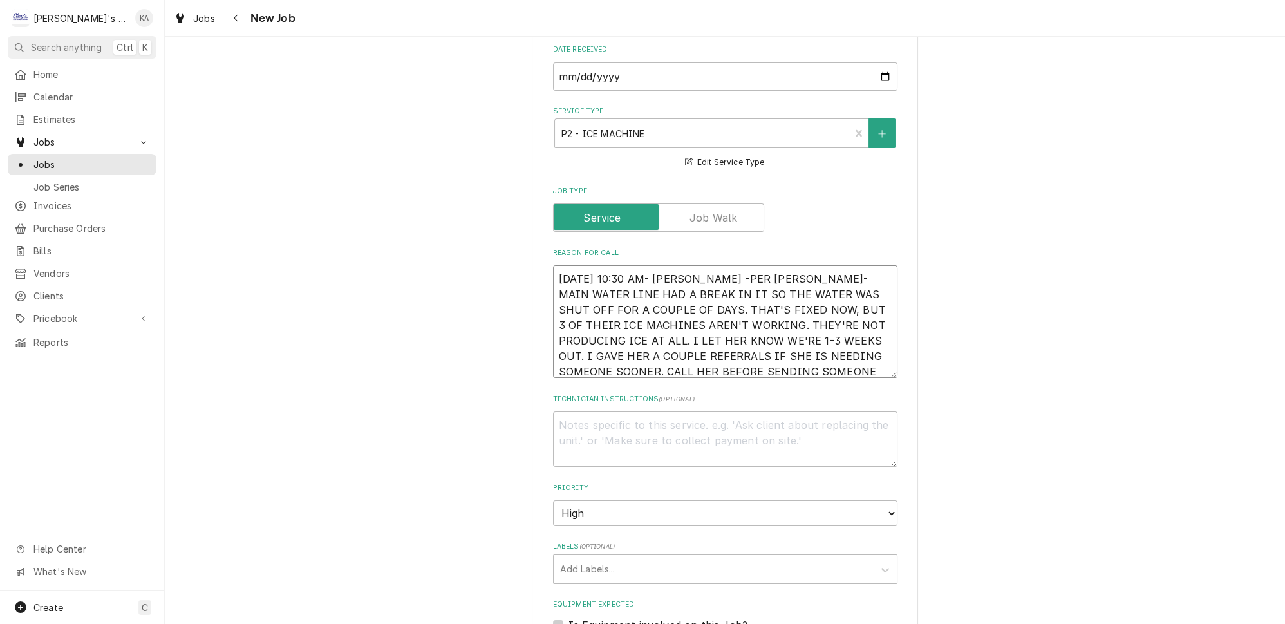
click at [702, 267] on textarea "[DATE] 10:30 AM- [PERSON_NAME] -PER [PERSON_NAME]- MAIN WATER LINE HAD A BREAK …" at bounding box center [725, 321] width 345 height 113
type textarea "x"
type textarea "[DATE] 10:30 AM- [PERSON_NAME]-PER [PERSON_NAME]- MAIN WATER LINE HAD A BREAK I…"
type textarea "x"
type textarea "[DATE] 10:30 AM- [PERSON_NAME]- PER [PERSON_NAME]- MAIN WATER LINE HAD A BREAK …"
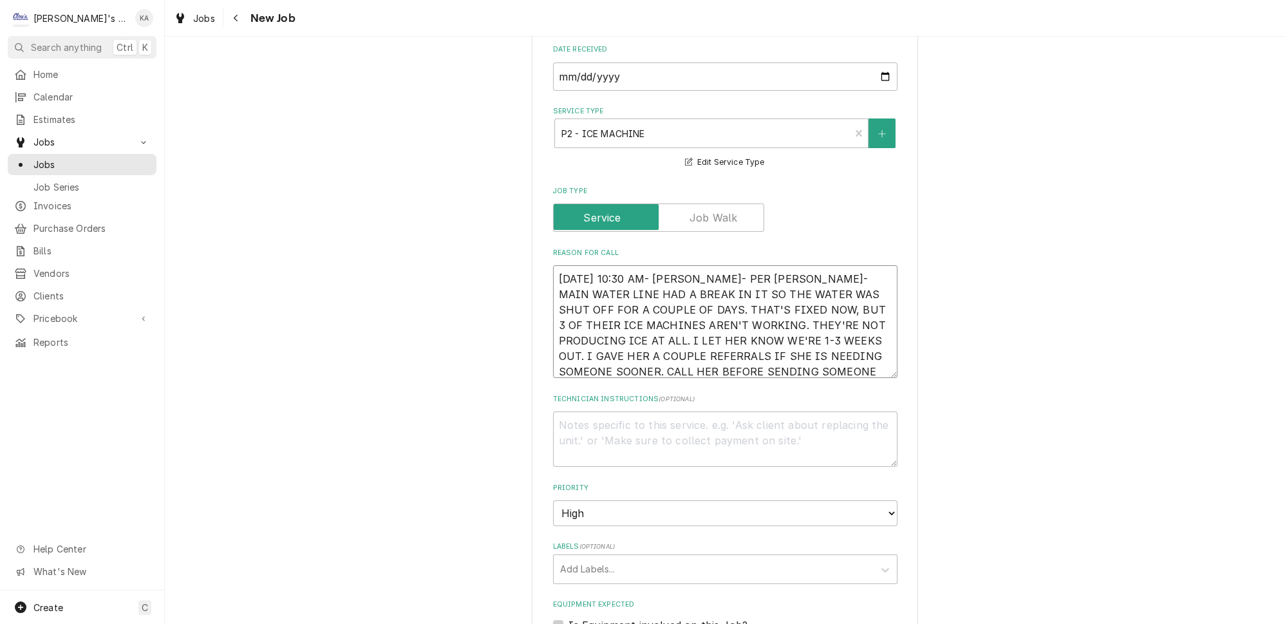
type textarea "x"
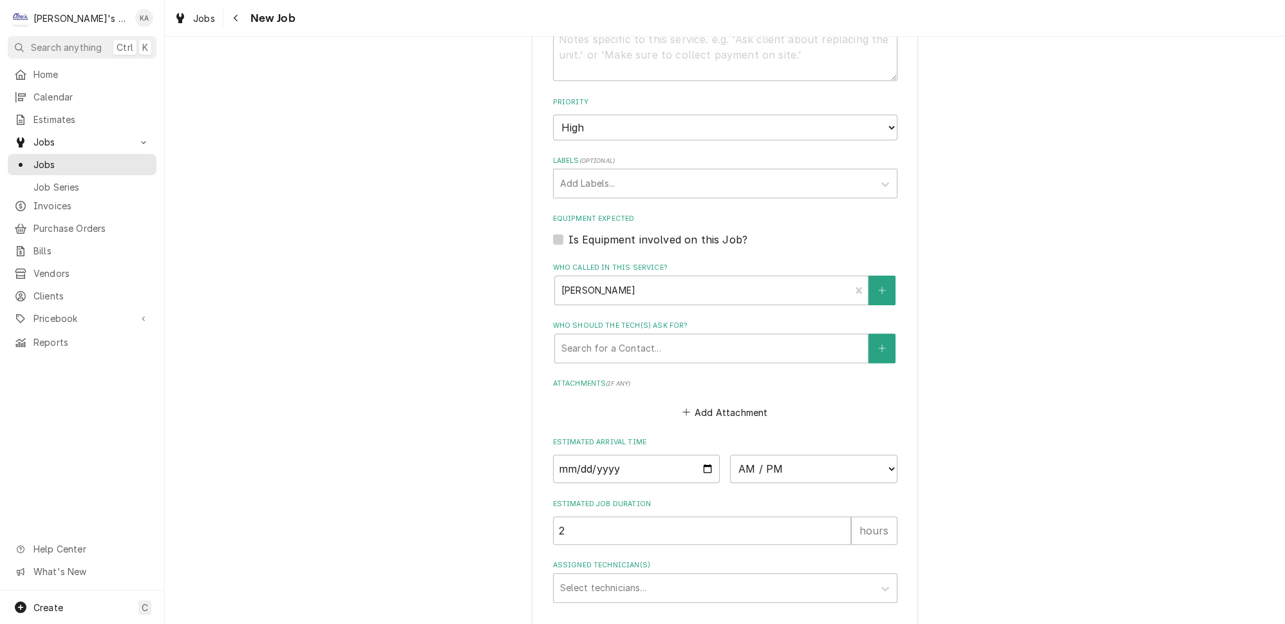
scroll to position [760, 0]
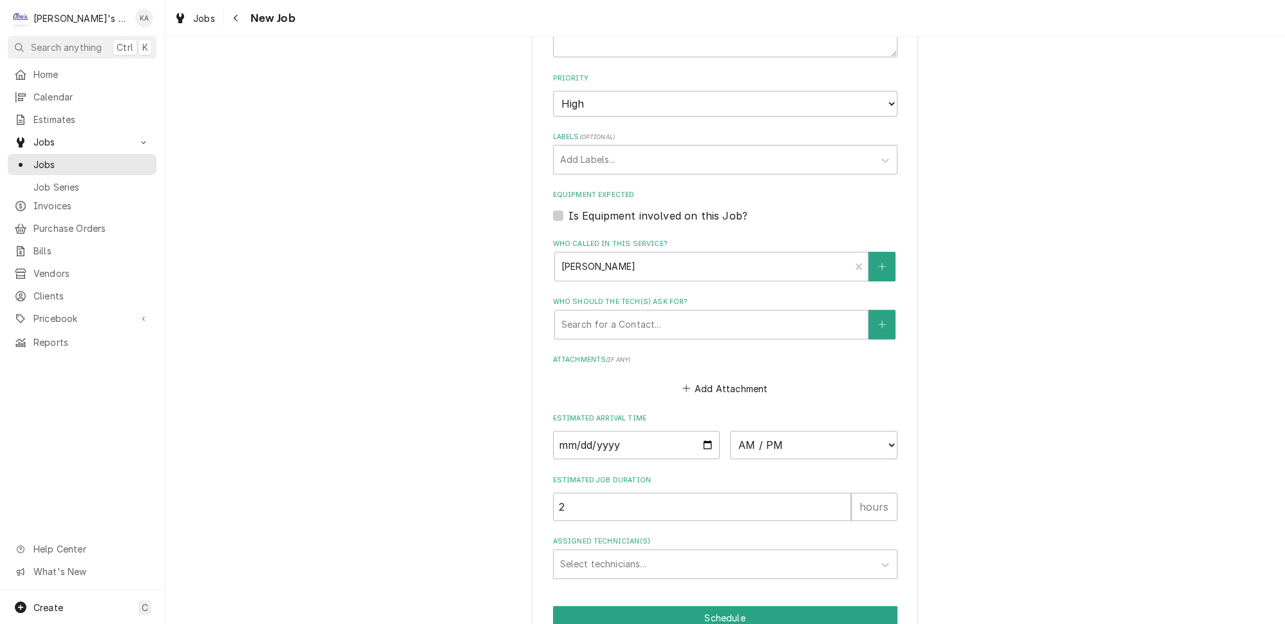
type textarea "8/25/2025 10:30 AM- KASSIE- PER MONICA- MAIN WATER LINE HAD A BREAK IN IT SO TH…"
click at [569, 208] on label "Is Equipment involved on this Job?" at bounding box center [658, 215] width 179 height 15
click at [569, 208] on input "Equipment Expected" at bounding box center [741, 222] width 345 height 28
checkbox input "true"
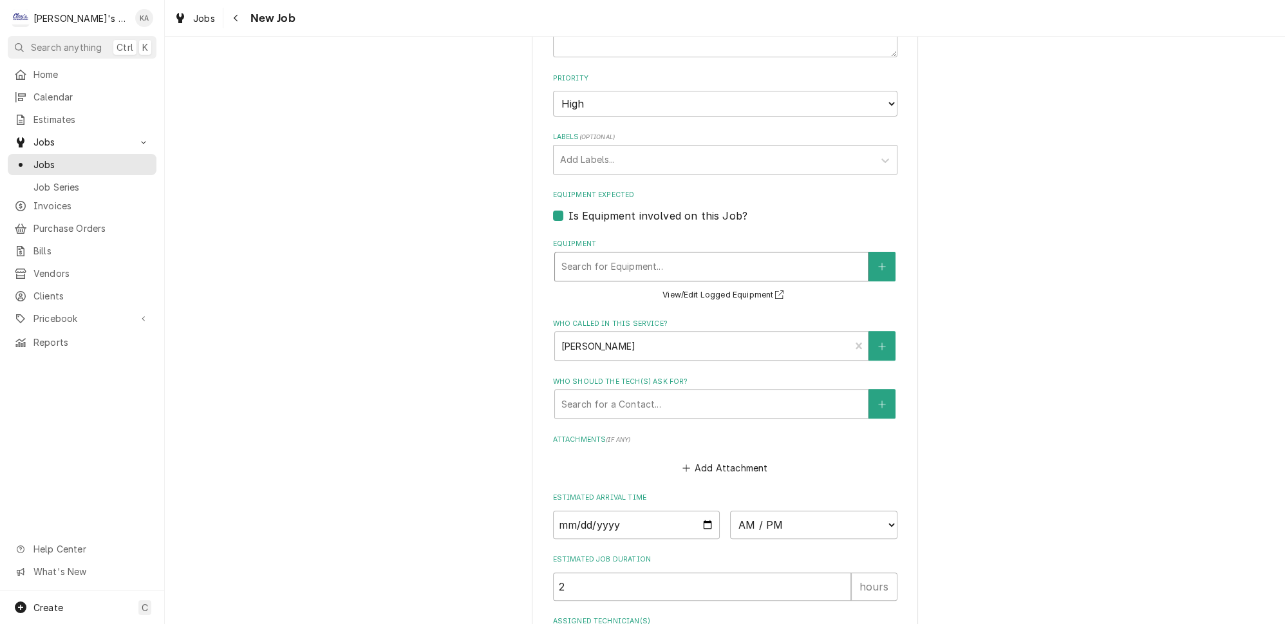
type textarea "x"
click at [656, 255] on div "Equipment" at bounding box center [712, 266] width 300 height 23
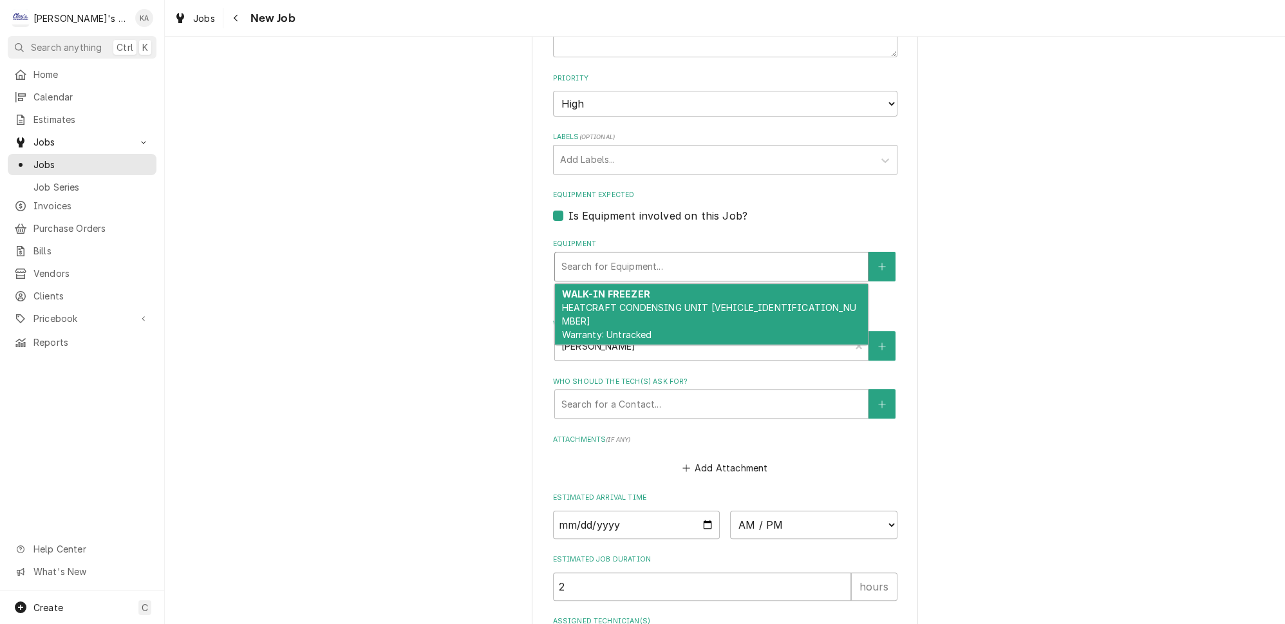
click at [656, 255] on div "Equipment" at bounding box center [712, 266] width 300 height 23
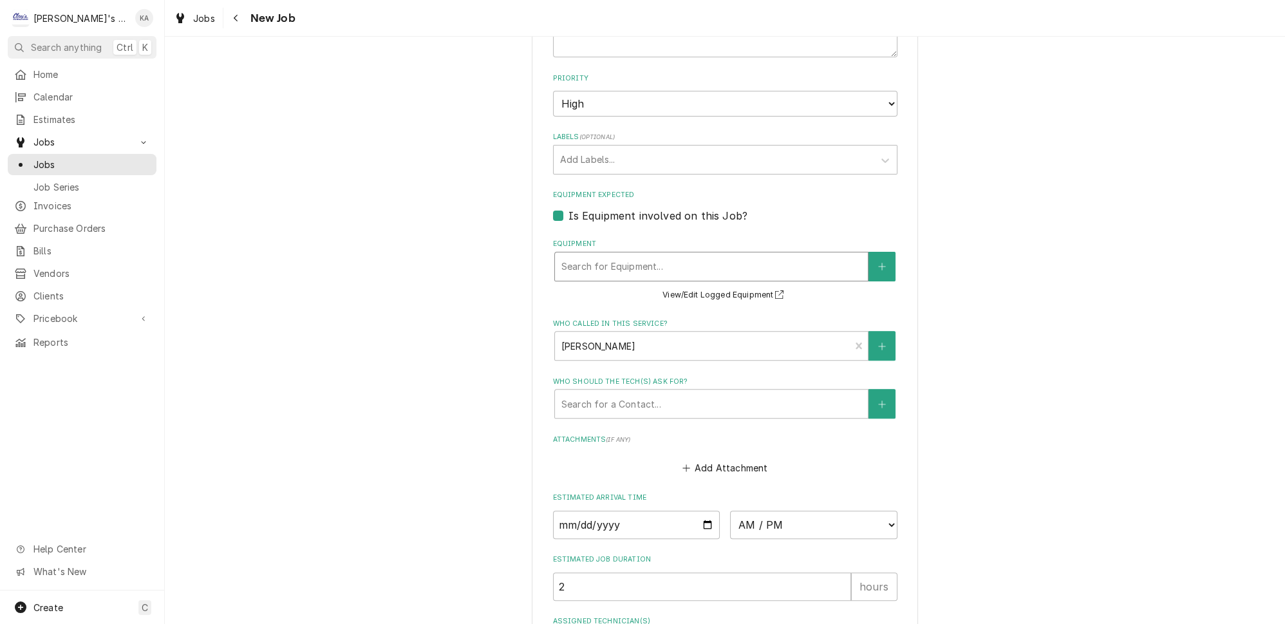
click at [569, 208] on label "Is Equipment involved on this Job?" at bounding box center [658, 215] width 179 height 15
click at [569, 208] on input "Equipment Expected" at bounding box center [741, 222] width 345 height 28
checkbox input "false"
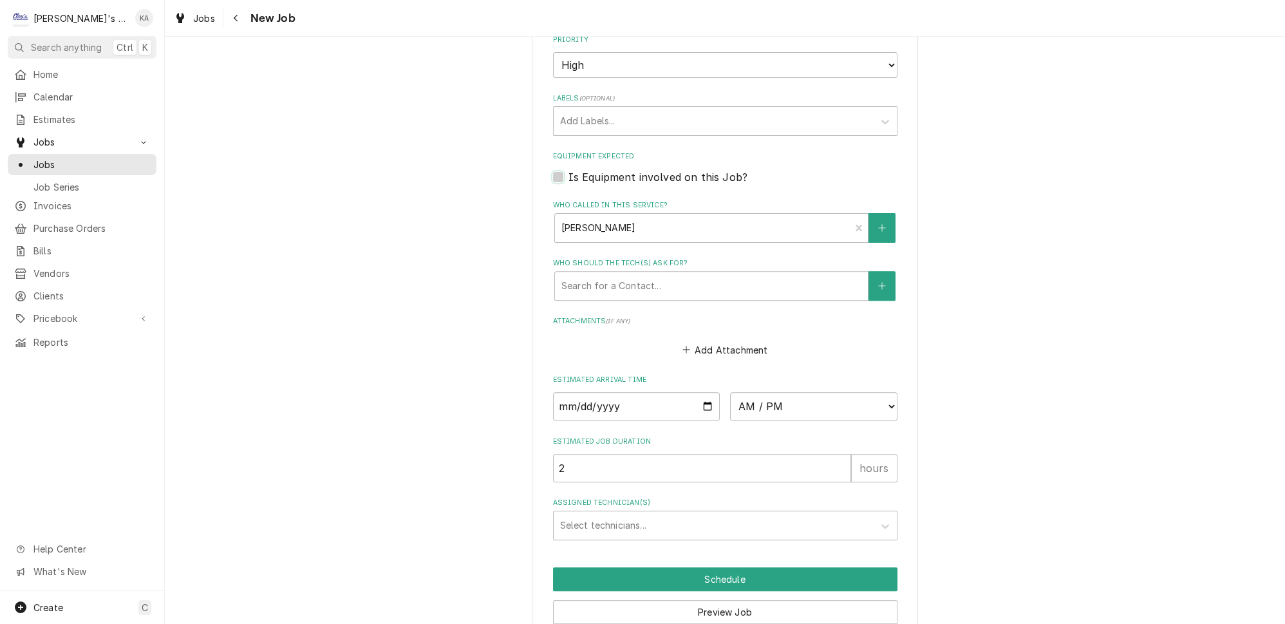
scroll to position [836, 0]
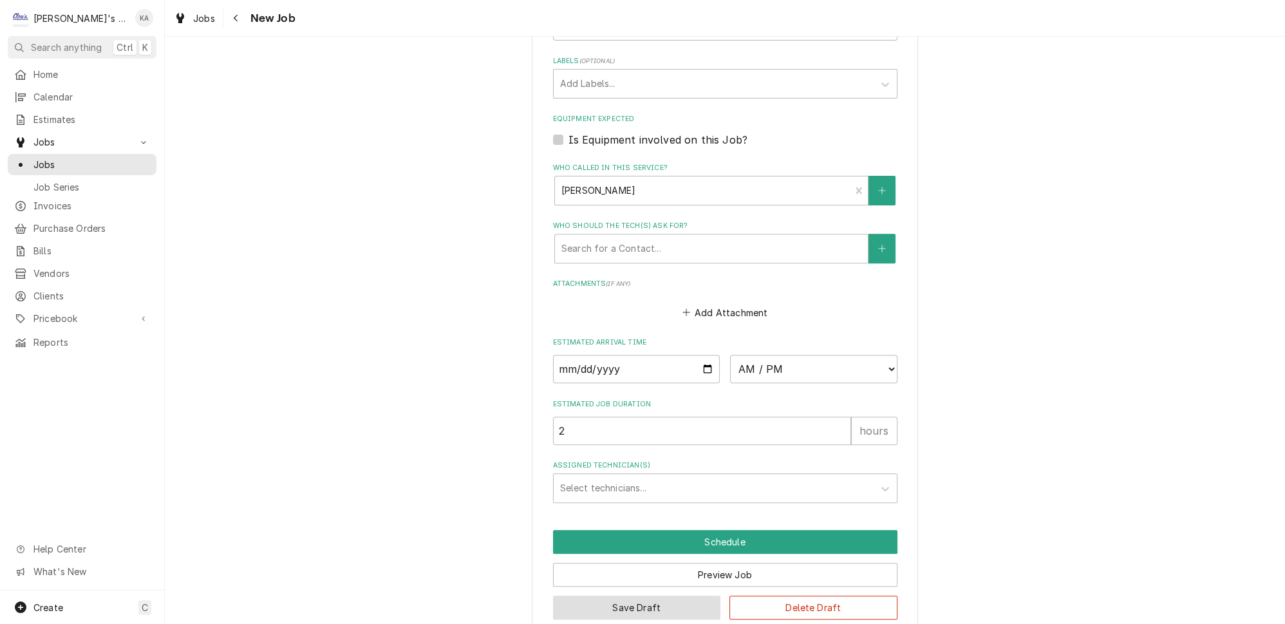
click at [636, 596] on button "Save Draft" at bounding box center [637, 608] width 168 height 24
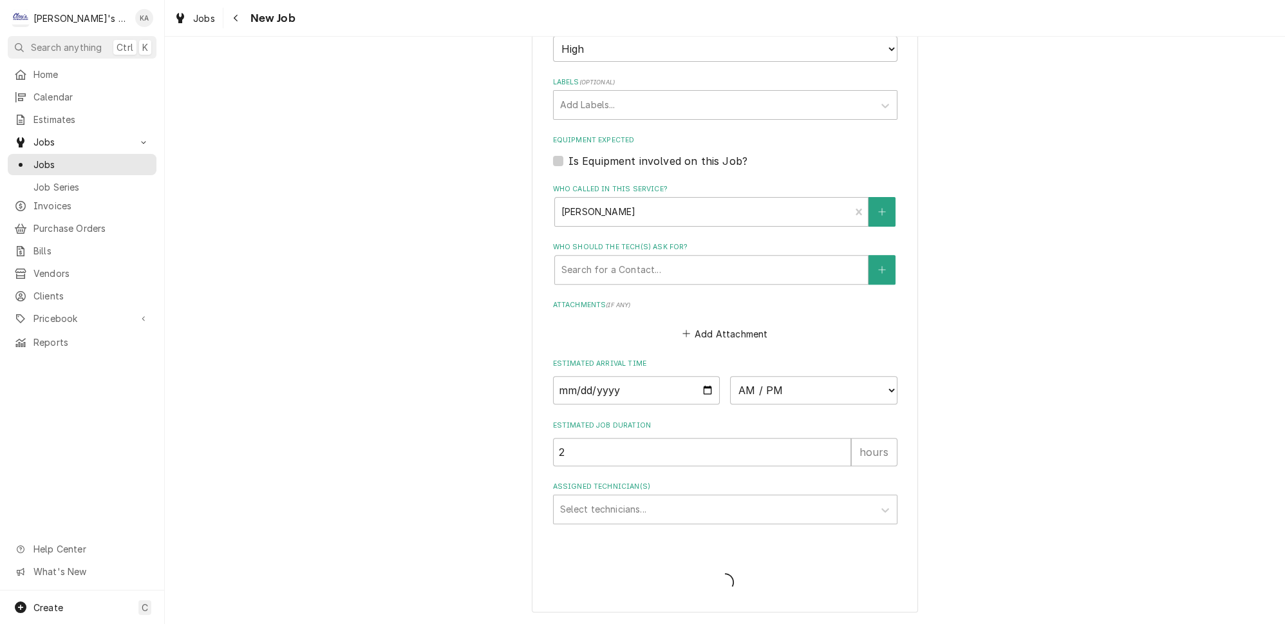
scroll to position [795, 0]
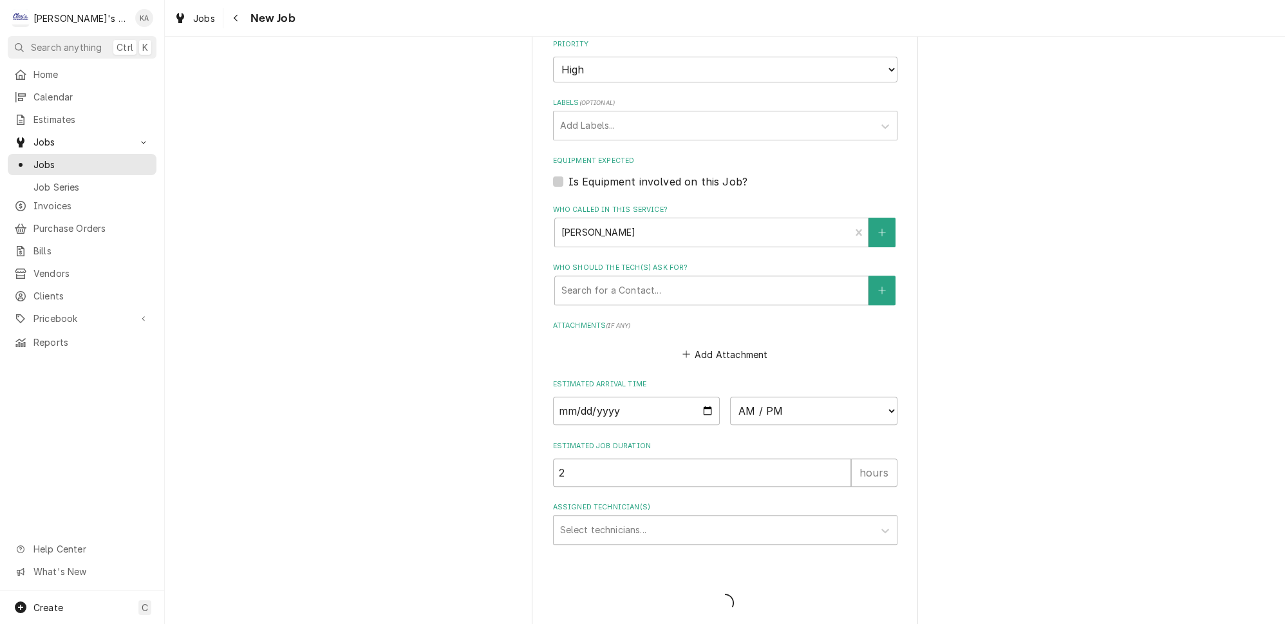
type textarea "x"
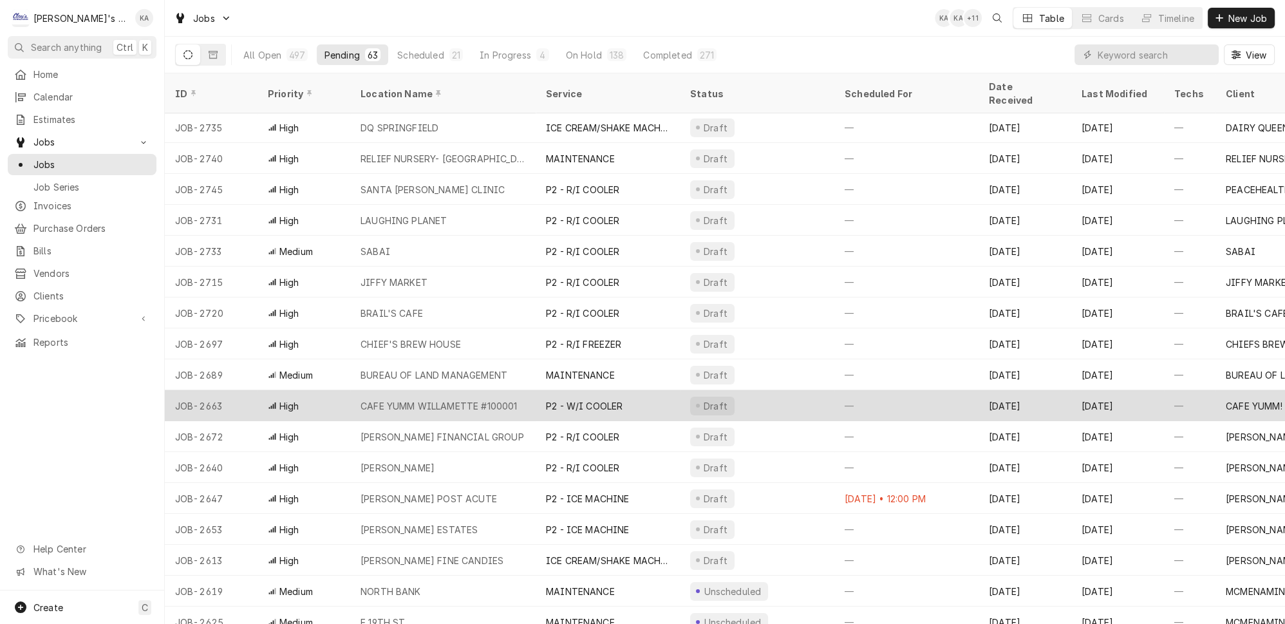
scroll to position [494, 0]
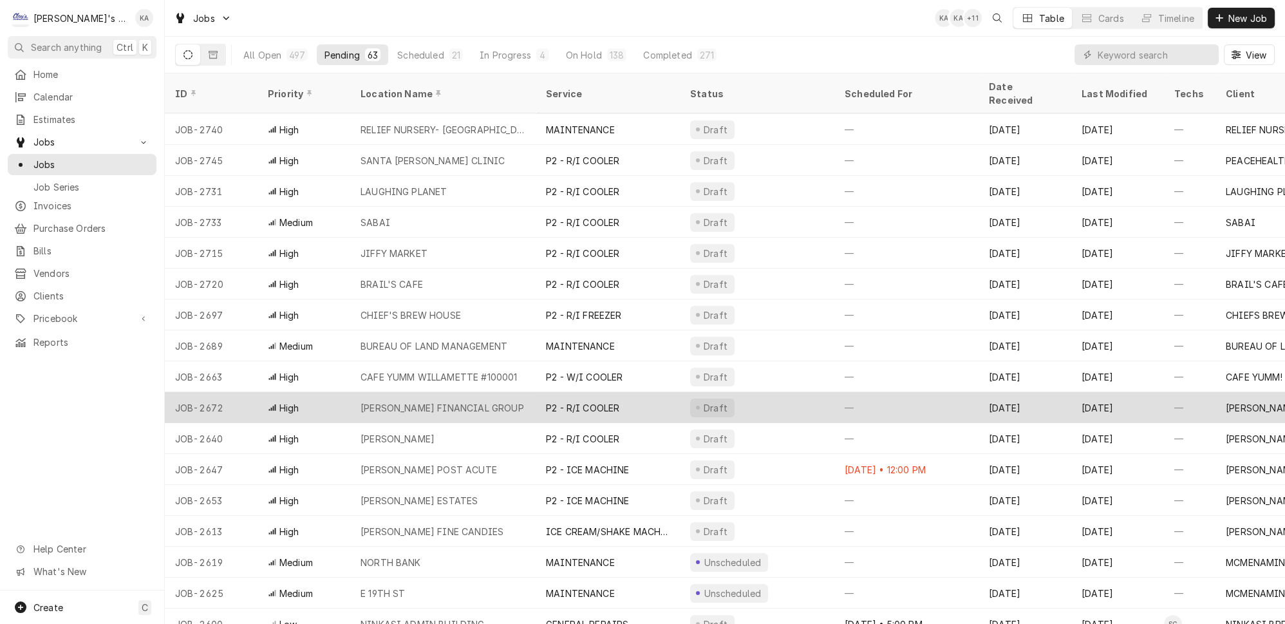
click at [587, 401] on div "P2 - R/I COOLER" at bounding box center [582, 408] width 73 height 14
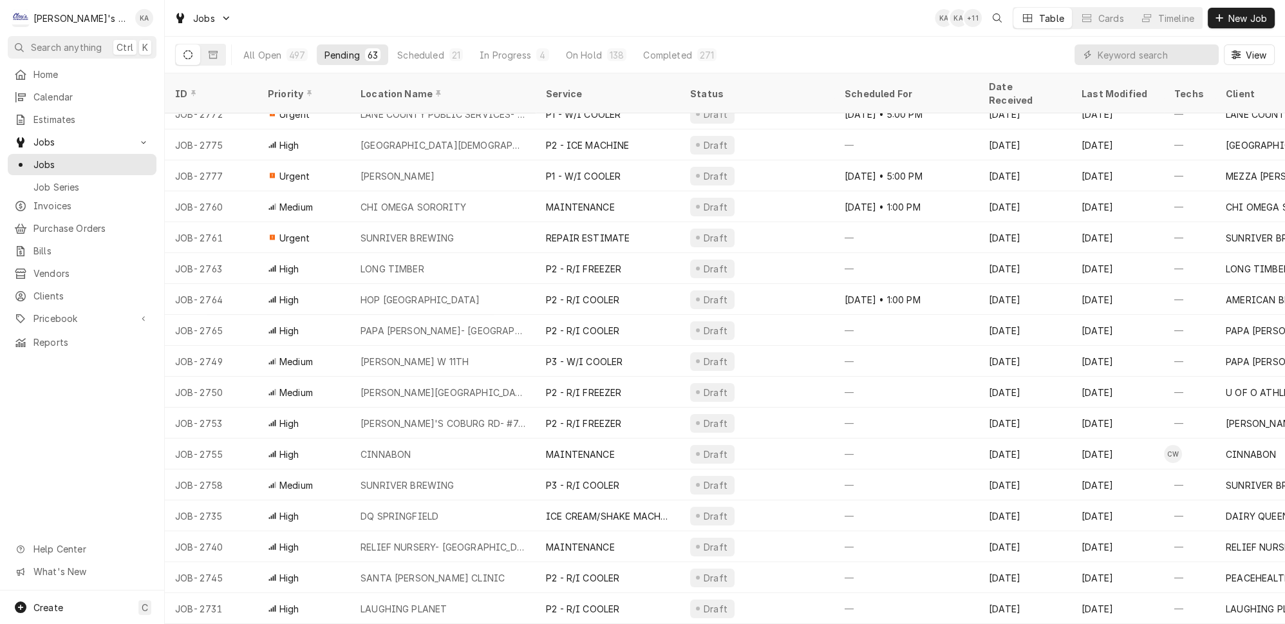
scroll to position [0, 0]
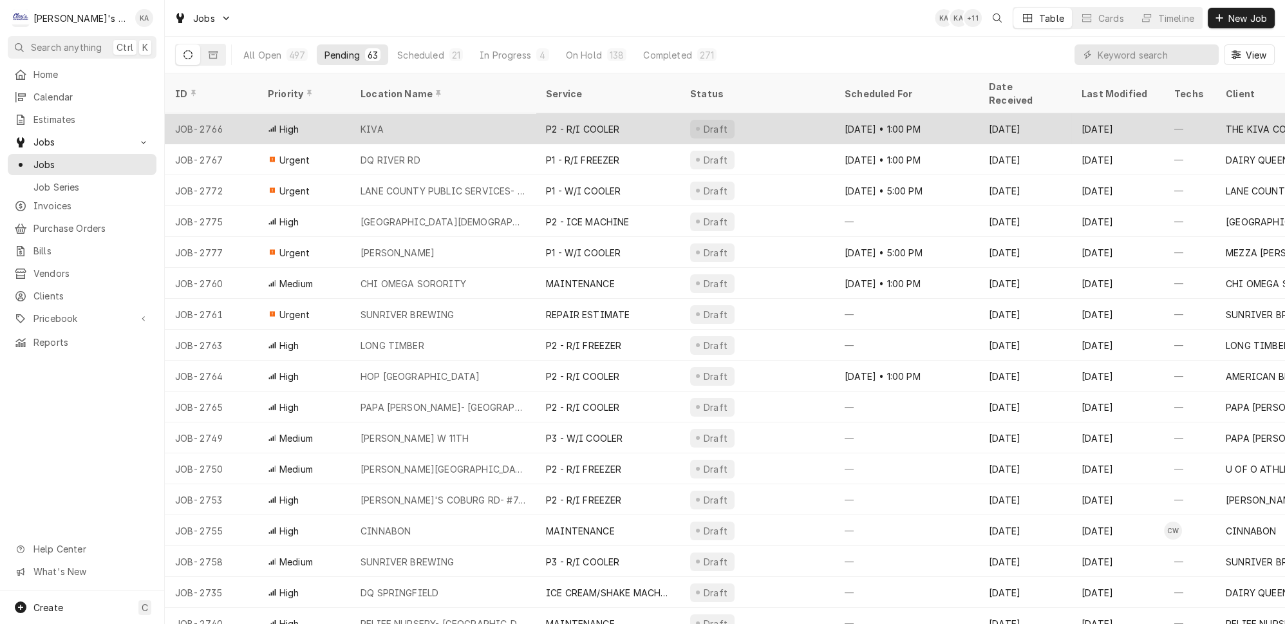
click at [509, 113] on div "KIVA" at bounding box center [442, 128] width 185 height 31
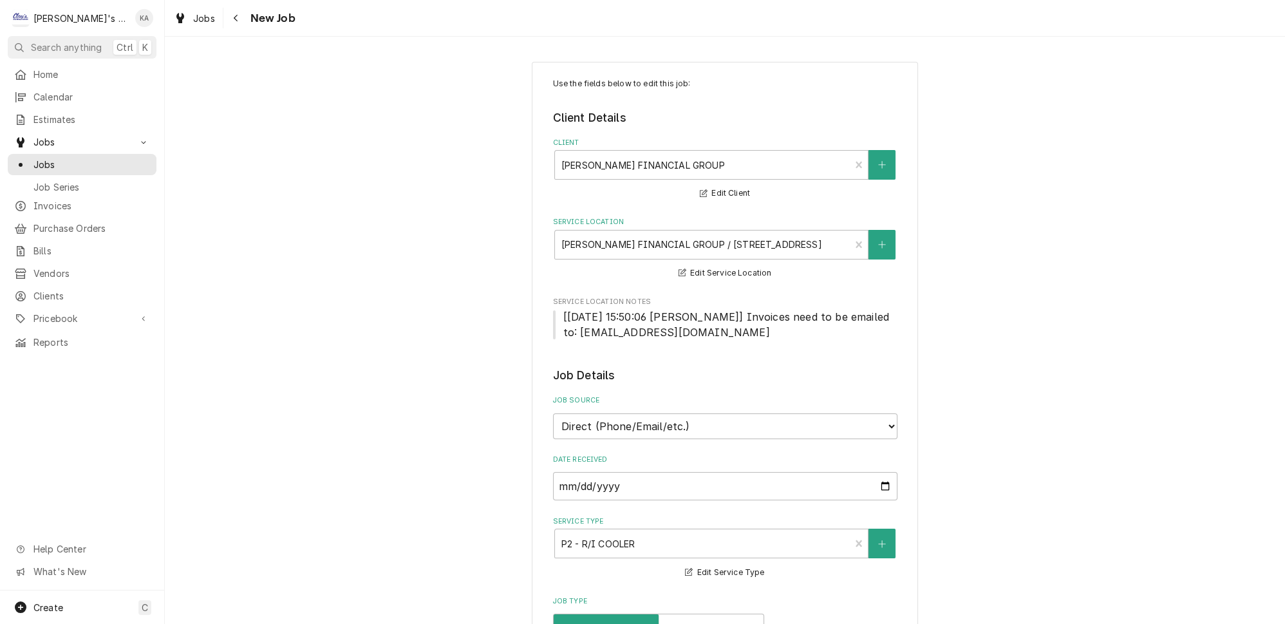
type textarea "x"
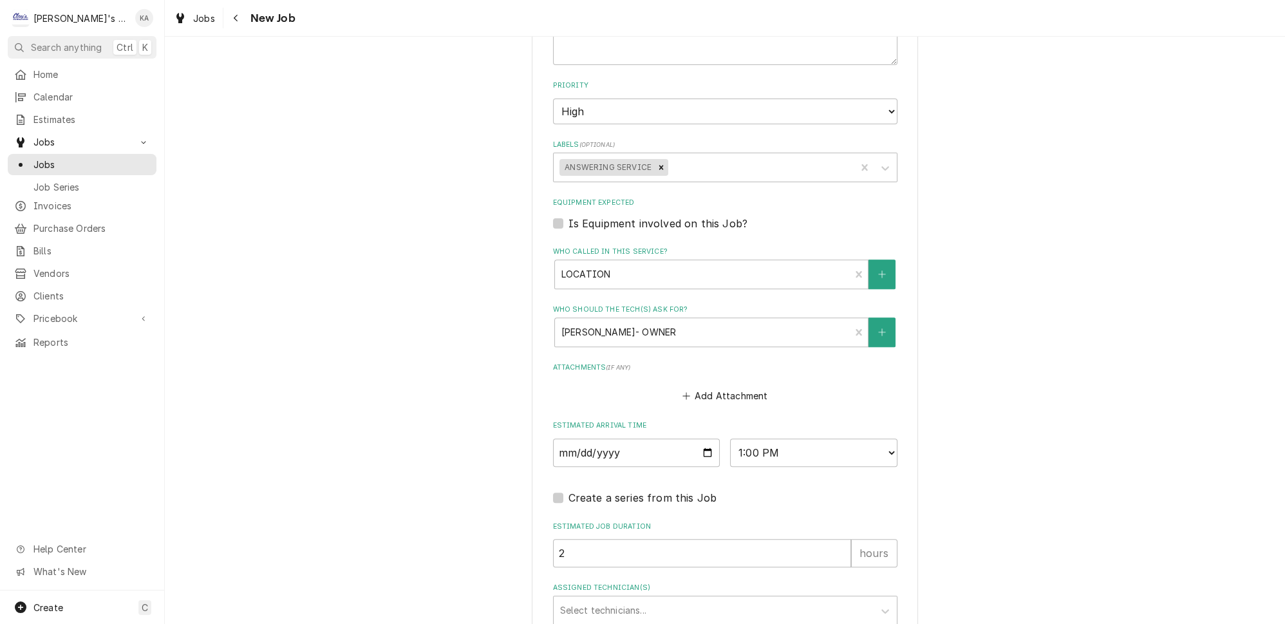
scroll to position [878, 0]
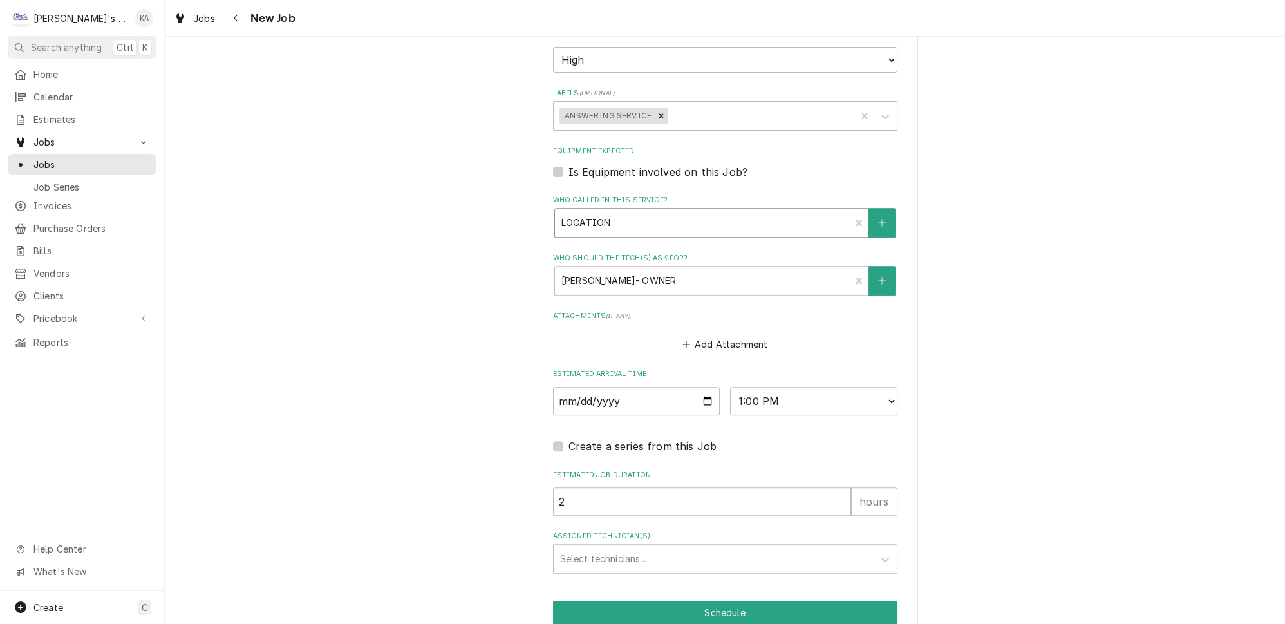
click at [618, 220] on div "Who called in this service?" at bounding box center [703, 222] width 283 height 23
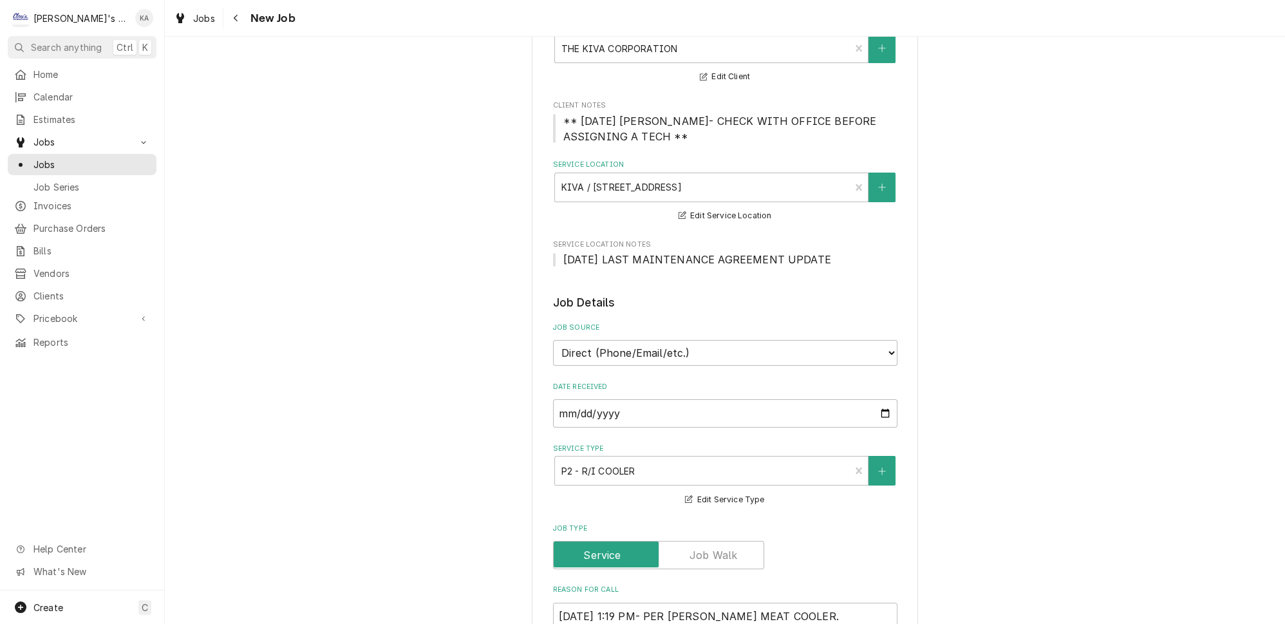
scroll to position [527, 0]
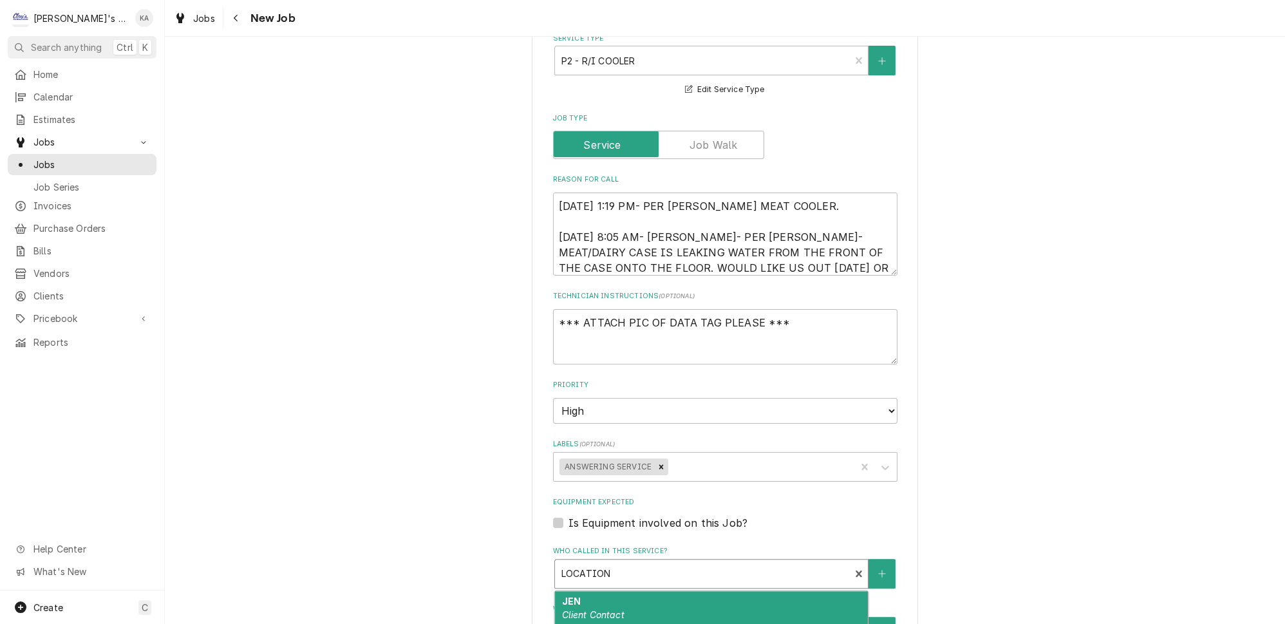
click at [1061, 332] on div "Use the fields below to edit this job: Client Details Client THE KIVA CORPORATI…" at bounding box center [725, 295] width 1120 height 1545
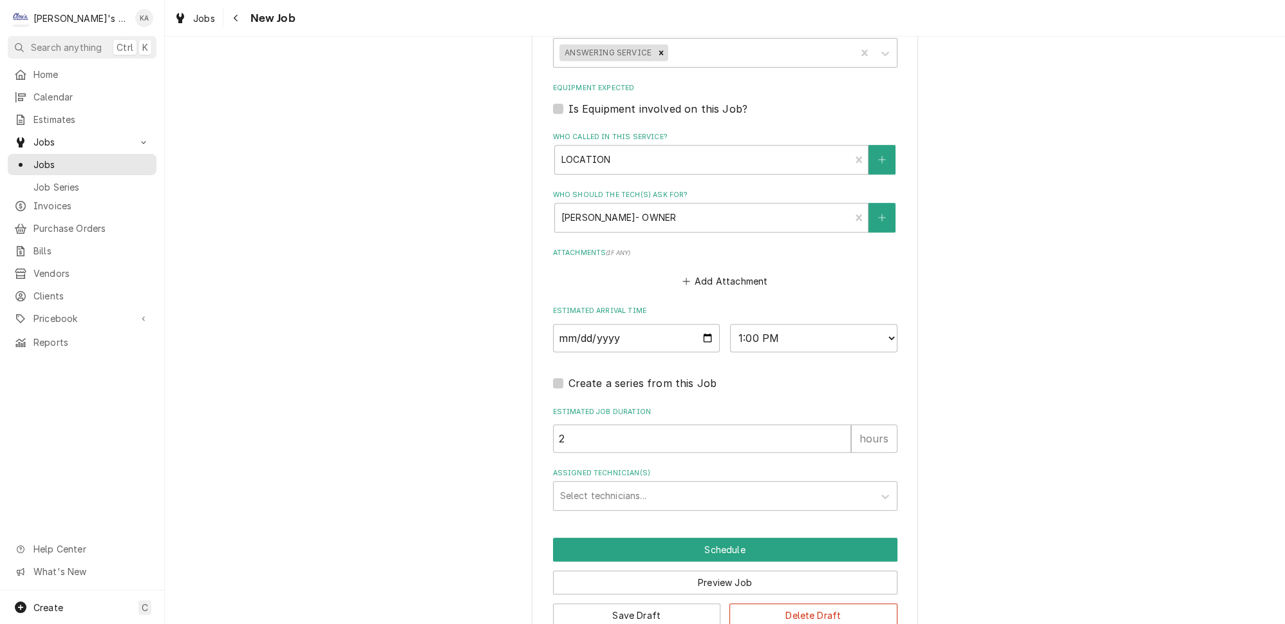
scroll to position [946, 0]
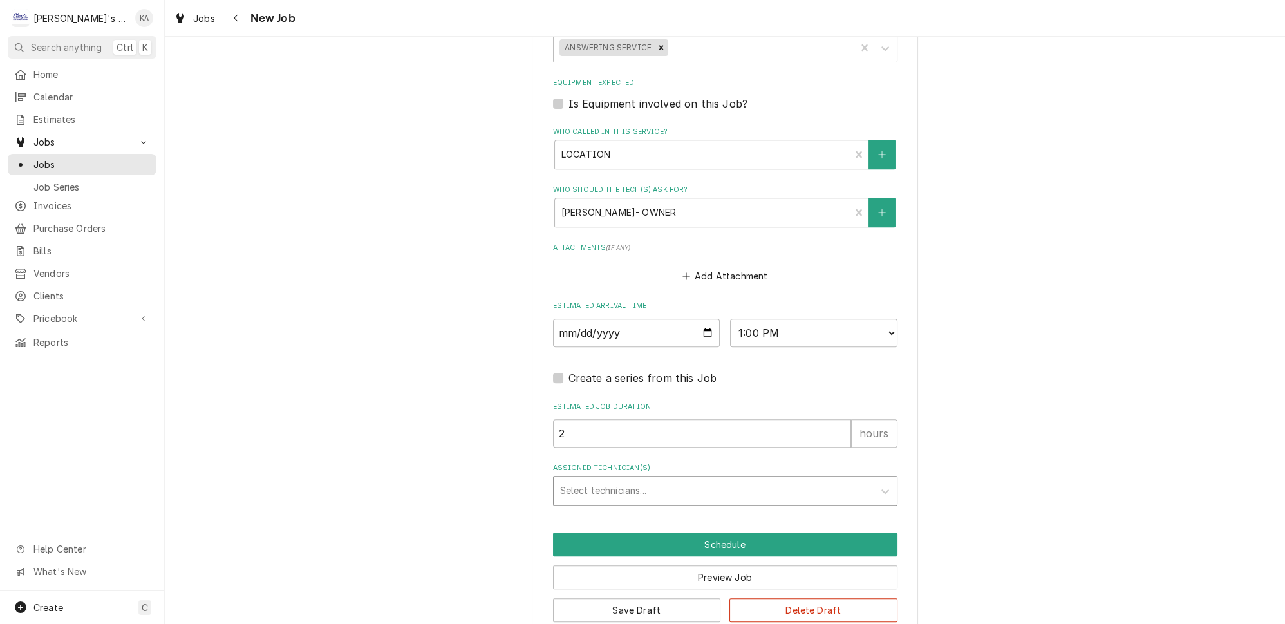
click at [597, 479] on div "Assigned Technician(s)" at bounding box center [713, 490] width 307 height 23
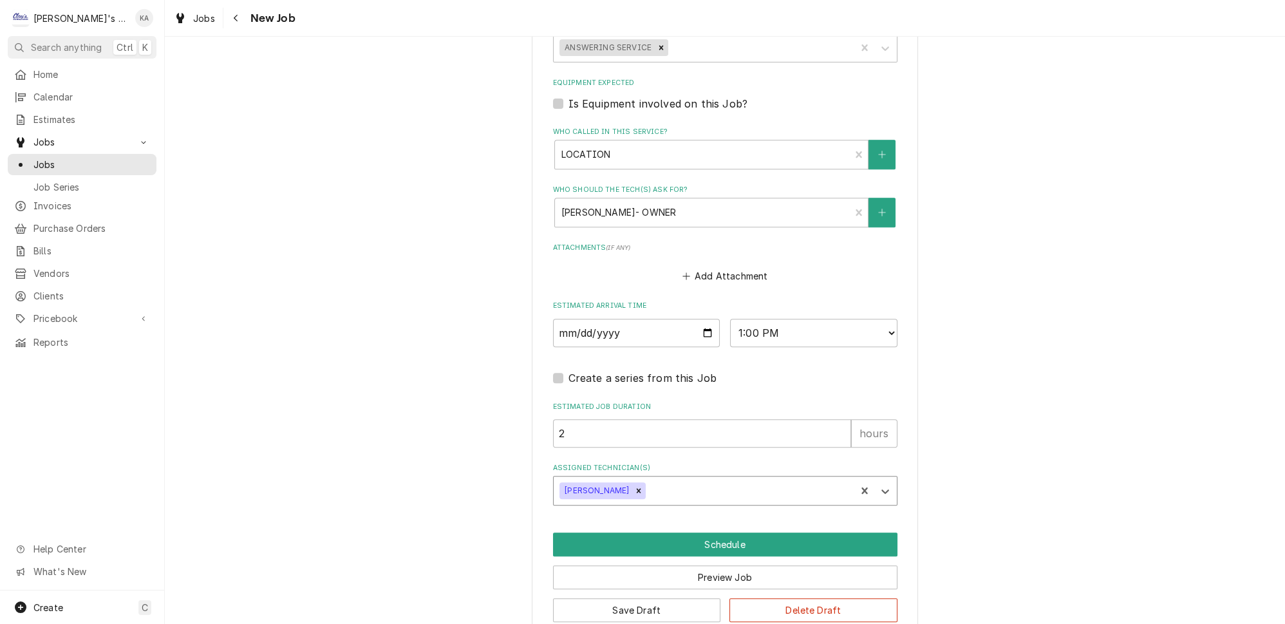
type textarea "x"
click at [763, 319] on select "AM / PM 6:00 AM 6:15 AM 6:30 AM 6:45 AM 7:00 AM 7:15 AM 7:30 AM 7:45 AM 8:00 AM…" at bounding box center [813, 333] width 167 height 28
select select "13:15:00"
click at [730, 319] on select "AM / PM 6:00 AM 6:15 AM 6:30 AM 6:45 AM 7:00 AM 7:15 AM 7:30 AM 7:45 AM 8:00 AM…" at bounding box center [813, 333] width 167 height 28
type textarea "x"
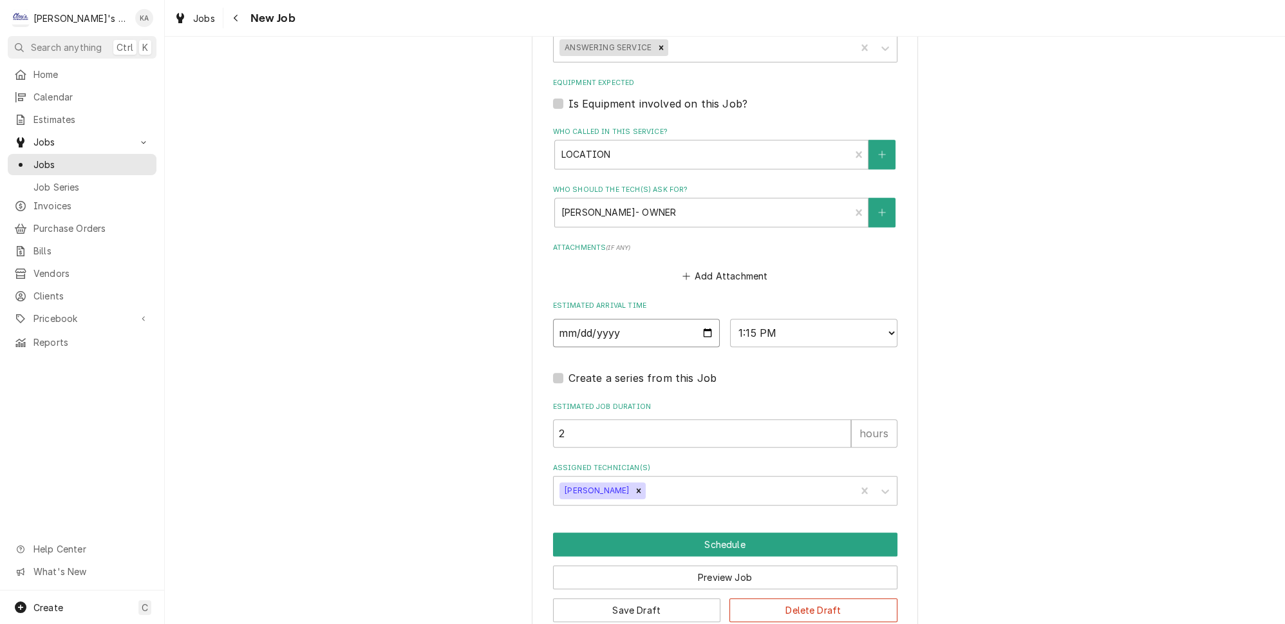
click at [697, 319] on input "2025-08-26" at bounding box center [636, 333] width 167 height 28
type input "2025-08-25"
click at [717, 533] on button "Schedule" at bounding box center [725, 545] width 345 height 24
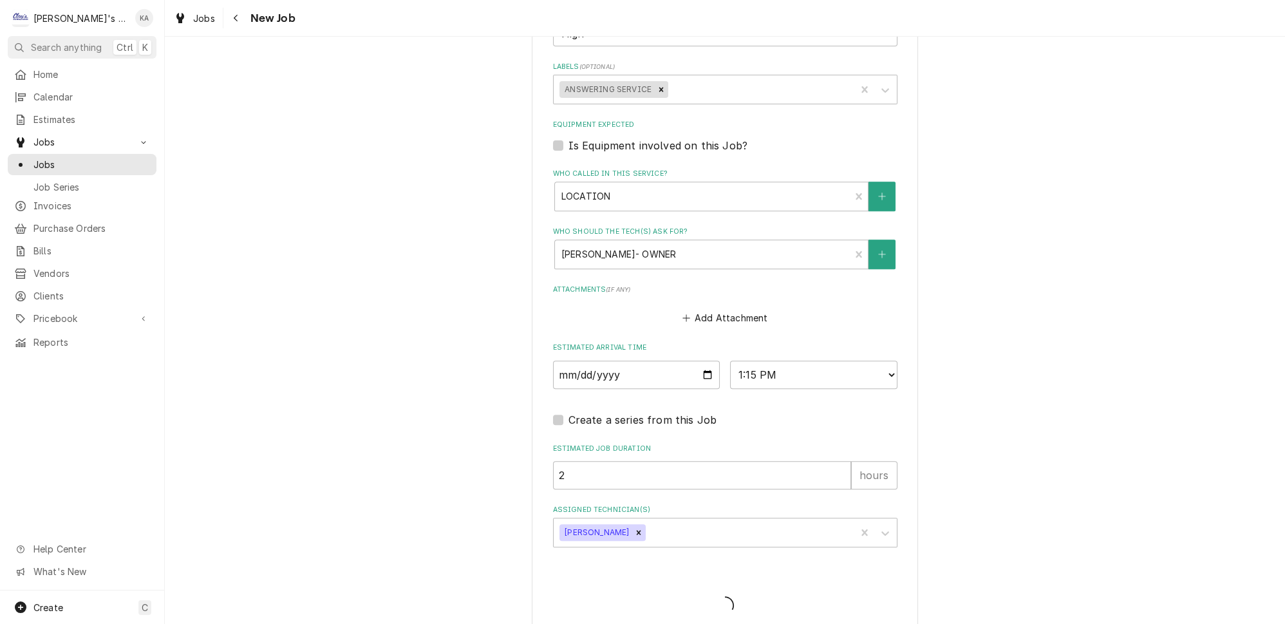
type textarea "x"
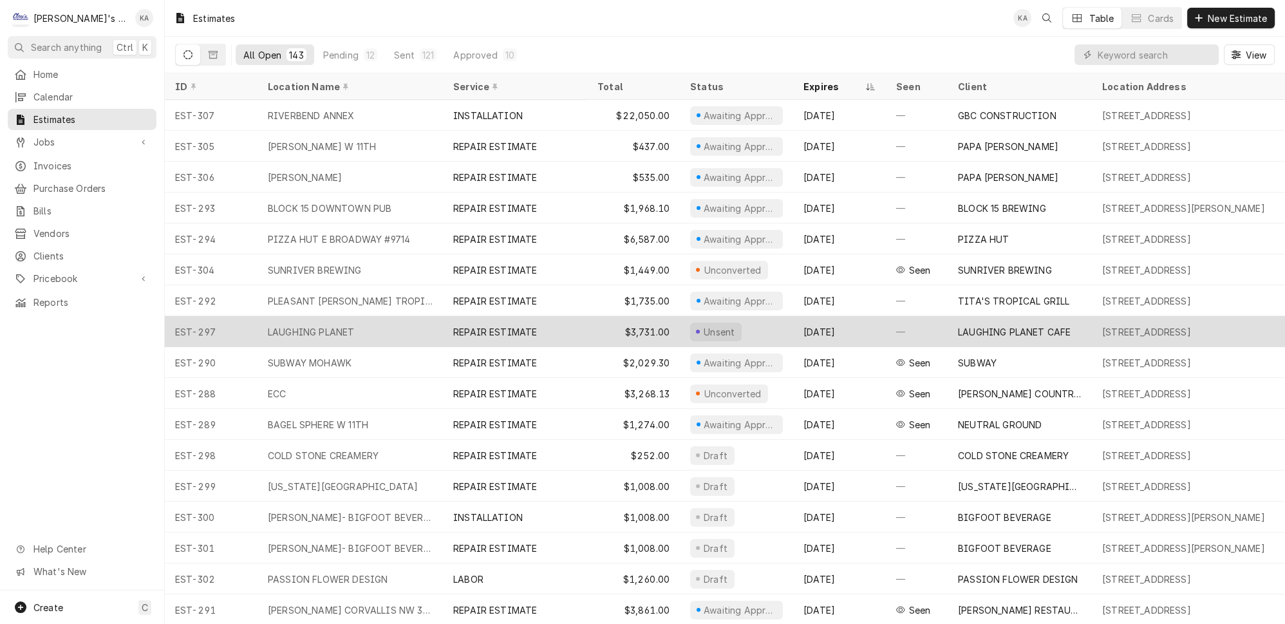
click at [390, 318] on div "LAUGHING PLANET" at bounding box center [350, 331] width 185 height 31
click at [556, 323] on div "REPAIR ESTIMATE" at bounding box center [515, 331] width 144 height 31
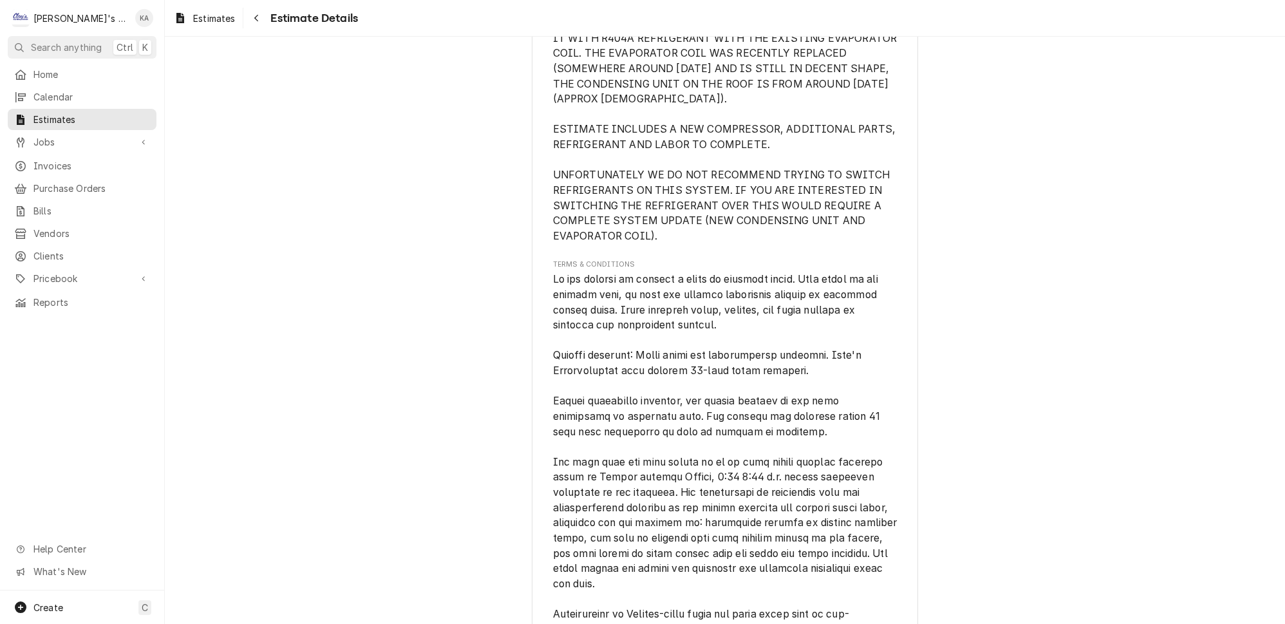
scroll to position [3406, 0]
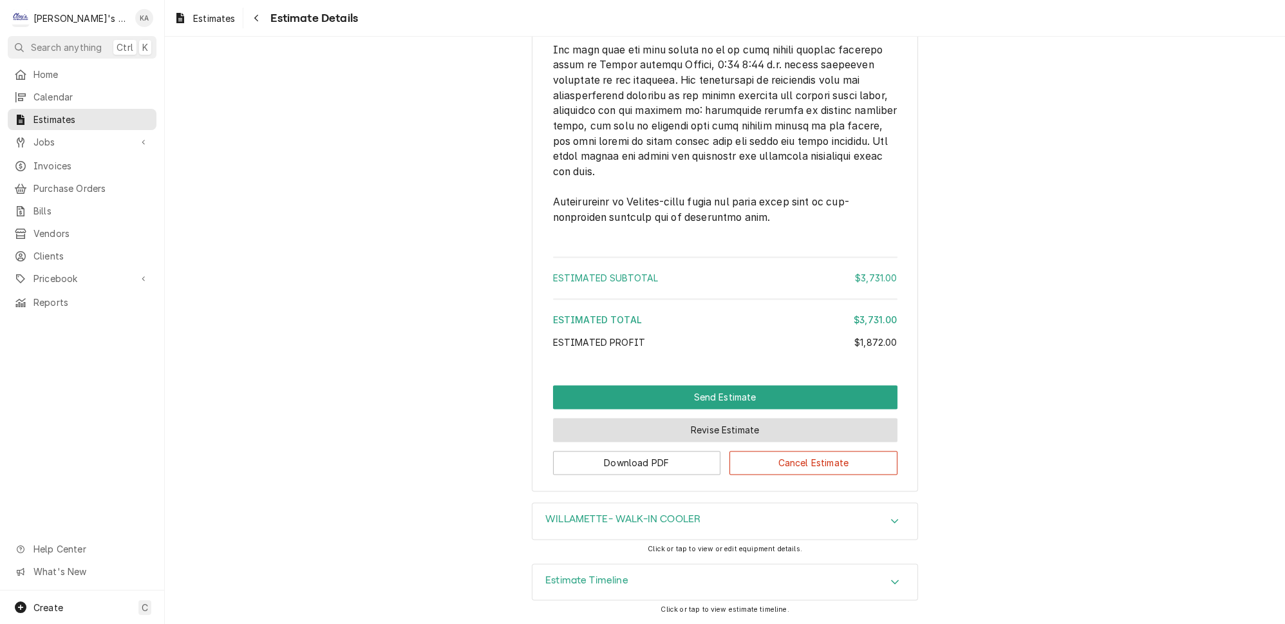
click at [695, 438] on button "Revise Estimate" at bounding box center [725, 430] width 345 height 24
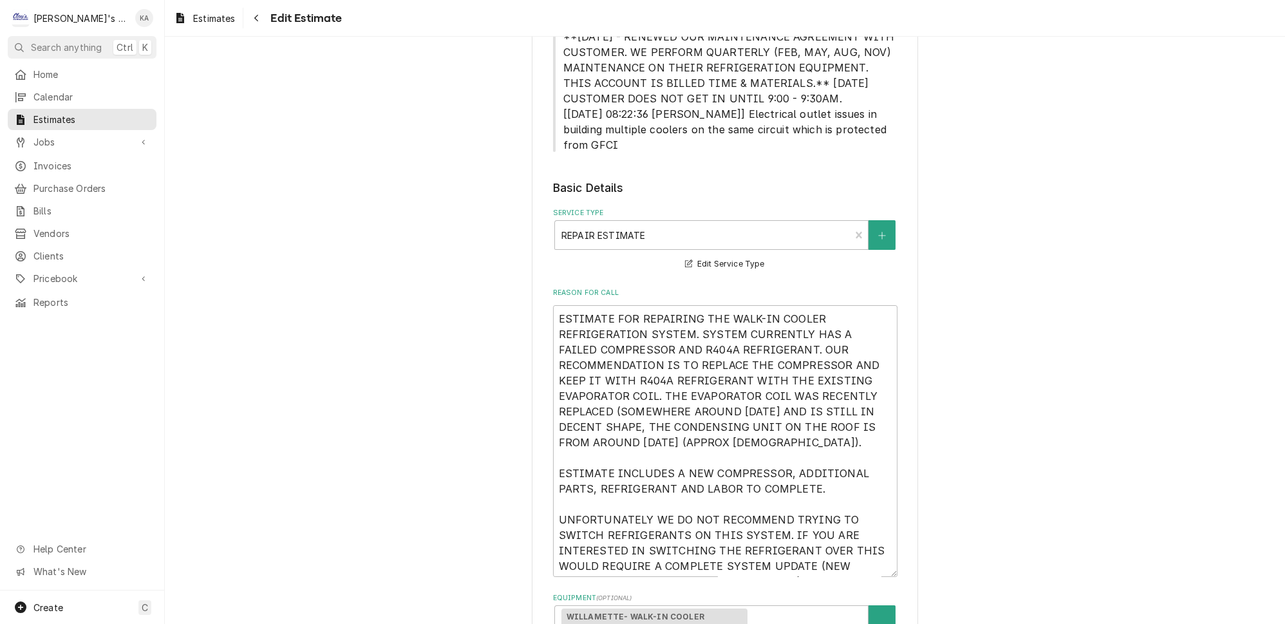
scroll to position [410, 0]
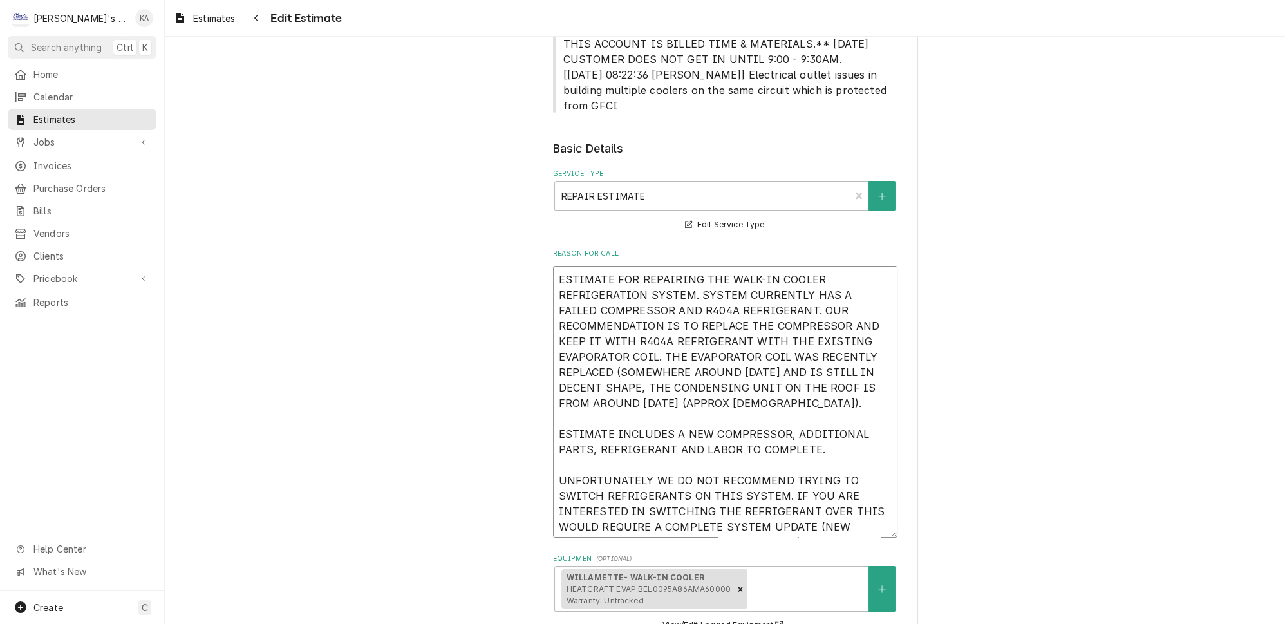
click at [654, 291] on textarea "ESTIMATE FOR REPAIRING THE WALK-IN COOLER REFRIGERATION SYSTEM. SYSTEM CURRENTL…" at bounding box center [725, 402] width 345 height 272
type textarea "x"
type textarea "ESTIMATE FOR REPAIRING THE WALK-IN COOLER REFRIGERATION SYSTEM. SYSTEM CURRENTL…"
type textarea "x"
type textarea "ESTIMATE FOR REPAIRING THE WALK-IN COOLER REFRIGERATION SYSTEM. SYSTEM CURRENTL…"
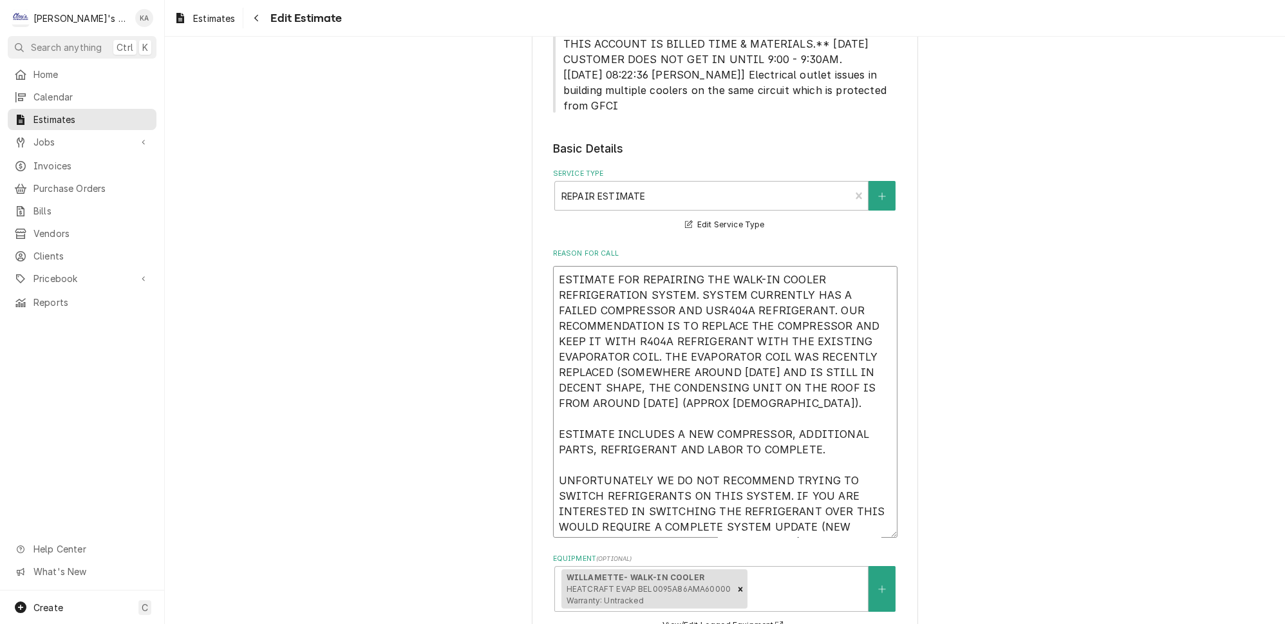
type textarea "x"
type textarea "ESTIMATE FOR REPAIRING THE WALK-IN COOLER REFRIGERATION SYSTEM. SYSTEM CURRENTL…"
type textarea "x"
type textarea "ESTIMATE FOR REPAIRING THE WALK-IN COOLER REFRIGERATION SYSTEM. SYSTEM CURRENTL…"
type textarea "x"
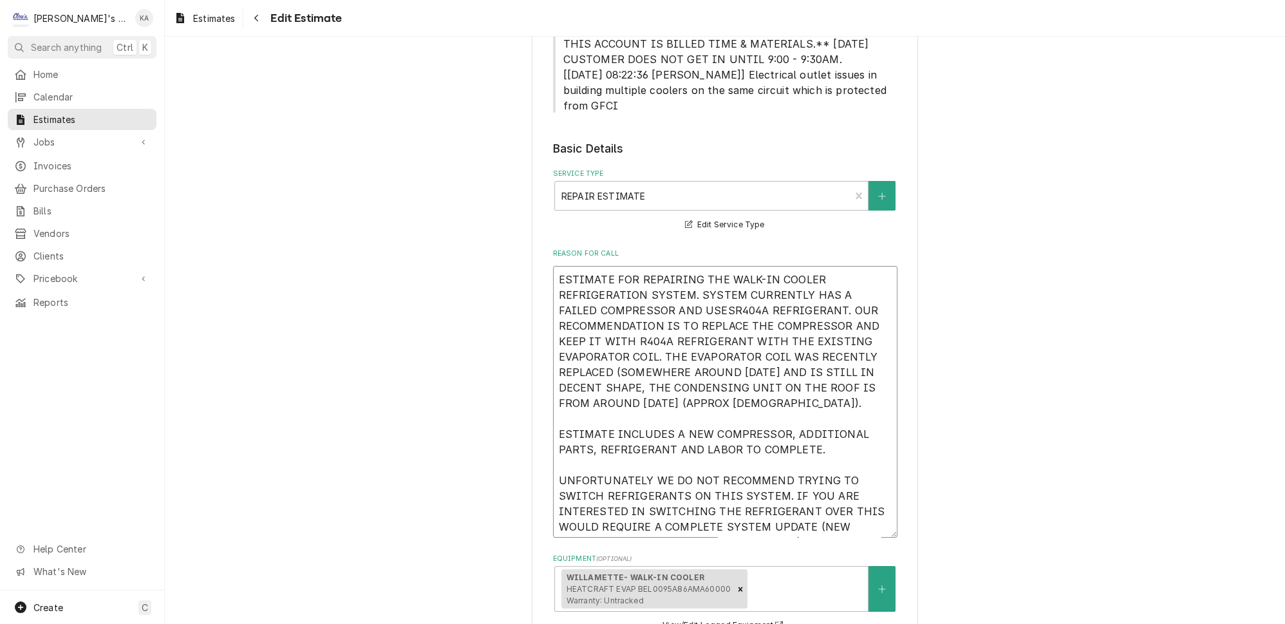
type textarea "ESTIMATE FOR REPAIRING THE WALK-IN COOLER REFRIGERATION SYSTEM. SYSTEM CURRENTL…"
click at [792, 290] on textarea "ESTIMATE FOR REPAIRING THE WALK-IN COOLER REFRIGERATION SYSTEM. SYSTEM CURRENTL…" at bounding box center [725, 402] width 345 height 272
type textarea "x"
type textarea "ESTIMATE FOR REPAIRING THE WALK-IN COOLER REFRIGERATION SYSTEM. SYSTEM CURRENTL…"
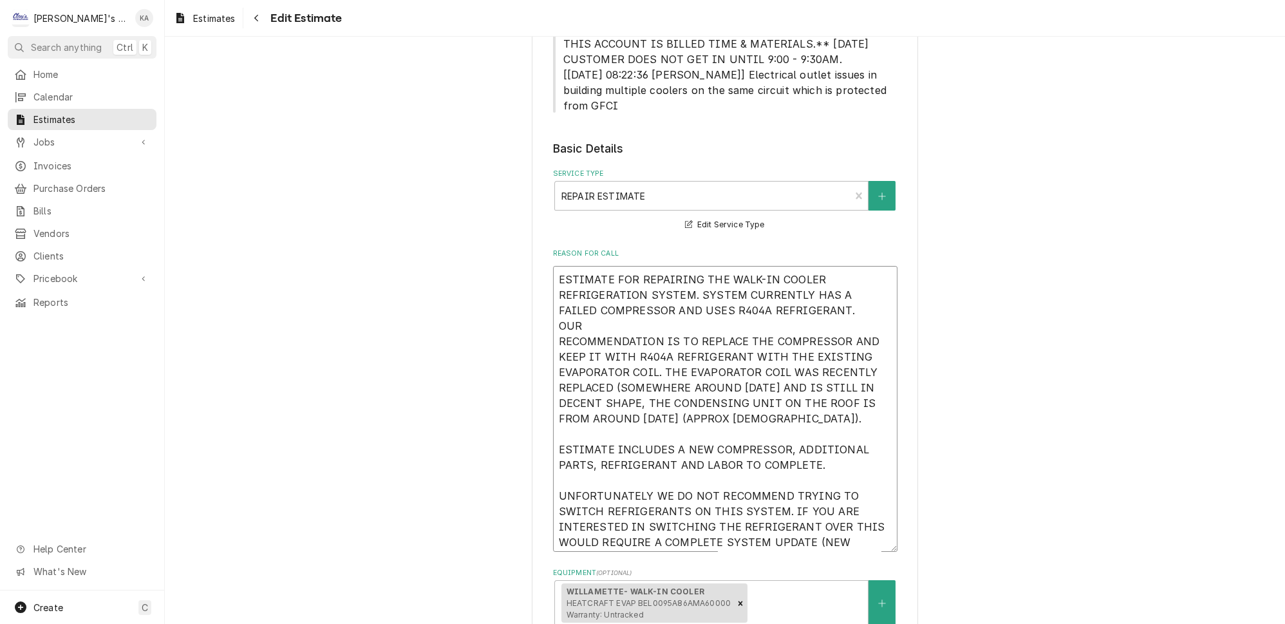
type textarea "x"
type textarea "ESTIMATE FOR REPAIRING THE WALK-IN COOLER REFRIGERATION SYSTEM. SYSTEM CURRENTL…"
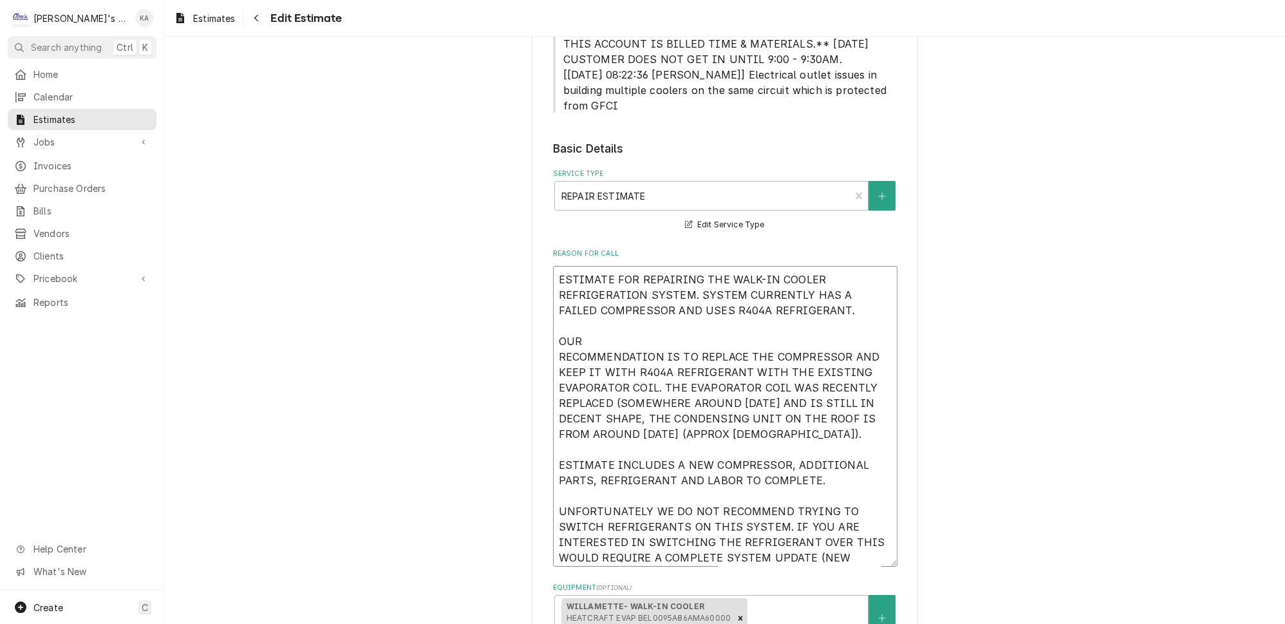
click at [557, 335] on textarea "ESTIMATE FOR REPAIRING THE WALK-IN COOLER REFRIGERATION SYSTEM. SYSTEM CURRENTL…" at bounding box center [725, 416] width 345 height 301
type textarea "x"
type textarea "ESTIMATE FOR REPAIRING THE WALK-IN COOLER REFRIGERATION SYSTEM. SYSTEM CURRENTL…"
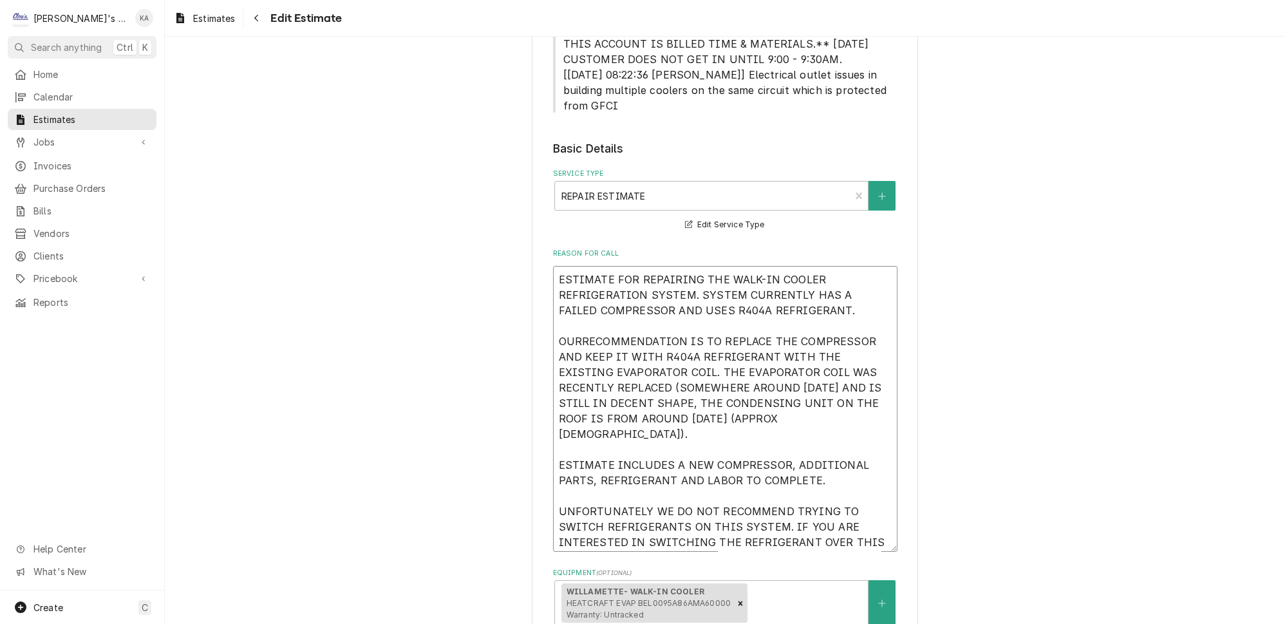
type textarea "x"
type textarea "ESTIMATE FOR REPAIRING THE WALK-IN COOLER REFRIGERATION SYSTEM. SYSTEM CURRENTL…"
drag, startPoint x: 650, startPoint y: 334, endPoint x: 585, endPoint y: 335, distance: 65.7
click at [585, 335] on textarea "ESTIMATE FOR REPAIRING THE WALK-IN COOLER REFRIGERATION SYSTEM. SYSTEM CURRENTL…" at bounding box center [725, 409] width 345 height 286
type textarea "x"
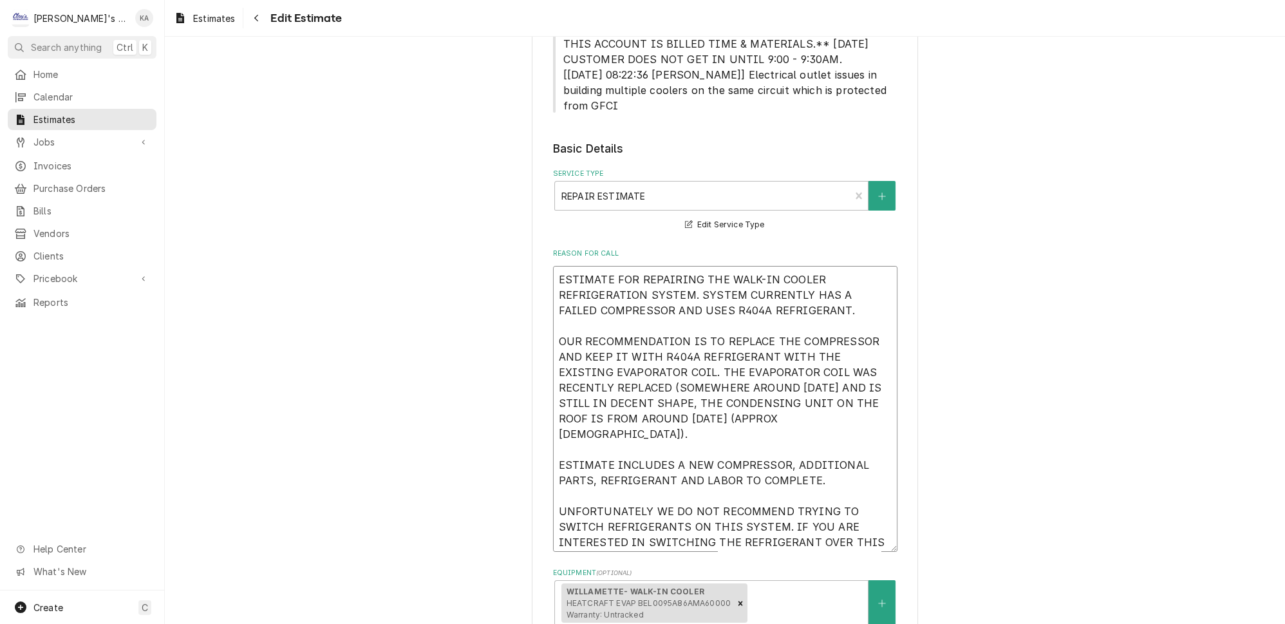
type textarea "ESTIMATE FOR REPAIRING THE WALK-IN COOLER REFRIGERATION SYSTEM. SYSTEM CURRENTL…"
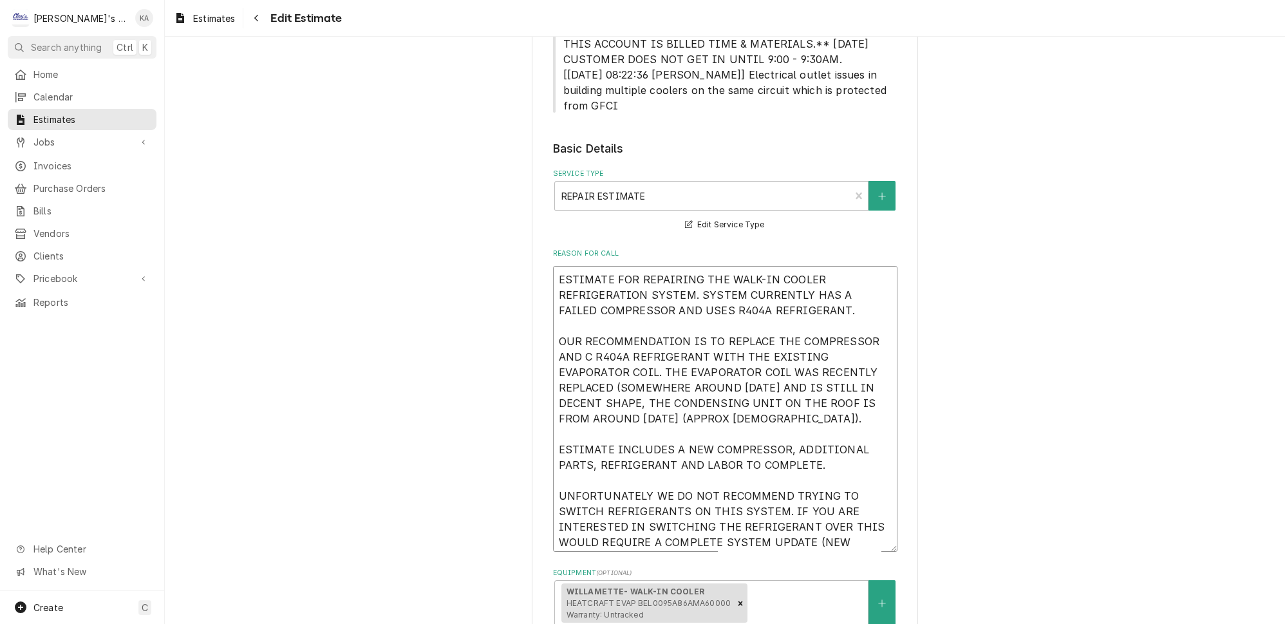
type textarea "x"
type textarea "ESTIMATE FOR REPAIRING THE WALK-IN COOLER REFRIGERATION SYSTEM. SYSTEM CURRENTL…"
type textarea "x"
type textarea "ESTIMATE FOR REPAIRING THE WALK-IN COOLER REFRIGERATION SYSTEM. SYSTEM CURRENTL…"
type textarea "x"
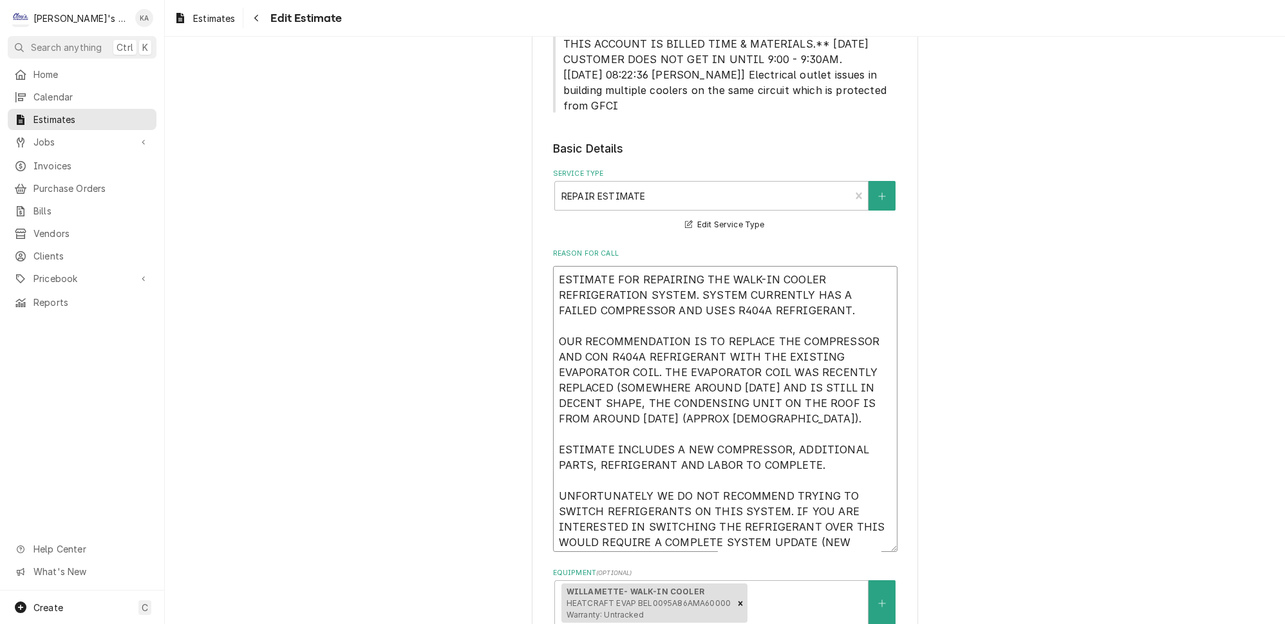
type textarea "ESTIMATE FOR REPAIRING THE WALK-IN COOLER REFRIGERATION SYSTEM. SYSTEM CURRENTL…"
type textarea "x"
type textarea "ESTIMATE FOR REPAIRING THE WALK-IN COOLER REFRIGERATION SYSTEM. SYSTEM CURRENTL…"
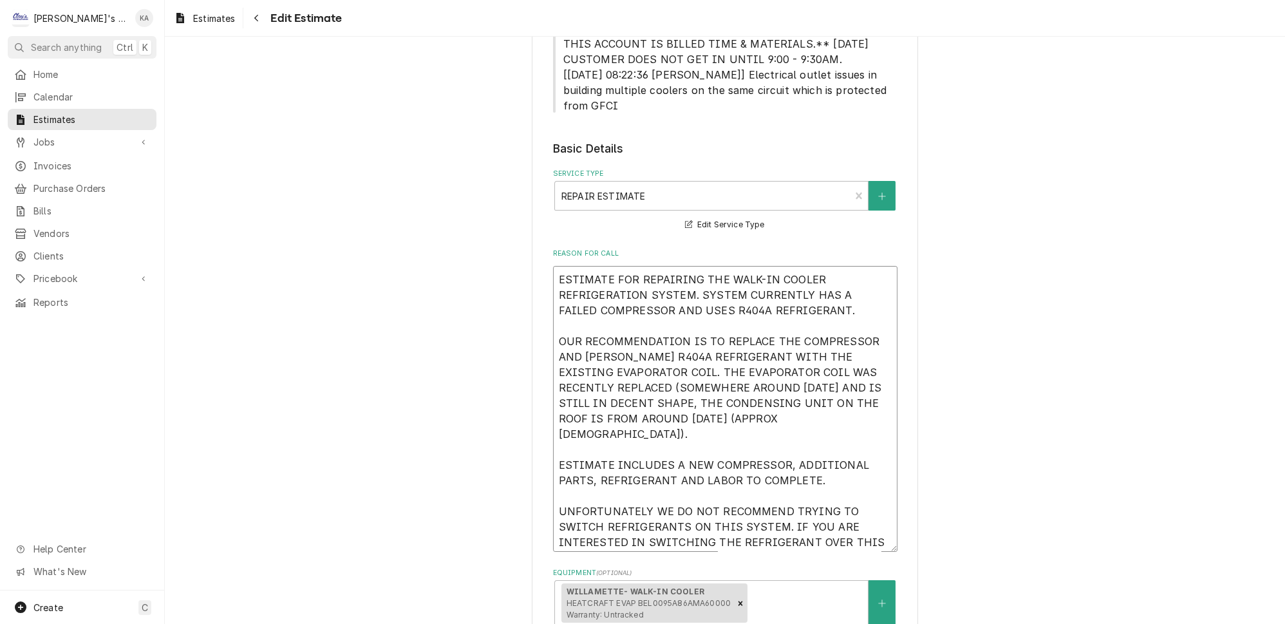
type textarea "x"
type textarea "ESTIMATE FOR REPAIRING THE WALK-IN COOLER REFRIGERATION SYSTEM. SYSTEM CURRENTL…"
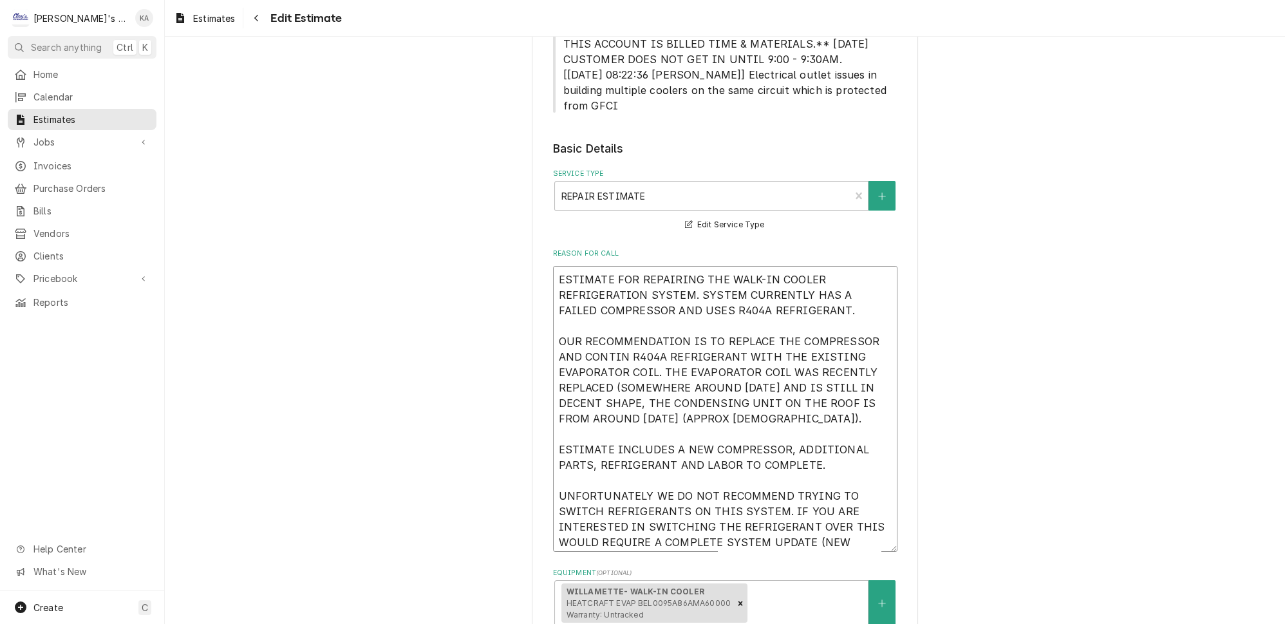
type textarea "x"
type textarea "ESTIMATE FOR REPAIRING THE WALK-IN COOLER REFRIGERATION SYSTEM. SYSTEM CURRENTL…"
type textarea "x"
type textarea "ESTIMATE FOR REPAIRING THE WALK-IN COOLER REFRIGERATION SYSTEM. SYSTEM CURRENTL…"
type textarea "x"
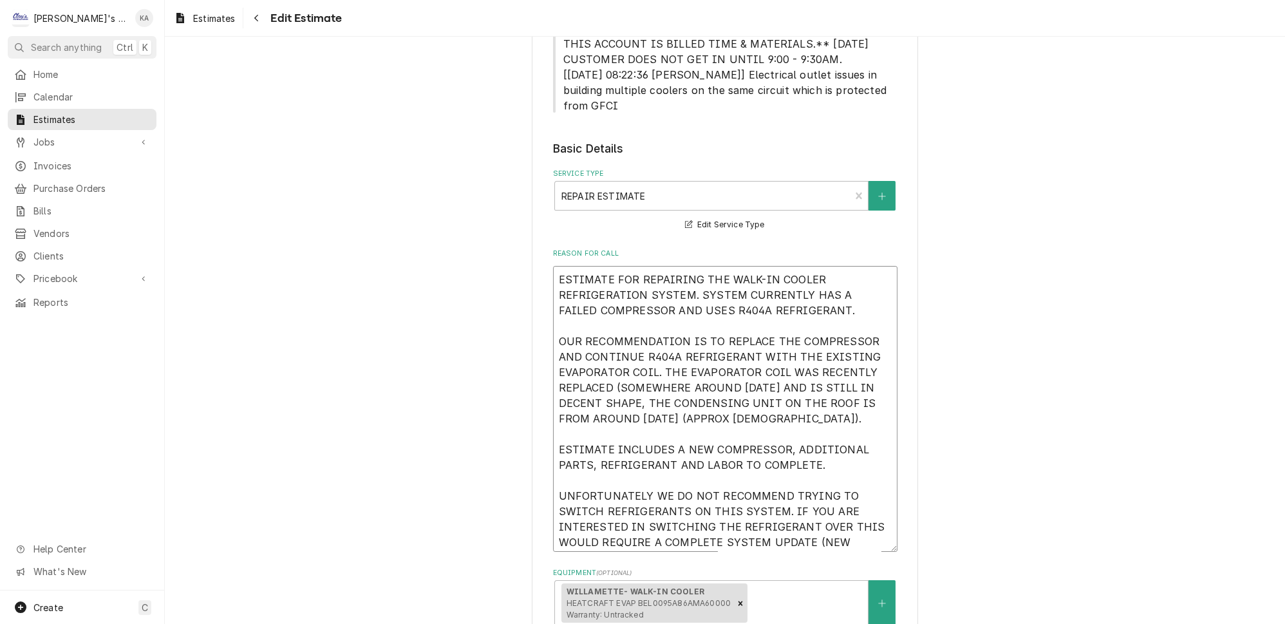
type textarea "ESTIMATE FOR REPAIRING THE WALK-IN COOLER REFRIGERATION SYSTEM. SYSTEM CURRENTL…"
type textarea "x"
type textarea "ESTIMATE FOR REPAIRING THE WALK-IN COOLER REFRIGERATION SYSTEM. SYSTEM CURRENTL…"
type textarea "x"
type textarea "ESTIMATE FOR REPAIRING THE WALK-IN COOLER REFRIGERATION SYSTEM. SYSTEM CURRENTL…"
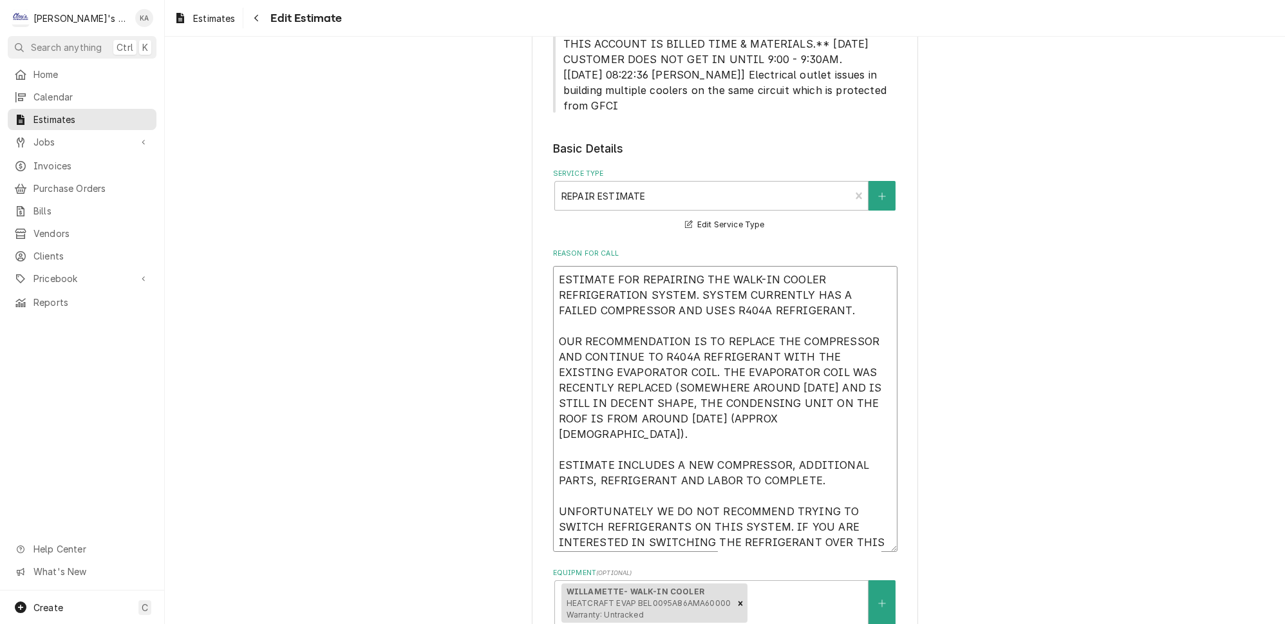
type textarea "x"
type textarea "ESTIMATE FOR REPAIRING THE WALK-IN COOLER REFRIGERATION SYSTEM. SYSTEM CURRENTL…"
type textarea "x"
type textarea "ESTIMATE FOR REPAIRING THE WALK-IN COOLER REFRIGERATION SYSTEM. SYSTEM CURRENTL…"
type textarea "x"
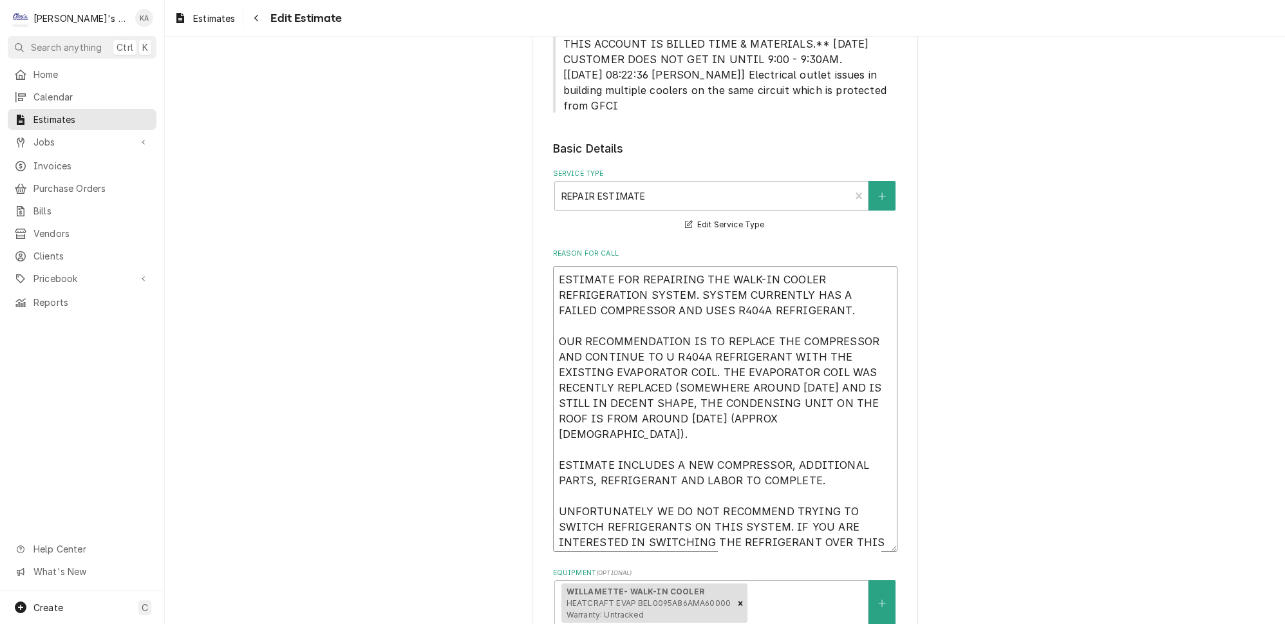
type textarea "ESTIMATE FOR REPAIRING THE WALK-IN COOLER REFRIGERATION SYSTEM. SYSTEM CURRENTL…"
type textarea "x"
type textarea "ESTIMATE FOR REPAIRING THE WALK-IN COOLER REFRIGERATION SYSTEM. SYSTEM CURRENTL…"
click at [669, 363] on textarea "ESTIMATE FOR REPAIRING THE WALK-IN COOLER REFRIGERATION SYSTEM. SYSTEM CURRENTL…" at bounding box center [725, 409] width 345 height 286
type textarea "x"
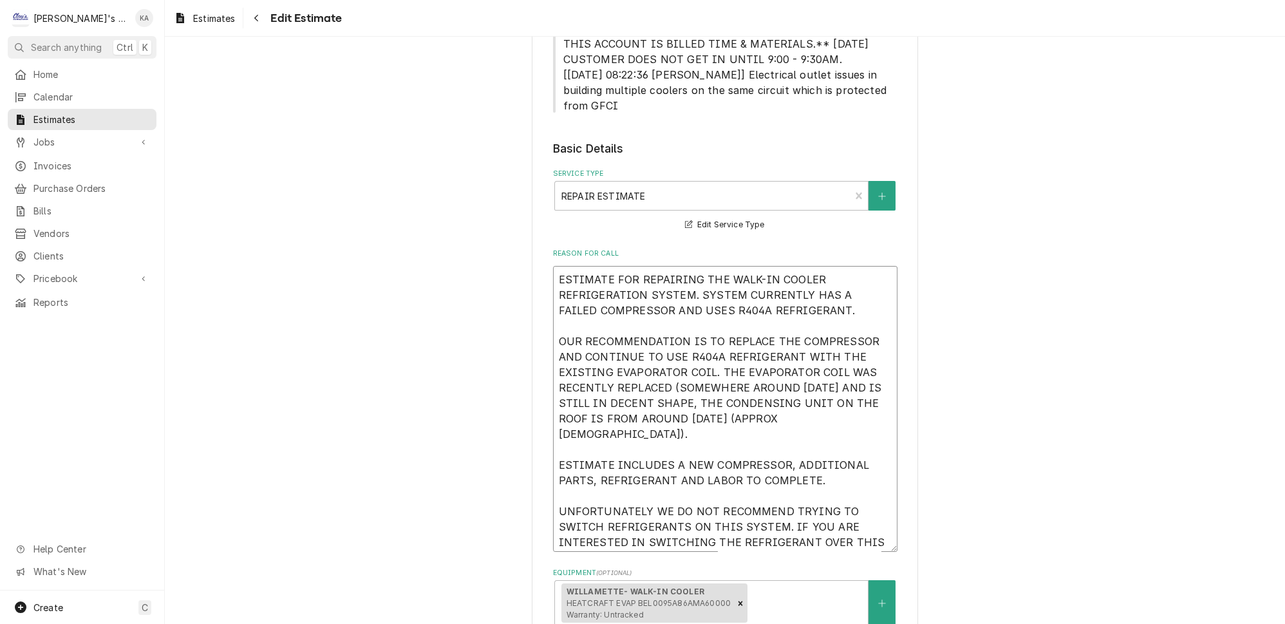
type textarea "ESTIMATE FOR REPAIRING THE WALK-IN COOLER REFRIGERATION SYSTEM. SYSTEM CURRENTL…"
type textarea "x"
type textarea "ESTIMATE FOR REPAIRING THE WALK-IN COOLER REFRIGERATION SYSTEM. SYSTEM CURRENTL…"
type textarea "x"
type textarea "ESTIMATE FOR REPAIRING THE WALK-IN COOLER REFRIGERATION SYSTEM. SYSTEM CURRENTL…"
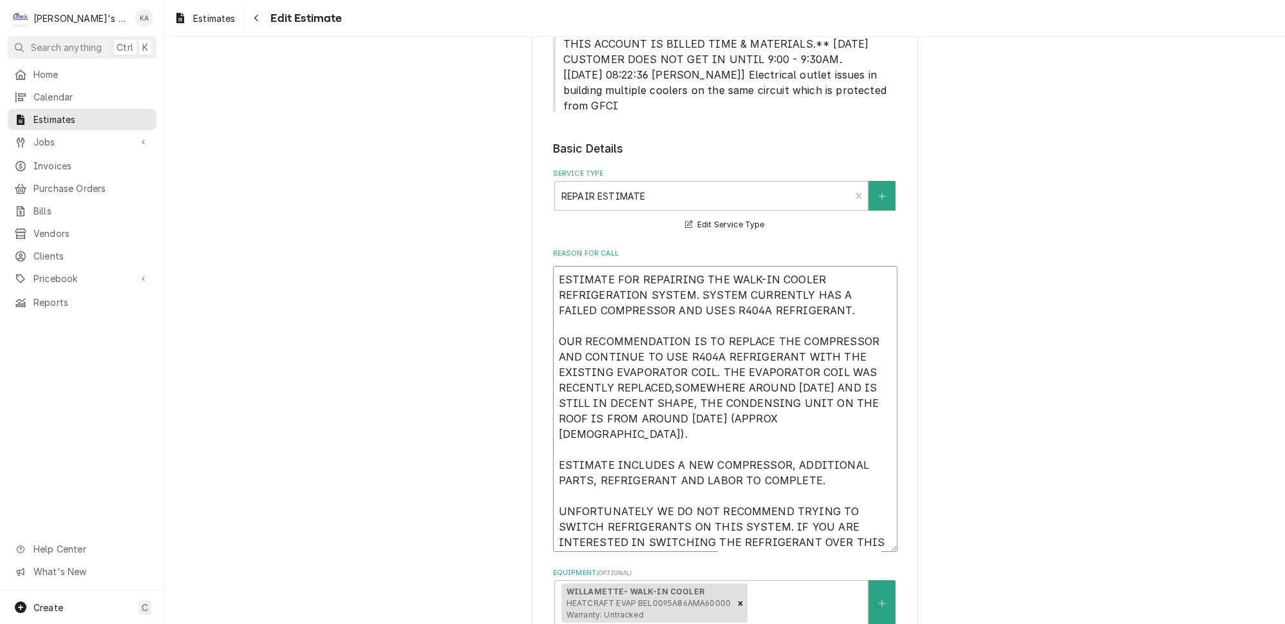
type textarea "x"
type textarea "ESTIMATE FOR REPAIRING THE WALK-IN COOLER REFRIGERATION SYSTEM. SYSTEM CURRENTL…"
click at [803, 364] on textarea "ESTIMATE FOR REPAIRING THE WALK-IN COOLER REFRIGERATION SYSTEM. SYSTEM CURRENTL…" at bounding box center [725, 409] width 345 height 286
type textarea "x"
type textarea "ESTIMATE FOR REPAIRING THE WALK-IN COOLER REFRIGERATION SYSTEM. SYSTEM CURRENTL…"
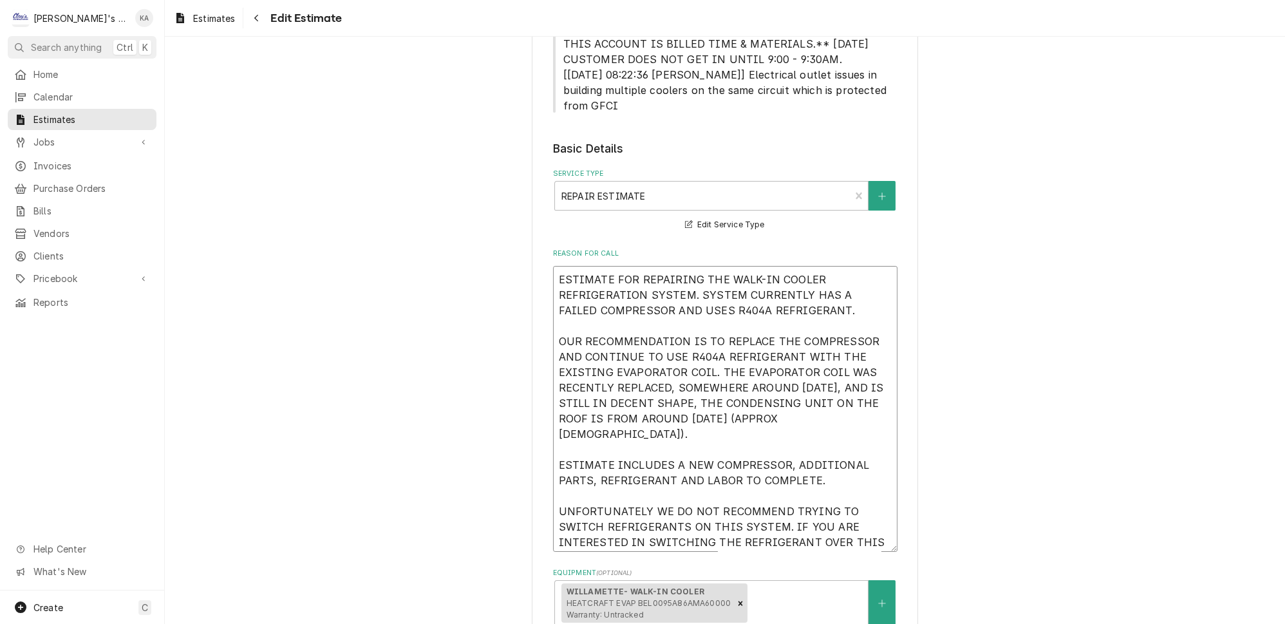
click at [682, 379] on textarea "ESTIMATE FOR REPAIRING THE WALK-IN COOLER REFRIGERATION SYSTEM. SYSTEM CURRENTL…" at bounding box center [725, 409] width 345 height 286
type textarea "x"
type textarea "ESTIMATE FOR REPAIRING THE WALK-IN COOLER REFRIGERATION SYSTEM. SYSTEM CURRENTL…"
type textarea "x"
type textarea "ESTIMATE FOR REPAIRING THE WALK-IN COOLER REFRIGERATION SYSTEM. SYSTEM CURRENTL…"
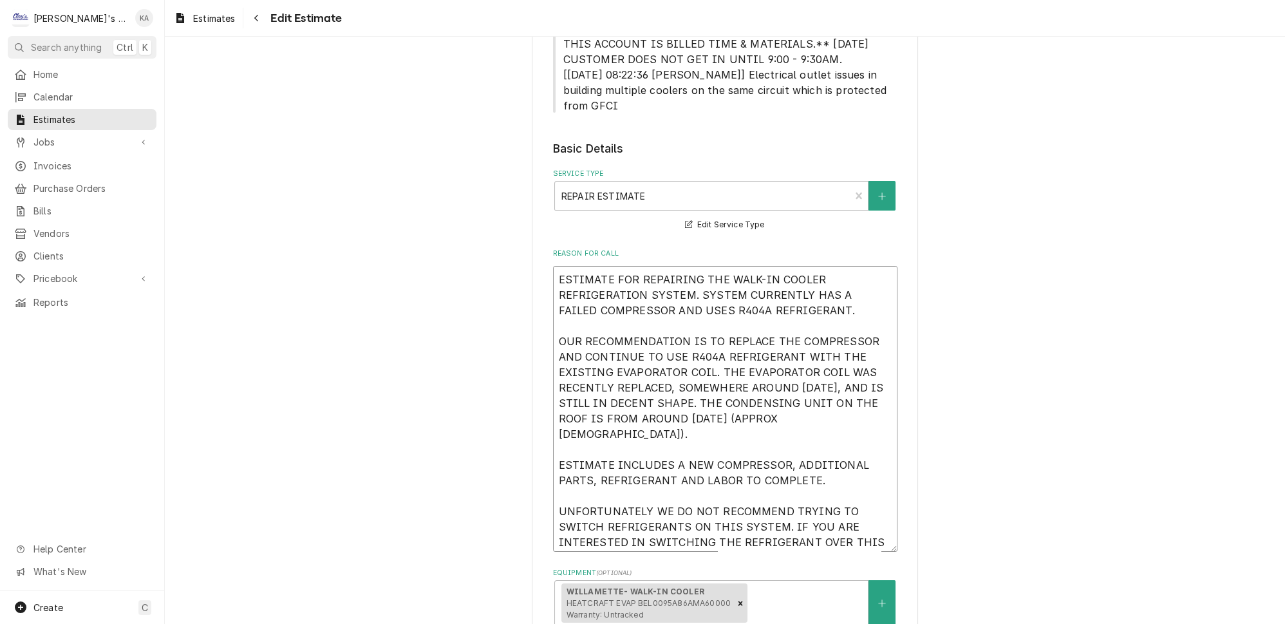
click at [708, 393] on textarea "ESTIMATE FOR REPAIRING THE WALK-IN COOLER REFRIGERATION SYSTEM. SYSTEM CURRENTL…" at bounding box center [725, 409] width 345 height 286
type textarea "x"
type textarea "ESTIMATE FOR REPAIRING THE WALK-IN COOLER REFRIGERATION SYSTEM. SYSTEM CURRENTL…"
type textarea "x"
type textarea "ESTIMATE FOR REPAIRING THE WALK-IN COOLER REFRIGERATION SYSTEM. SYSTEM CURRENTL…"
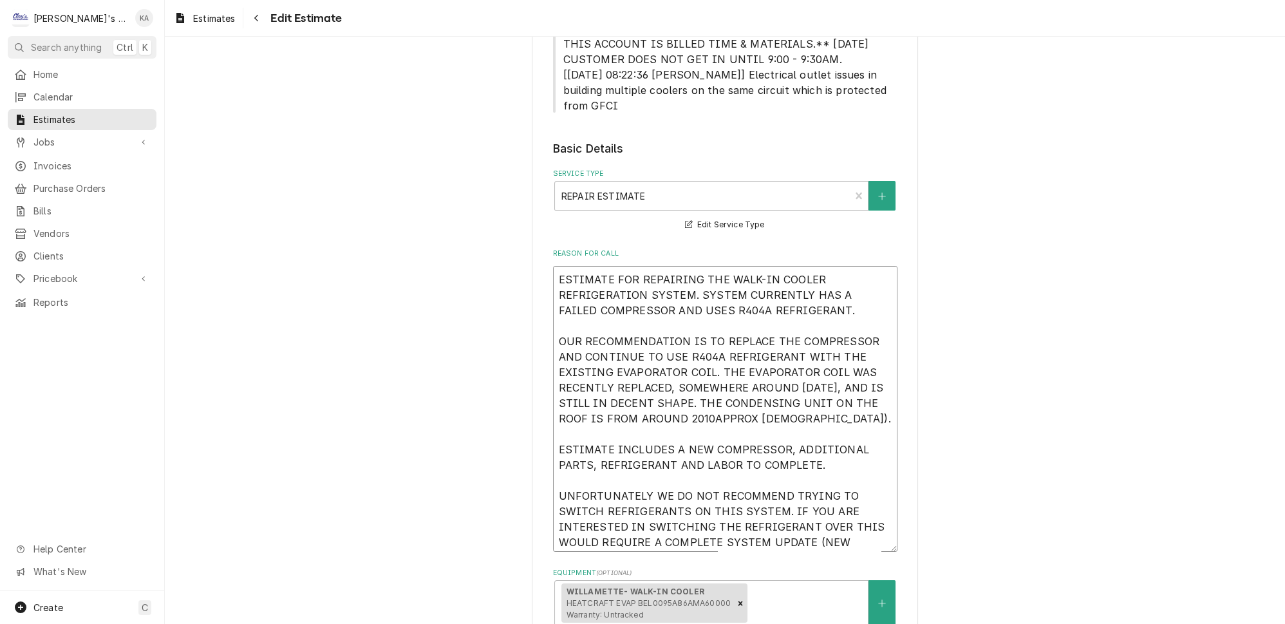
type textarea "x"
type textarea "ESTIMATE FOR REPAIRING THE WALK-IN COOLER REFRIGERATION SYSTEM. SYSTEM CURRENTL…"
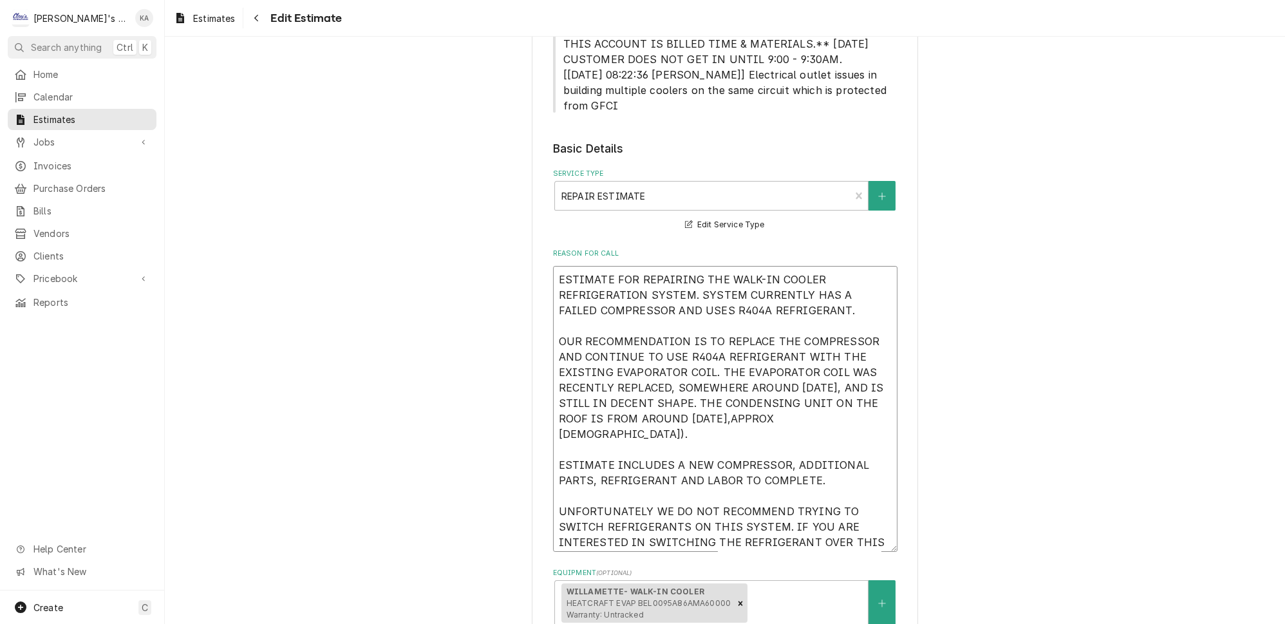
type textarea "x"
type textarea "ESTIMATE FOR REPAIRING THE WALK-IN COOLER REFRIGERATION SYSTEM. SYSTEM CURRENTL…"
click at [820, 393] on textarea "ESTIMATE FOR REPAIRING THE WALK-IN COOLER REFRIGERATION SYSTEM. SYSTEM CURRENTL…" at bounding box center [725, 409] width 345 height 286
type textarea "x"
type textarea "ESTIMATE FOR REPAIRING THE WALK-IN COOLER REFRIGERATION SYSTEM. SYSTEM CURRENTL…"
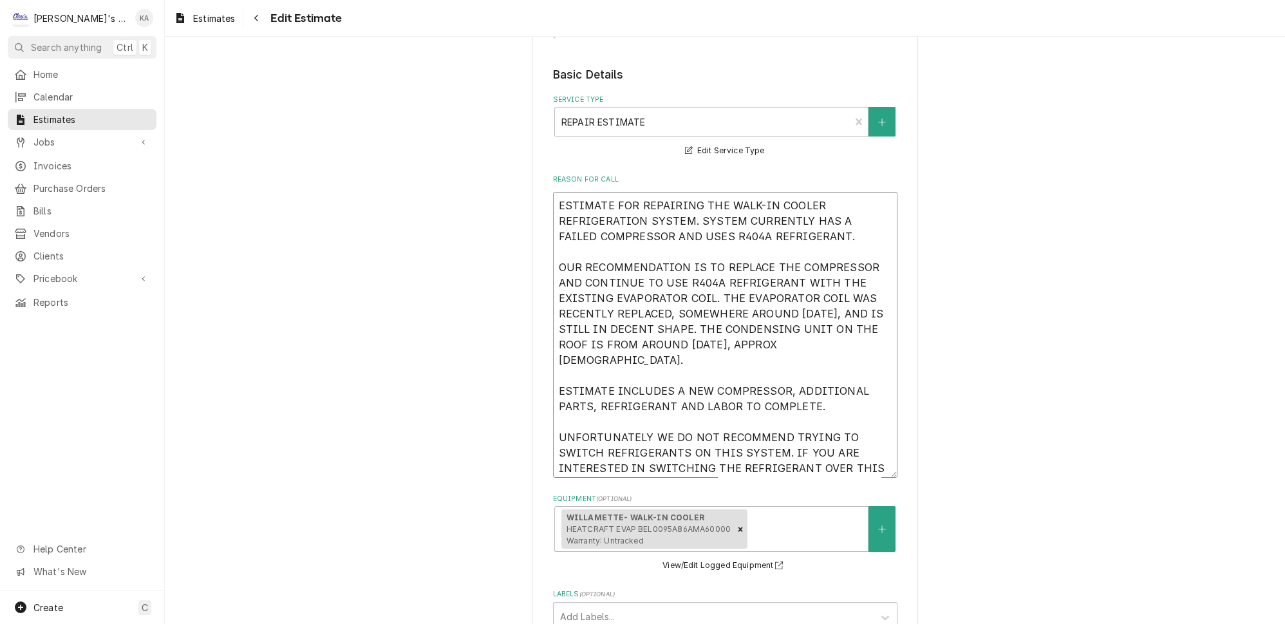
scroll to position [527, 0]
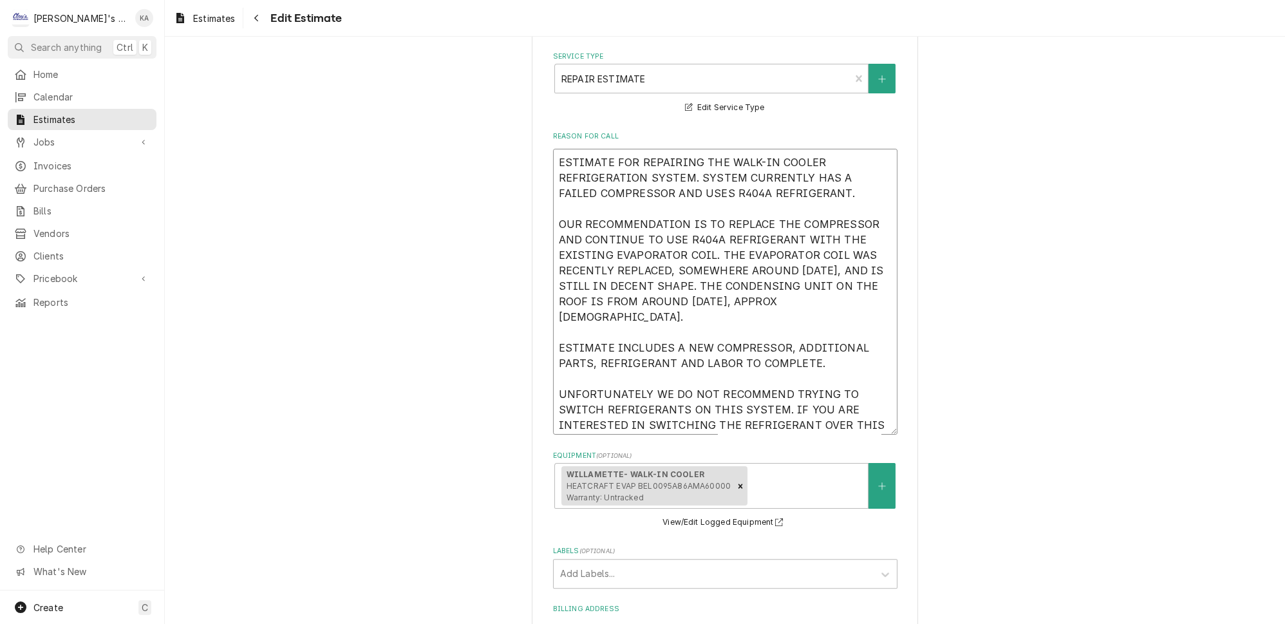
drag, startPoint x: 776, startPoint y: 303, endPoint x: 589, endPoint y: 320, distance: 188.1
click at [589, 320] on textarea "ESTIMATE FOR REPAIRING THE WALK-IN COOLER REFRIGERATION SYSTEM. SYSTEM CURRENTL…" at bounding box center [725, 292] width 345 height 286
type textarea "x"
type textarea "ESTIMATE FOR REPAIRING THE WALK-IN COOLER REFRIGERATION SYSTEM. SYSTEM CURRENTL…"
type textarea "x"
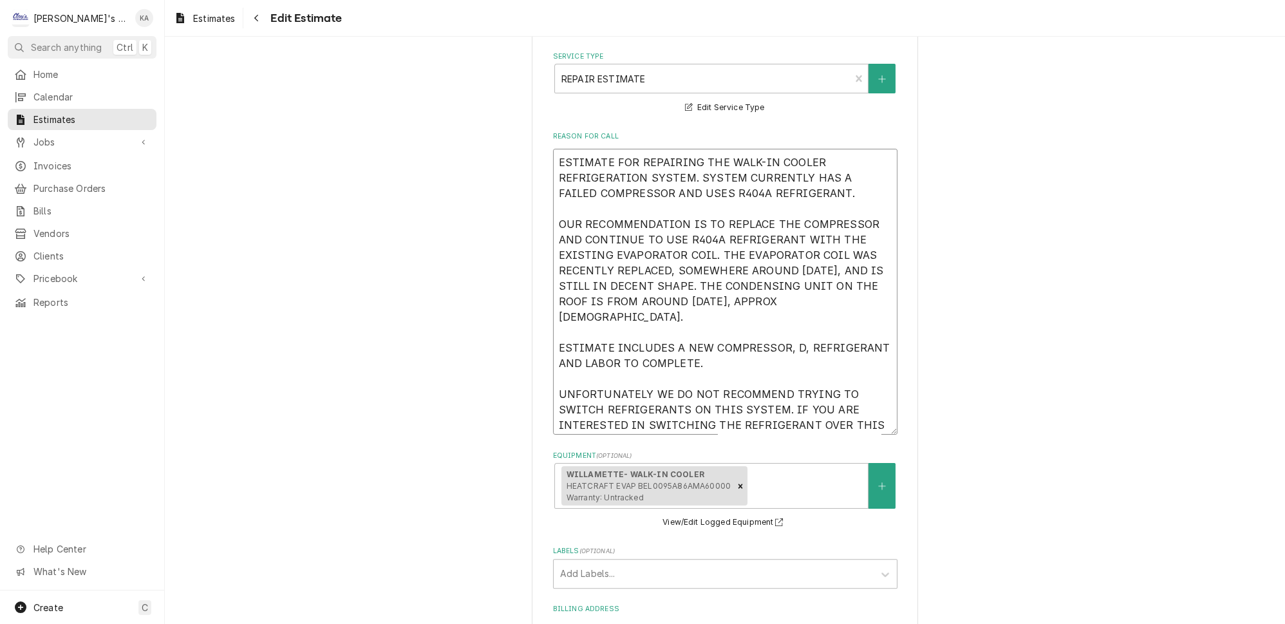
type textarea "ESTIMATE FOR REPAIRING THE WALK-IN COOLER REFRIGERATION SYSTEM. SYSTEM CURRENTL…"
type textarea "x"
type textarea "ESTIMATE FOR REPAIRING THE WALK-IN COOLER REFRIGERATION SYSTEM. SYSTEM CURRENTL…"
type textarea "x"
type textarea "ESTIMATE FOR REPAIRING THE WALK-IN COOLER REFRIGERATION SYSTEM. SYSTEM CURRENTL…"
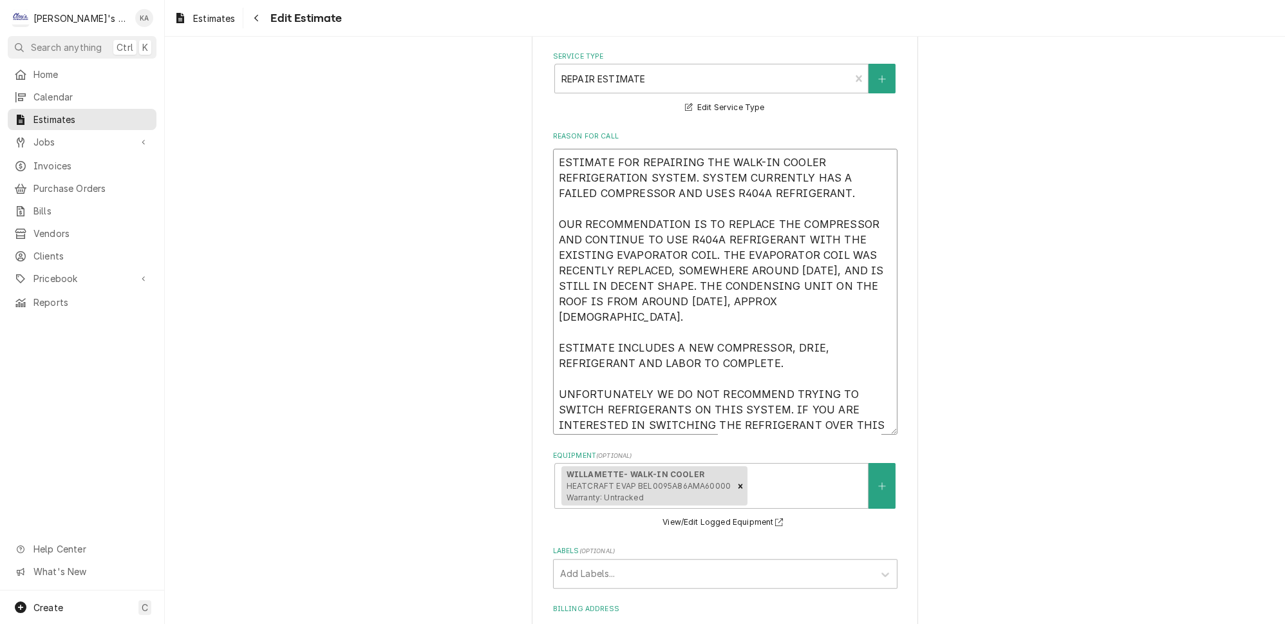
type textarea "x"
type textarea "ESTIMATE FOR REPAIRING THE WALK-IN COOLER REFRIGERATION SYSTEM. SYSTEM CURRENTL…"
type textarea "x"
type textarea "ESTIMATE FOR REPAIRING THE WALK-IN COOLER REFRIGERATION SYSTEM. SYSTEM CURRENTL…"
click at [626, 319] on textarea "ESTIMATE FOR REPAIRING THE WALK-IN COOLER REFRIGERATION SYSTEM. SYSTEM CURRENTL…" at bounding box center [725, 292] width 345 height 286
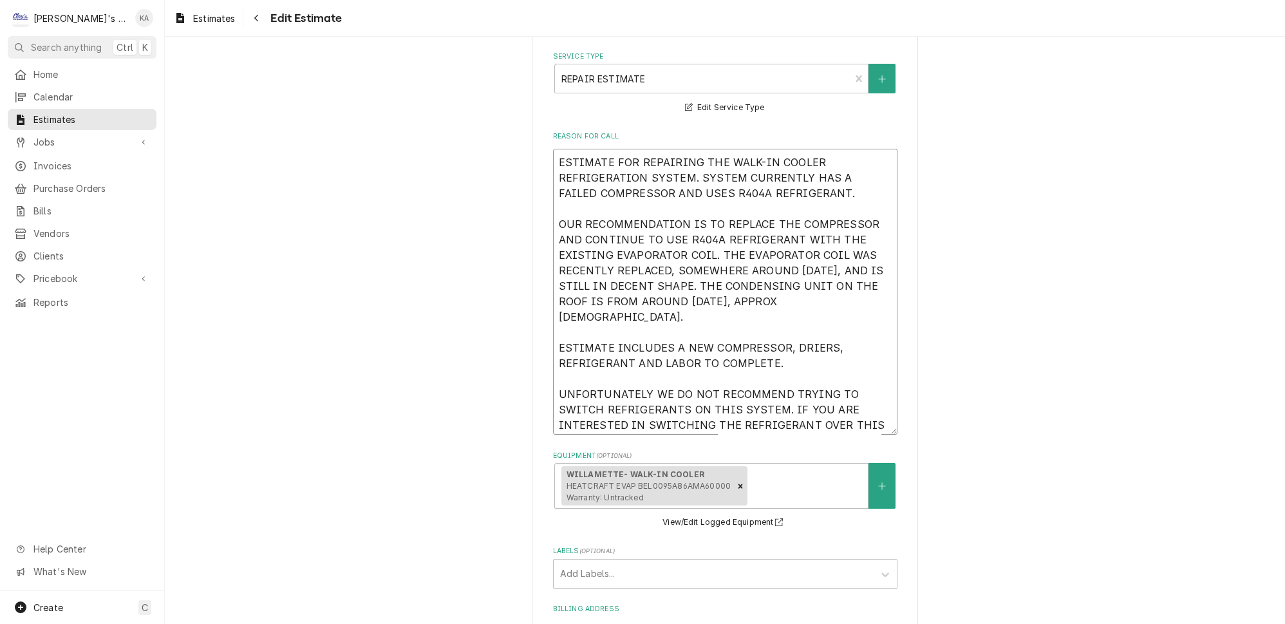
type textarea "x"
type textarea "ESTIMATE FOR REPAIRING THE WALK-IN COOLER REFRIGERATION SYSTEM. SYSTEM CURRENTL…"
type textarea "x"
type textarea "ESTIMATE FOR REPAIRING THE WALK-IN COOLER REFRIGERATION SYSTEM. SYSTEM CURRENTL…"
type textarea "x"
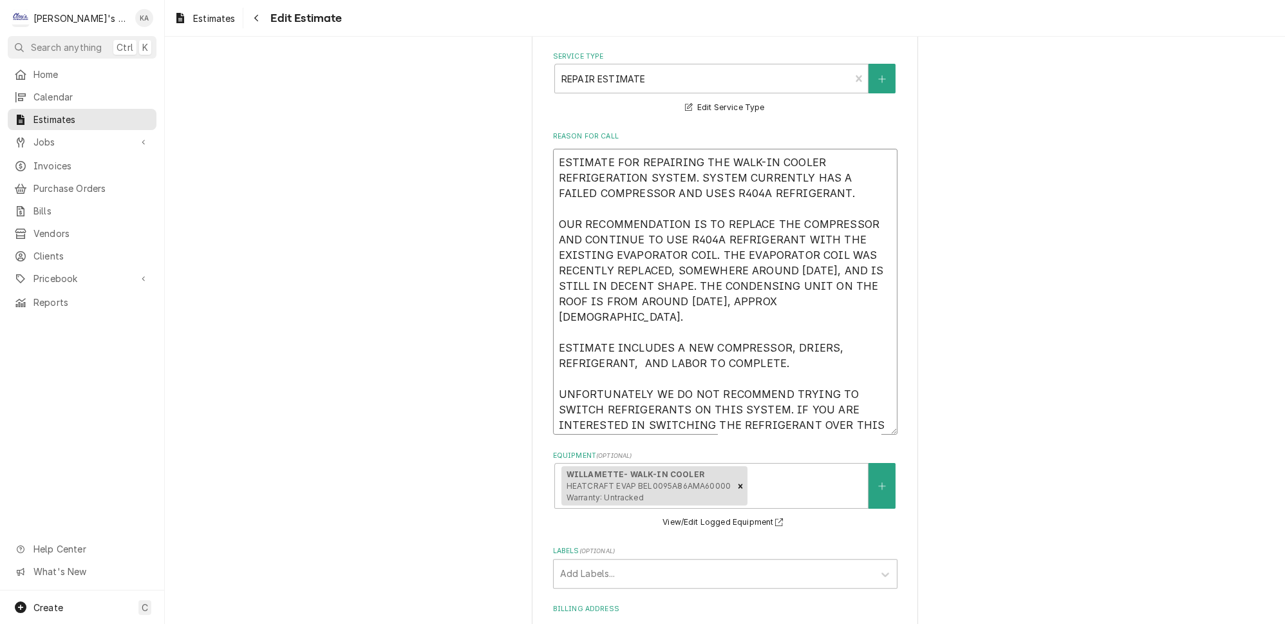
type textarea "ESTIMATE FOR REPAIRING THE WALK-IN COOLER REFRIGERATION SYSTEM. SYSTEM CURRENTL…"
type textarea "x"
type textarea "ESTIMATE FOR REPAIRING THE WALK-IN COOLER REFRIGERATION SYSTEM. SYSTEM CURRENTL…"
type textarea "x"
type textarea "ESTIMATE FOR REPAIRING THE WALK-IN COOLER REFRIGERATION SYSTEM. SYSTEM CURRENTL…"
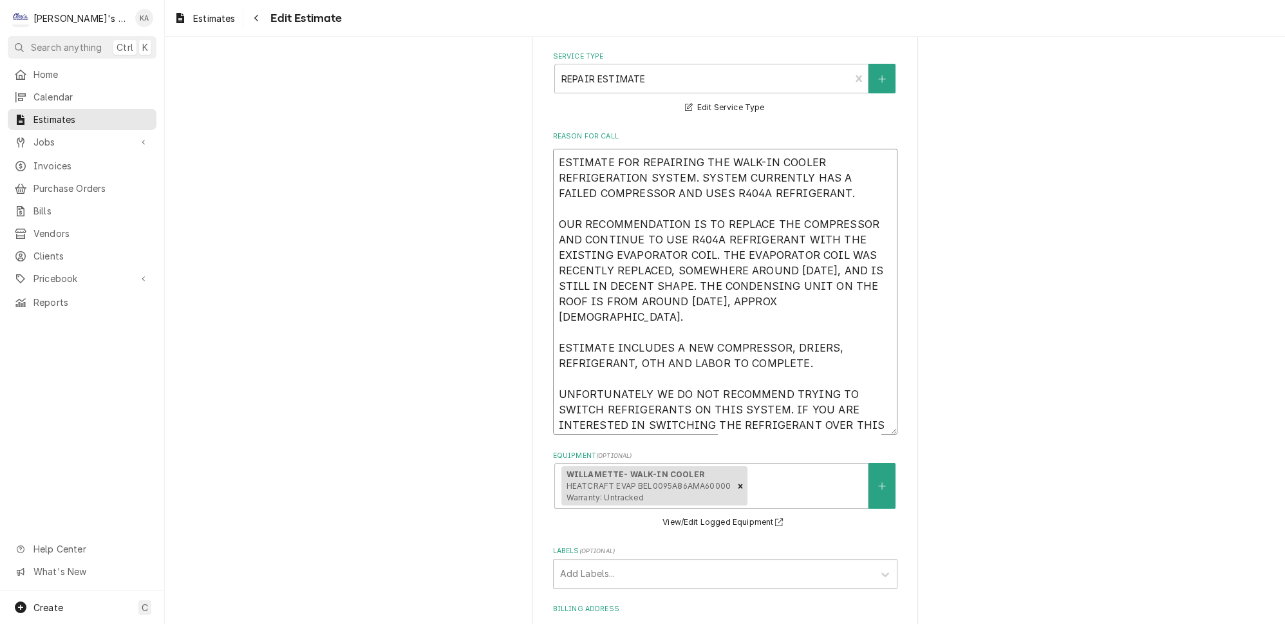
type textarea "x"
type textarea "ESTIMATE FOR REPAIRING THE WALK-IN COOLER REFRIGERATION SYSTEM. SYSTEM CURRENTL…"
type textarea "x"
type textarea "ESTIMATE FOR REPAIRING THE WALK-IN COOLER REFRIGERATION SYSTEM. SYSTEM CURRENTL…"
type textarea "x"
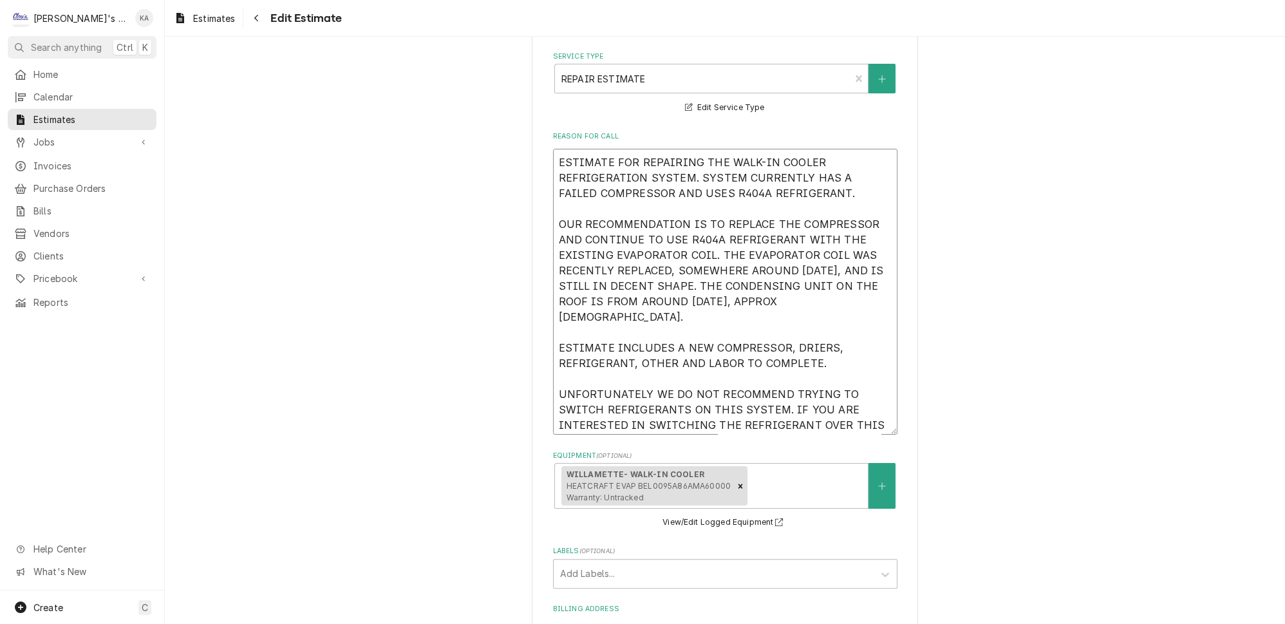
type textarea "ESTIMATE FOR REPAIRING THE WALK-IN COOLER REFRIGERATION SYSTEM. SYSTEM CURRENTL…"
type textarea "x"
type textarea "ESTIMATE FOR REPAIRING THE WALK-IN COOLER REFRIGERATION SYSTEM. SYSTEM CURRENTL…"
type textarea "x"
type textarea "ESTIMATE FOR REPAIRING THE WALK-IN COOLER REFRIGERATION SYSTEM. SYSTEM CURRENTL…"
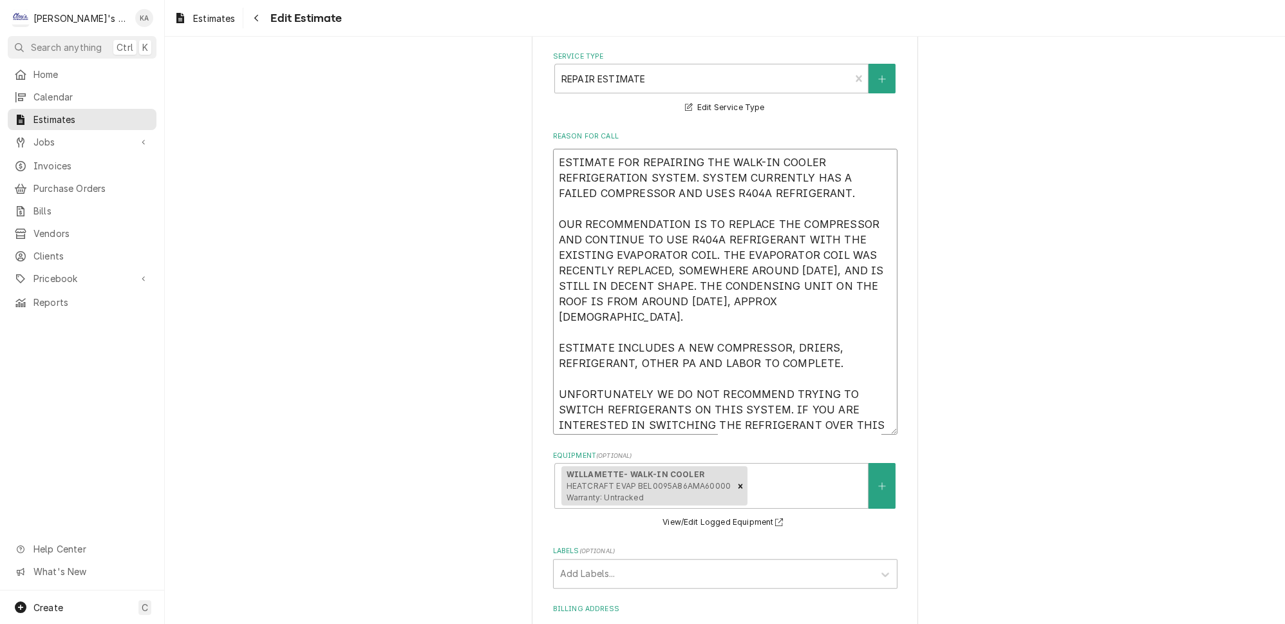
type textarea "x"
type textarea "ESTIMATE FOR REPAIRING THE WALK-IN COOLER REFRIGERATION SYSTEM. SYSTEM CURRENTL…"
type textarea "x"
type textarea "ESTIMATE FOR REPAIRING THE WALK-IN COOLER REFRIGERATION SYSTEM. SYSTEM CURRENTL…"
type textarea "x"
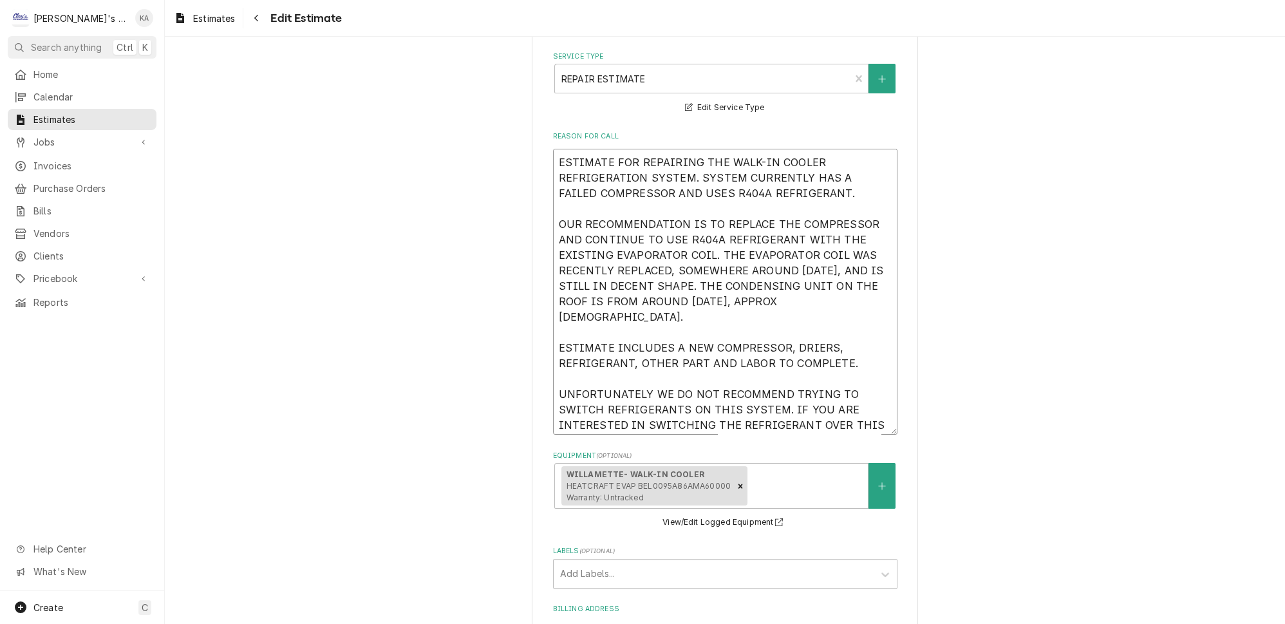
type textarea "ESTIMATE FOR REPAIRING THE WALK-IN COOLER REFRIGERATION SYSTEM. SYSTEM CURRENTL…"
type textarea "x"
type textarea "ESTIMATE FOR REPAIRING THE WALK-IN COOLER REFRIGERATION SYSTEM. SYSTEM CURRENTL…"
type textarea "x"
type textarea "ESTIMATE FOR REPAIRING THE WALK-IN COOLER REFRIGERATION SYSTEM. SYSTEM CURRENTL…"
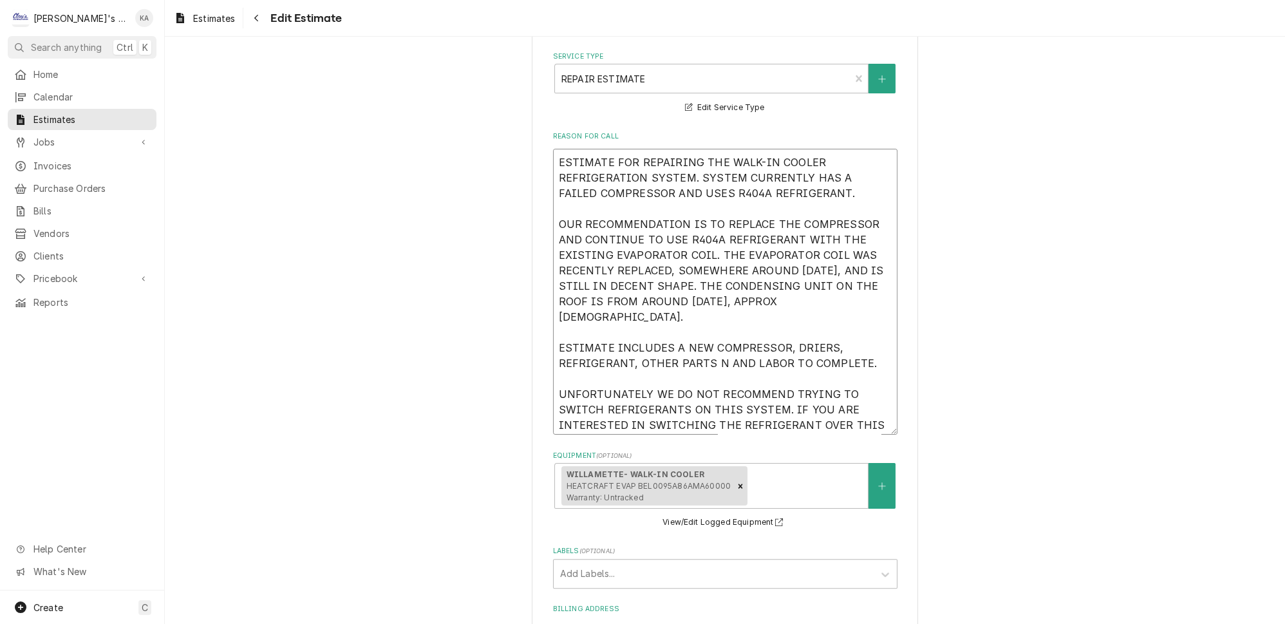
type textarea "x"
type textarea "ESTIMATE FOR REPAIRING THE WALK-IN COOLER REFRIGERATION SYSTEM. SYSTEM CURRENTL…"
type textarea "x"
type textarea "ESTIMATE FOR REPAIRING THE WALK-IN COOLER REFRIGERATION SYSTEM. SYSTEM CURRENTL…"
type textarea "x"
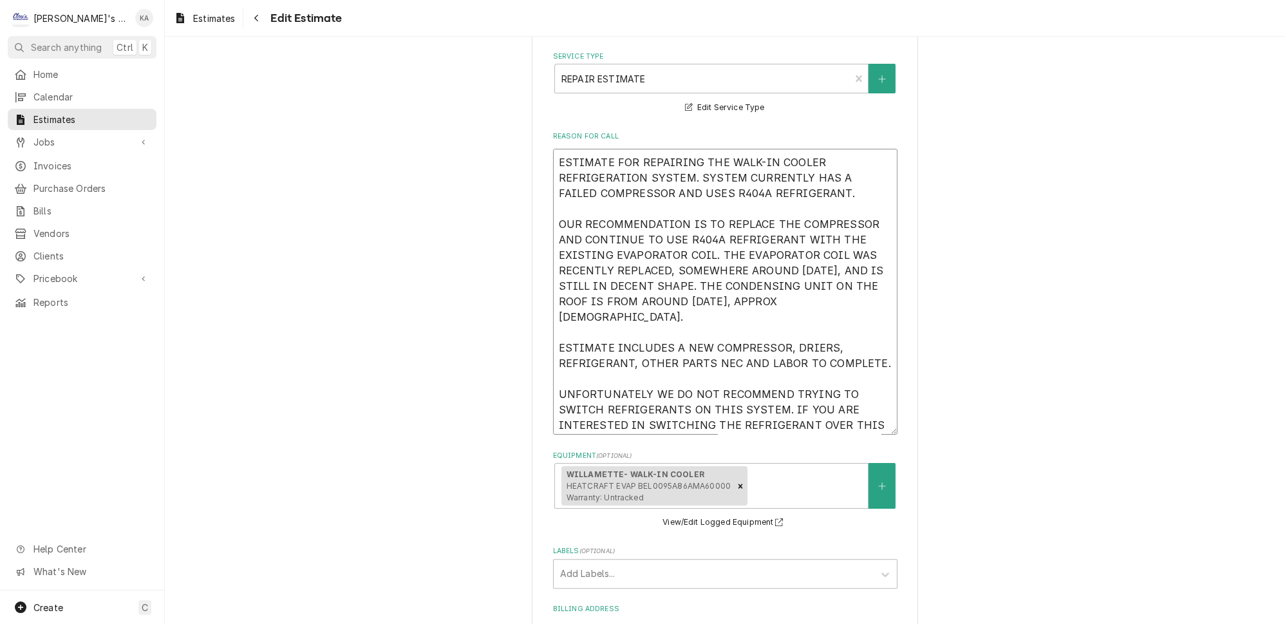
type textarea "ESTIMATE FOR REPAIRING THE WALK-IN COOLER REFRIGERATION SYSTEM. SYSTEM CURRENTL…"
type textarea "x"
type textarea "ESTIMATE FOR REPAIRING THE WALK-IN COOLER REFRIGERATION SYSTEM. SYSTEM CURRENTL…"
type textarea "x"
type textarea "ESTIMATE FOR REPAIRING THE WALK-IN COOLER REFRIGERATION SYSTEM. SYSTEM CURRENTL…"
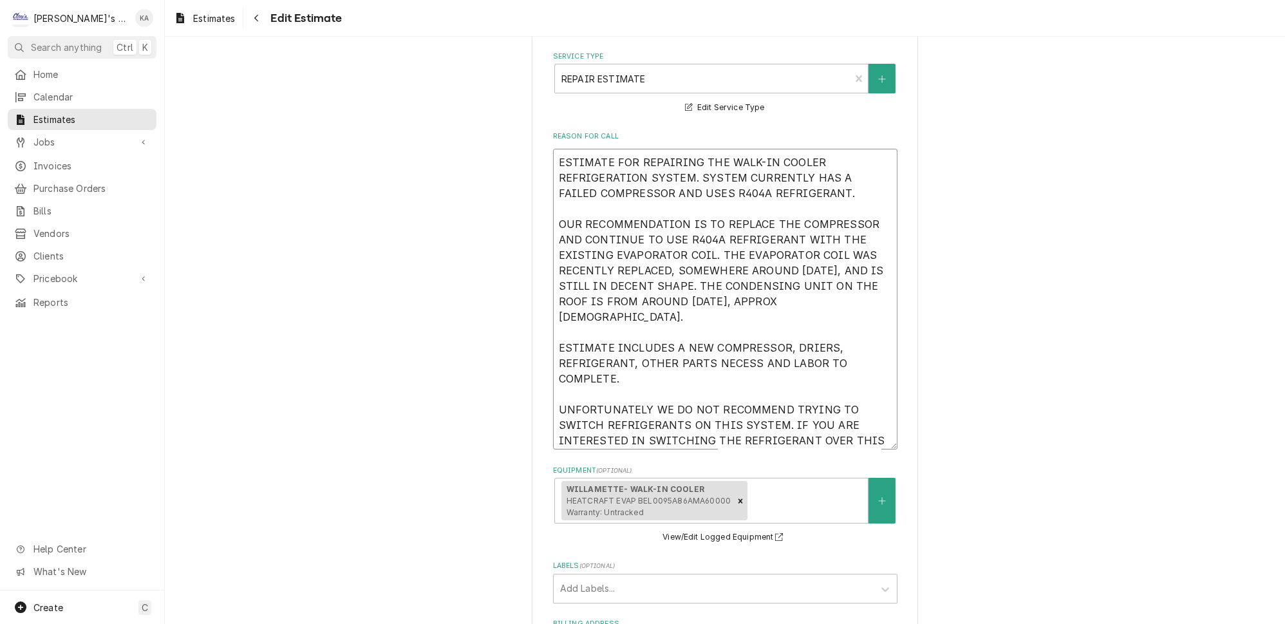
type textarea "x"
type textarea "ESTIMATE FOR REPAIRING THE WALK-IN COOLER REFRIGERATION SYSTEM. SYSTEM CURRENTL…"
type textarea "x"
type textarea "ESTIMATE FOR REPAIRING THE WALK-IN COOLER REFRIGERATION SYSTEM. SYSTEM CURRENTL…"
type textarea "x"
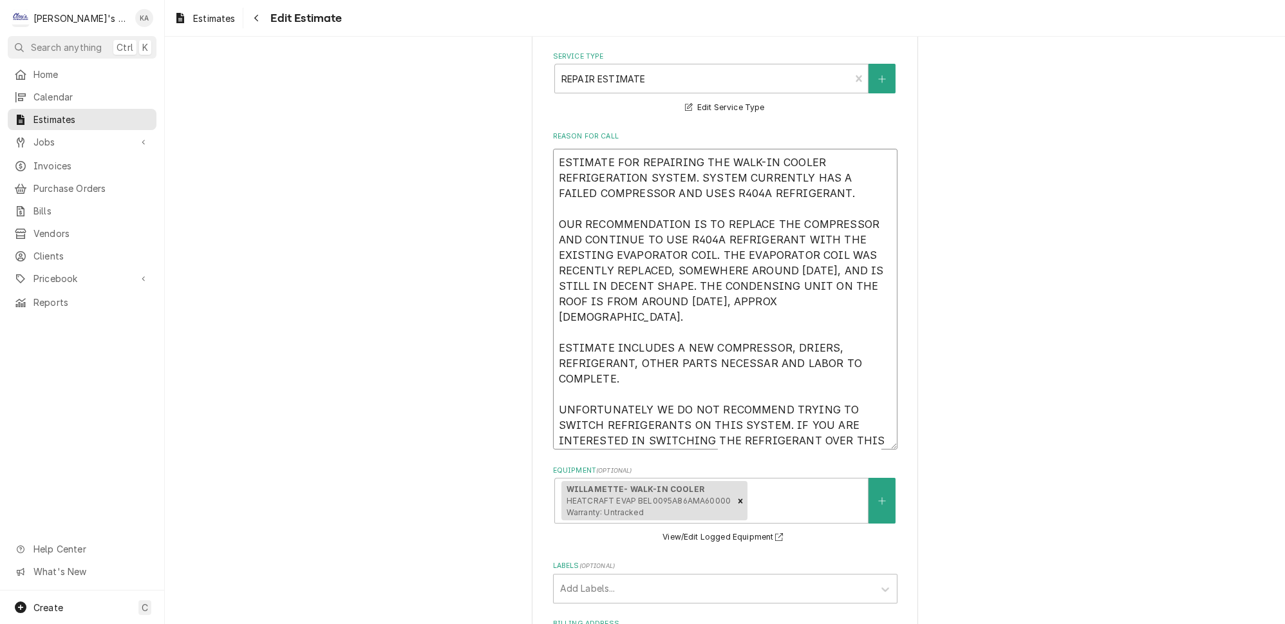
type textarea "ESTIMATE FOR REPAIRING THE WALK-IN COOLER REFRIGERATION SYSTEM. SYSTEM CURRENTL…"
type textarea "x"
type textarea "ESTIMATE FOR REPAIRING THE WALK-IN COOLER REFRIGERATION SYSTEM. SYSTEM CURRENTL…"
type textarea "x"
type textarea "ESTIMATE FOR REPAIRING THE WALK-IN COOLER REFRIGERATION SYSTEM. SYSTEM CURRENTL…"
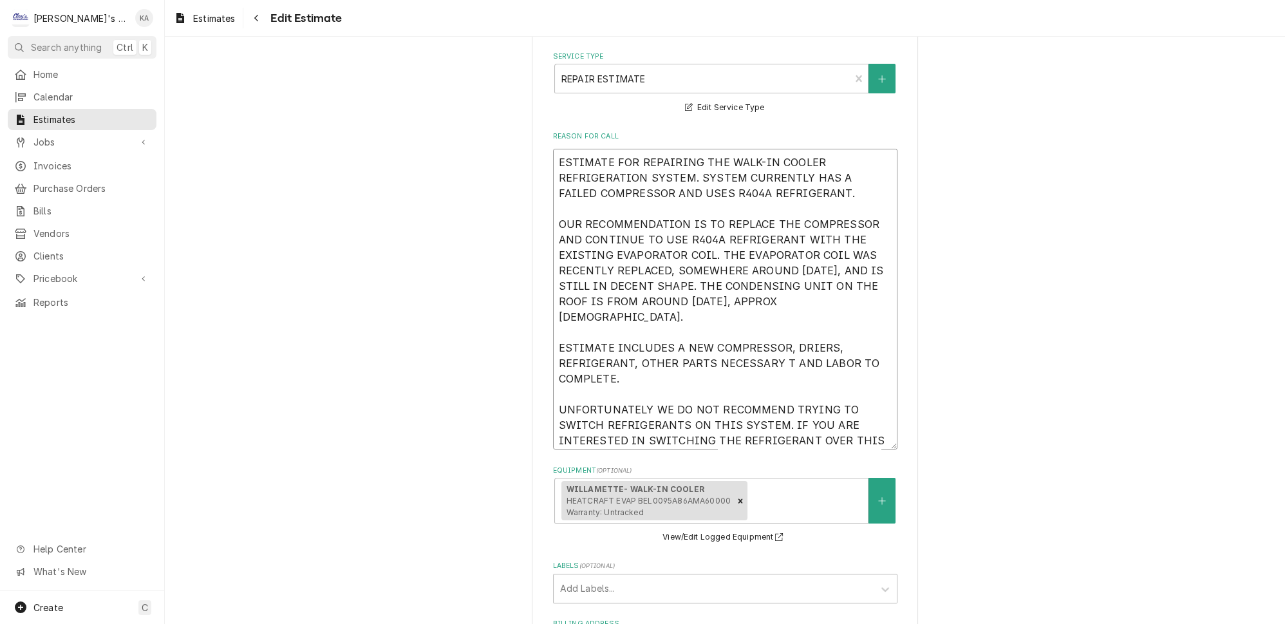
type textarea "x"
type textarea "ESTIMATE FOR REPAIRING THE WALK-IN COOLER REFRIGERATION SYSTEM. SYSTEM CURRENTL…"
type textarea "x"
type textarea "ESTIMATE FOR REPAIRING THE WALK-IN COOLER REFRIGERATION SYSTEM. SYSTEM CURRENTL…"
type textarea "x"
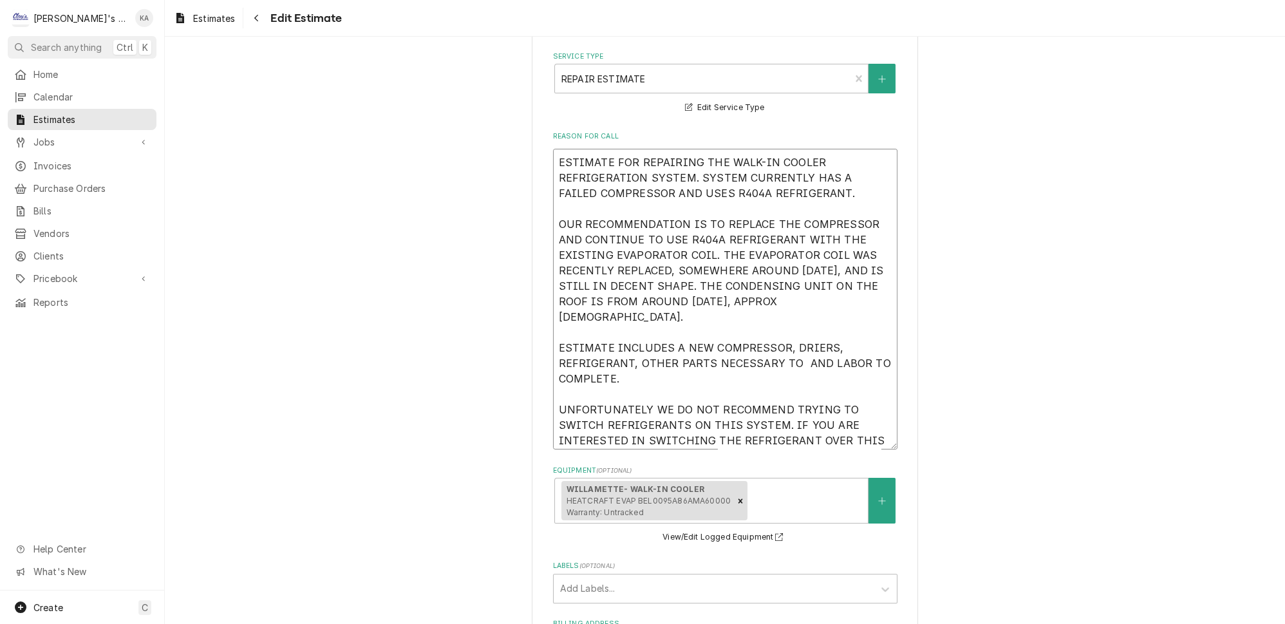
type textarea "ESTIMATE FOR REPAIRING THE WALK-IN COOLER REFRIGERATION SYSTEM. SYSTEM CURRENTL…"
type textarea "x"
type textarea "ESTIMATE FOR REPAIRING THE WALK-IN COOLER REFRIGERATION SYSTEM. SYSTEM CURRENTL…"
type textarea "x"
type textarea "ESTIMATE FOR REPAIRING THE WALK-IN COOLER REFRIGERATION SYSTEM. SYSTEM CURRENTL…"
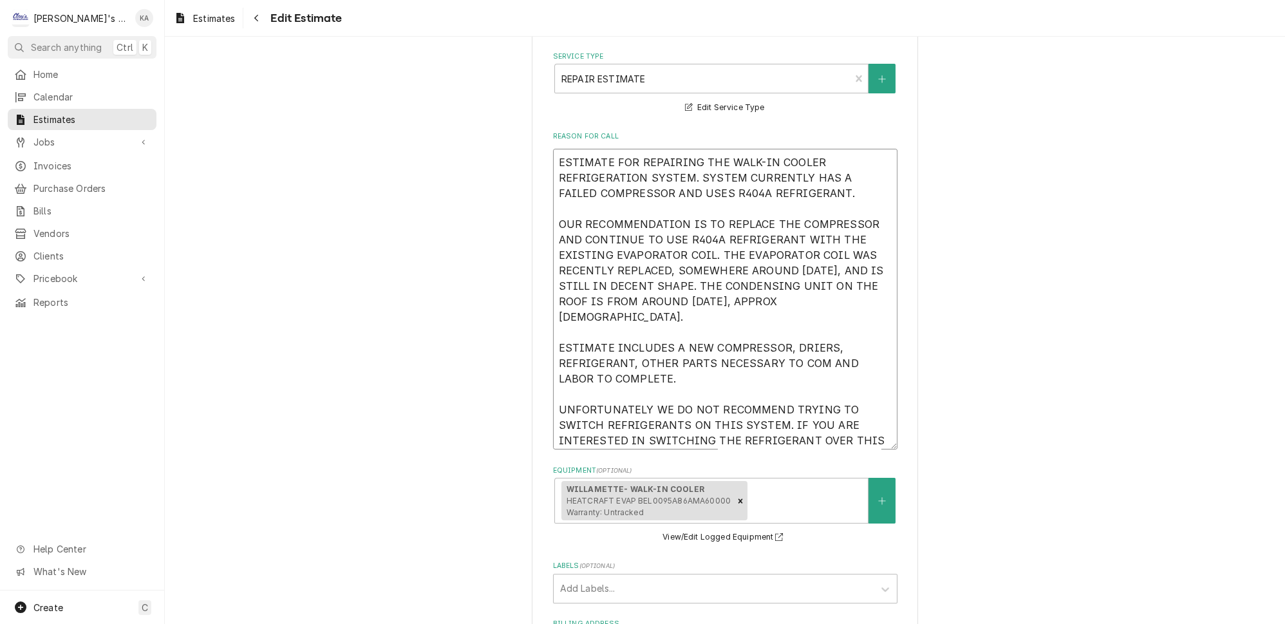
type textarea "x"
type textarea "ESTIMATE FOR REPAIRING THE WALK-IN COOLER REFRIGERATION SYSTEM. SYSTEM CURRENTL…"
type textarea "x"
type textarea "ESTIMATE FOR REPAIRING THE WALK-IN COOLER REFRIGERATION SYSTEM. SYSTEM CURRENTL…"
type textarea "x"
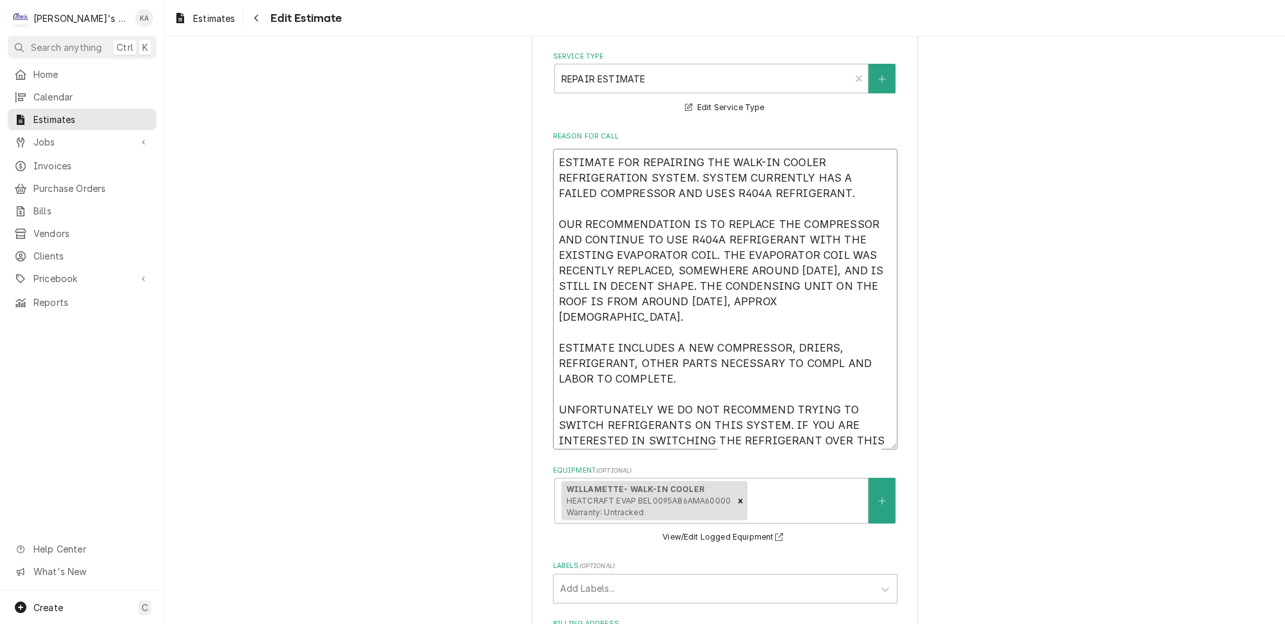
type textarea "ESTIMATE FOR REPAIRING THE WALK-IN COOLER REFRIGERATION SYSTEM. SYSTEM CURRENTL…"
type textarea "x"
type textarea "ESTIMATE FOR REPAIRING THE WALK-IN COOLER REFRIGERATION SYSTEM. SYSTEM CURRENTL…"
type textarea "x"
type textarea "ESTIMATE FOR REPAIRING THE WALK-IN COOLER REFRIGERATION SYSTEM. SYSTEM CURRENTL…"
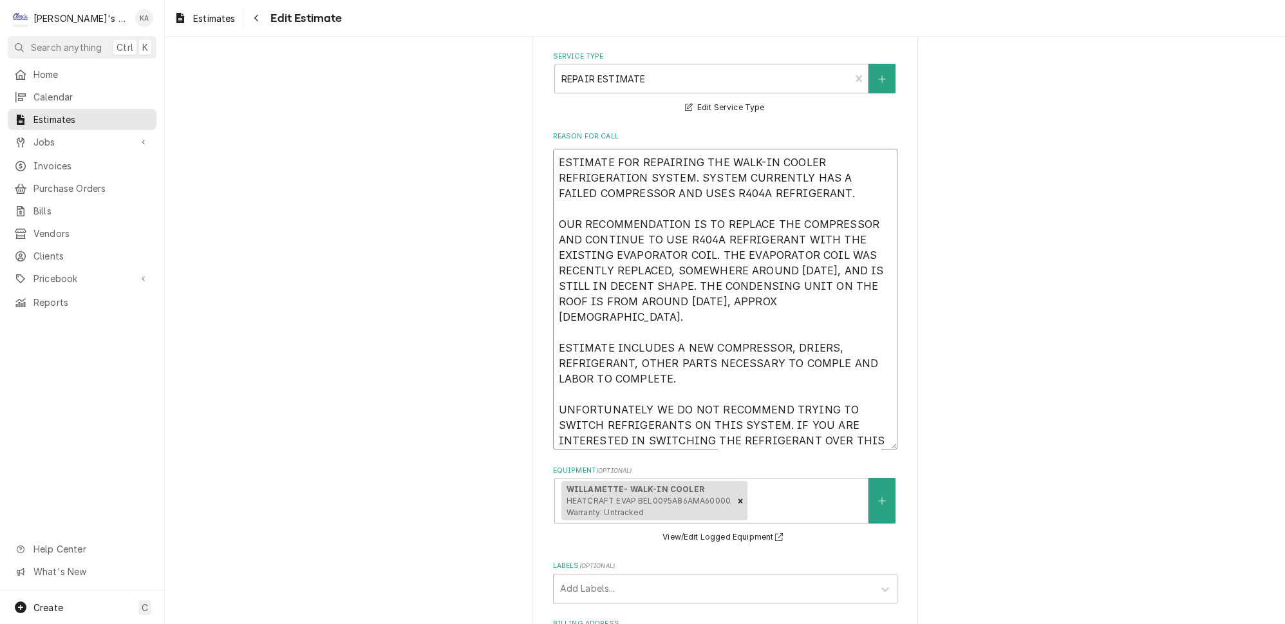
type textarea "x"
type textarea "ESTIMATE FOR REPAIRING THE WALK-IN COOLER REFRIGERATION SYSTEM. SYSTEM CURRENTL…"
type textarea "x"
type textarea "ESTIMATE FOR REPAIRING THE WALK-IN COOLER REFRIGERATION SYSTEM. SYSTEM CURRENTL…"
type textarea "x"
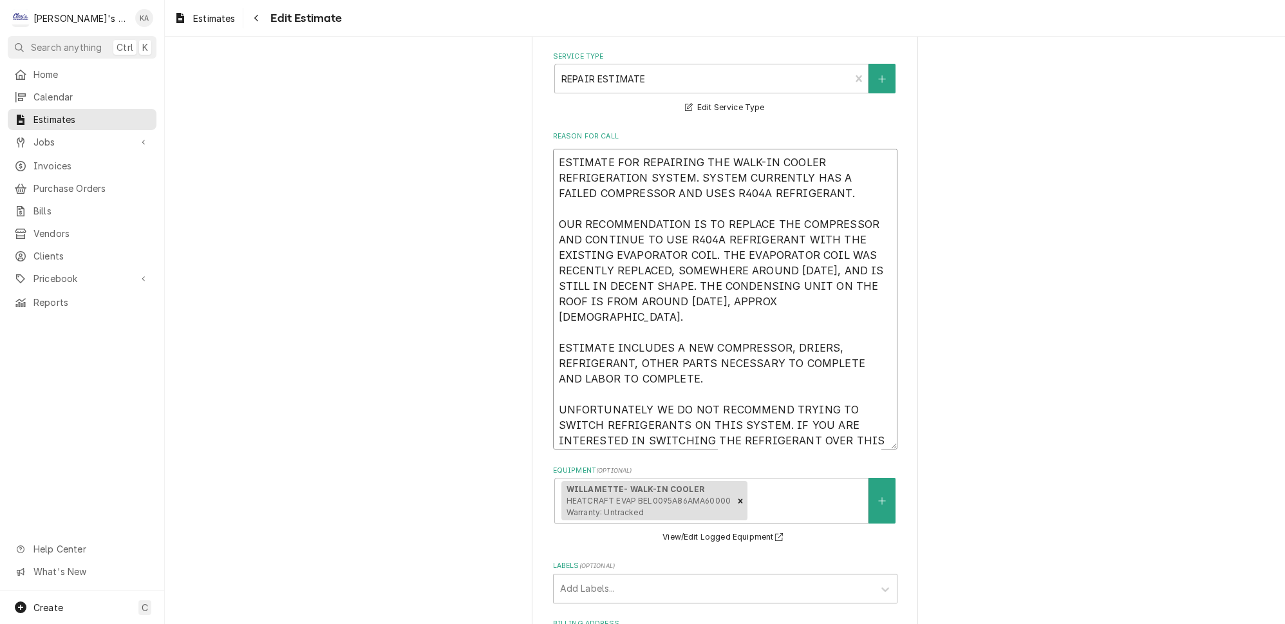
type textarea "ESTIMATE FOR REPAIRING THE WALK-IN COOLER REFRIGERATION SYSTEM. SYSTEM CURRENTL…"
type textarea "x"
type textarea "ESTIMATE FOR REPAIRING THE WALK-IN COOLER REFRIGERATION SYSTEM. SYSTEM CURRENTL…"
type textarea "x"
type textarea "ESTIMATE FOR REPAIRING THE WALK-IN COOLER REFRIGERATION SYSTEM. SYSTEM CURRENTL…"
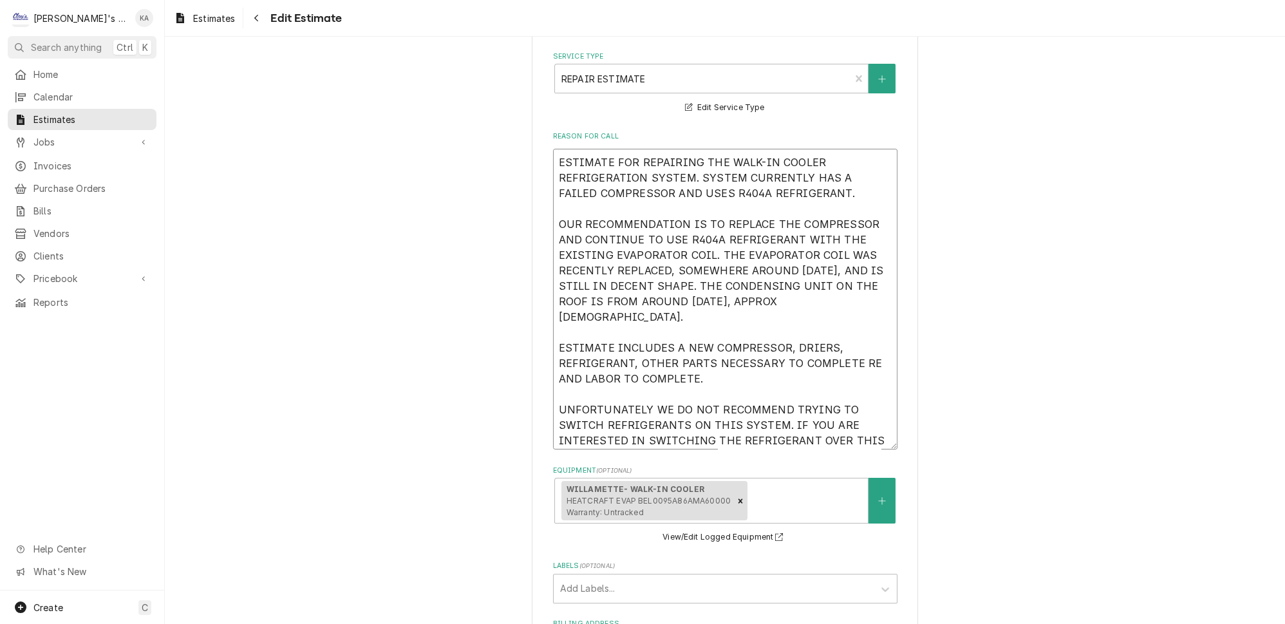
type textarea "x"
type textarea "ESTIMATE FOR REPAIRING THE WALK-IN COOLER REFRIGERATION SYSTEM. SYSTEM CURRENTL…"
type textarea "x"
type textarea "ESTIMATE FOR REPAIRING THE WALK-IN COOLER REFRIGERATION SYSTEM. SYSTEM CURRENTL…"
type textarea "x"
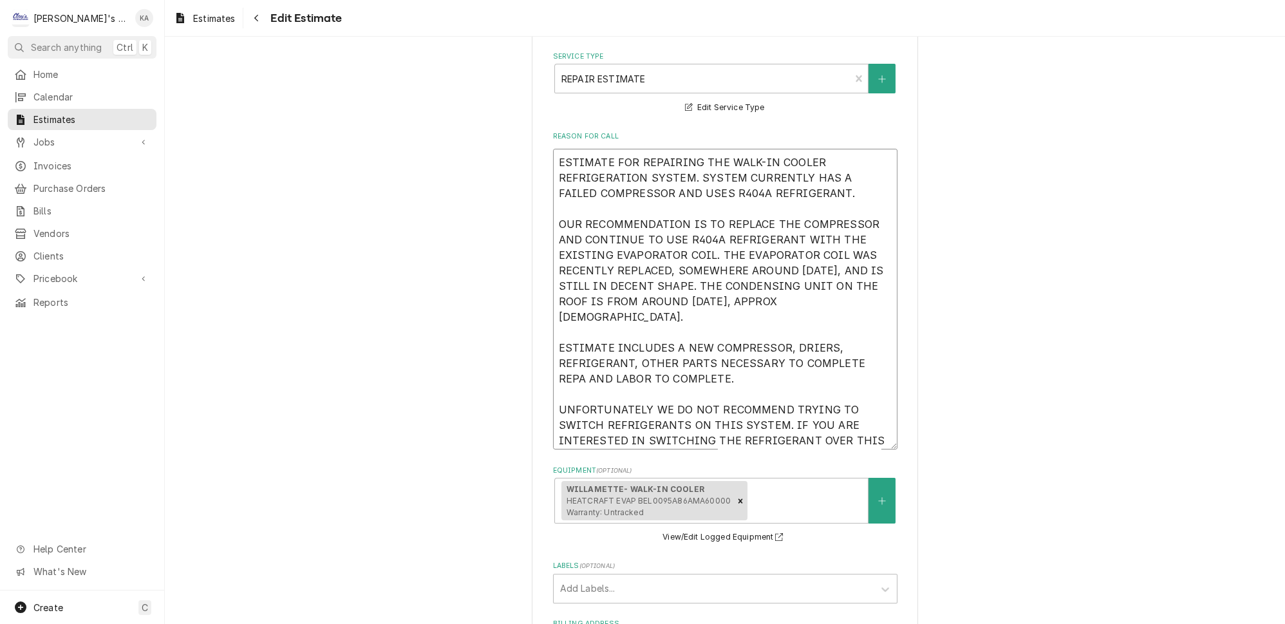
type textarea "ESTIMATE FOR REPAIRING THE WALK-IN COOLER REFRIGERATION SYSTEM. SYSTEM CURRENTL…"
type textarea "x"
type textarea "ESTIMATE FOR REPAIRING THE WALK-IN COOLER REFRIGERATION SYSTEM. SYSTEM CURRENTL…"
type textarea "x"
type textarea "ESTIMATE FOR REPAIRING THE WALK-IN COOLER REFRIGERATION SYSTEM. SYSTEM CURRENTL…"
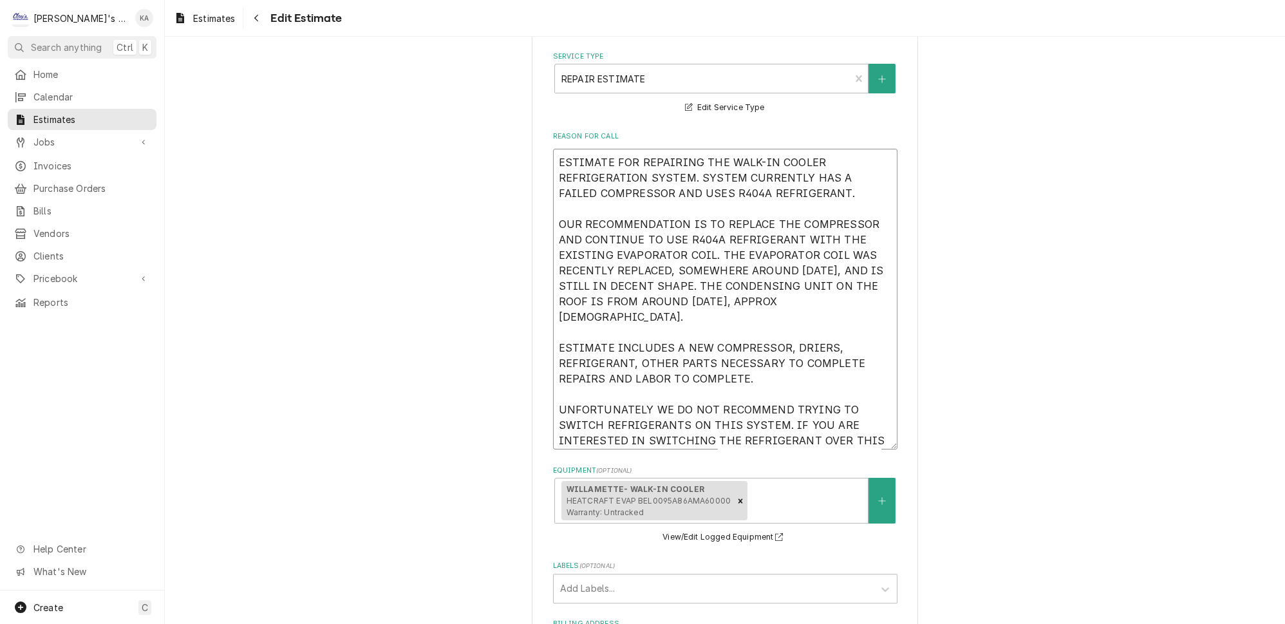
type textarea "x"
type textarea "ESTIMATE FOR REPAIRING THE WALK-IN COOLER REFRIGERATION SYSTEM. SYSTEM CURRENTL…"
type textarea "x"
type textarea "ESTIMATE FOR REPAIRING THE WALK-IN COOLER REFRIGERATION SYSTEM. SYSTEM CURRENTL…"
type textarea "x"
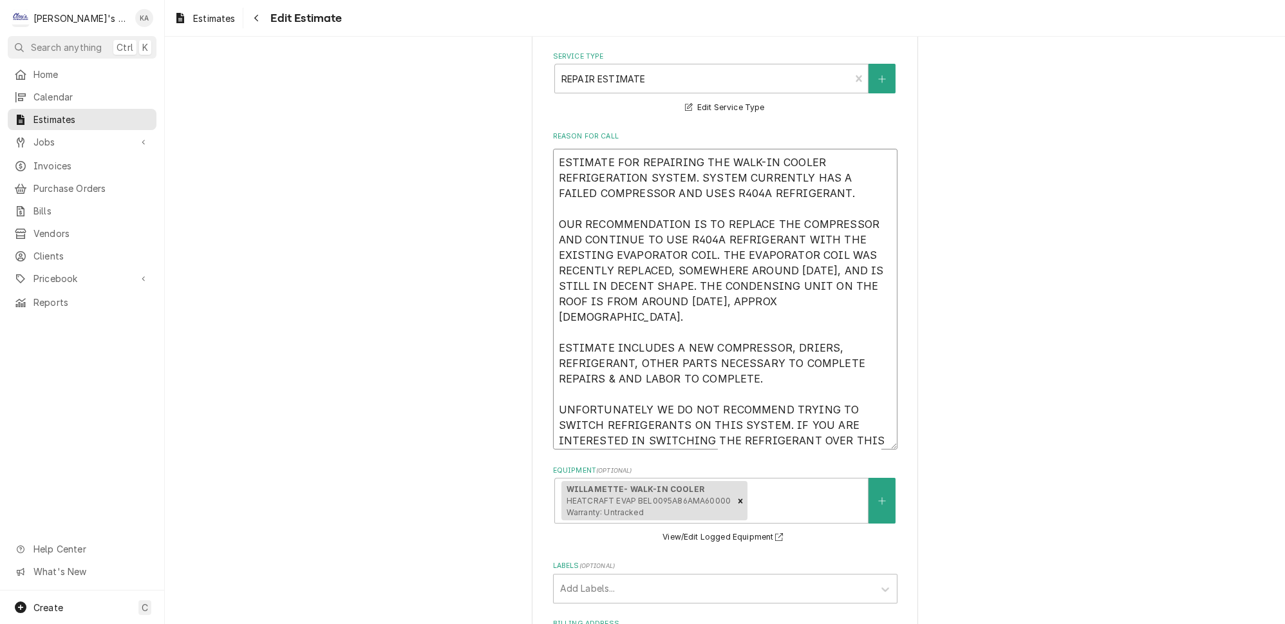
type textarea "ESTIMATE FOR REPAIRING THE WALK-IN COOLER REFRIGERATION SYSTEM. SYSTEM CURRENTL…"
drag, startPoint x: 637, startPoint y: 332, endPoint x: 608, endPoint y: 332, distance: 29.0
click at [608, 332] on textarea "ESTIMATE FOR REPAIRING THE WALK-IN COOLER REFRIGERATION SYSTEM. SYSTEM CURRENTL…" at bounding box center [725, 299] width 345 height 301
type textarea "x"
type textarea "ESTIMATE FOR REPAIRING THE WALK-IN COOLER REFRIGERATION SYSTEM. SYSTEM CURRENTL…"
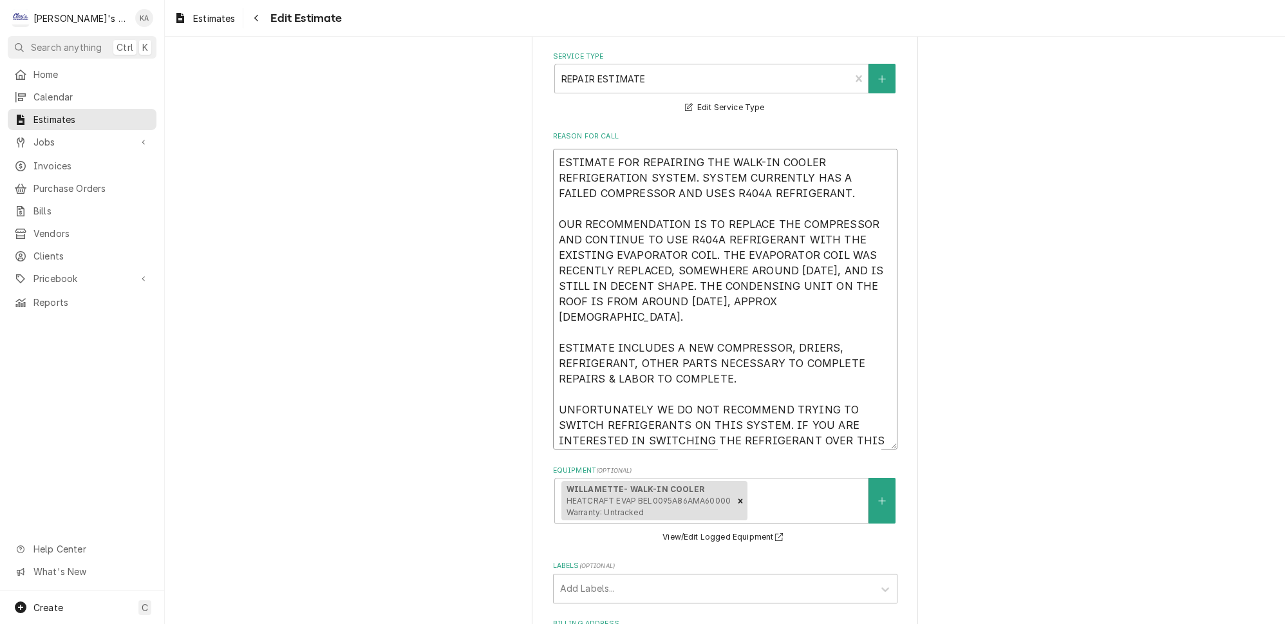
drag, startPoint x: 718, startPoint y: 332, endPoint x: 645, endPoint y: 331, distance: 73.4
click at [645, 331] on textarea "ESTIMATE FOR REPAIRING THE WALK-IN COOLER REFRIGERATION SYSTEM. SYSTEM CURRENTL…" at bounding box center [725, 299] width 345 height 301
type textarea "x"
type textarea "ESTIMATE FOR REPAIRING THE WALK-IN COOLER REFRIGERATION SYSTEM. SYSTEM CURRENTL…"
drag, startPoint x: 600, startPoint y: 375, endPoint x: 561, endPoint y: 375, distance: 39.3
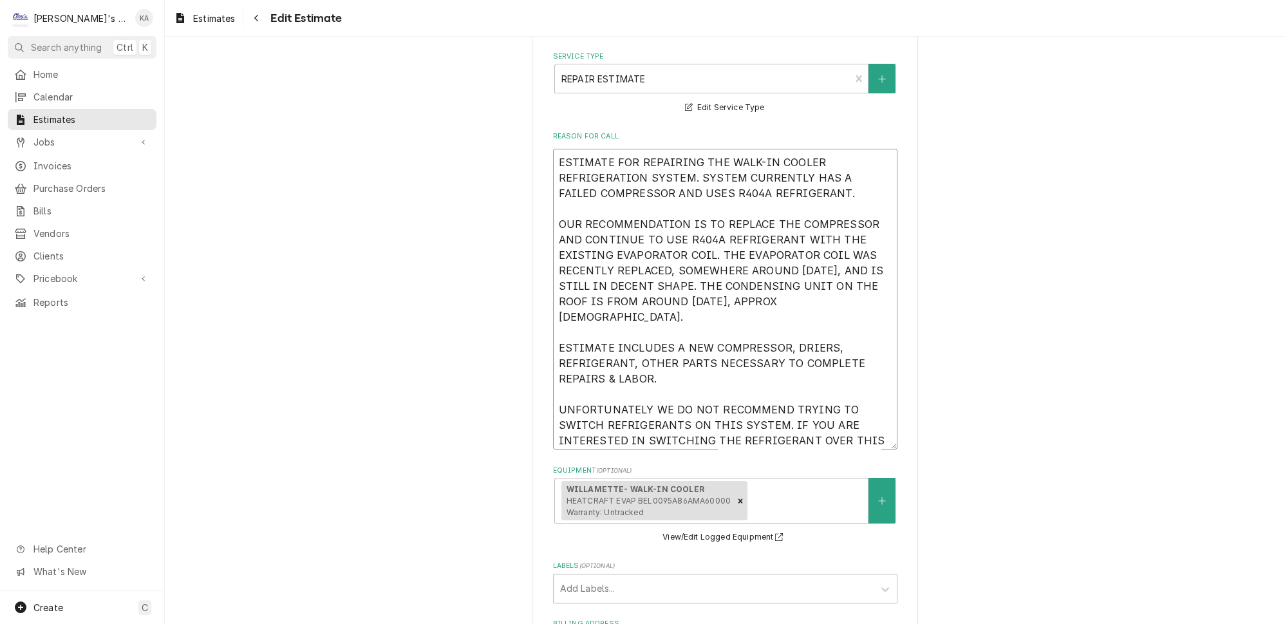
click at [561, 375] on textarea "ESTIMATE FOR REPAIRING THE WALK-IN COOLER REFRIGERATION SYSTEM. SYSTEM CURRENTL…" at bounding box center [725, 299] width 345 height 301
type textarea "x"
type textarea "ESTIMATE FOR REPAIRING THE WALK-IN COOLER REFRIGERATION SYSTEM. SYSTEM CURRENTL…"
type textarea "x"
type textarea "ESTIMATE FOR REPAIRING THE WALK-IN COOLER REFRIGERATION SYSTEM. SYSTEM CURRENTL…"
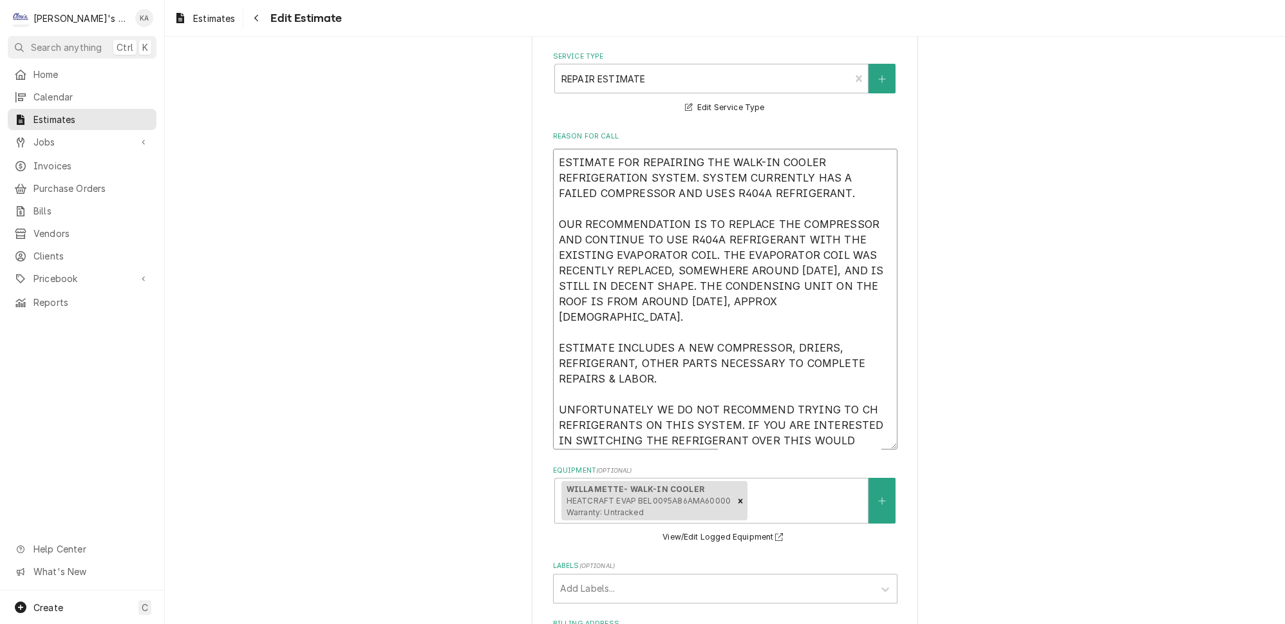
type textarea "x"
type textarea "ESTIMATE FOR REPAIRING THE WALK-IN COOLER REFRIGERATION SYSTEM. SYSTEM CURRENTL…"
type textarea "x"
type textarea "ESTIMATE FOR REPAIRING THE WALK-IN COOLER REFRIGERATION SYSTEM. SYSTEM CURRENTL…"
type textarea "x"
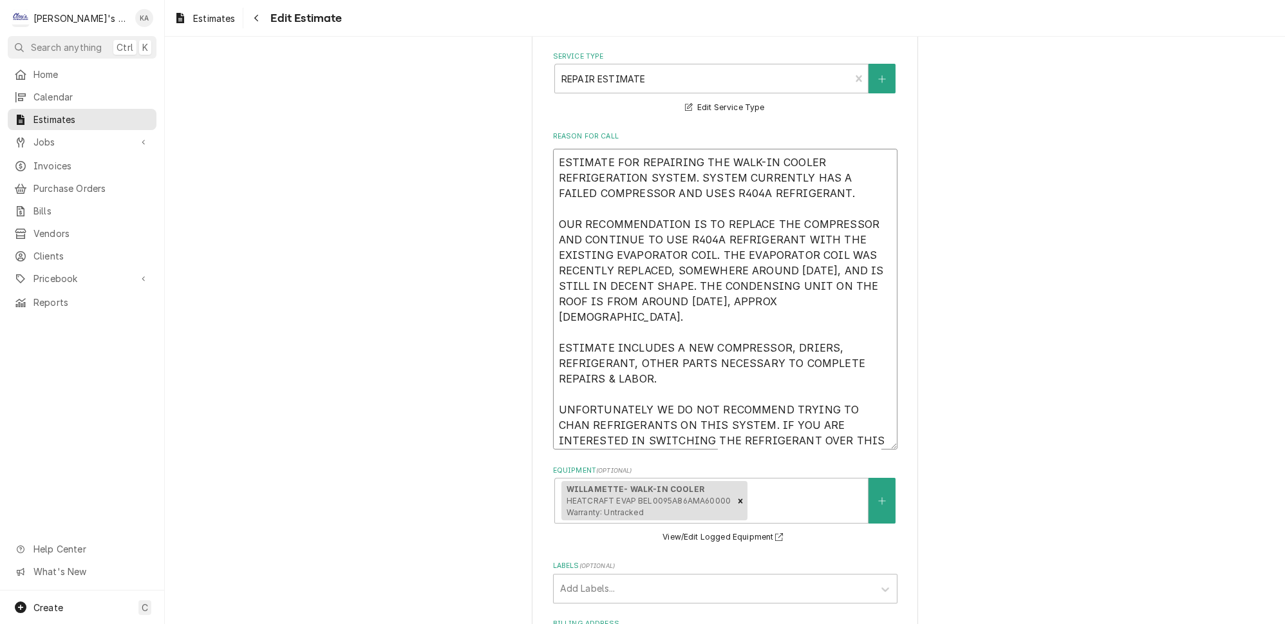
type textarea "ESTIMATE FOR REPAIRING THE WALK-IN COOLER REFRIGERATION SYSTEM. SYSTEM CURRENTL…"
type textarea "x"
type textarea "ESTIMATE FOR REPAIRING THE WALK-IN COOLER REFRIGERATION SYSTEM. SYSTEM CURRENTL…"
type textarea "x"
type textarea "ESTIMATE FOR REPAIRING THE WALK-IN COOLER REFRIGERATION SYSTEM. SYSTEM CURRENTL…"
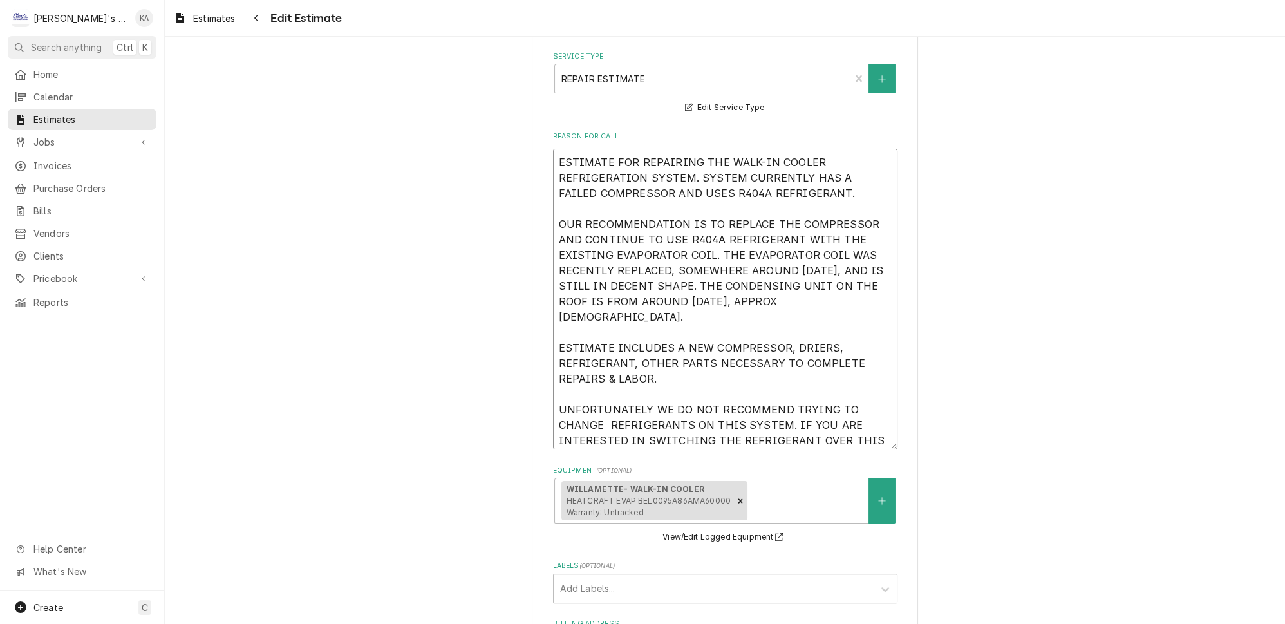
type textarea "x"
type textarea "ESTIMATE FOR REPAIRING THE WALK-IN COOLER REFRIGERATION SYSTEM. SYSTEM CURRENTL…"
drag, startPoint x: 696, startPoint y: 390, endPoint x: 641, endPoint y: 390, distance: 55.4
click at [641, 390] on textarea "ESTIMATE FOR REPAIRING THE WALK-IN COOLER REFRIGERATION SYSTEM. SYSTEM CURRENTL…" at bounding box center [725, 299] width 345 height 301
drag, startPoint x: 840, startPoint y: 390, endPoint x: 812, endPoint y: 392, distance: 28.4
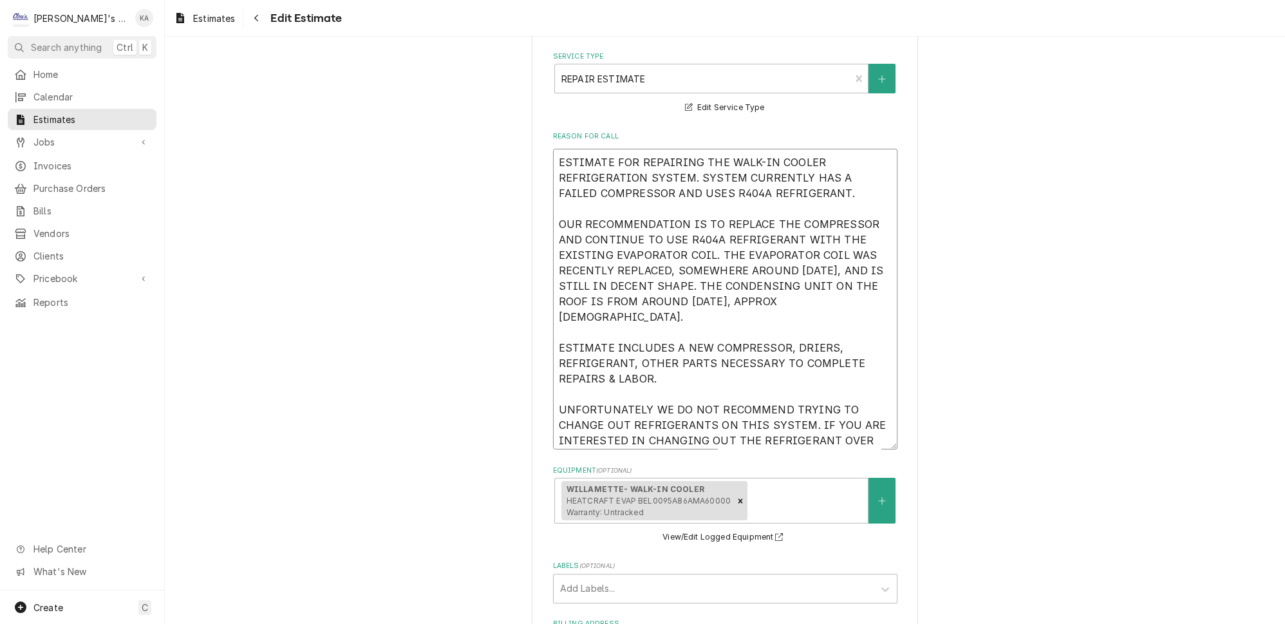
click at [812, 392] on textarea "ESTIMATE FOR REPAIRING THE WALK-IN COOLER REFRIGERATION SYSTEM. SYSTEM CURRENTL…" at bounding box center [725, 299] width 345 height 301
drag, startPoint x: 793, startPoint y: 405, endPoint x: 757, endPoint y: 406, distance: 36.7
click at [757, 406] on textarea "ESTIMATE FOR REPAIRING THE WALK-IN COOLER REFRIGERATION SYSTEM. SYSTEM CURRENTL…" at bounding box center [725, 299] width 345 height 301
click at [776, 420] on textarea "ESTIMATE FOR REPAIRING THE WALK-IN COOLER REFRIGERATION SYSTEM. SYSTEM CURRENTL…" at bounding box center [725, 299] width 345 height 301
drag, startPoint x: 782, startPoint y: 420, endPoint x: 556, endPoint y: 364, distance: 233.6
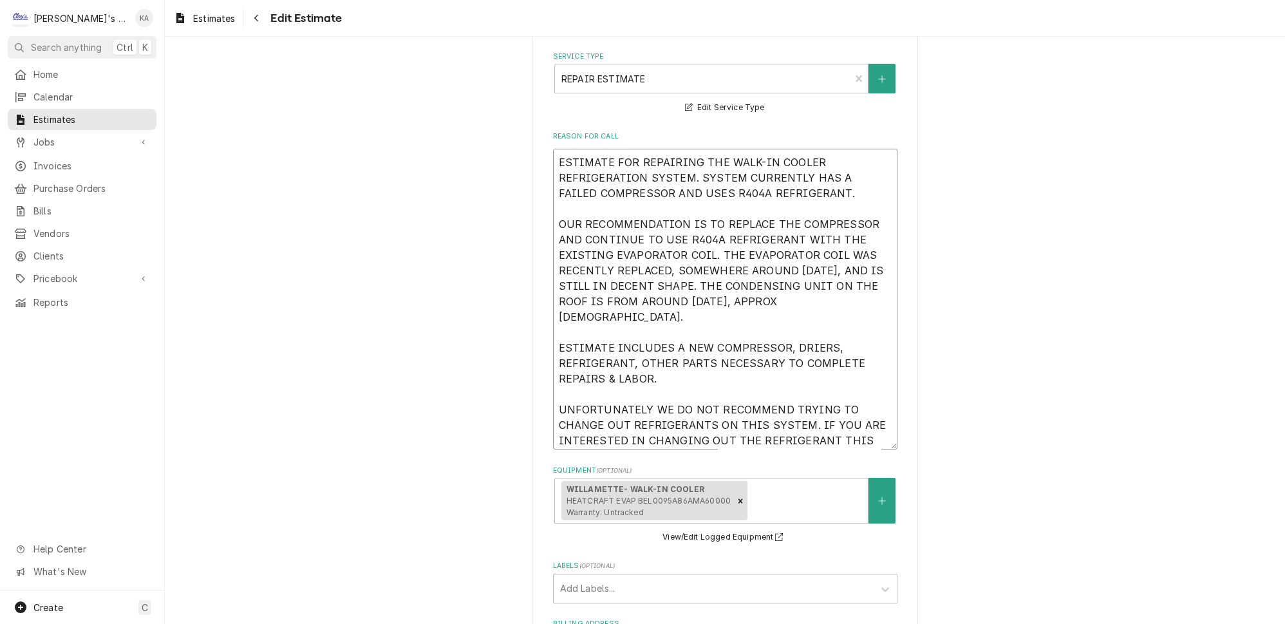
click at [556, 364] on textarea "ESTIMATE FOR REPAIRING THE WALK-IN COOLER REFRIGERATION SYSTEM. SYSTEM CURRENTL…" at bounding box center [725, 299] width 345 height 301
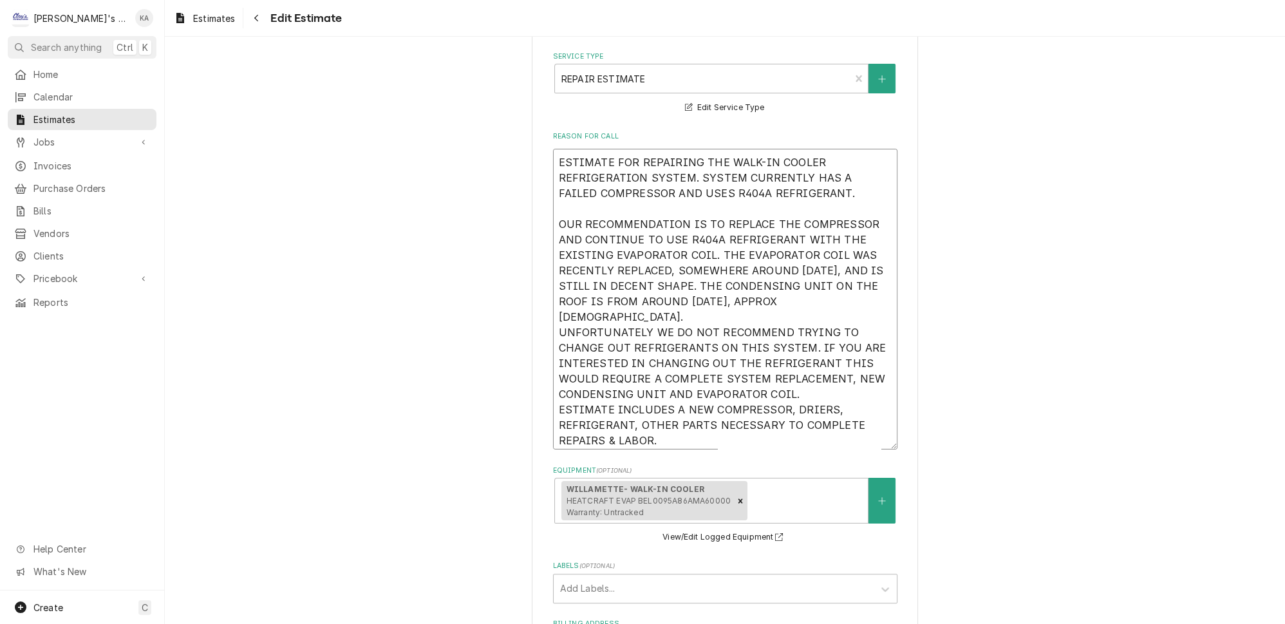
click at [842, 269] on textarea "ESTIMATE FOR REPAIRING THE WALK-IN COOLER REFRIGERATION SYSTEM. SYSTEM CURRENTL…" at bounding box center [725, 299] width 345 height 301
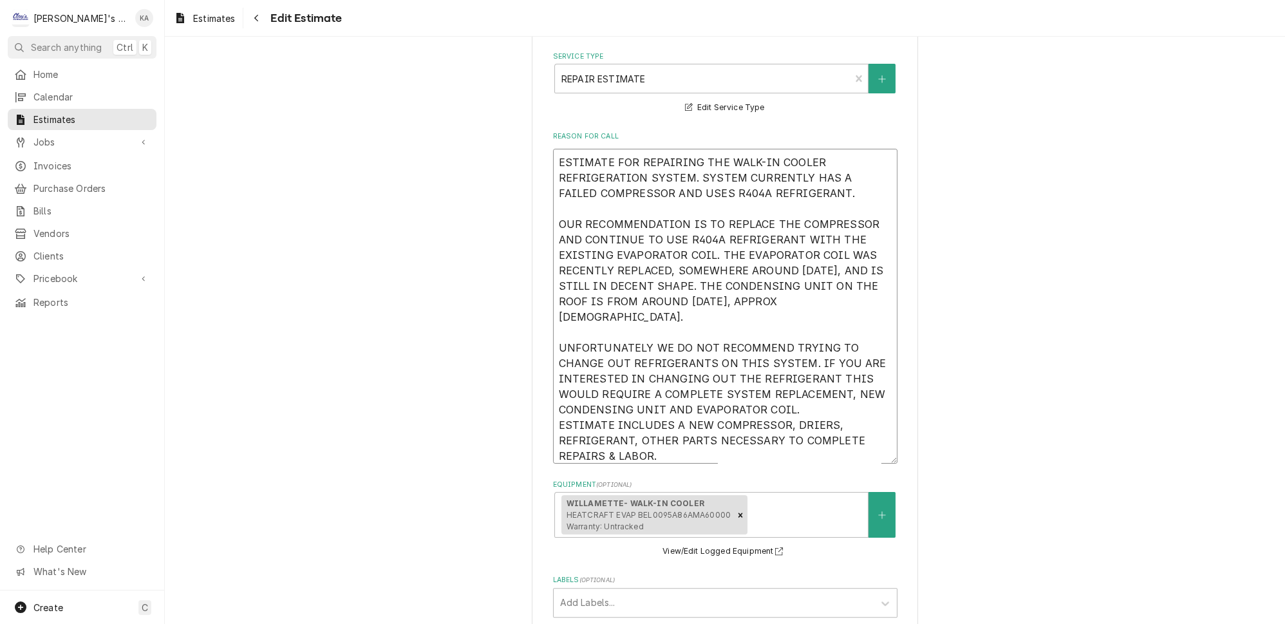
click at [797, 361] on textarea "ESTIMATE FOR REPAIRING THE WALK-IN COOLER REFRIGERATION SYSTEM. SYSTEM CURRENTL…" at bounding box center [725, 306] width 345 height 315
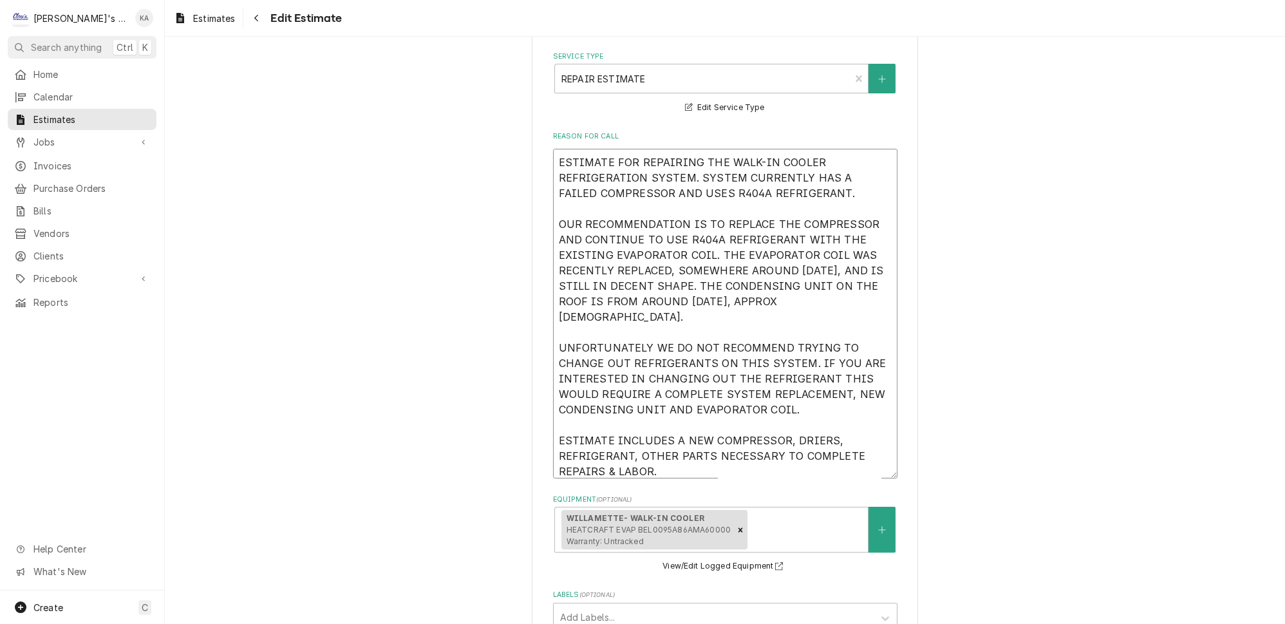
click at [675, 420] on textarea "ESTIMATE FOR REPAIRING THE WALK-IN COOLER REFRIGERATION SYSTEM. SYSTEM CURRENTL…" at bounding box center [725, 314] width 345 height 330
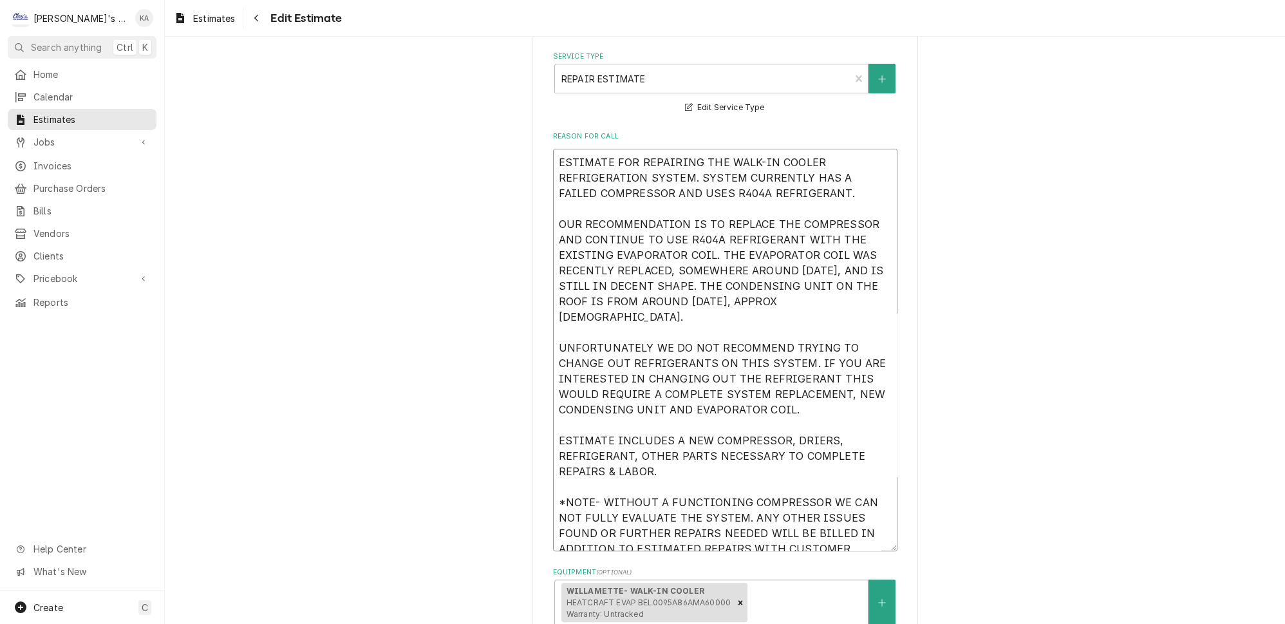
click at [558, 203] on textarea "ESTIMATE FOR REPAIRING THE WALK-IN COOLER REFRIGERATION SYSTEM. SYSTEM CURRENTL…" at bounding box center [725, 350] width 345 height 402
drag, startPoint x: 811, startPoint y: 494, endPoint x: 558, endPoint y: 146, distance: 430.2
click at [558, 149] on textarea "ESTIMATE FOR REPAIRING THE WALK-IN COOLER REFRIGERATION SYSTEM. SYSTEM CURRENTL…" at bounding box center [725, 350] width 345 height 402
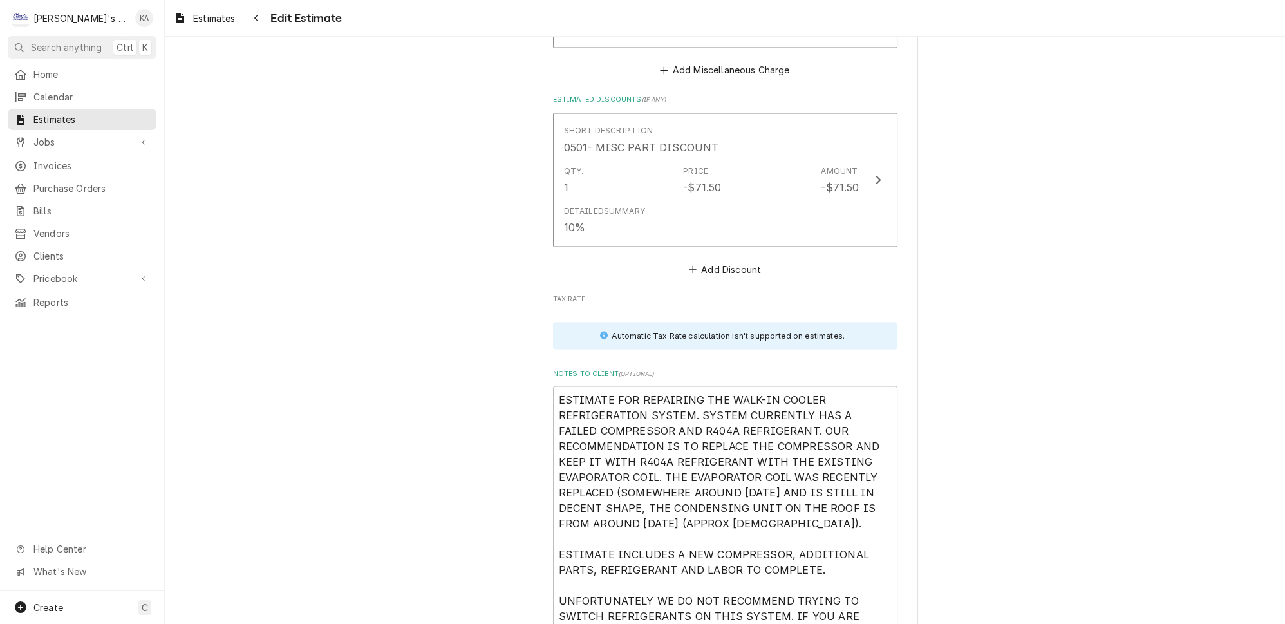
scroll to position [4215, 0]
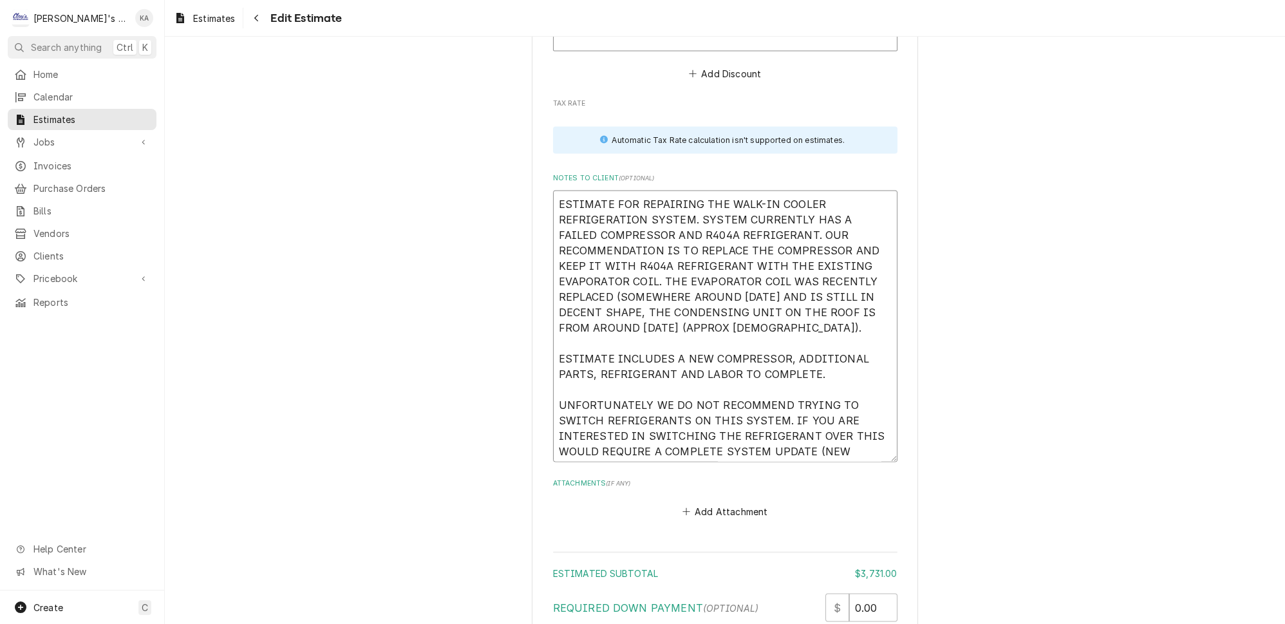
drag, startPoint x: 783, startPoint y: 351, endPoint x: 557, endPoint y: 102, distance: 336.4
click at [557, 191] on textarea "ESTIMATE FOR REPAIRING THE WALK-IN COOLER REFRIGERATION SYSTEM. SYSTEM CURRENTL…" at bounding box center [725, 327] width 345 height 272
paste textarea "USES R404A REFRIGERANT. OUR RECOMMENDATION IS TO REPLACE THE COMPRESSOR AND CON…"
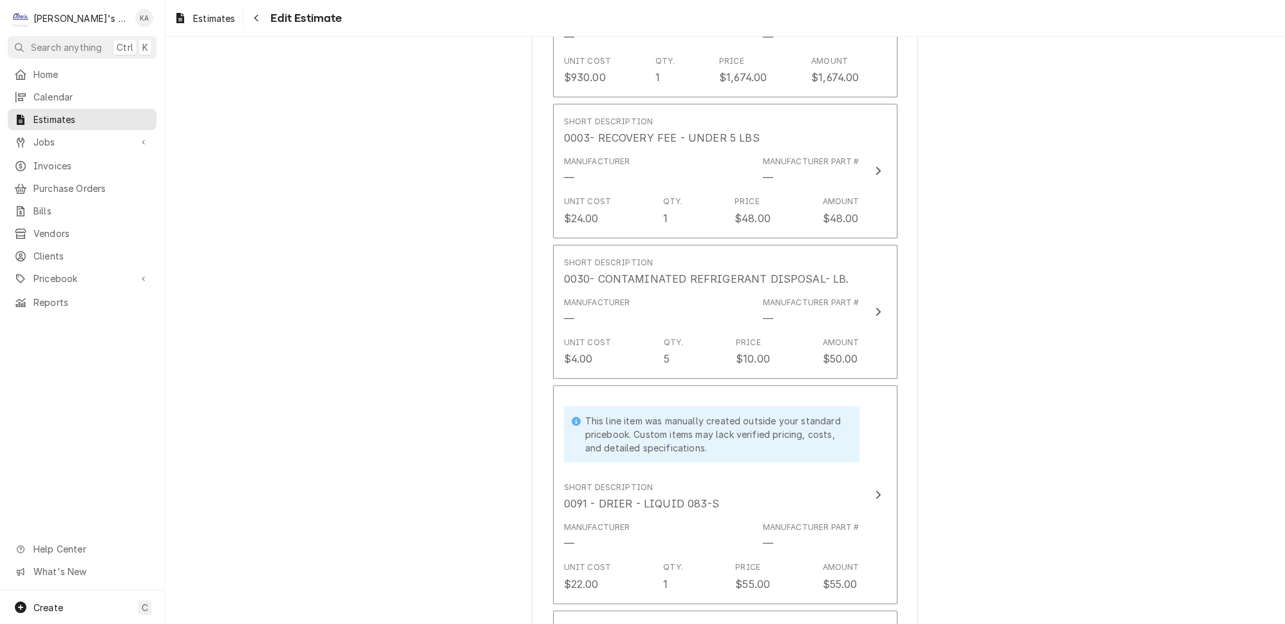
scroll to position [2418, 0]
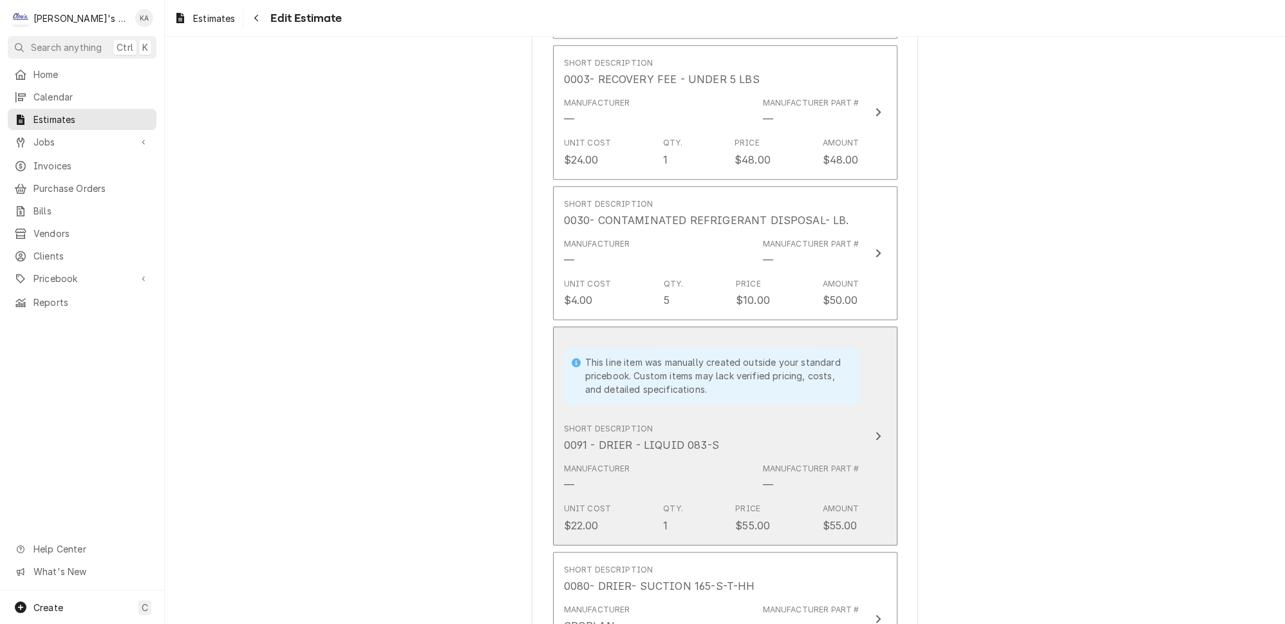
click at [870, 428] on div "Update Line Item" at bounding box center [878, 435] width 17 height 15
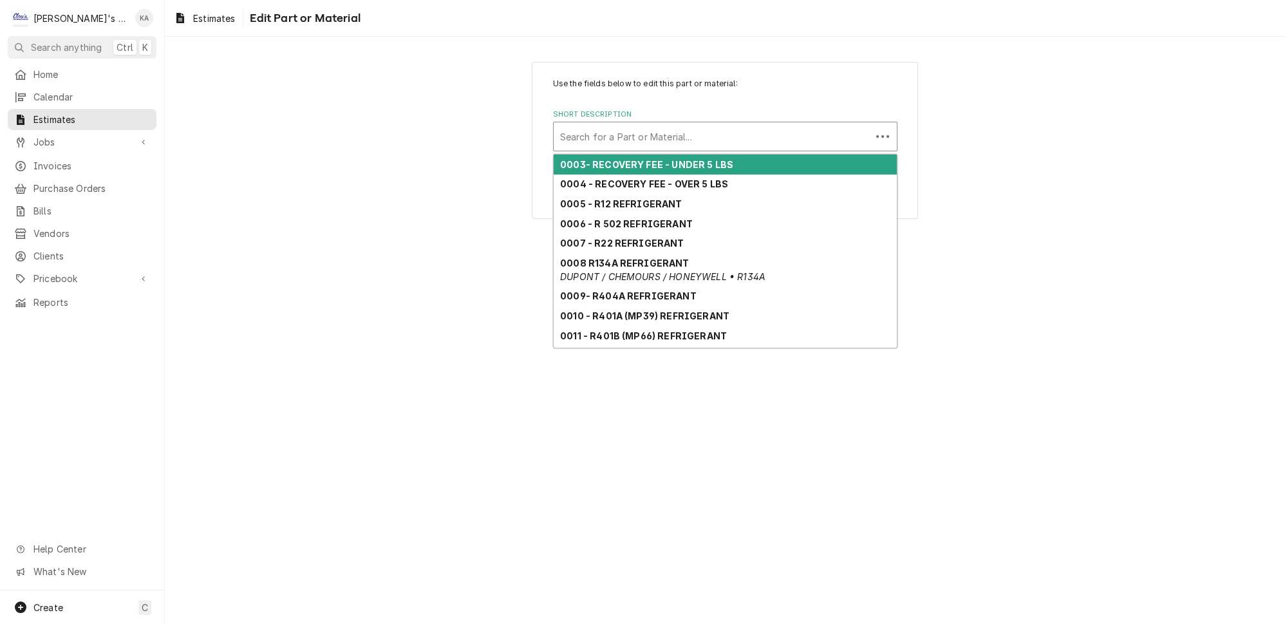
click at [667, 134] on div "Short Description" at bounding box center [712, 136] width 305 height 23
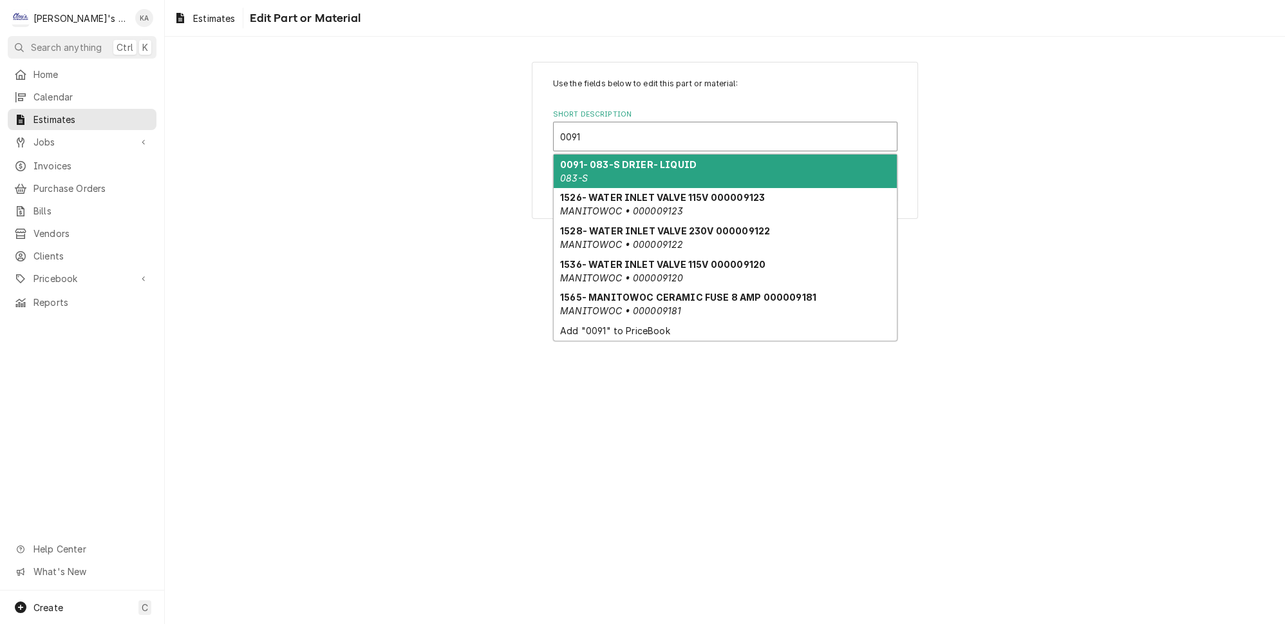
click at [654, 167] on div "0091- 083-S DRIER- LIQUID 083-S" at bounding box center [725, 171] width 343 height 33
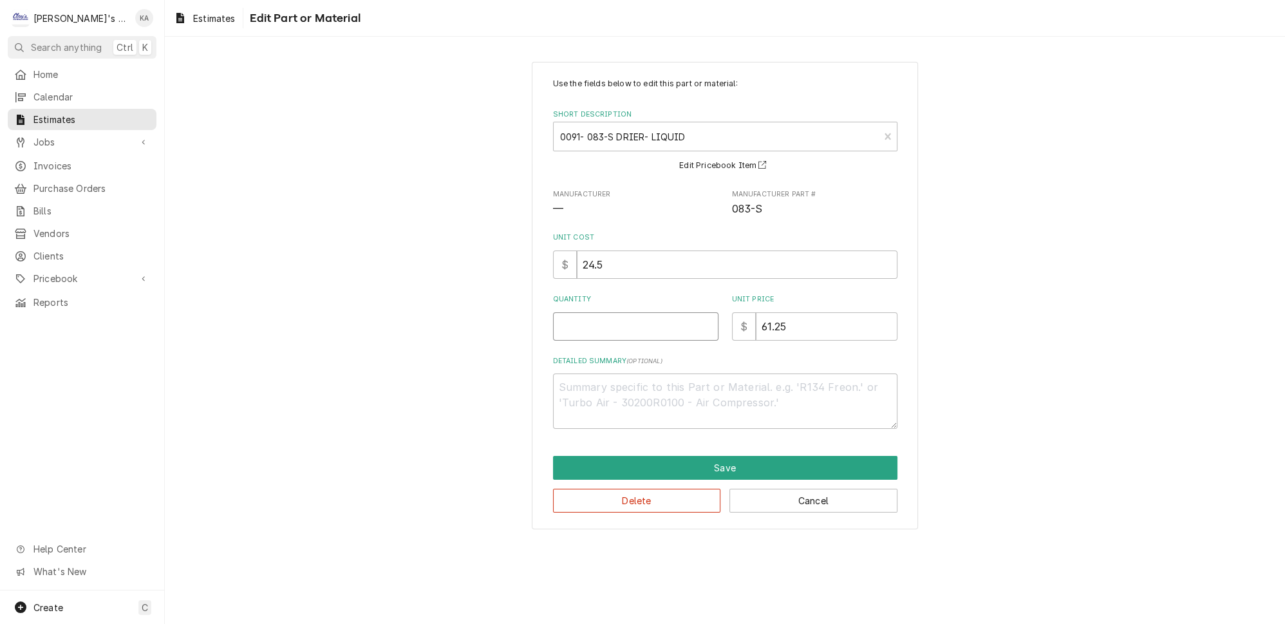
click at [587, 325] on input "Quantity" at bounding box center [635, 326] width 165 height 28
click at [779, 321] on input "61.25" at bounding box center [827, 326] width 142 height 28
click at [721, 456] on button "Save" at bounding box center [725, 468] width 345 height 24
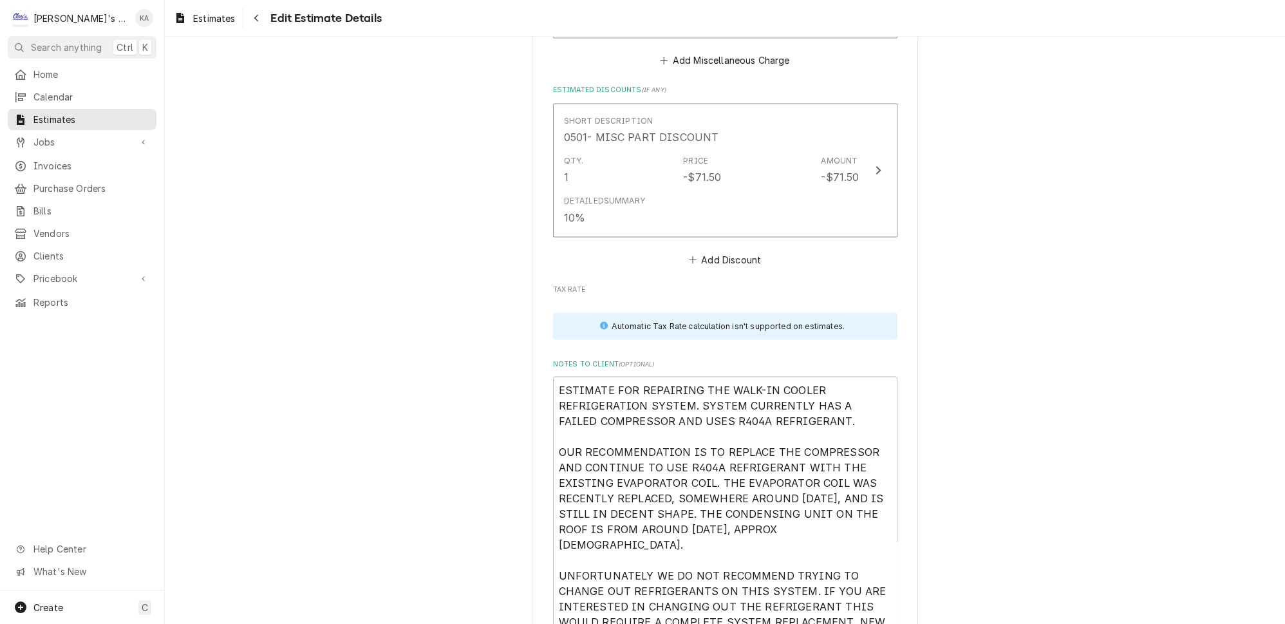
scroll to position [4160, 0]
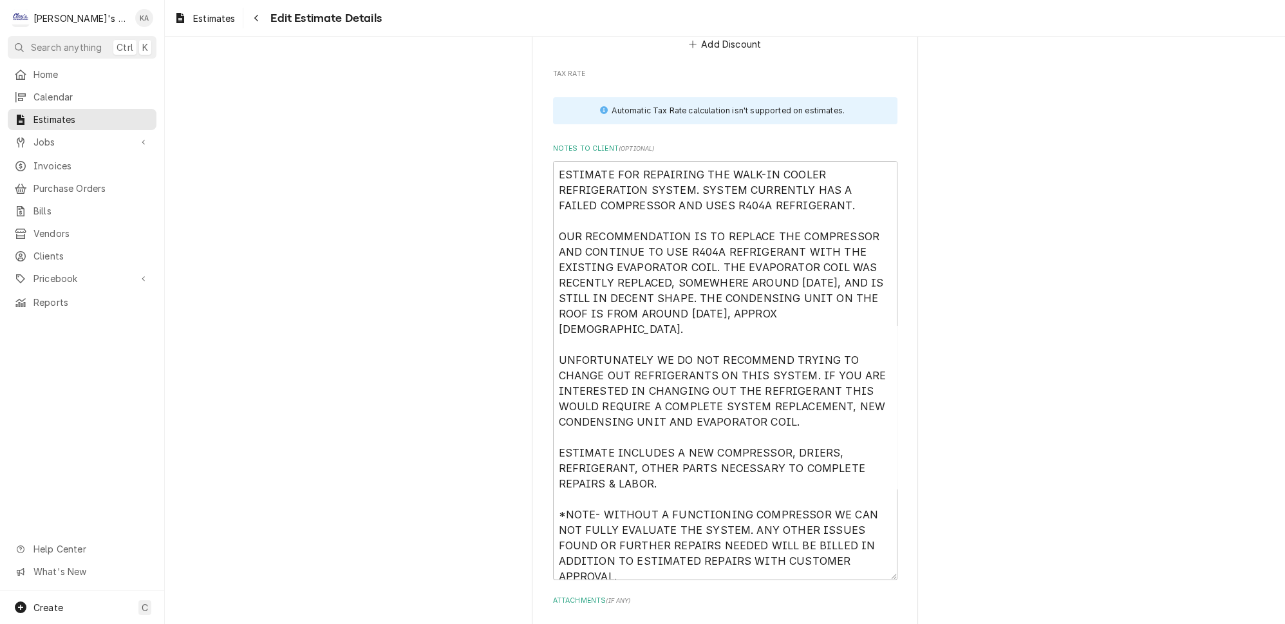
drag, startPoint x: 873, startPoint y: 436, endPoint x: 873, endPoint y: 482, distance: 45.7
click at [873, 482] on textarea "ESTIMATE FOR REPAIRING THE WALK-IN COOLER REFRIGERATION SYSTEM. SYSTEM CURRENTL…" at bounding box center [725, 370] width 345 height 419
click at [663, 395] on textarea "ESTIMATE FOR REPAIRING THE WALK-IN COOLER REFRIGERATION SYSTEM. SYSTEM CURRENTL…" at bounding box center [725, 370] width 345 height 419
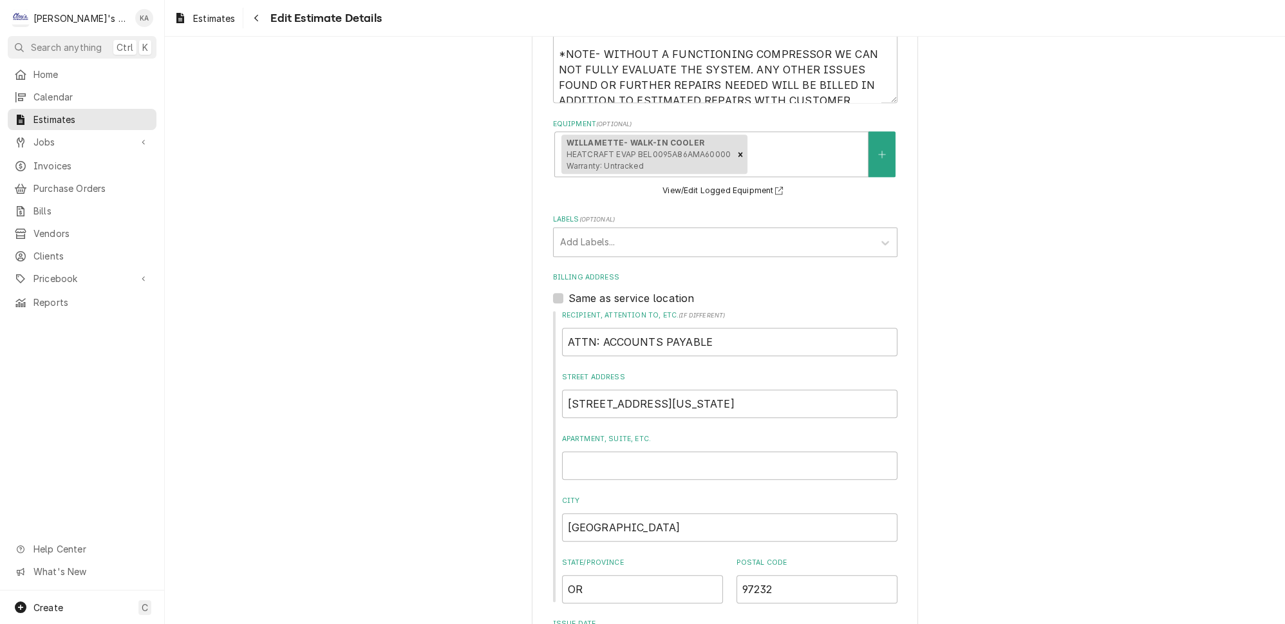
scroll to position [823, 0]
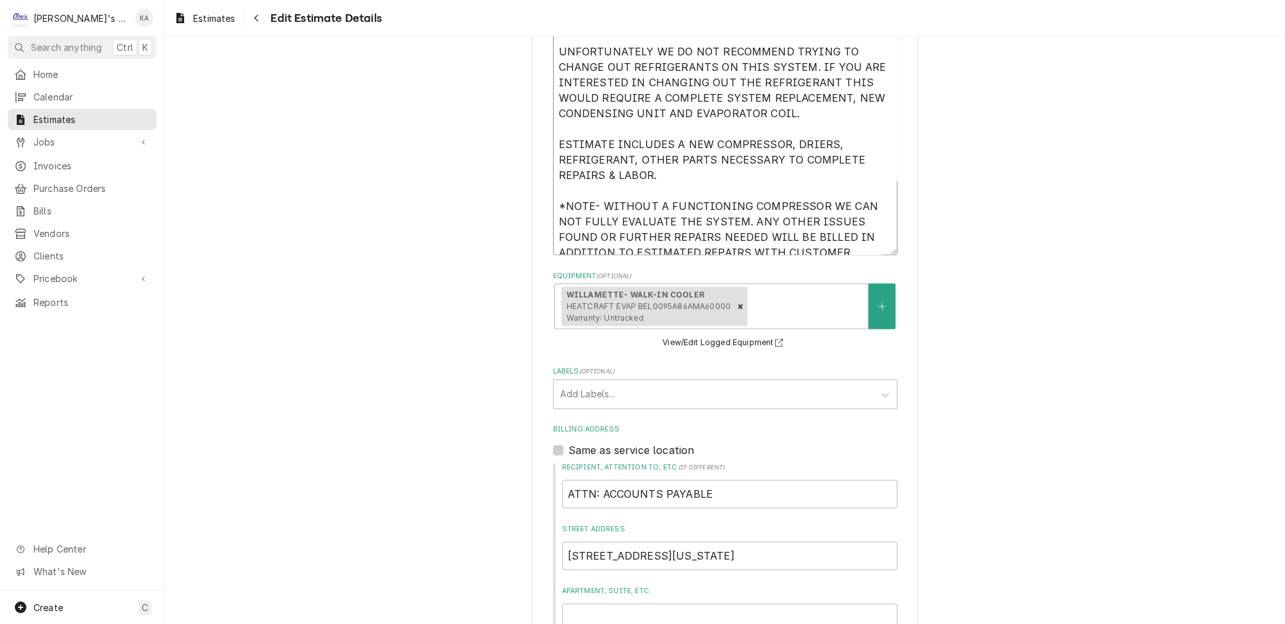
click at [686, 167] on textarea "ESTIMATE FOR REPAIRING THE WALK-IN COOLER REFRIGERATION SYSTEM. SYSTEM CURRENTL…" at bounding box center [725, 54] width 345 height 402
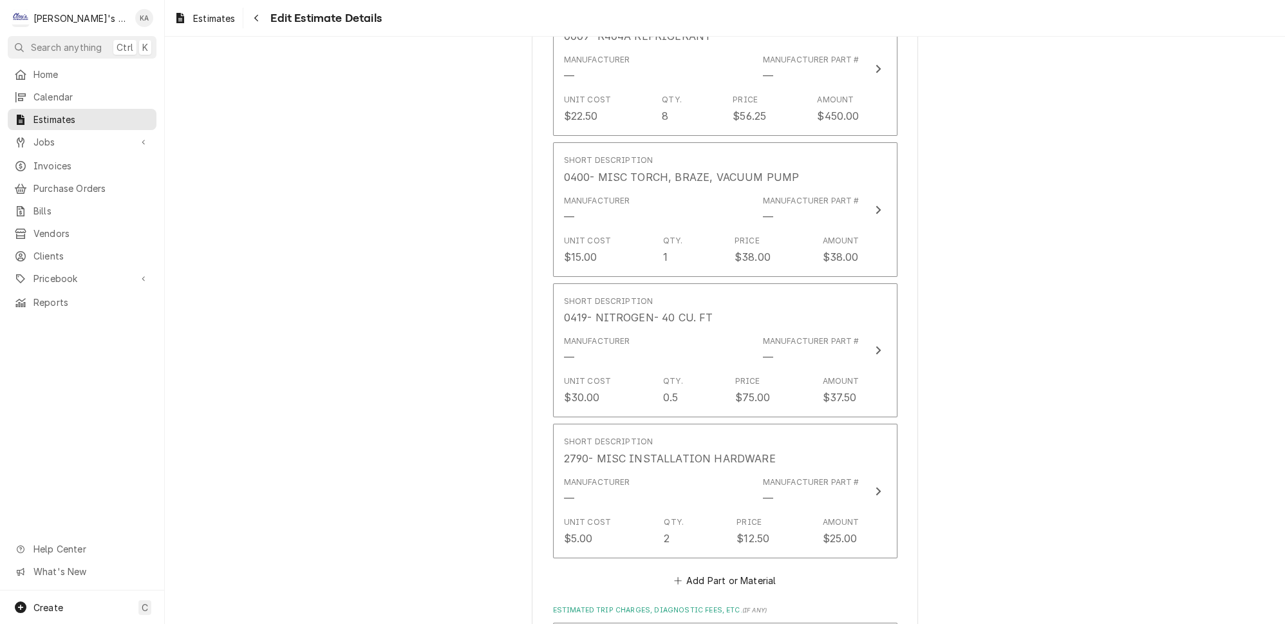
scroll to position [4375, 0]
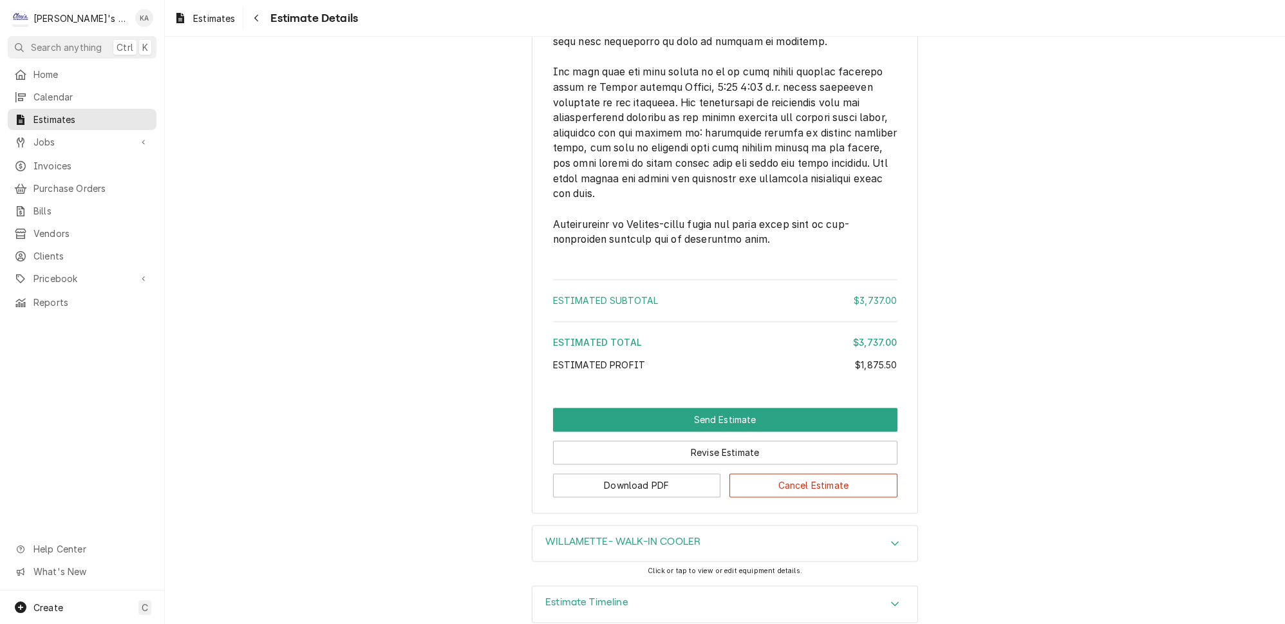
scroll to position [3539, 0]
click at [628, 473] on button "Download PDF" at bounding box center [637, 485] width 168 height 24
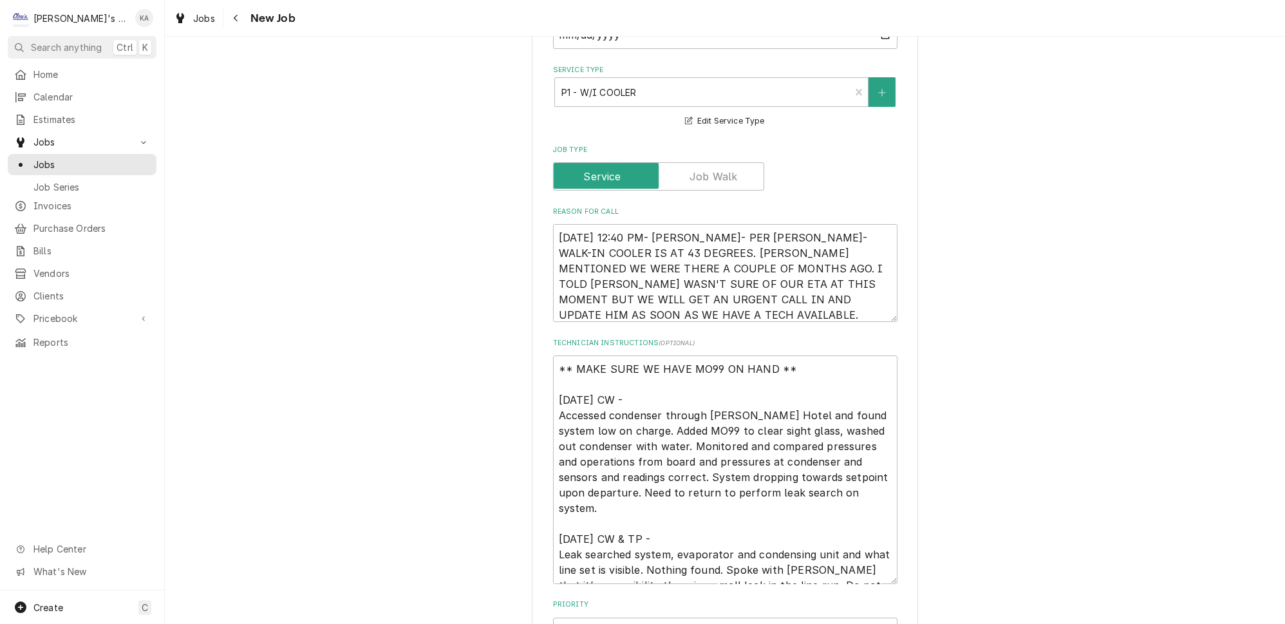
scroll to position [468, 0]
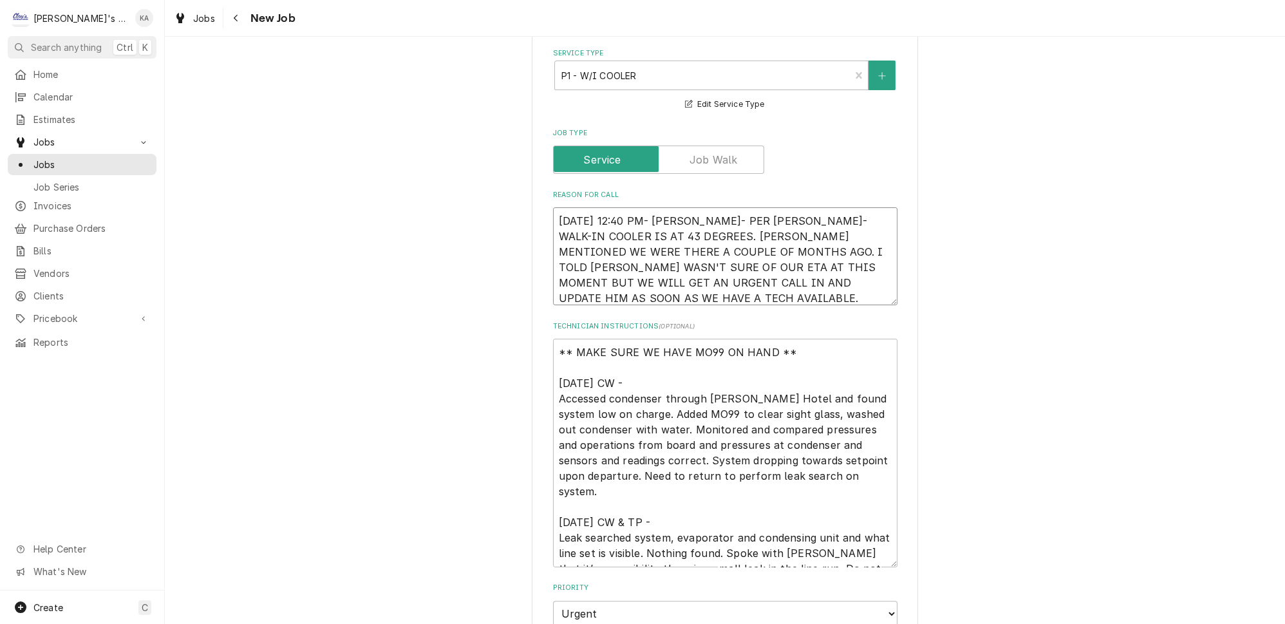
drag, startPoint x: 672, startPoint y: 220, endPoint x: 645, endPoint y: 227, distance: 27.2
click at [645, 227] on textarea "[DATE] 12:40 PM- [PERSON_NAME]- PER [PERSON_NAME]- WALK-IN COOLER IS AT 43 DEGR…" at bounding box center [725, 256] width 345 height 98
type textarea "x"
type textarea "[DATE] 12:40 PM- [PERSON_NAME]- PER [PERSON_NAME]- WALK-IN COOLER IS AT 43 DEGR…"
type textarea "x"
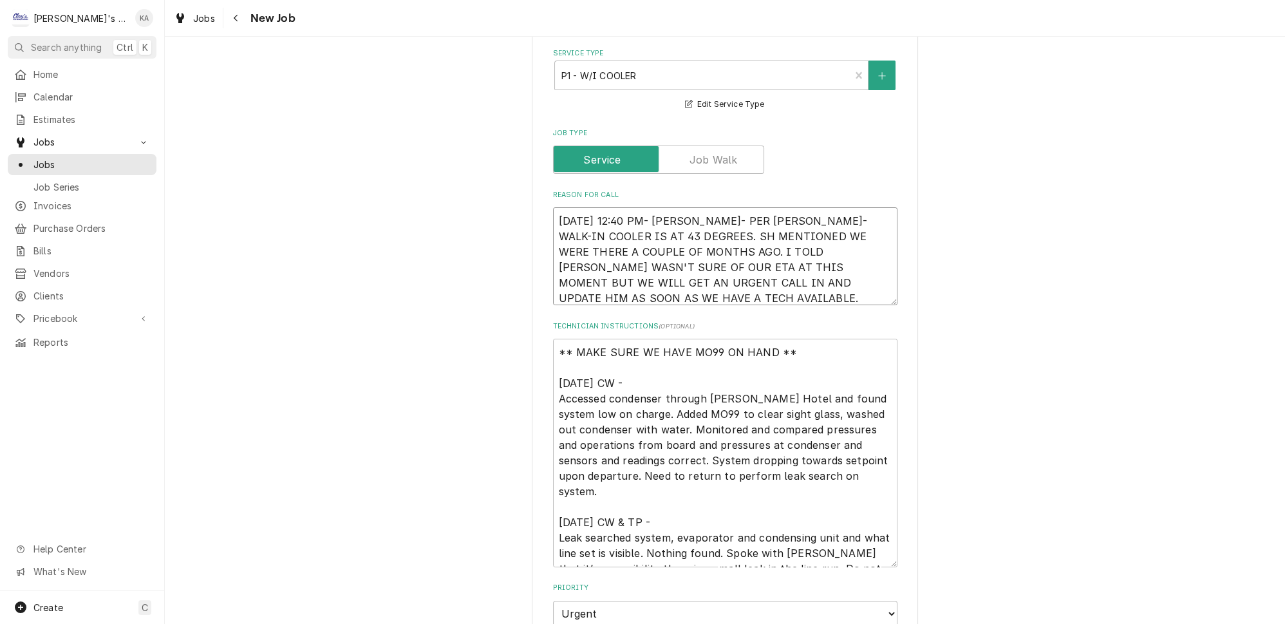
type textarea "[DATE] 12:40 PM- [PERSON_NAME]- PER [PERSON_NAME]- WALK-IN COOLER IS AT 43 DEGR…"
type textarea "x"
type textarea "[DATE] 12:40 PM- [PERSON_NAME]- PER [PERSON_NAME]- WALK-IN COOLER IS AT 43 DEGR…"
type textarea "x"
type textarea "8/25/2025 12:40 PM- SARAH- PER SANDY- WALK-IN COOLER IS AT 43 DEGREES. S MENTIO…"
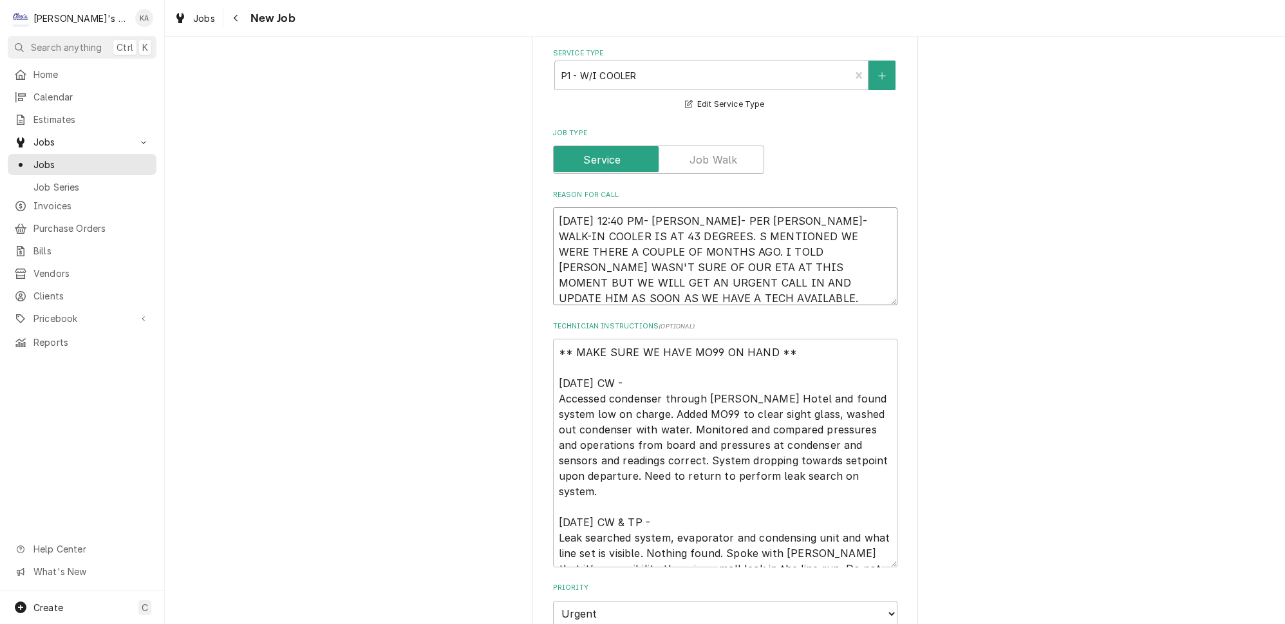
type textarea "x"
type textarea "8/25/2025 12:40 PM- SARAH- PER SANDY- WALK-IN COOLER IS AT 43 DEGREES. MENTIONE…"
type textarea "x"
type textarea "8/25/2025 12:40 PM- SARAH- PER SANDY- WALK-IN COOLER IS AT 43 DEGREES. H MENTIO…"
type textarea "x"
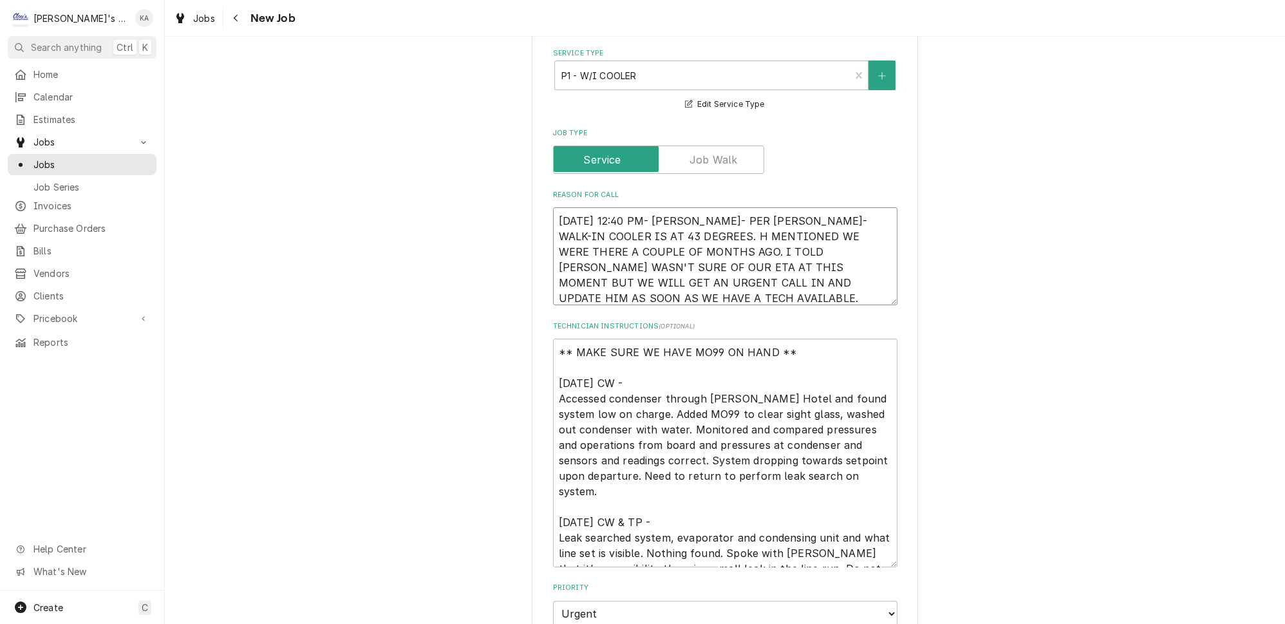
type textarea "8/25/2025 12:40 PM- SARAH- PER SANDY- WALK-IN COOLER IS AT 43 DEGREES. HE MENTI…"
drag, startPoint x: 701, startPoint y: 236, endPoint x: 670, endPoint y: 236, distance: 30.9
click at [670, 236] on textarea "8/25/2025 12:40 PM- SARAH- PER SANDY- WALK-IN COOLER IS AT 43 DEGREES. HE MENTI…" at bounding box center [725, 256] width 345 height 98
type textarea "x"
type textarea "8/25/2025 12:40 PM- SARAH- PER SANDY- WALK-IN COOLER IS AT 43 DEGREES. HE MENTI…"
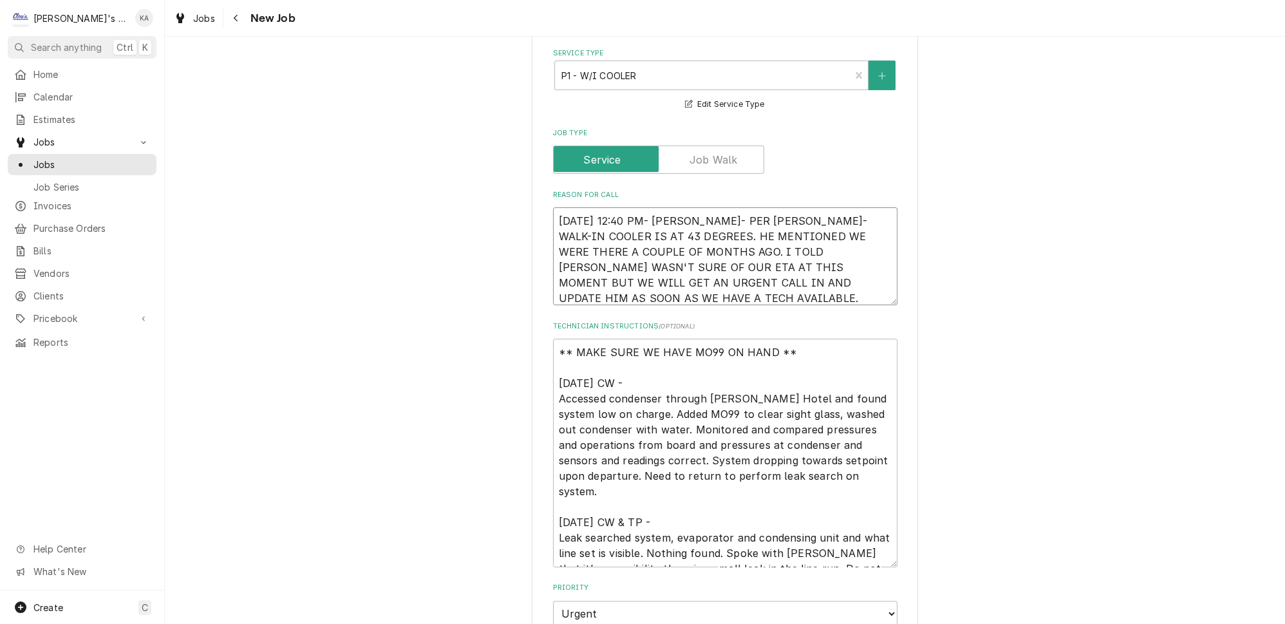
type textarea "x"
type textarea "8/25/2025 12:40 PM- SARAH- PER SANDY- WALK-IN COOLER IS AT 43 DEGREES. HE MENTI…"
type textarea "x"
type textarea "8/25/2025 12:40 PM- SARAH- PER SANDY- WALK-IN COOLER IS AT 43 DEGREES. HE MENTI…"
type textarea "x"
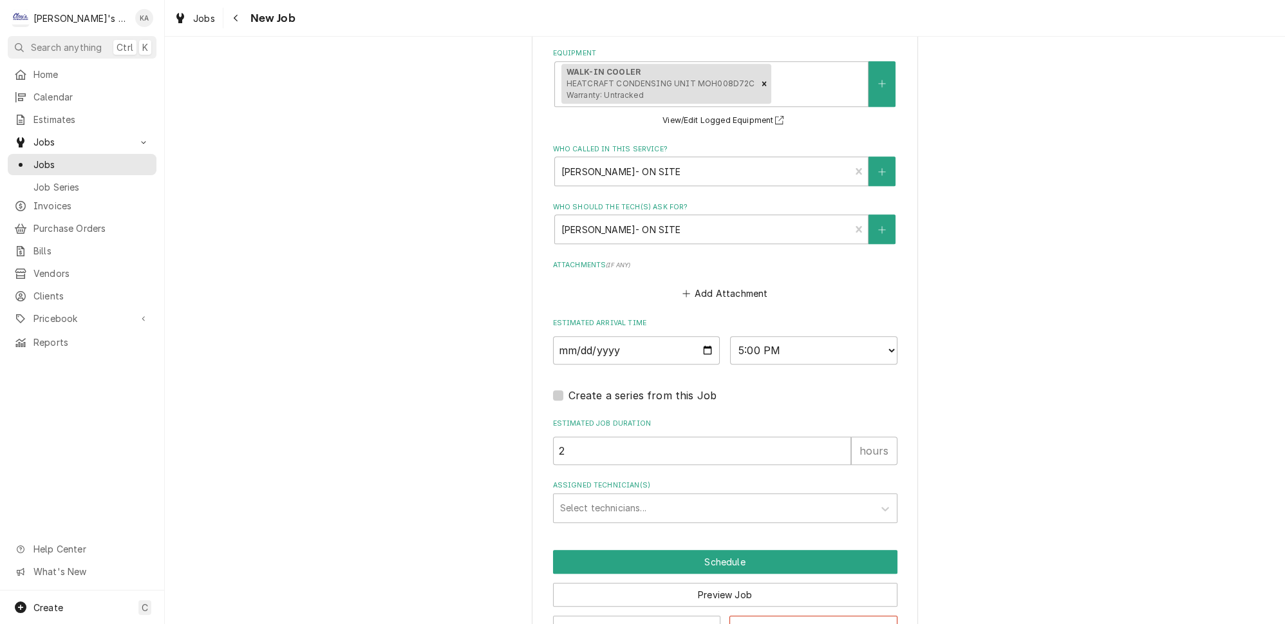
scroll to position [1190, 0]
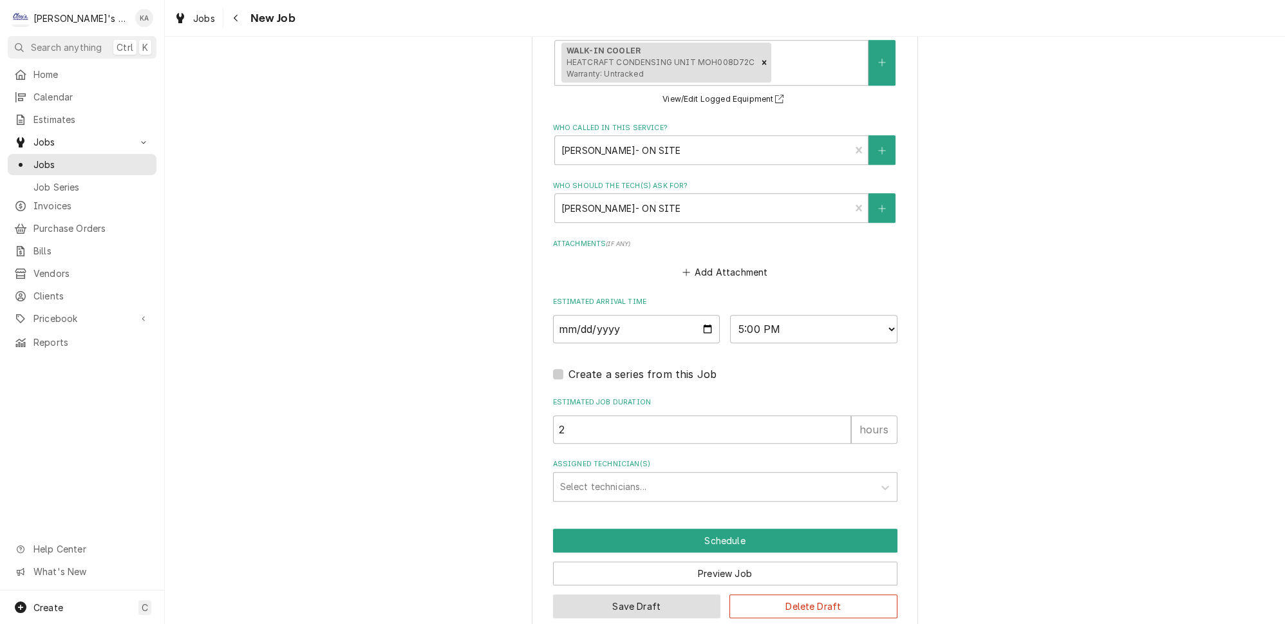
type textarea "8/25/2025 12:40 PM- SARAH- PER SANDY- WALK-IN COOLER IS AT 43 DEGREES. HE MENTI…"
click at [634, 594] on button "Save Draft" at bounding box center [637, 606] width 168 height 24
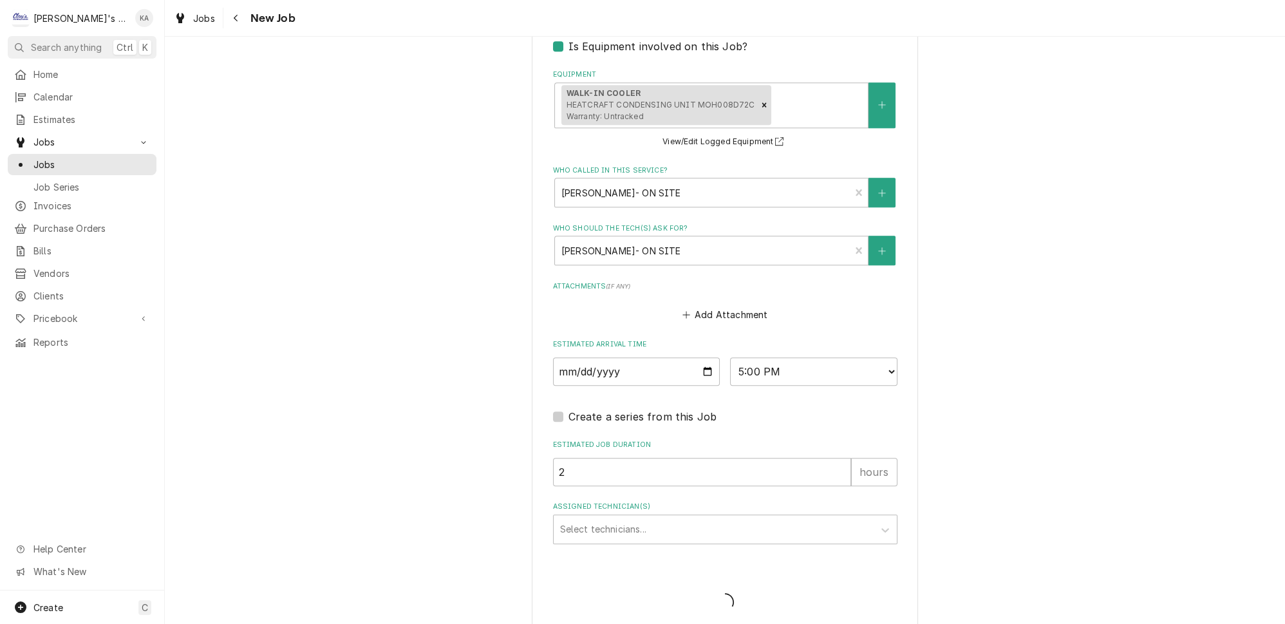
type textarea "x"
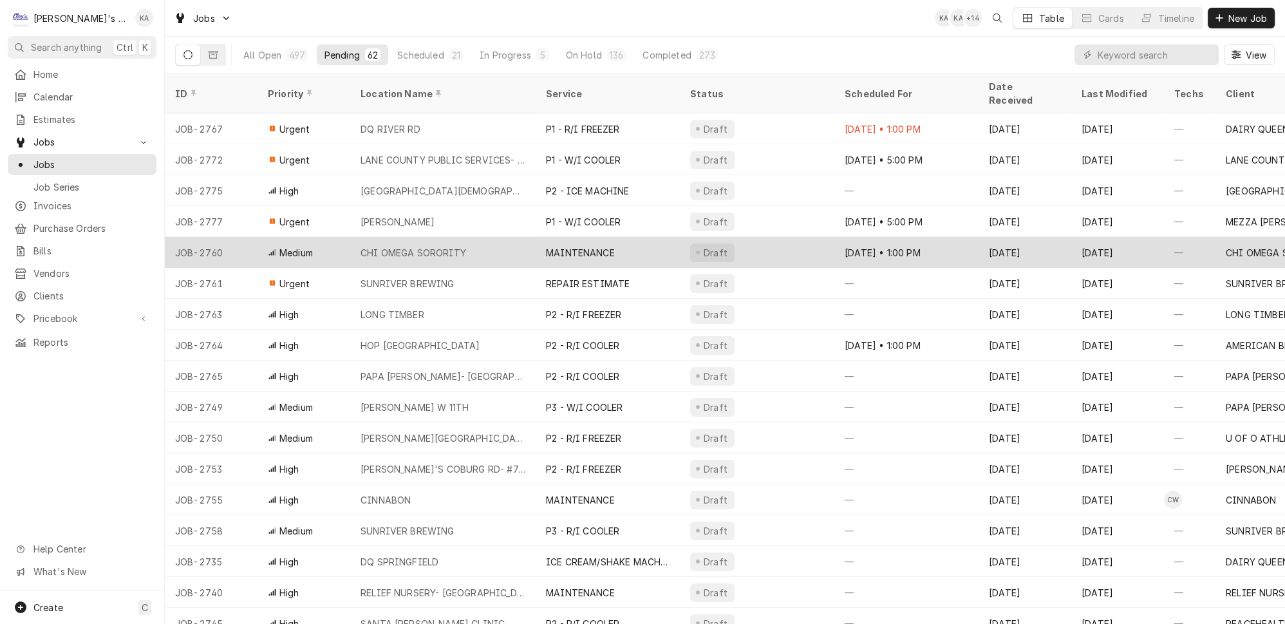
click at [466, 237] on div "CHI OMEGA SORORITY" at bounding box center [442, 252] width 185 height 31
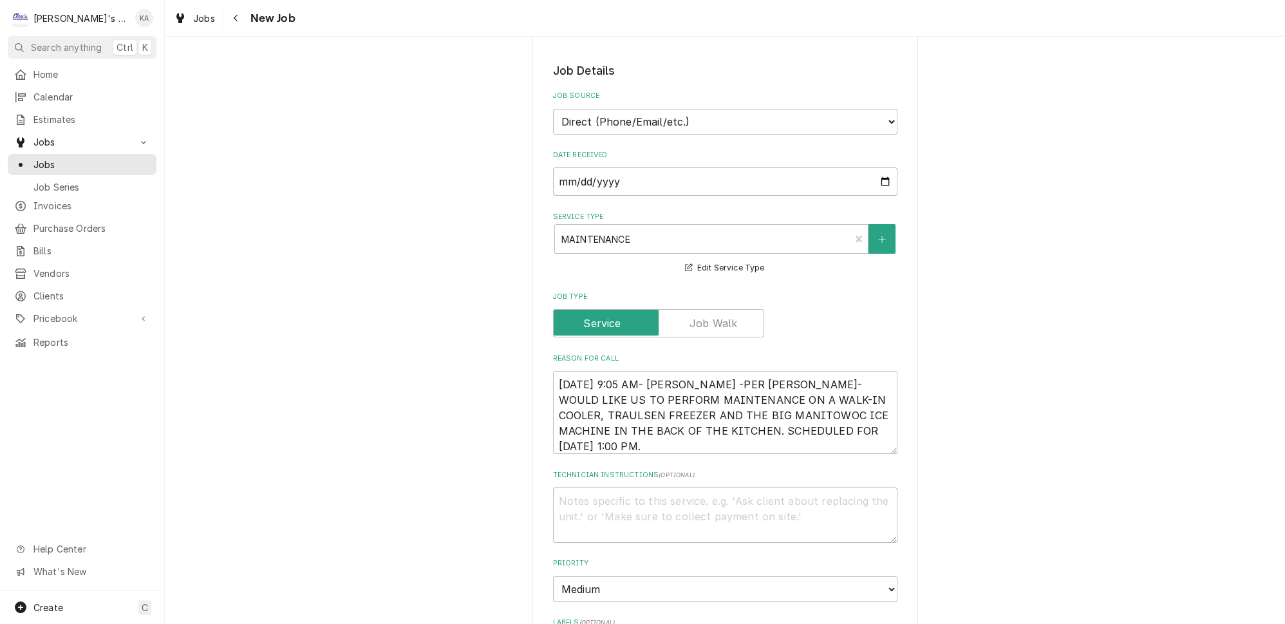
scroll to position [410, 0]
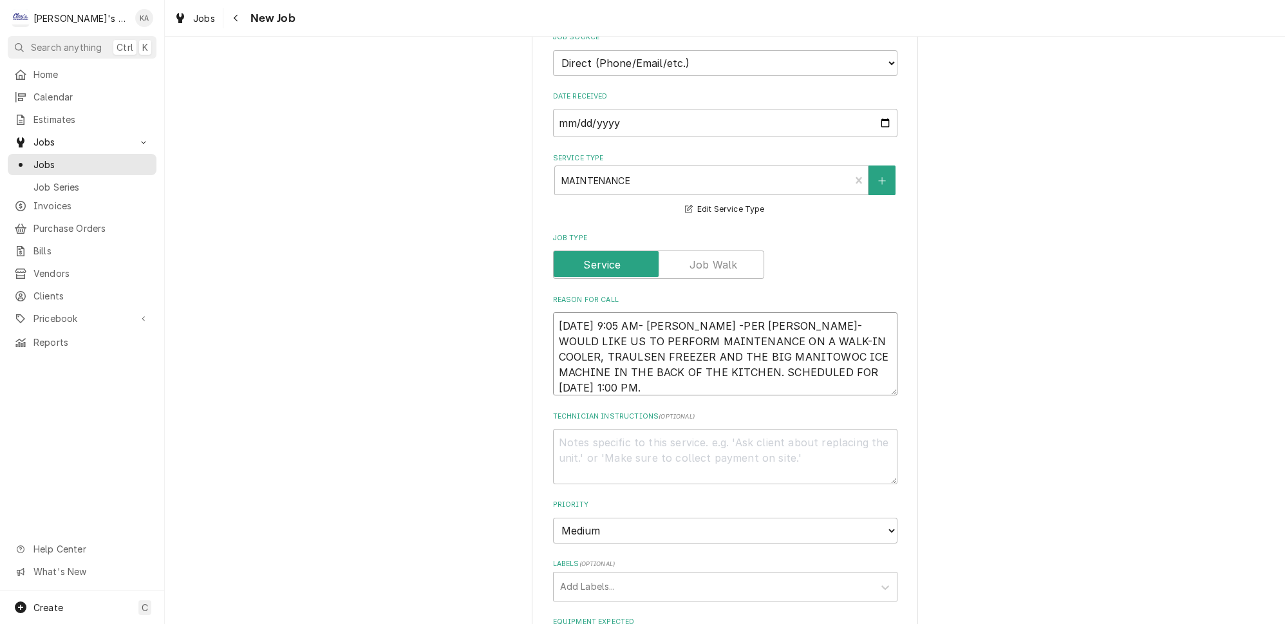
click at [697, 312] on textarea "[DATE] 9:05 AM- [PERSON_NAME] -PER [PERSON_NAME]- WOULD LIKE US TO PERFORM MAIN…" at bounding box center [725, 353] width 345 height 83
type textarea "x"
type textarea "[DATE] 9:05 AM- [PERSON_NAME]-PER [PERSON_NAME]- WOULD LIKE US TO PERFORM MAINT…"
type textarea "x"
type textarea "[DATE] 9:05 AM- [PERSON_NAME]-PER [PERSON_NAME]- WOULD LIKE US TO PERFORM MAINT…"
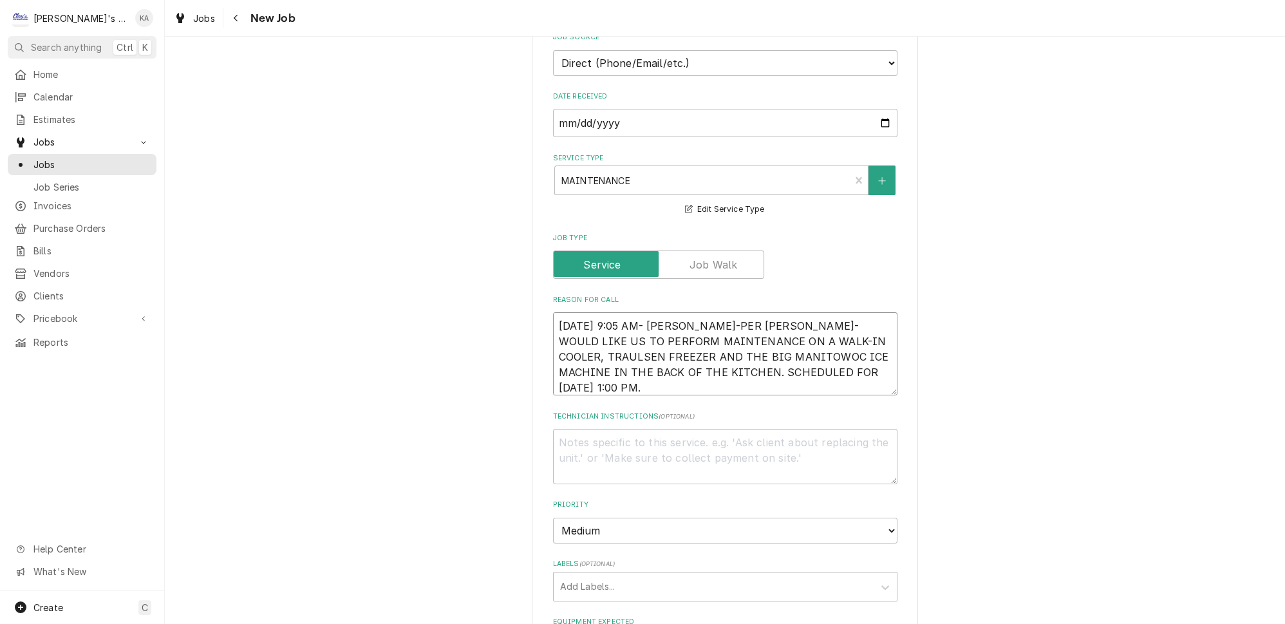
type textarea "x"
type textarea "8/22/2025 9:05 AM- KASSIE- PER DENISE- WOULD LIKE US TO PERFORM MAINTENANCE ON …"
type textarea "x"
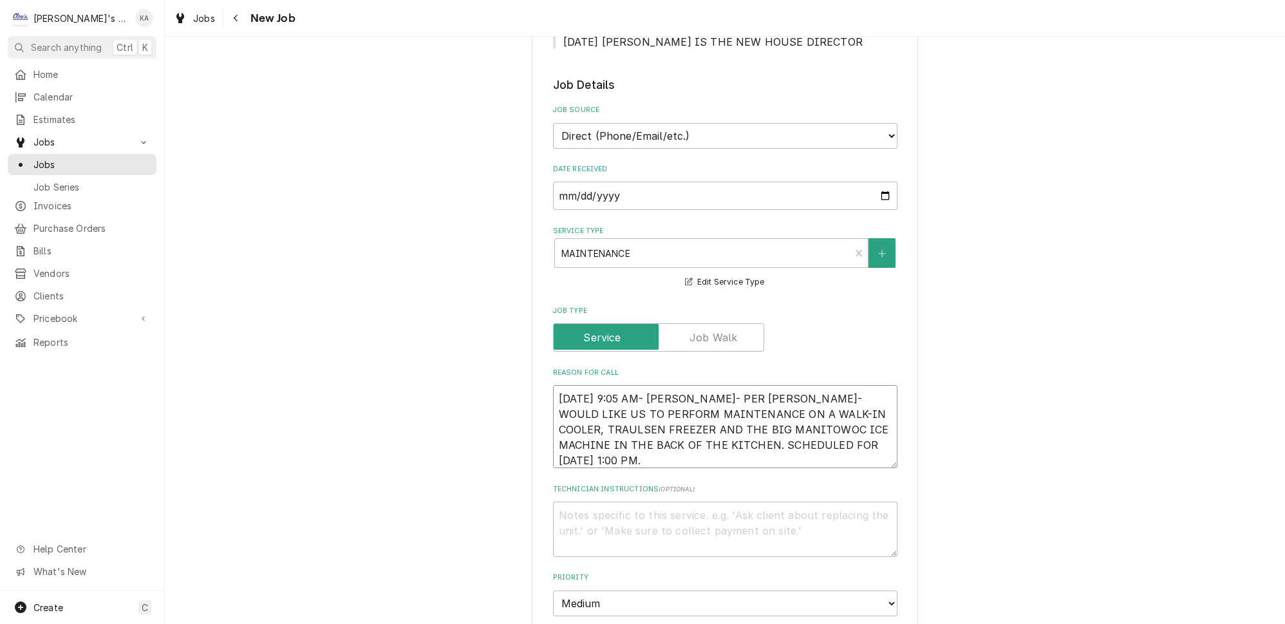
scroll to position [351, 0]
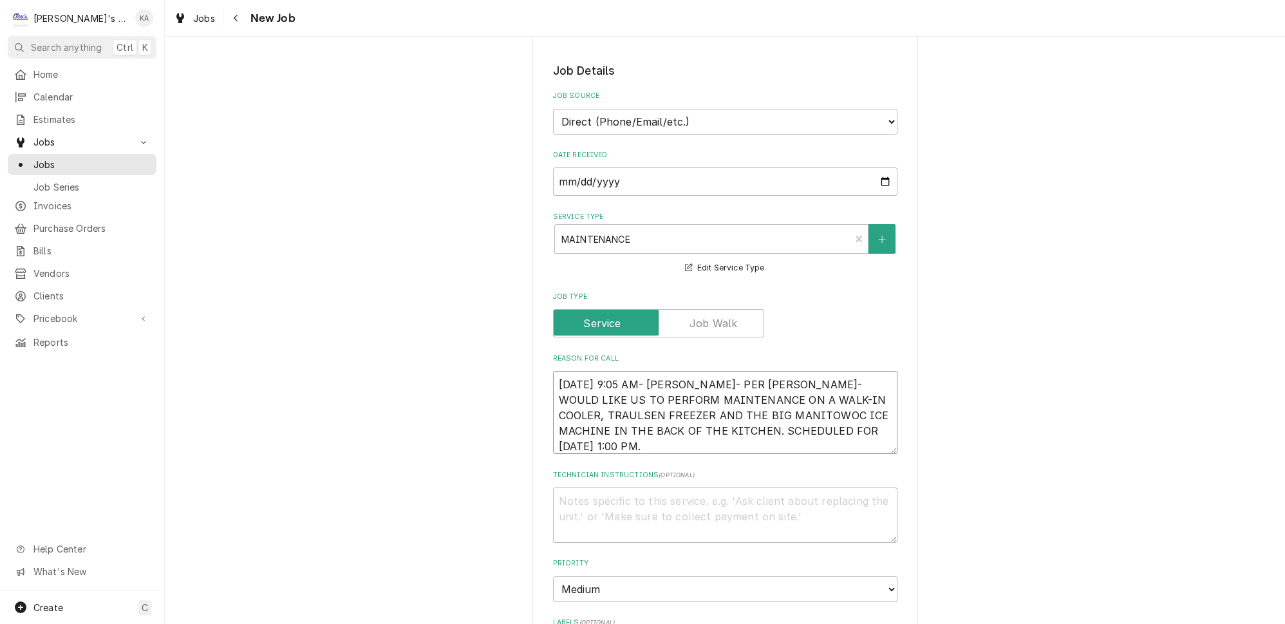
type textarea "8/22/2025 9:05 AM- KASSIE- PER DENISE- WOULD LIKE US TO PERFORM MAINTENANCE ON …"
click at [820, 413] on textarea "8/22/2025 9:05 AM- KASSIE- PER DENISE- WOULD LIKE US TO PERFORM MAINTENANCE ON …" at bounding box center [725, 412] width 345 height 83
type textarea "x"
type textarea "8/22/2025 9:05 AM- KASSIE- PER DENISE- WOULD LIKE US TO PERFORM MAINTENANCE ON …"
type textarea "x"
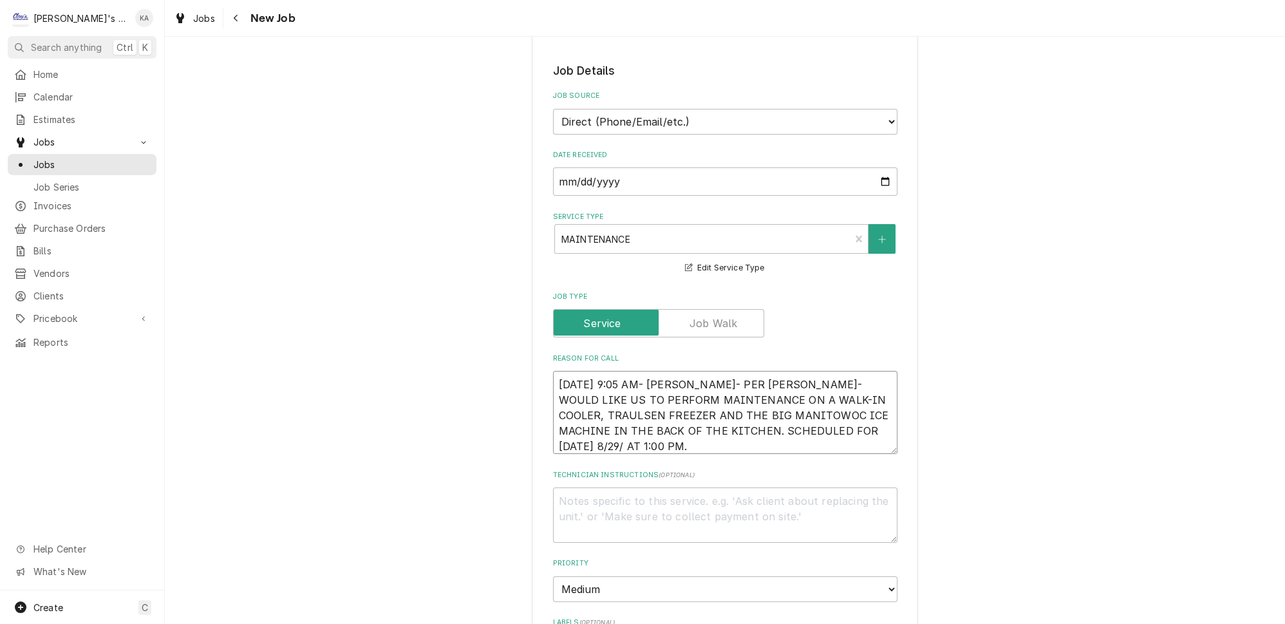
type textarea "8/22/2025 9:05 AM- KASSIE- PER DENISE- WOULD LIKE US TO PERFORM MAINTENANCE ON …"
type textarea "x"
type textarea "8/22/2025 9:05 AM- KASSIE- PER DENISE- WOULD LIKE US TO PERFORM MAINTENANCE ON …"
type textarea "x"
type textarea "8/22/2025 9:05 AM- KASSIE- PER DENISE- WOULD LIKE US TO PERFORM MAINTENANCE ON …"
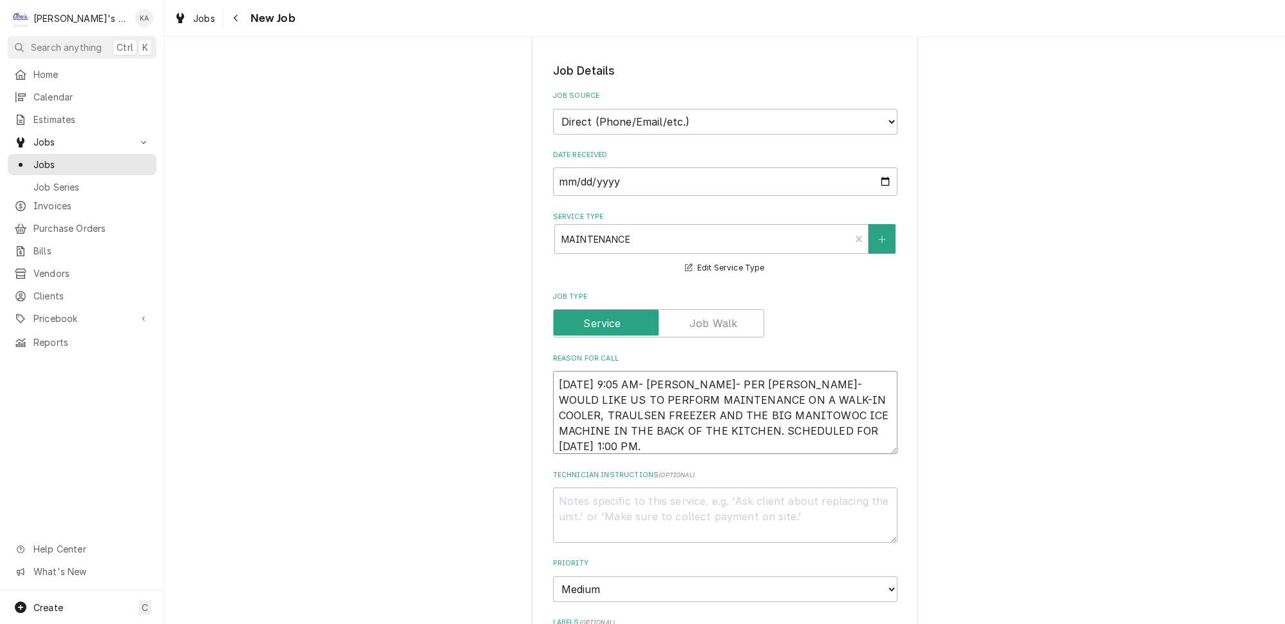
type textarea "x"
type textarea "8/22/2025 9:05 AM- KASSIE- PER DENISE- WOULD LIKE US TO PERFORM MAINTENANCE ON …"
type textarea "x"
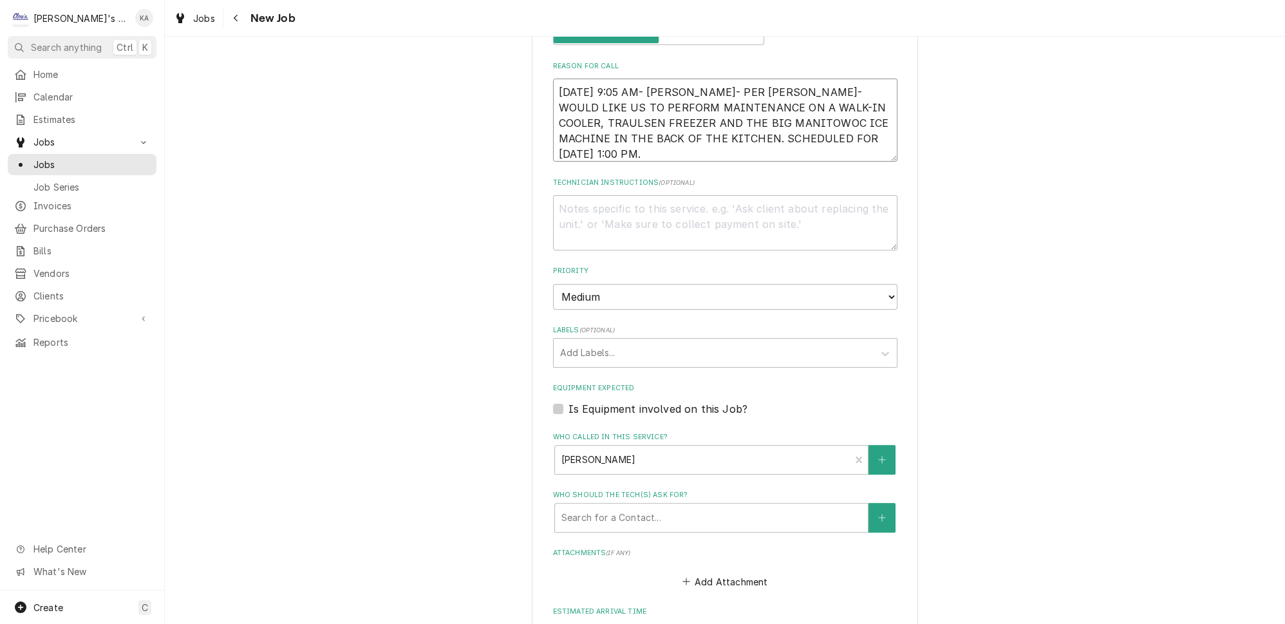
scroll to position [936, 0]
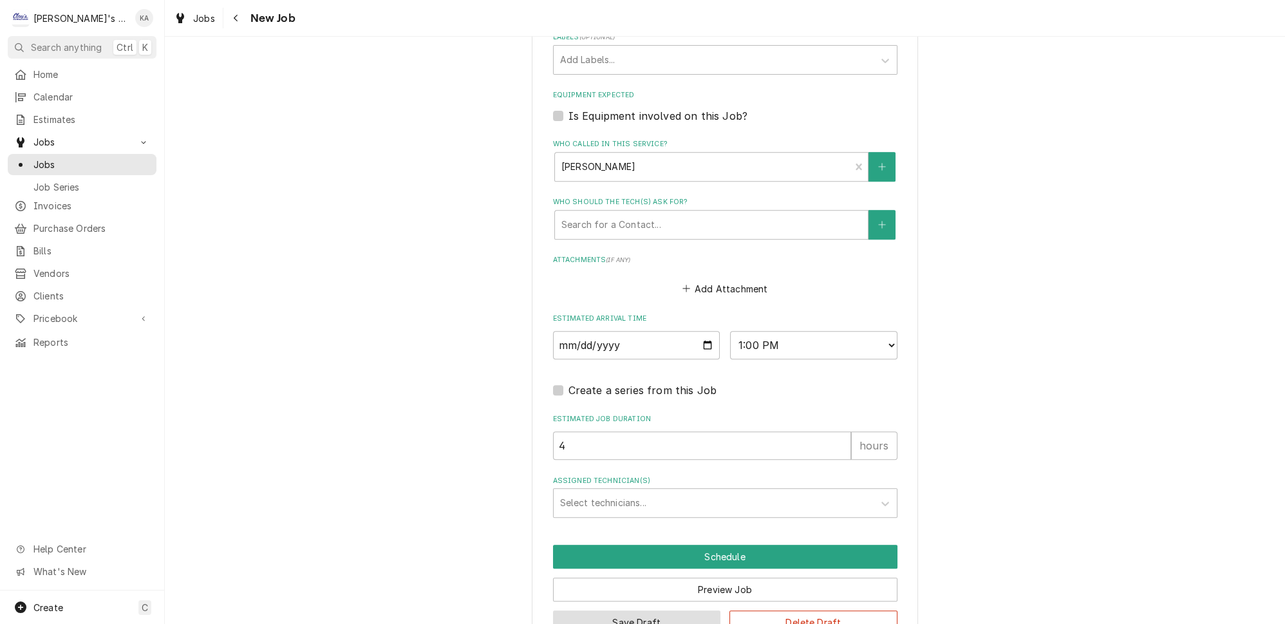
type textarea "8/22/2025 9:05 AM- KASSIE- PER DENISE- WOULD LIKE US TO PERFORM MAINTENANCE ON …"
click at [633, 610] on button "Save Draft" at bounding box center [637, 622] width 168 height 24
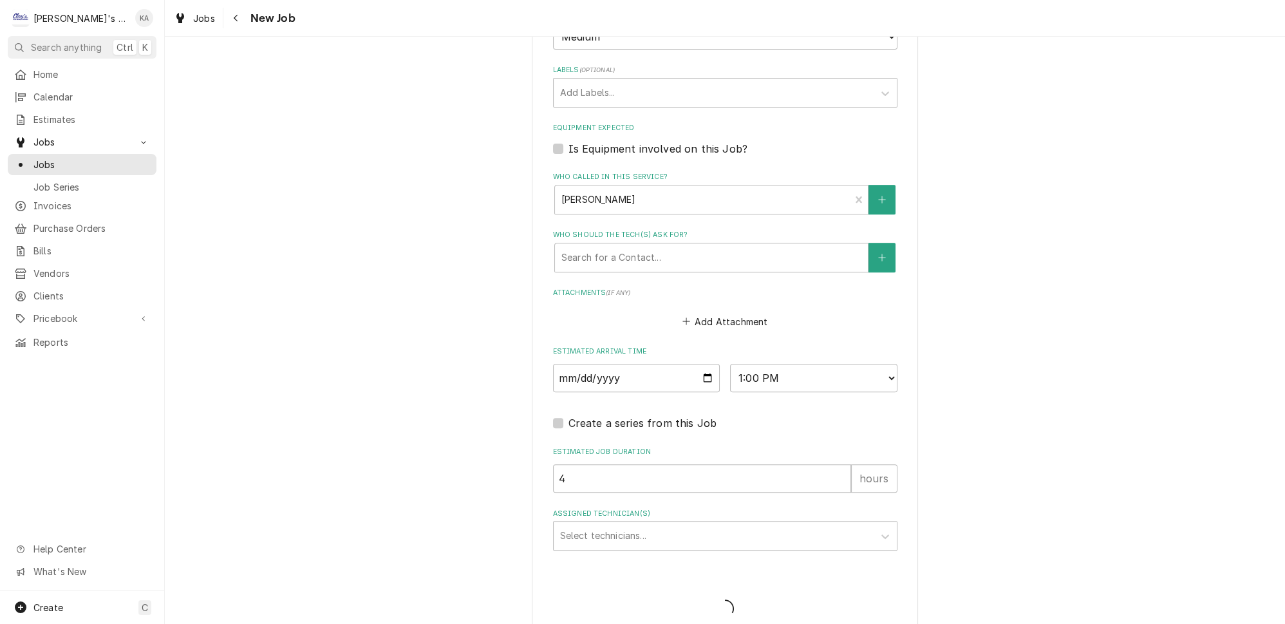
type textarea "x"
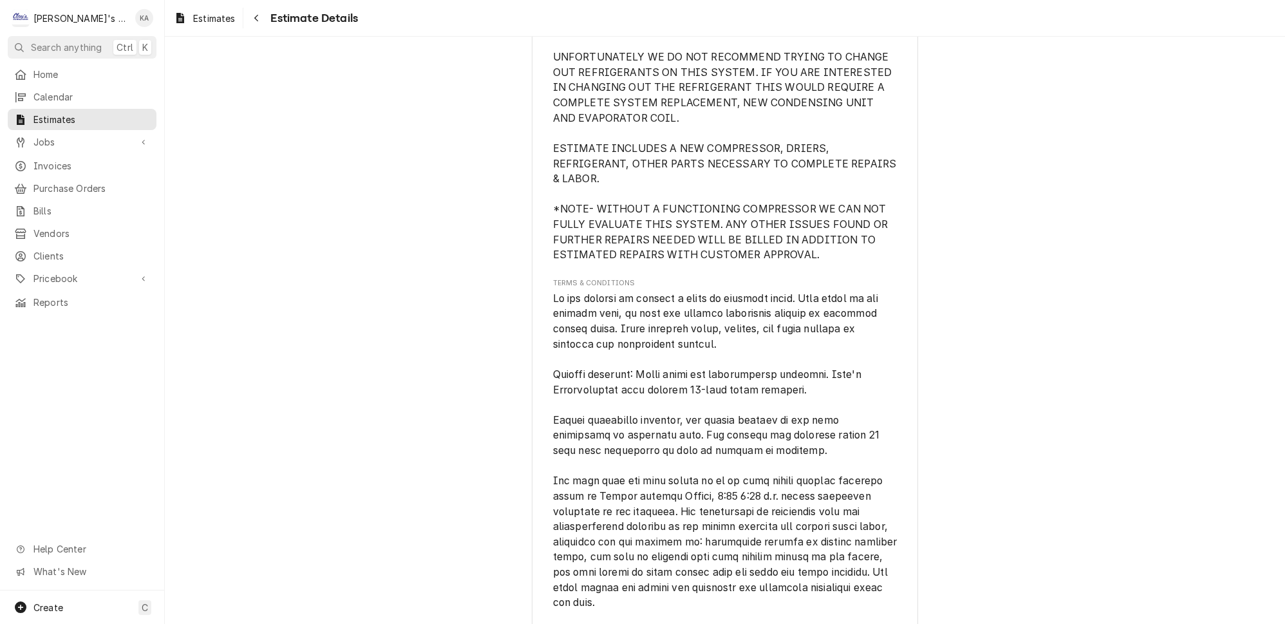
scroll to position [3130, 0]
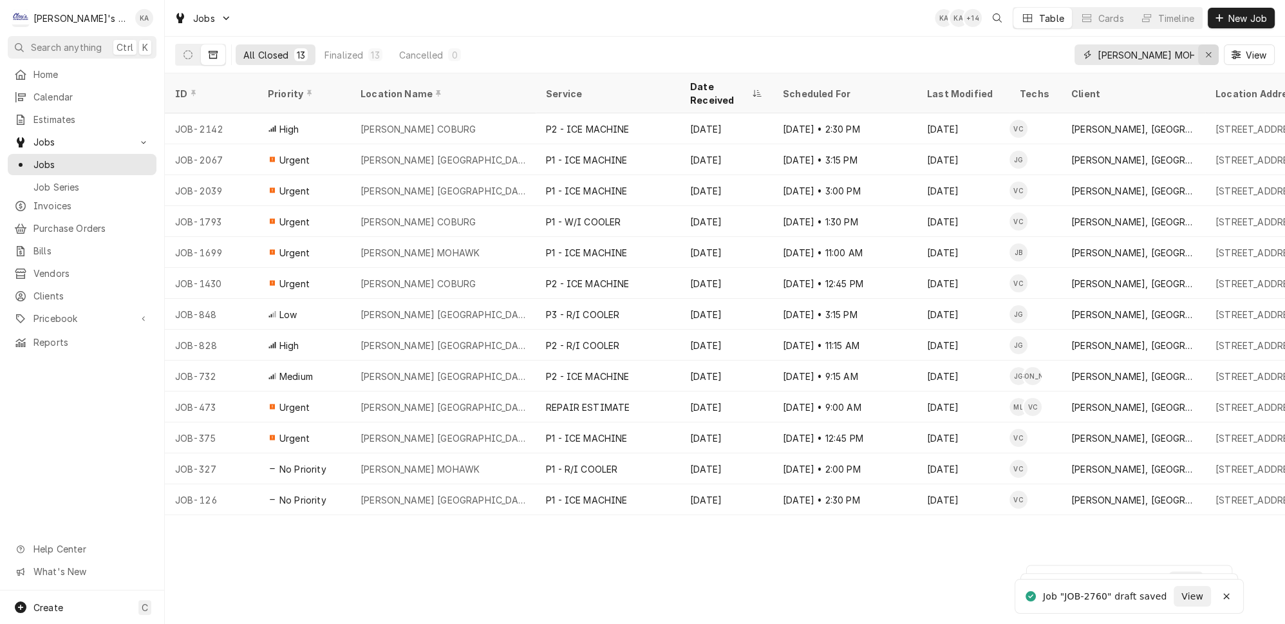
click at [1213, 50] on icon "Erase input" at bounding box center [1208, 54] width 7 height 9
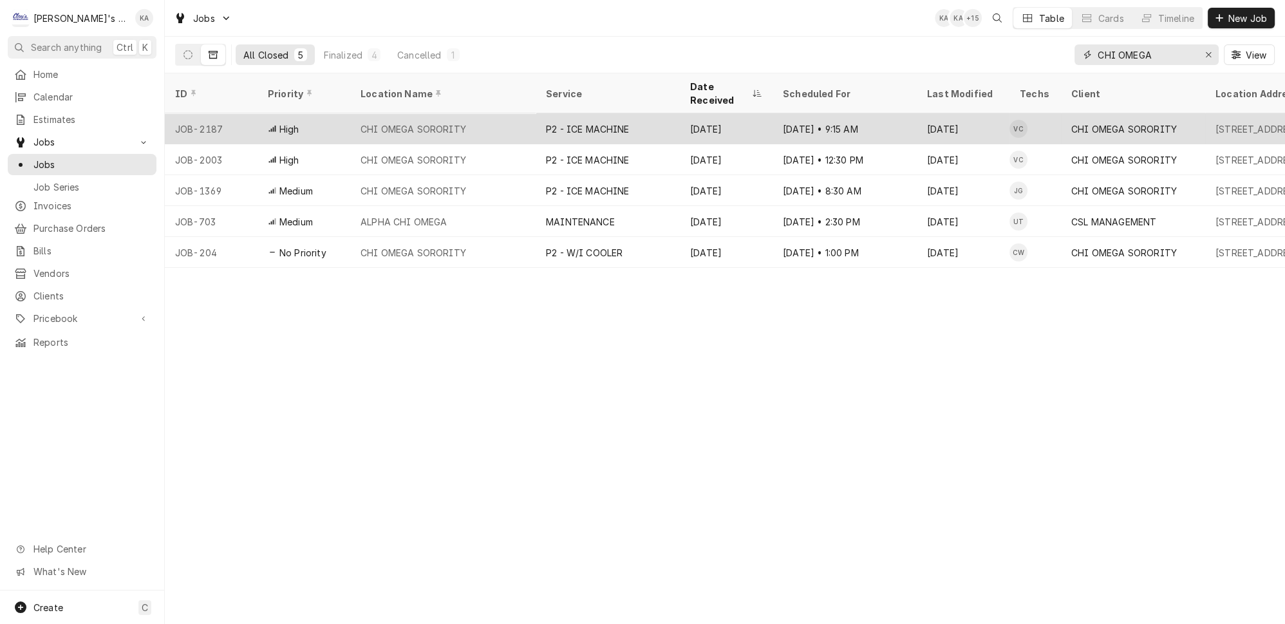
type input "CHI OMEGA"
click at [600, 122] on div "P2 - ICE MACHINE" at bounding box center [588, 129] width 84 height 14
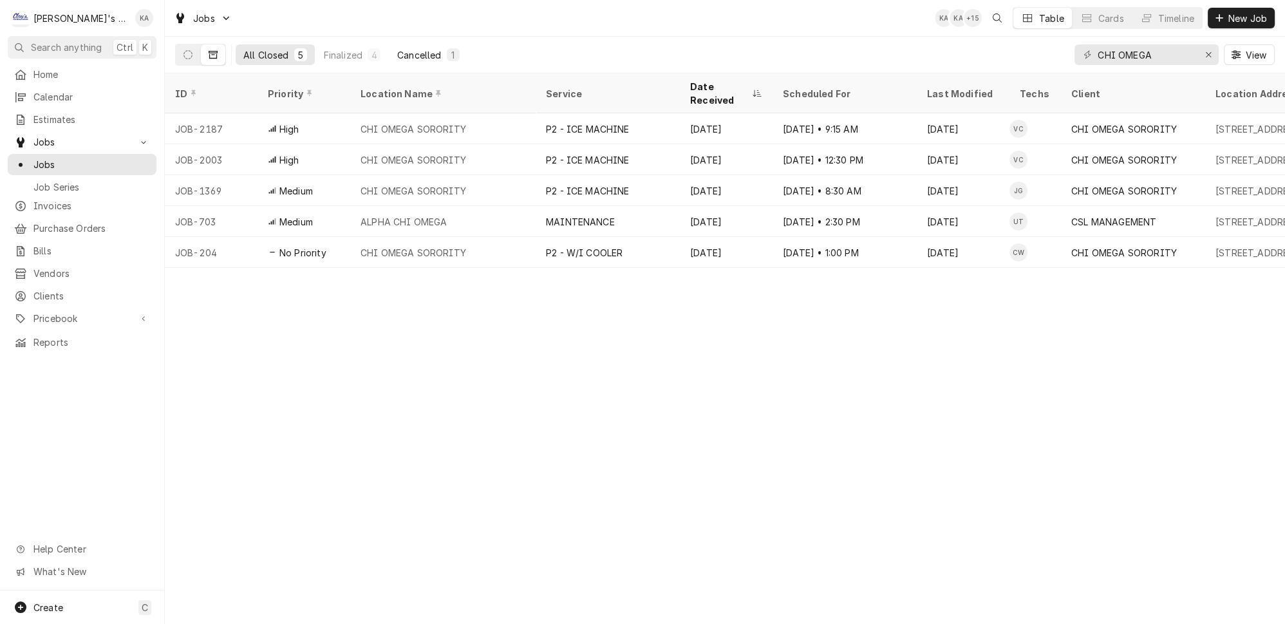
click at [402, 54] on div "Cancelled" at bounding box center [419, 55] width 44 height 14
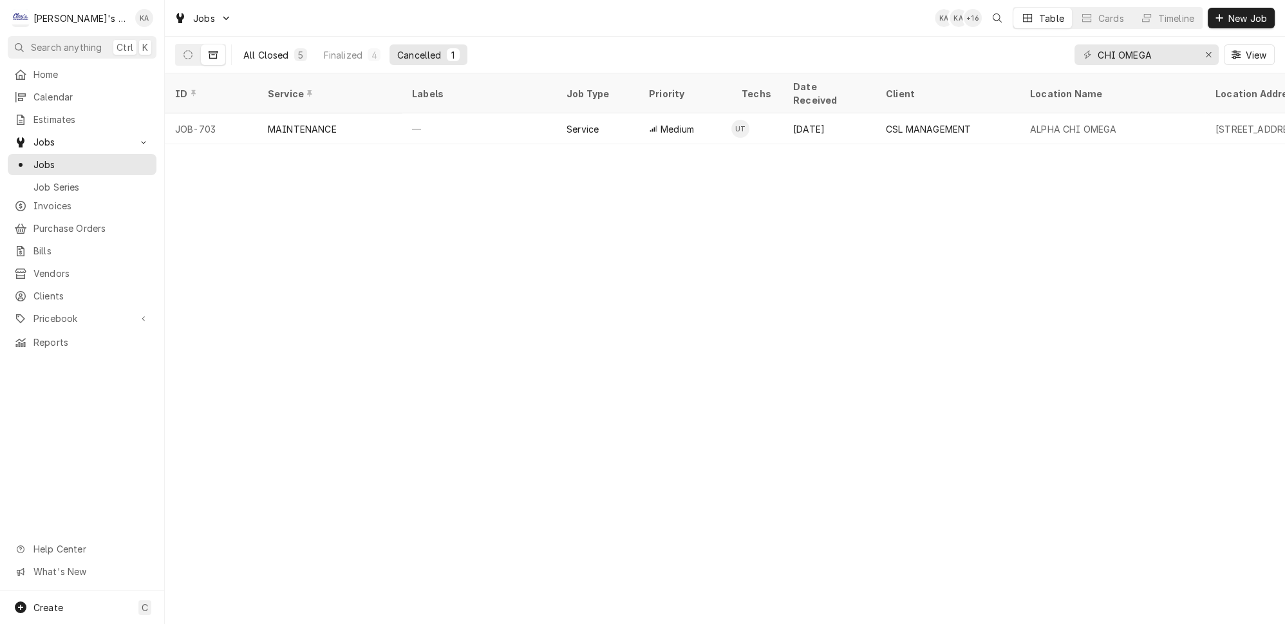
click at [252, 54] on div "All Closed" at bounding box center [266, 55] width 46 height 14
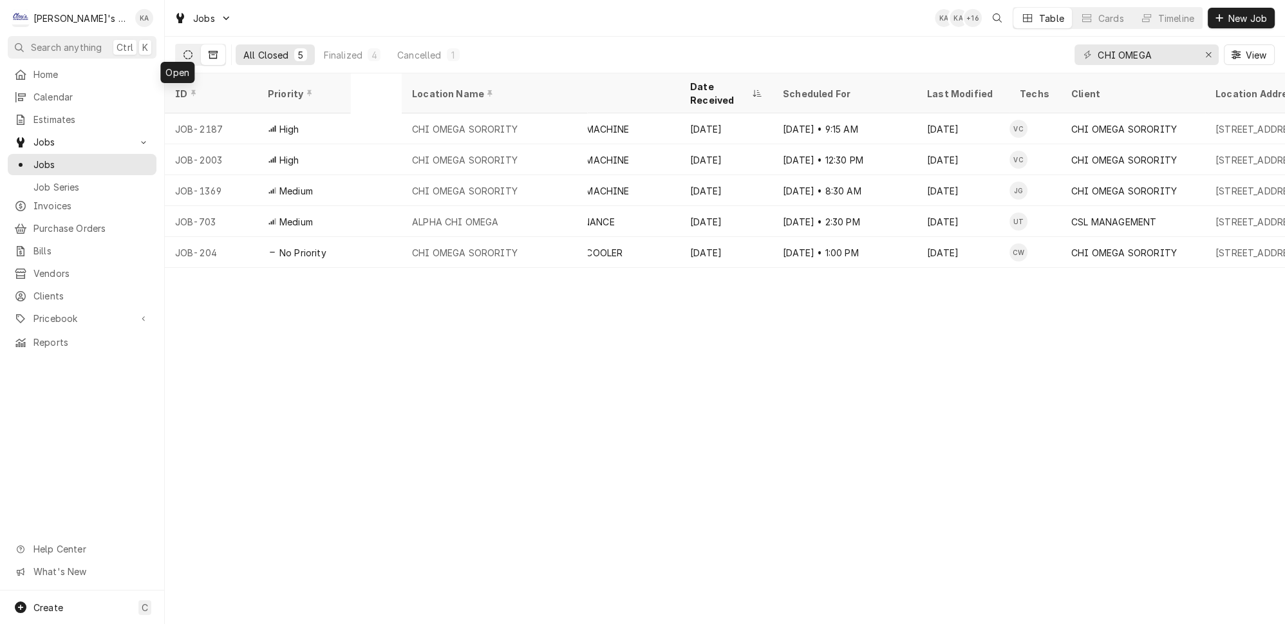
click at [184, 51] on icon "Dynamic Content Wrapper" at bounding box center [188, 54] width 9 height 9
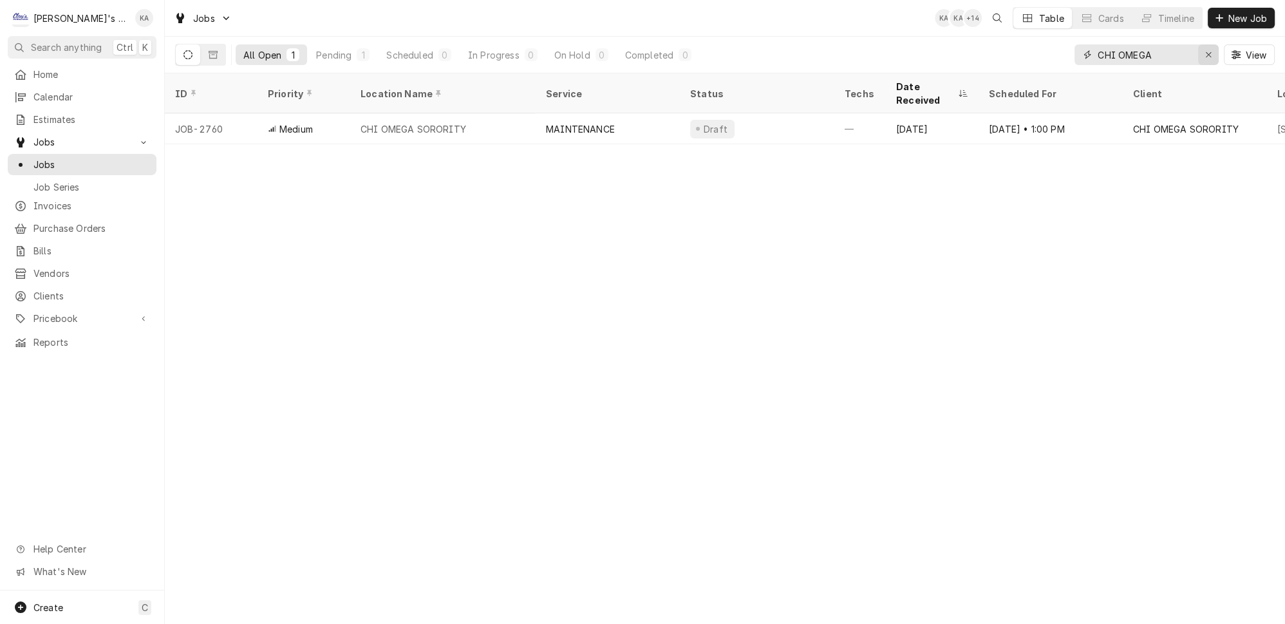
click at [1213, 52] on icon "Erase input" at bounding box center [1208, 54] width 7 height 9
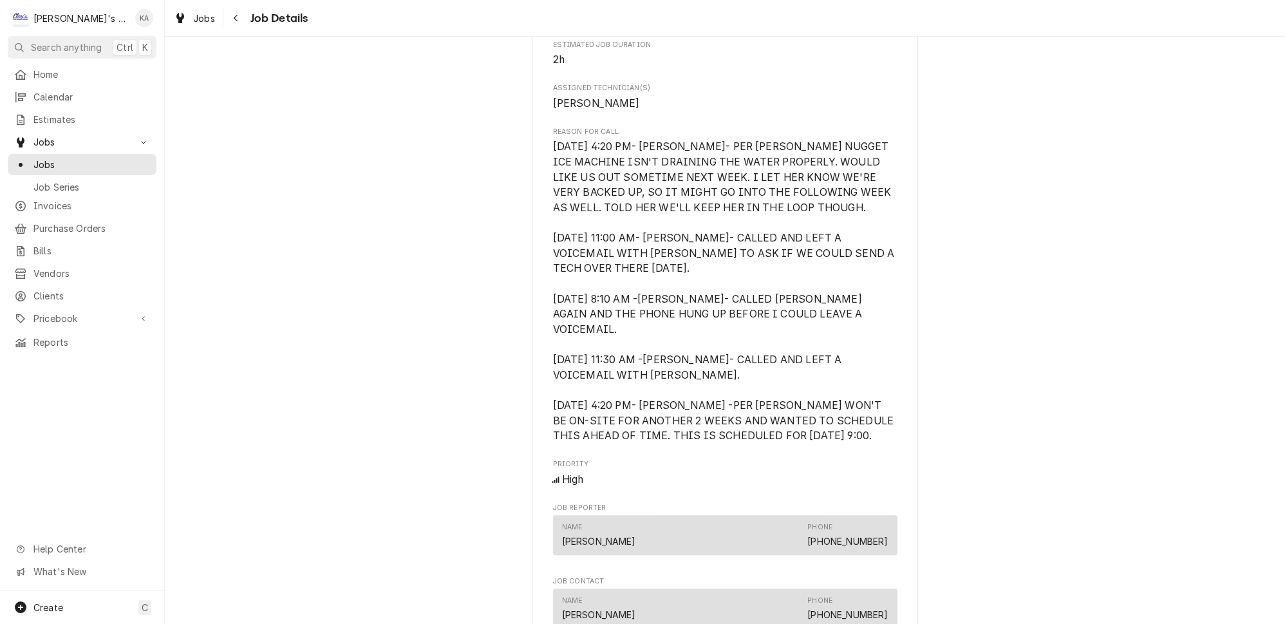
scroll to position [702, 0]
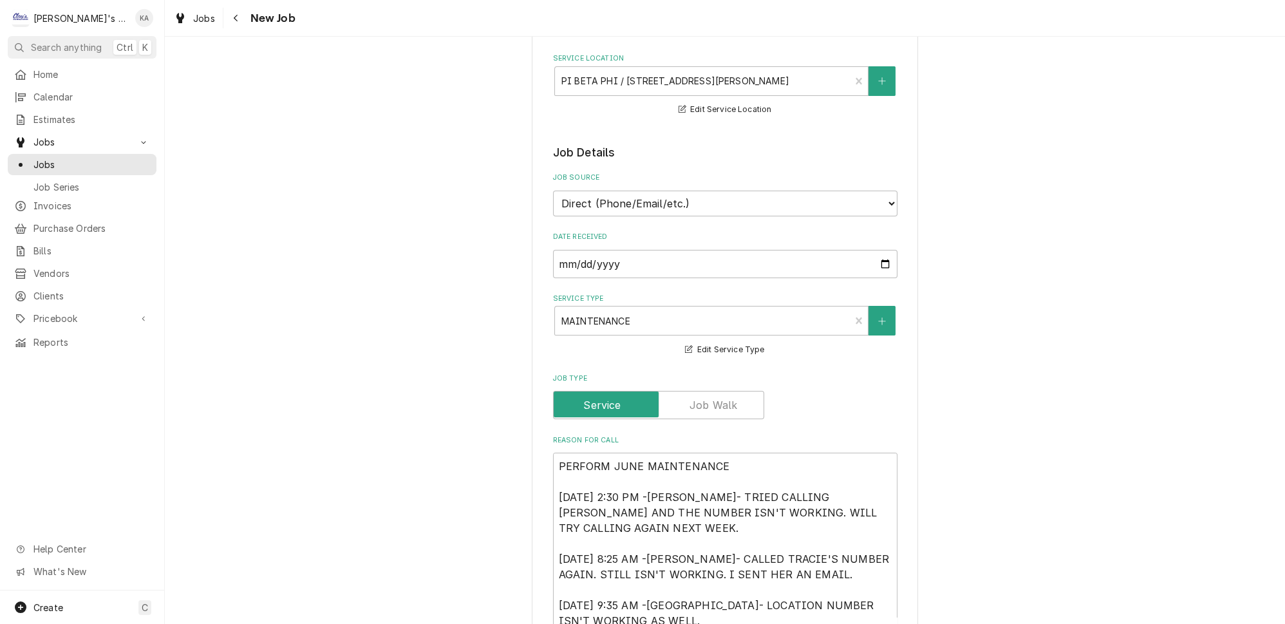
scroll to position [234, 0]
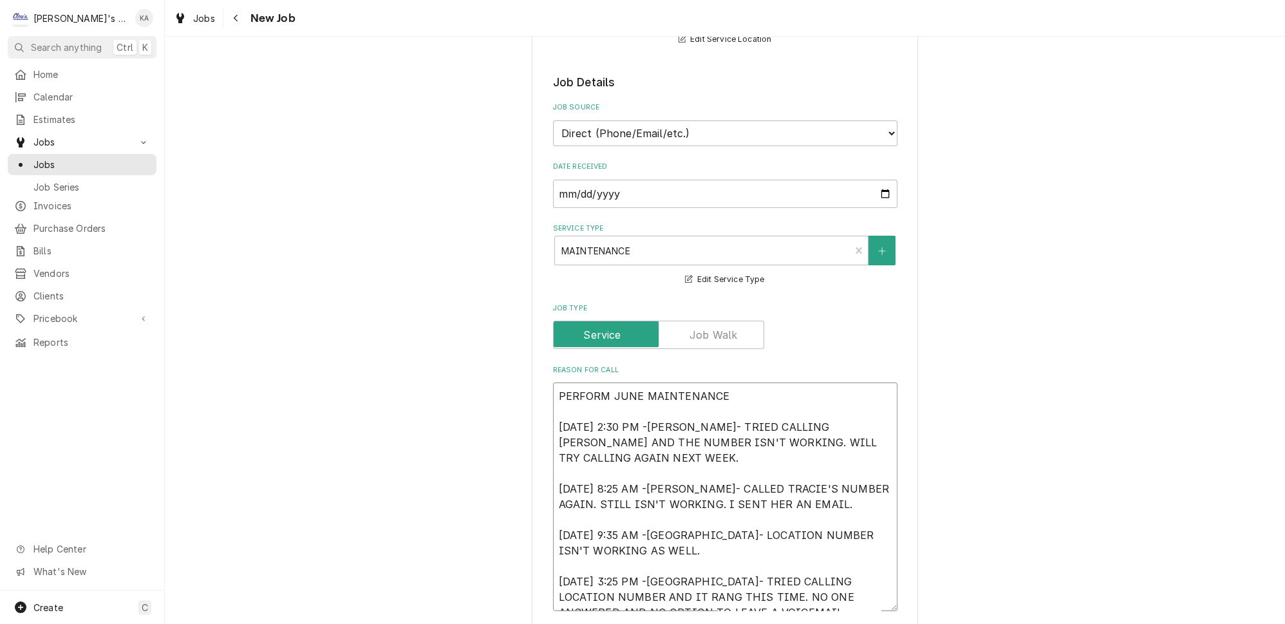
click at [652, 413] on textarea "PERFORM JUNE MAINTENANCE 7/10/2025 2:30 PM -KASSIE- TRIED CALLING TRACIE AND TH…" at bounding box center [725, 496] width 345 height 229
type textarea "x"
type textarea "PERFORM JUNE MAINTENANCE 7/10/2025 2:30 PM-KASSIE- TRIED CALLING TRACIE AND THE…"
type textarea "x"
type textarea "PERFORM JUNE MAINTENANCE 7/10/2025 2:30 PM- KASSIE- TRIED CALLING TRACIE AND TH…"
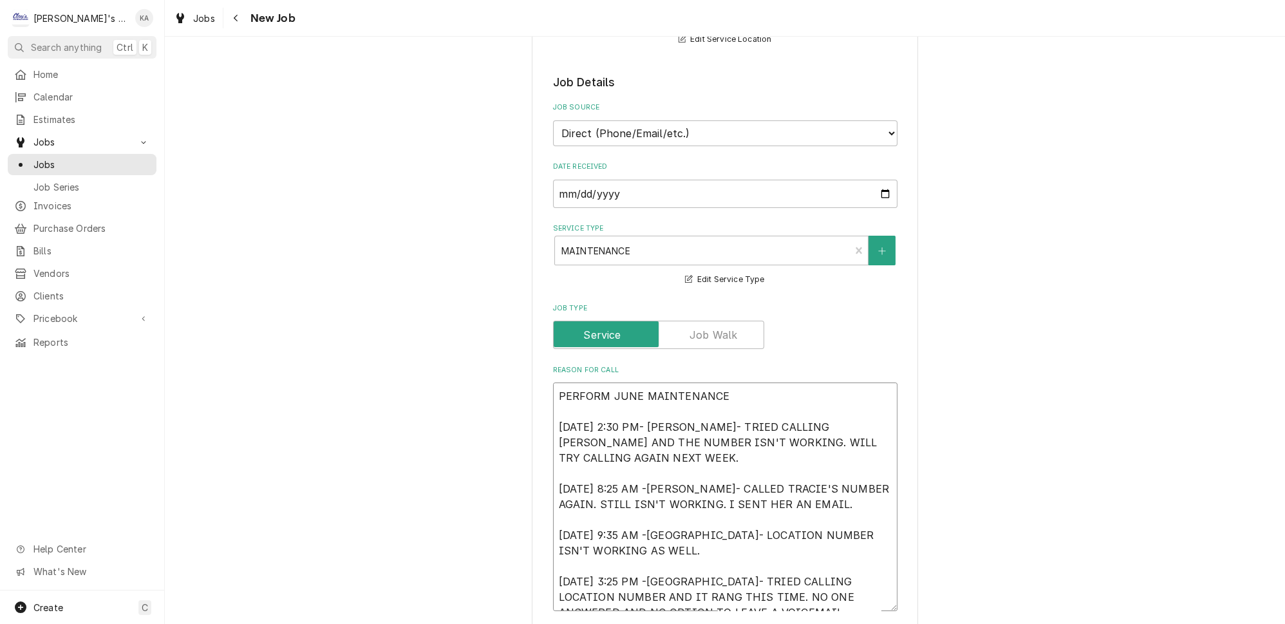
click at [650, 468] on textarea "PERFORM JUNE MAINTENANCE 7/10/2025 2:30 PM- KASSIE- TRIED CALLING TRACIE AND TH…" at bounding box center [725, 496] width 345 height 229
type textarea "x"
type textarea "PERFORM JUNE MAINTENANCE 7/10/2025 2:30 PM- KASSIE- TRIED CALLING TRACIE AND TH…"
type textarea "x"
type textarea "PERFORM JUNE MAINTENANCE 7/10/2025 2:30 PM- KASSIE- TRIED CALLING TRACIE AND TH…"
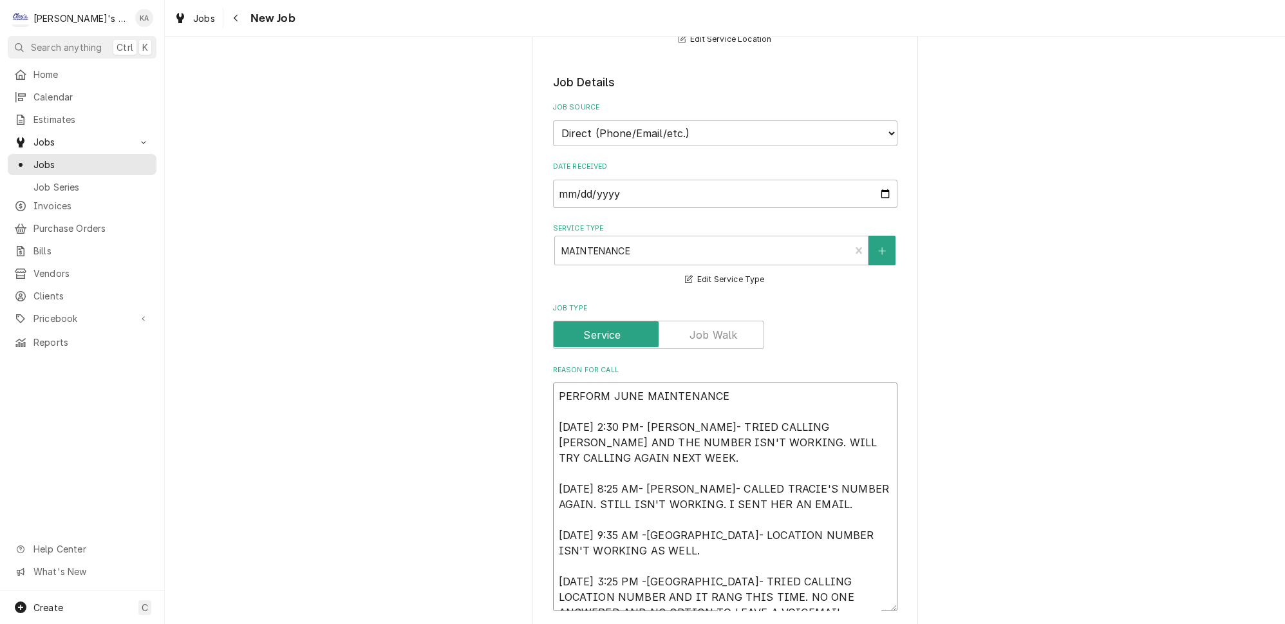
click at [654, 515] on textarea "PERFORM JUNE MAINTENANCE 7/10/2025 2:30 PM- KASSIE- TRIED CALLING TRACIE AND TH…" at bounding box center [725, 496] width 345 height 229
type textarea "x"
type textarea "PERFORM JUNE MAINTENANCE 7/10/2025 2:30 PM- KASSIE- TRIED CALLING TRACIE AND TH…"
type textarea "x"
type textarea "PERFORM JUNE MAINTENANCE 7/10/2025 2:30 PM- KASSIE- TRIED CALLING TRACIE AND TH…"
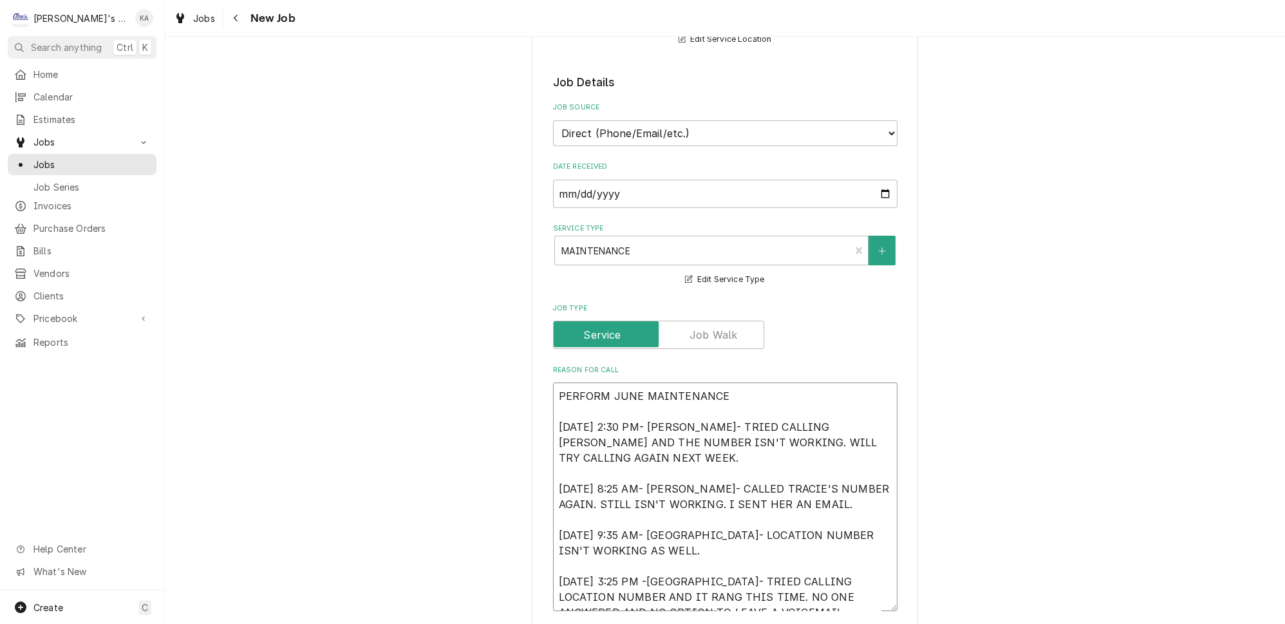
click at [652, 559] on textarea "PERFORM JUNE MAINTENANCE 7/10/2025 2:30 PM- KASSIE- TRIED CALLING TRACIE AND TH…" at bounding box center [725, 496] width 345 height 229
type textarea "x"
type textarea "PERFORM JUNE MAINTENANCE 7/10/2025 2:30 PM- KASSIE- TRIED CALLING TRACIE AND TH…"
type textarea "x"
type textarea "PERFORM JUNE MAINTENANCE 7/10/2025 2:30 PM- KASSIE- TRIED CALLING TRACIE AND TH…"
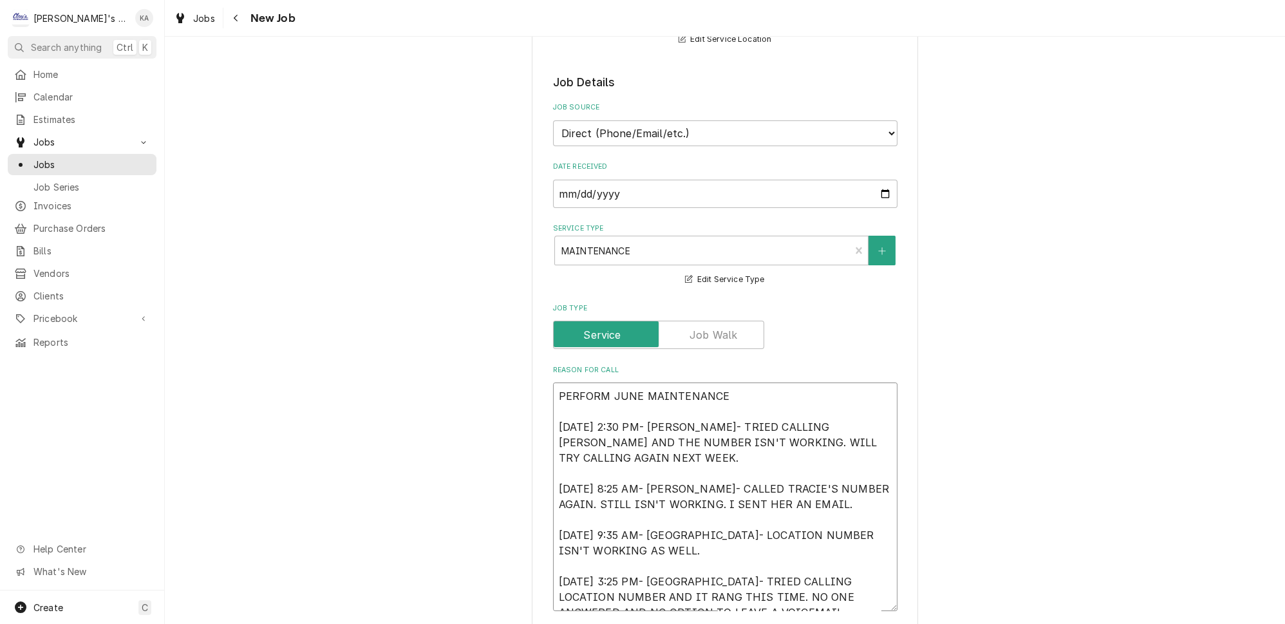
type textarea "x"
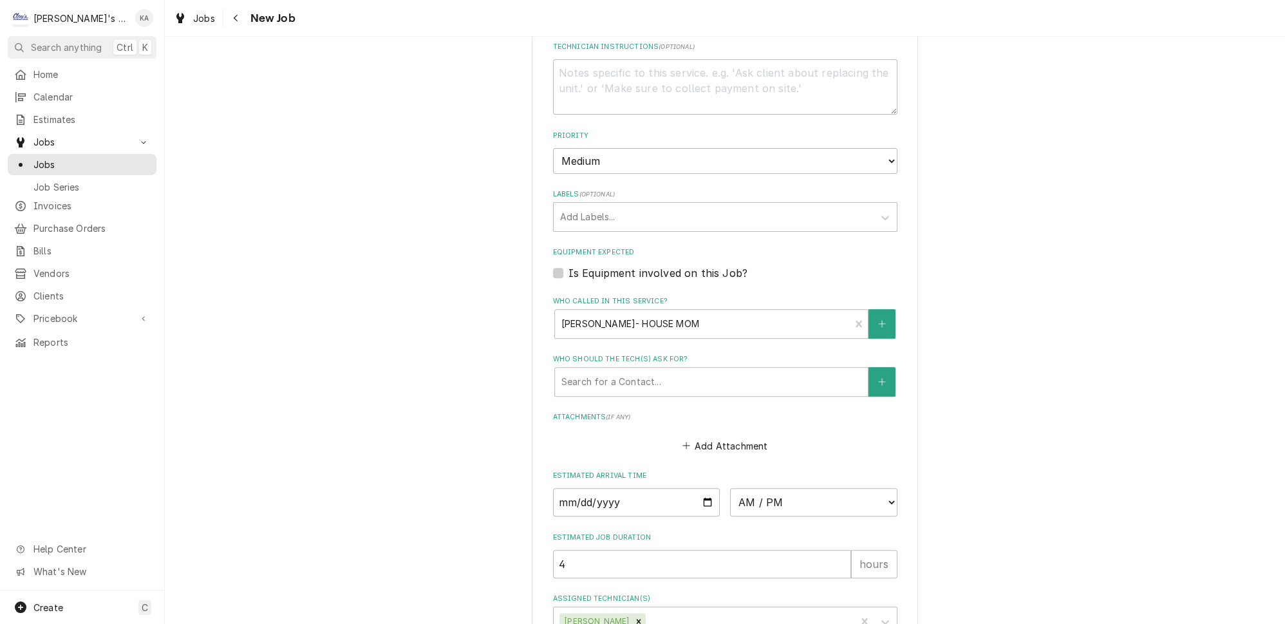
scroll to position [953, 0]
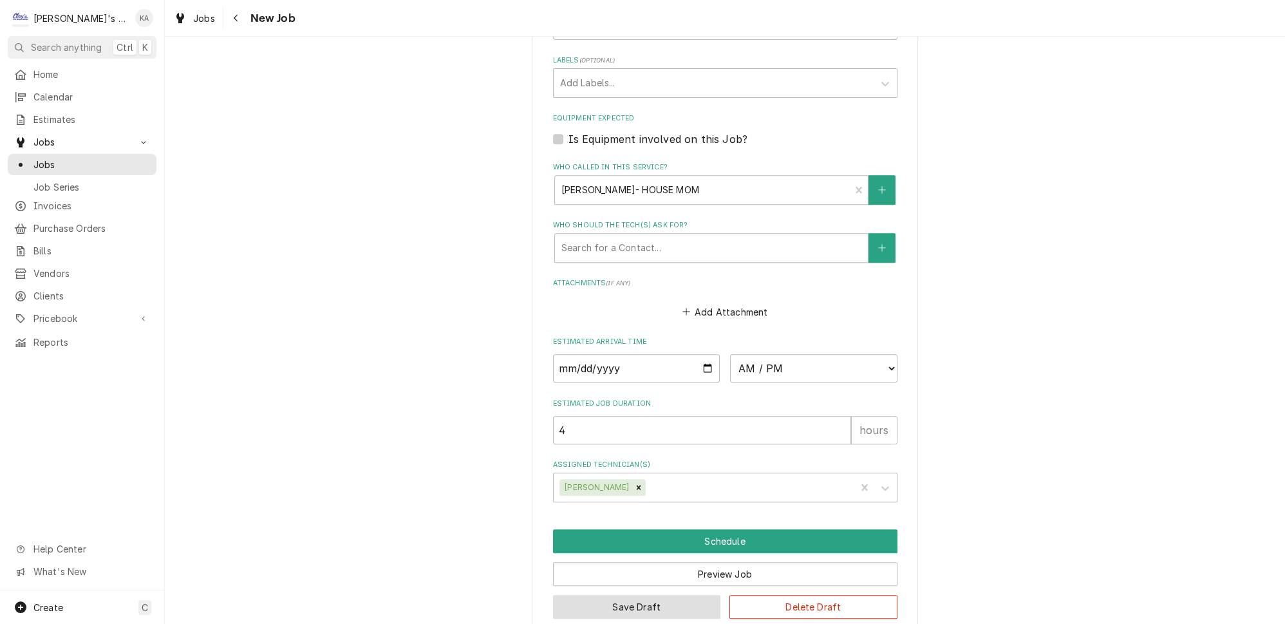
type textarea "PERFORM JUNE MAINTENANCE 7/10/2025 2:30 PM- KASSIE- TRIED CALLING TRACIE AND TH…"
click at [620, 595] on button "Save Draft" at bounding box center [637, 607] width 168 height 24
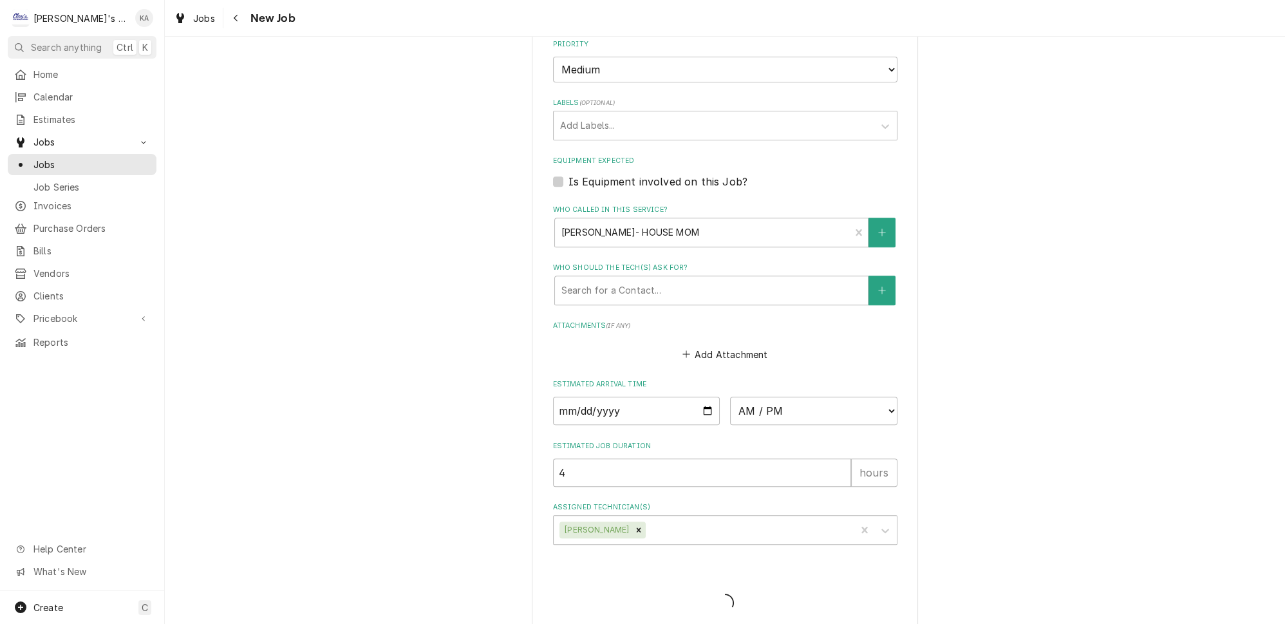
type textarea "x"
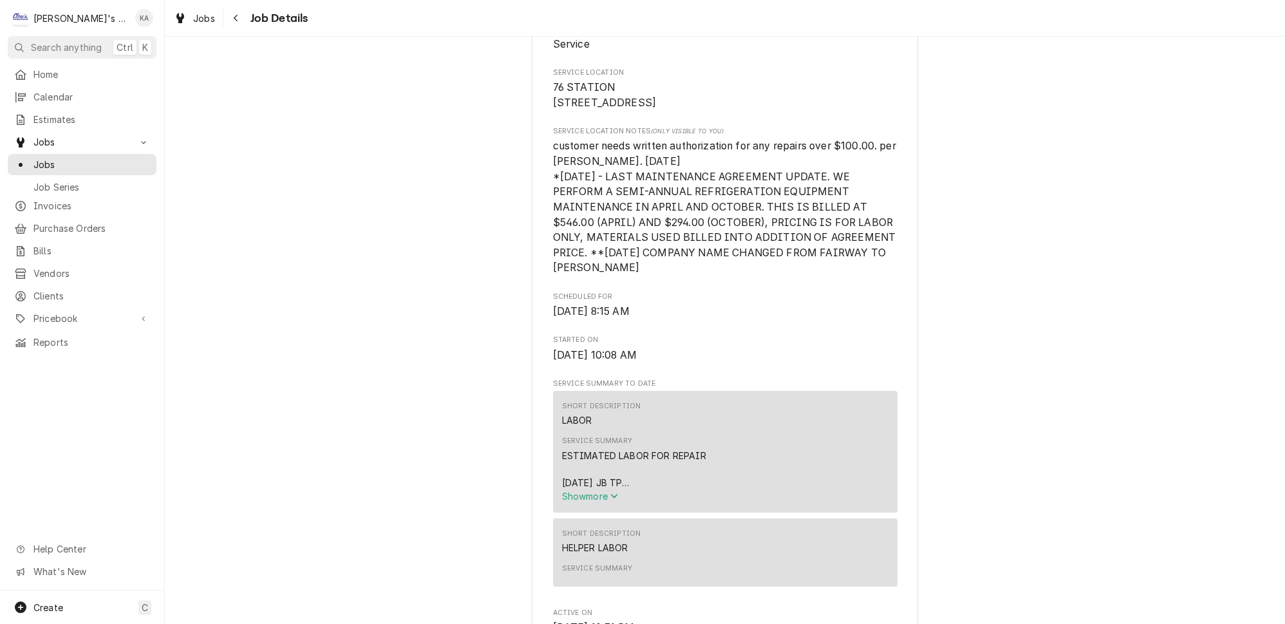
scroll to position [585, 0]
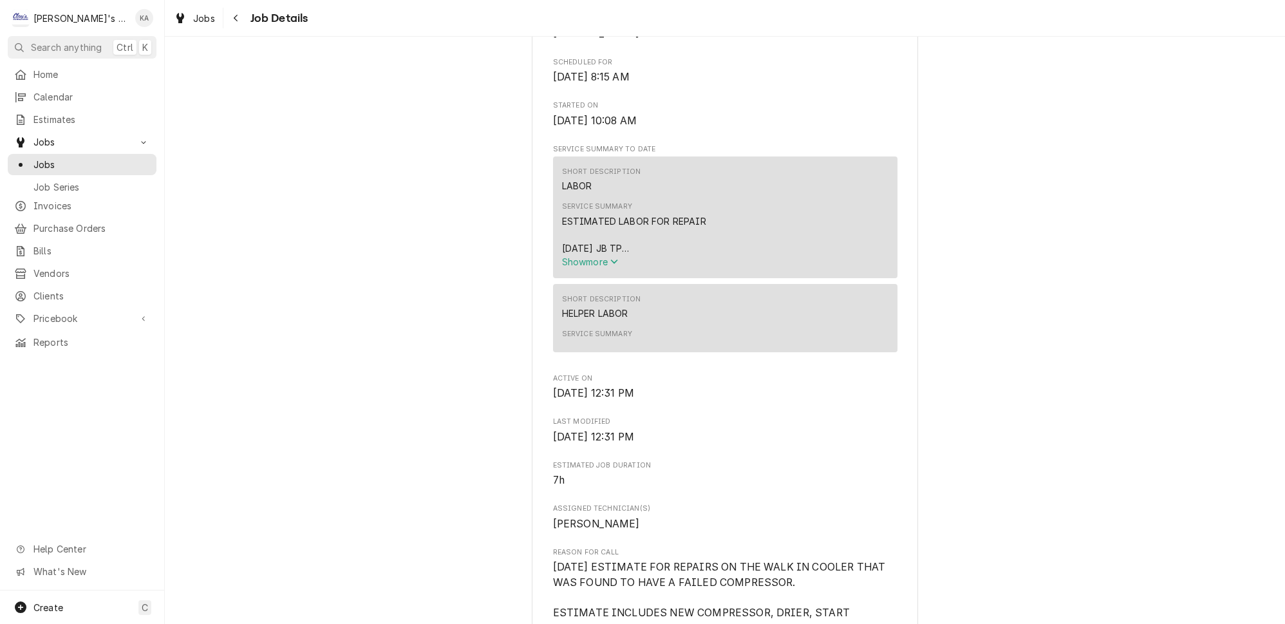
click at [610, 265] on span "Show more" at bounding box center [590, 261] width 57 height 11
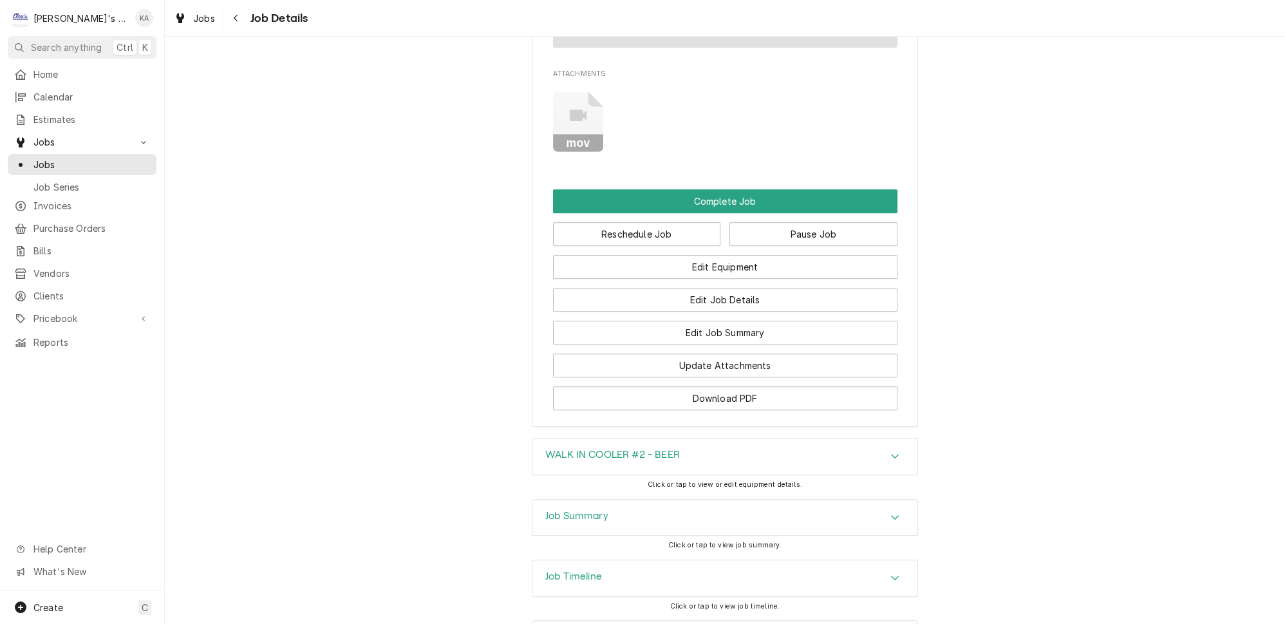
scroll to position [1642, 0]
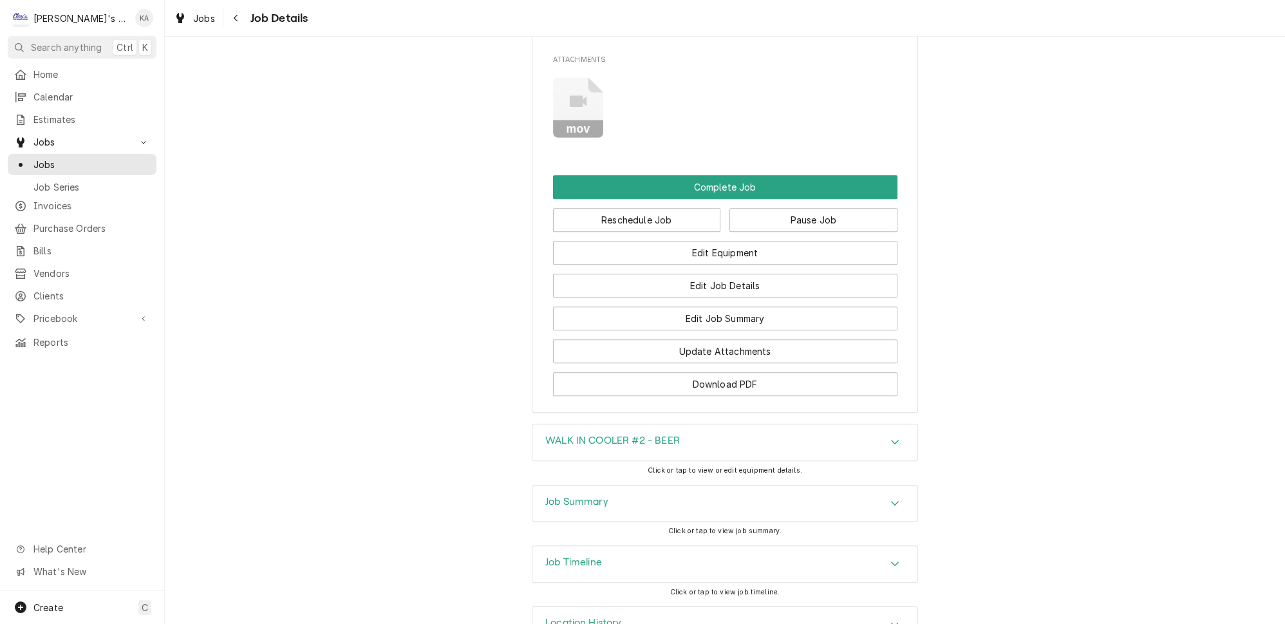
click at [704, 546] on div "Job Timeline" at bounding box center [725, 564] width 385 height 36
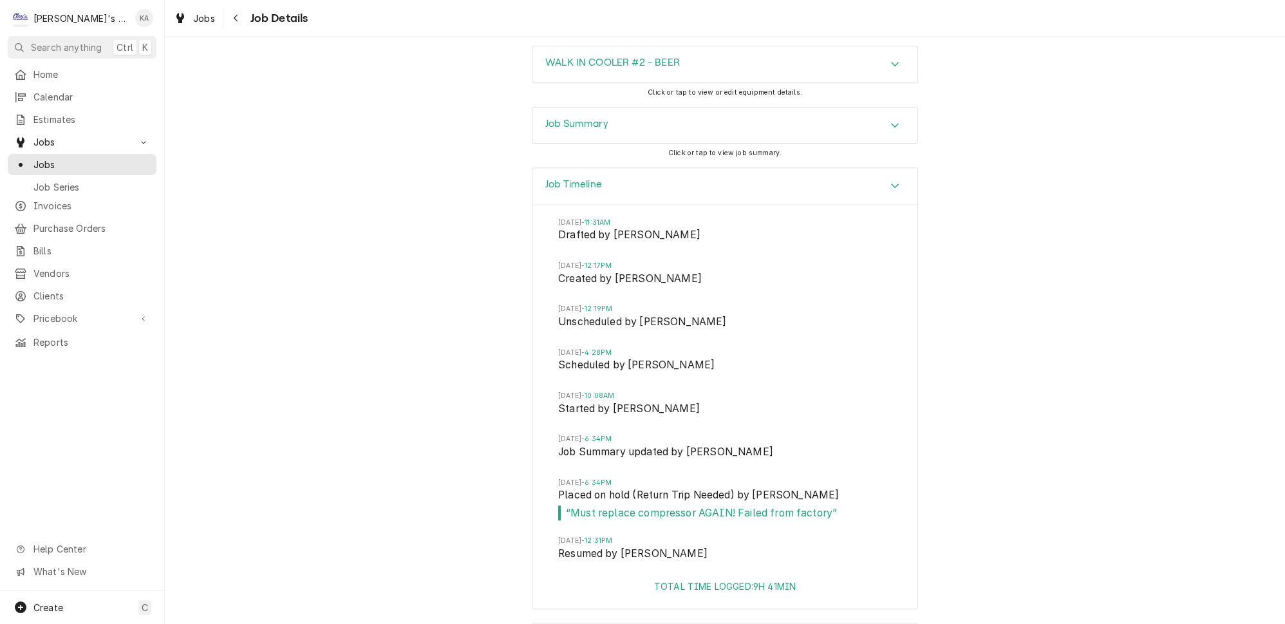
scroll to position [2033, 0]
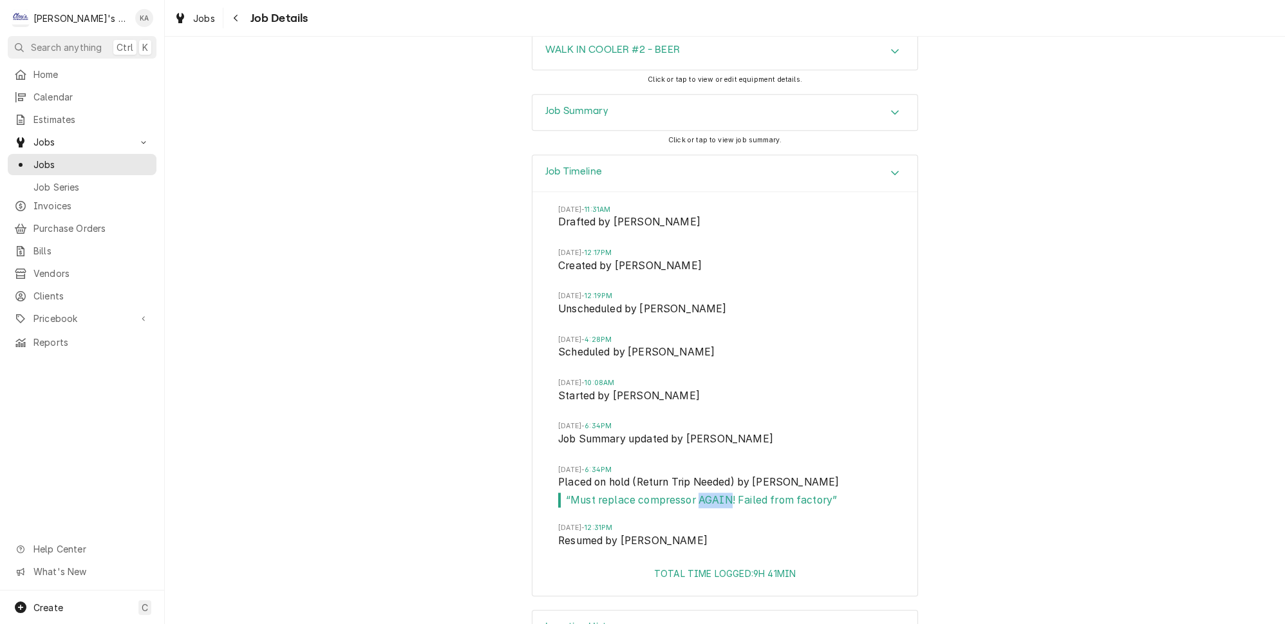
drag, startPoint x: 689, startPoint y: 460, endPoint x: 723, endPoint y: 460, distance: 34.1
click at [723, 493] on span "“ Must replace compressor AGAIN! Failed from factory ”" at bounding box center [725, 500] width 334 height 15
click at [721, 469] on li "[DATE] 6:34PM Placed on hold (Return Trip Needed) by [PERSON_NAME] “ Must repla…" at bounding box center [725, 494] width 334 height 59
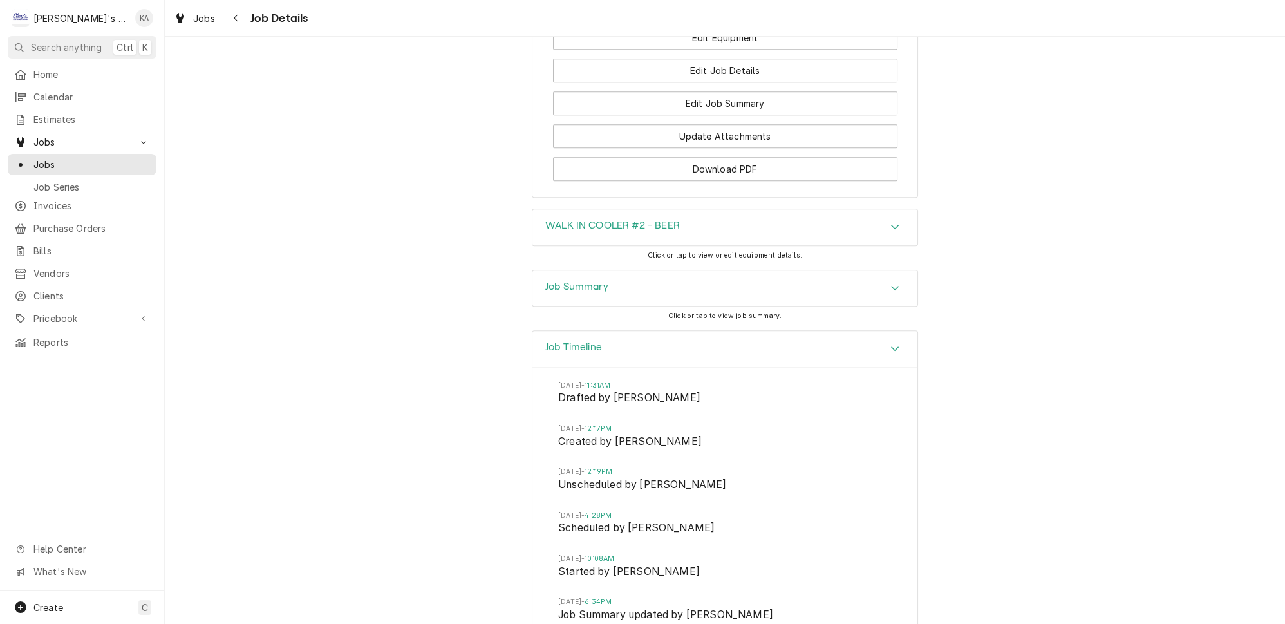
click at [585, 288] on div "Job Summary Click or tap to view job summary." at bounding box center [725, 300] width 386 height 61
click at [600, 331] on div "Job Timeline" at bounding box center [725, 349] width 385 height 37
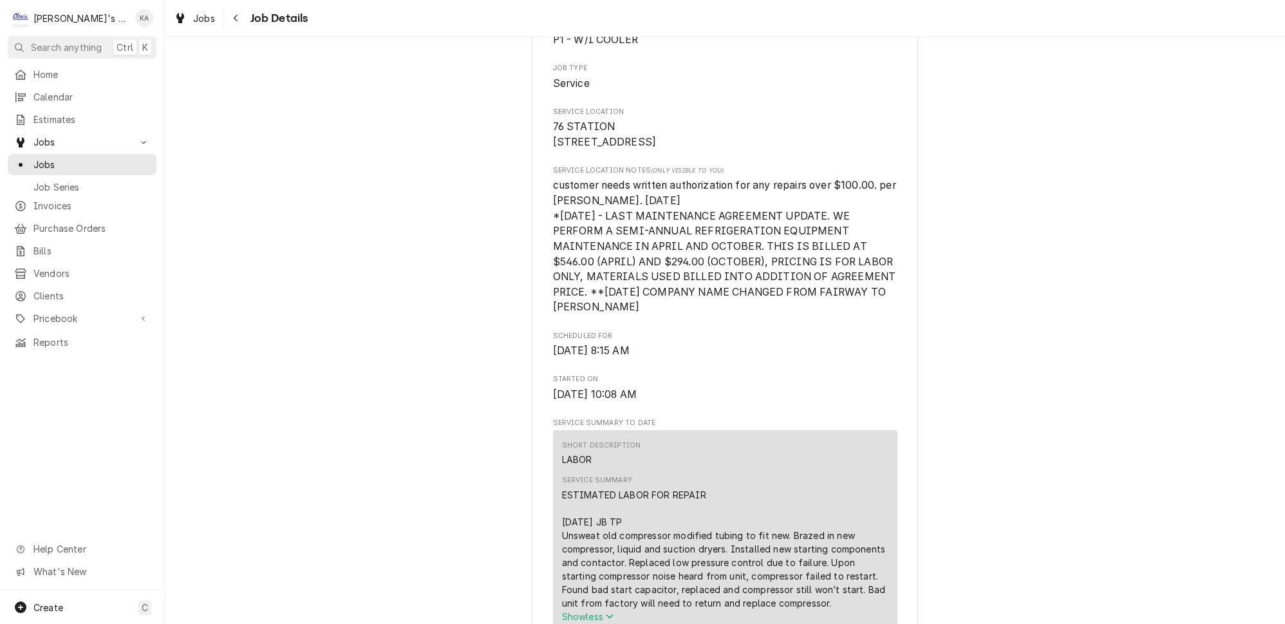
scroll to position [296, 0]
